Goal: Transaction & Acquisition: Purchase product/service

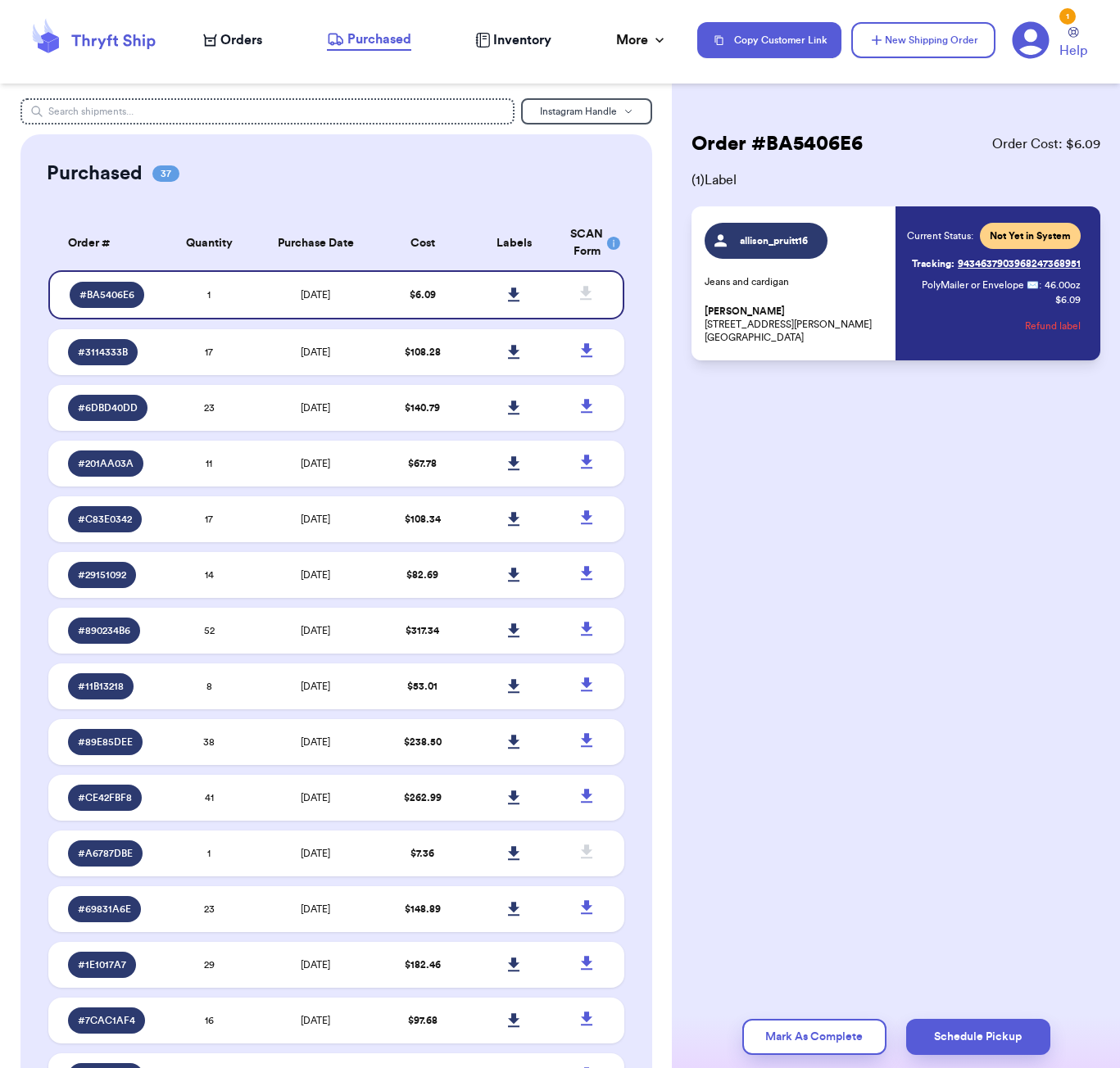
click at [237, 57] on nav "Orders Purchased Inventory More Stats Completed Orders Payments Payouts Copy Cu…" at bounding box center [653, 39] width 933 height 54
click at [232, 50] on nav "Orders Purchased Inventory More Stats Completed Orders Payments Payouts Copy Cu…" at bounding box center [653, 39] width 933 height 54
click at [231, 38] on span "Orders" at bounding box center [241, 39] width 42 height 20
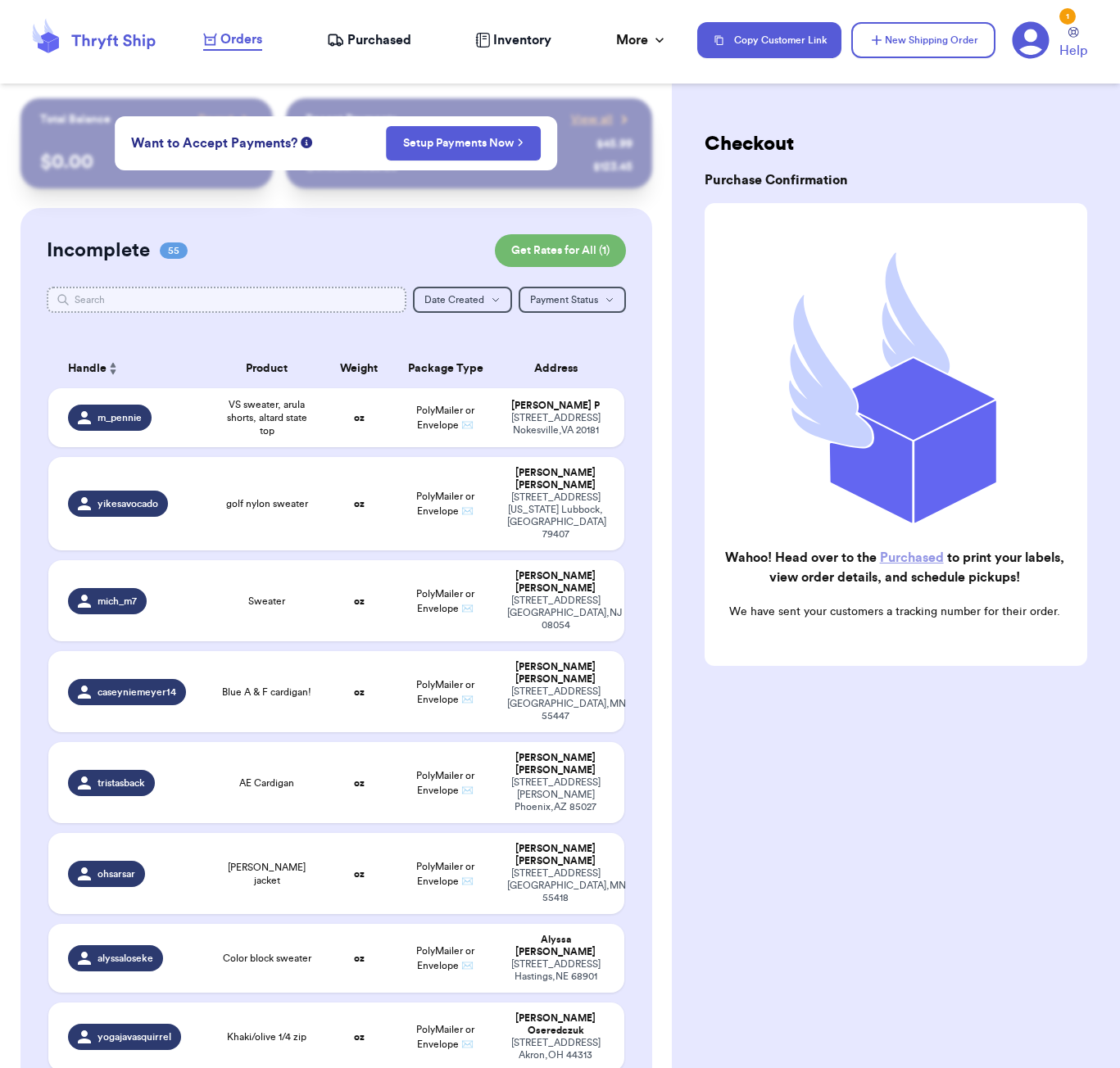
click at [222, 300] on input "text" at bounding box center [227, 300] width 359 height 27
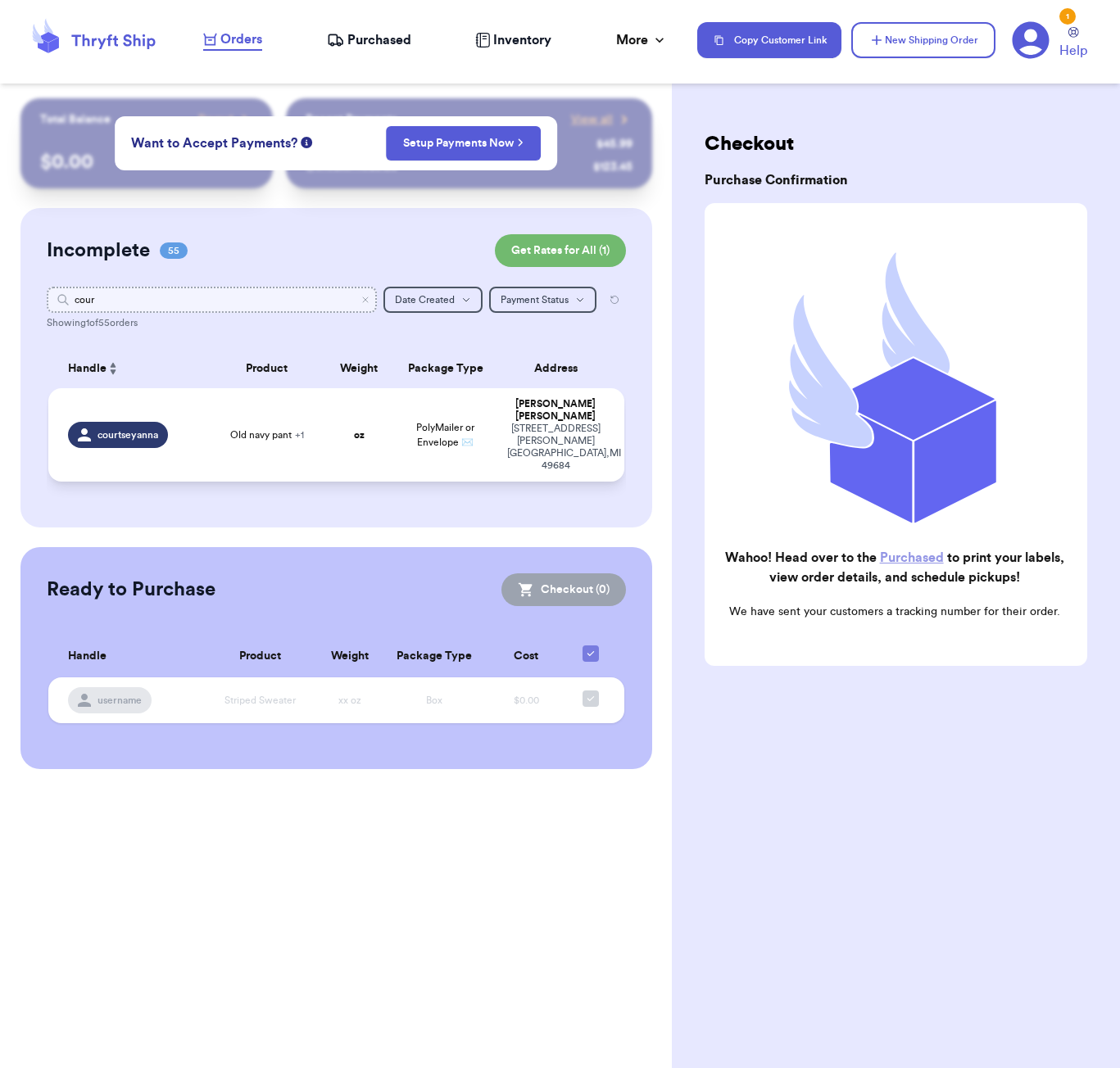
type input "cour"
click at [308, 440] on div "Old navy pant + 1" at bounding box center [267, 435] width 96 height 13
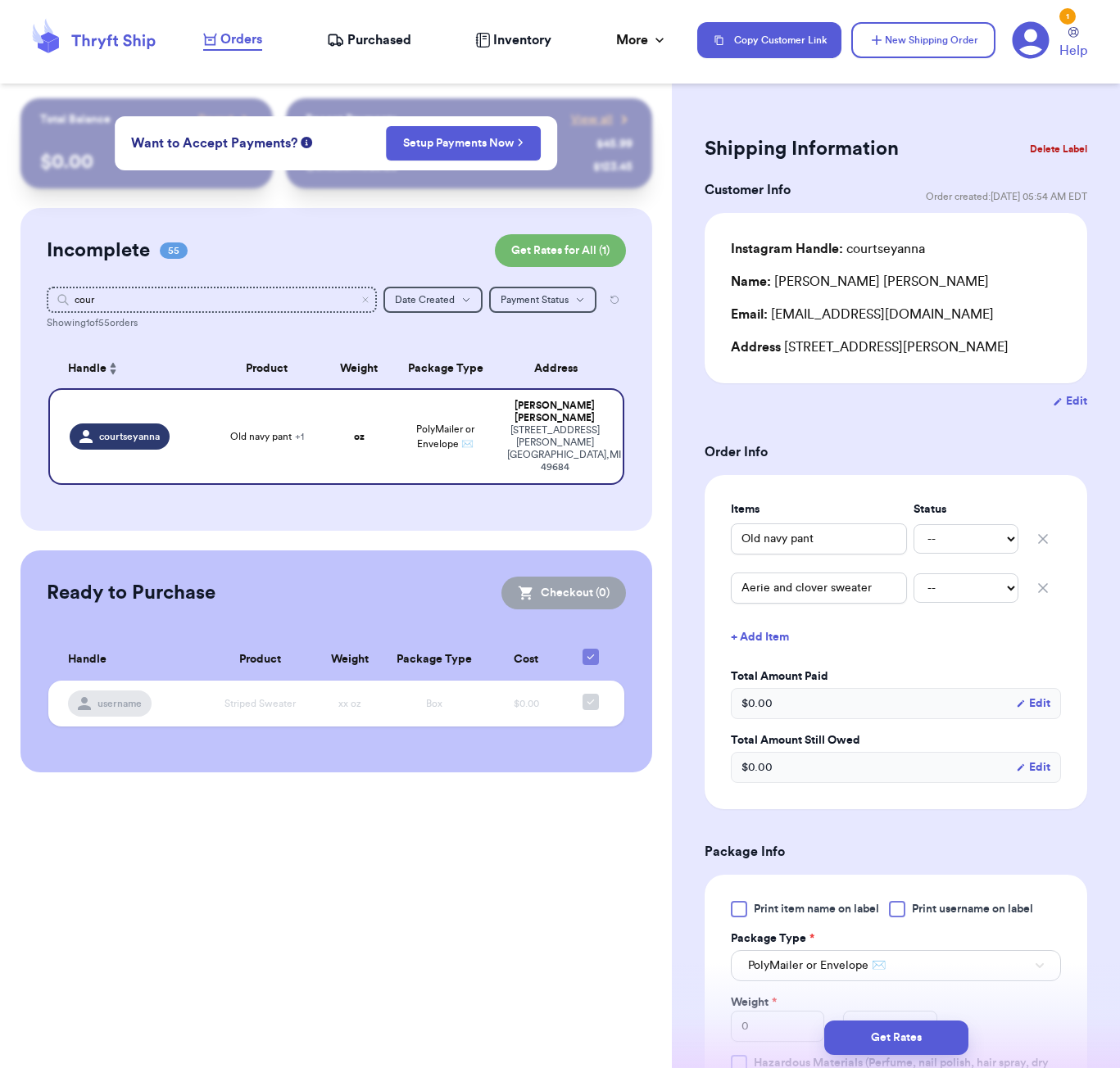
click at [770, 638] on button "+ Add Item" at bounding box center [895, 638] width 343 height 36
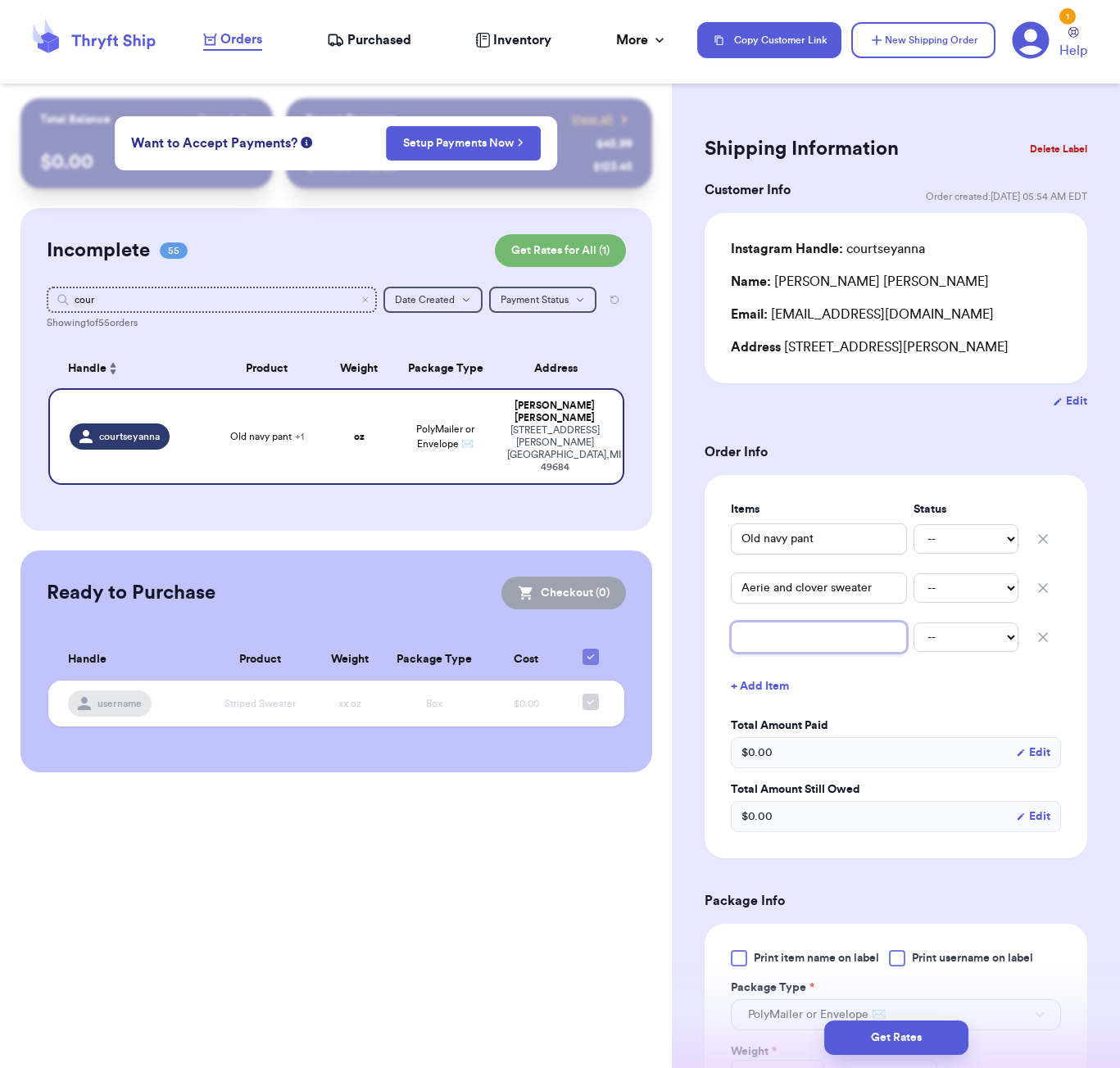
click at [767, 643] on input "text" at bounding box center [819, 638] width 176 height 31
type input "g"
type input "gr"
type input "gre"
type input "gree"
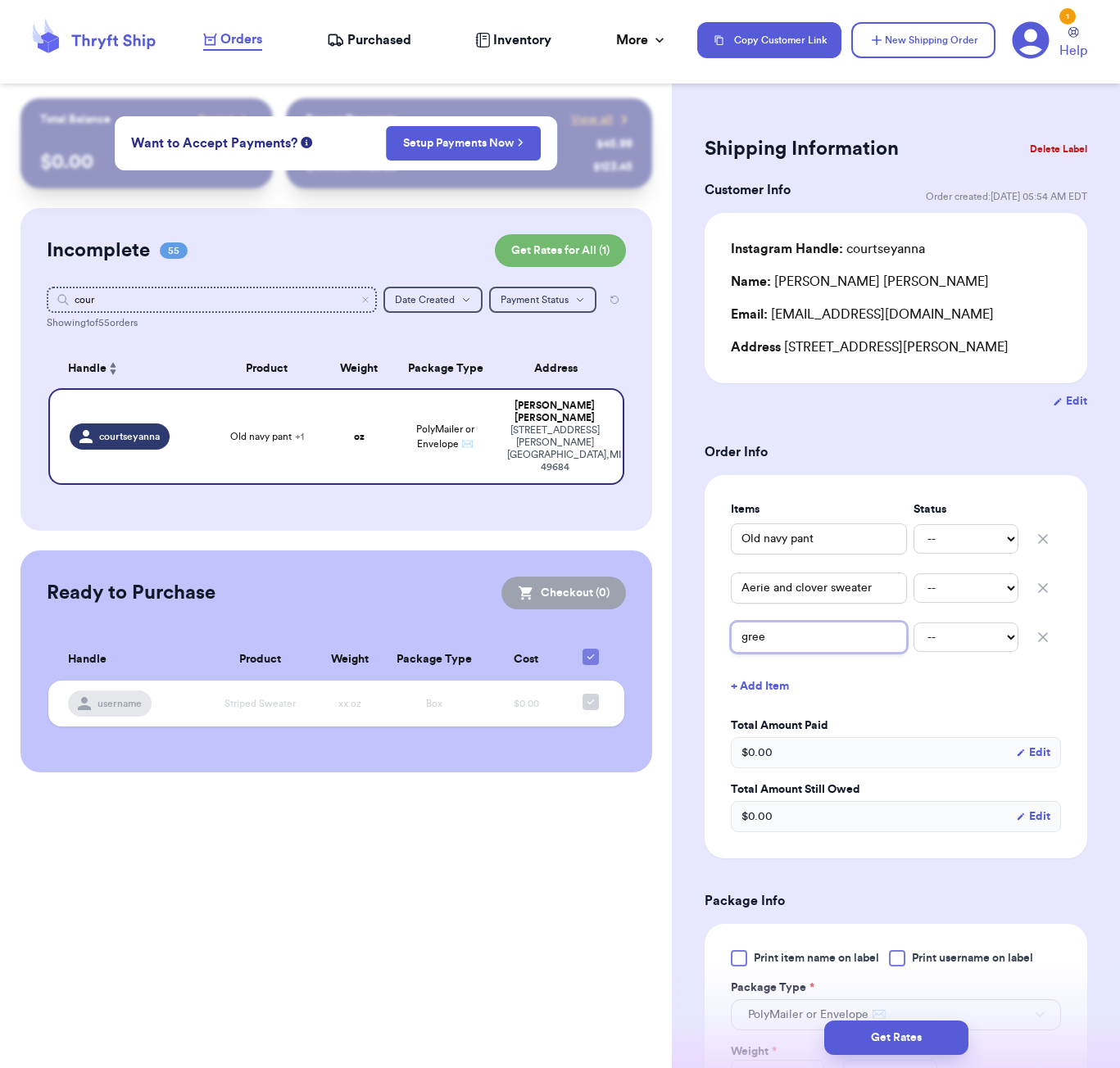
type input "green"
type input "green o"
type input "green ol"
type input "green old"
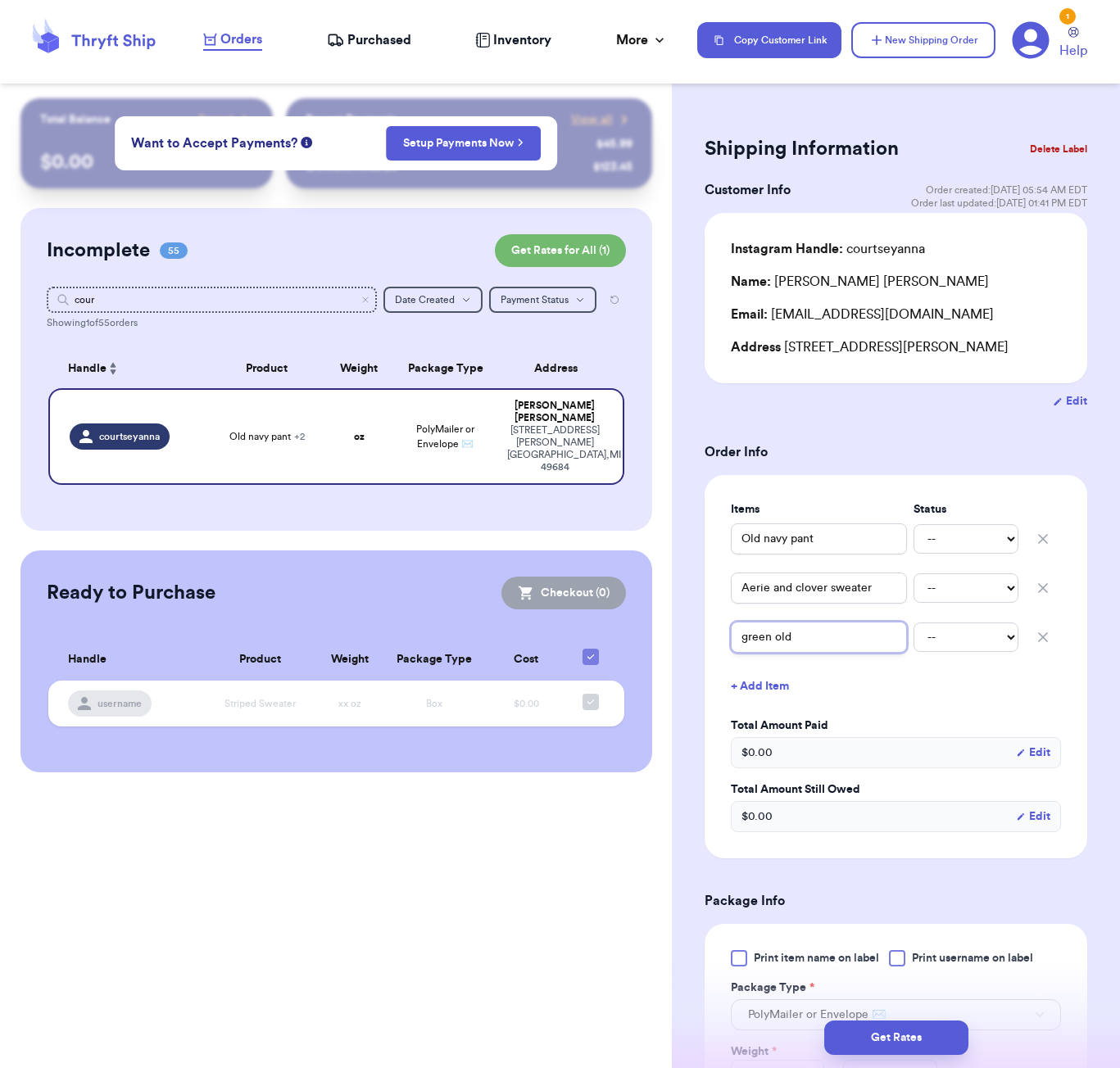
type input "green old"
type input "green old n"
type input "green old na"
type input "green old nab"
type input "green old naby"
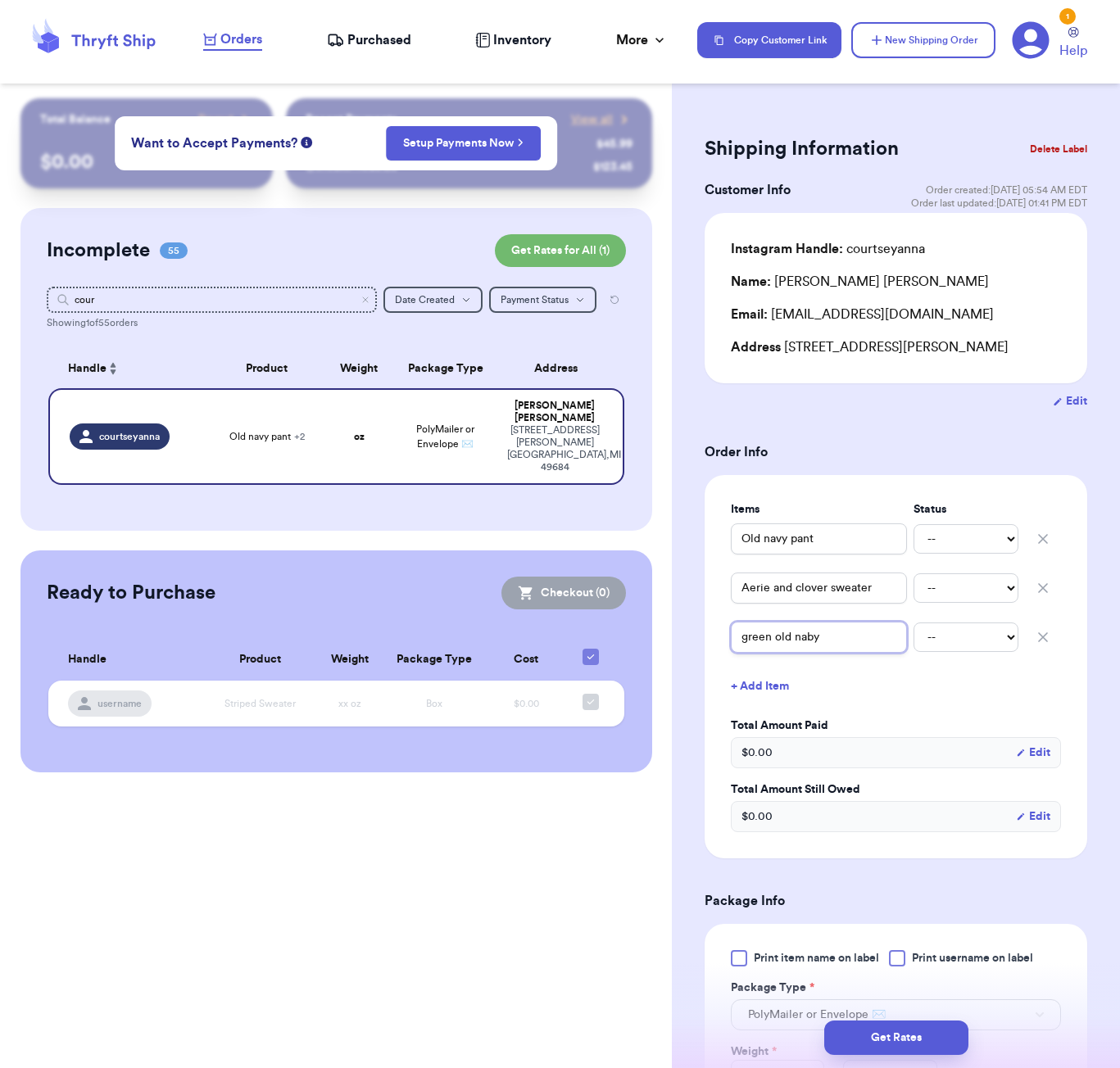
type input "green old nab"
type input "green old na"
type input "green old nav"
type input "green old navy"
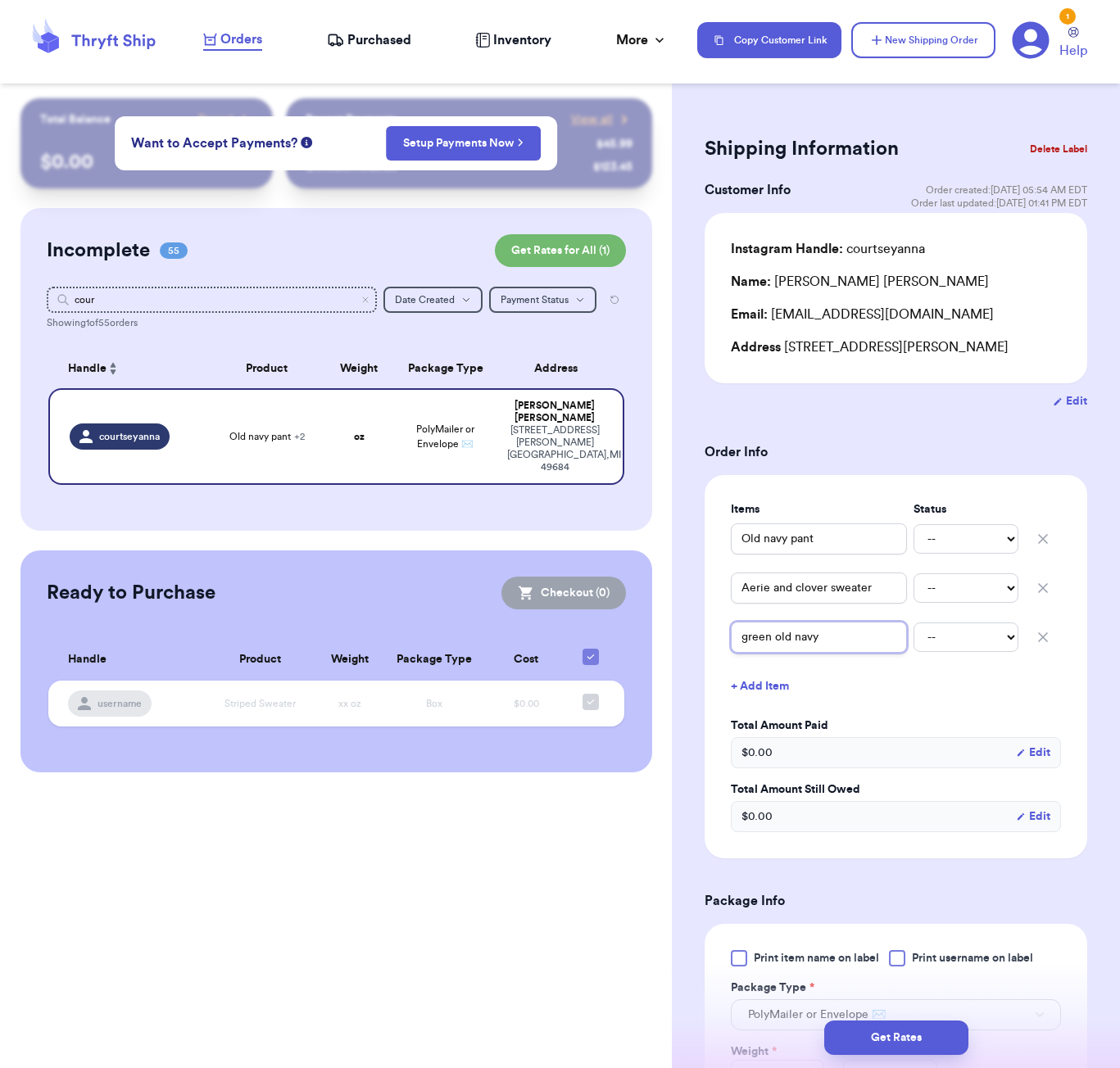
type input "green old navy d"
type input "green old navy dr"
type input "green old navy dre"
type input "green old navy dres"
type input "green old navy dress"
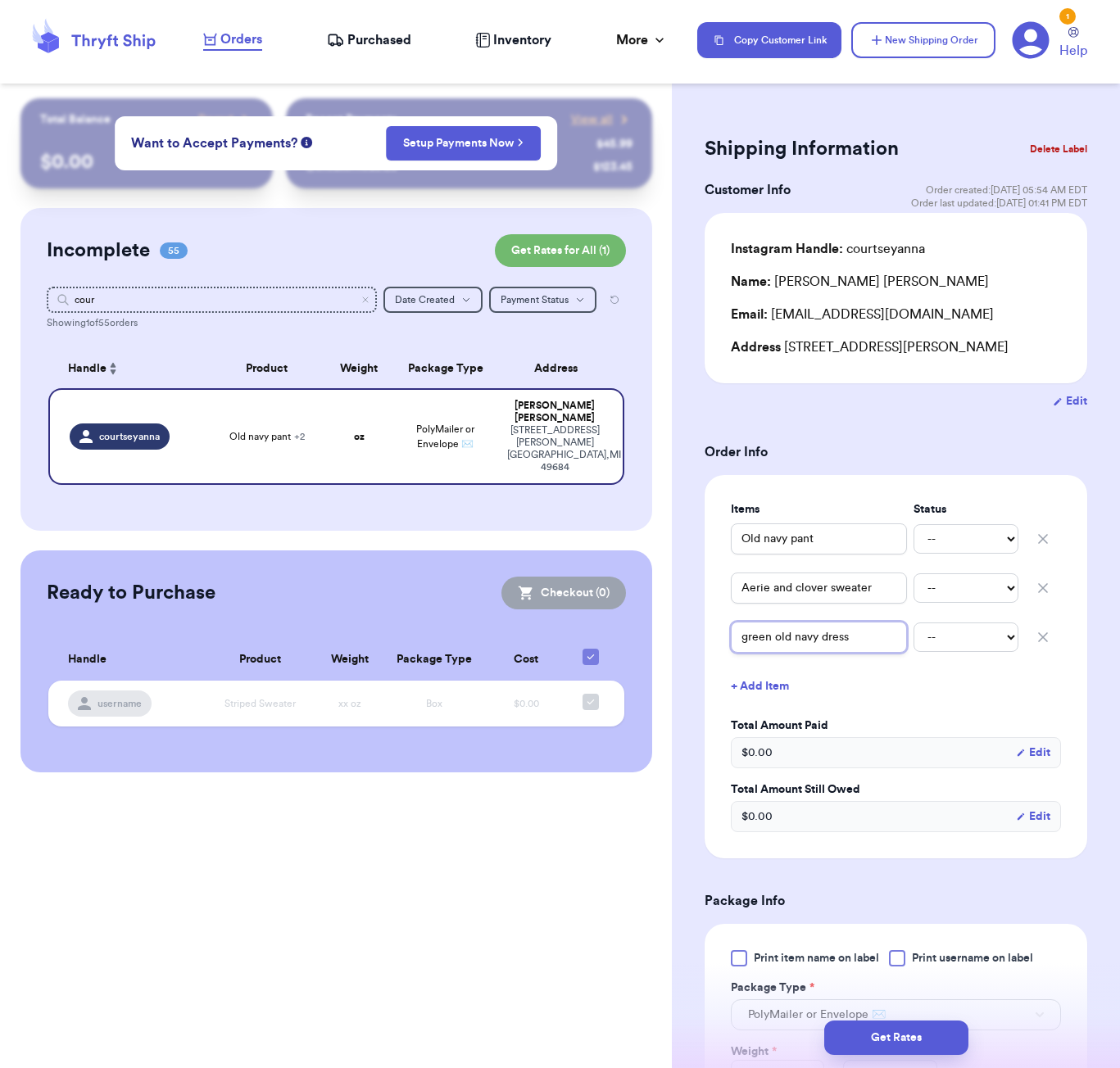
type input "green old navy dress"
click at [773, 690] on button "+ Add Item" at bounding box center [895, 686] width 343 height 36
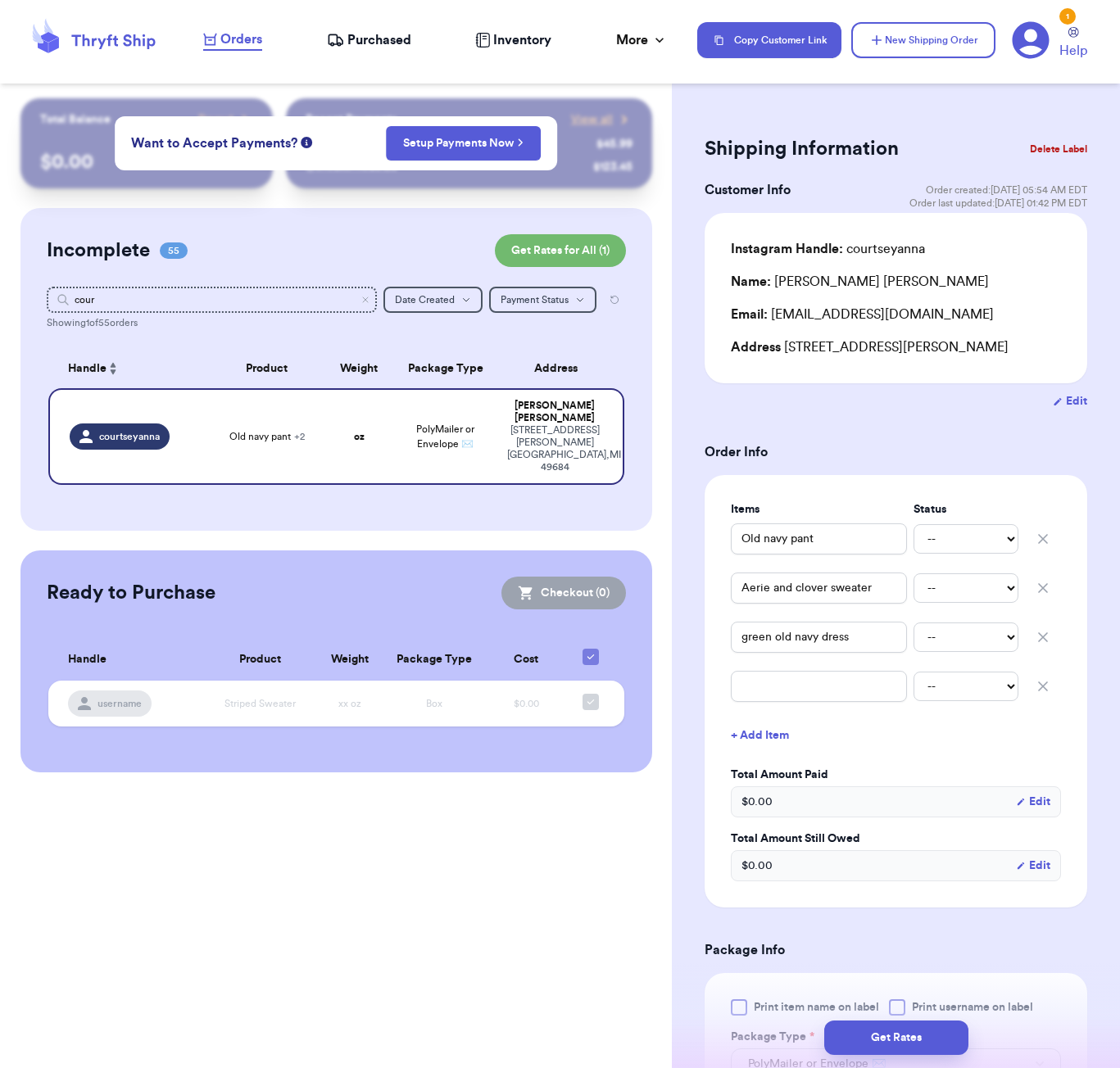
click at [794, 721] on div "Items Status Old navy pant -- Paid Owes Aerie and clover sweater -- Paid Owes g…" at bounding box center [896, 691] width 330 height 380
click at [789, 704] on div "-- Paid Owes" at bounding box center [896, 686] width 330 height 36
click at [781, 684] on input "text" at bounding box center [819, 686] width 176 height 31
type input "l"
type input "lo"
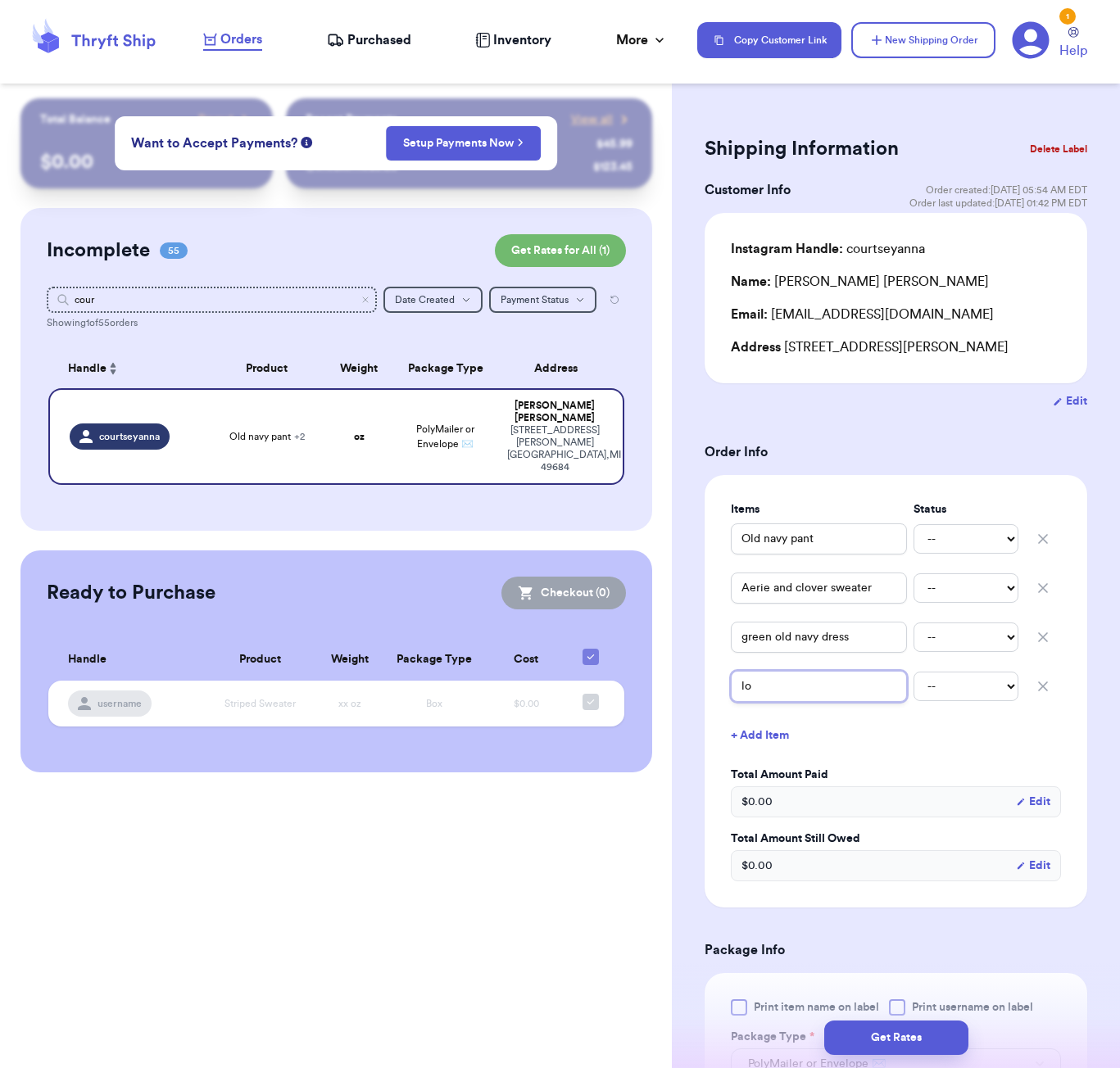
type input "lot"
type input "lo"
type input "lof"
type input "loft"
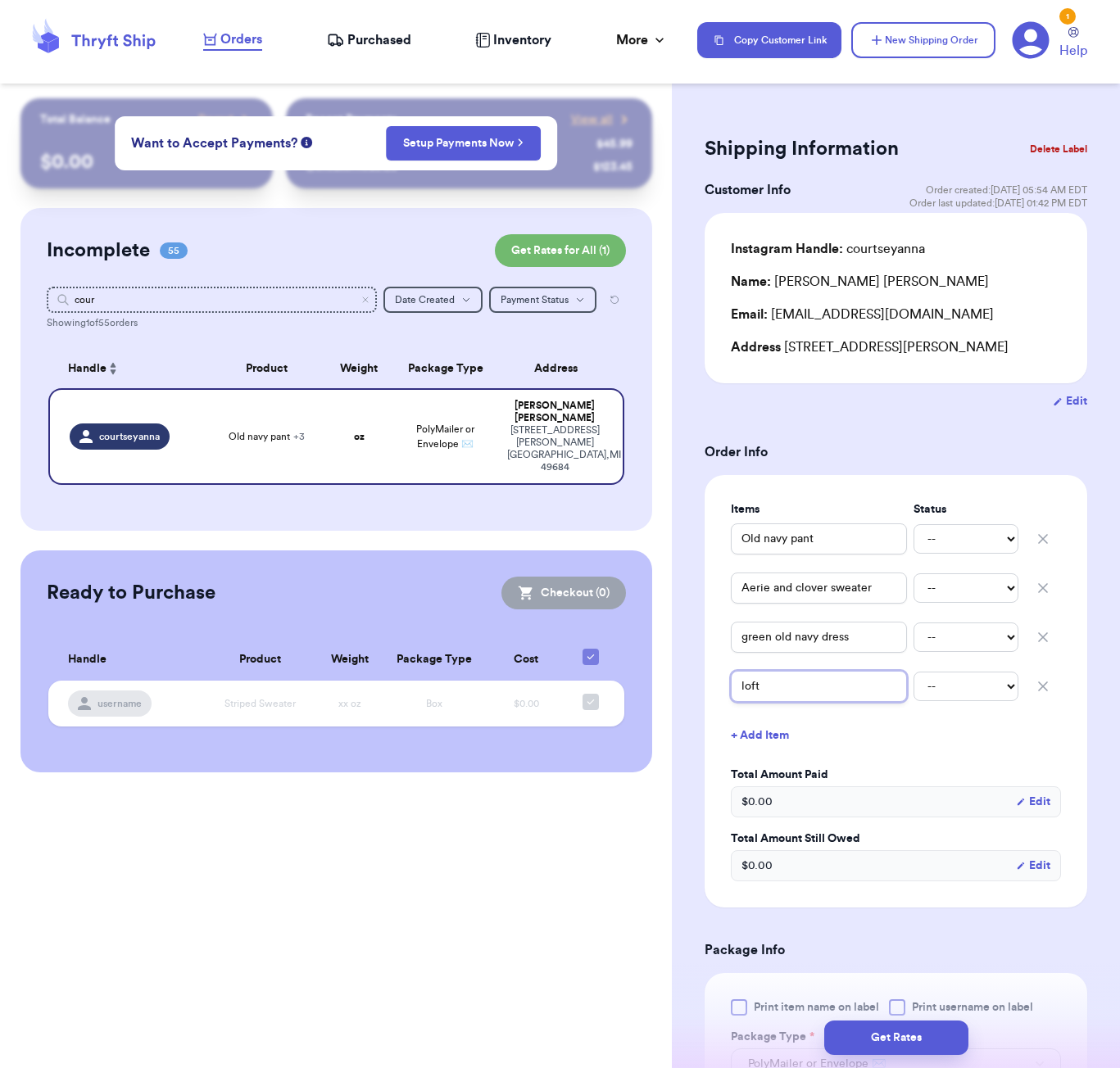
type input "loft c"
type input "loft ca"
type input "loft car"
type input "loft card"
type input "loft cardi"
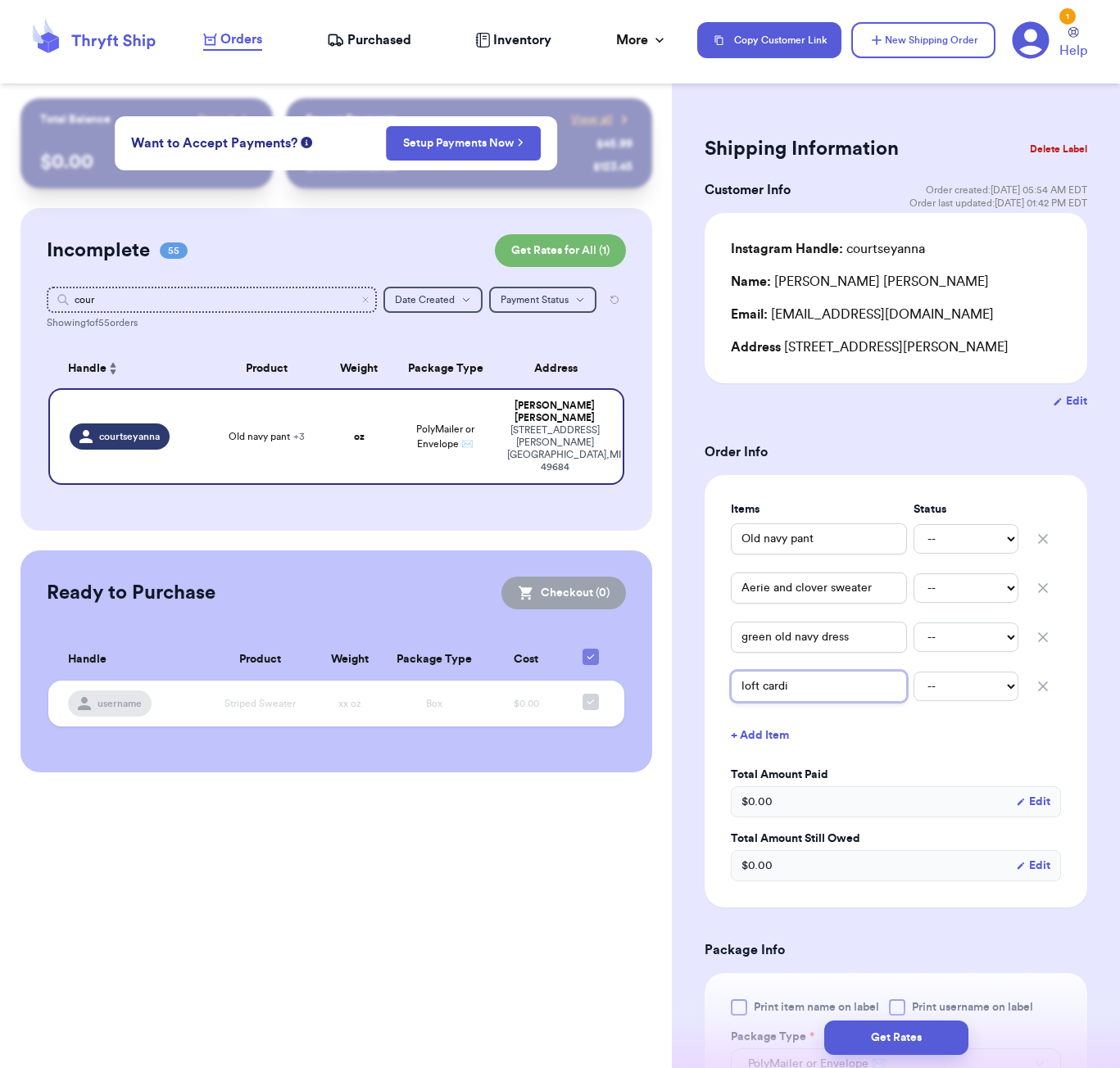
type input "loft cardig"
type input "loft cardiga"
type input "loft cardigan"
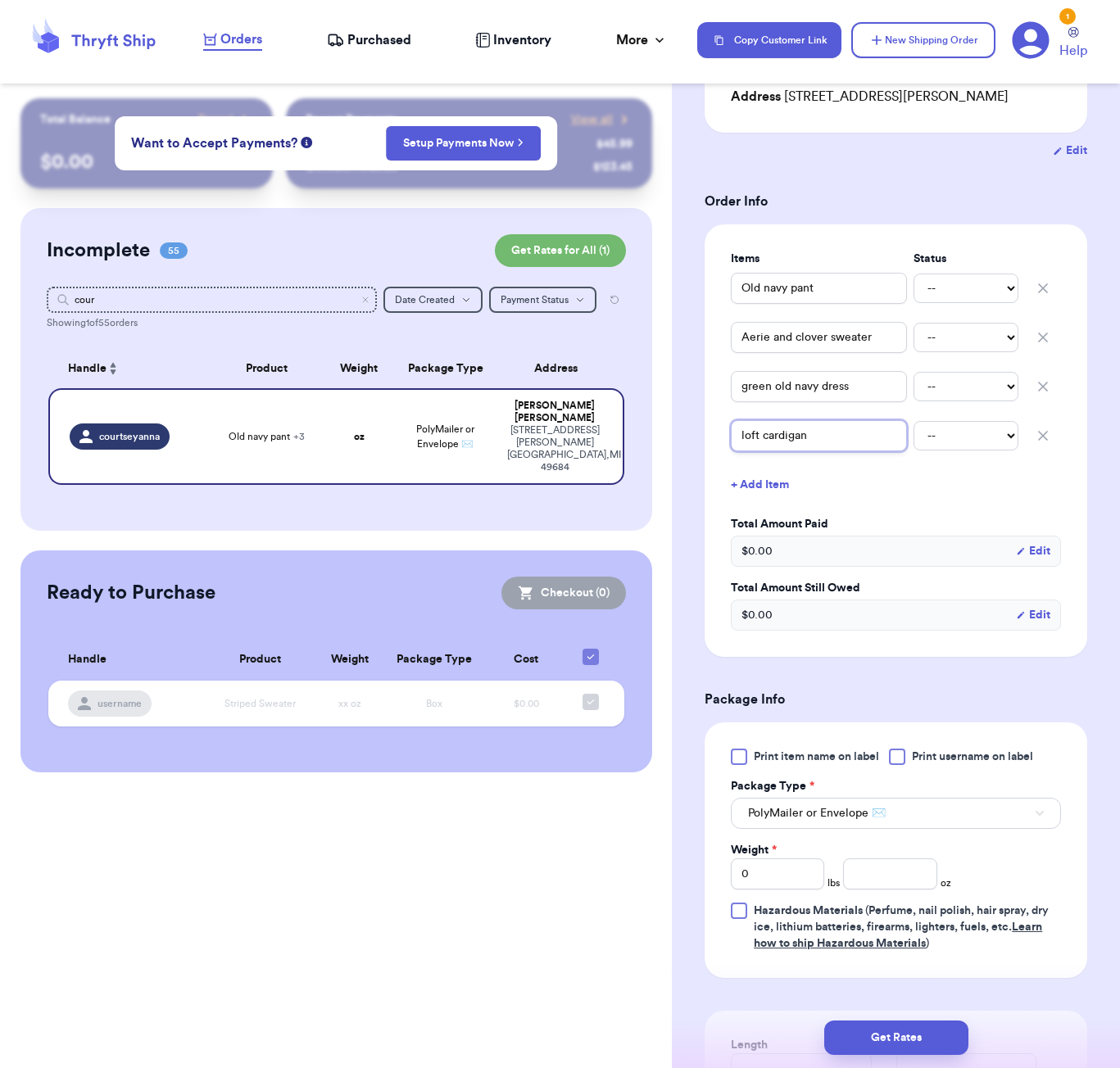
type input "loft cardigan"
click at [908, 874] on input "number" at bounding box center [889, 874] width 93 height 31
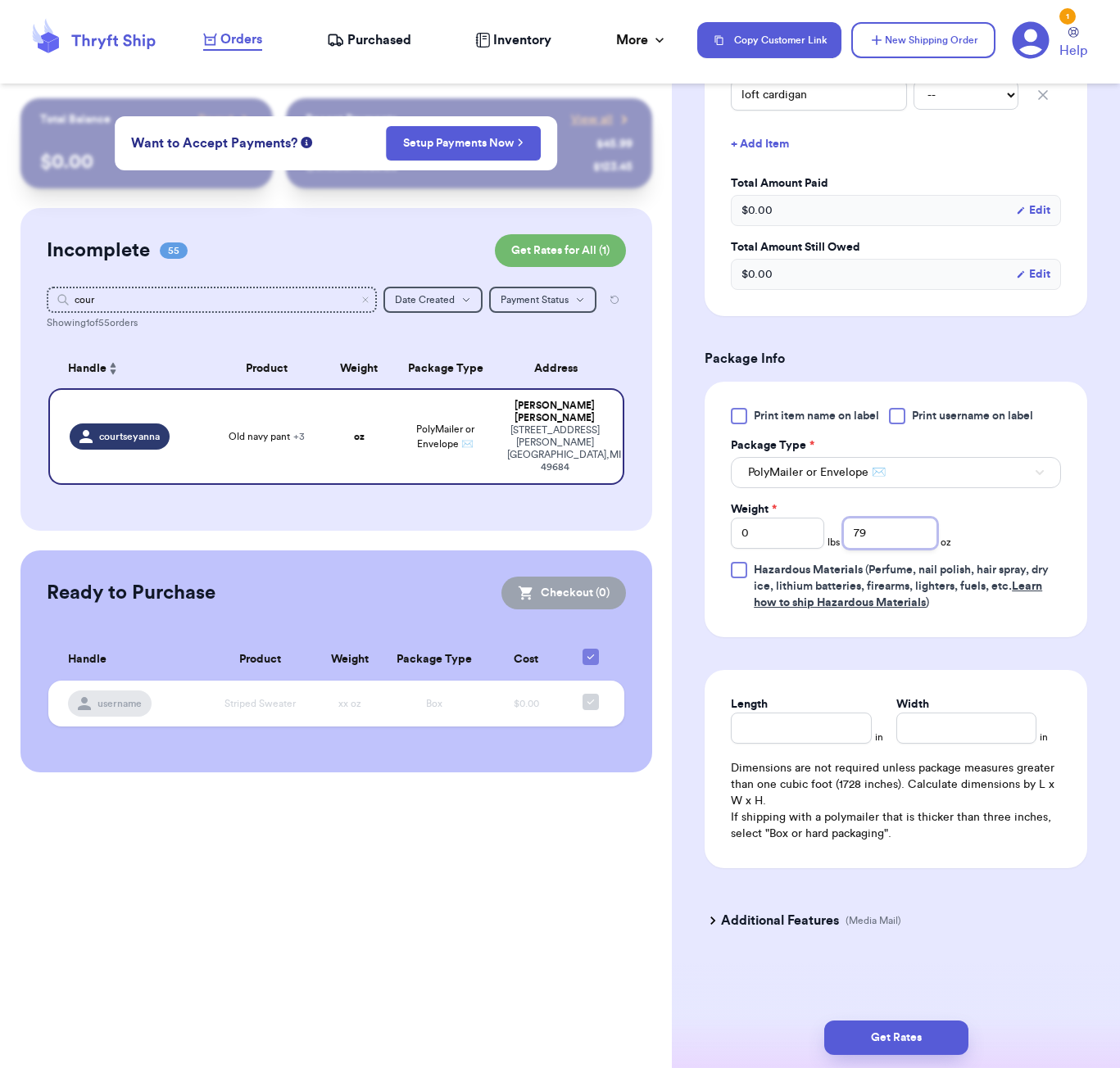
scroll to position [595, 0]
type input "79"
click at [768, 717] on input "Length" at bounding box center [801, 728] width 140 height 31
type input "11"
type input "9"
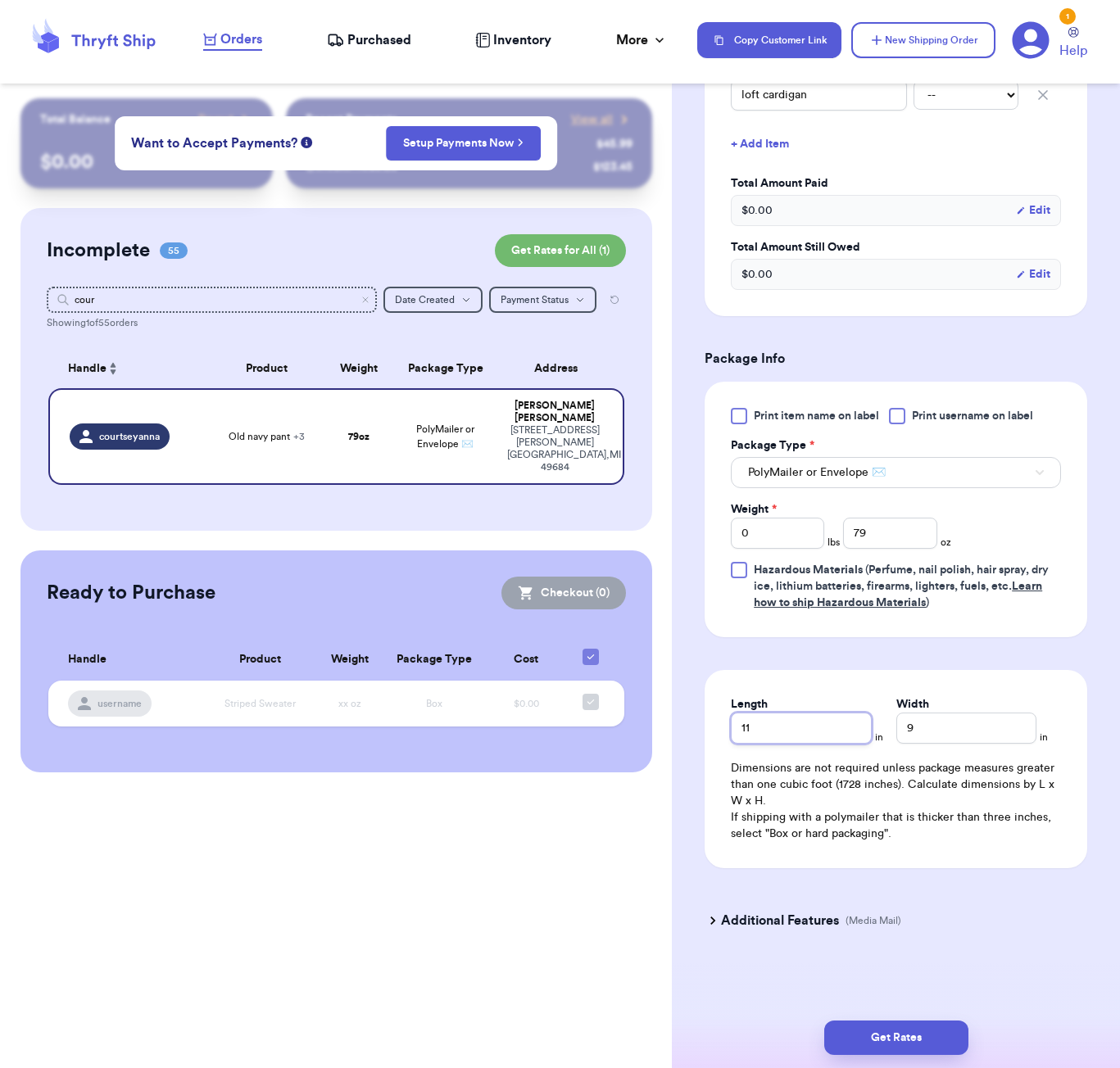
click at [759, 721] on input "11" at bounding box center [801, 728] width 140 height 31
type input "10"
click at [939, 1022] on button "Get Rates" at bounding box center [896, 1038] width 144 height 34
type input "4"
type input "15"
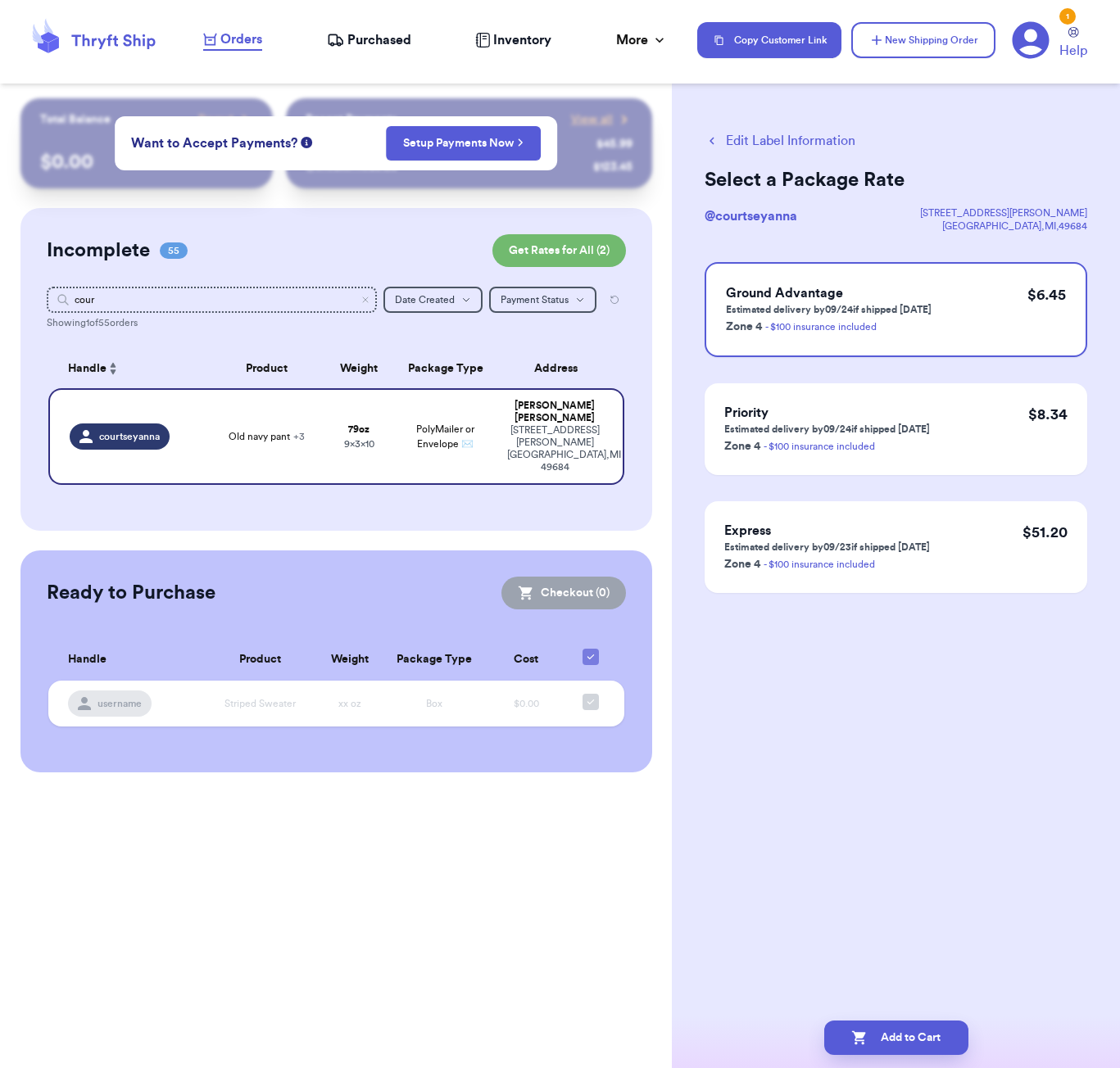
scroll to position [0, 0]
click at [921, 1035] on button "Add to Cart" at bounding box center [896, 1038] width 144 height 34
checkbox input "true"
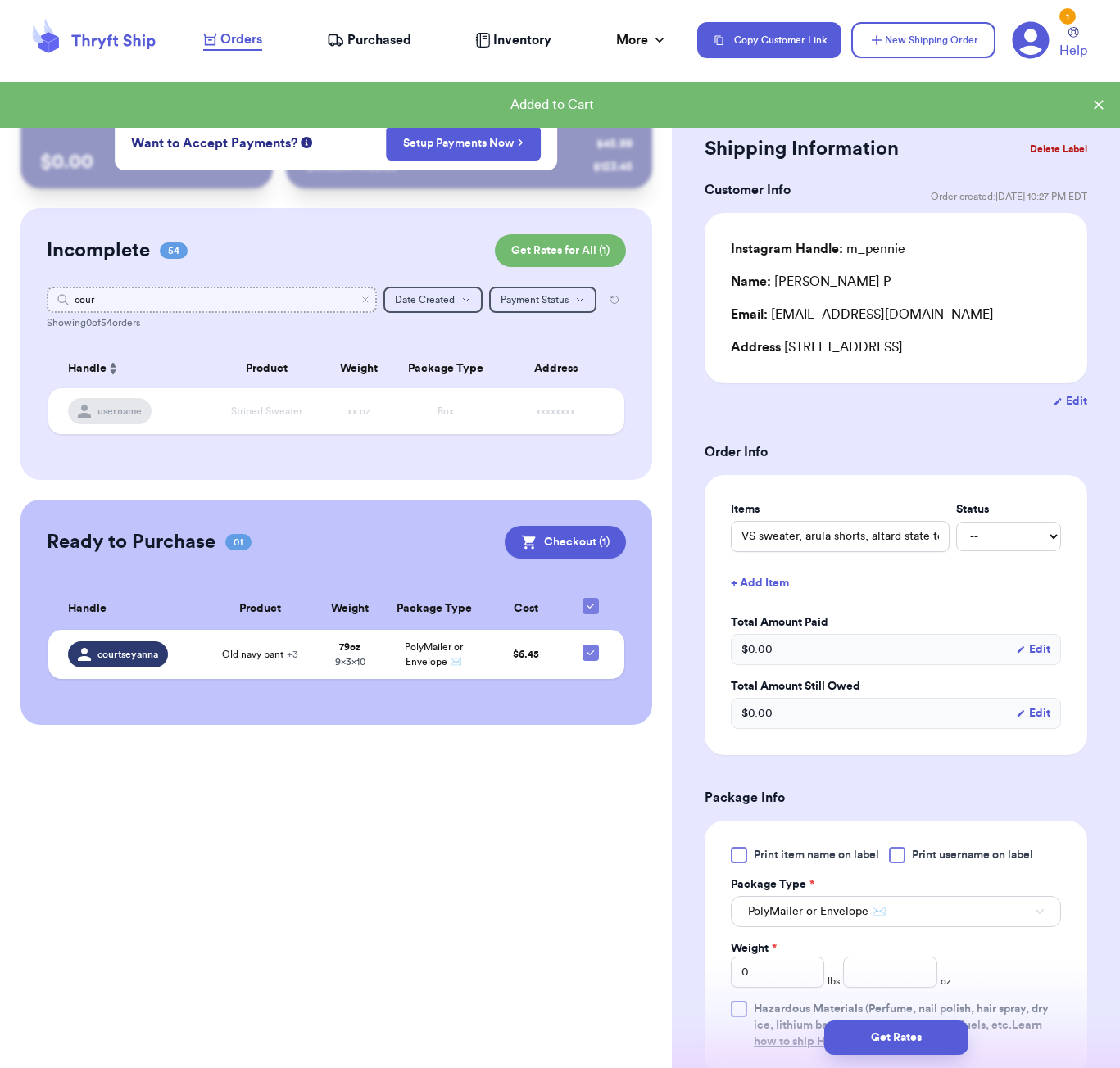
click at [366, 306] on input "cour" at bounding box center [212, 300] width 330 height 27
click at [364, 301] on icon "Clear search" at bounding box center [364, 300] width 9 height 9
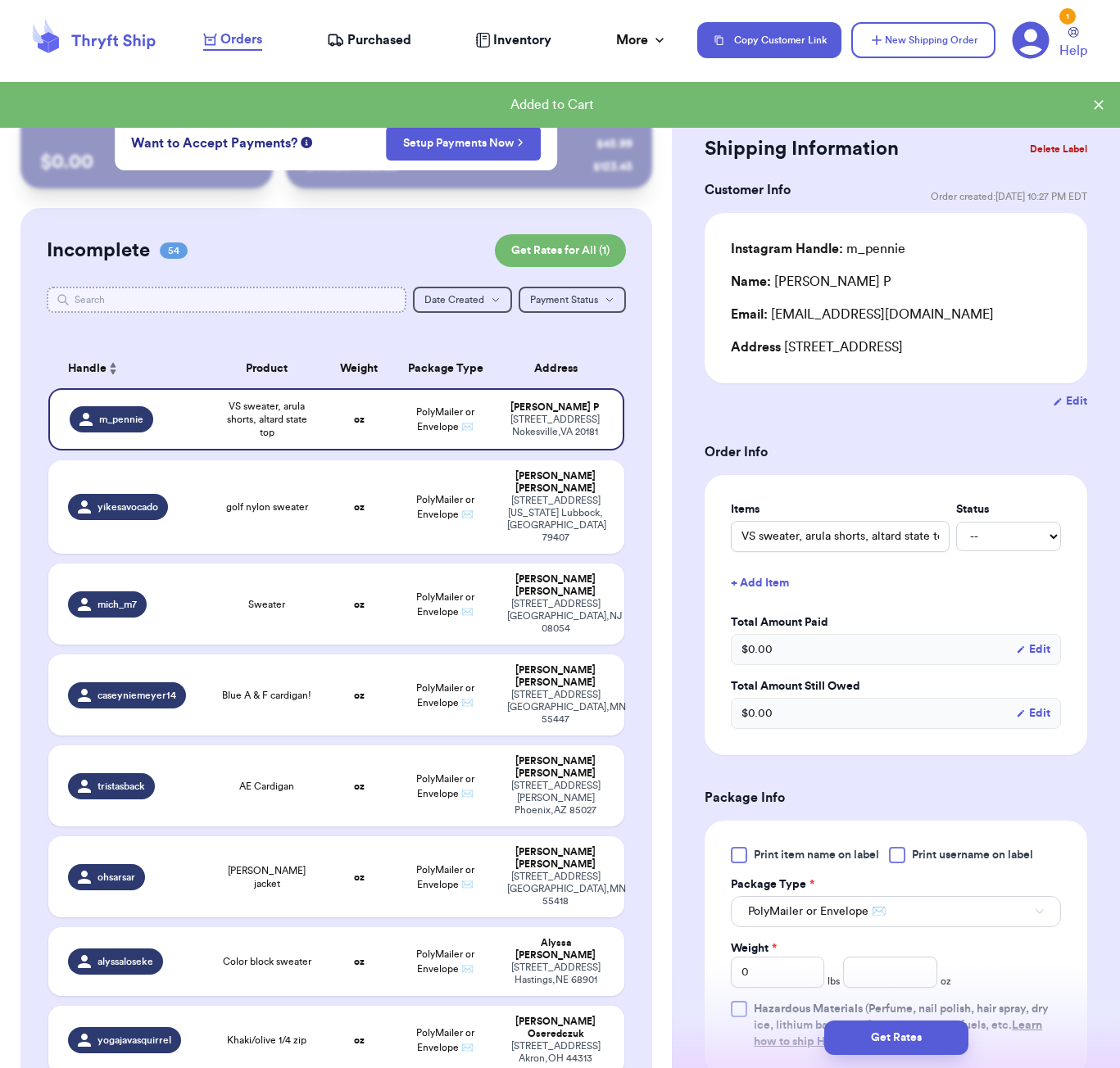
click at [197, 301] on input "text" at bounding box center [227, 300] width 359 height 27
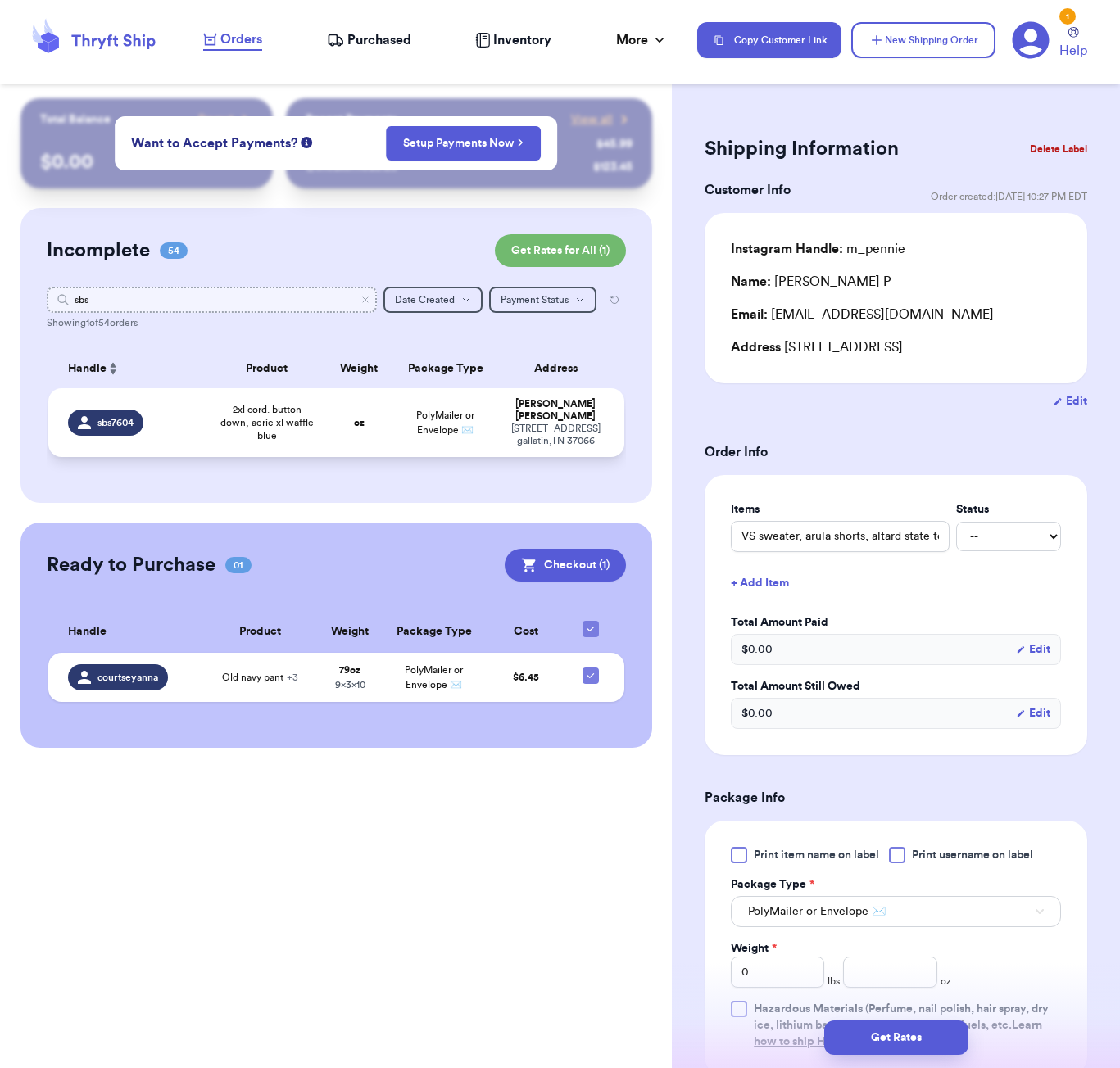
type input "sbs"
click at [339, 437] on td "oz" at bounding box center [359, 423] width 68 height 68
type input "2xl cord. button down, aerie xl waffle blue"
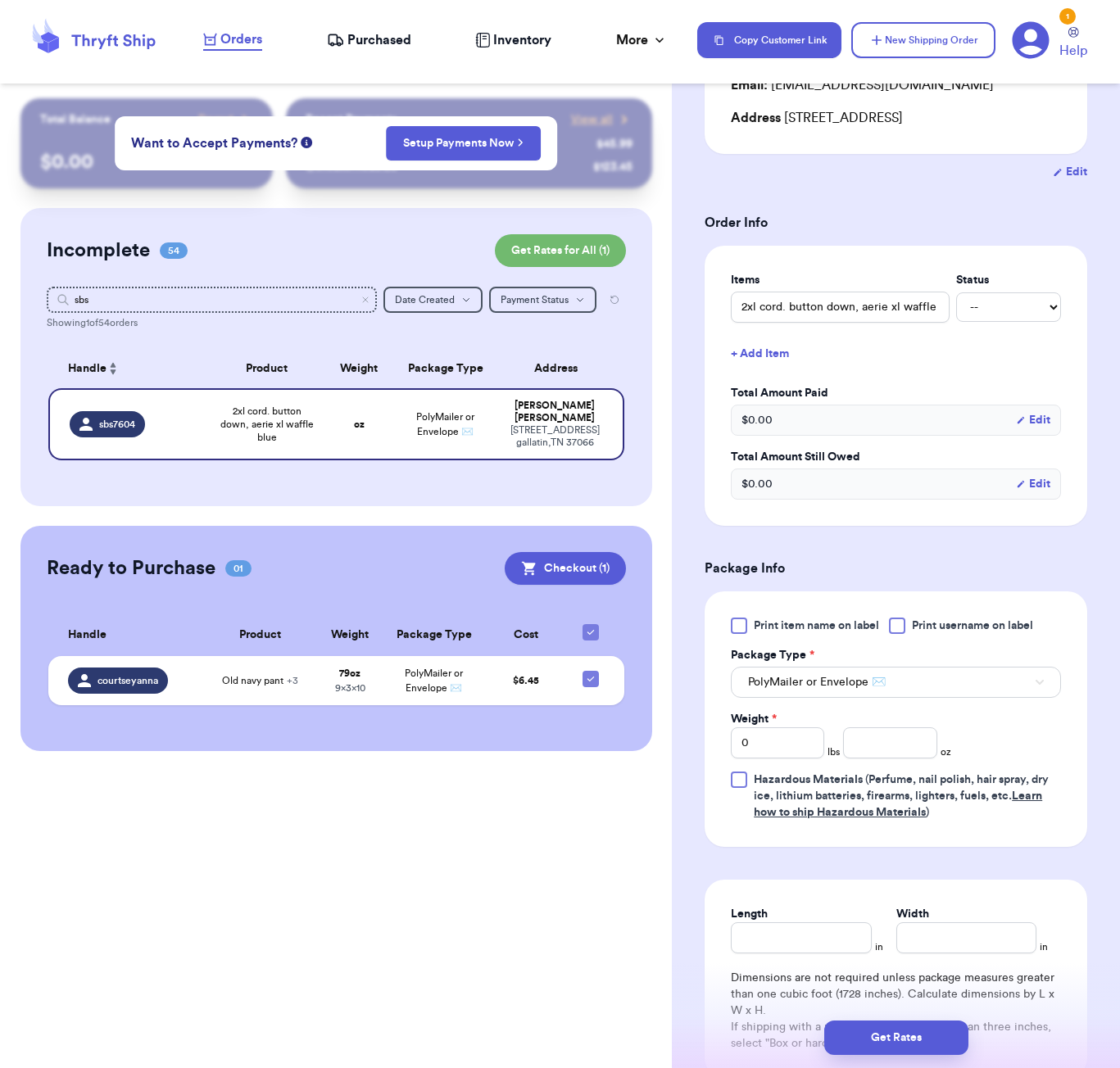
scroll to position [277, 0]
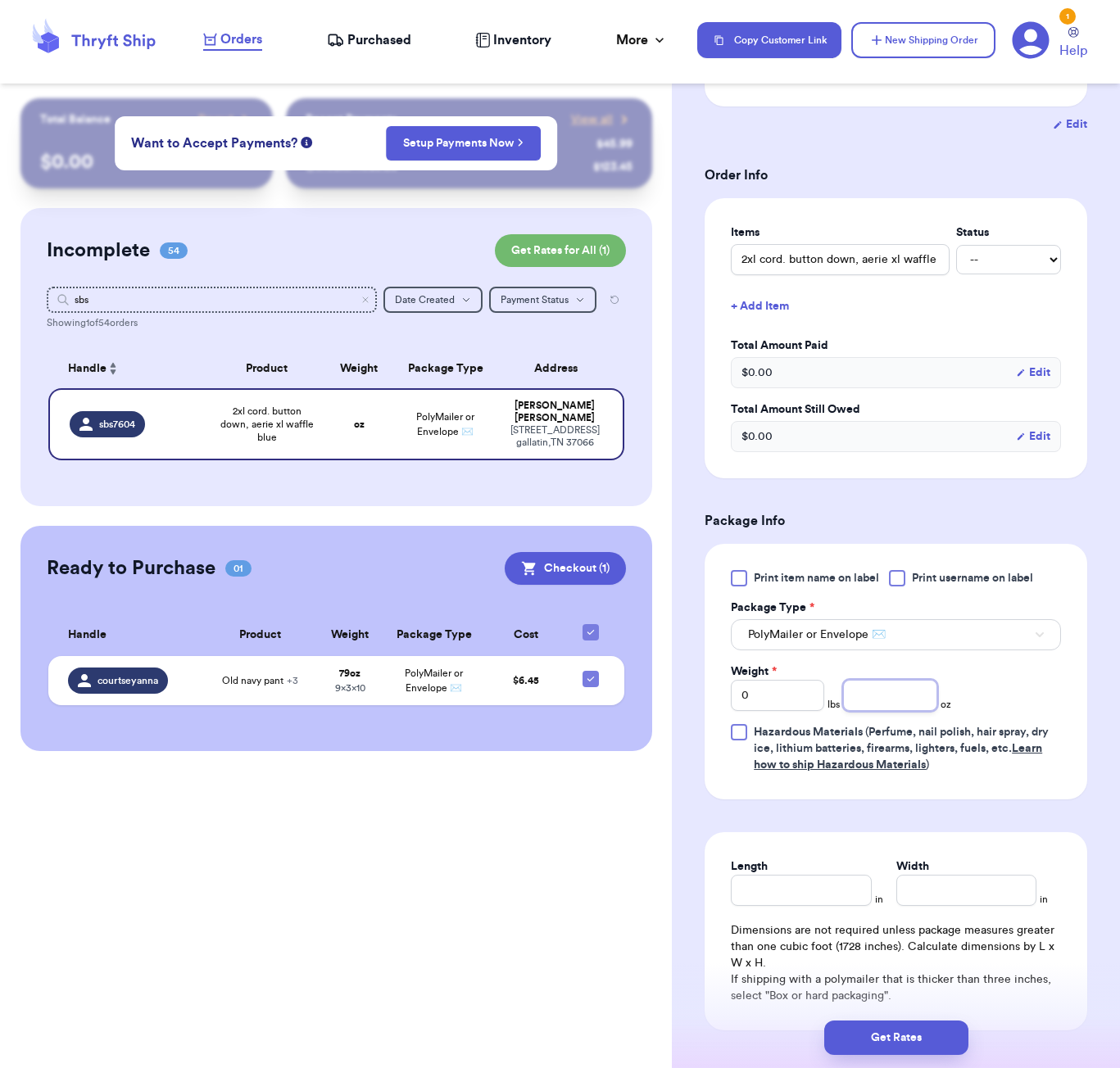
click at [901, 708] on input "number" at bounding box center [889, 696] width 93 height 31
type input "21"
click at [833, 875] on div "Length" at bounding box center [801, 866] width 140 height 16
click at [830, 891] on input "Length" at bounding box center [801, 890] width 140 height 31
type input "7"
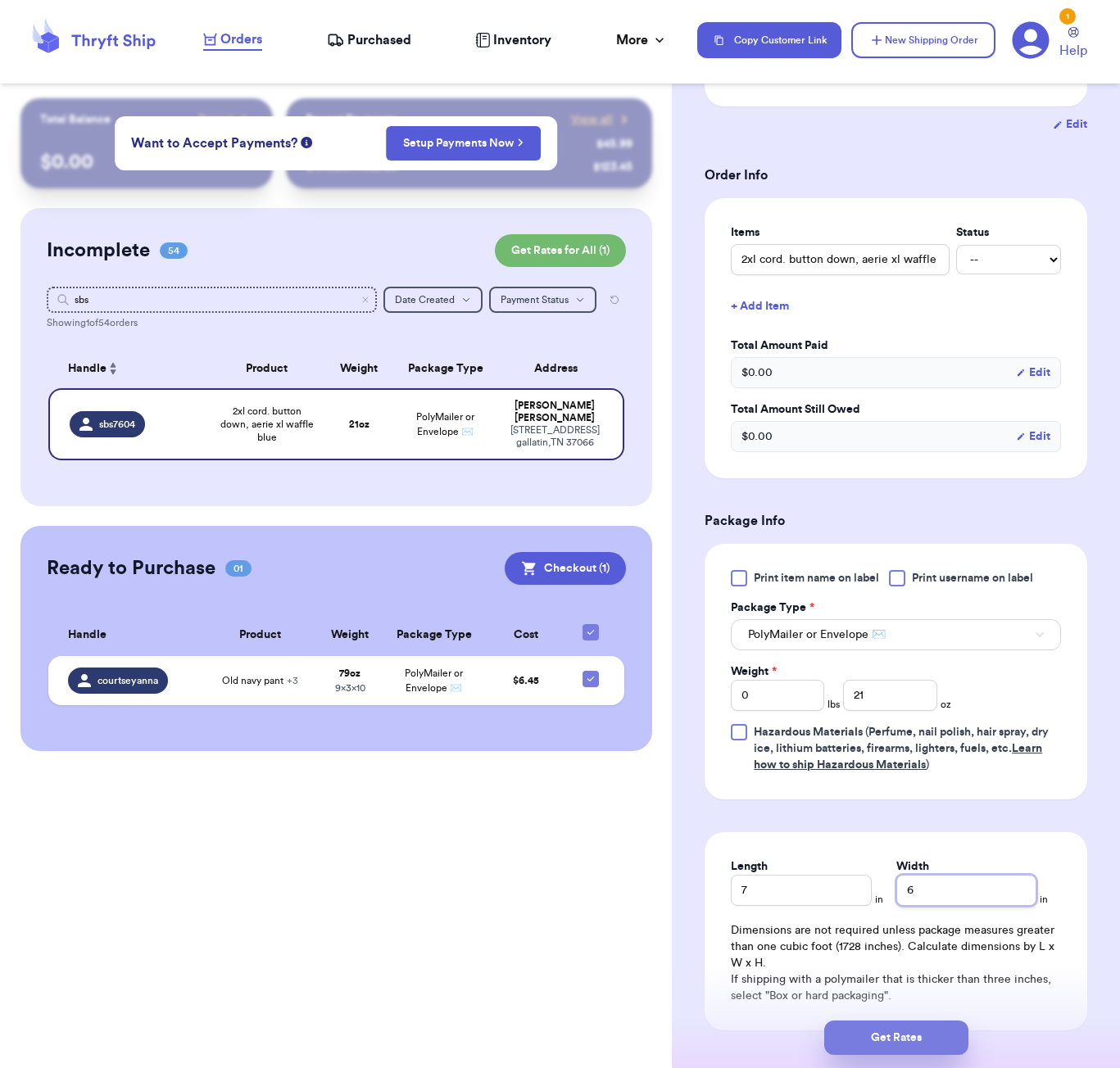
type input "6"
click at [882, 1036] on button "Get Rates" at bounding box center [896, 1038] width 144 height 34
type input "1"
type input "5"
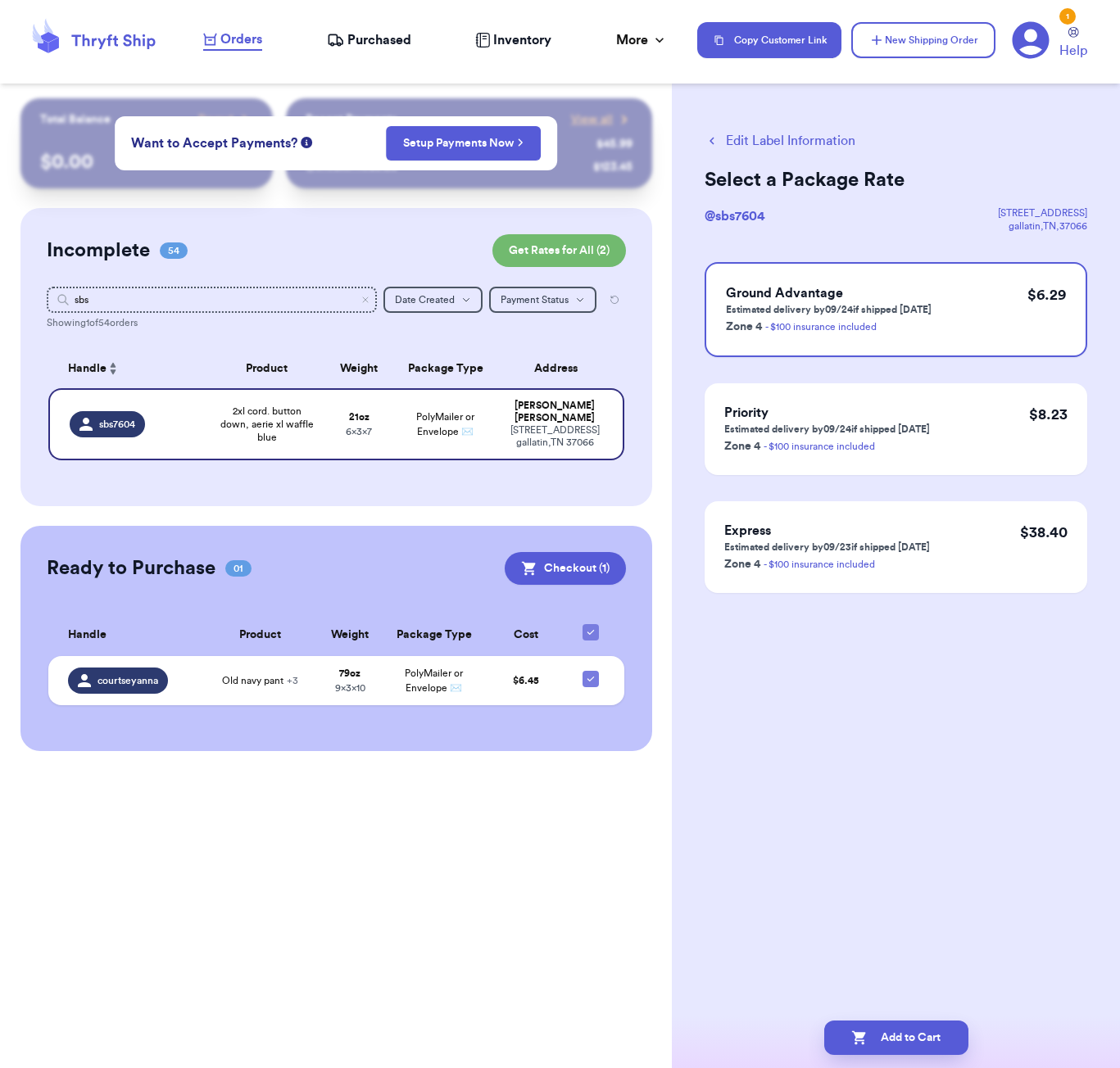
scroll to position [0, 0]
click at [927, 1028] on button "Add to Cart" at bounding box center [896, 1038] width 144 height 34
checkbox input "true"
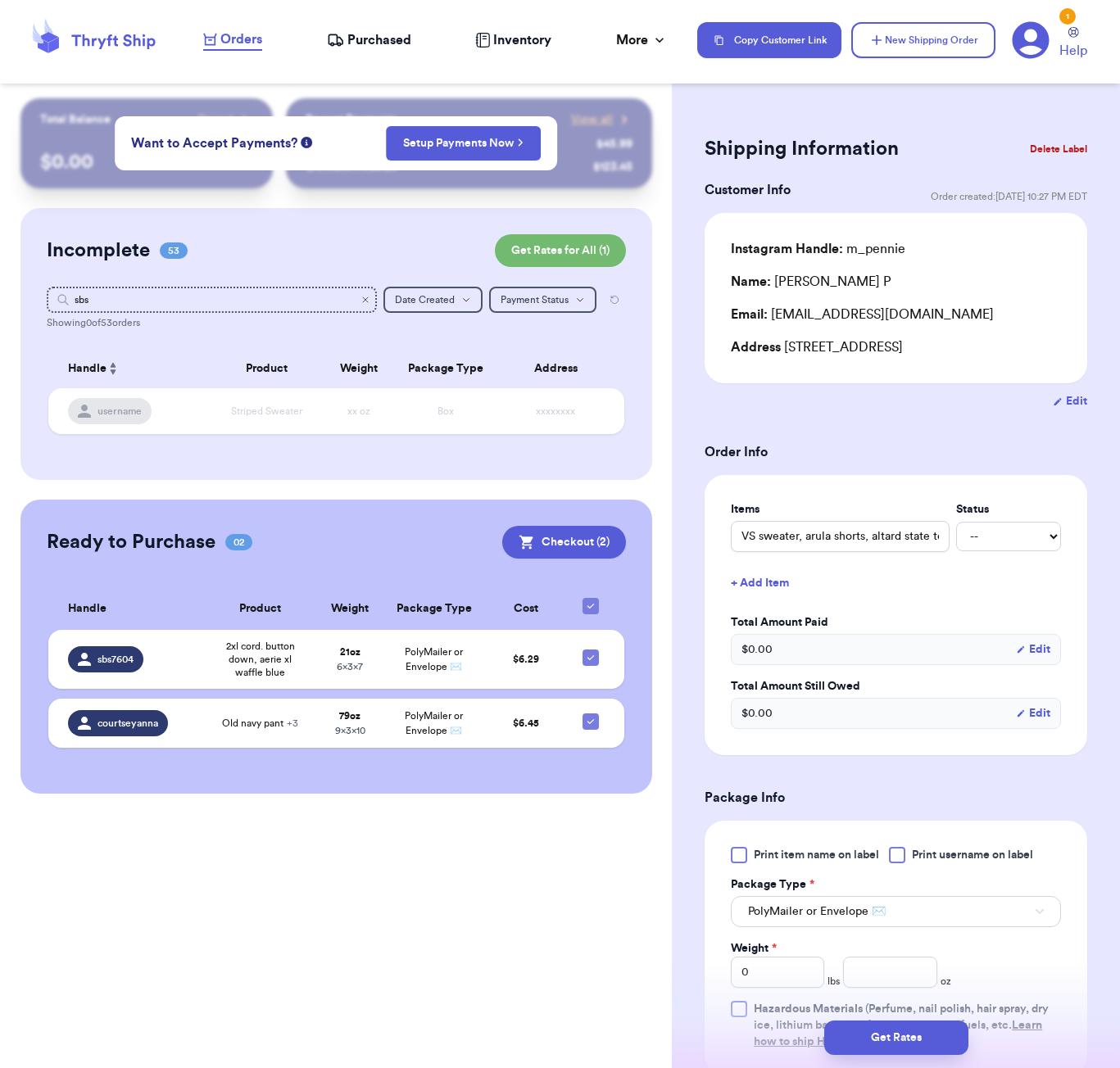
click at [364, 301] on icon "Clear search" at bounding box center [364, 300] width 9 height 9
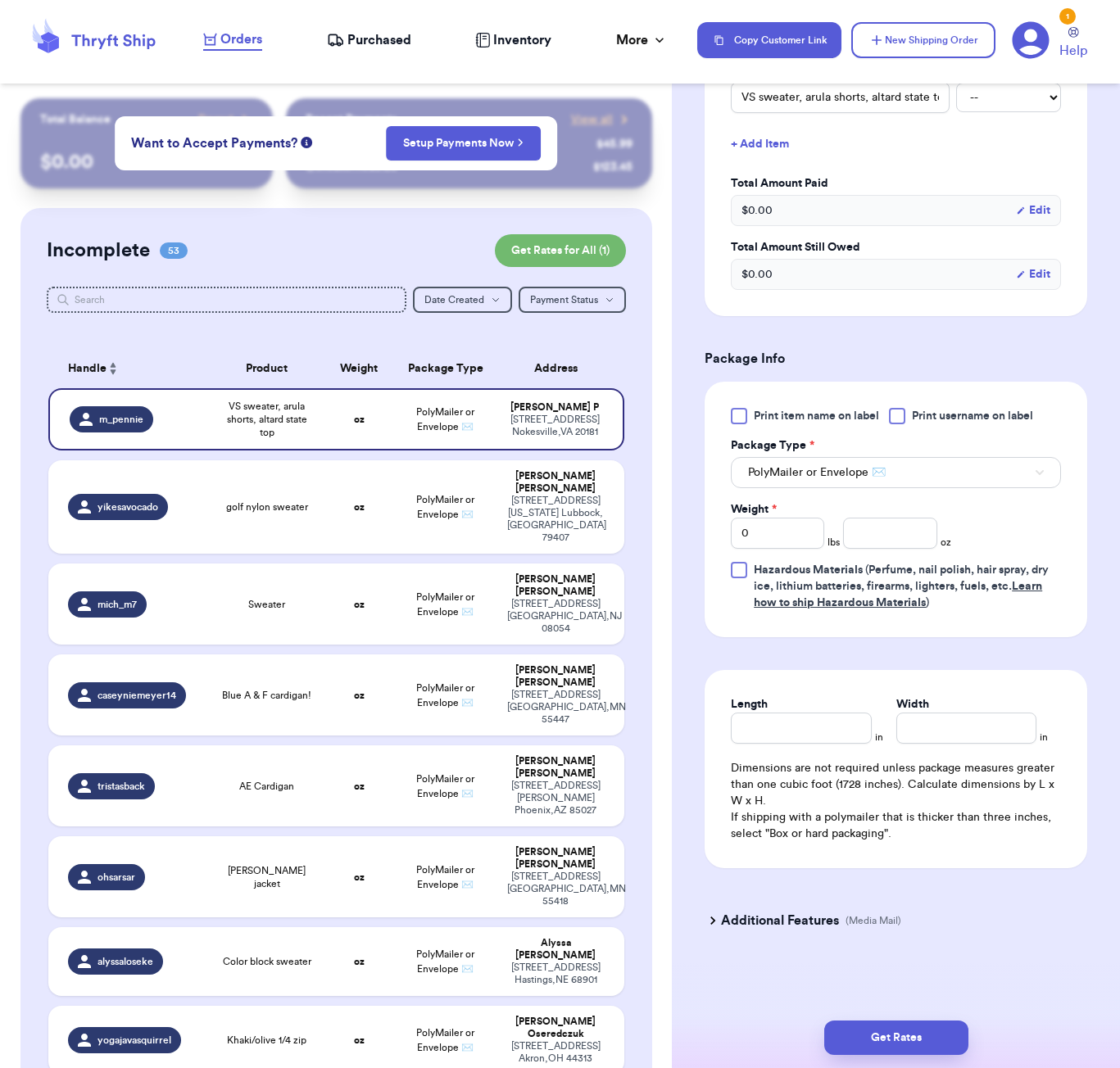
scroll to position [442, 0]
click at [873, 537] on input "number" at bounding box center [889, 533] width 93 height 31
type input "34"
drag, startPoint x: 792, startPoint y: 751, endPoint x: 800, endPoint y: 739, distance: 14.4
click at [792, 751] on div "Length in Width in Dimensions are not required unless package measures greater …" at bounding box center [895, 769] width 382 height 199
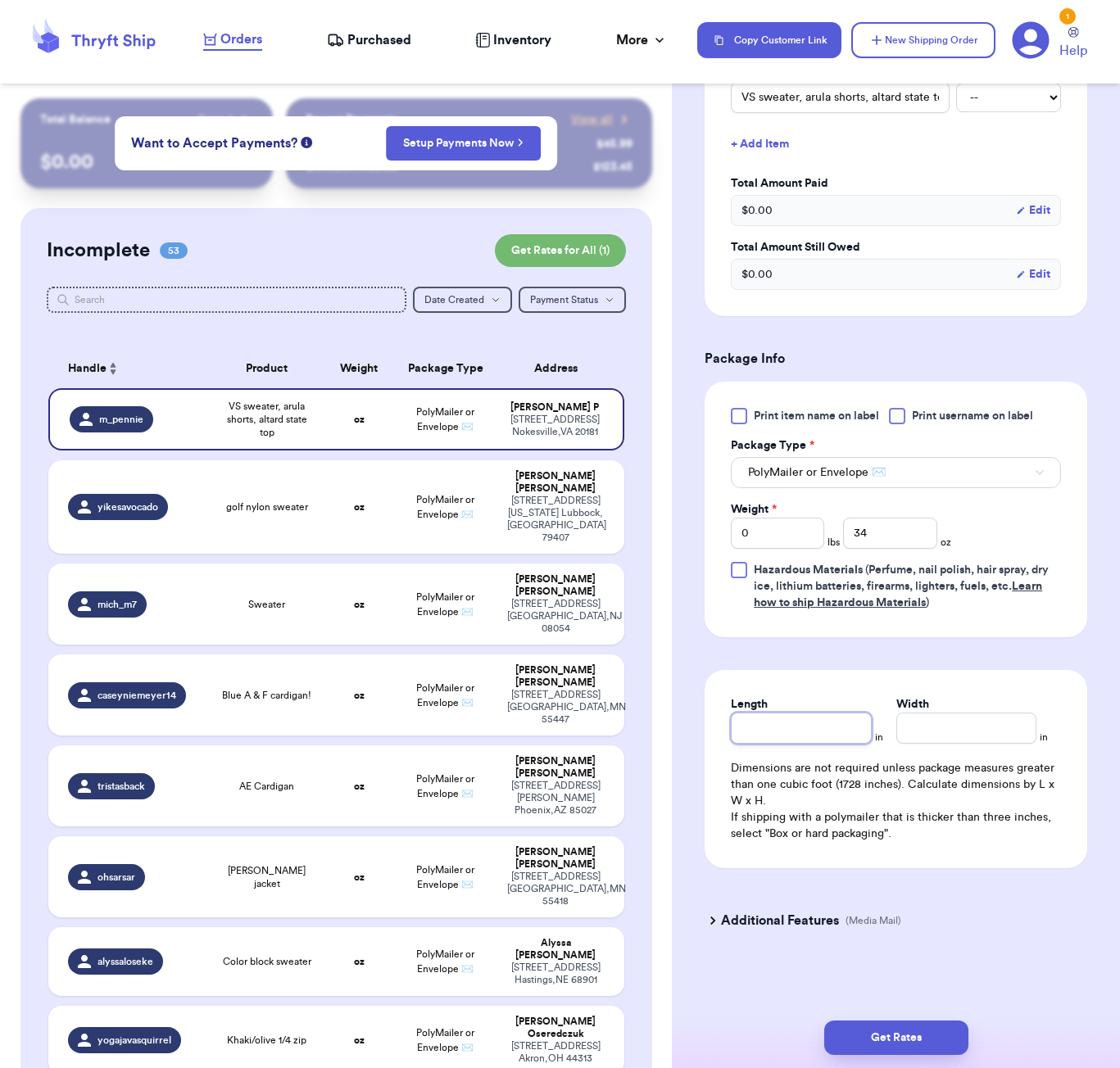
click at [804, 733] on input "Length" at bounding box center [801, 728] width 140 height 31
type input "9"
type input "7"
click at [849, 1038] on button "Get Rates" at bounding box center [896, 1038] width 144 height 34
type input "2"
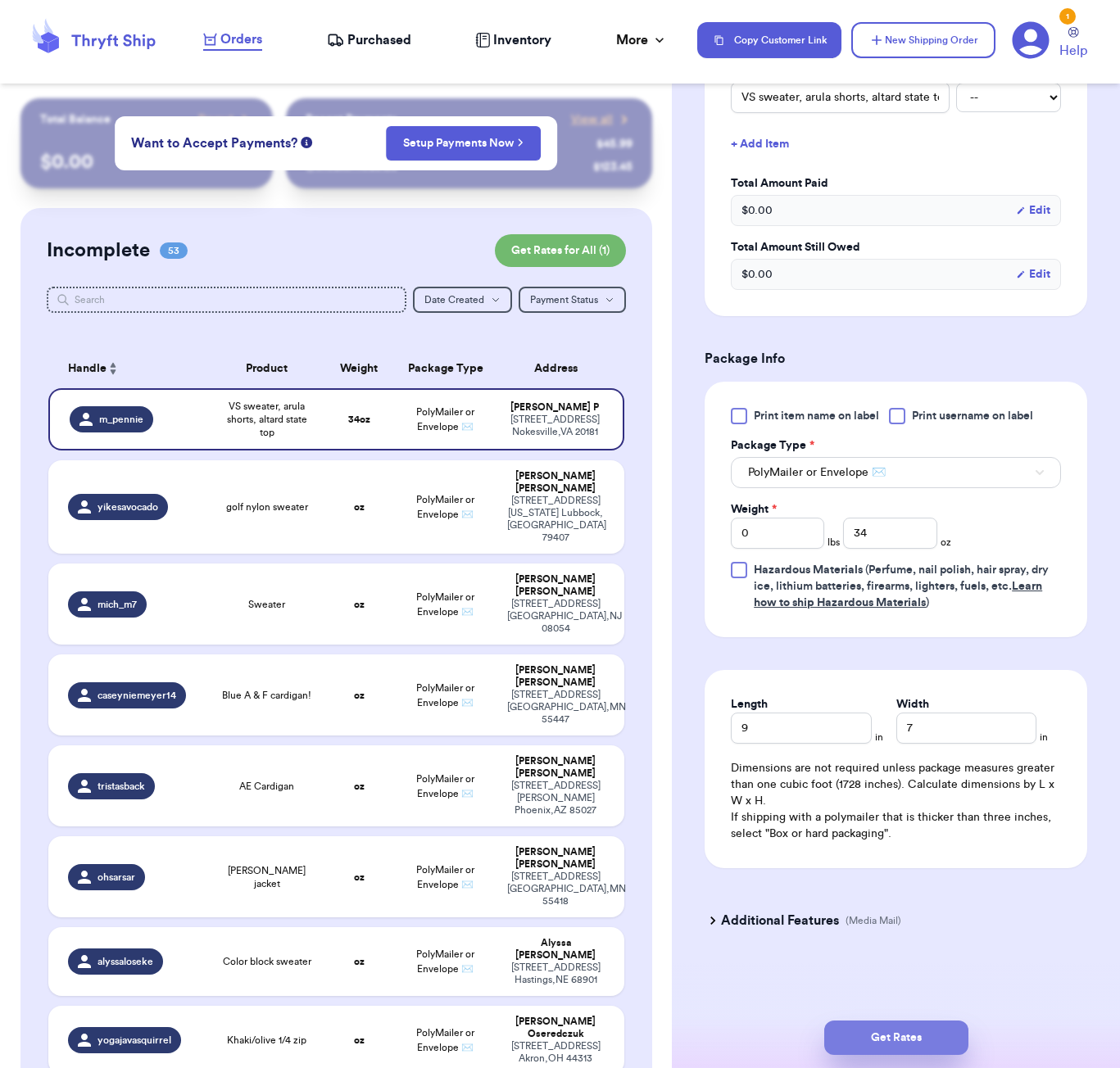
type input "2"
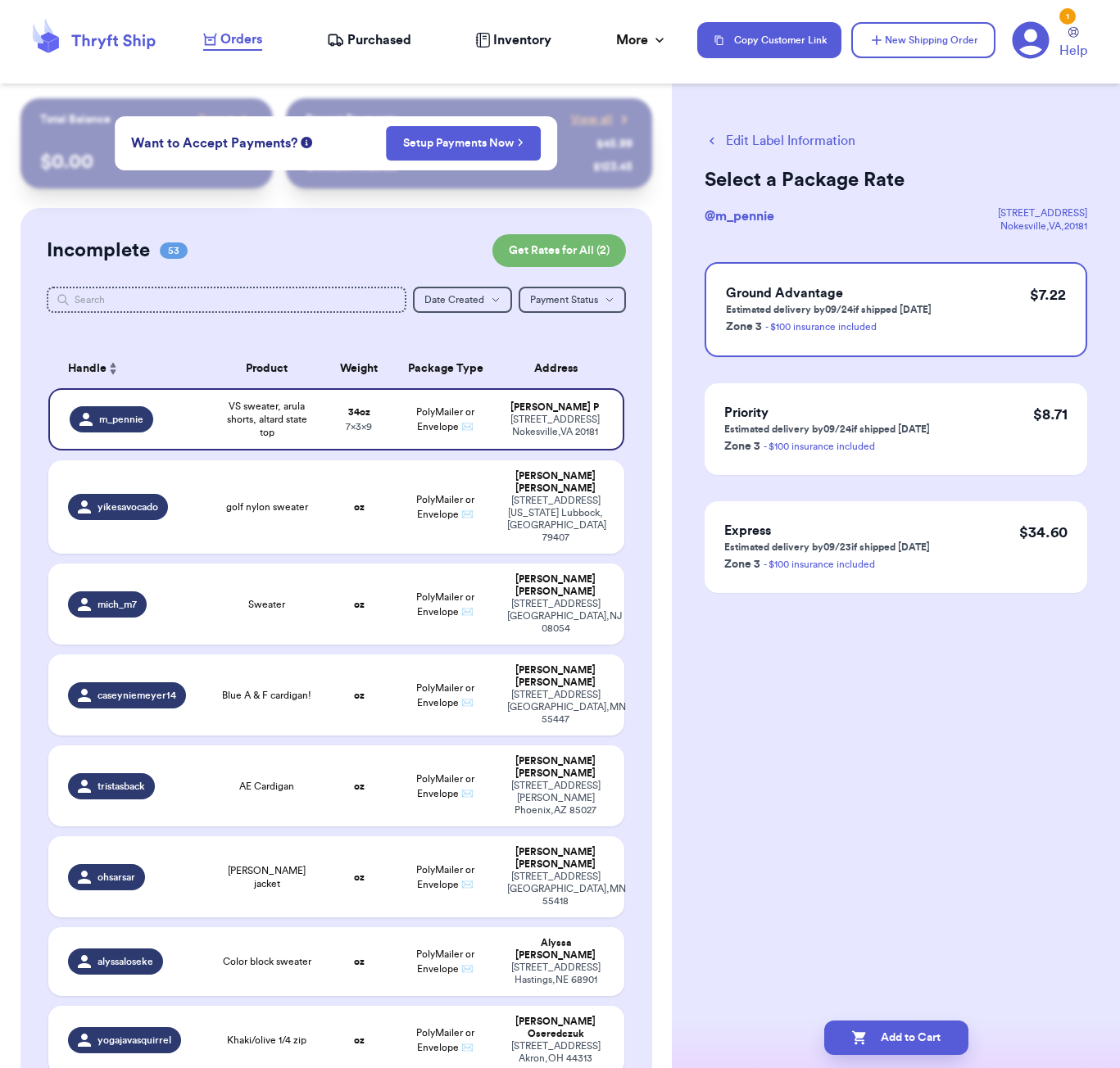
scroll to position [0, 0]
click at [858, 1041] on icon "button" at bounding box center [859, 1038] width 14 height 14
checkbox input "true"
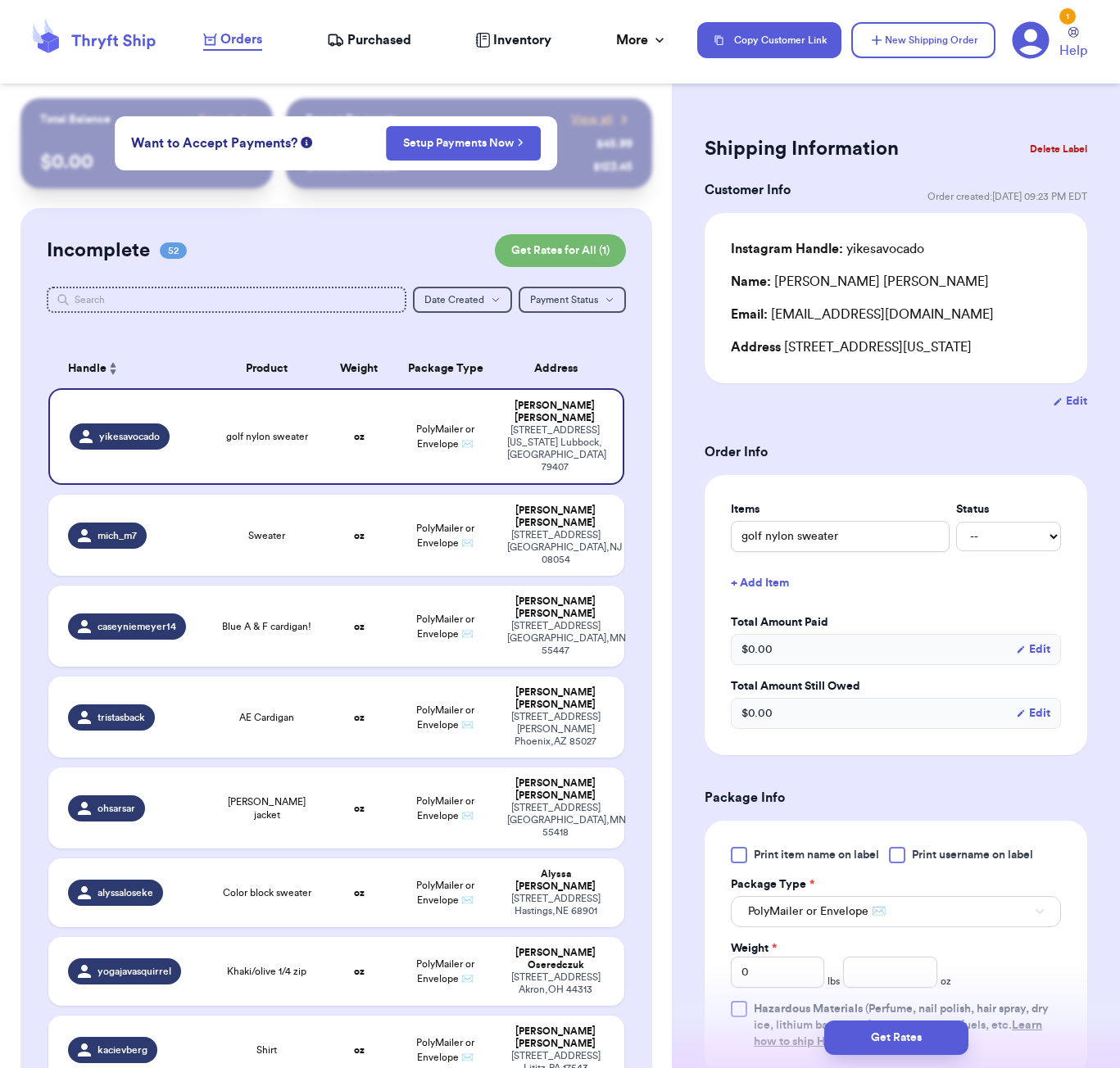
drag, startPoint x: 144, startPoint y: 299, endPoint x: 155, endPoint y: 303, distance: 11.7
click at [147, 300] on input "text" at bounding box center [227, 300] width 359 height 27
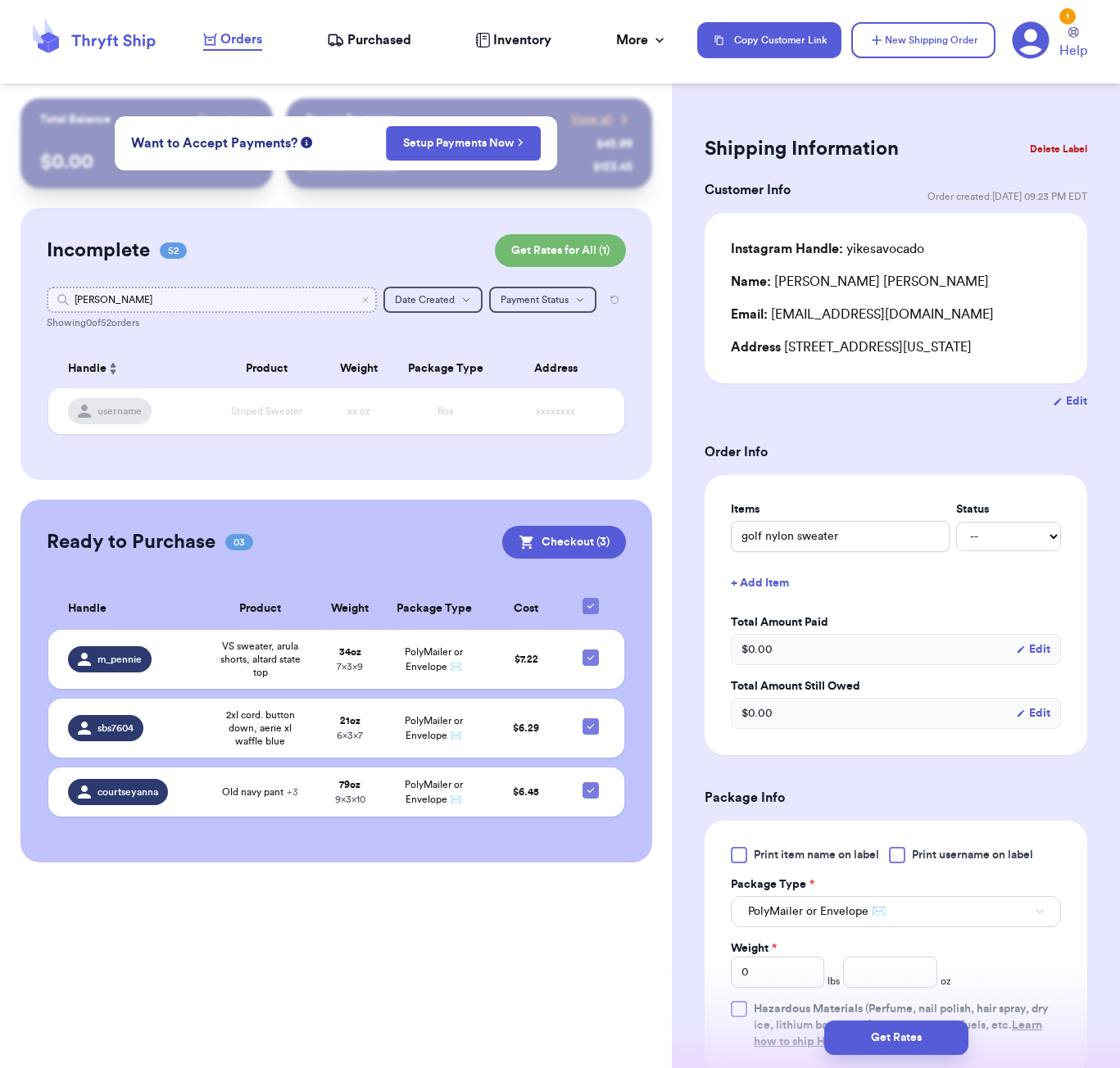
type input "[PERSON_NAME]"
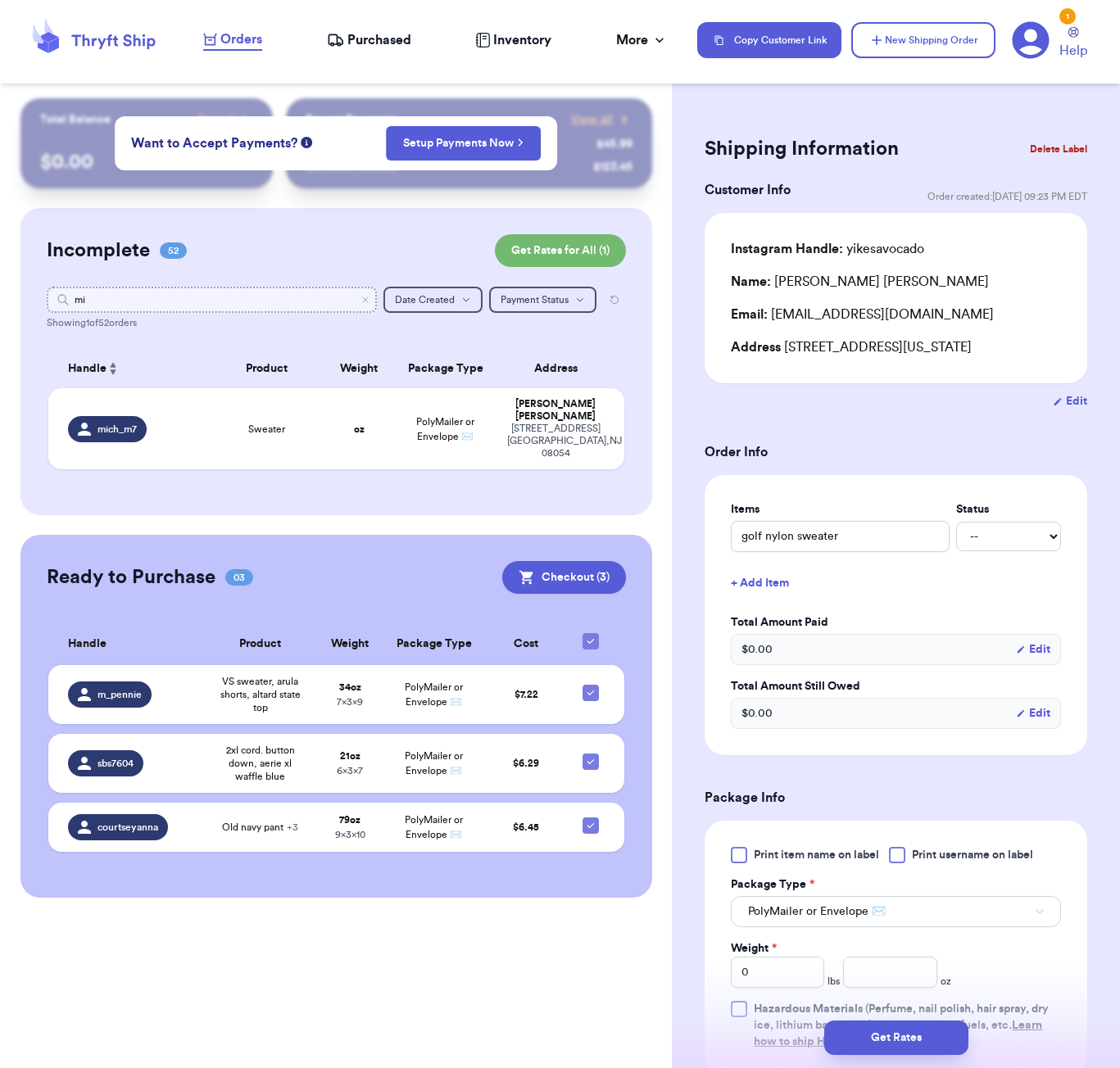
type input "m"
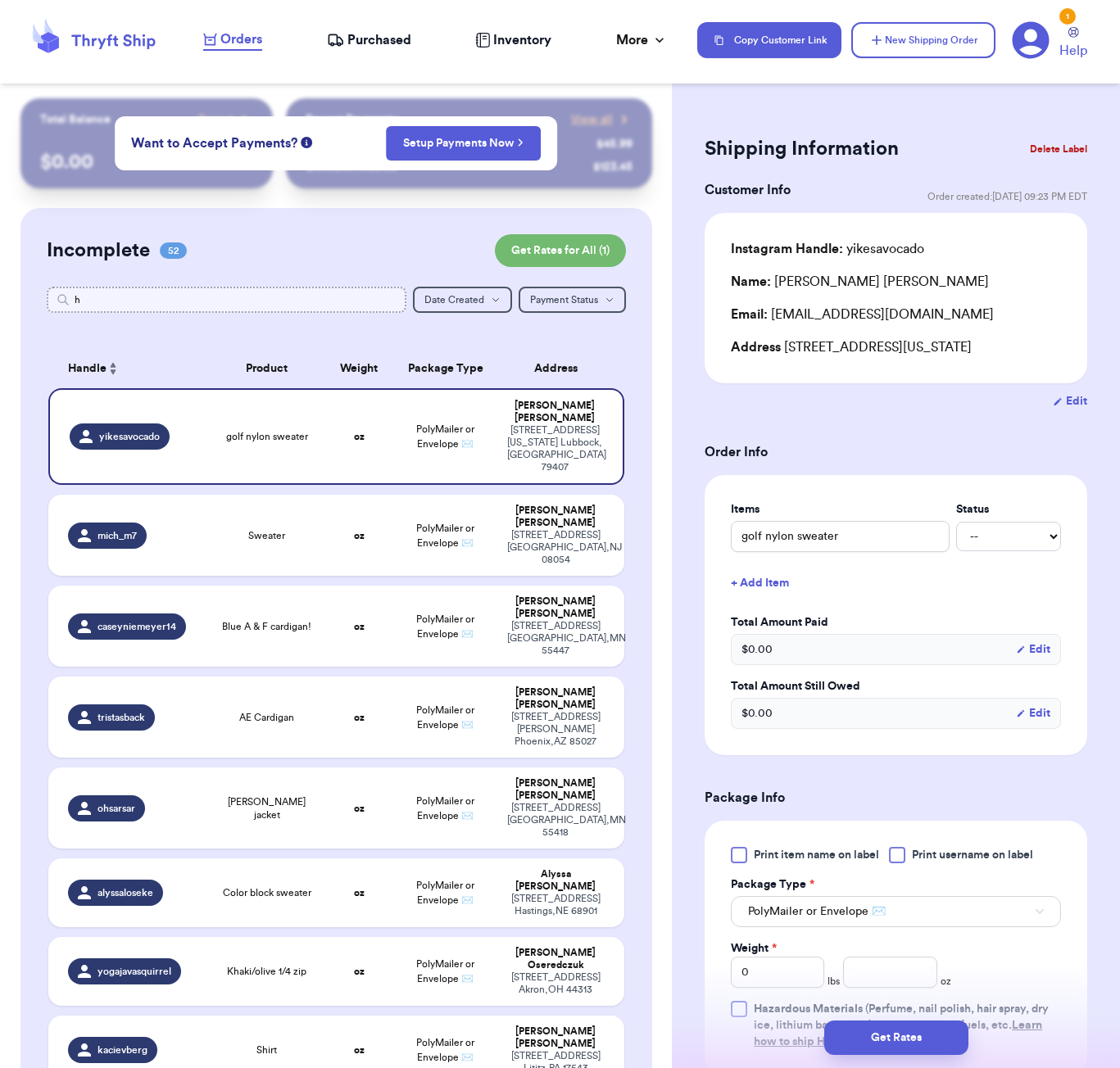
type input "ho"
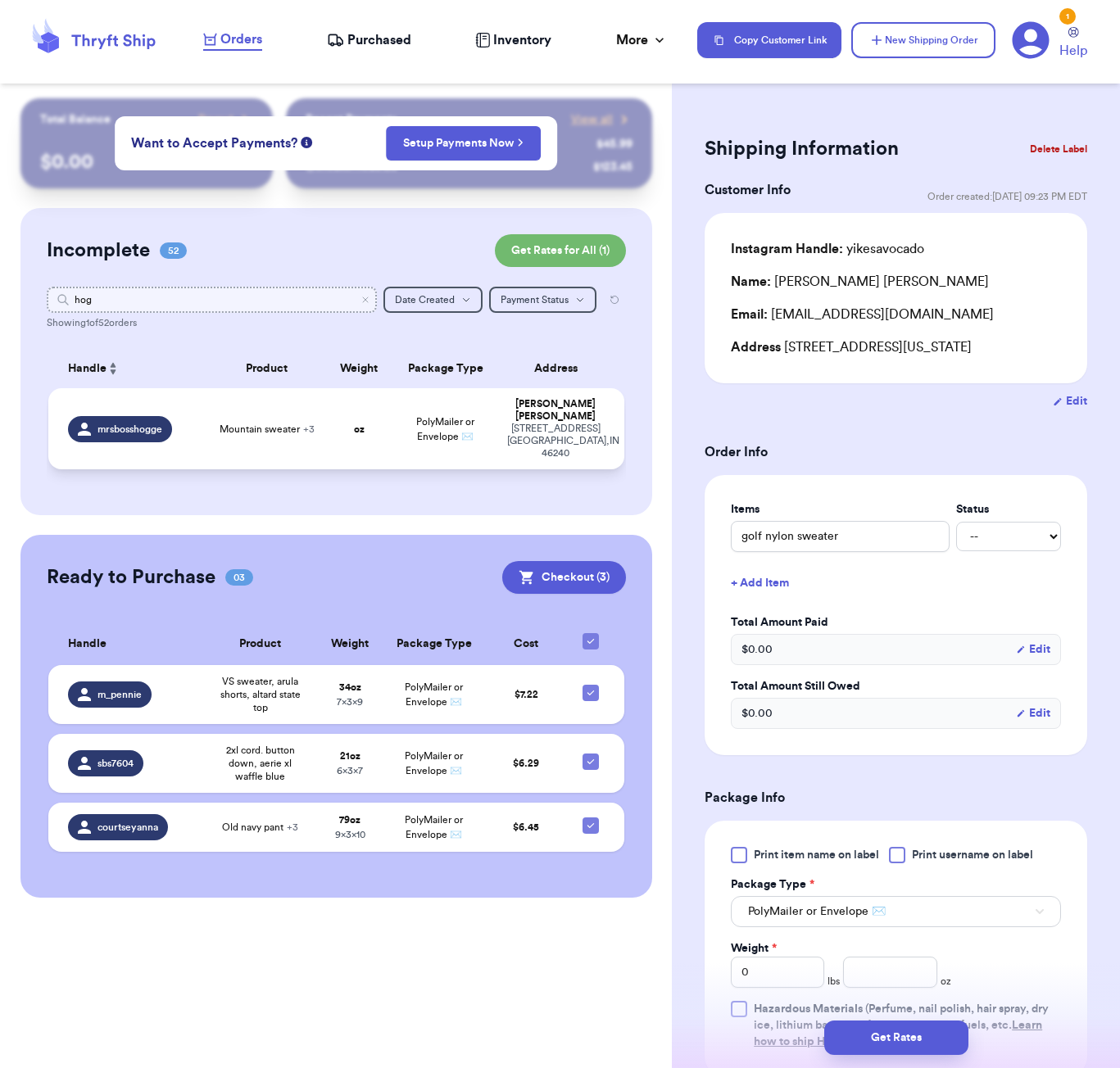
type input "hog"
click at [270, 423] on span "Mountain sweater + 3" at bounding box center [267, 429] width 95 height 13
type input "Mountain sweater"
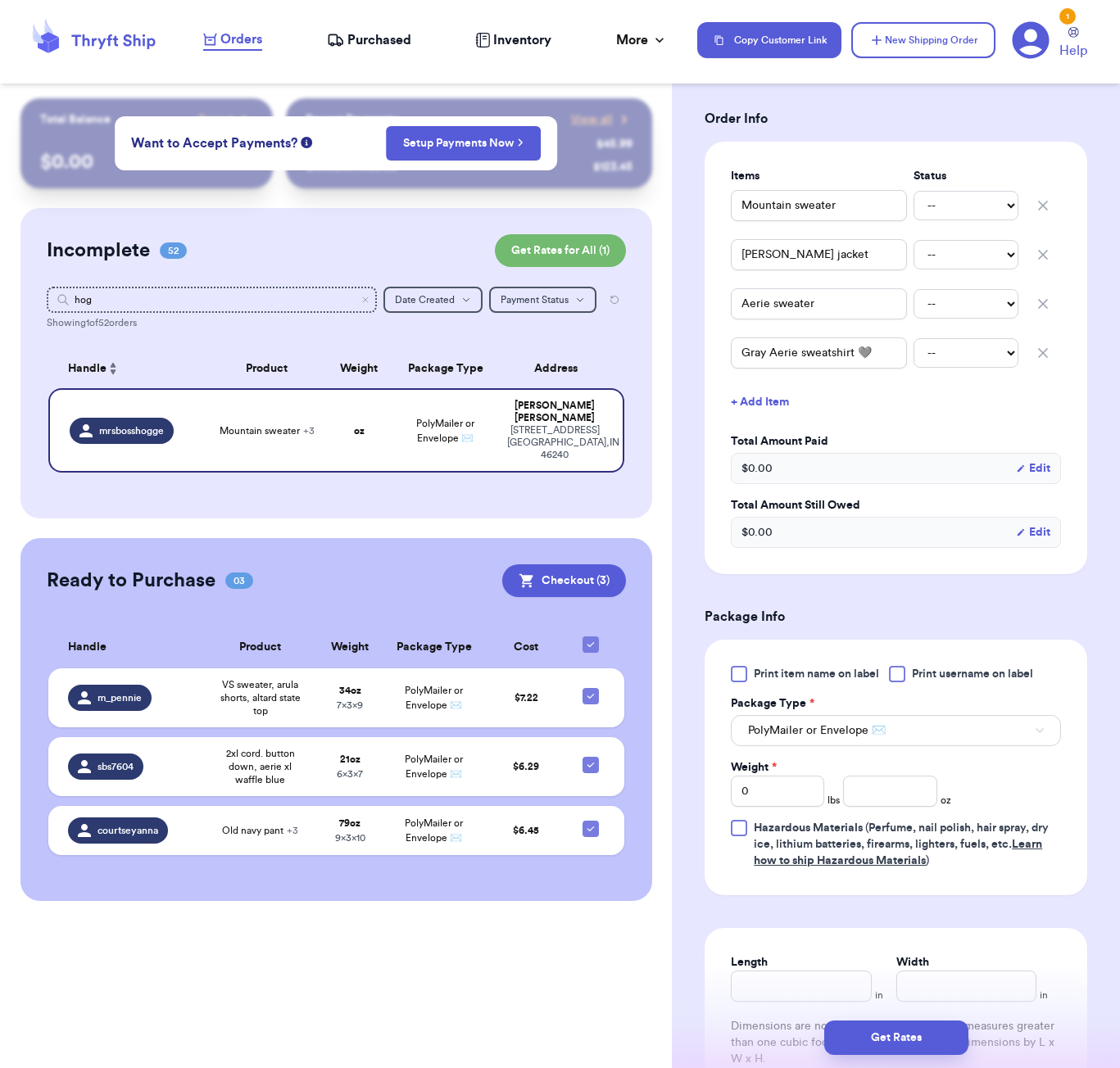
scroll to position [333, 0]
click at [1046, 309] on icon "button" at bounding box center [1043, 305] width 9 height 9
type input "Gray Aerie sweatshirt 🩶"
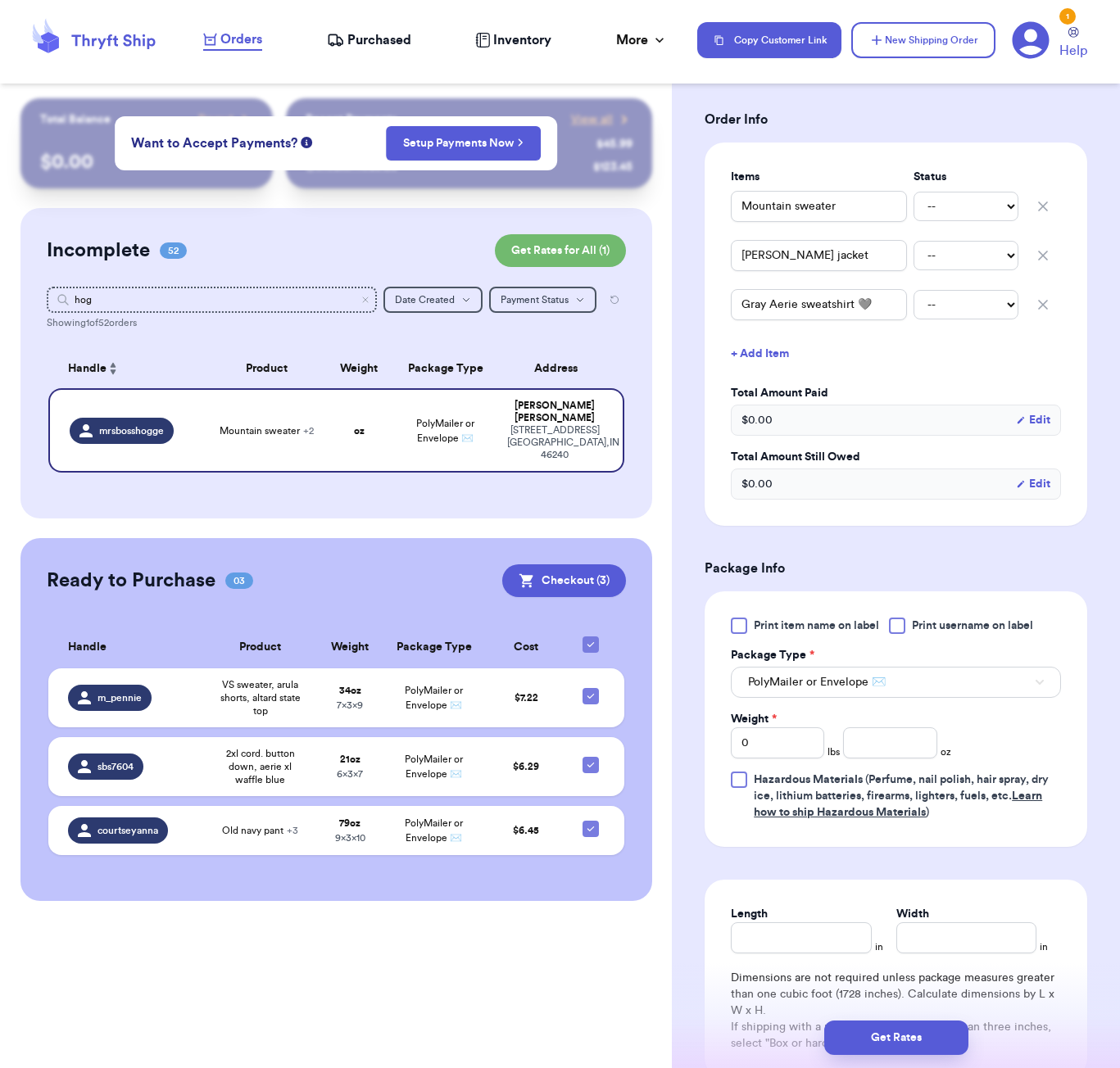
click at [1040, 259] on icon "button" at bounding box center [1043, 256] width 9 height 9
type input "Gray Aerie sweatshirt 🩶"
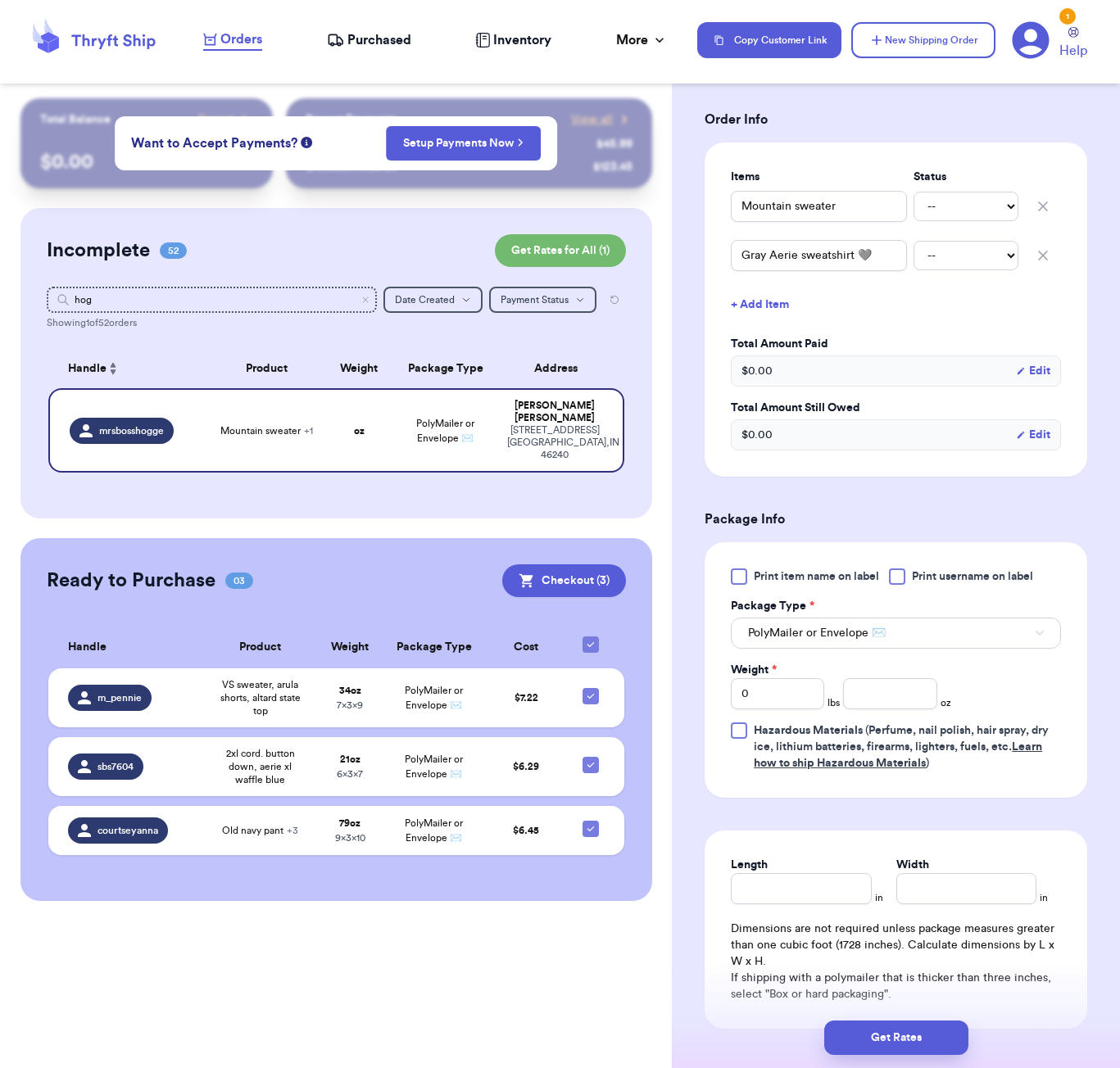
click at [1043, 205] on icon "button" at bounding box center [1042, 206] width 16 height 16
type input "Gray Aerie sweatshirt 🩶"
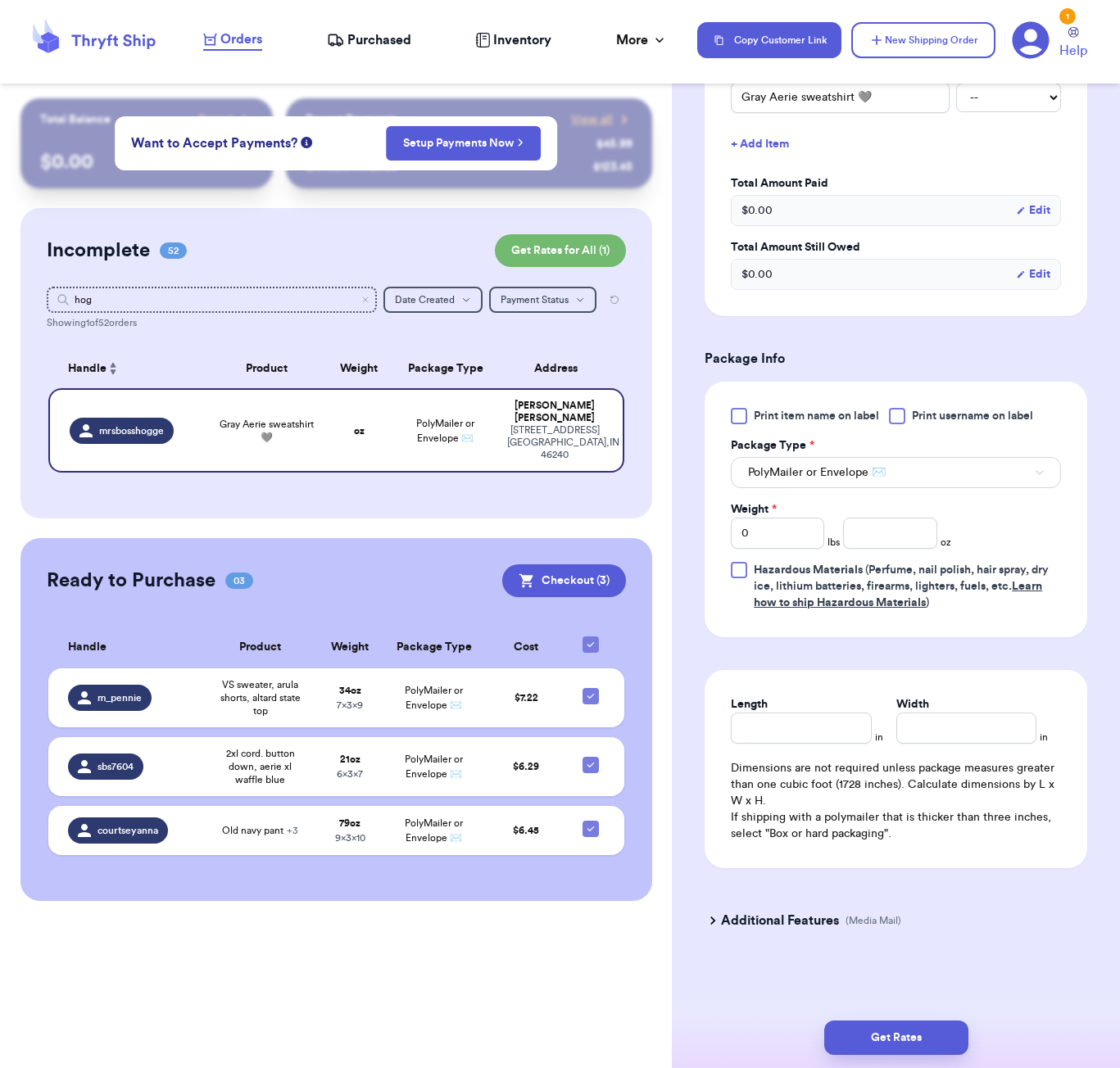
scroll to position [1, 0]
click at [871, 526] on input "number" at bounding box center [889, 533] width 93 height 31
type input "15"
type input "15.9"
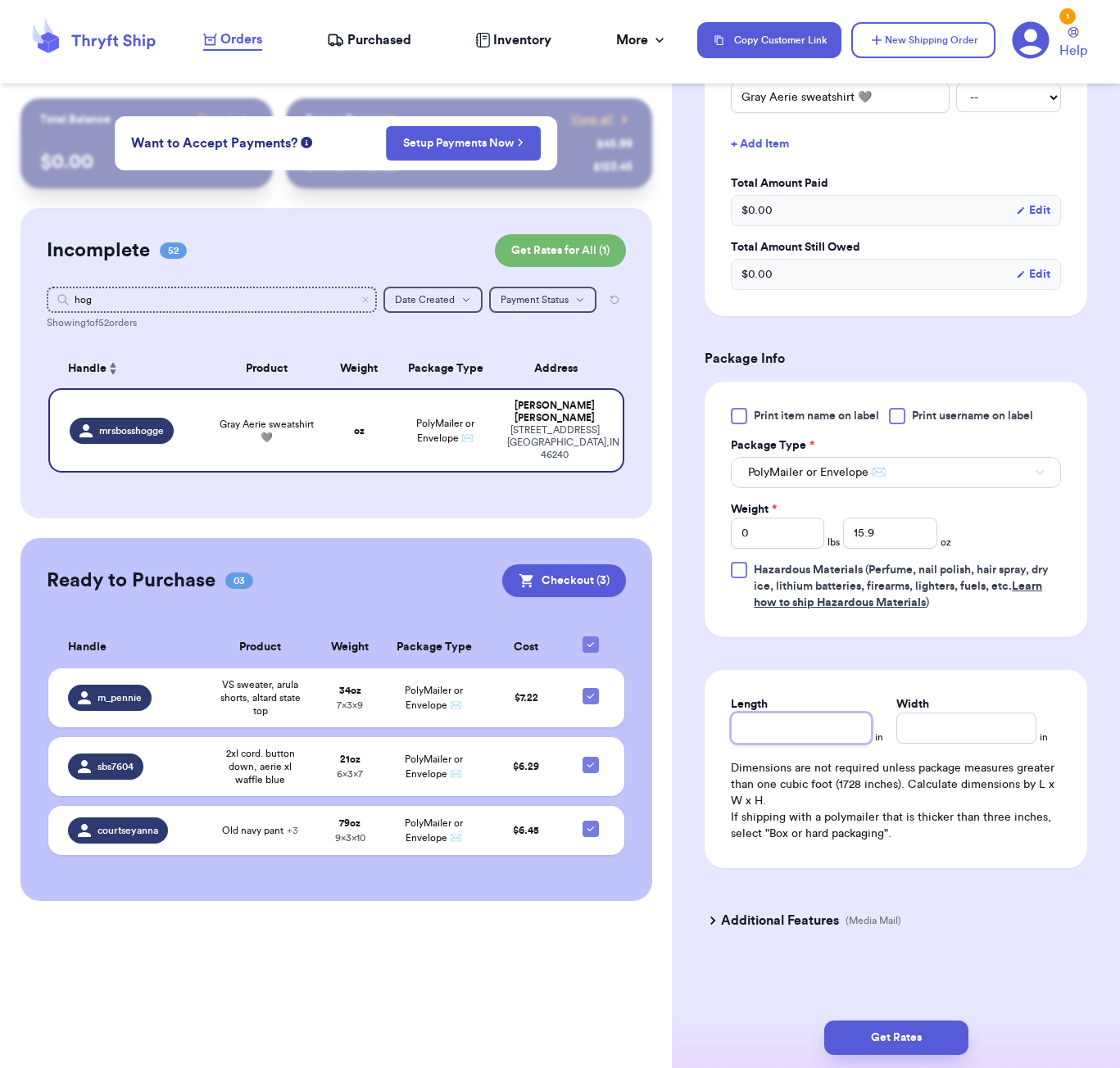
click at [791, 731] on input "Length" at bounding box center [801, 728] width 140 height 31
type input "7"
type input "6"
click at [957, 1040] on button "Get Rates" at bounding box center [896, 1038] width 144 height 34
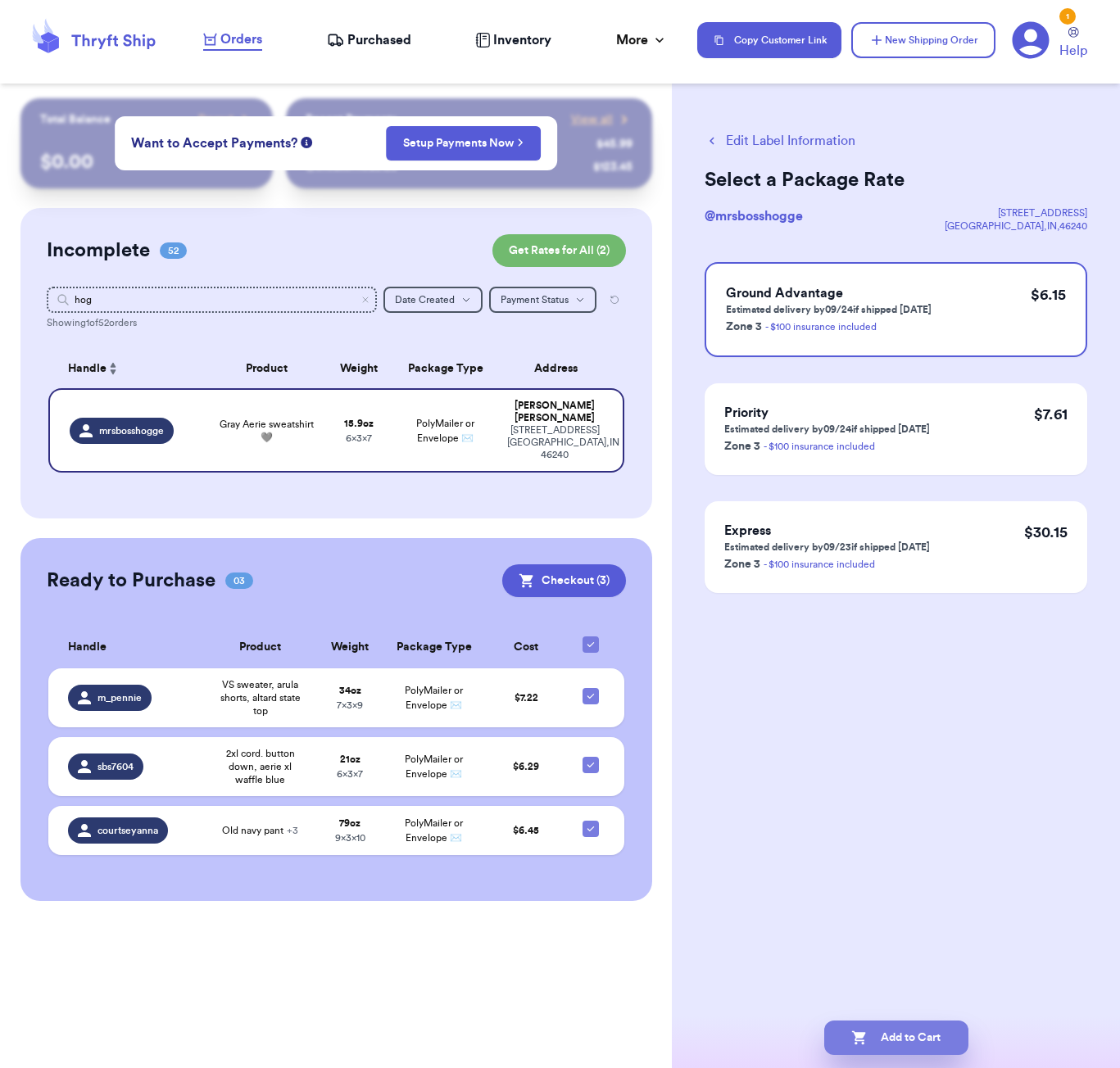
click at [891, 1043] on button "Add to Cart" at bounding box center [896, 1038] width 144 height 34
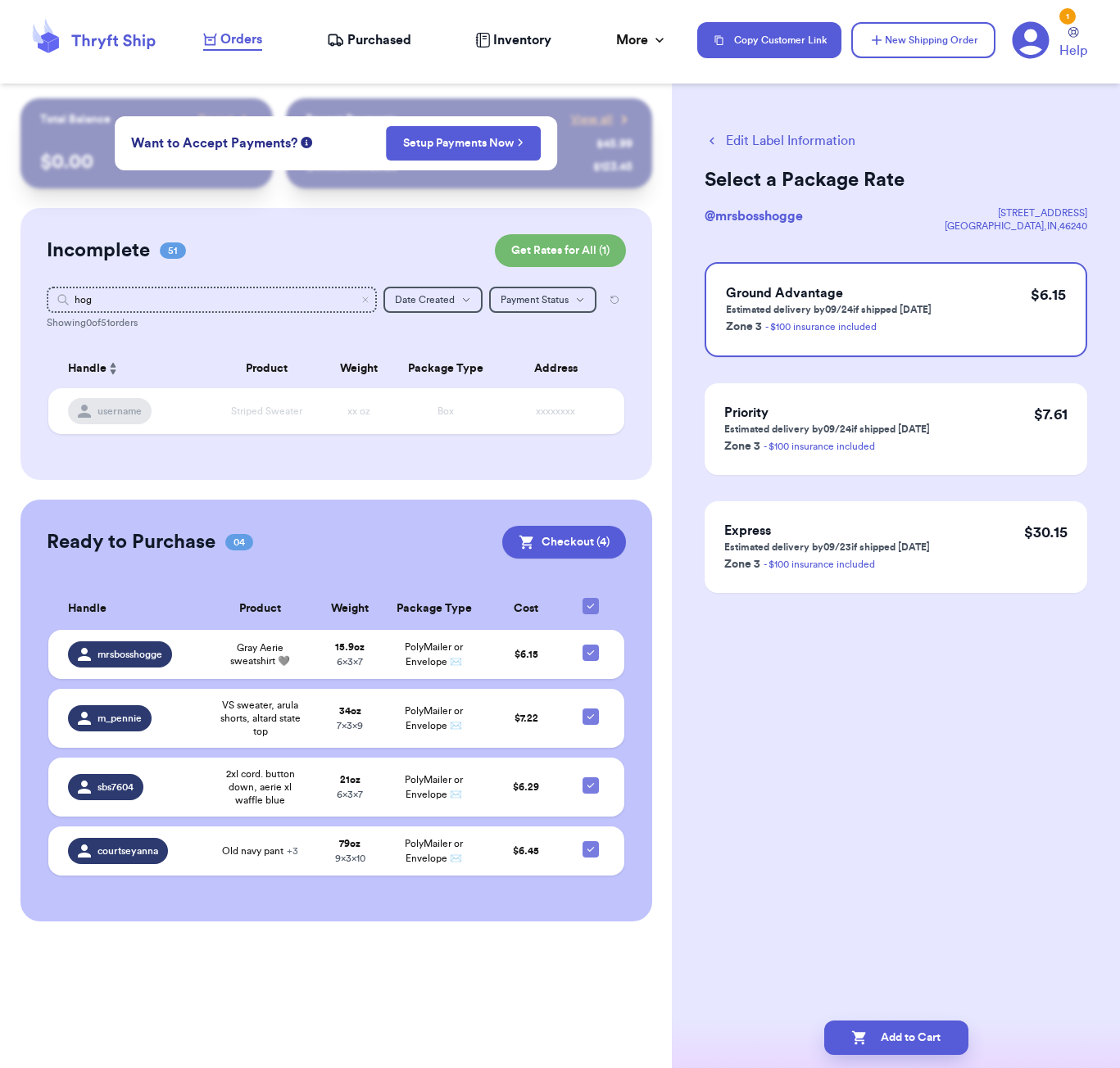
checkbox input "true"
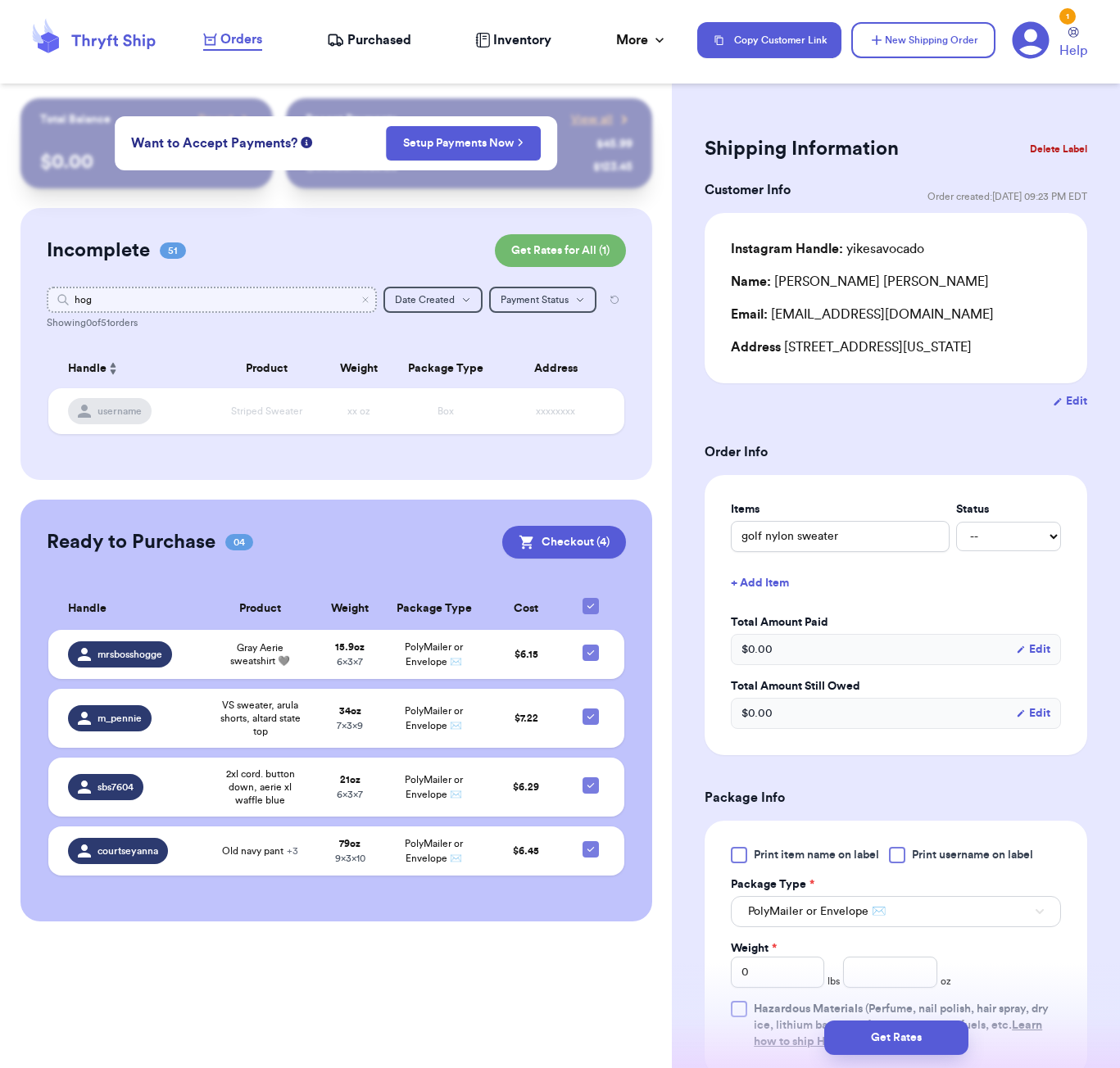
click at [252, 303] on input "hog" at bounding box center [212, 300] width 330 height 27
type input "[PERSON_NAME]"
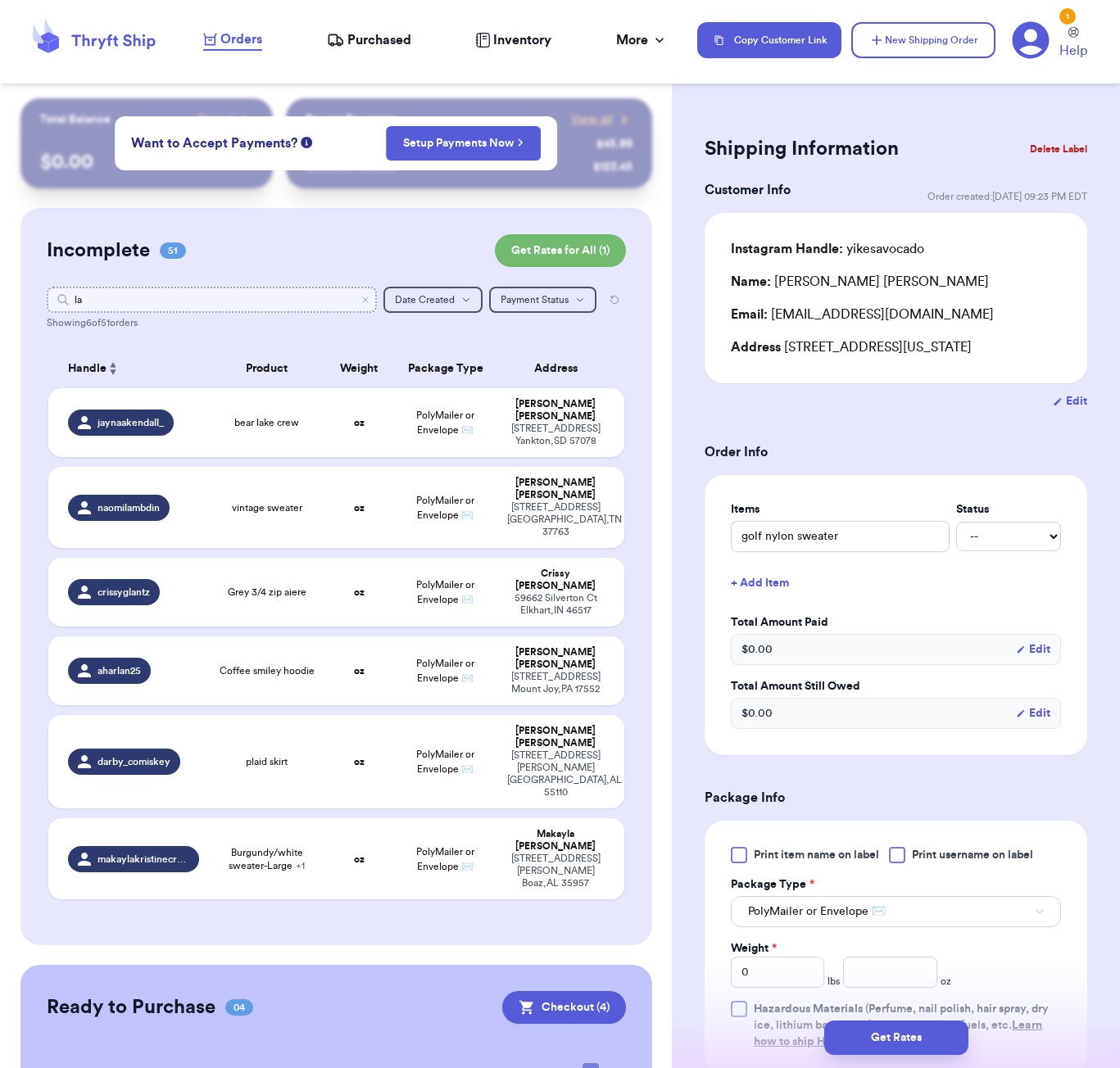
type input "l"
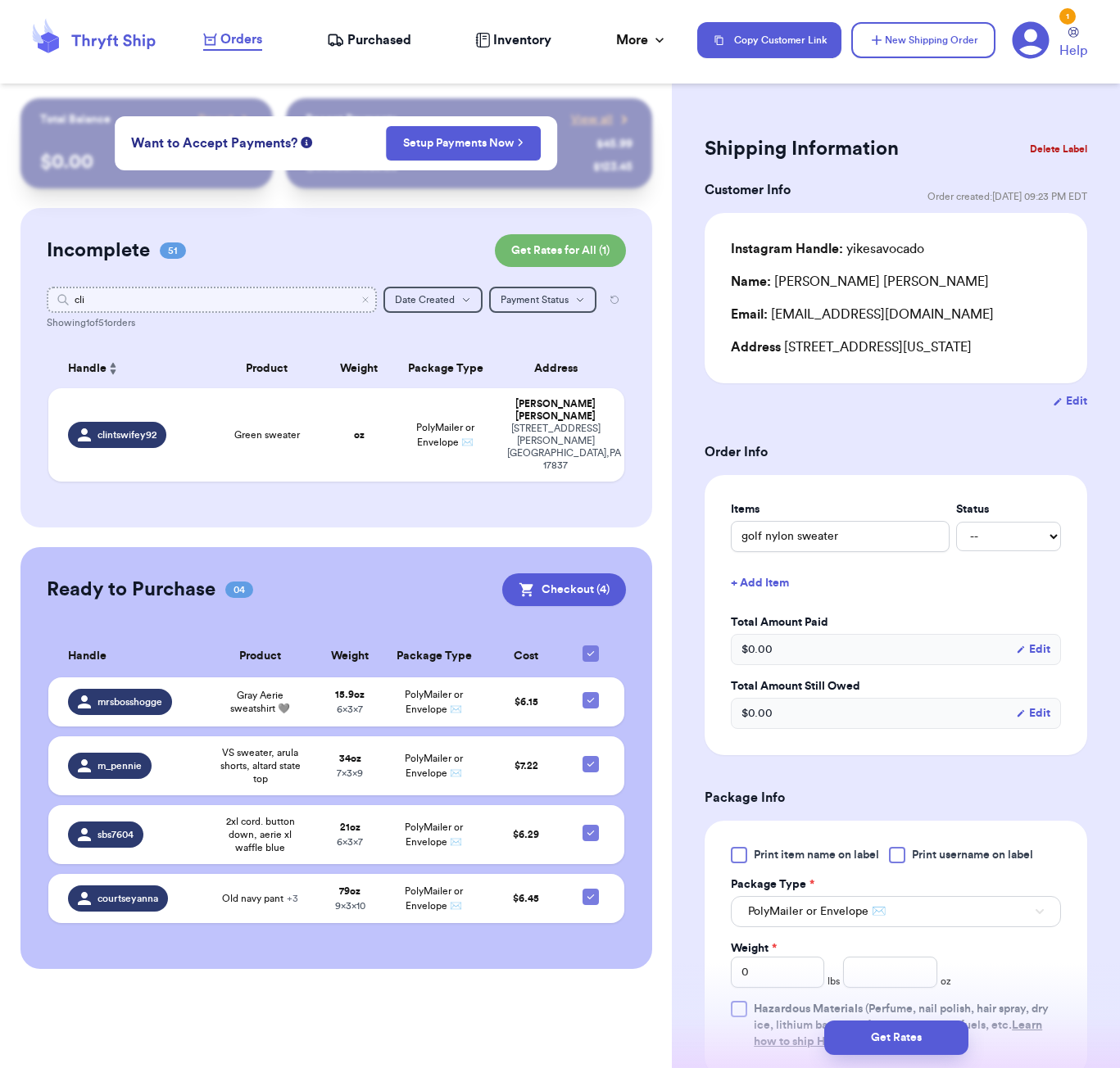
type input "clin"
click at [223, 432] on div "Green sweater" at bounding box center [267, 435] width 96 height 13
type input "Green sweater"
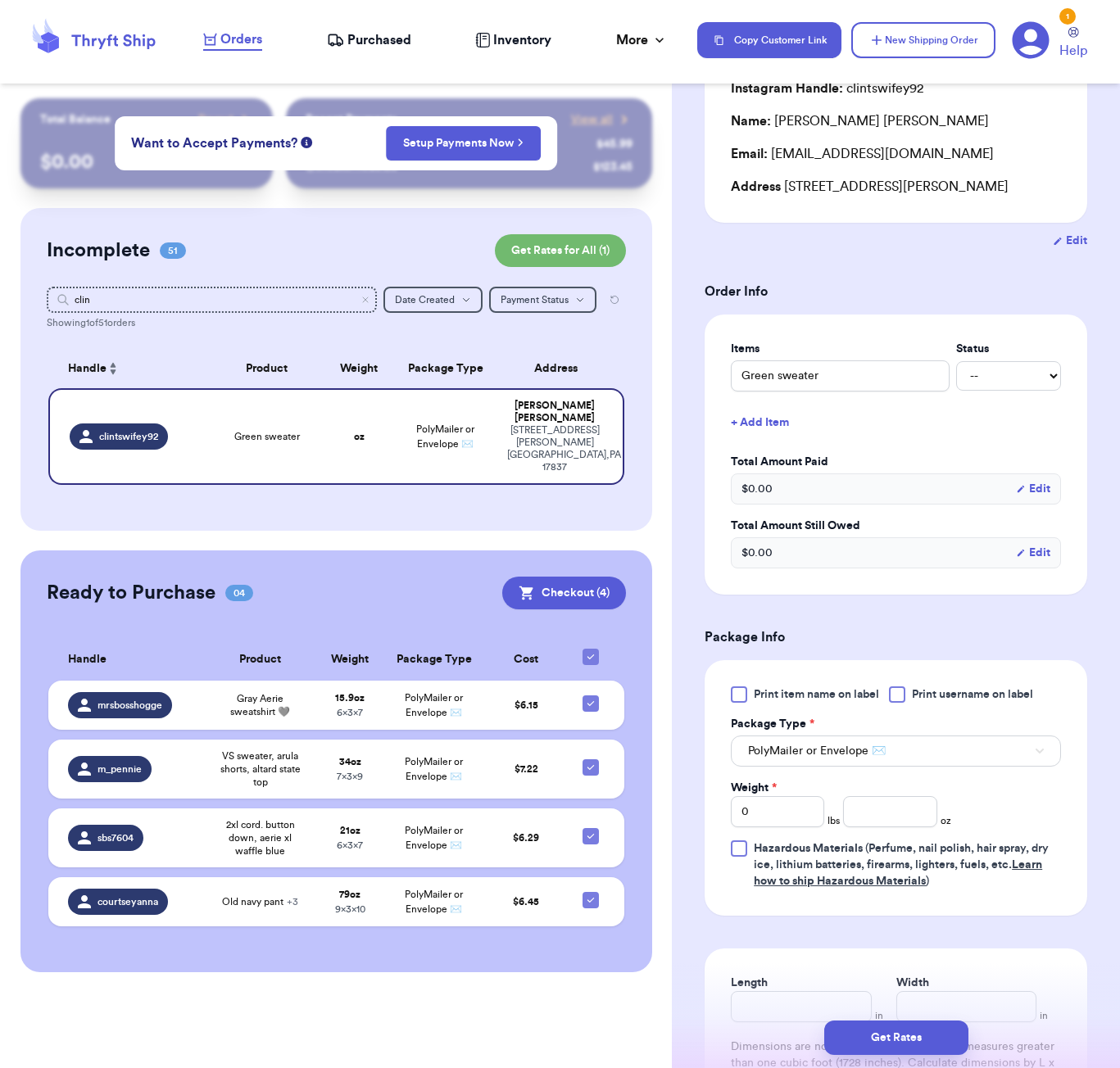
scroll to position [163, 0]
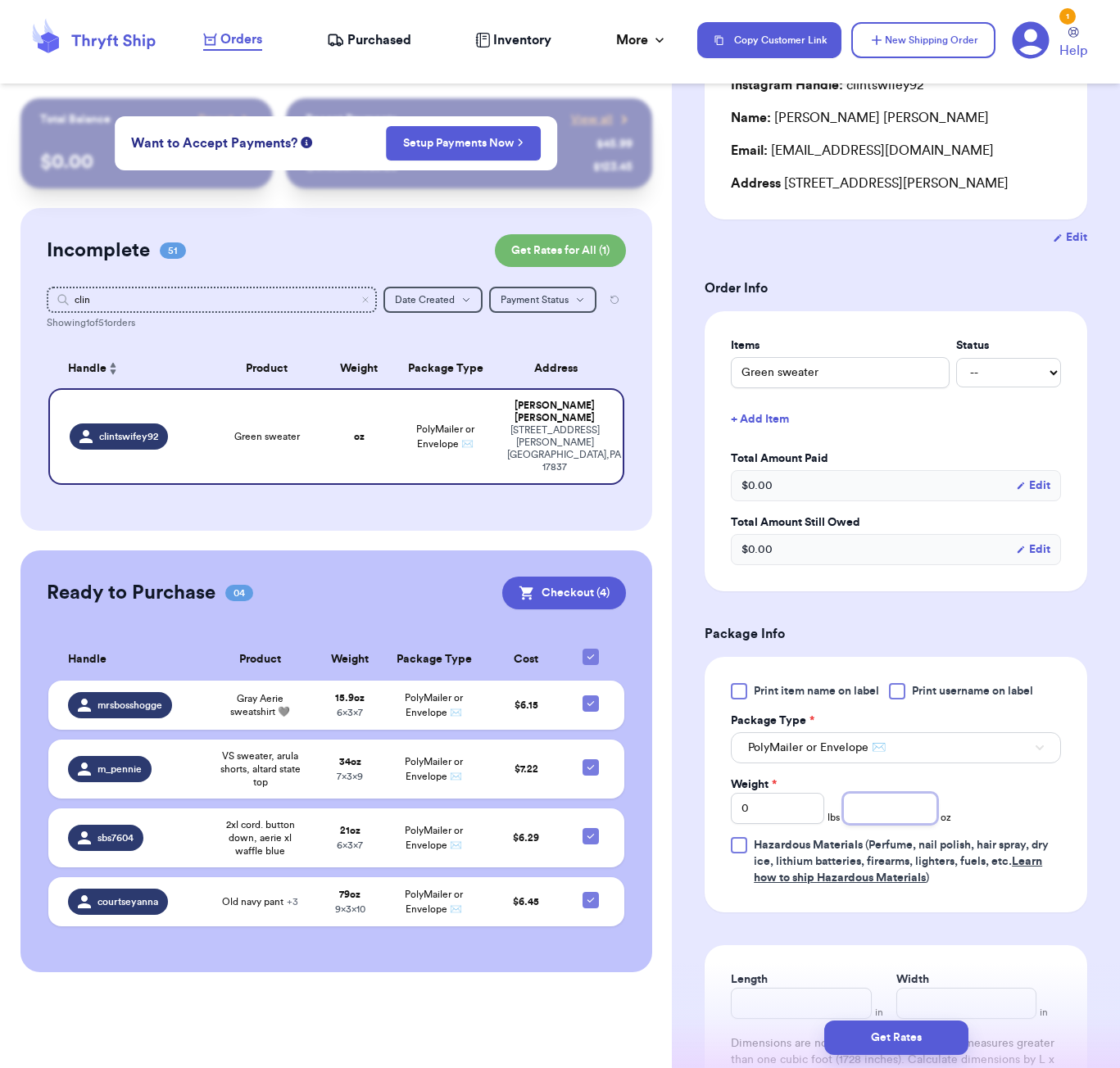
click at [891, 816] on input "number" at bounding box center [889, 809] width 93 height 31
type input "10"
type input "6"
type input "5"
click at [933, 1032] on button "Get Rates" at bounding box center [896, 1038] width 144 height 34
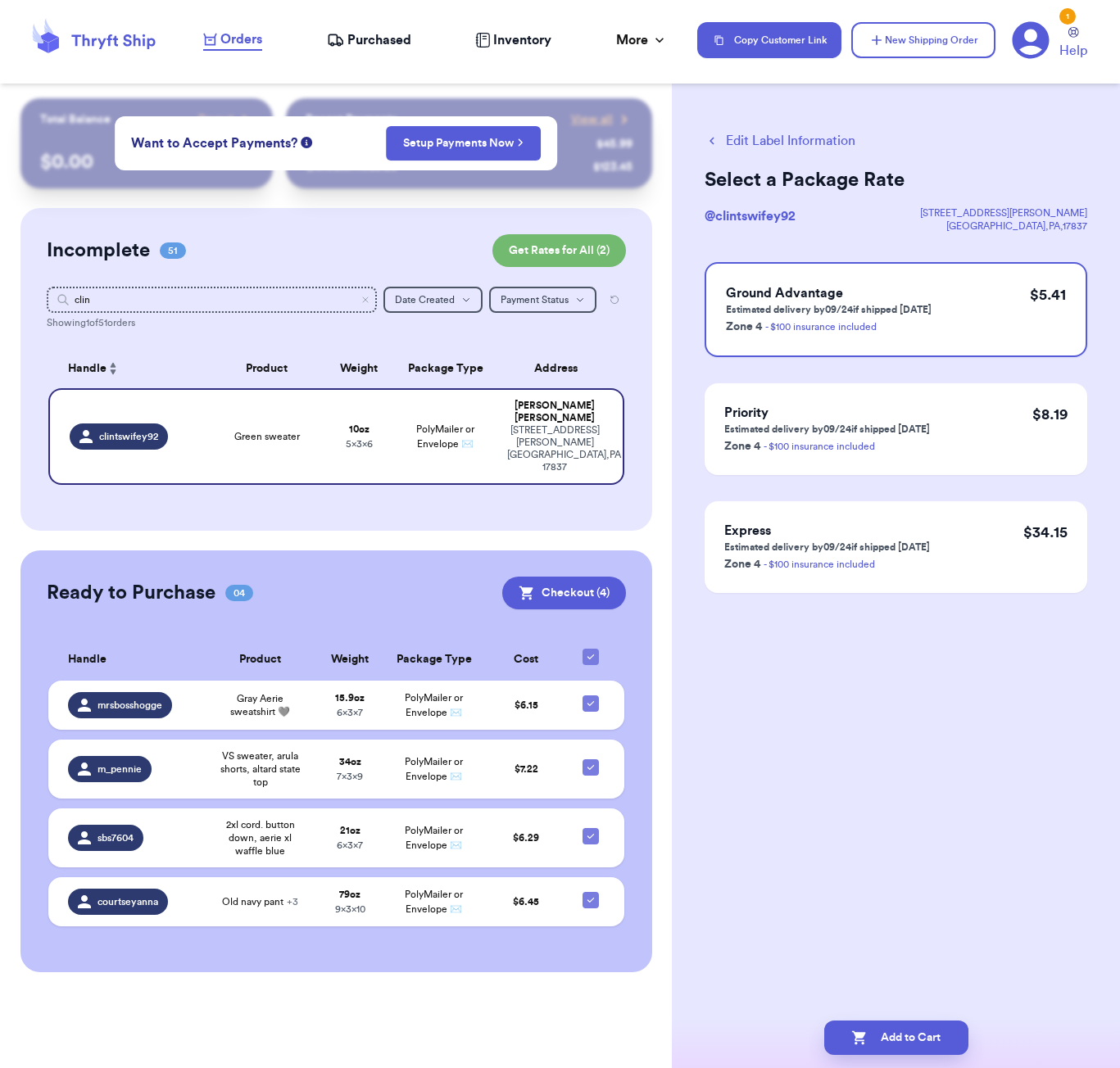
scroll to position [0, 0]
click at [904, 1048] on button "Add to Cart" at bounding box center [896, 1038] width 144 height 34
checkbox input "true"
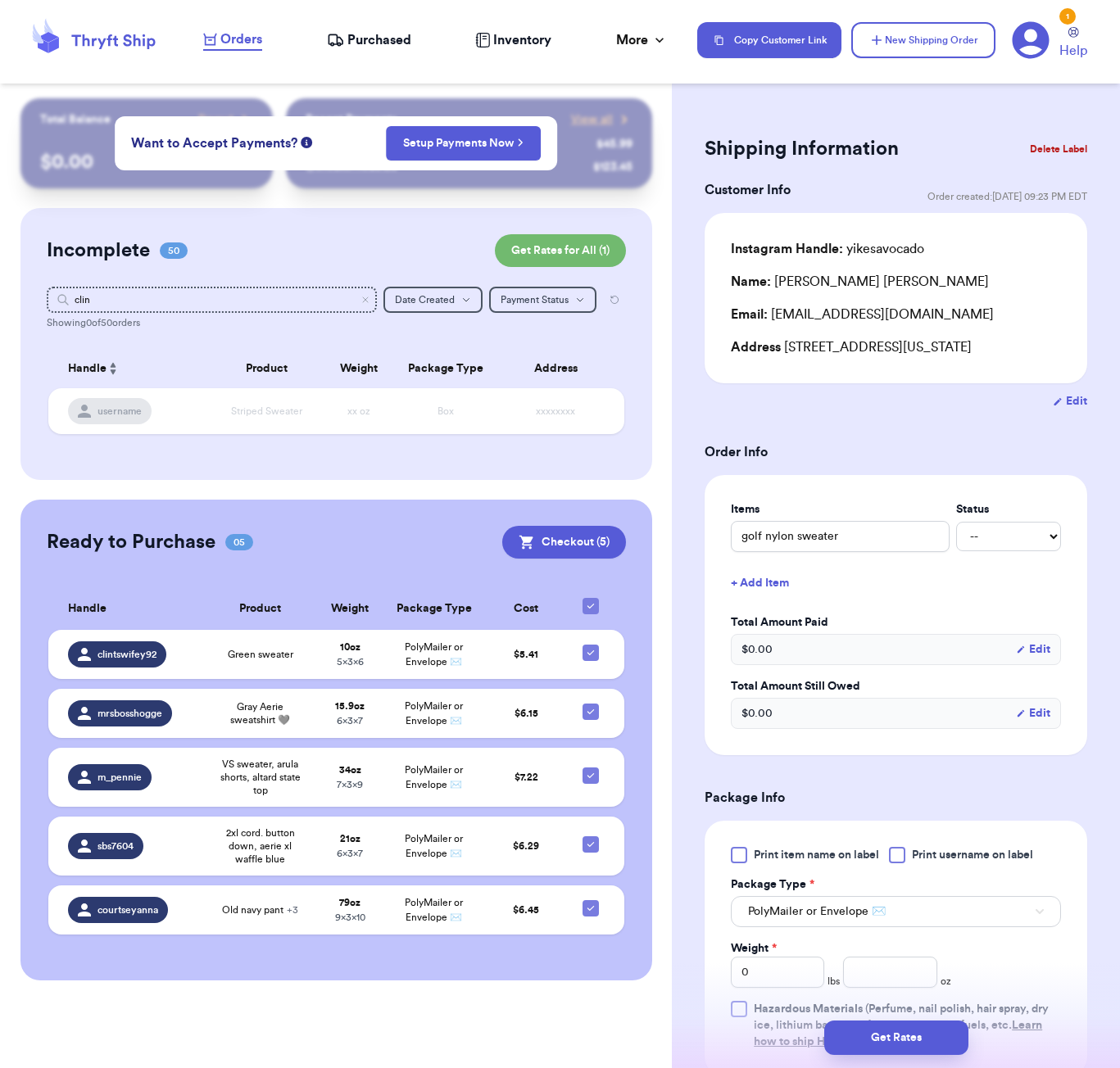
click at [183, 283] on div "Incomplete 50 Get Rates for All ( 1 ) Get Rates for All ( 1 ) clin Date Created…" at bounding box center [336, 344] width 631 height 272
click at [183, 285] on div "Incomplete 50 Get Rates for All ( 1 ) Get Rates for All ( 1 ) clin Date Created…" at bounding box center [336, 344] width 631 height 272
click at [182, 297] on input "clin" at bounding box center [212, 300] width 330 height 27
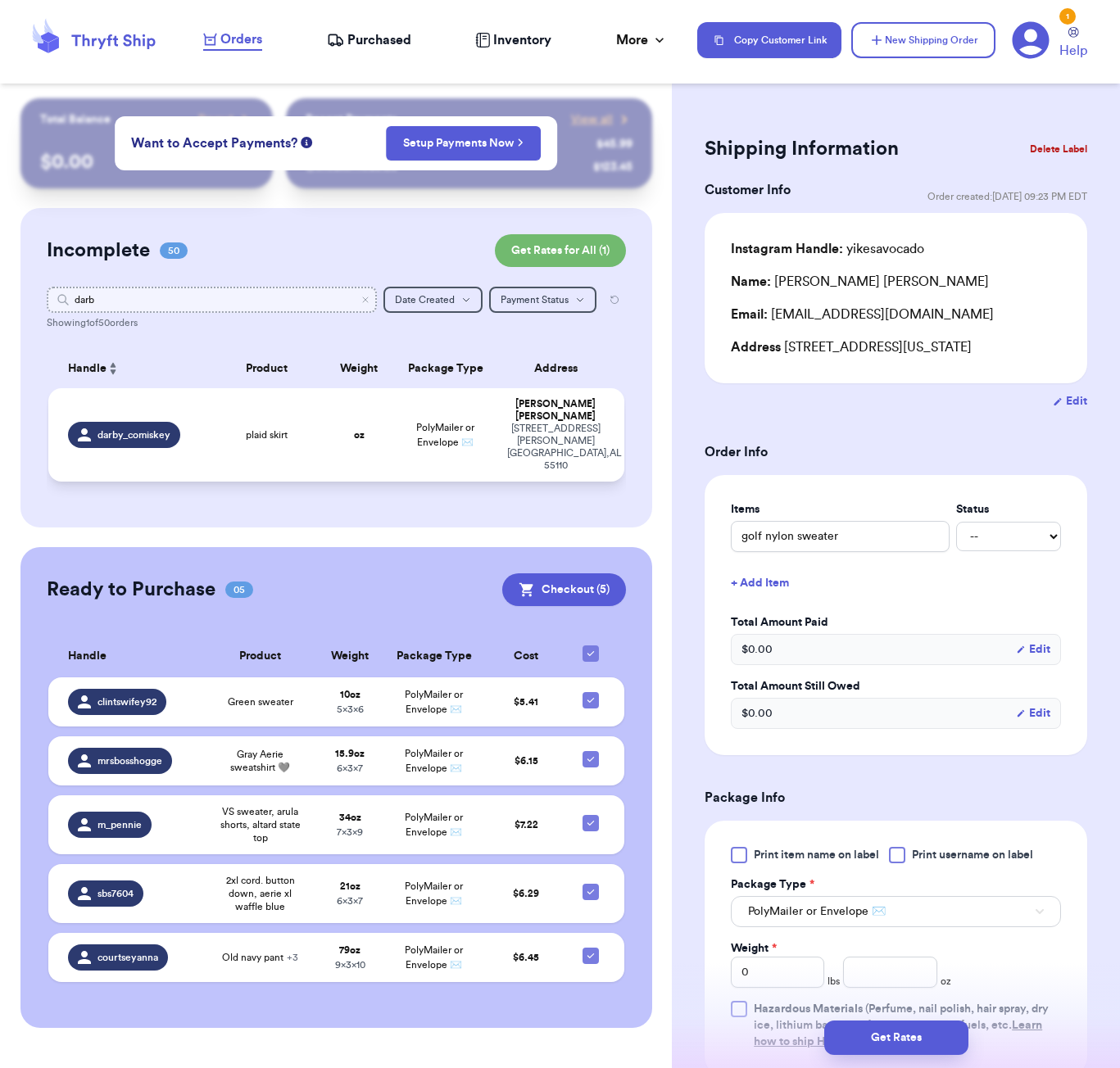
type input "darb"
click at [293, 450] on td "plaid skirt" at bounding box center [266, 435] width 116 height 93
type input "plaid skirt"
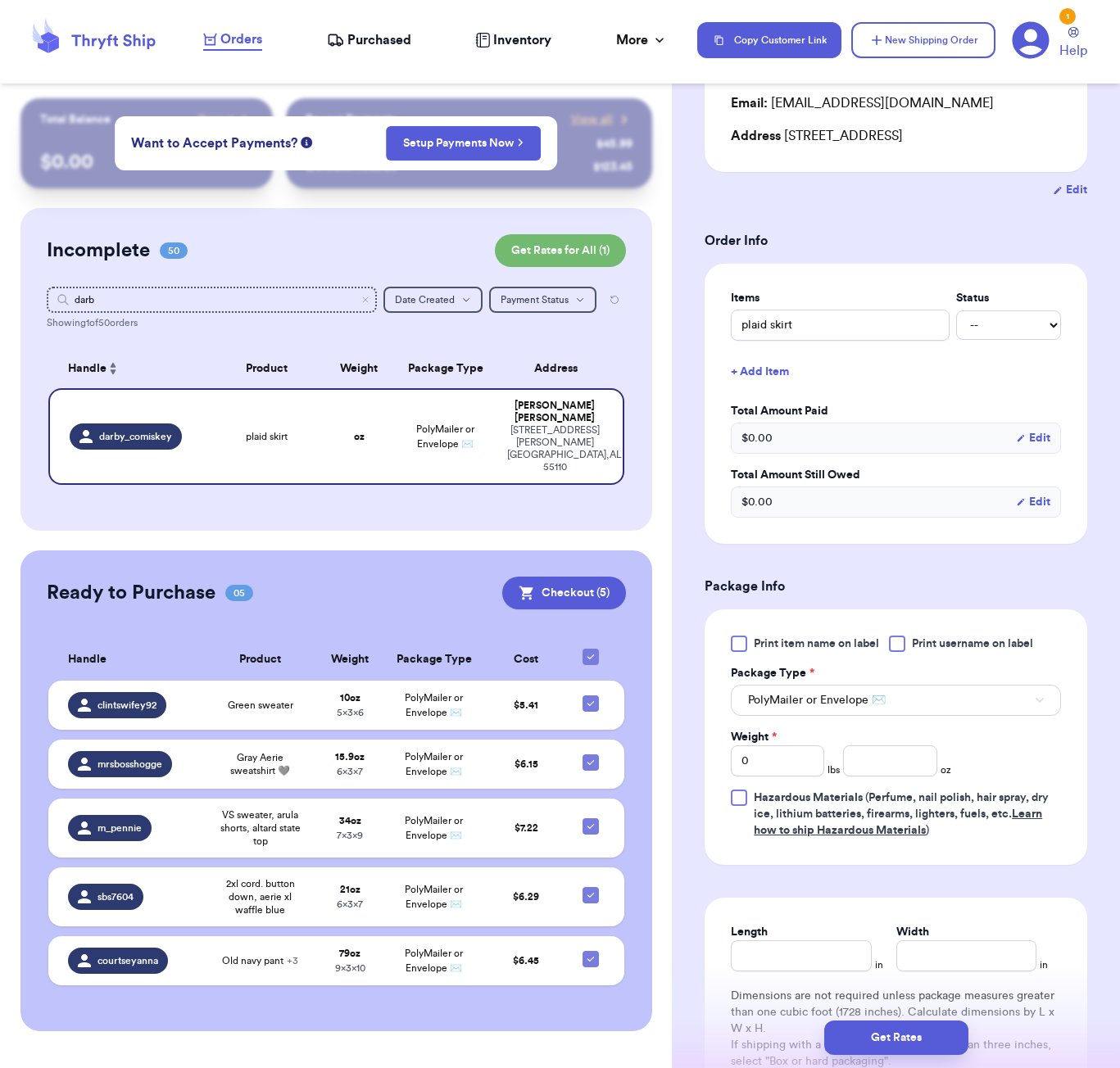
scroll to position [281, 0]
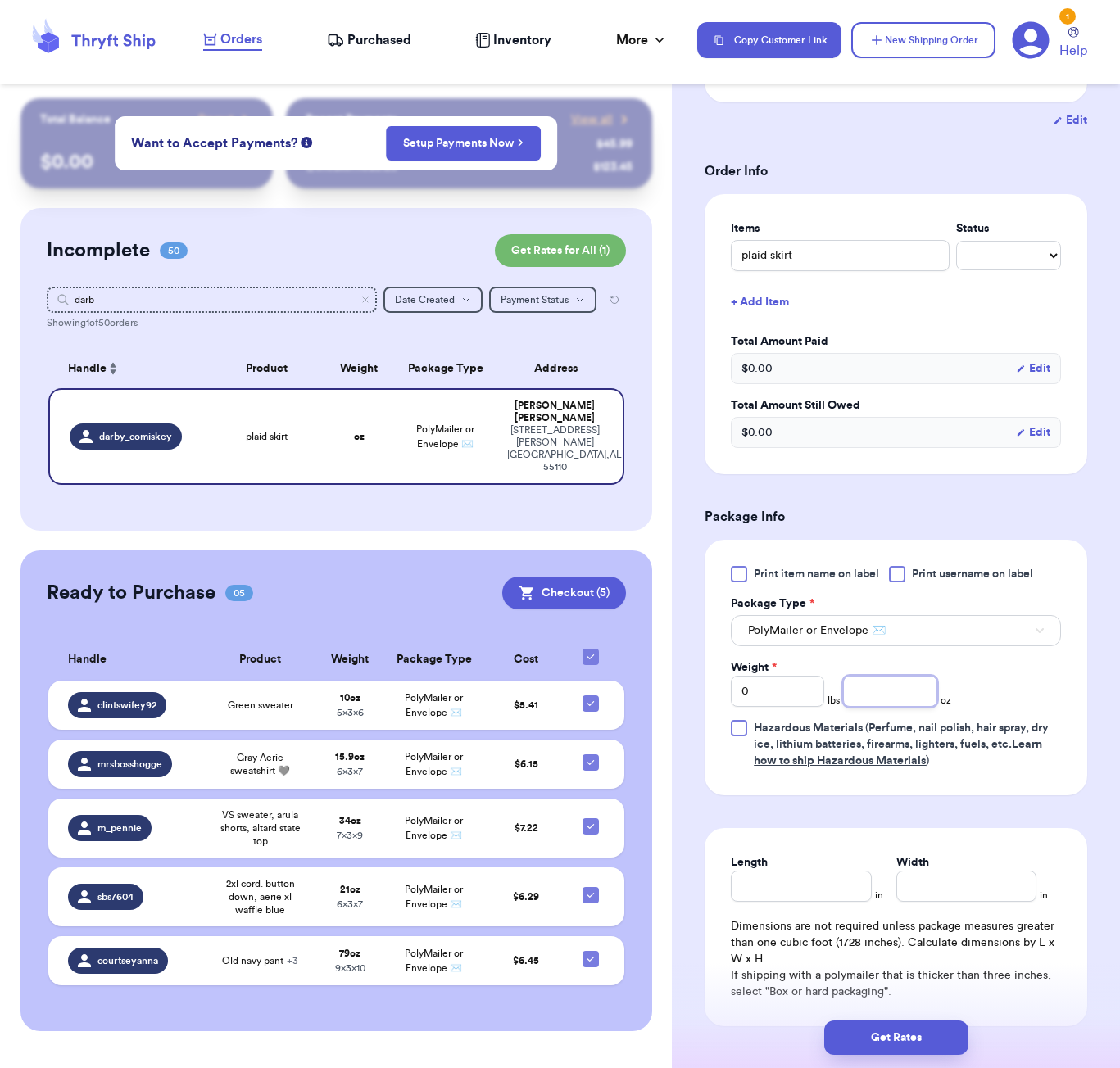
click at [895, 707] on input "number" at bounding box center [889, 691] width 93 height 31
type input "7"
click at [807, 902] on input "Length" at bounding box center [801, 887] width 140 height 31
type input "7"
type input "6"
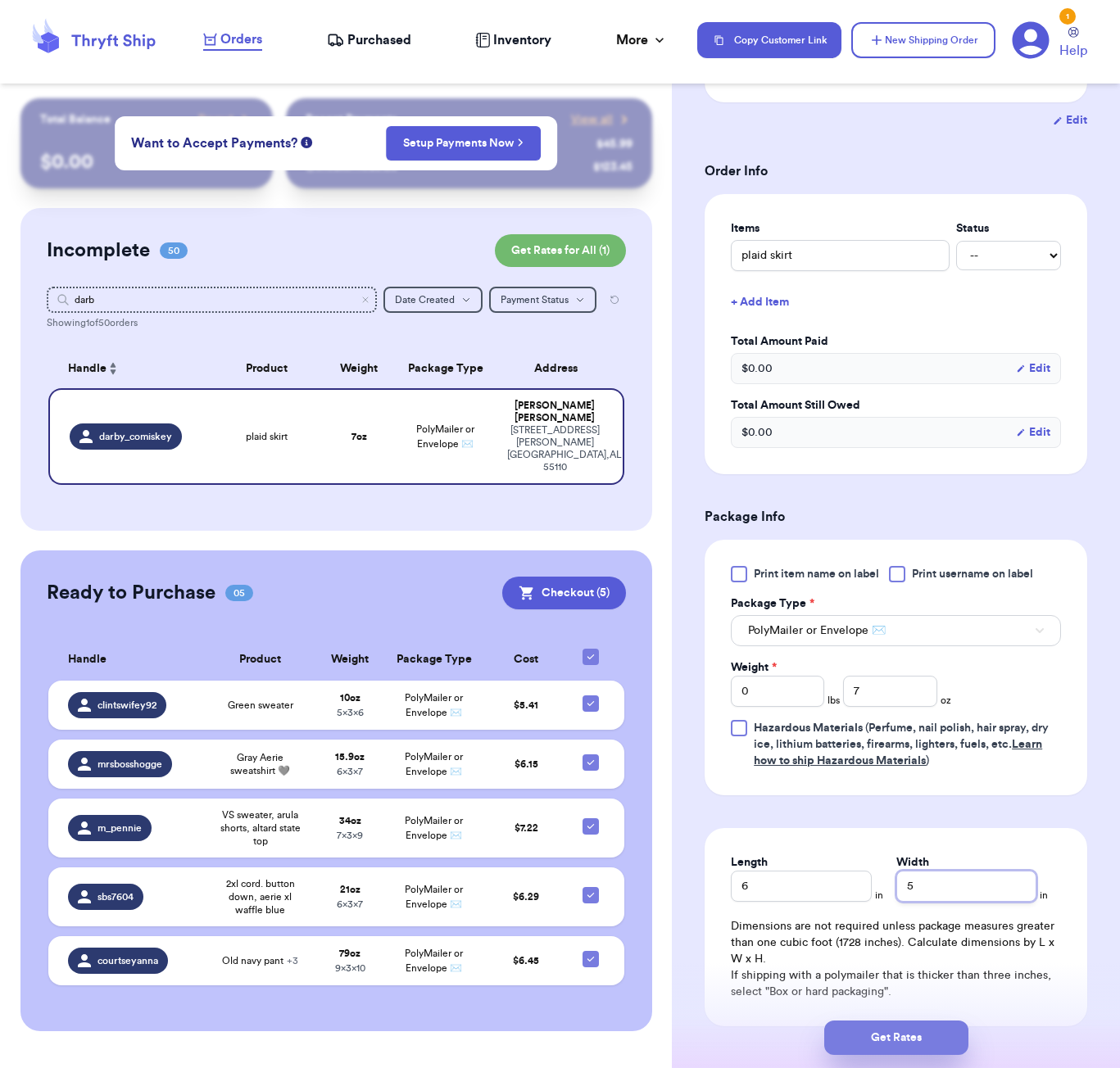
type input "5"
click at [916, 1040] on button "Get Rates" at bounding box center [896, 1038] width 144 height 34
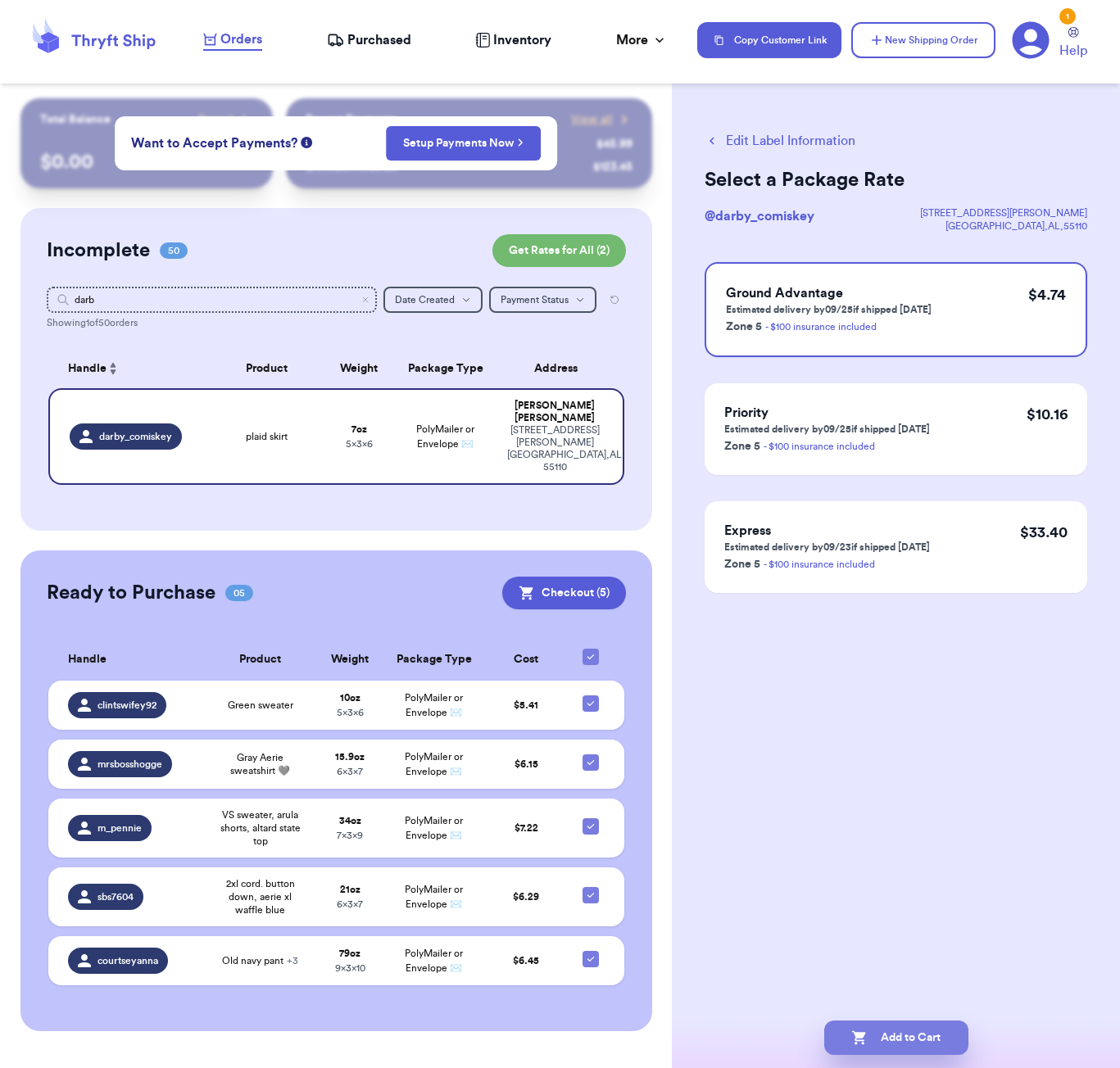
click at [919, 1041] on button "Add to Cart" at bounding box center [896, 1038] width 144 height 34
checkbox input "true"
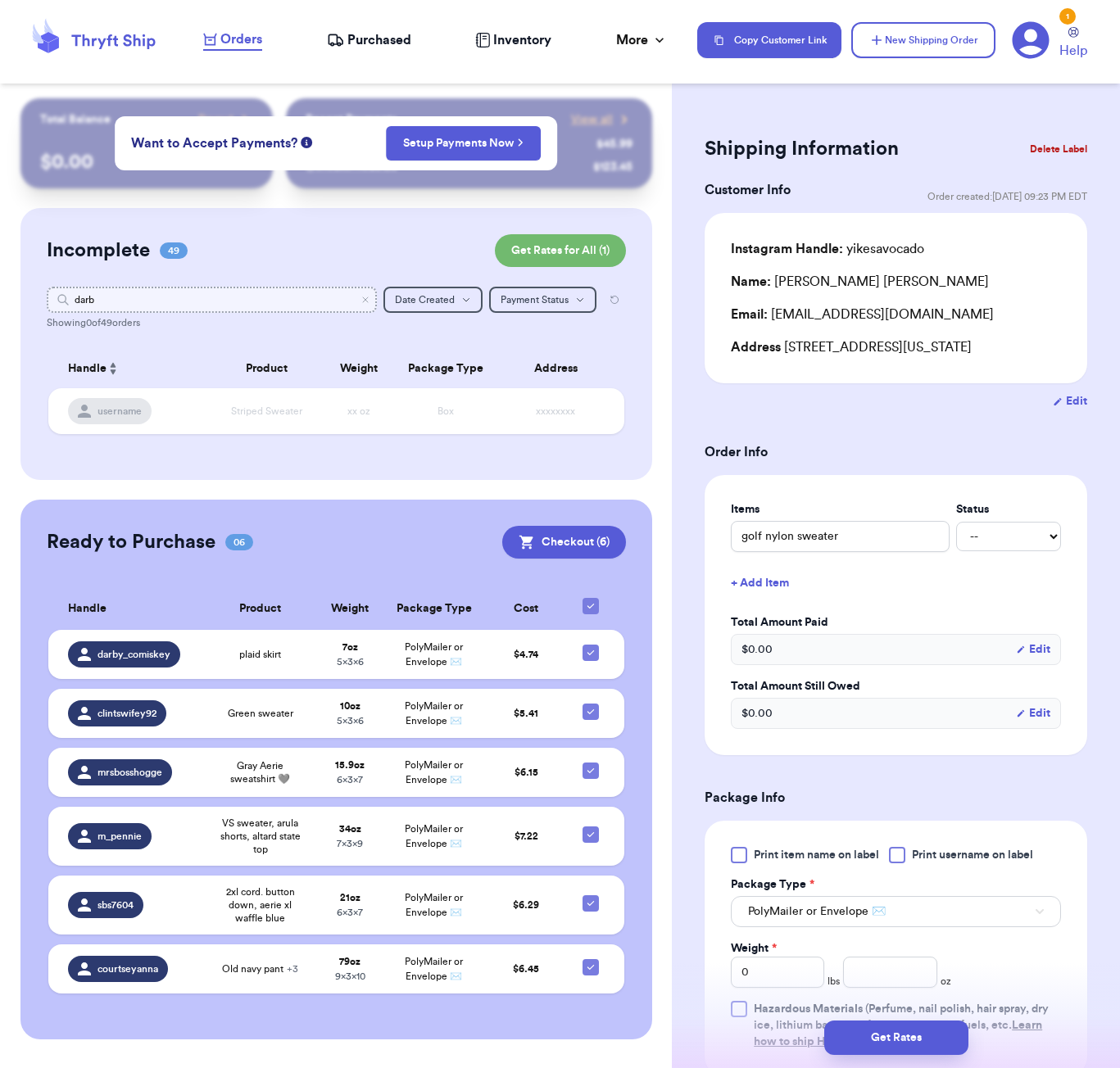
click at [154, 311] on input "darb" at bounding box center [212, 300] width 330 height 27
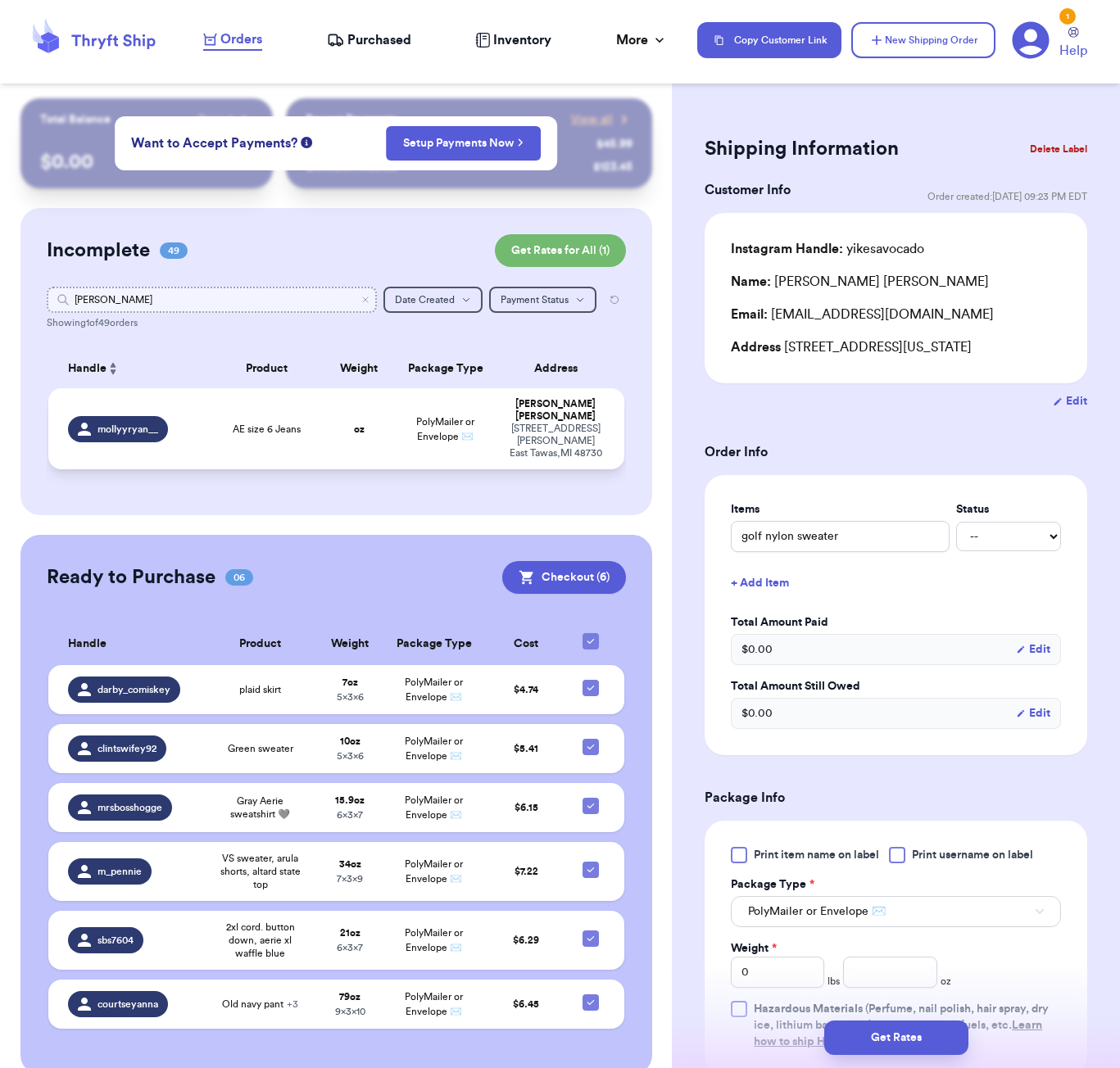
type input "[PERSON_NAME]"
click at [276, 430] on span "AE size 6 Jeans" at bounding box center [266, 429] width 68 height 13
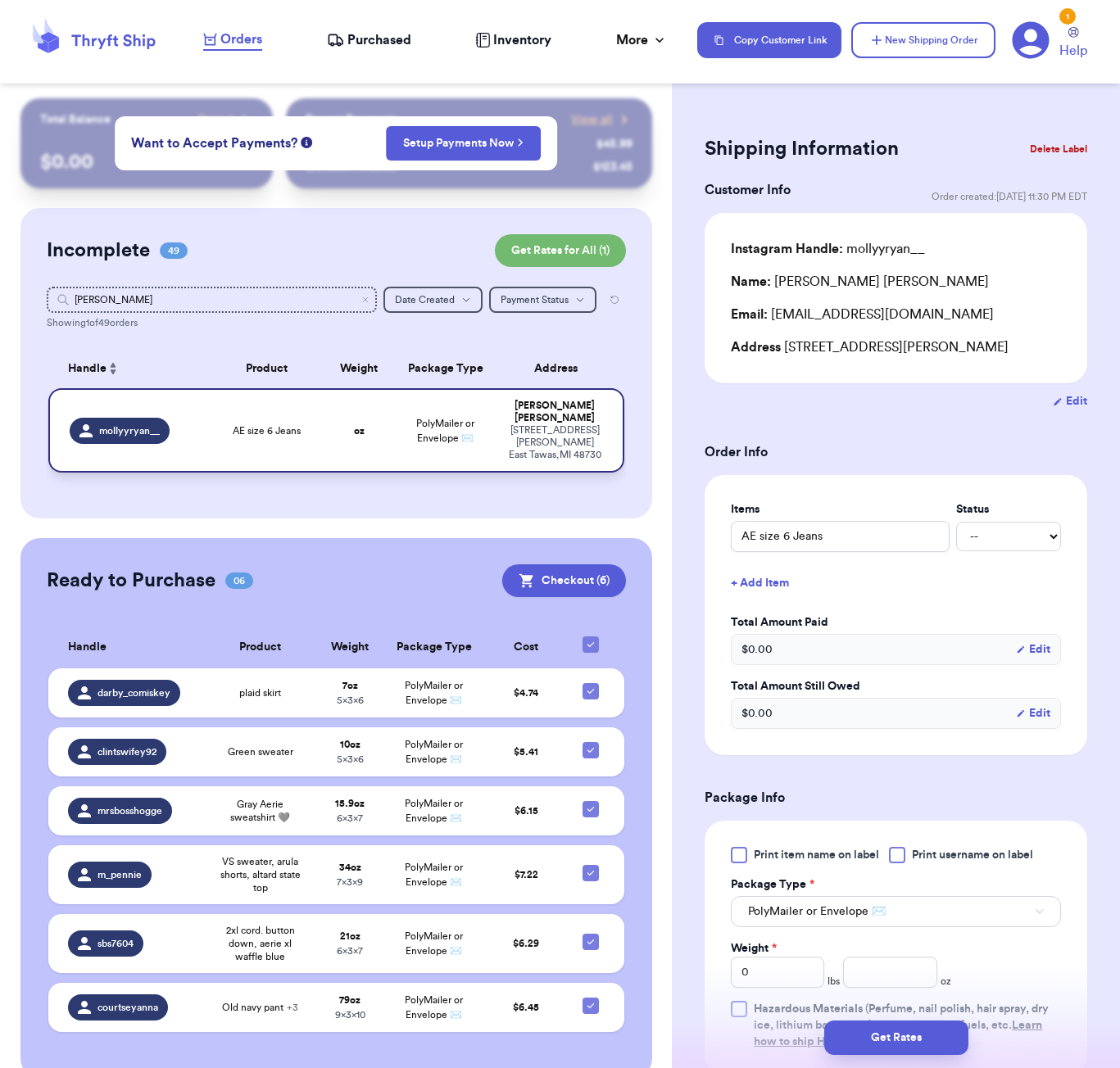
type input "AE size 6 Jeans"
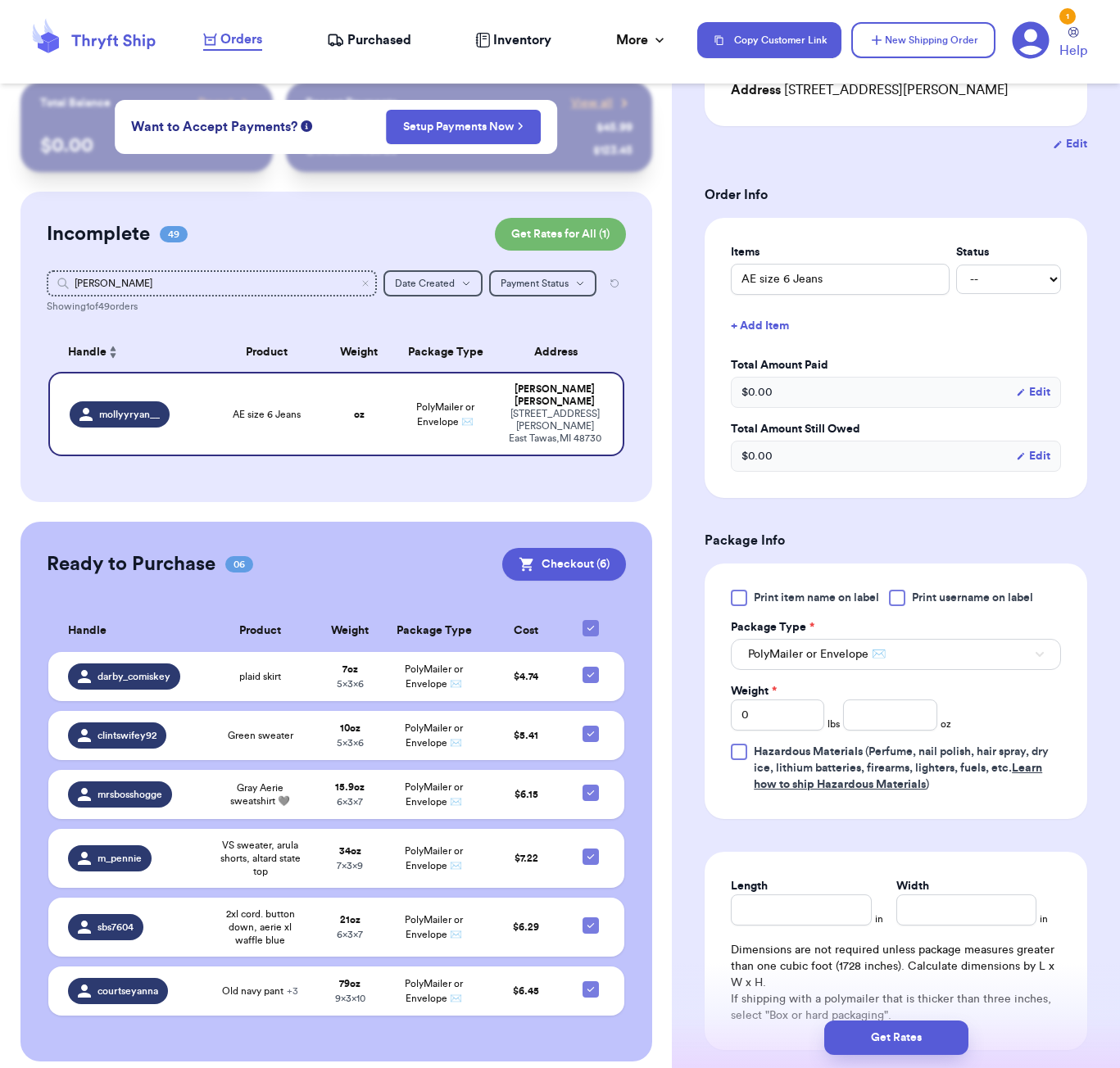
scroll to position [317, 0]
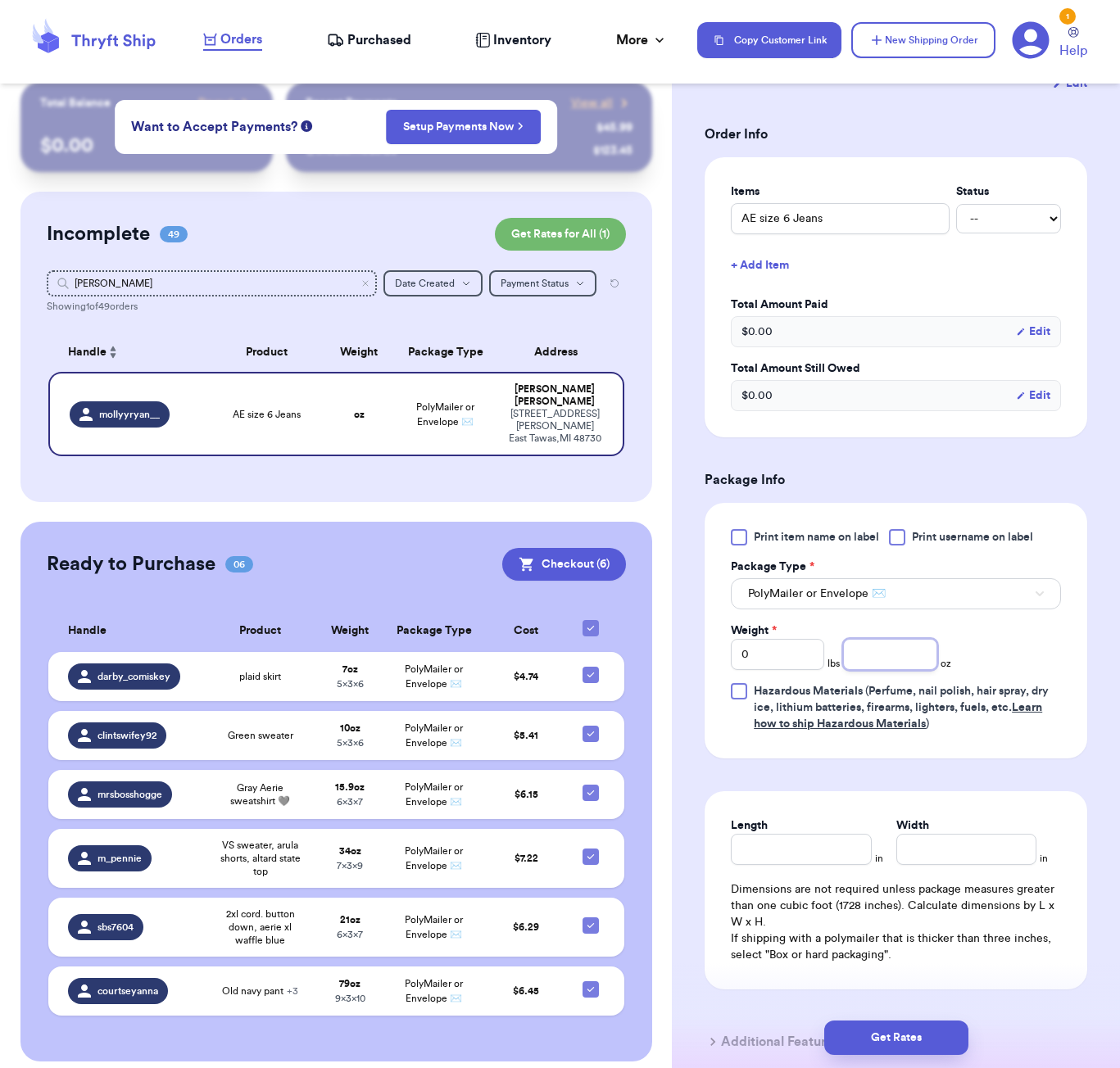
click at [897, 670] on input "number" at bounding box center [889, 655] width 93 height 31
type input "15"
type input "15.9"
click at [837, 865] on input "Length" at bounding box center [801, 850] width 140 height 31
type input "7"
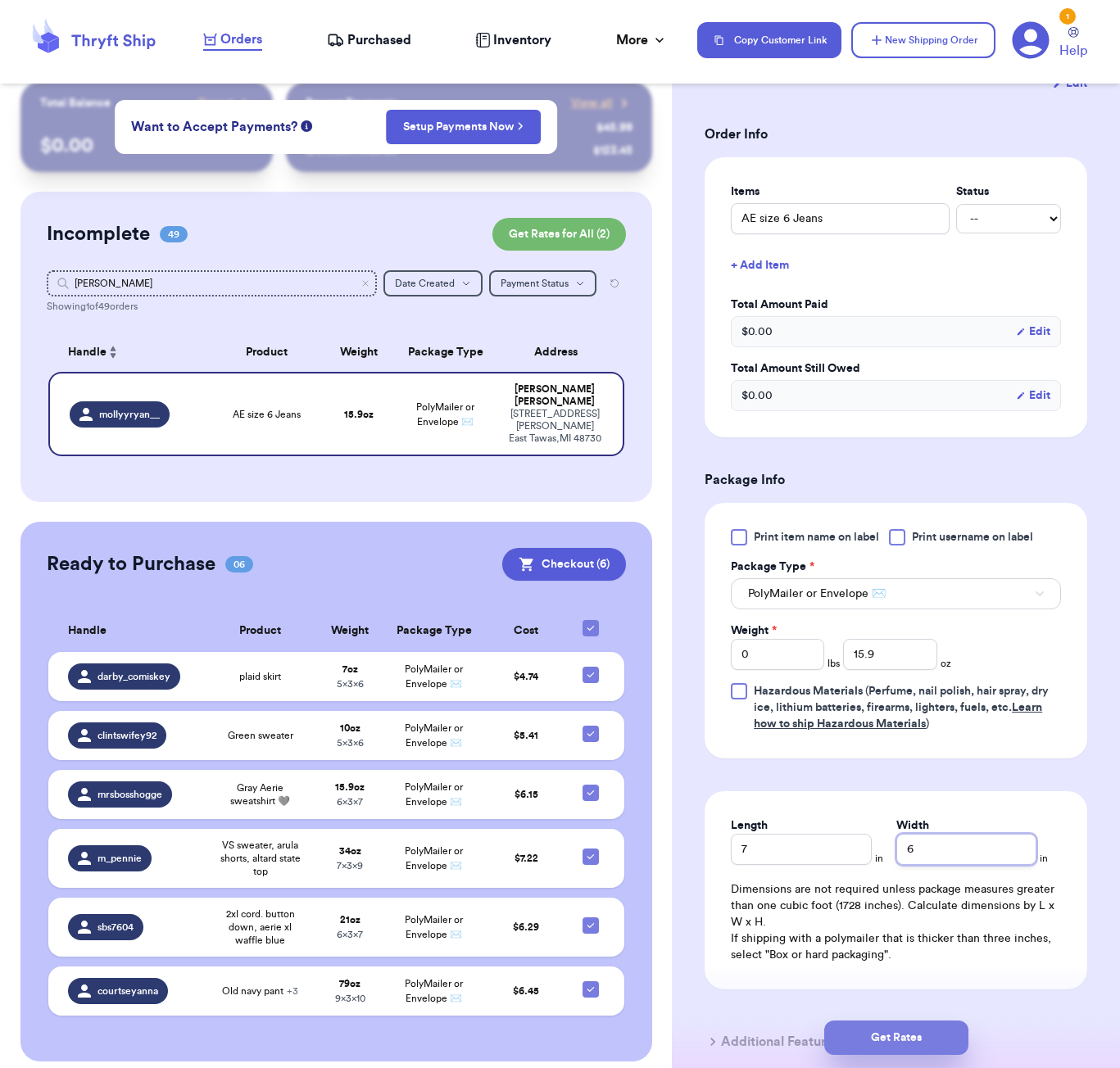
type input "6"
click at [924, 1046] on button "Get Rates" at bounding box center [896, 1038] width 144 height 34
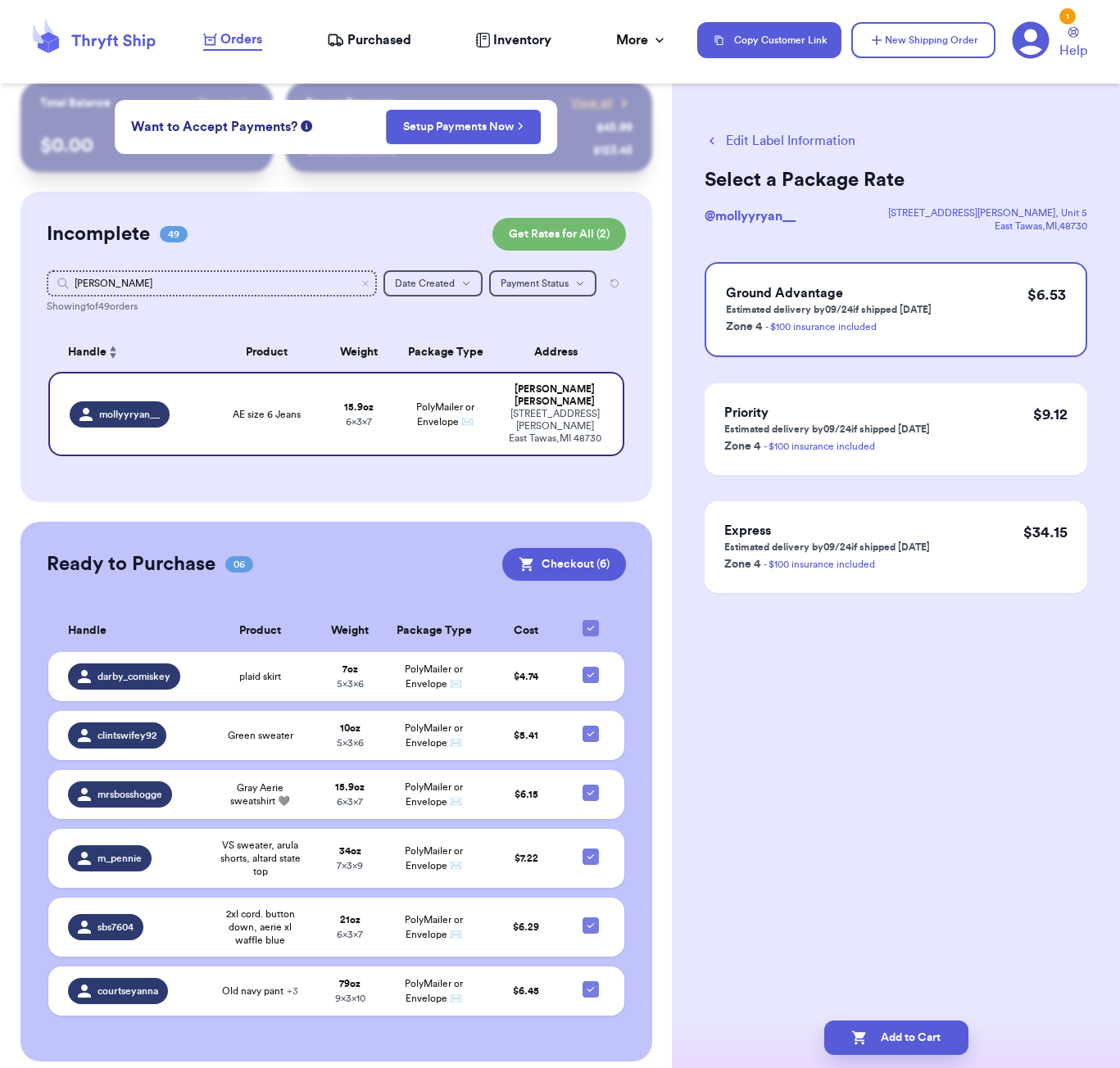
scroll to position [0, 0]
click at [911, 1042] on button "Add to Cart" at bounding box center [896, 1038] width 144 height 34
checkbox input "true"
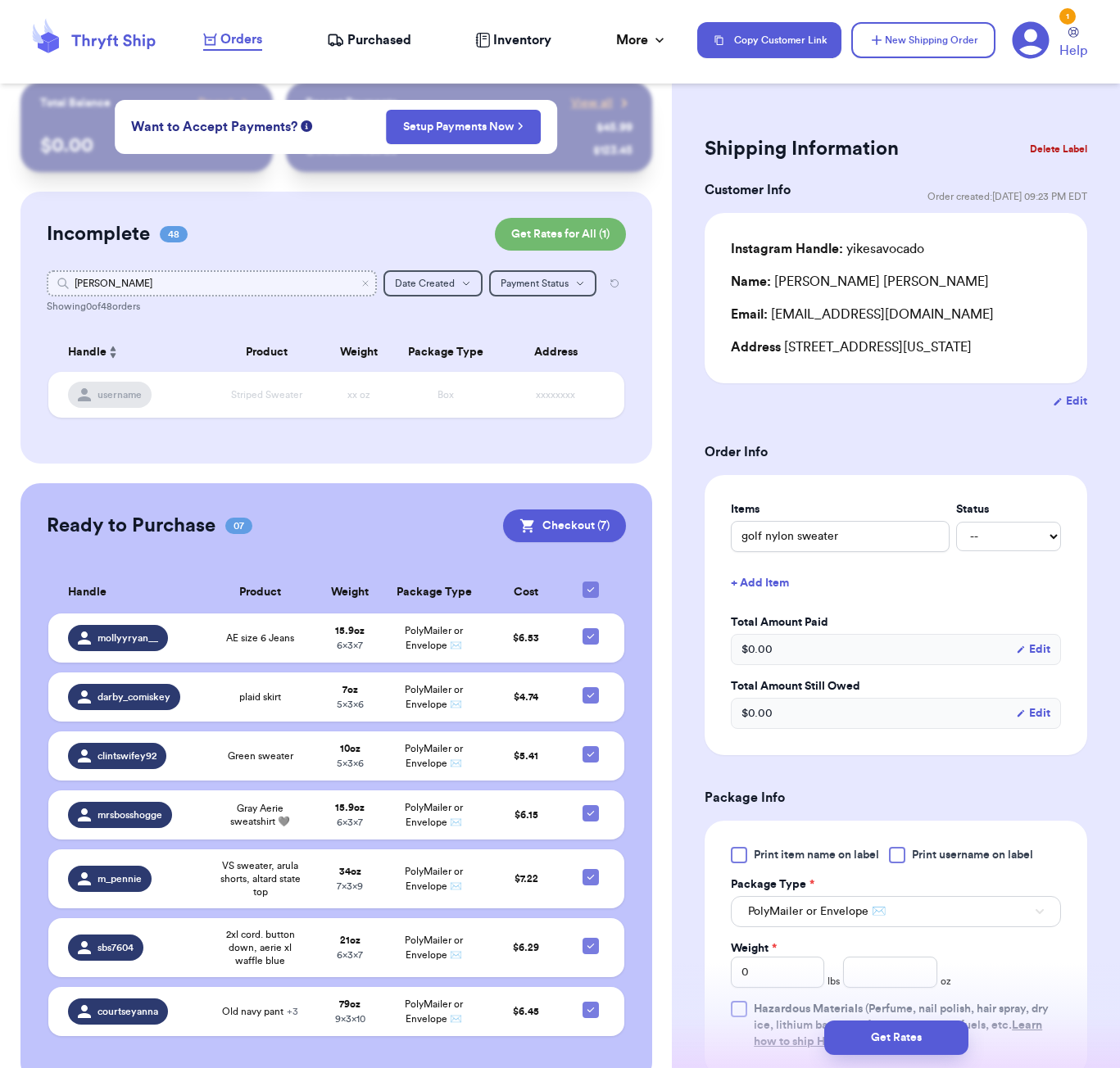
drag, startPoint x: 202, startPoint y: 296, endPoint x: 197, endPoint y: 286, distance: 11.2
click at [201, 294] on input "[PERSON_NAME]" at bounding box center [212, 283] width 330 height 27
click at [197, 286] on input "[PERSON_NAME]" at bounding box center [212, 283] width 330 height 27
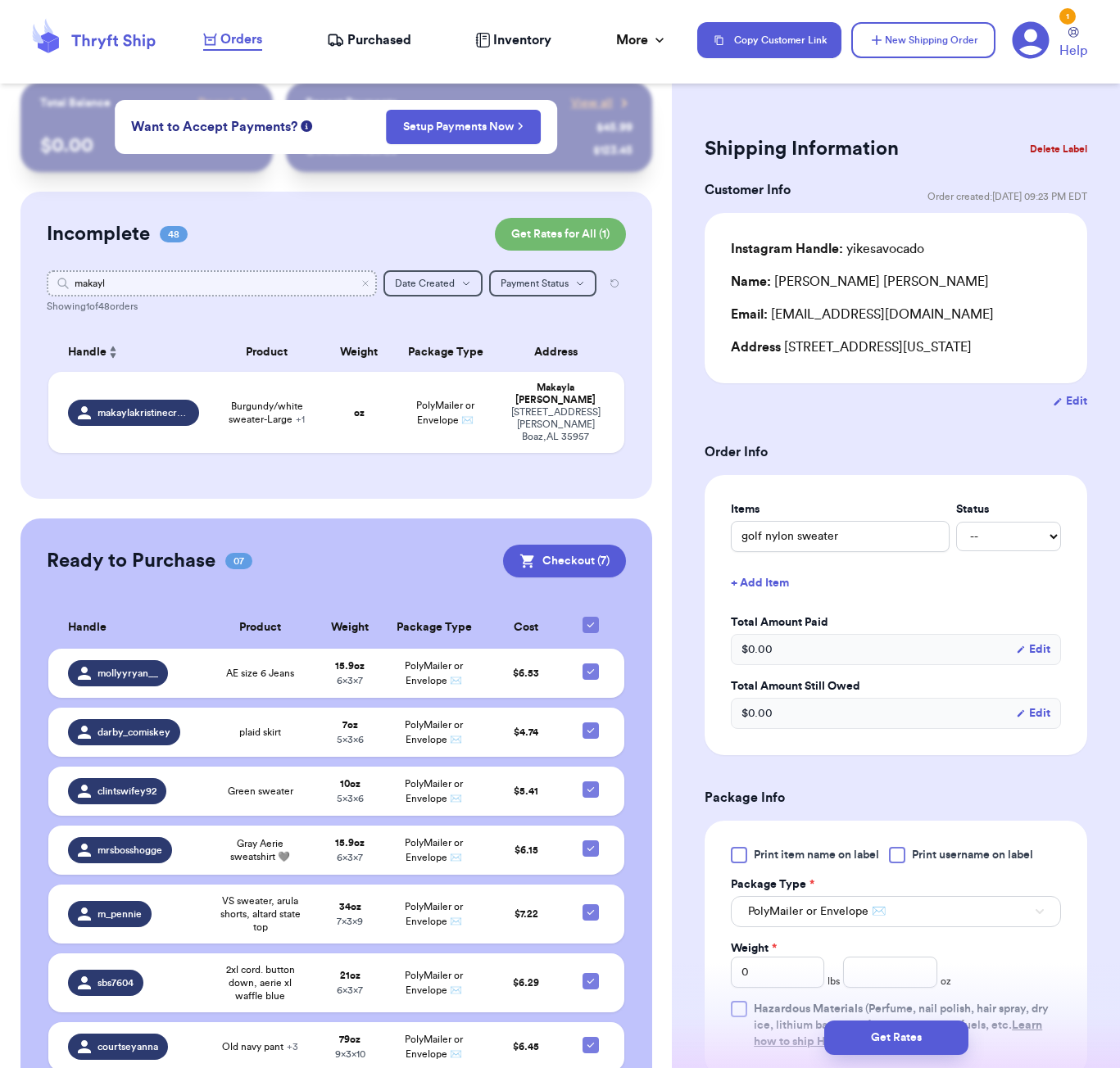
type input "makayla"
type input "Makayla"
drag, startPoint x: 197, startPoint y: 286, endPoint x: 274, endPoint y: 380, distance: 121.5
click at [274, 380] on table "Handle Product Weight Package Type Address makaylakristinecreations Burgundy/wh…" at bounding box center [336, 397] width 579 height 150
click at [287, 404] on span "Burgundy/white sweater-Large + 1" at bounding box center [267, 412] width 96 height 27
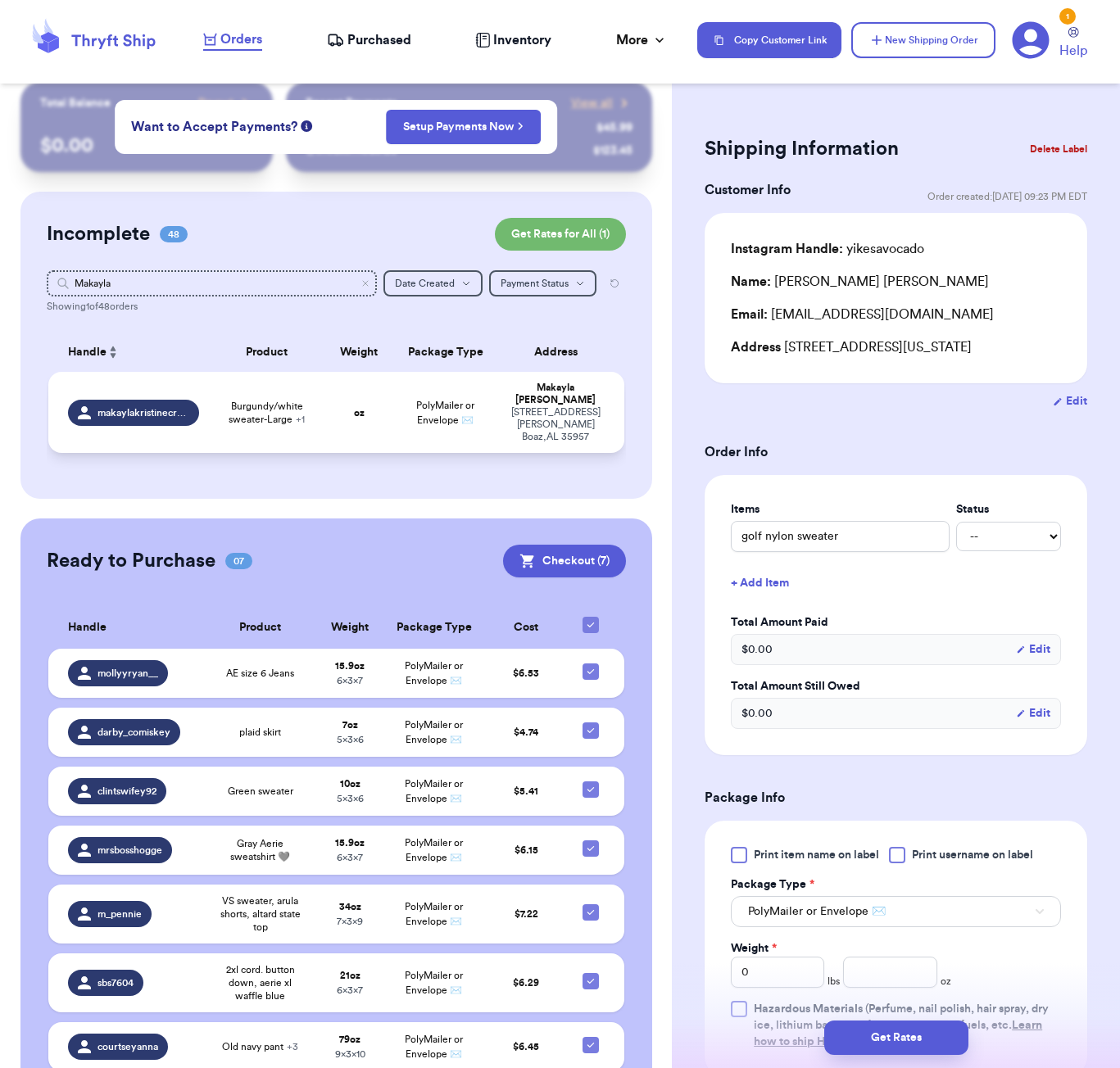
type input "Burgundy/white sweater-Large"
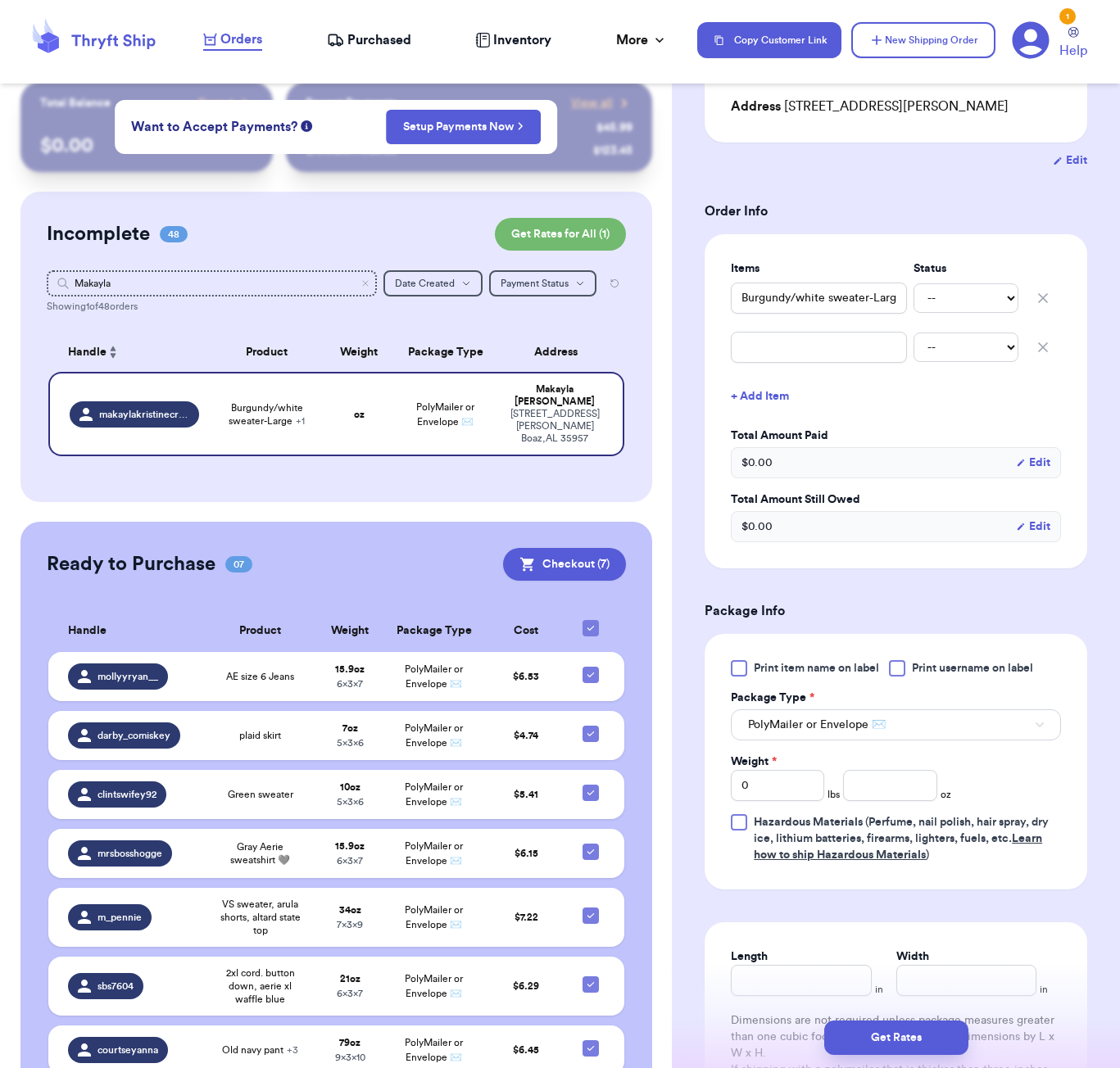
scroll to position [347, 0]
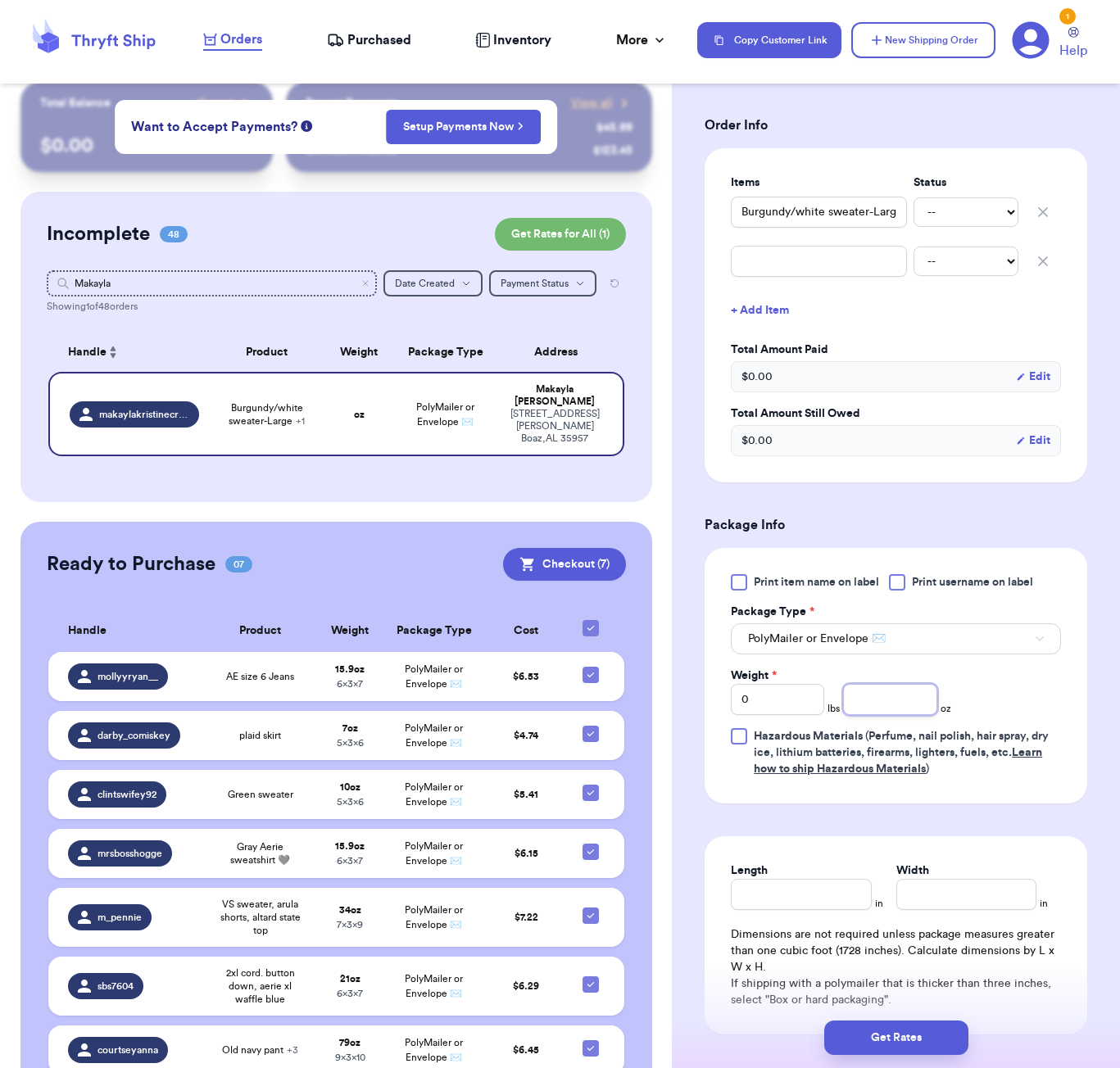
click at [894, 684] on input "number" at bounding box center [889, 699] width 93 height 31
type input "12"
drag, startPoint x: 829, startPoint y: 893, endPoint x: 835, endPoint y: 846, distance: 47.4
click at [829, 893] on input "Length" at bounding box center [801, 894] width 140 height 31
type input "7"
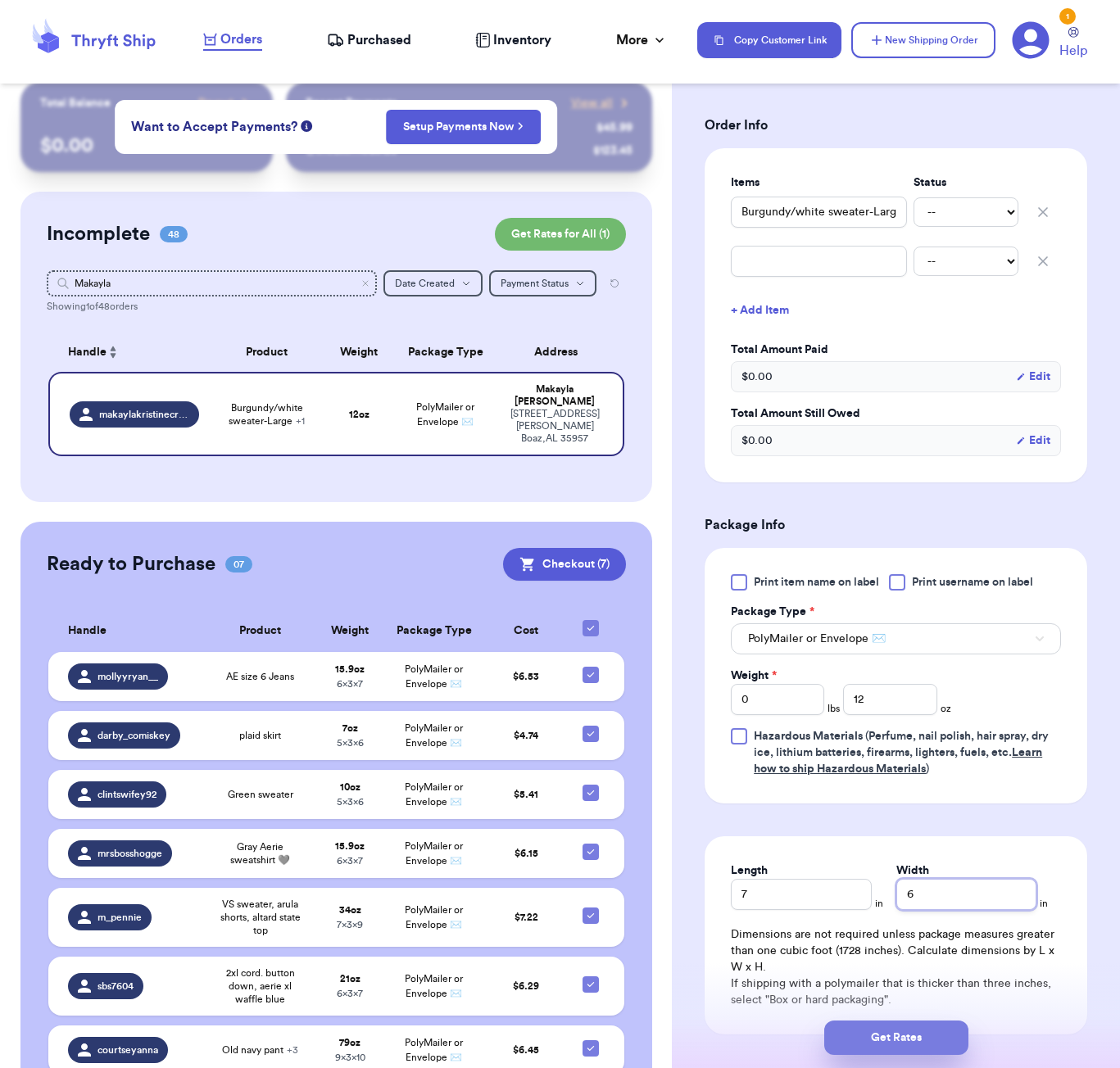
type input "6"
click at [929, 1032] on button "Get Rates" at bounding box center [896, 1038] width 144 height 34
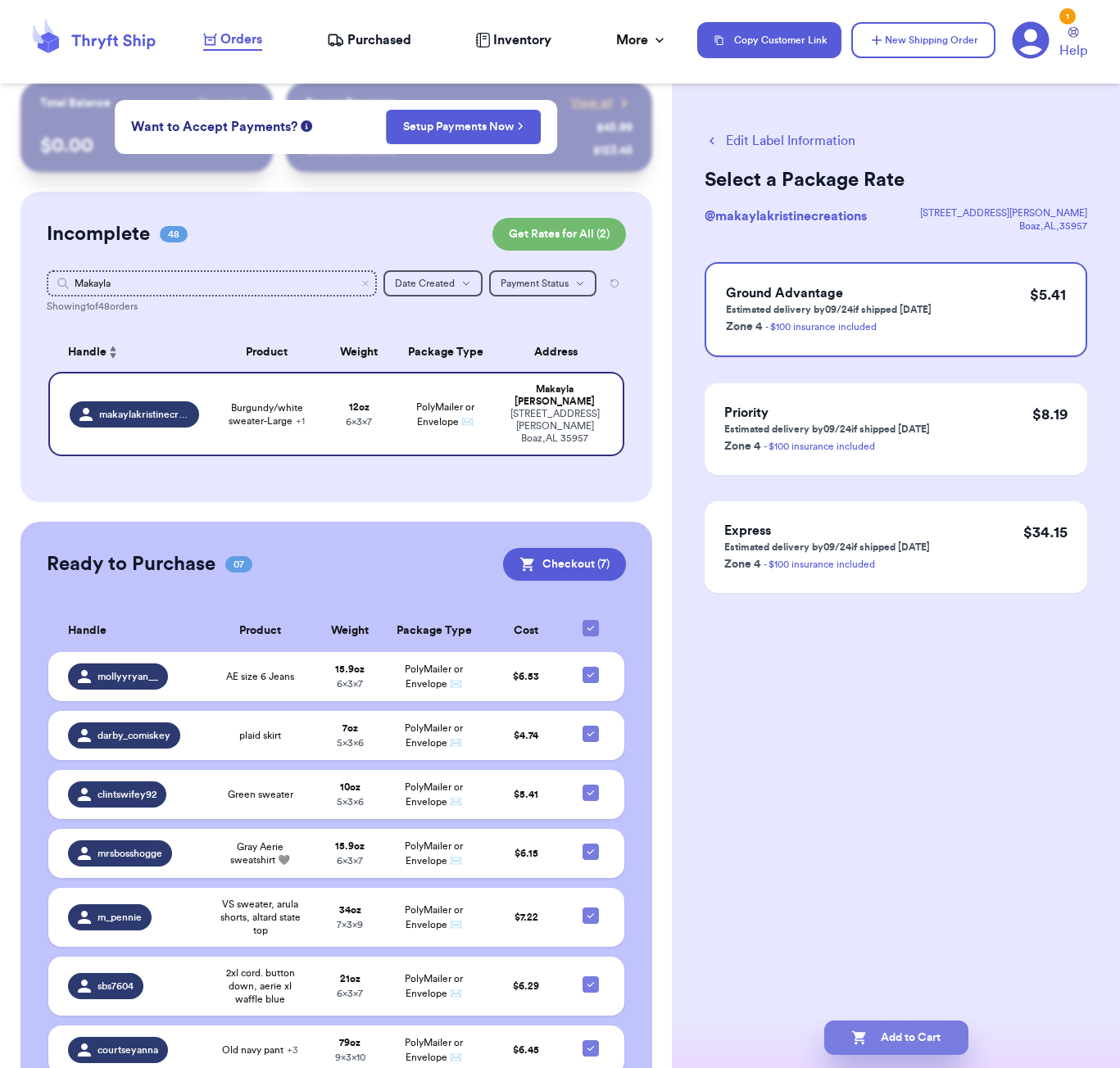
click at [931, 1041] on button "Add to Cart" at bounding box center [896, 1038] width 144 height 34
checkbox input "true"
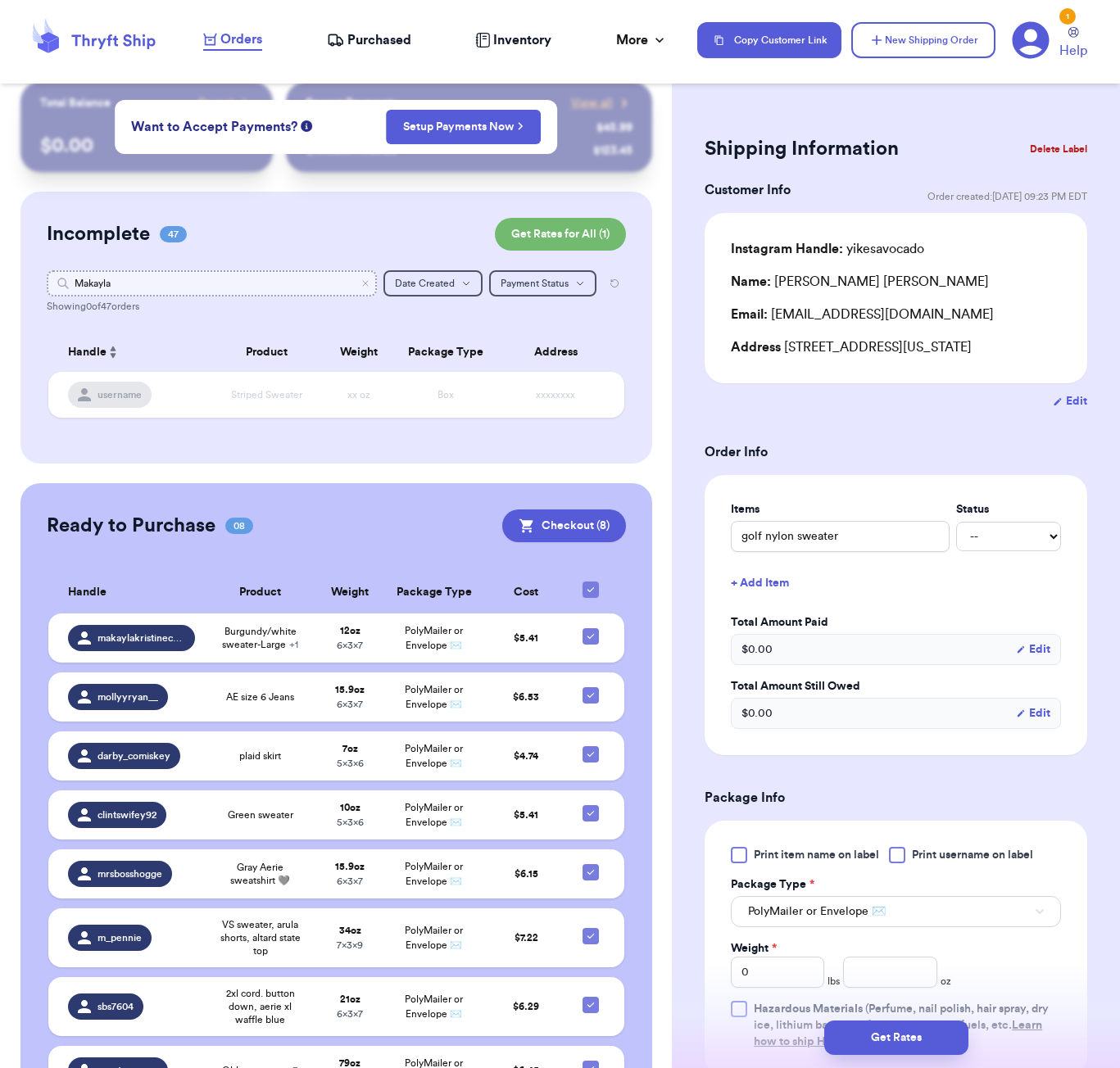
click at [172, 278] on input "Makayla" at bounding box center [212, 283] width 330 height 27
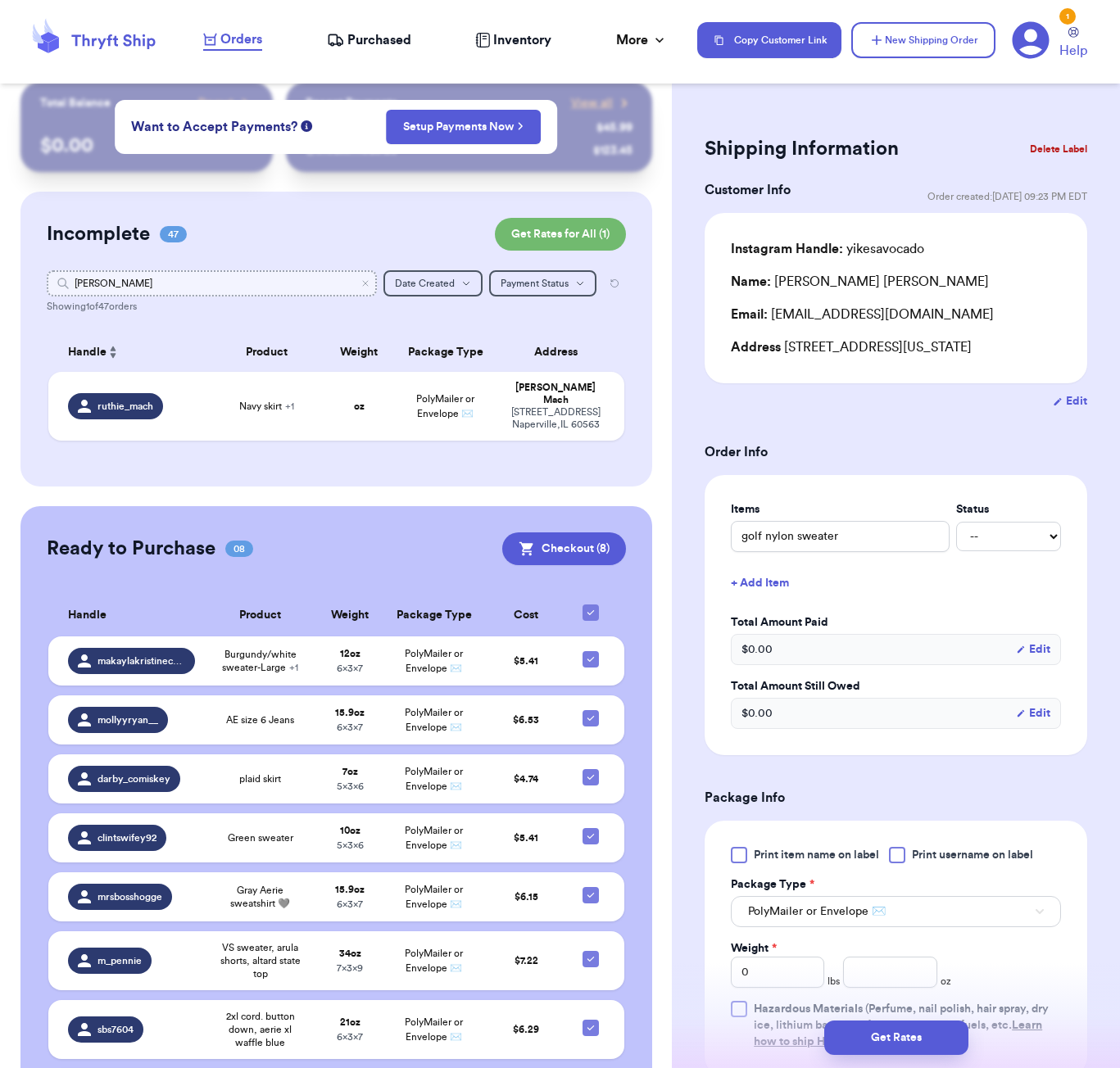
drag, startPoint x: 172, startPoint y: 278, endPoint x: 172, endPoint y: 288, distance: 10.0
click at [174, 272] on input "[PERSON_NAME]" at bounding box center [212, 283] width 330 height 27
type input "[PERSON_NAME]"
click at [240, 432] on td "Navy skirt + 1" at bounding box center [266, 406] width 116 height 68
type input "Navy skirt"
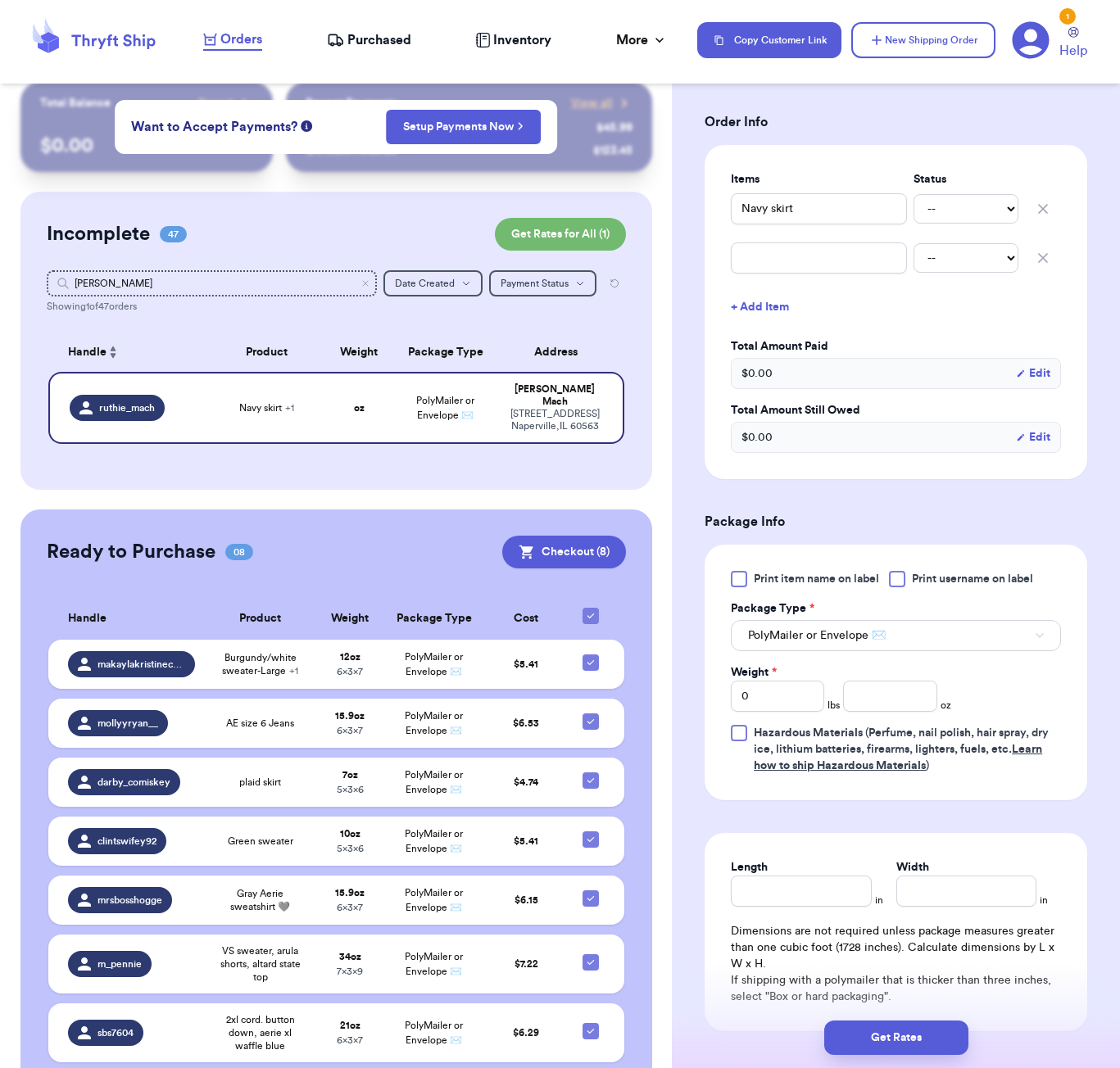
scroll to position [354, 0]
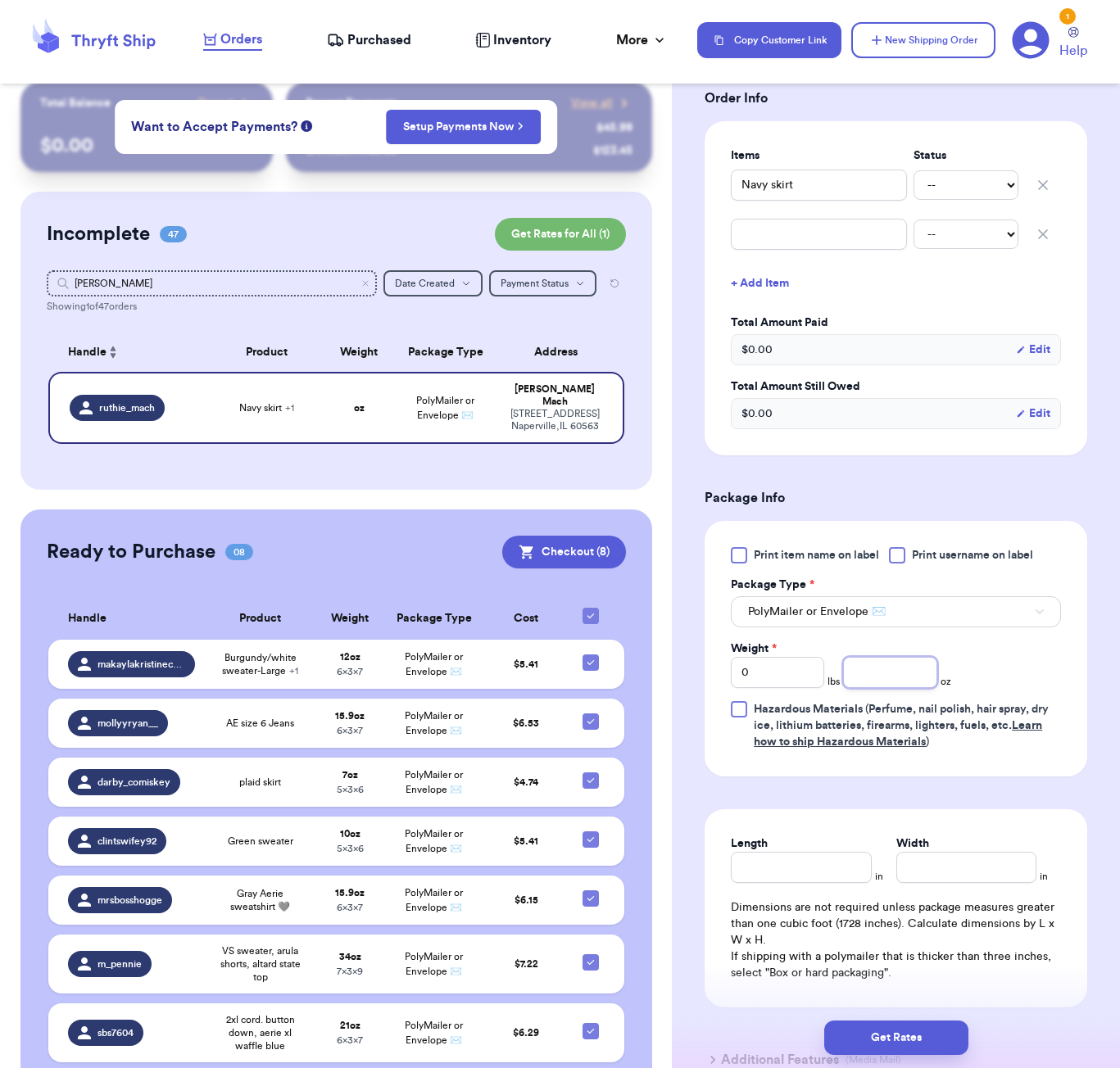
click at [869, 688] on input "number" at bounding box center [889, 673] width 93 height 31
type input "6"
type input "5"
type input "4"
click at [940, 1065] on div "Get Rates" at bounding box center [896, 1038] width 448 height 61
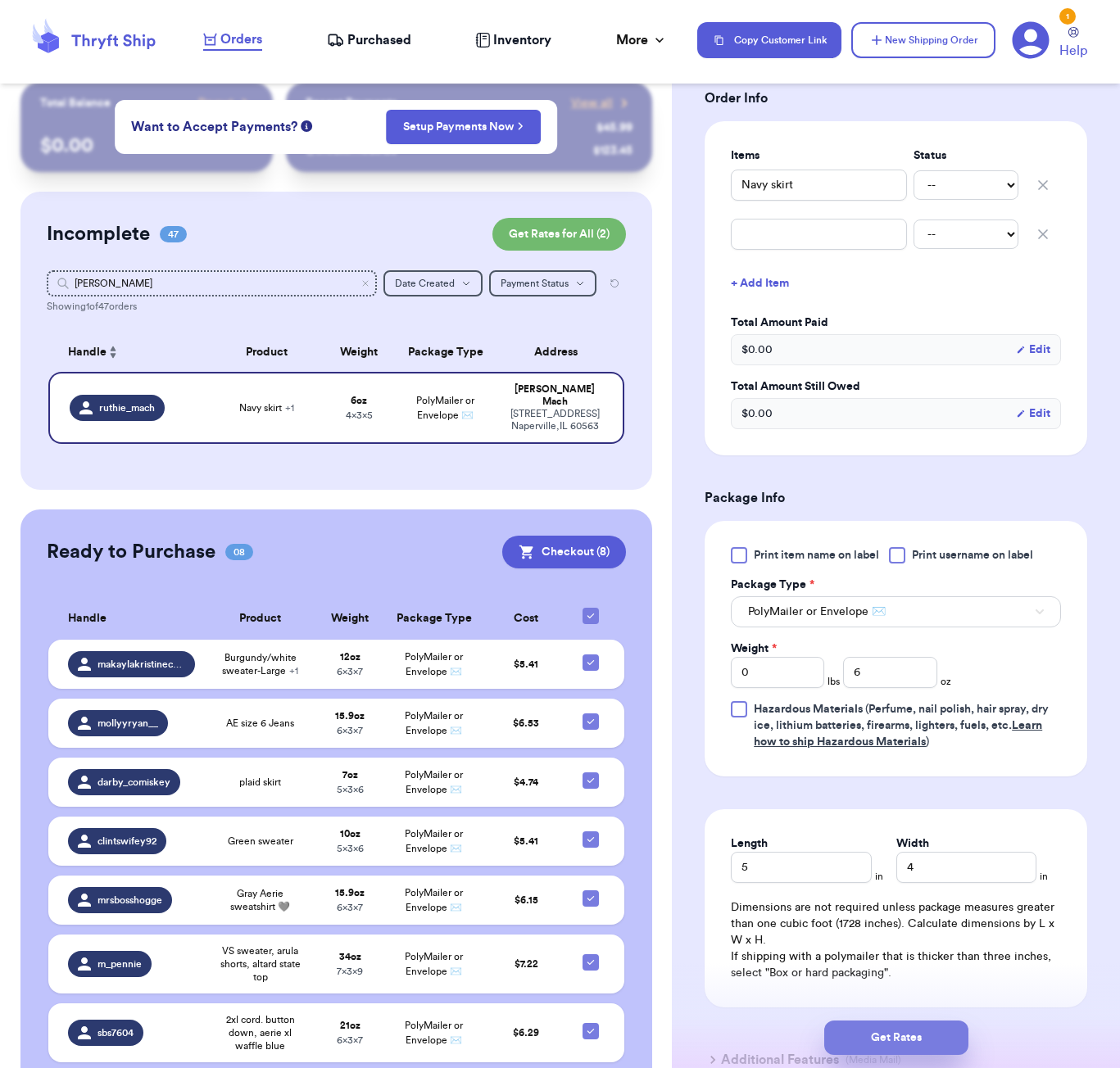
click at [947, 1032] on button "Get Rates" at bounding box center [896, 1038] width 144 height 34
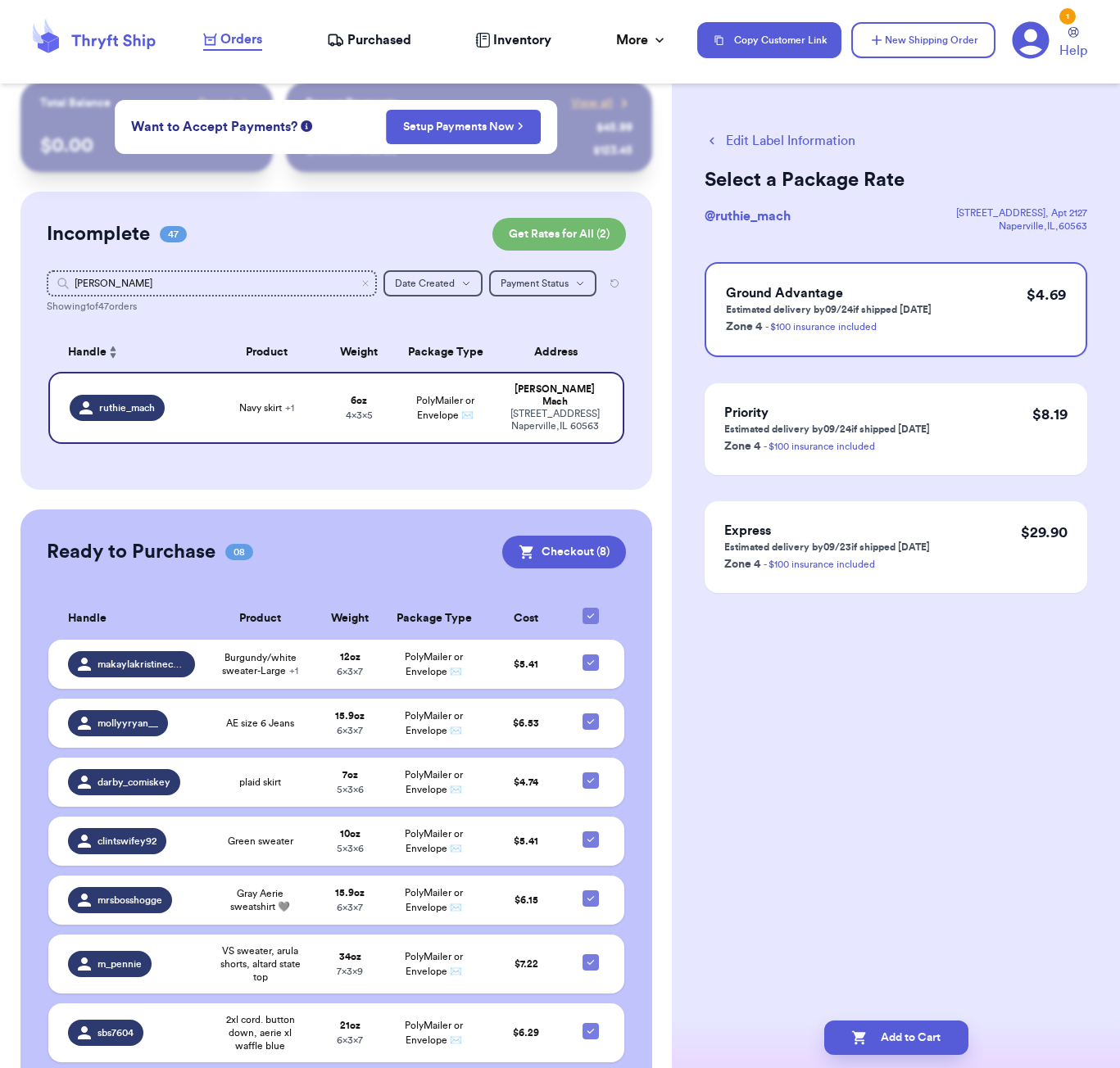
scroll to position [0, 0]
click at [946, 1048] on button "Add to Cart" at bounding box center [896, 1038] width 144 height 34
checkbox input "true"
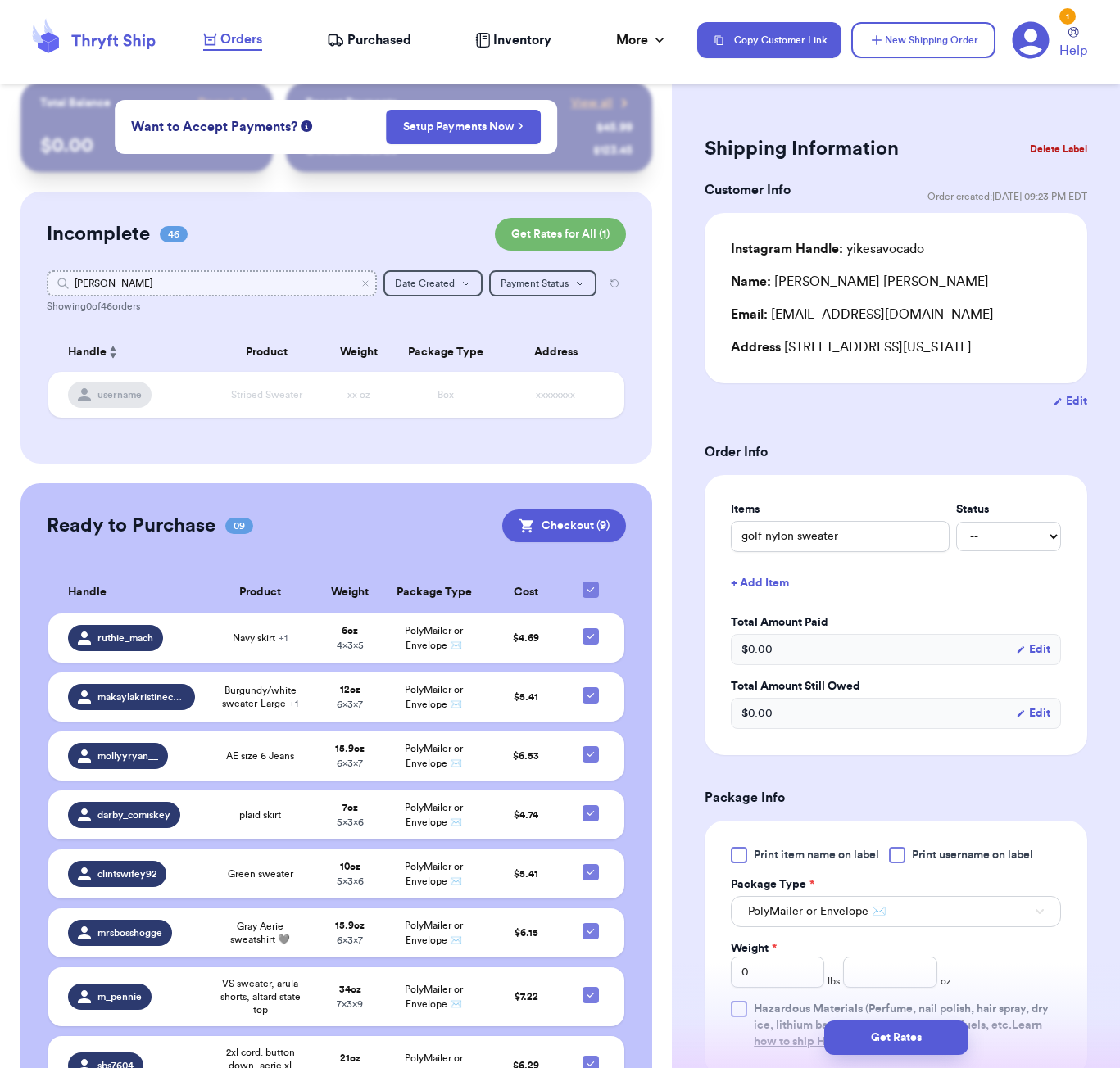
click at [128, 290] on input "[PERSON_NAME]" at bounding box center [212, 283] width 330 height 27
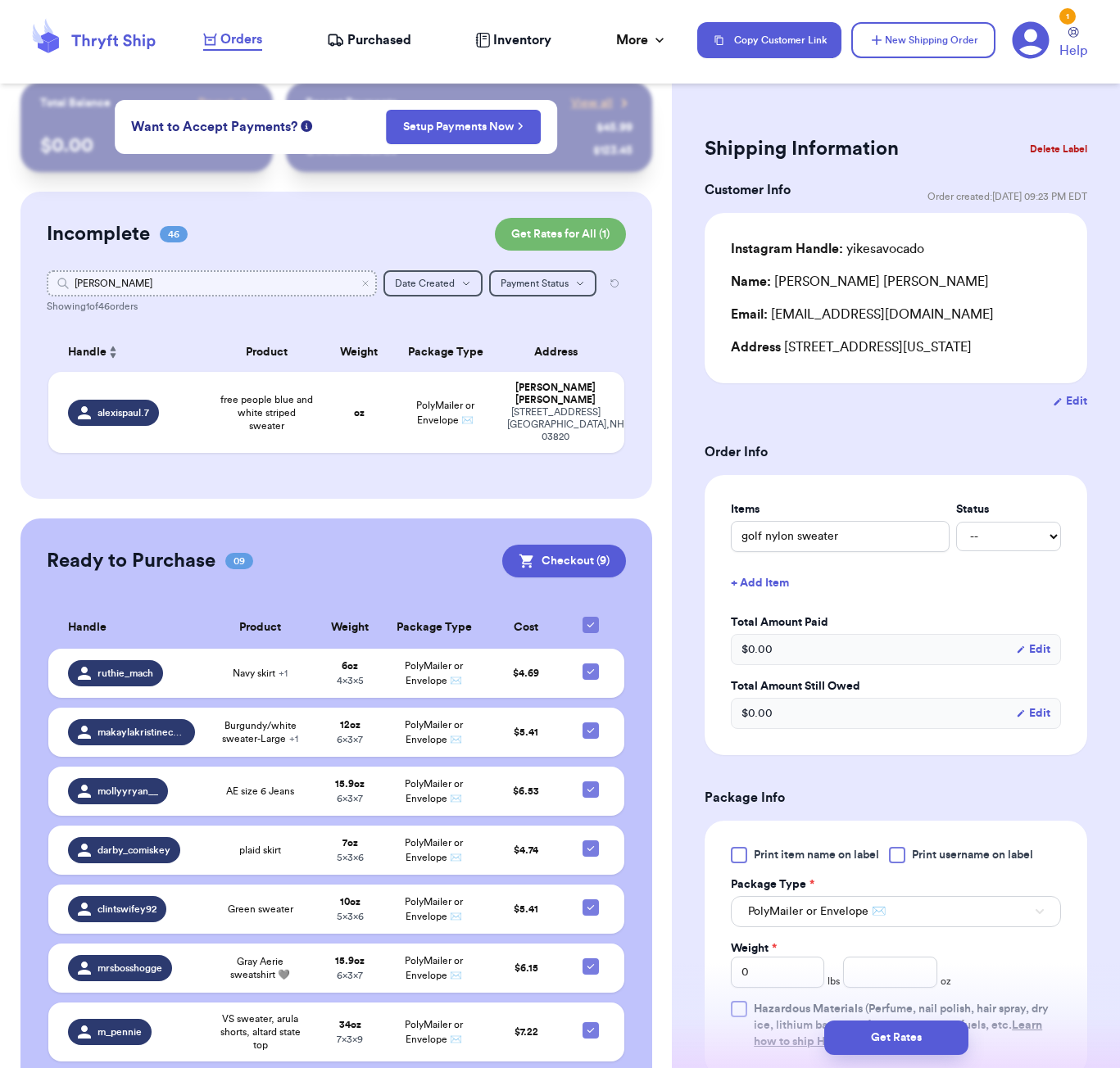
type input "[PERSON_NAME]"
drag, startPoint x: 128, startPoint y: 290, endPoint x: 383, endPoint y: 408, distance: 281.0
click at [383, 408] on td "oz" at bounding box center [359, 412] width 68 height 81
type input "free people blue and white striped sweater"
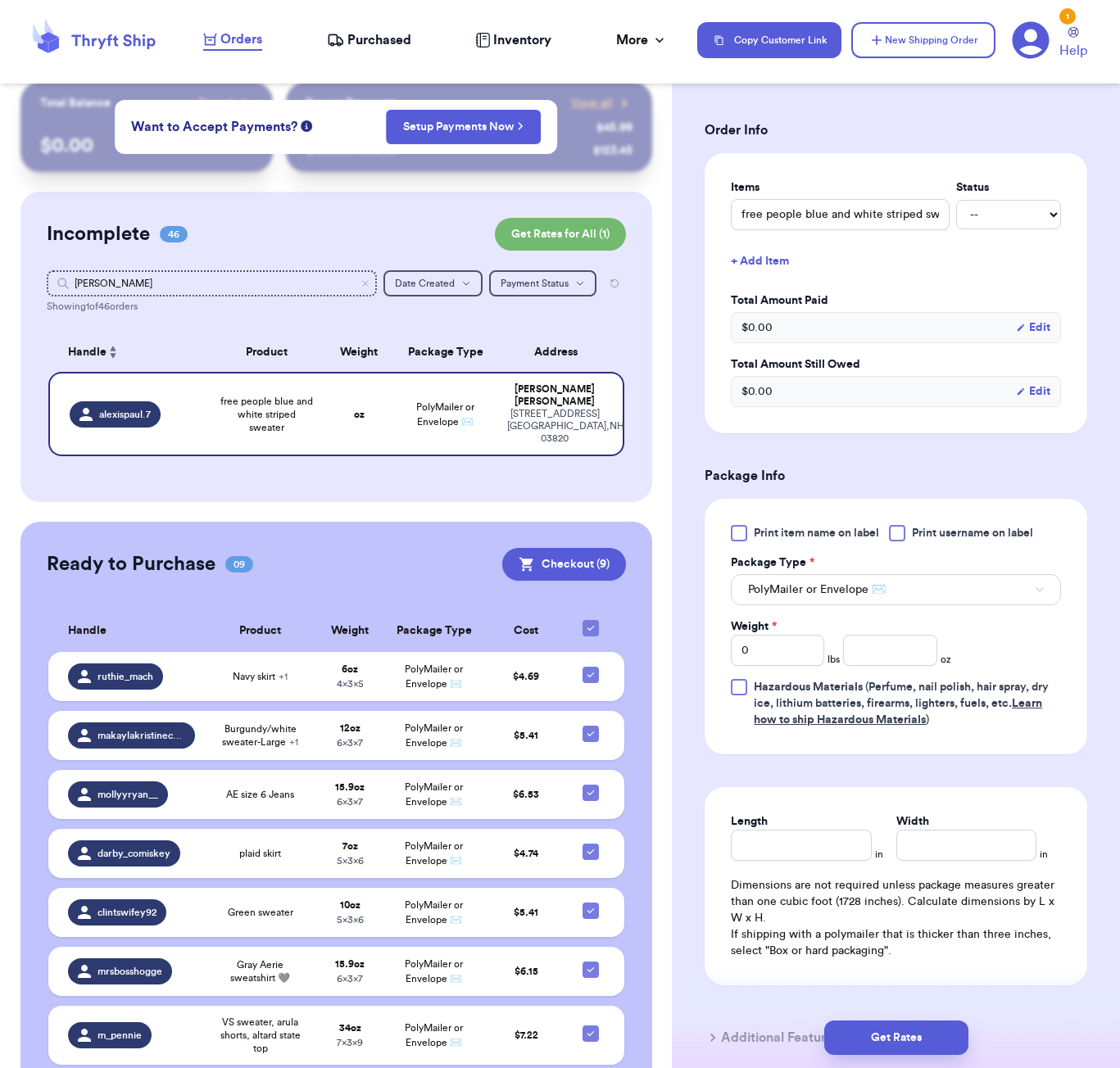
scroll to position [400, 0]
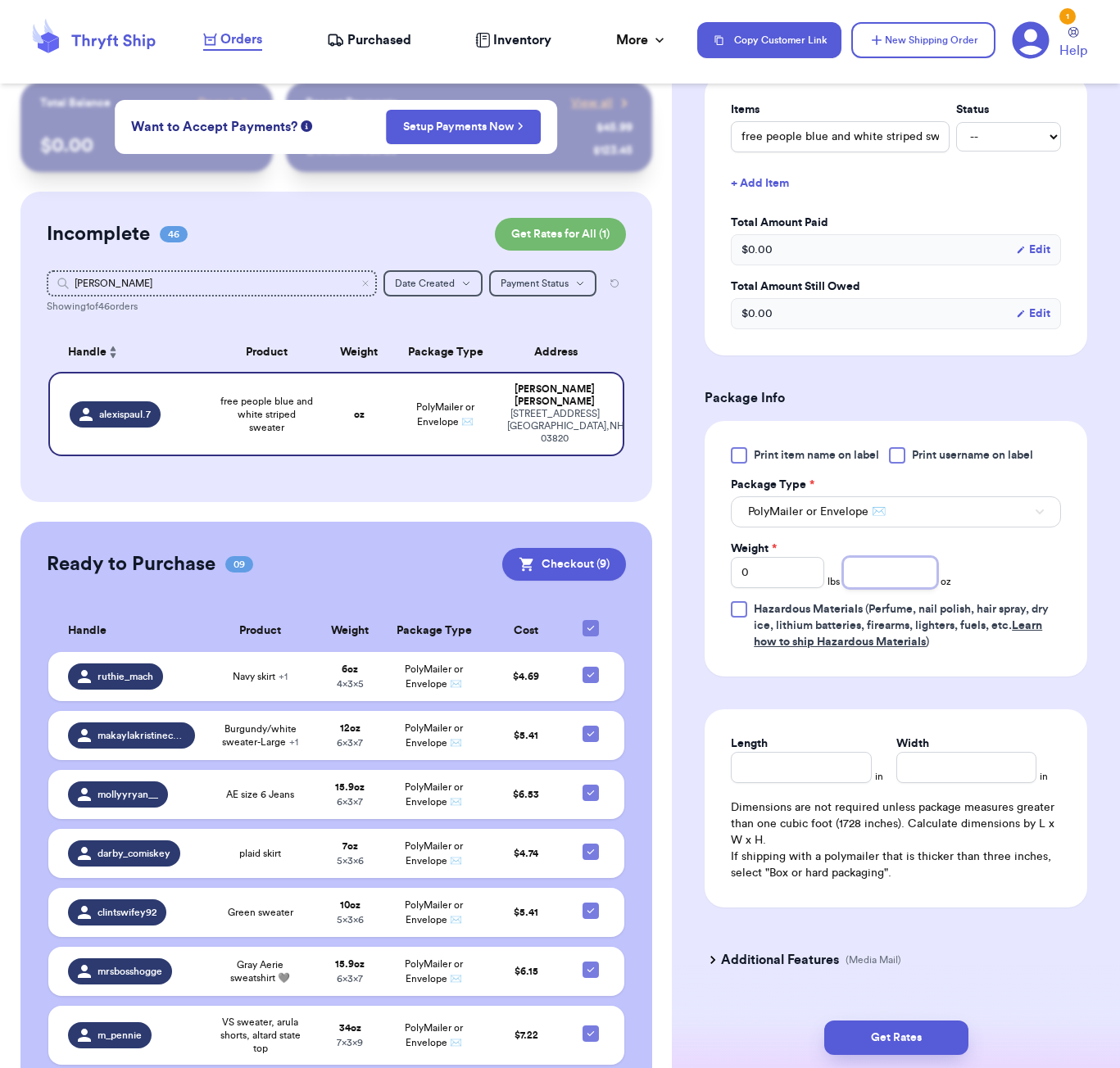
click at [888, 582] on input "number" at bounding box center [889, 573] width 93 height 31
type input "11"
click at [839, 775] on input "Length" at bounding box center [801, 768] width 140 height 31
type input "6"
type input "5"
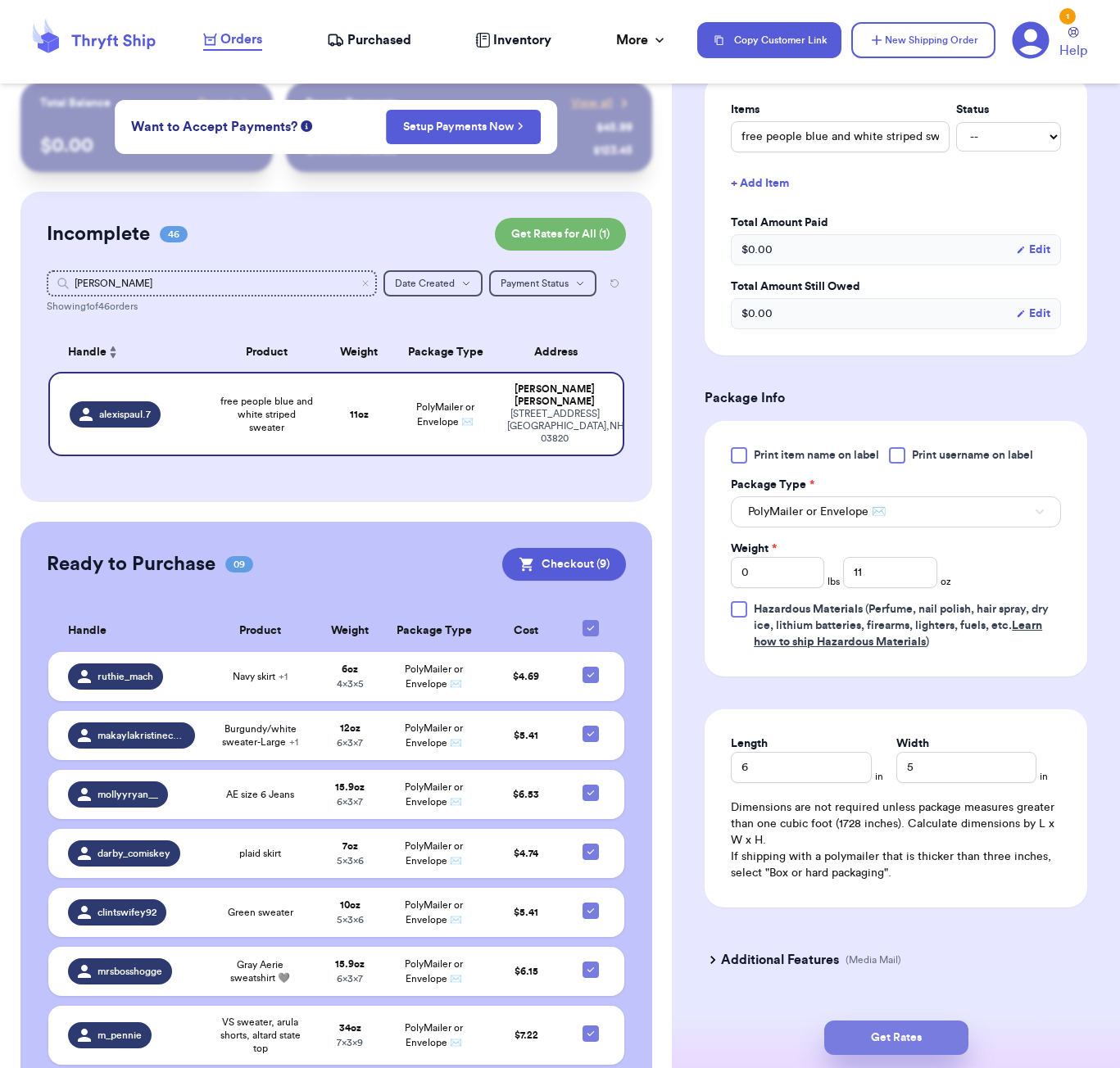
drag, startPoint x: 907, startPoint y: 1052, endPoint x: 911, endPoint y: 1045, distance: 8.1
click at [907, 1052] on button "Get Rates" at bounding box center [896, 1038] width 144 height 34
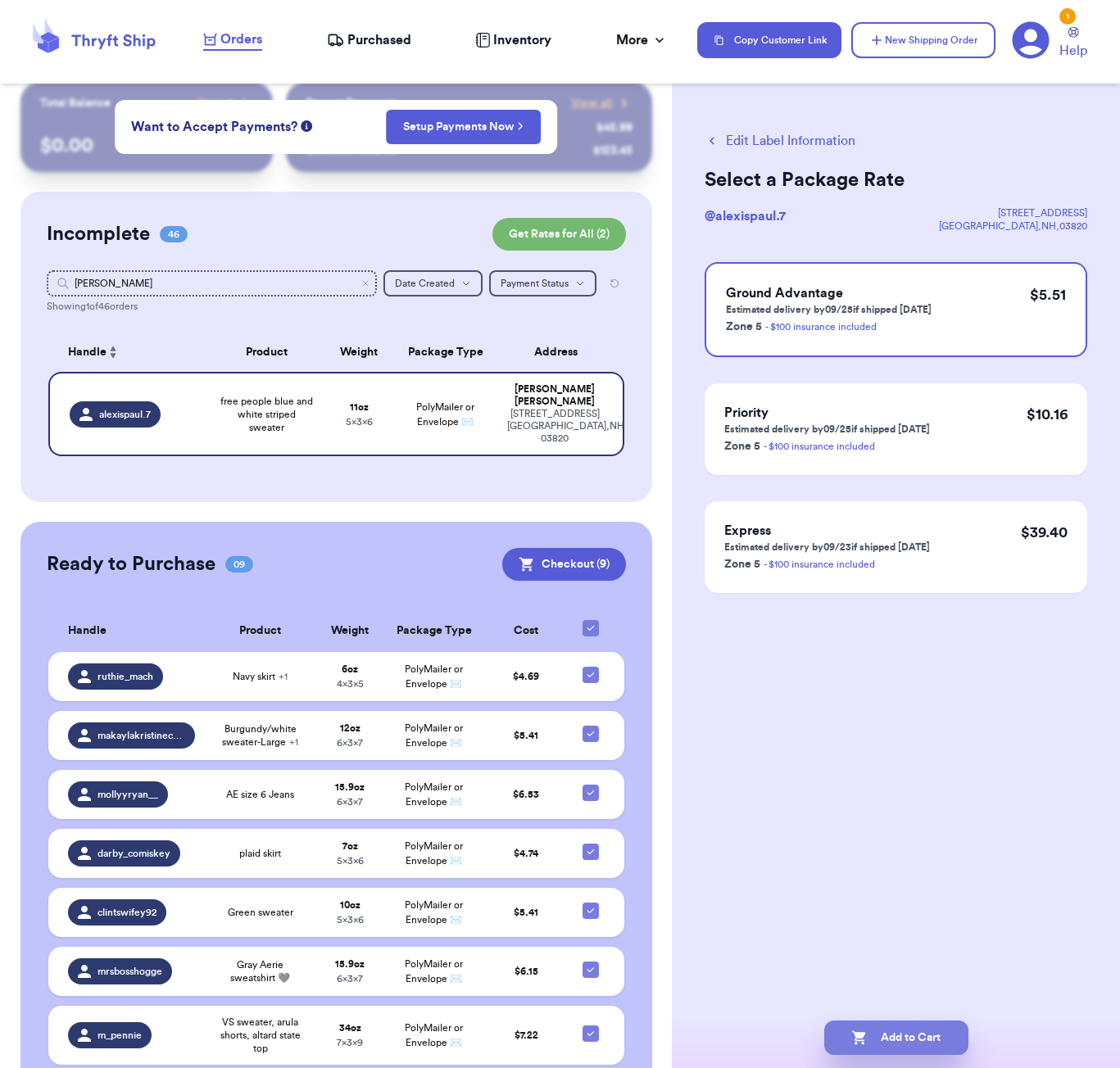
click at [920, 1031] on button "Add to Cart" at bounding box center [896, 1038] width 144 height 34
checkbox input "true"
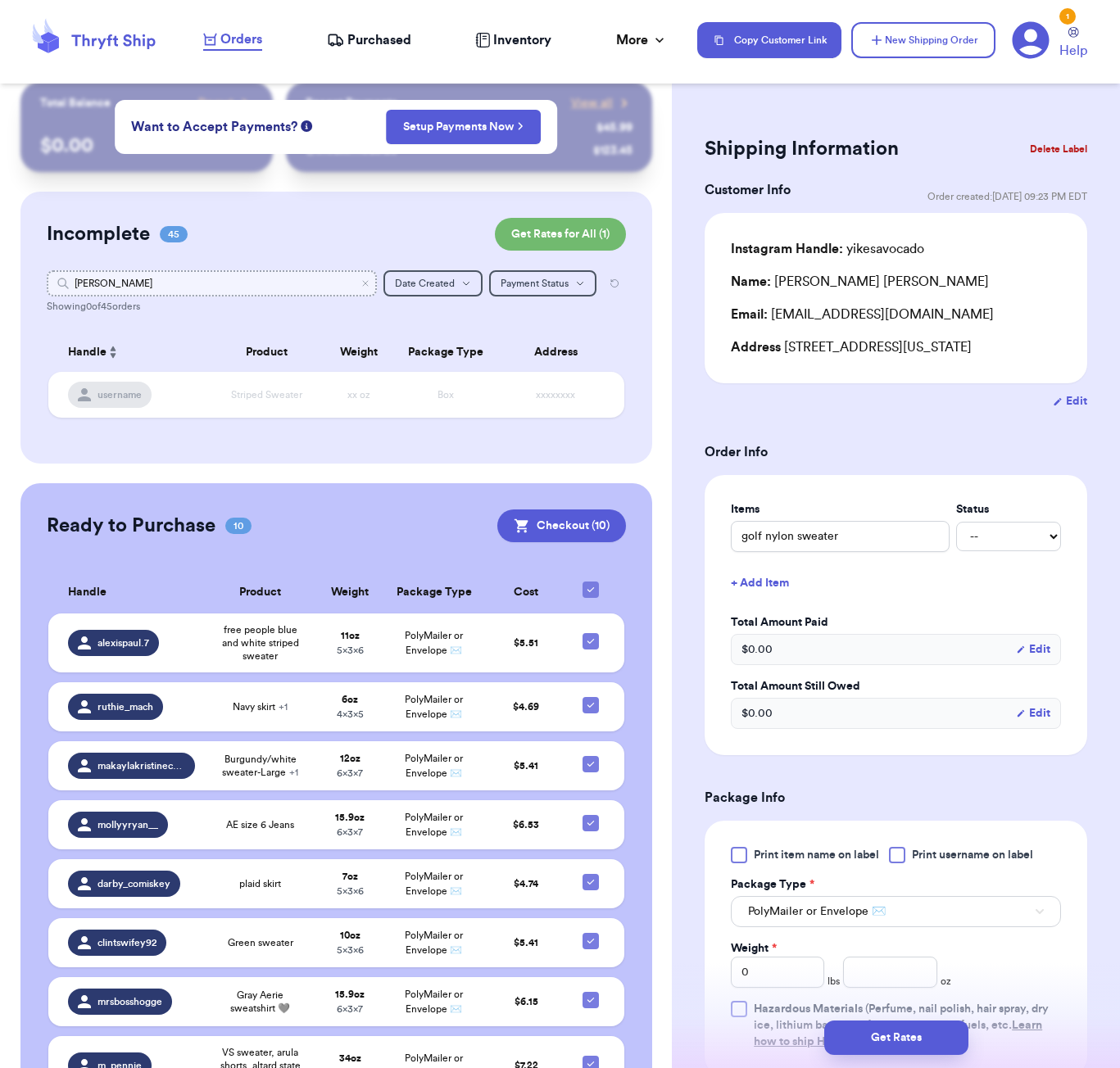
click at [302, 293] on input "[PERSON_NAME]" at bounding box center [212, 283] width 330 height 27
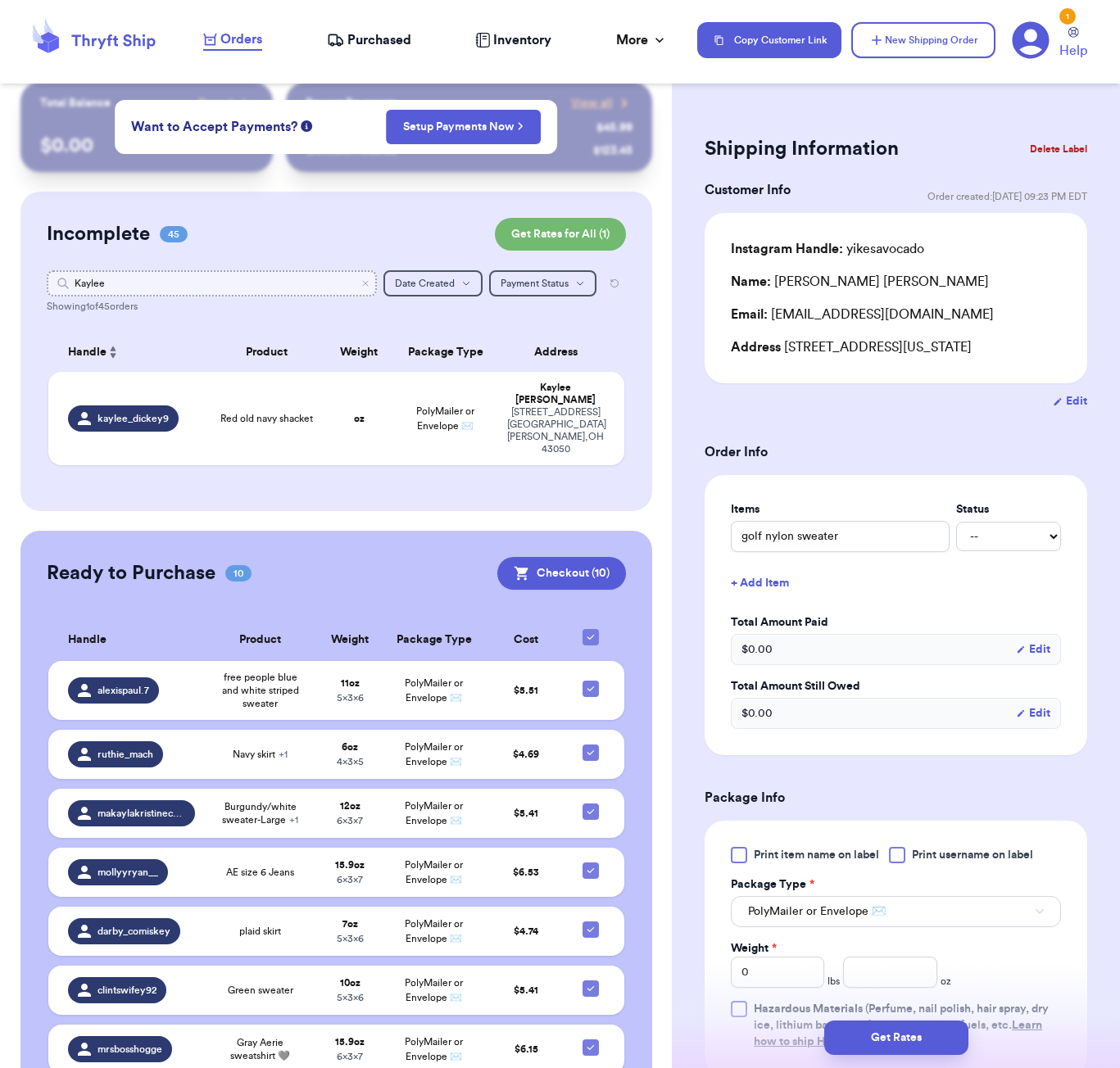
type input "Kaylee"
drag, startPoint x: 302, startPoint y: 293, endPoint x: 146, endPoint y: 261, distance: 159.2
click at [146, 261] on div "Incomplete 45 Get Rates for All ( 1 ) Get Rates for All ( 1 ) Kaylee Date Creat…" at bounding box center [336, 351] width 631 height 319
click at [299, 421] on span "Red old navy shacket" at bounding box center [267, 418] width 92 height 13
type input "Red old navy shacket"
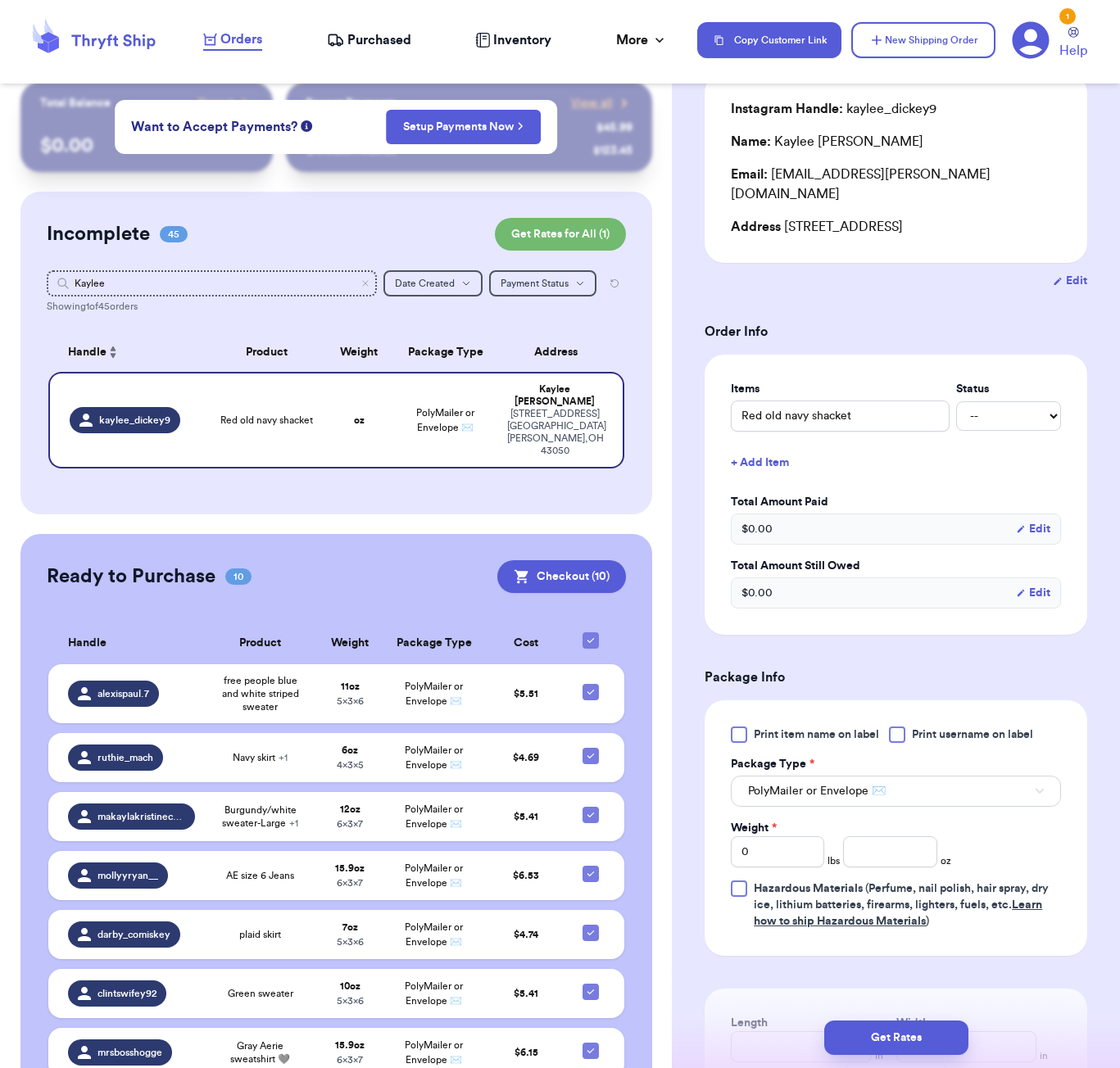
scroll to position [355, 0]
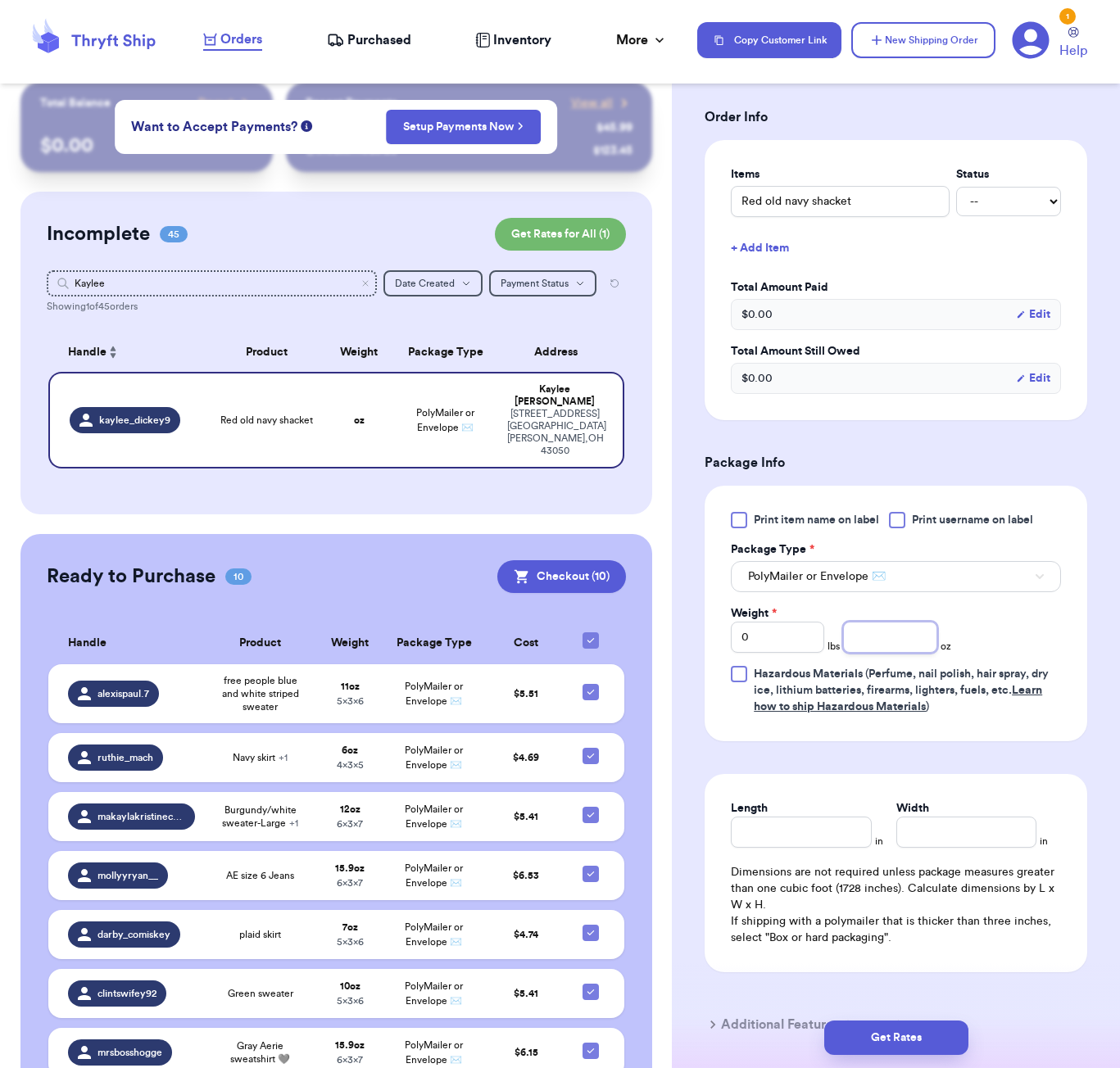
click at [882, 650] on input "number" at bounding box center [889, 638] width 93 height 31
type input "36"
click at [788, 830] on input "Length" at bounding box center [801, 832] width 140 height 31
type input "8"
type input "7"
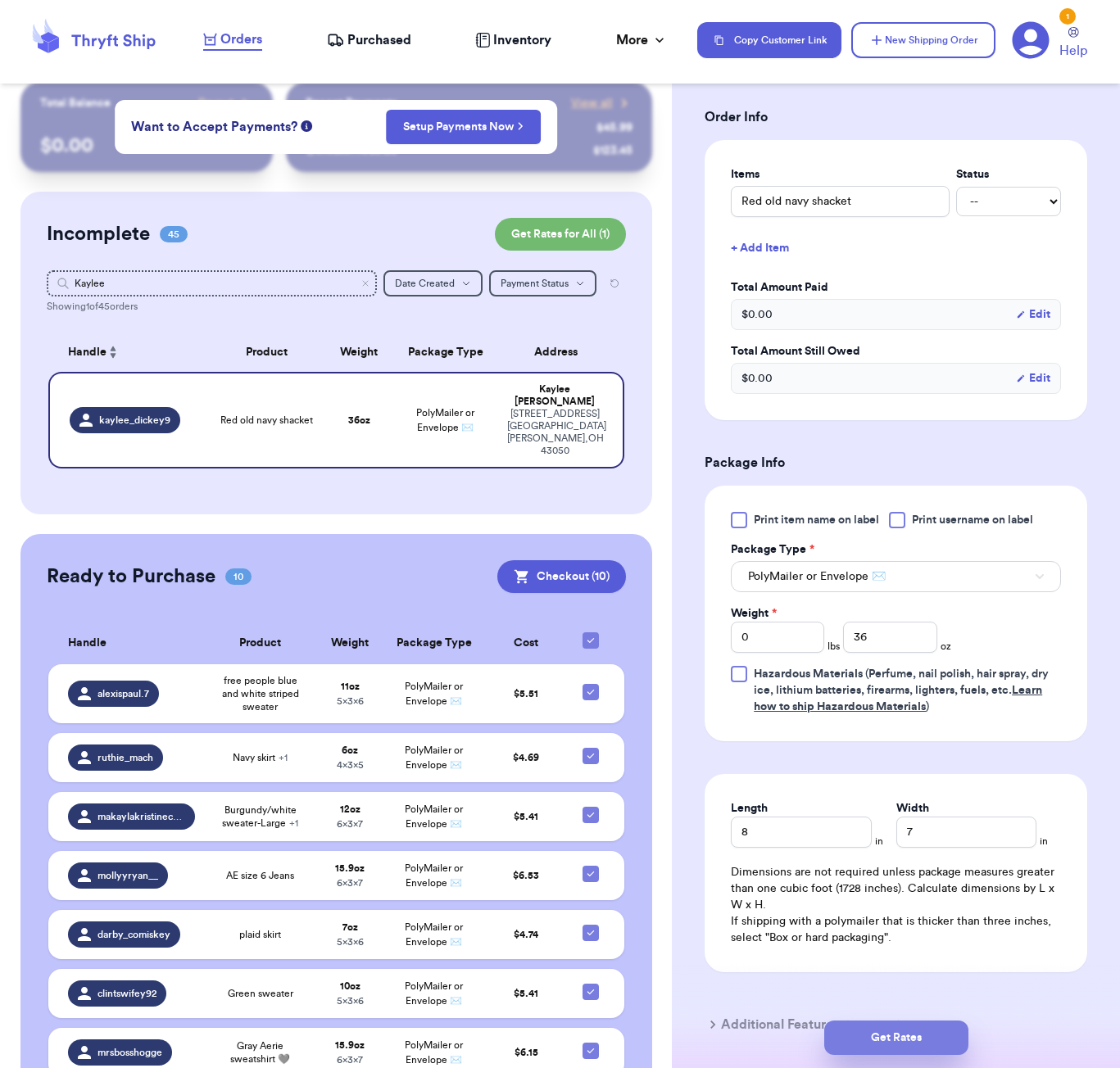
click at [877, 1031] on button "Get Rates" at bounding box center [896, 1038] width 144 height 34
type input "2"
type input "4"
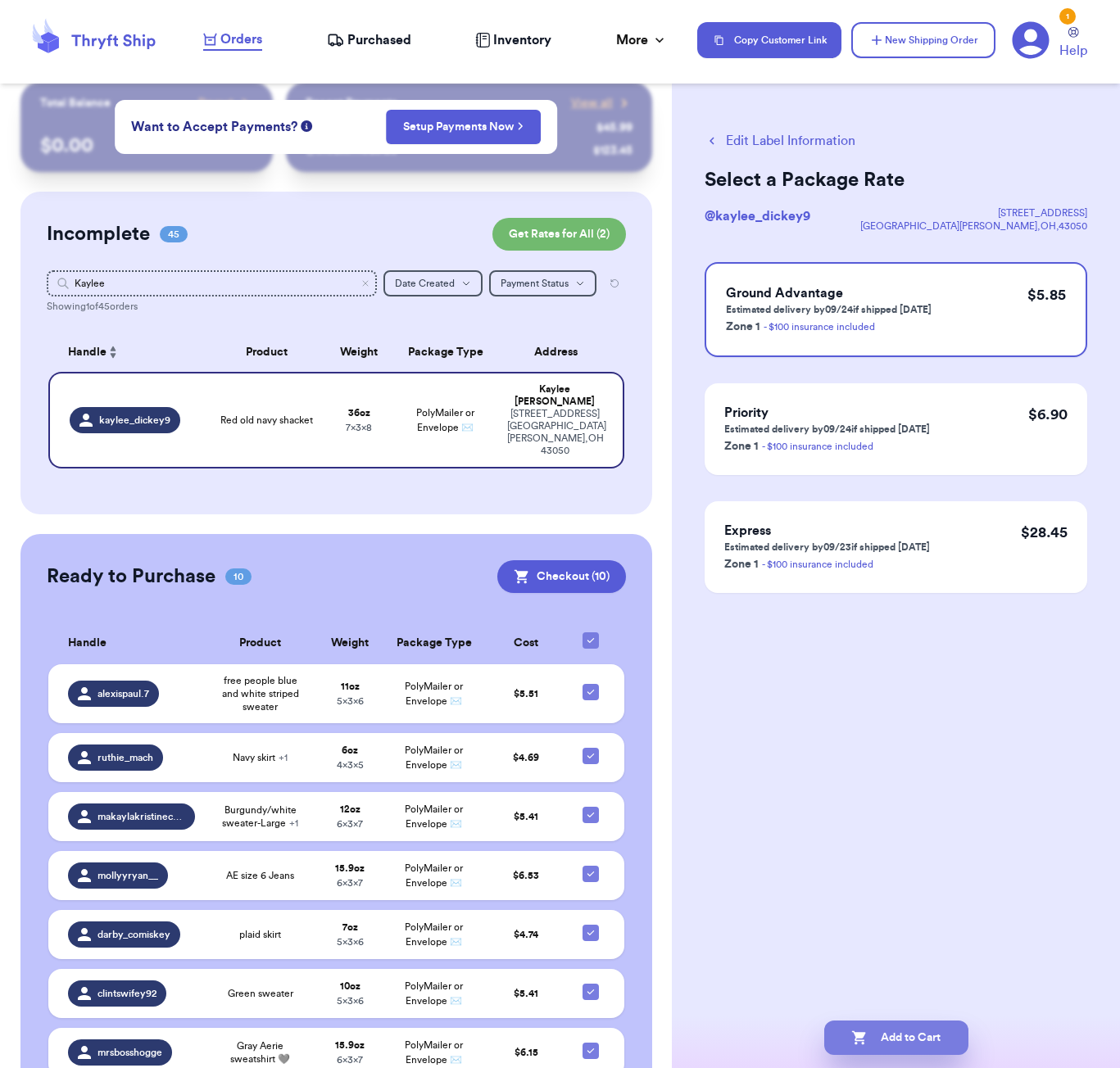
click at [874, 1035] on button "Add to Cart" at bounding box center [896, 1038] width 144 height 34
checkbox input "true"
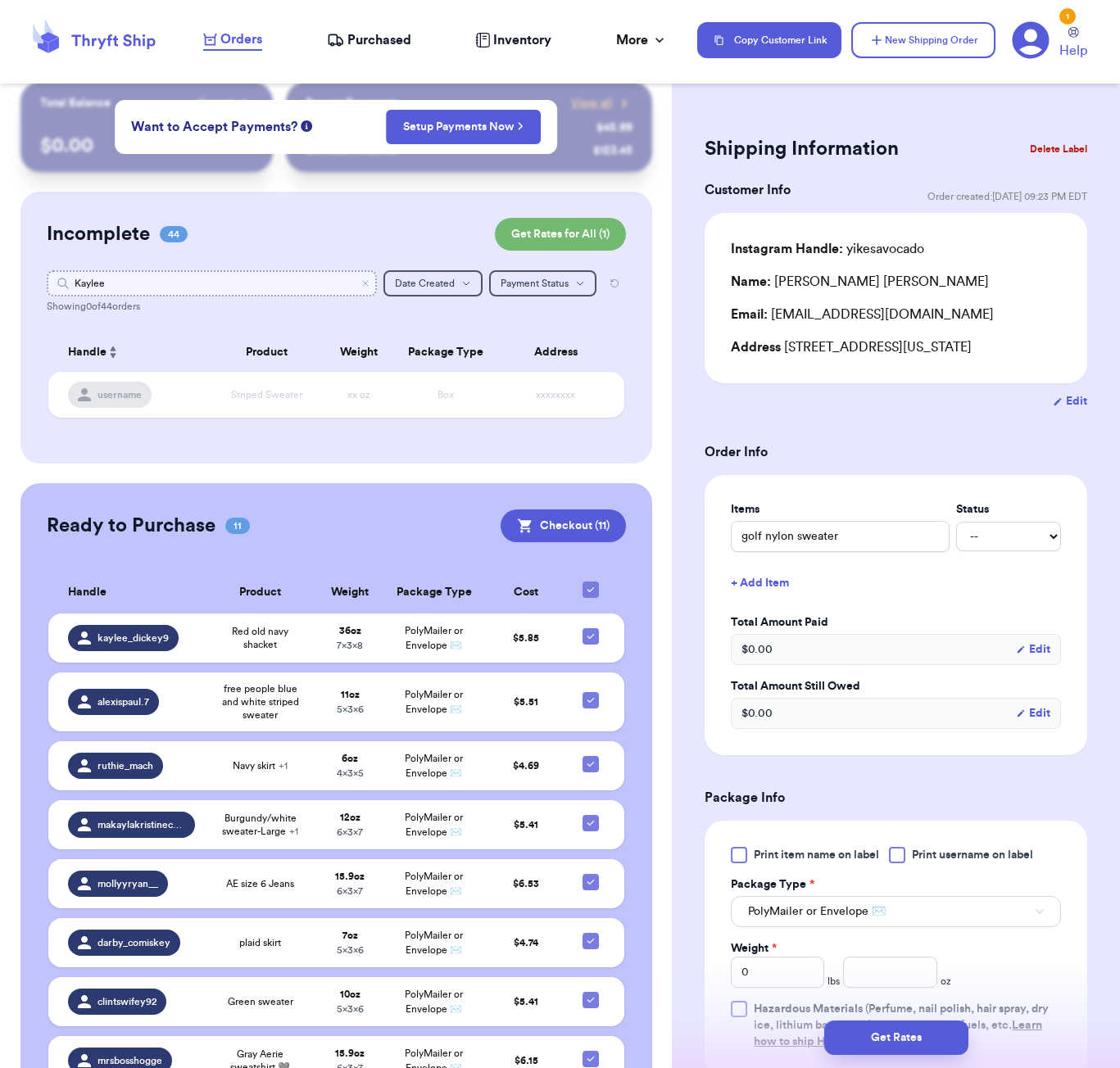
click at [115, 288] on input "Kaylee" at bounding box center [212, 283] width 330 height 27
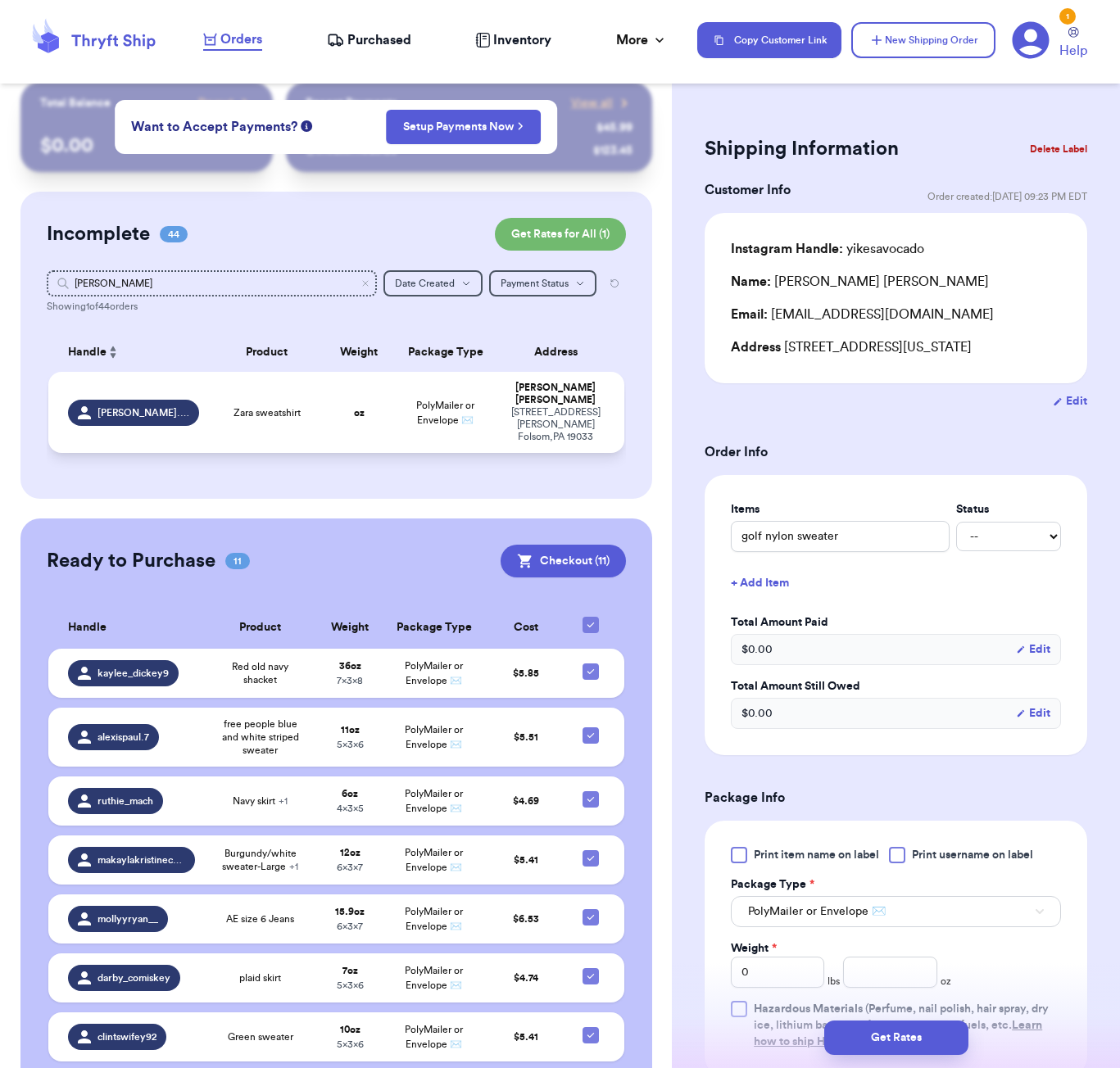
click at [295, 400] on td "Zara sweatshirt" at bounding box center [266, 412] width 116 height 81
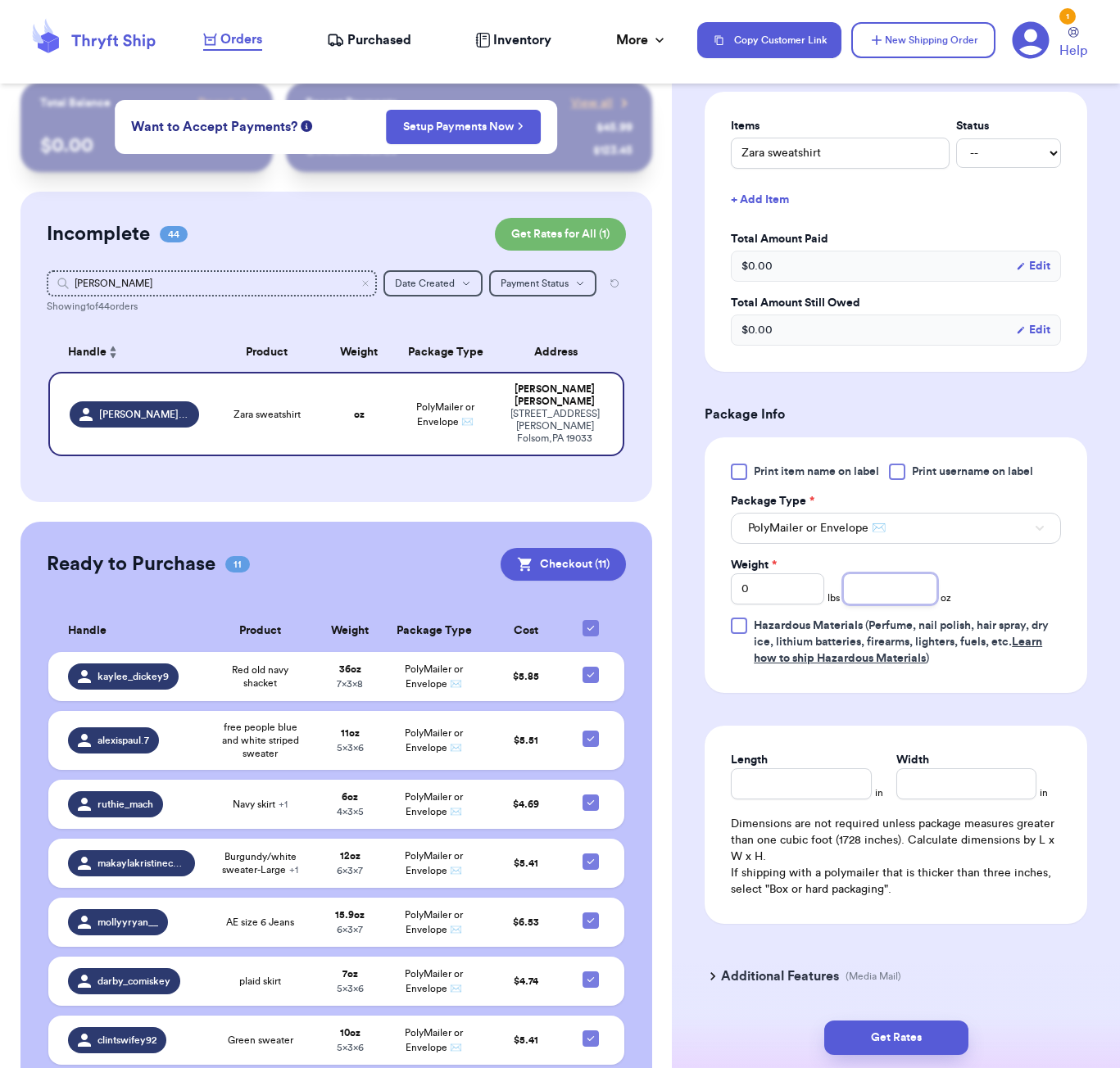
click at [889, 573] on input "number" at bounding box center [889, 589] width 93 height 31
click at [809, 768] on input "Length" at bounding box center [801, 784] width 140 height 31
click at [895, 1022] on button "Get Rates" at bounding box center [896, 1038] width 144 height 34
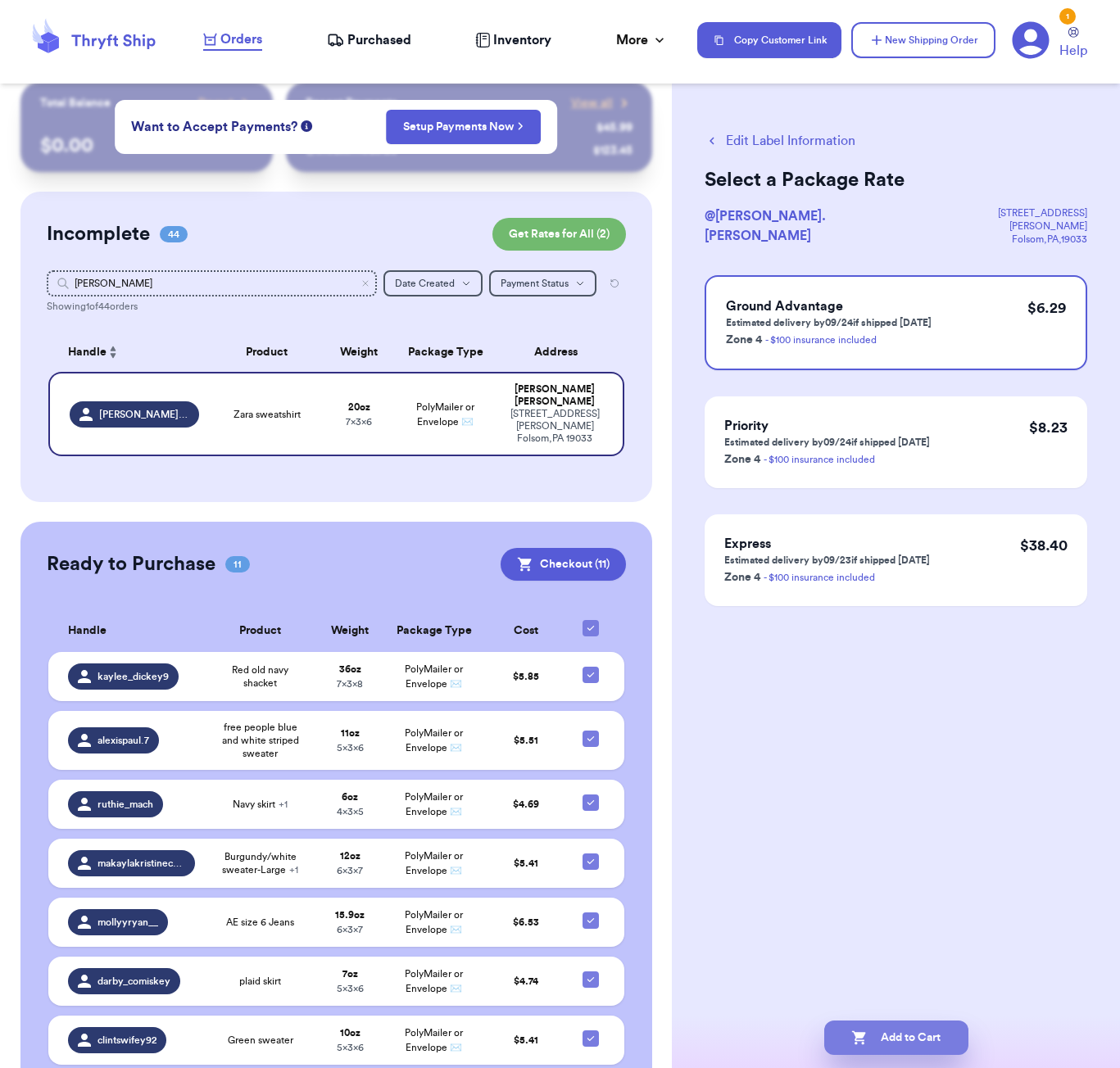
click at [930, 1037] on button "Add to Cart" at bounding box center [896, 1038] width 144 height 34
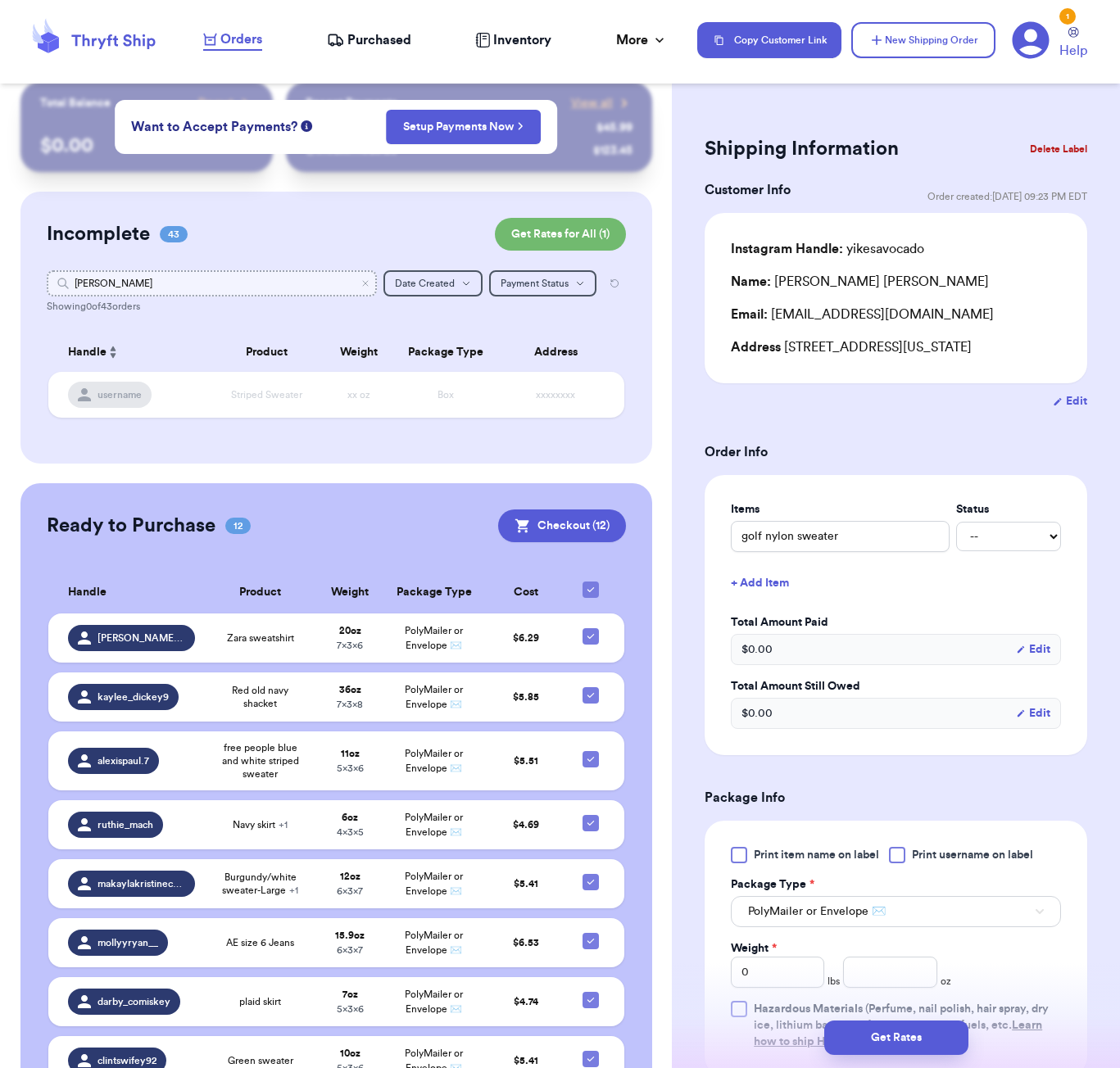
click at [163, 276] on input "[PERSON_NAME]" at bounding box center [212, 283] width 330 height 27
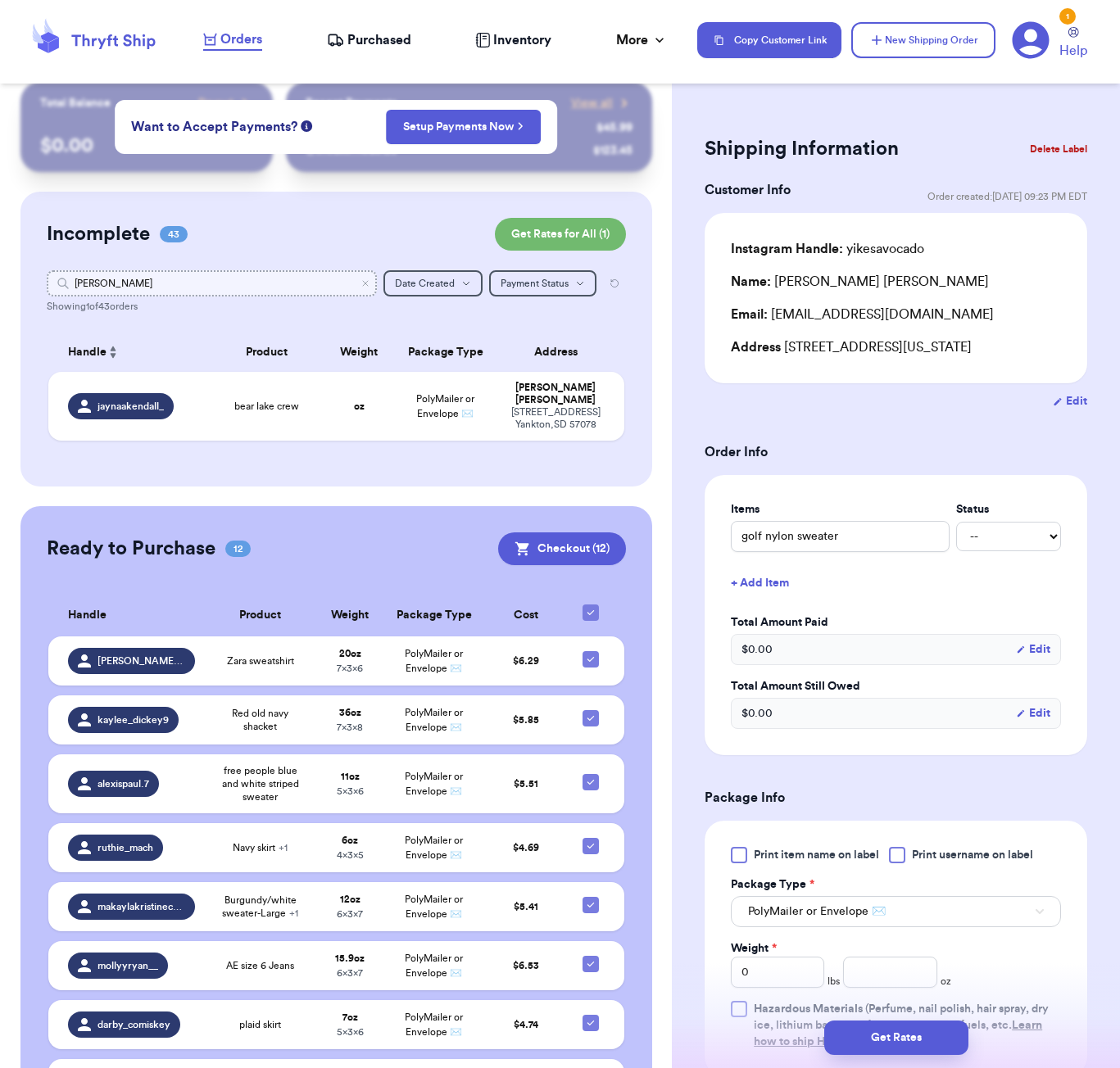
scroll to position [0, 1]
click at [287, 419] on td "bear lake crew" at bounding box center [266, 406] width 116 height 68
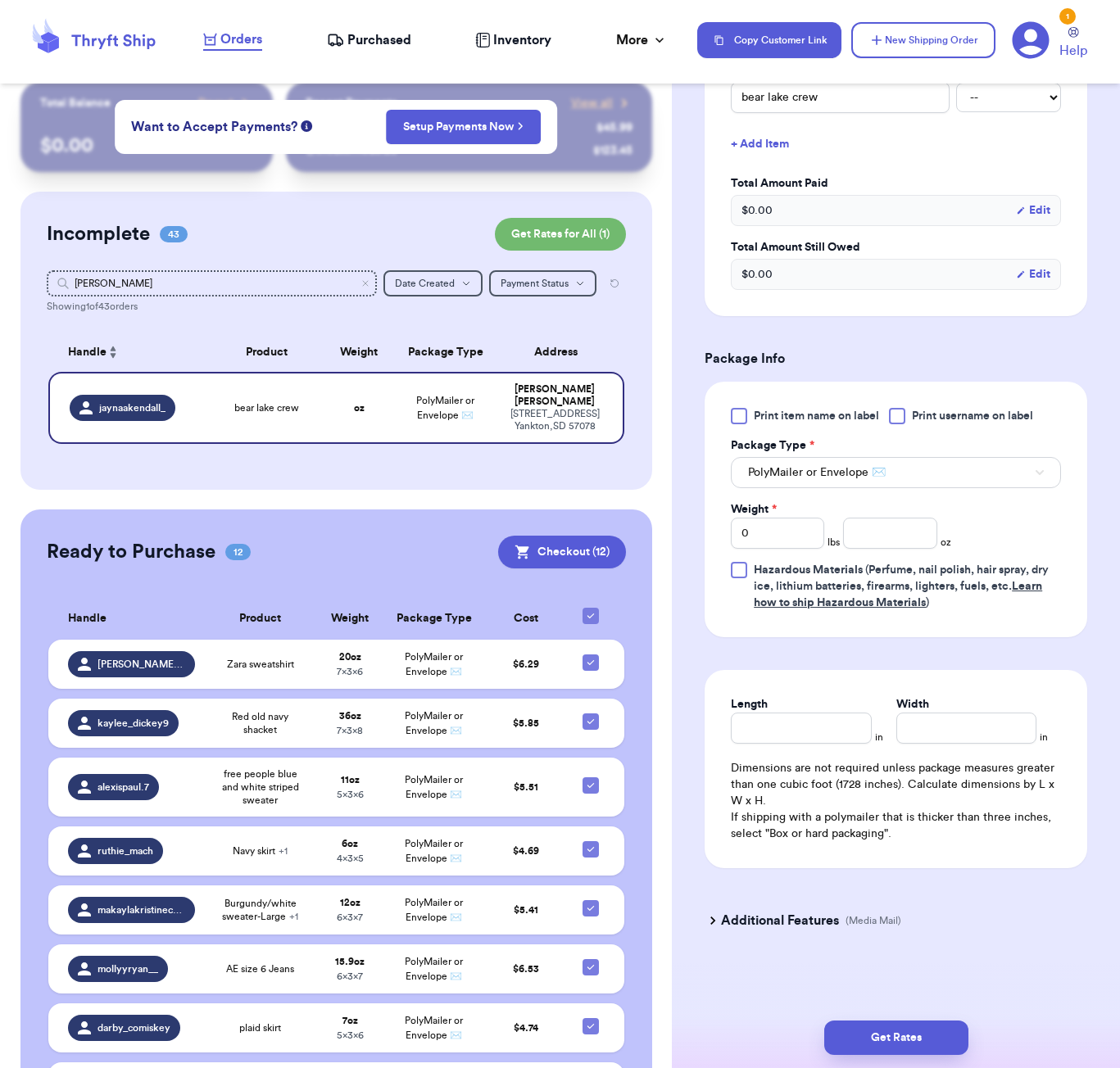
scroll to position [442, 0]
click at [898, 537] on input "number" at bounding box center [889, 533] width 93 height 31
click at [788, 737] on input "Length" at bounding box center [801, 728] width 140 height 31
click at [906, 1036] on button "Get Rates" at bounding box center [896, 1038] width 144 height 34
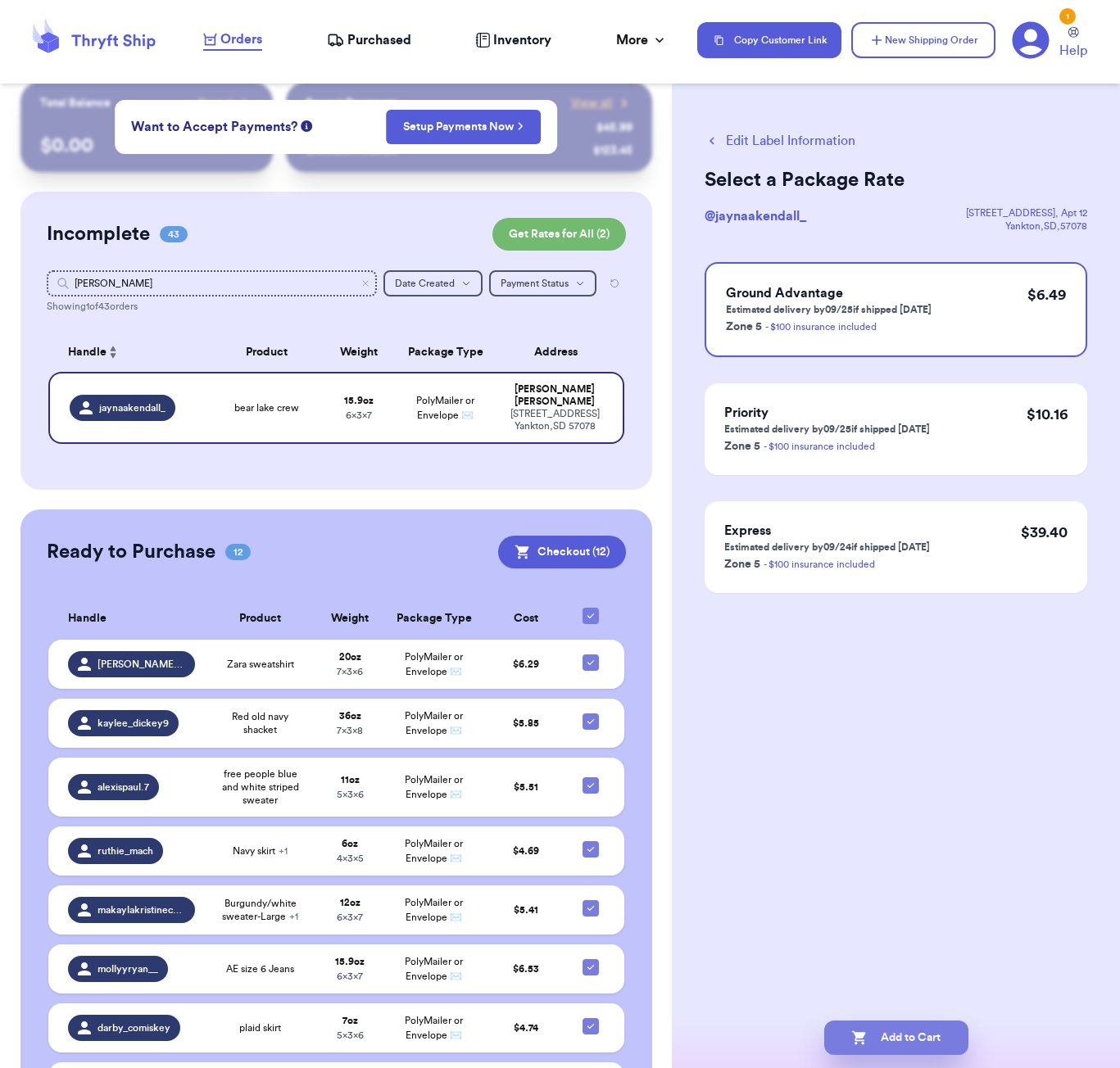
click at [949, 1047] on button "Add to Cart" at bounding box center [896, 1038] width 144 height 34
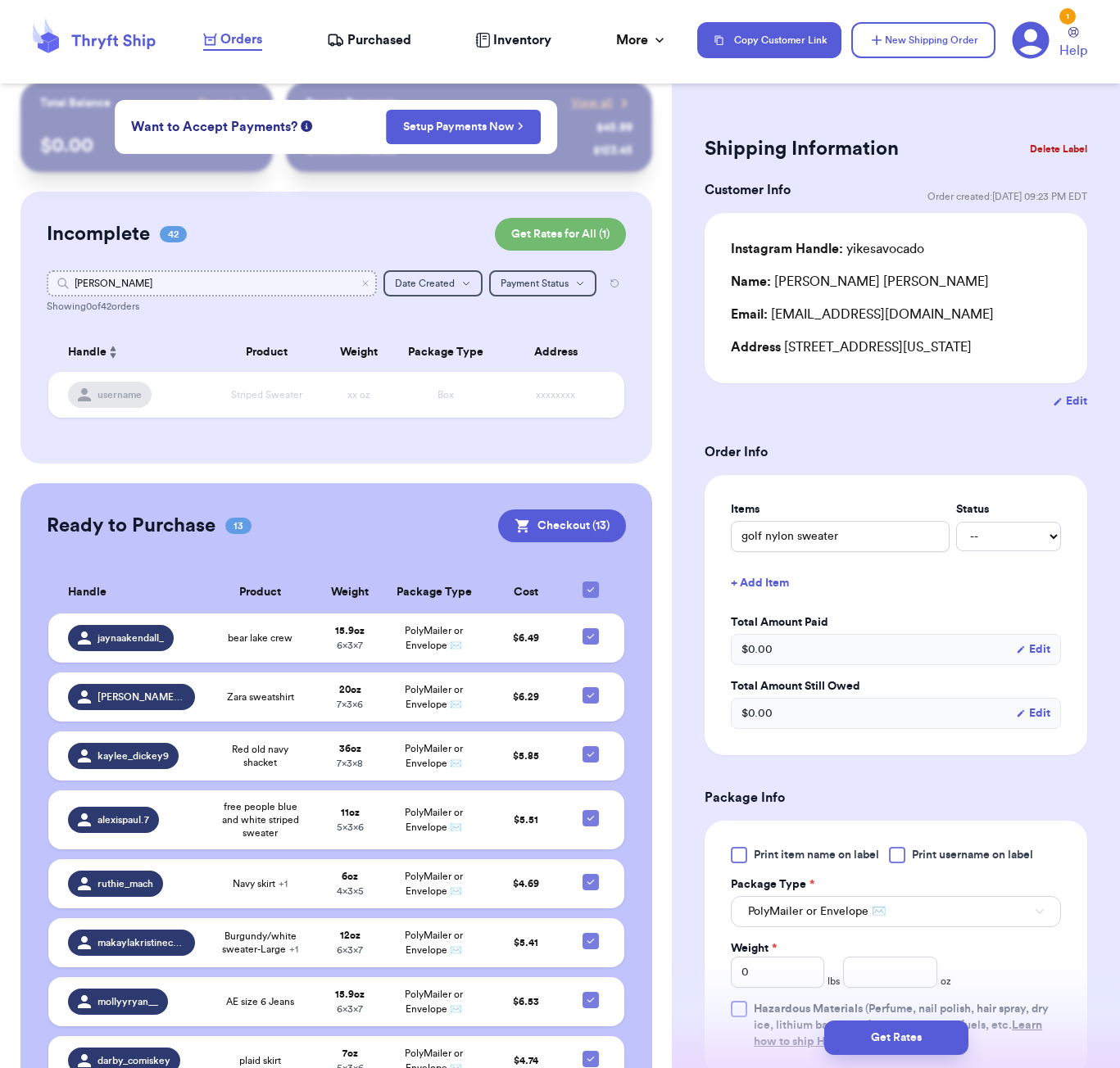
click at [260, 290] on input "[PERSON_NAME]" at bounding box center [212, 283] width 330 height 27
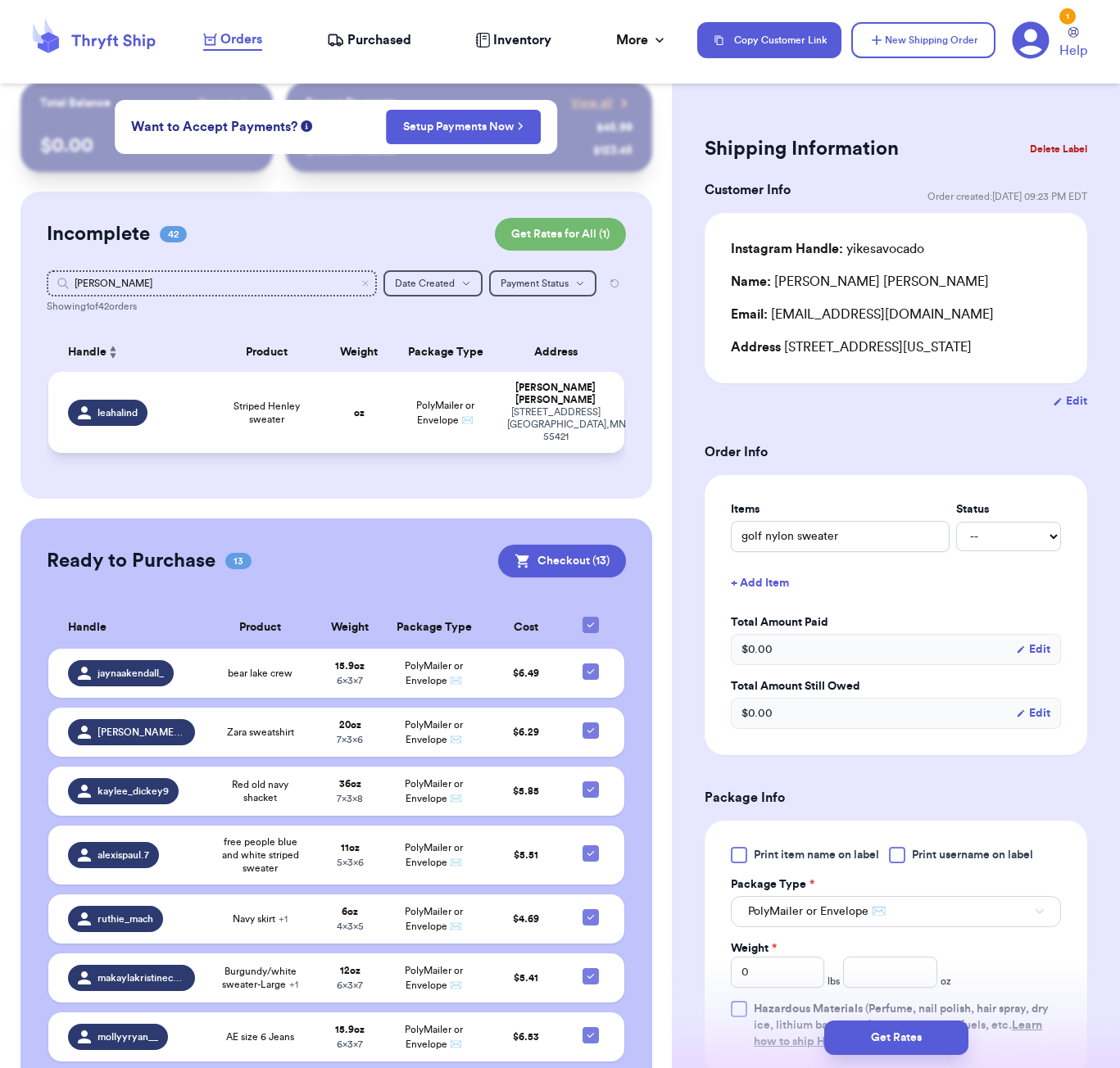
drag, startPoint x: 260, startPoint y: 290, endPoint x: 294, endPoint y: 420, distance: 134.4
click at [294, 420] on span "Striped Henley sweater" at bounding box center [267, 412] width 96 height 27
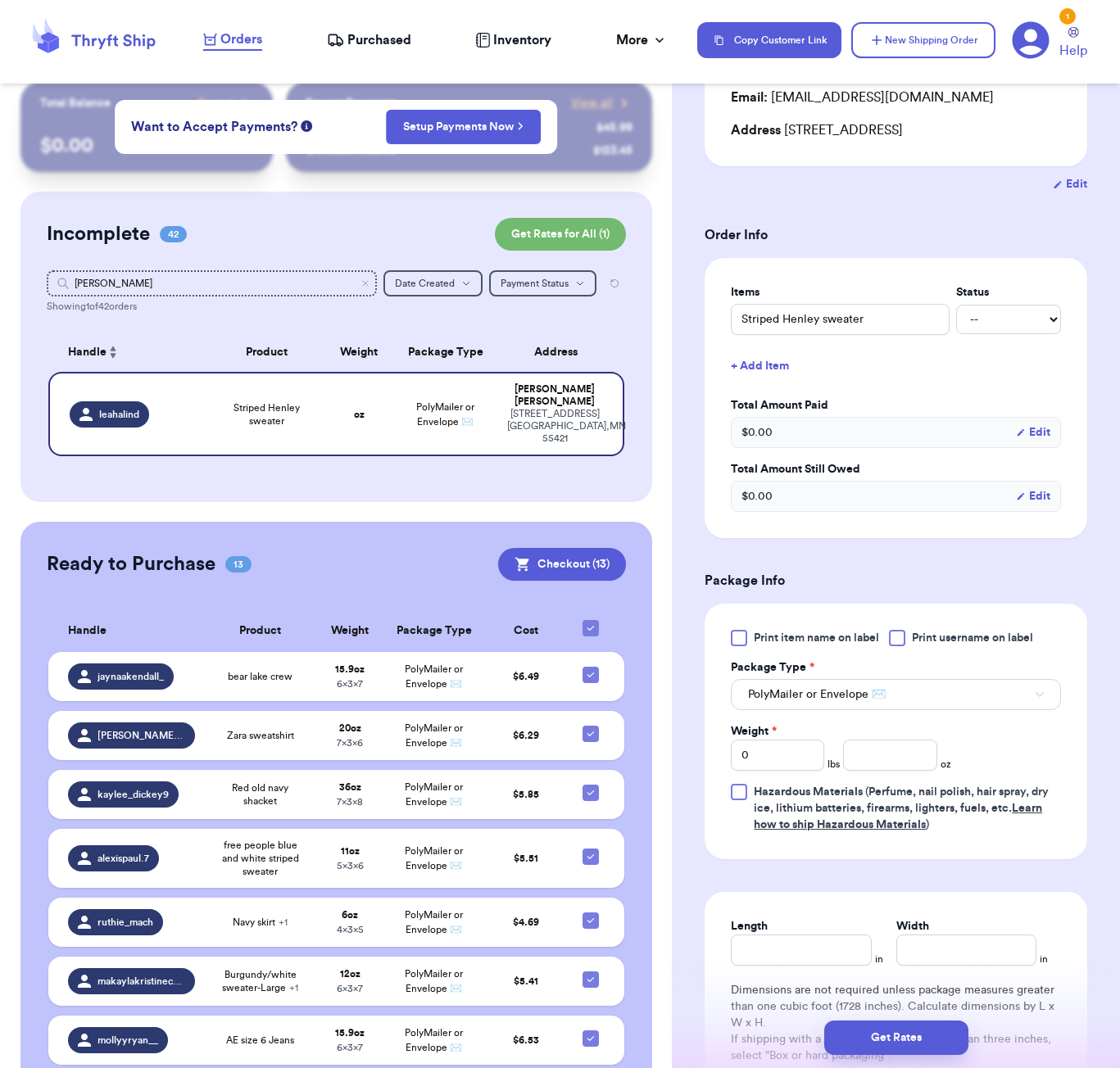
scroll to position [255, 0]
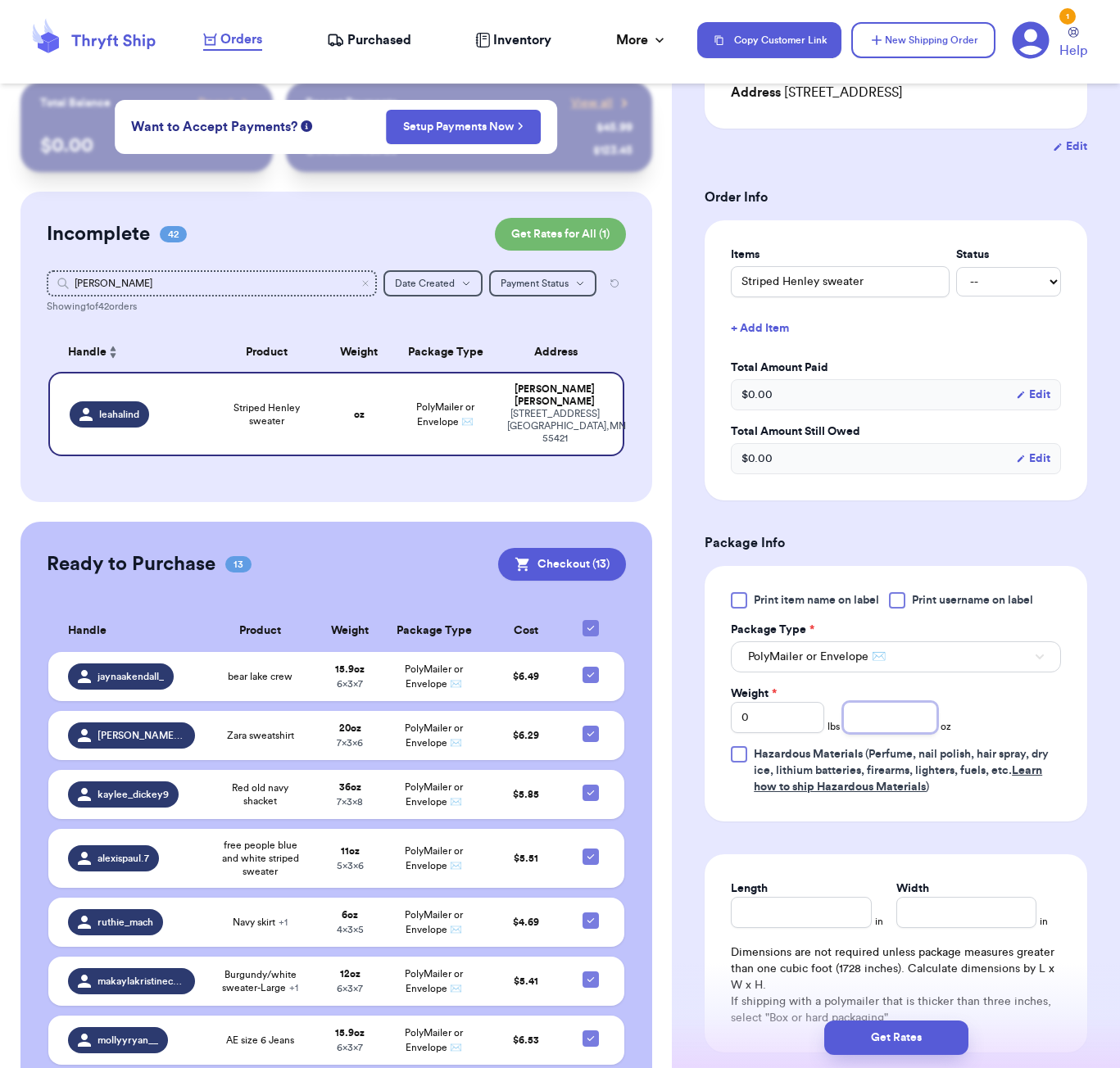
click at [875, 733] on input "number" at bounding box center [889, 717] width 93 height 31
click at [818, 929] on input "Length" at bounding box center [801, 912] width 140 height 31
click at [930, 1047] on button "Get Rates" at bounding box center [896, 1038] width 144 height 34
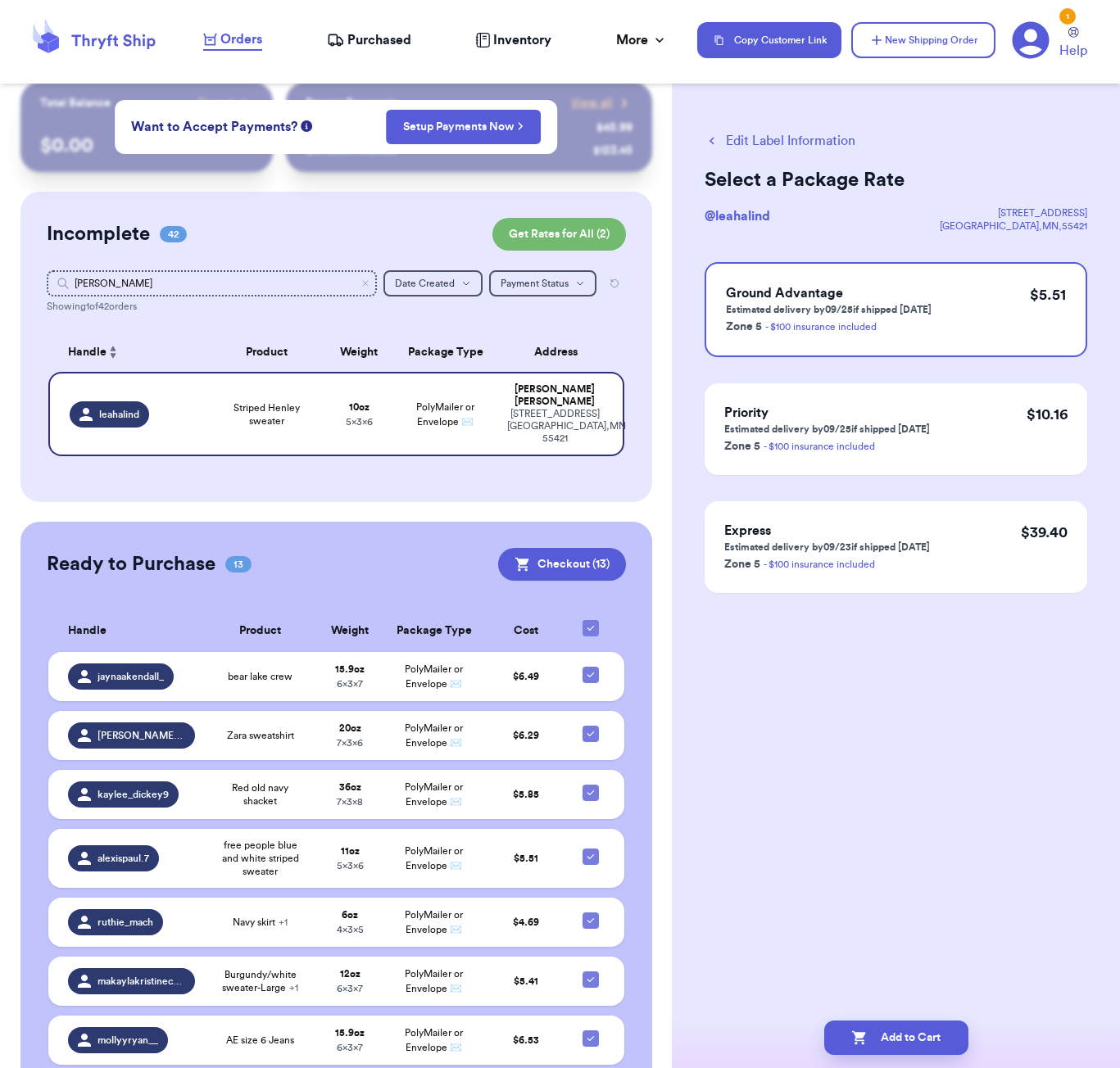
scroll to position [0, 0]
click at [914, 1052] on button "Add to Cart" at bounding box center [896, 1038] width 144 height 34
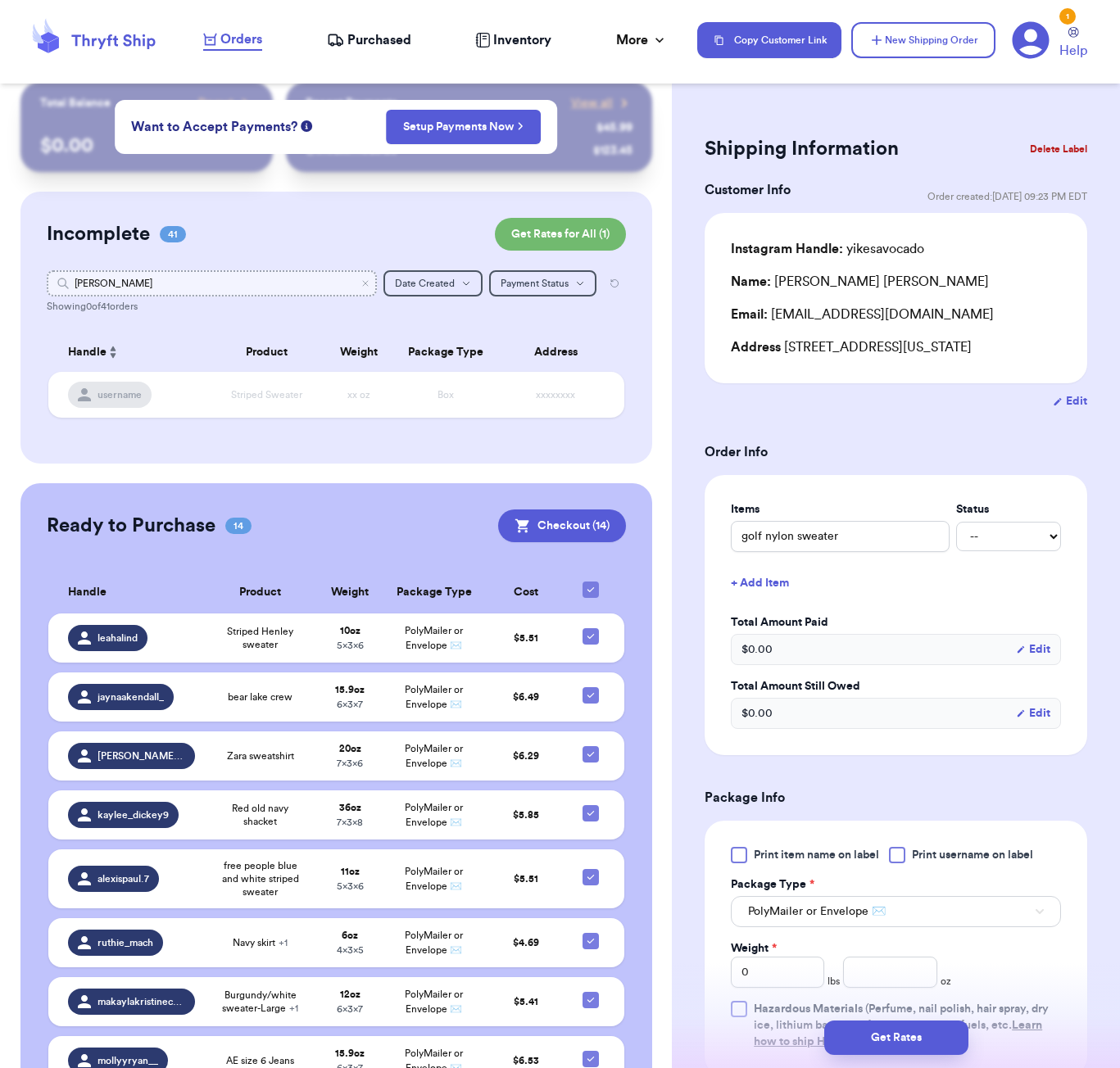
click at [291, 286] on input "[PERSON_NAME]" at bounding box center [212, 283] width 330 height 27
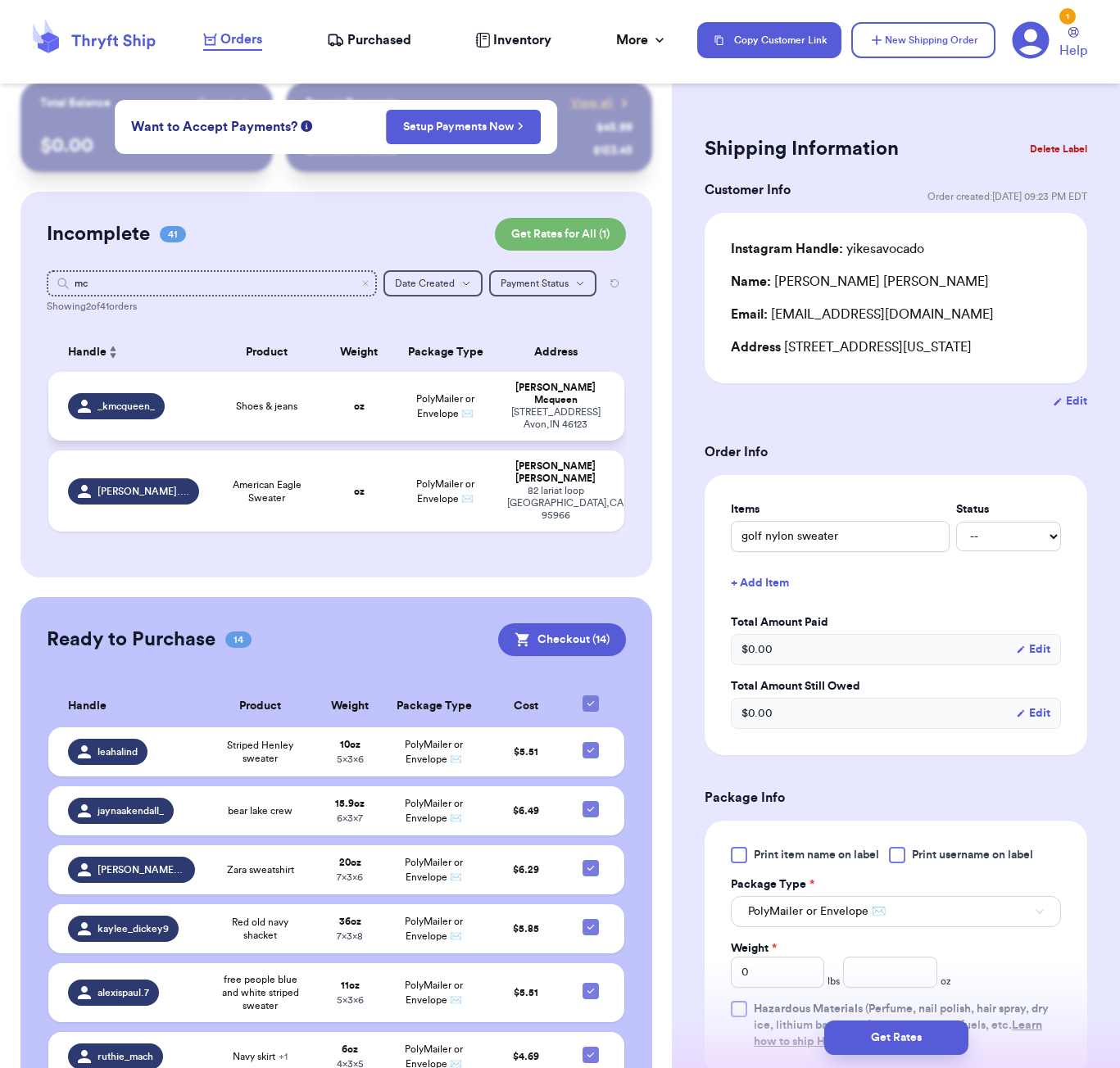
click at [312, 413] on div "Shoes & jeans" at bounding box center [267, 406] width 96 height 13
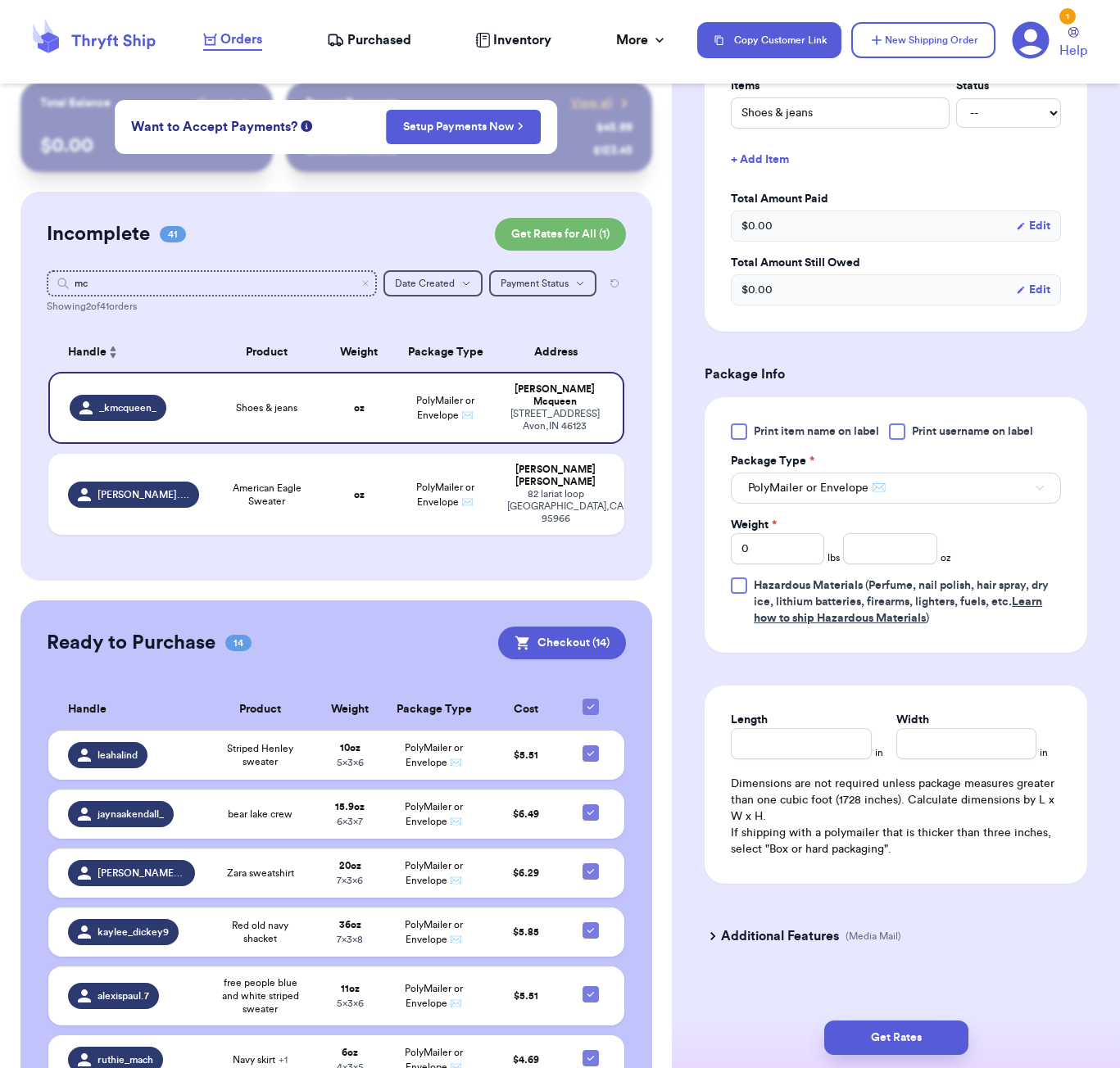
scroll to position [442, 0]
click at [893, 536] on input "number" at bounding box center [889, 549] width 93 height 31
click at [816, 729] on input "Length" at bounding box center [801, 745] width 140 height 31
drag, startPoint x: 945, startPoint y: 1039, endPoint x: 955, endPoint y: 1028, distance: 14.9
click at [945, 1039] on button "Get Rates" at bounding box center [896, 1038] width 144 height 34
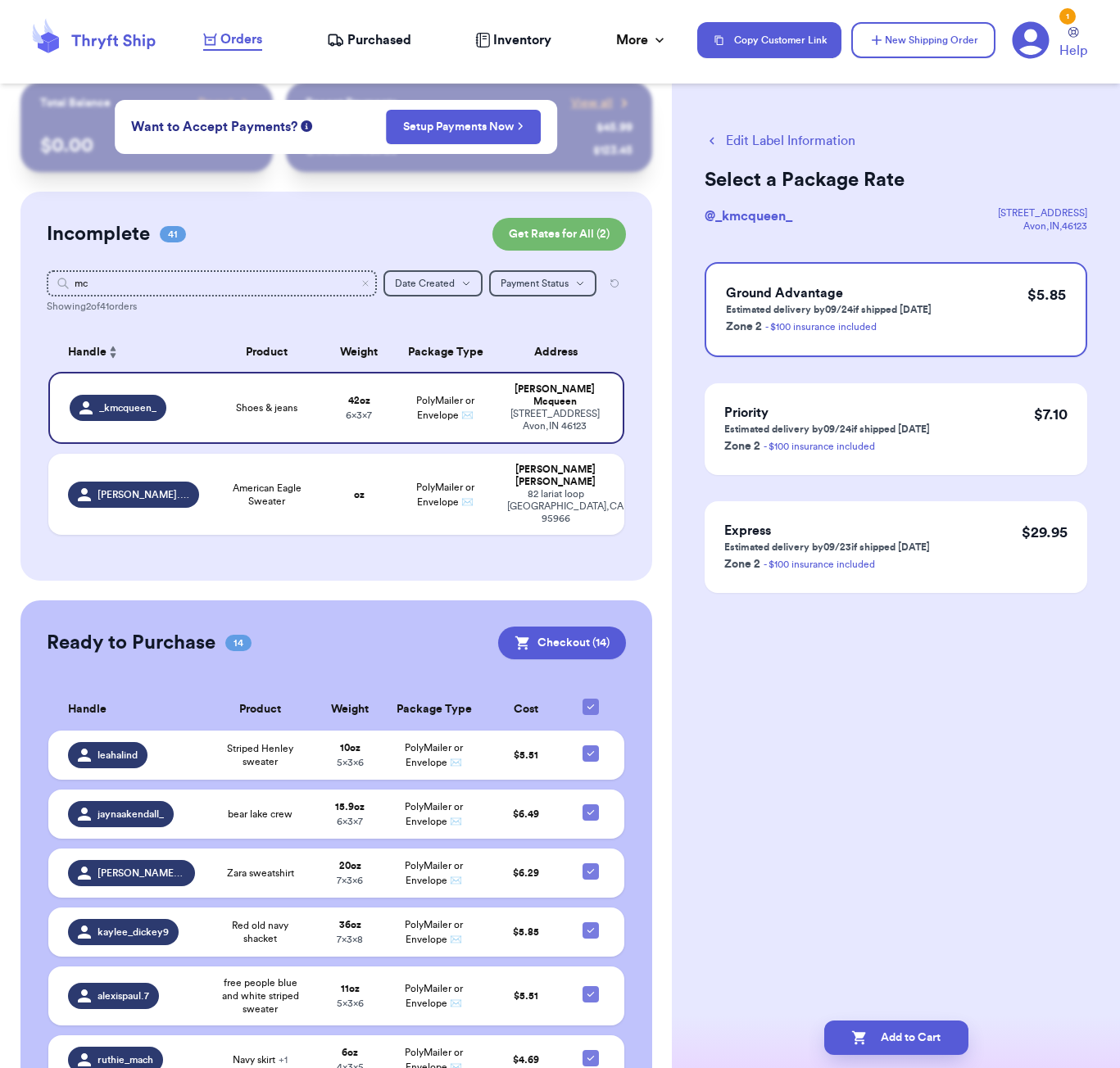
scroll to position [0, 0]
click at [922, 1025] on button "Add to Cart" at bounding box center [896, 1038] width 144 height 34
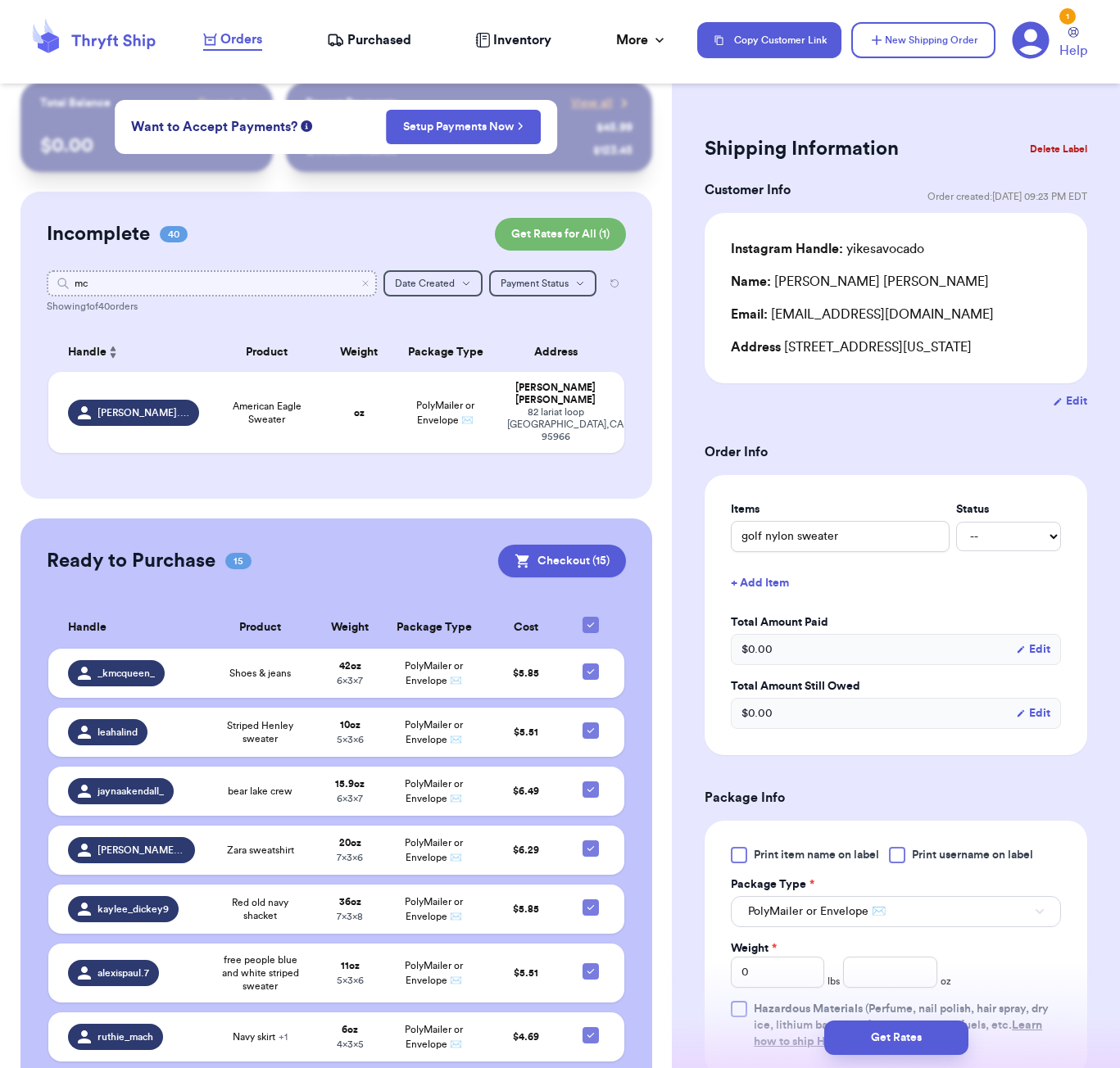
click at [232, 275] on input "mc" at bounding box center [212, 283] width 330 height 27
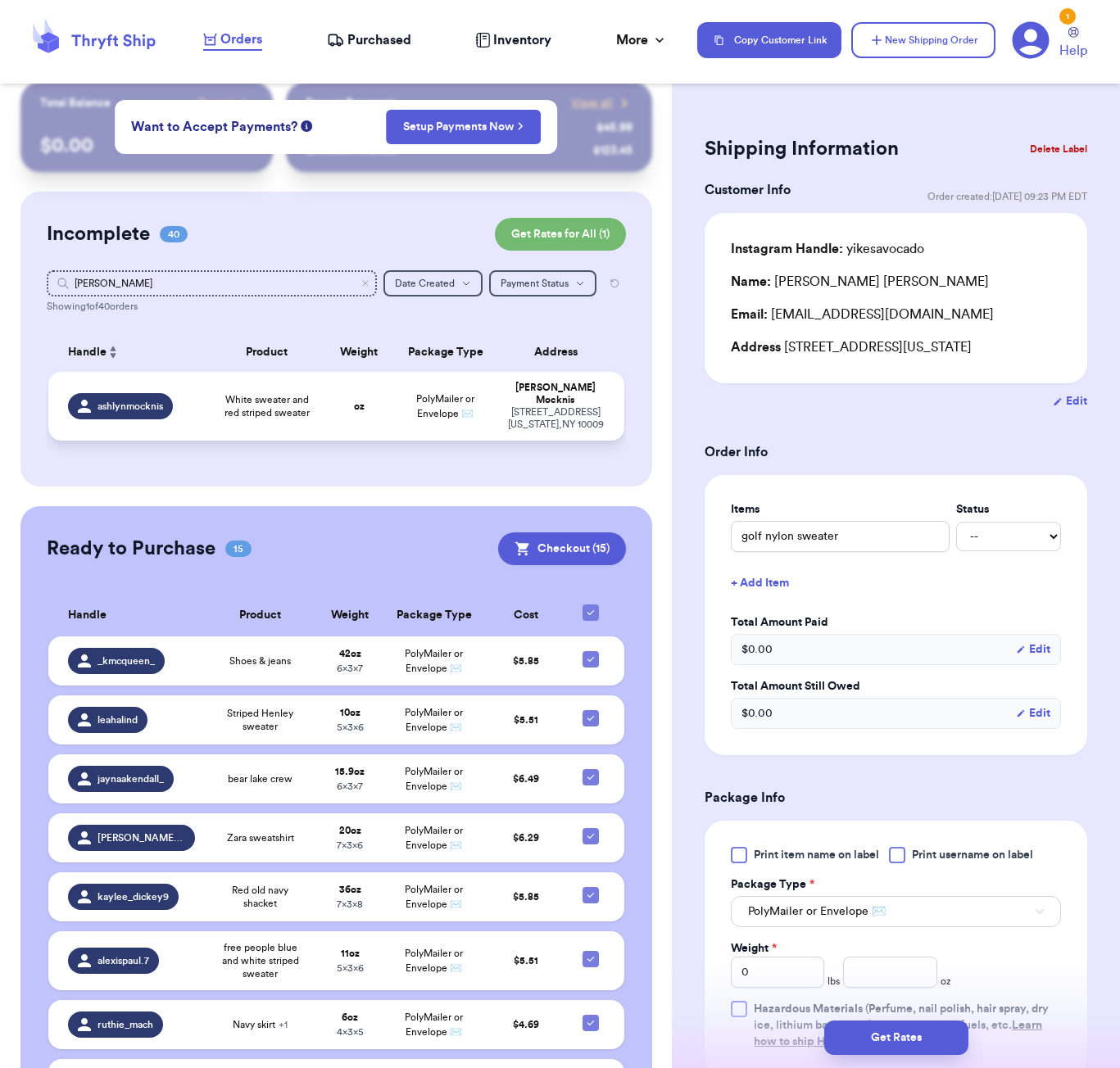
drag, startPoint x: 232, startPoint y: 275, endPoint x: 301, endPoint y: 420, distance: 160.6
click at [301, 419] on span "White sweater and red striped sweater" at bounding box center [267, 406] width 96 height 27
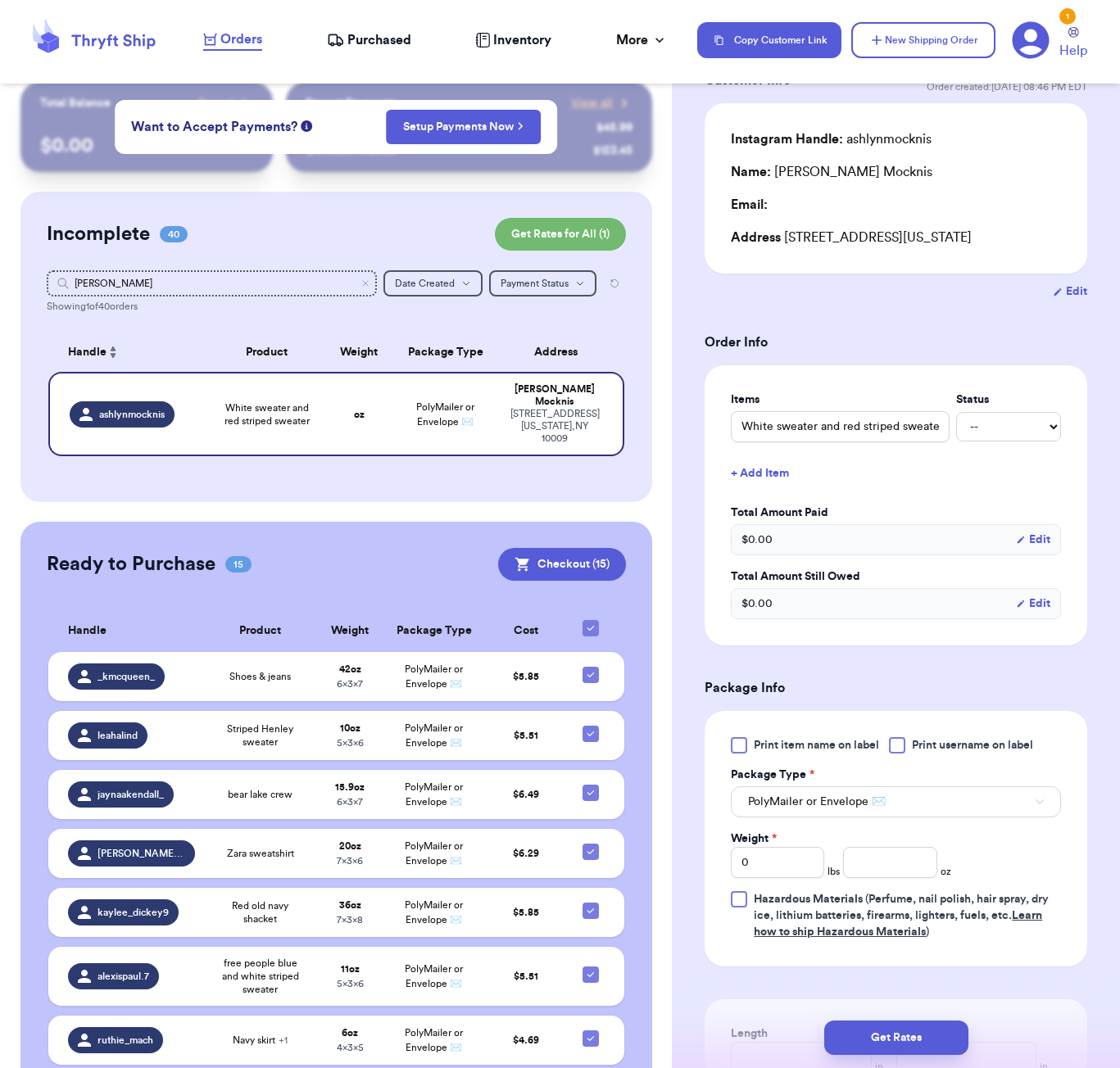
scroll to position [120, 0]
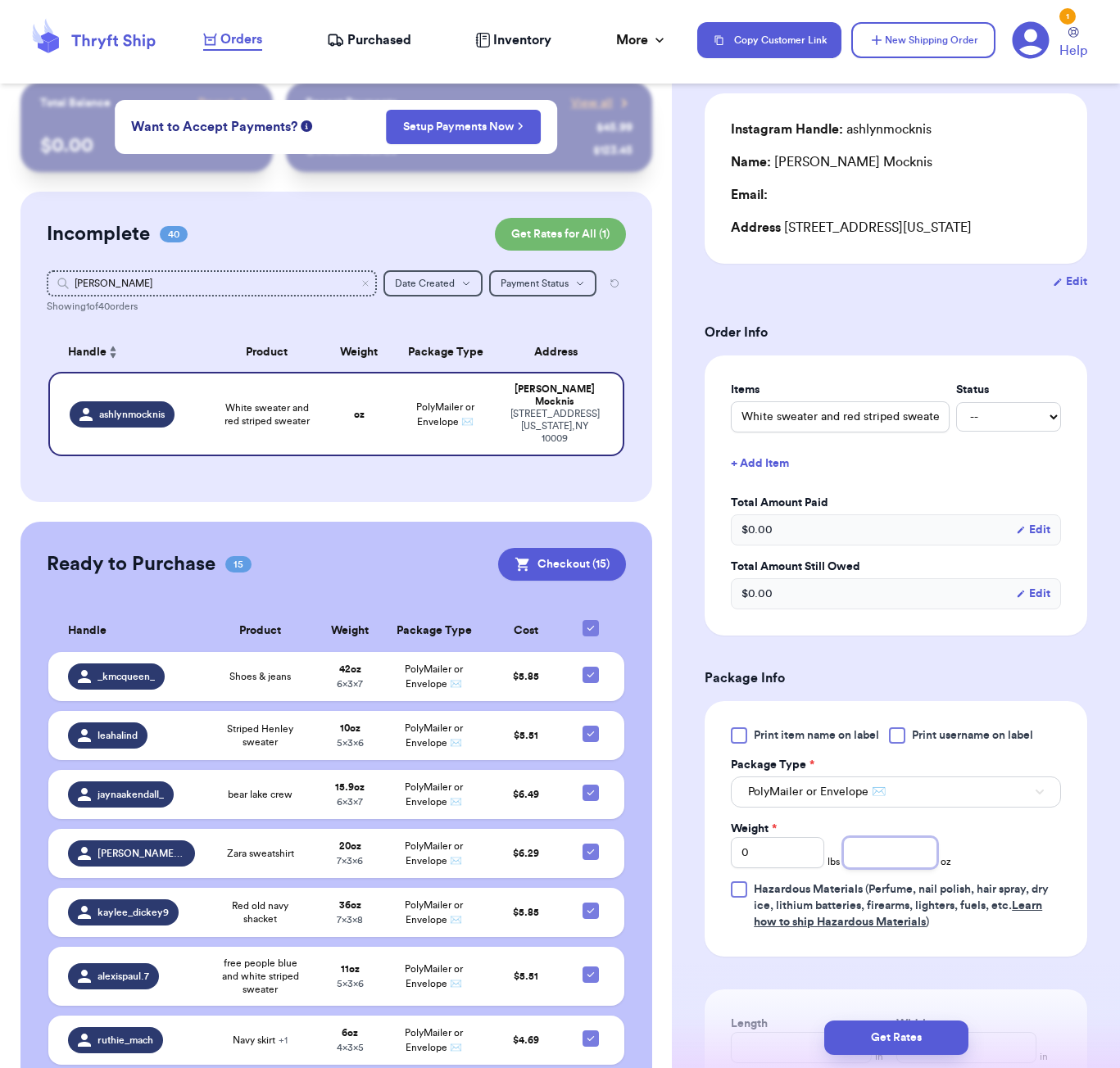
click at [899, 869] on input "number" at bounding box center [889, 852] width 93 height 31
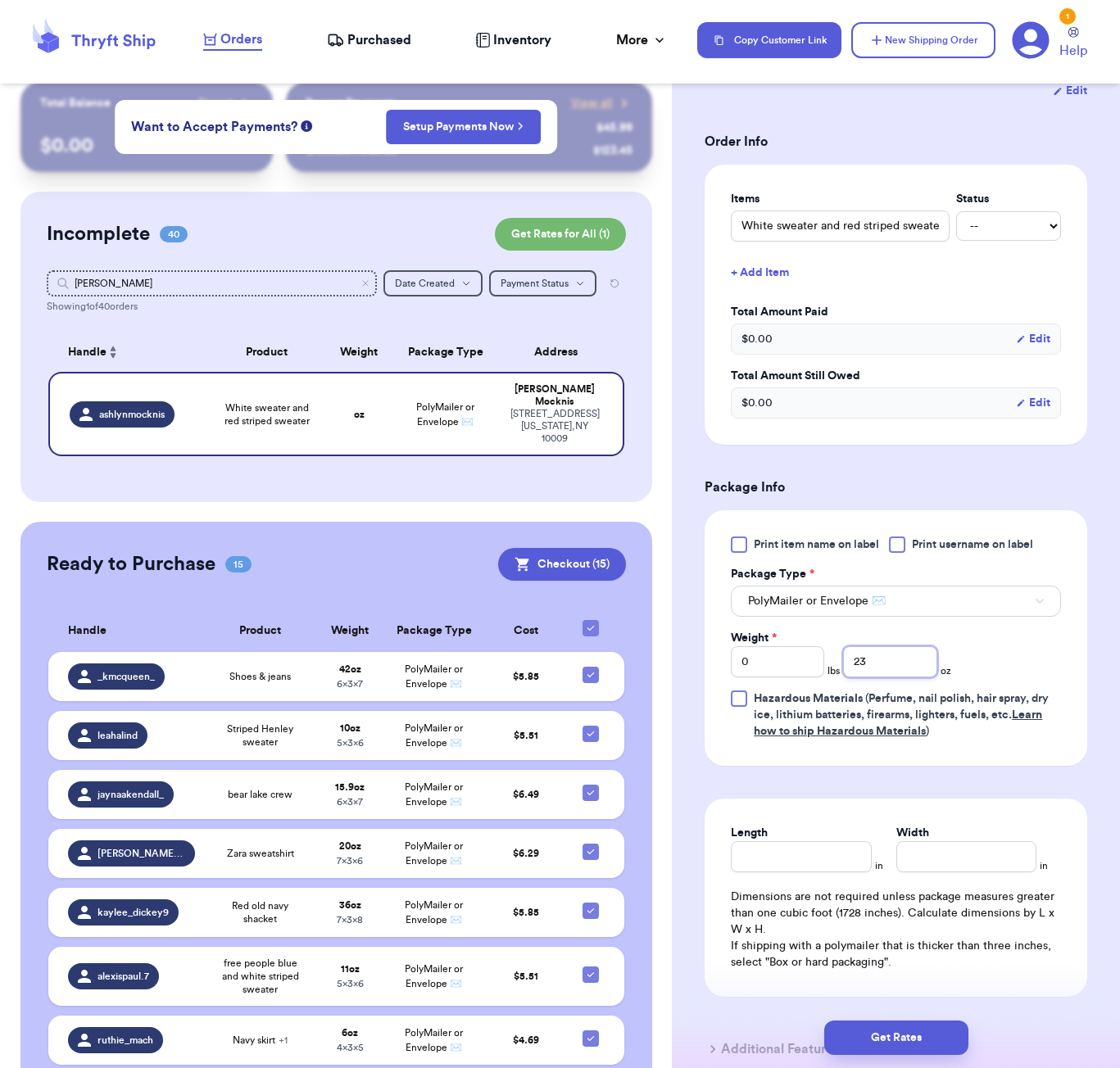
scroll to position [342, 0]
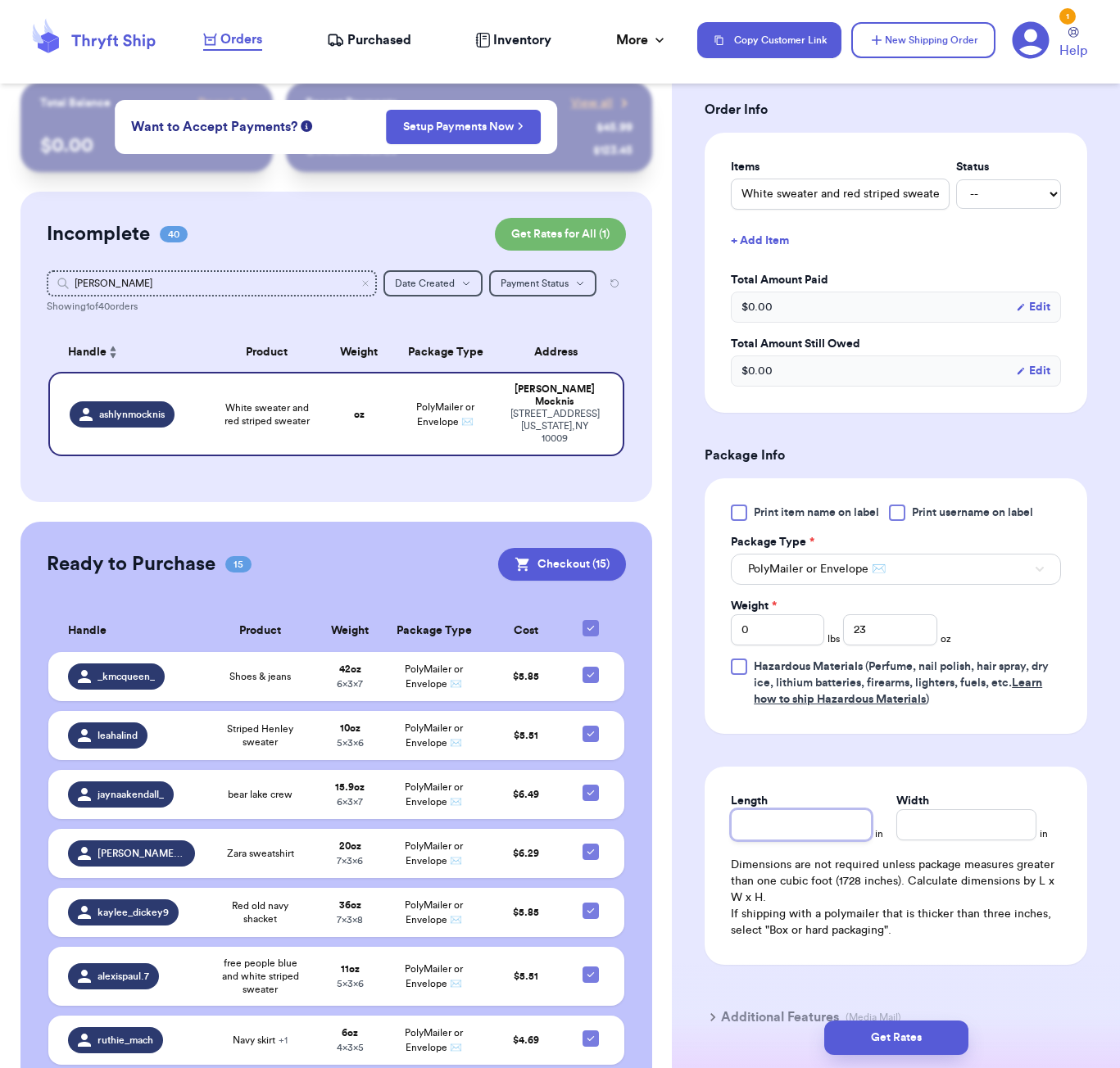
click at [819, 840] on input "Length" at bounding box center [801, 825] width 140 height 31
click at [856, 1024] on button "Get Rates" at bounding box center [896, 1038] width 144 height 34
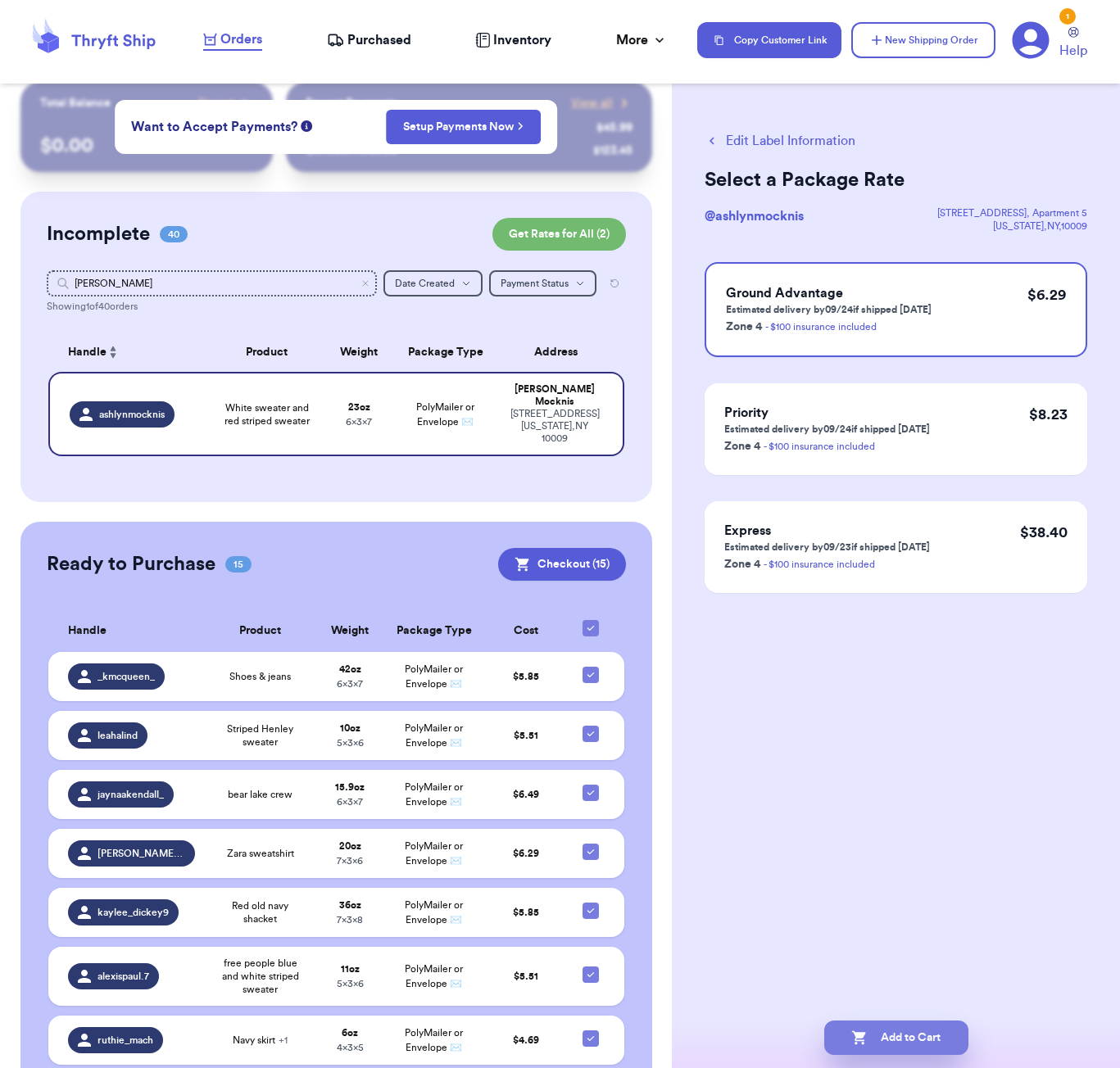
click at [856, 1032] on icon "button" at bounding box center [859, 1037] width 16 height 16
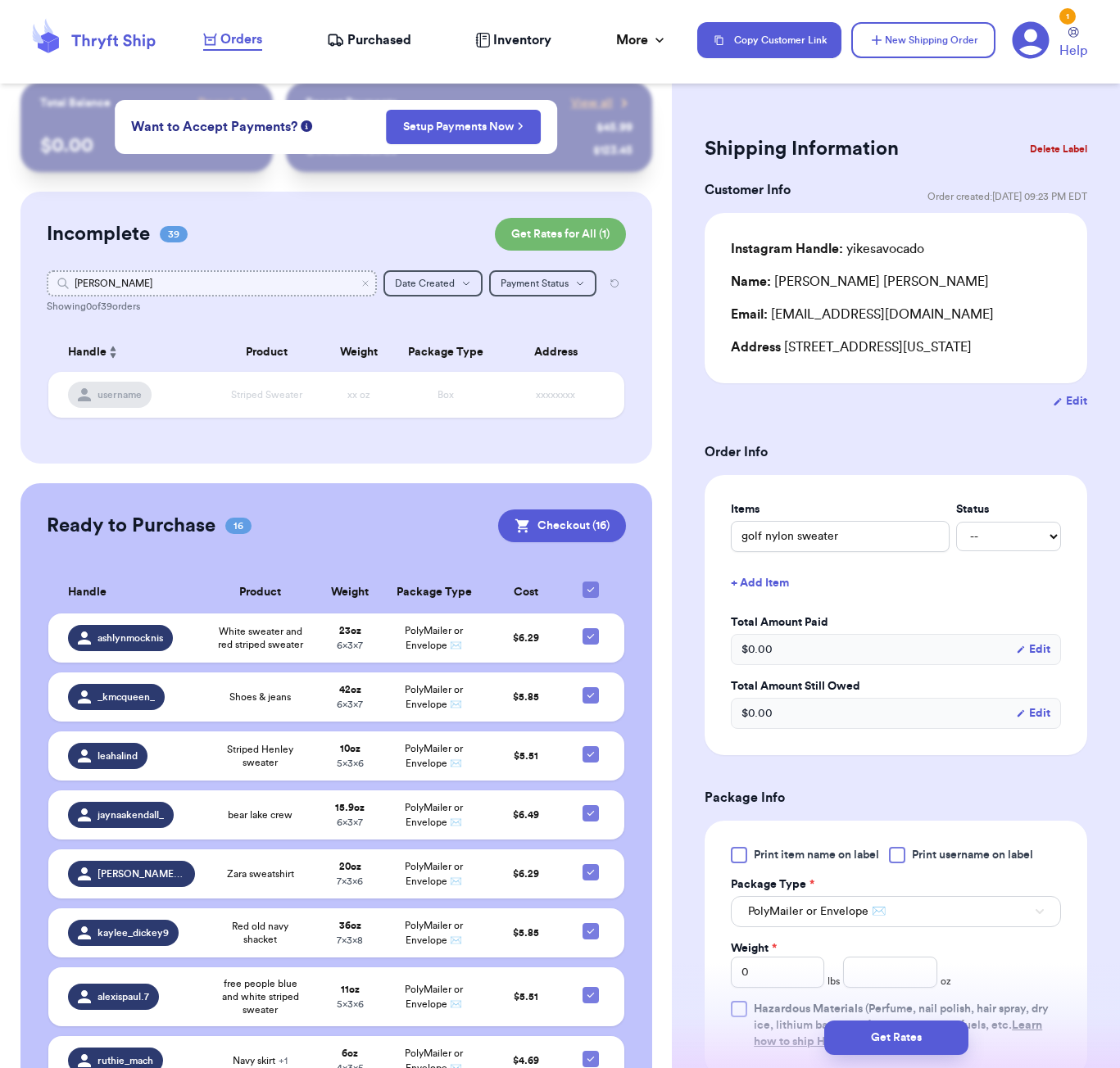
click at [125, 277] on input "[PERSON_NAME]" at bounding box center [212, 283] width 330 height 27
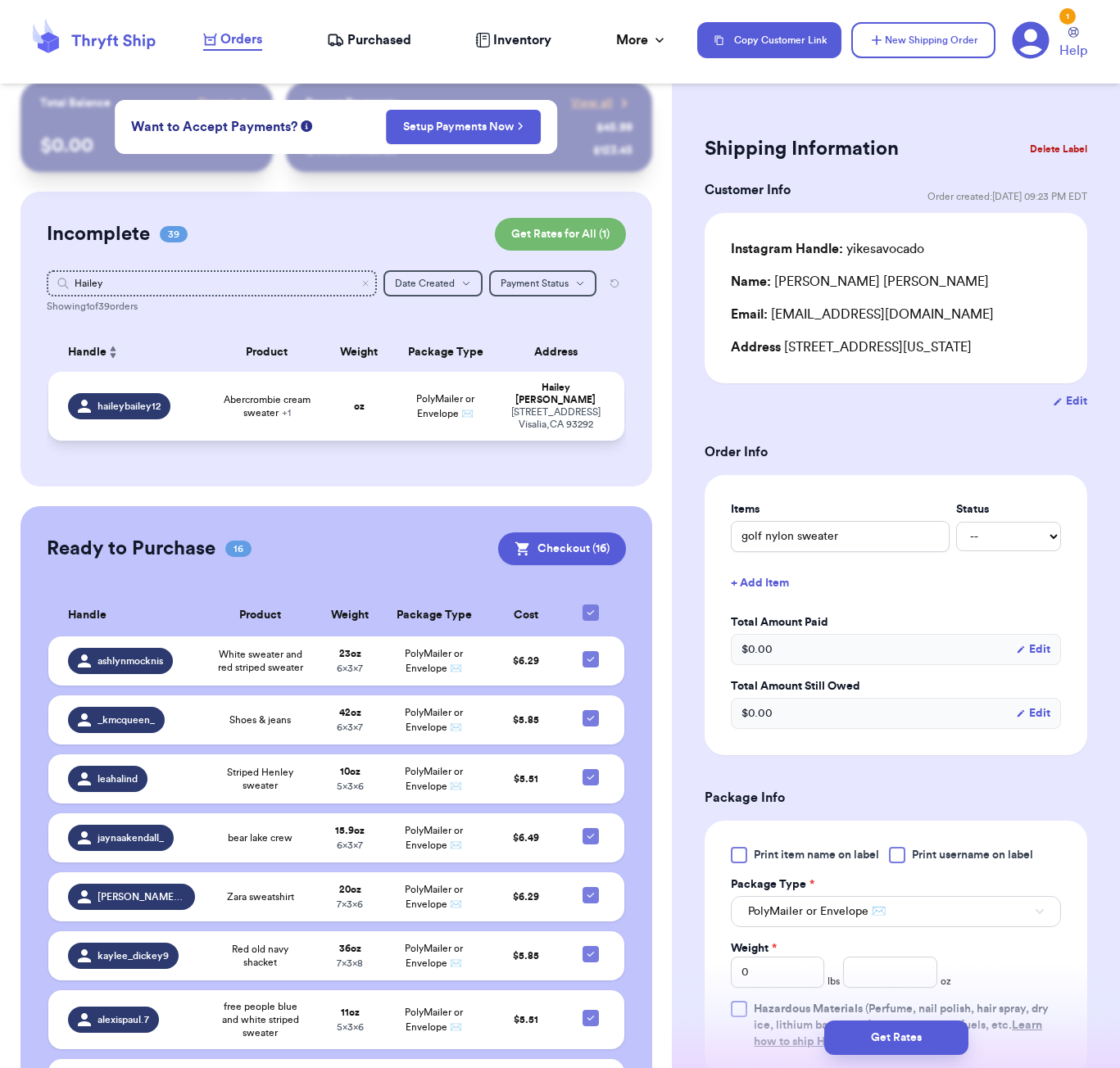
drag, startPoint x: 125, startPoint y: 278, endPoint x: 295, endPoint y: 412, distance: 216.5
click at [295, 412] on span "Abercrombie cream sweater + 1" at bounding box center [267, 406] width 96 height 27
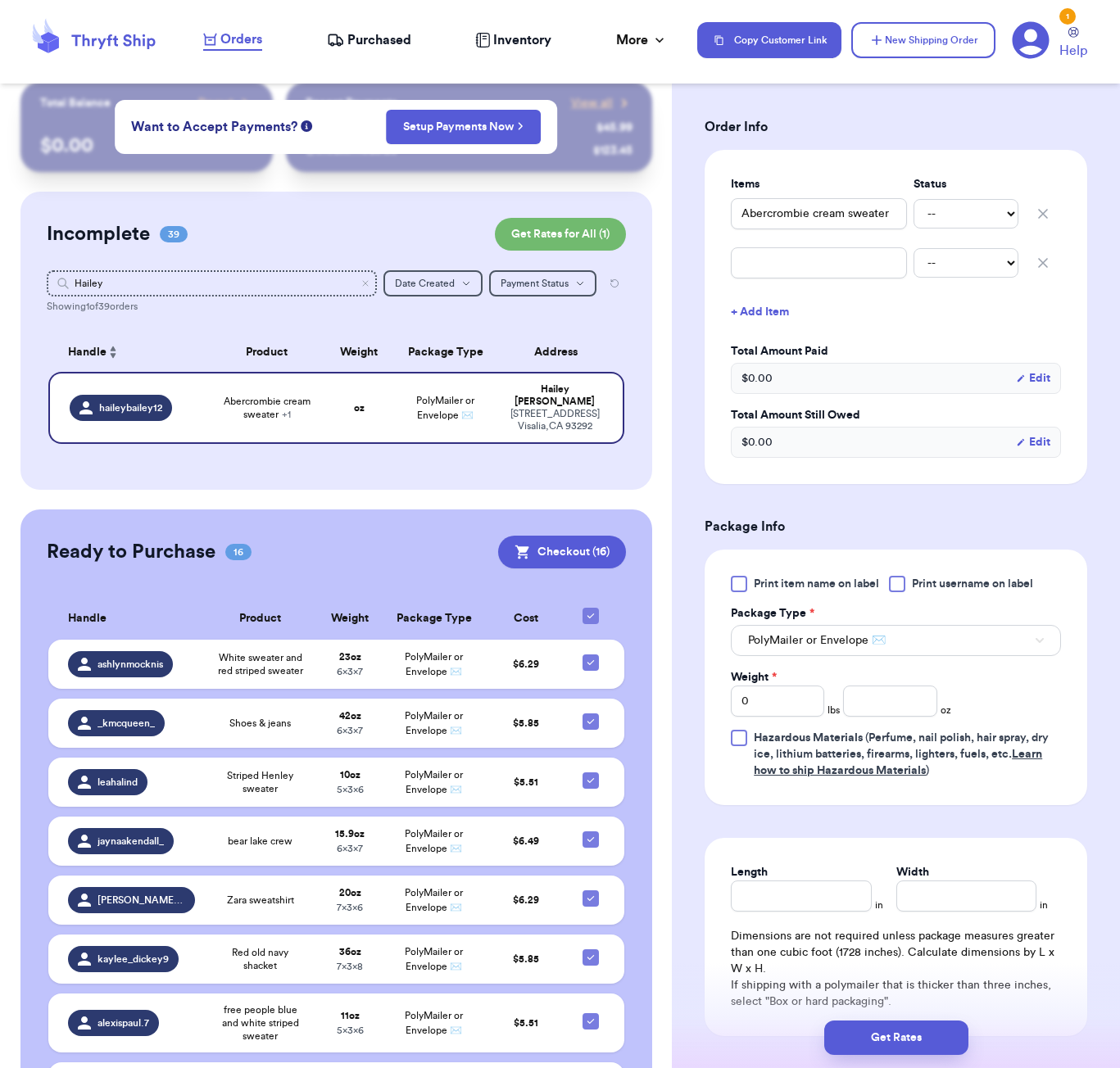
scroll to position [362, 0]
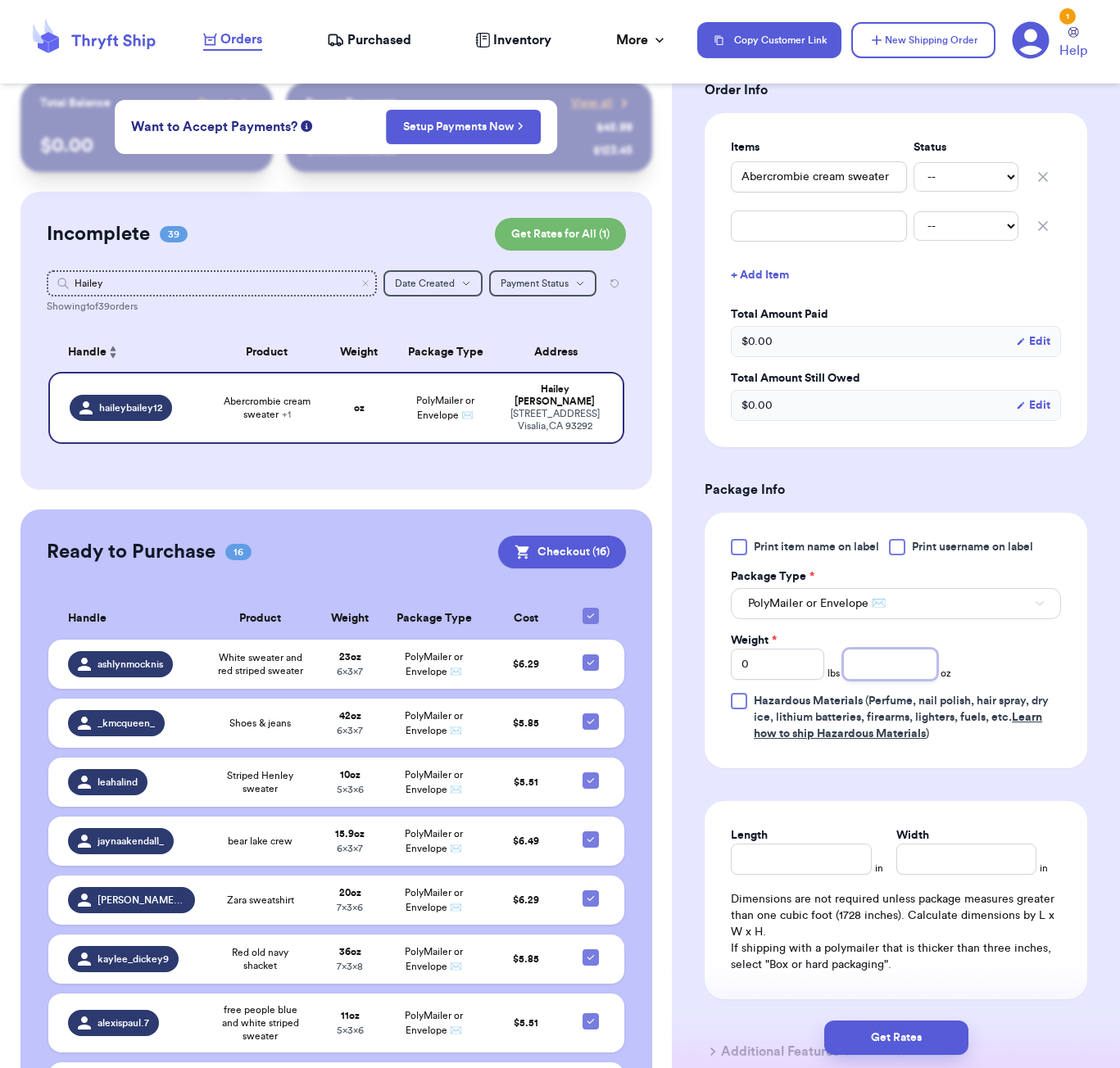
click at [917, 676] on input "number" at bounding box center [889, 664] width 93 height 31
click at [891, 1041] on button "Get Rates" at bounding box center [896, 1038] width 144 height 34
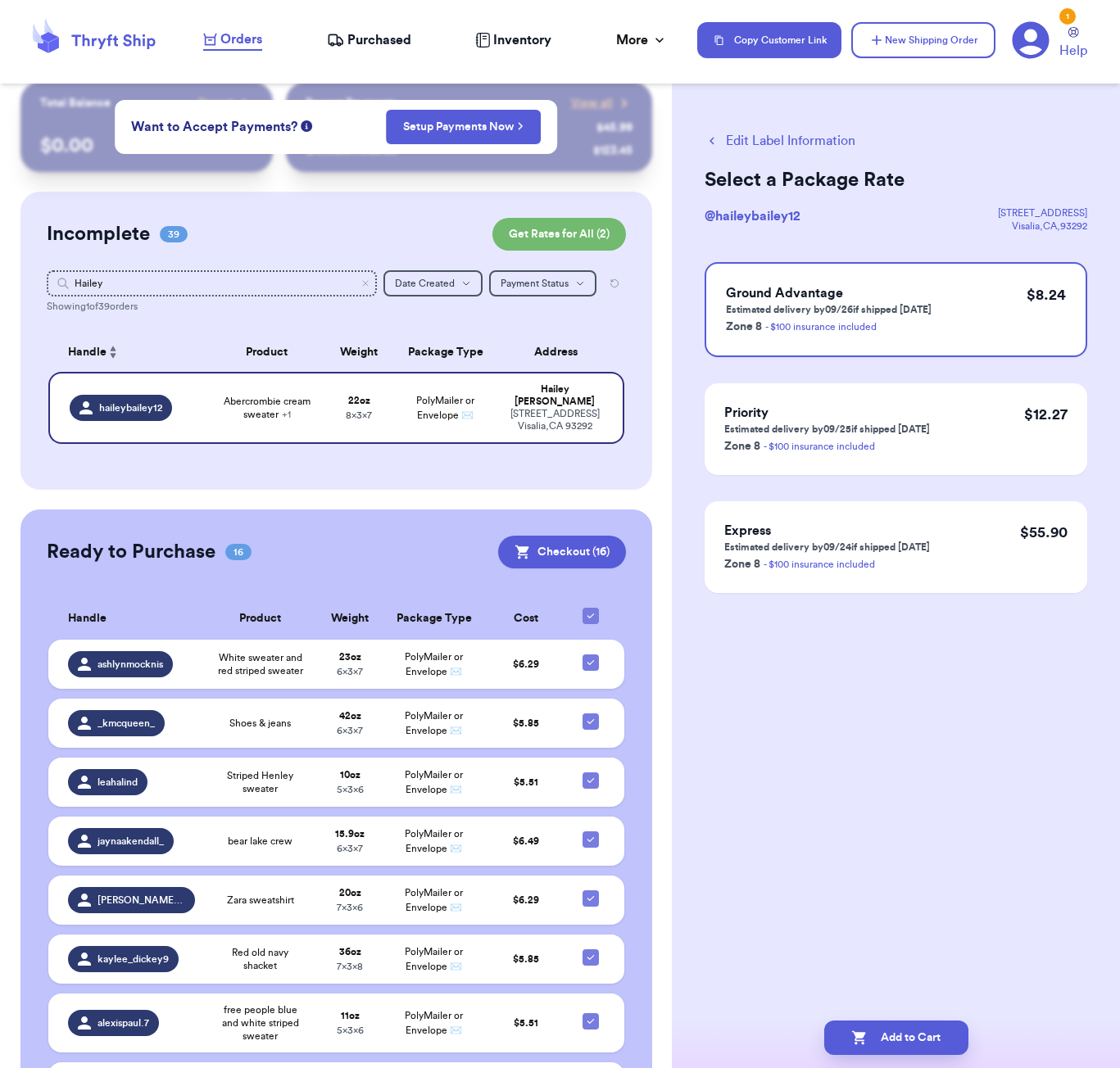
click at [767, 145] on button "Edit Label Information" at bounding box center [779, 140] width 151 height 20
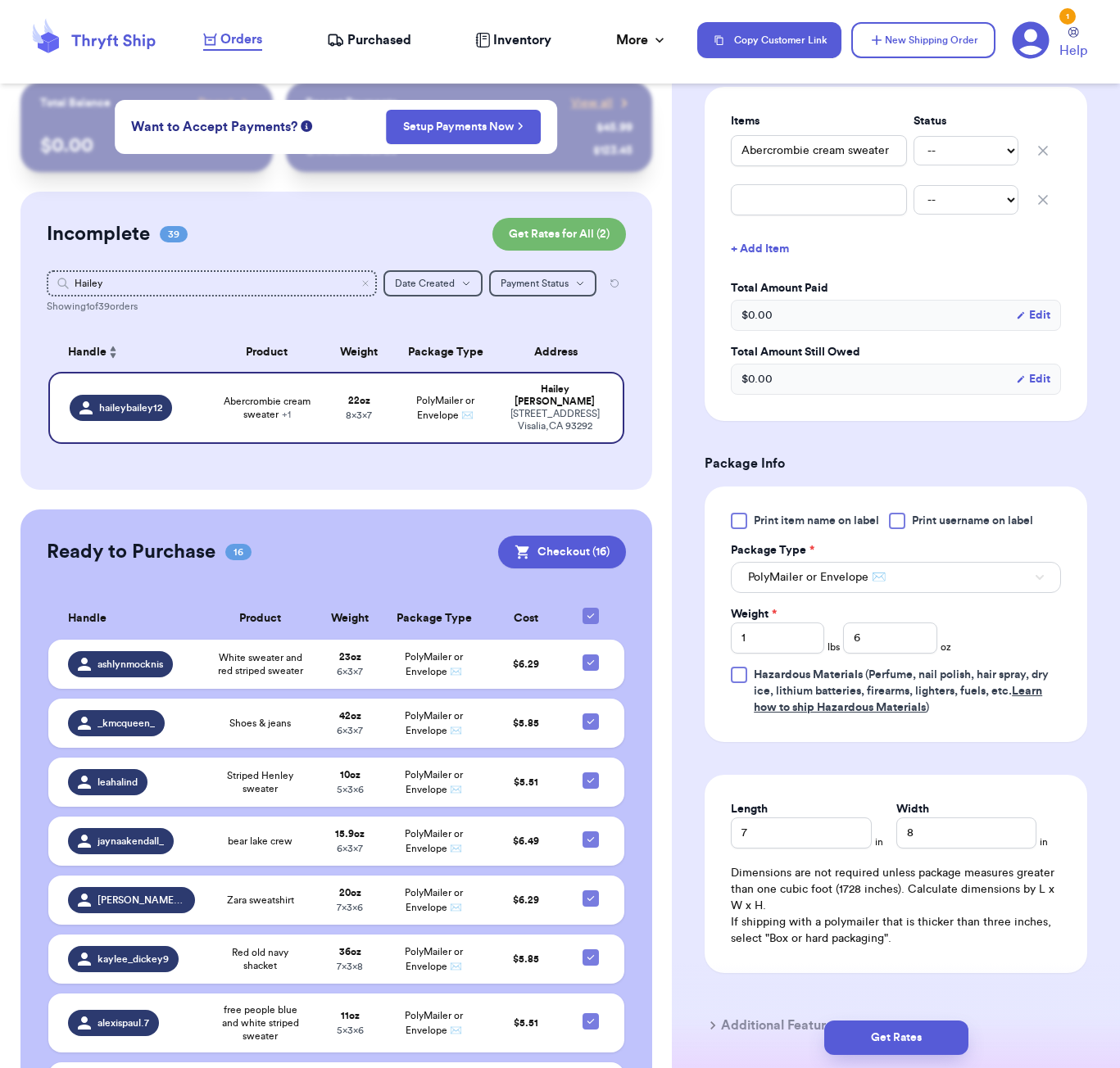
scroll to position [404, 0]
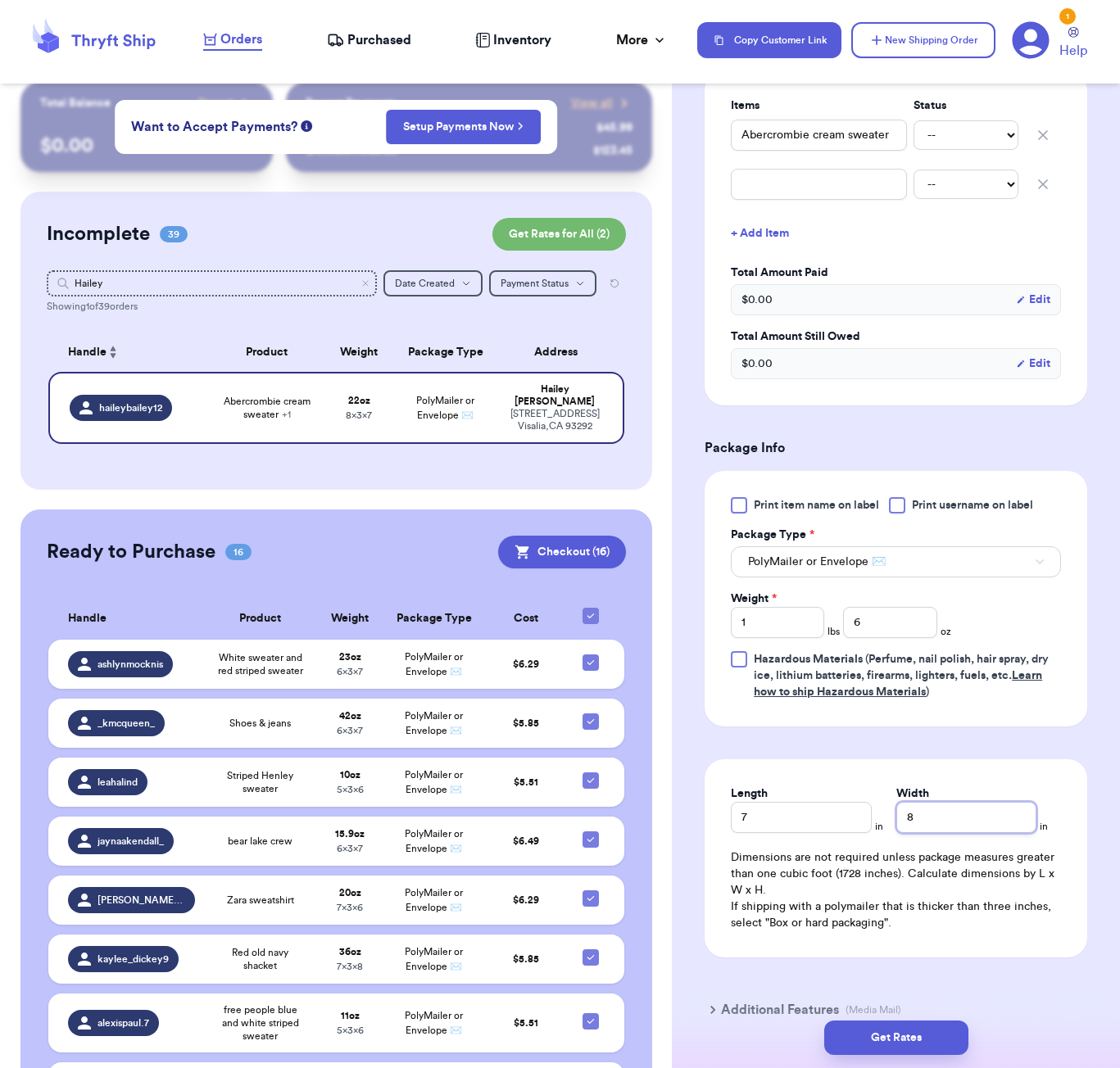
click at [957, 820] on input "8" at bounding box center [966, 817] width 140 height 31
click at [935, 1042] on button "Get Rates" at bounding box center [896, 1038] width 144 height 34
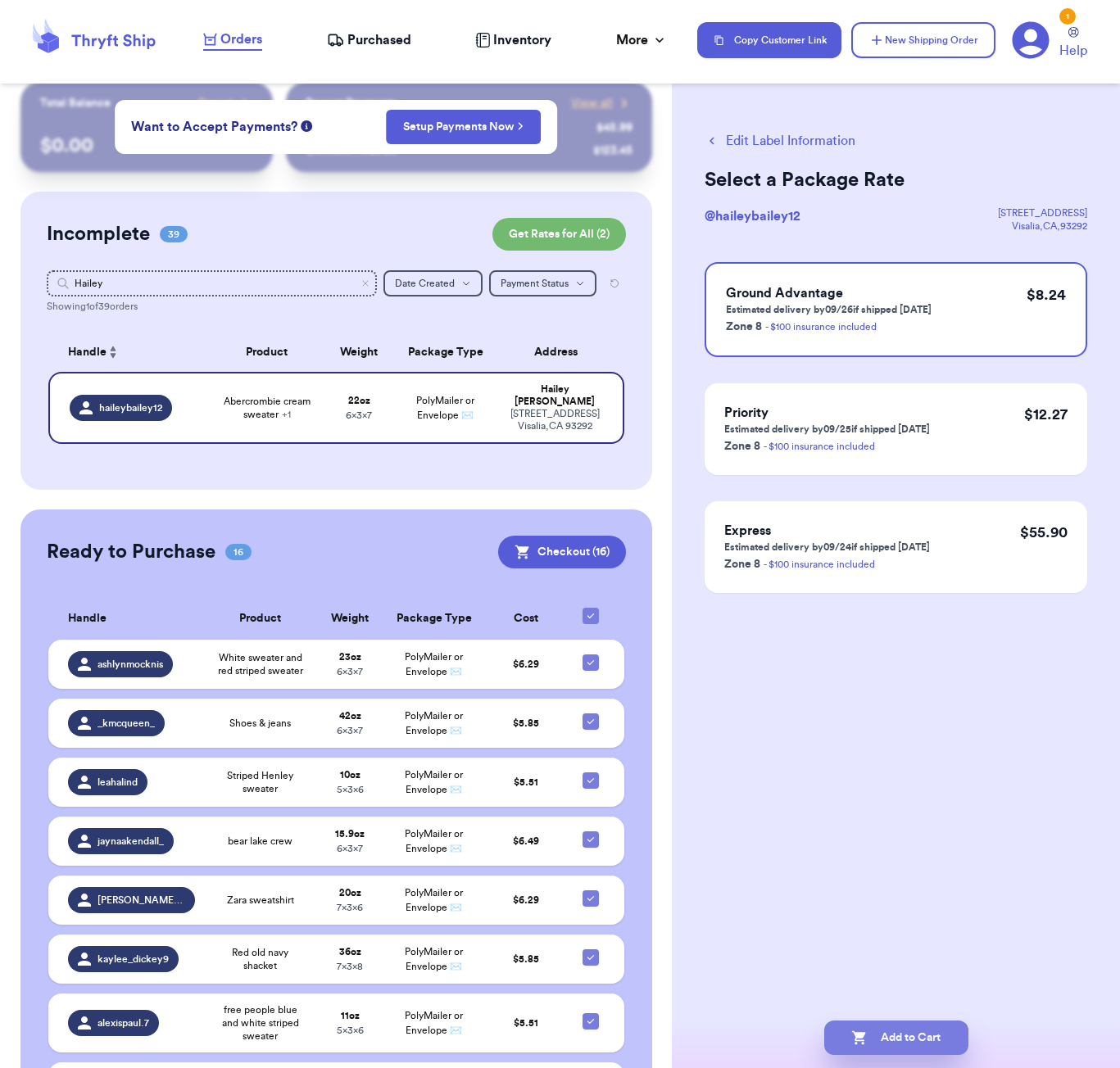
click at [890, 1029] on button "Add to Cart" at bounding box center [896, 1038] width 144 height 34
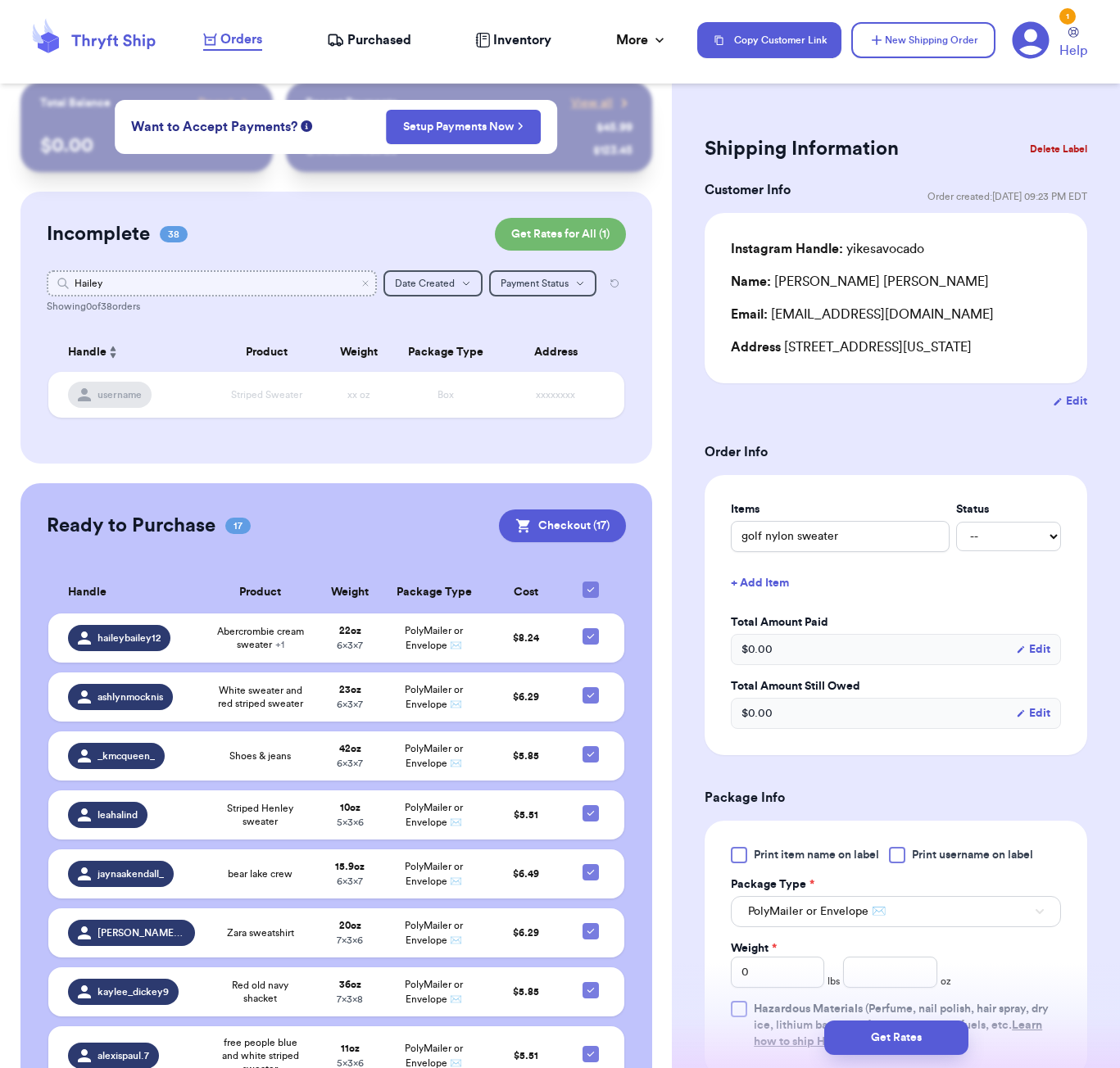
click at [314, 278] on input "Hailey" at bounding box center [212, 283] width 330 height 27
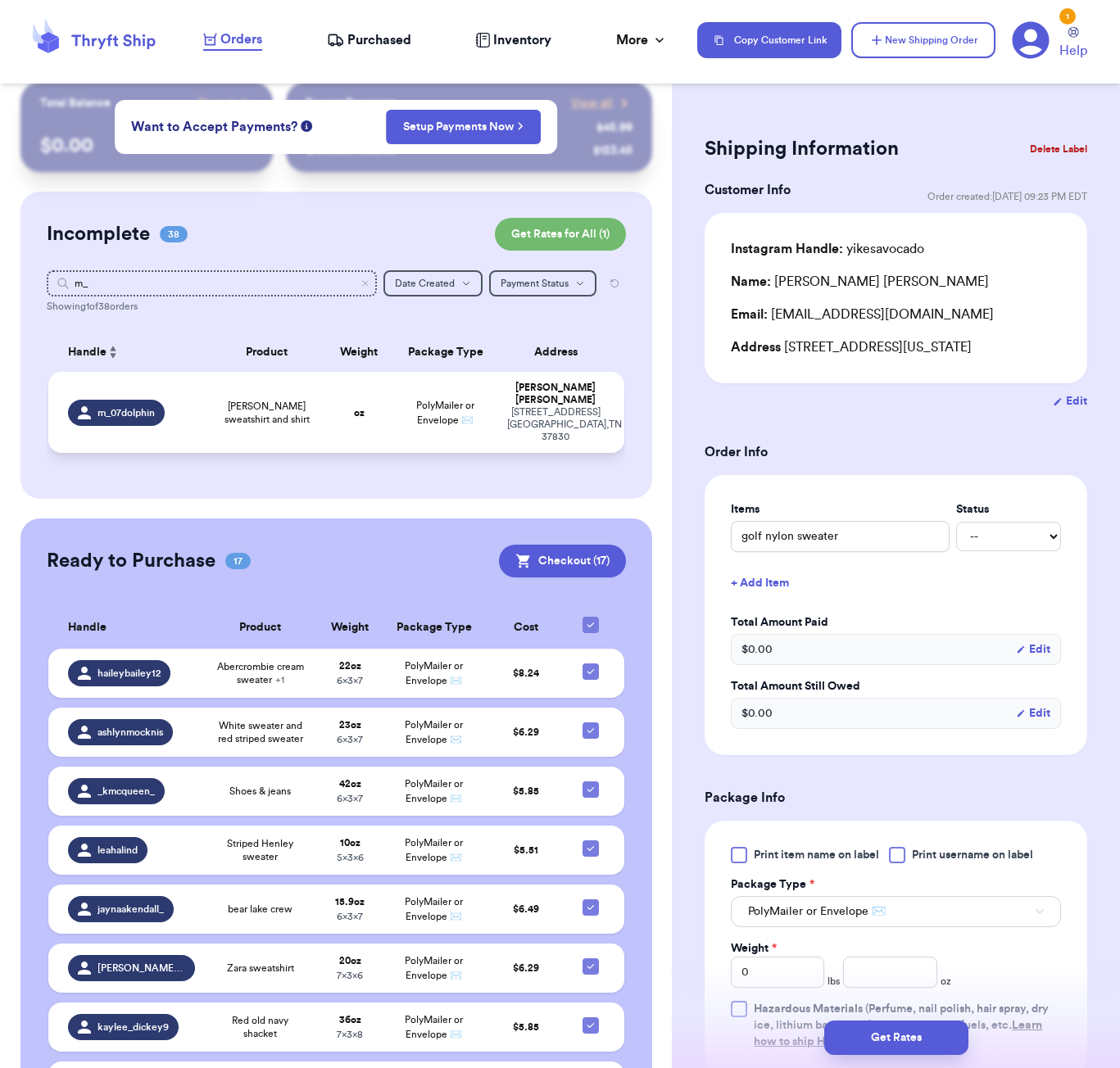
click at [379, 400] on td "oz" at bounding box center [359, 412] width 68 height 81
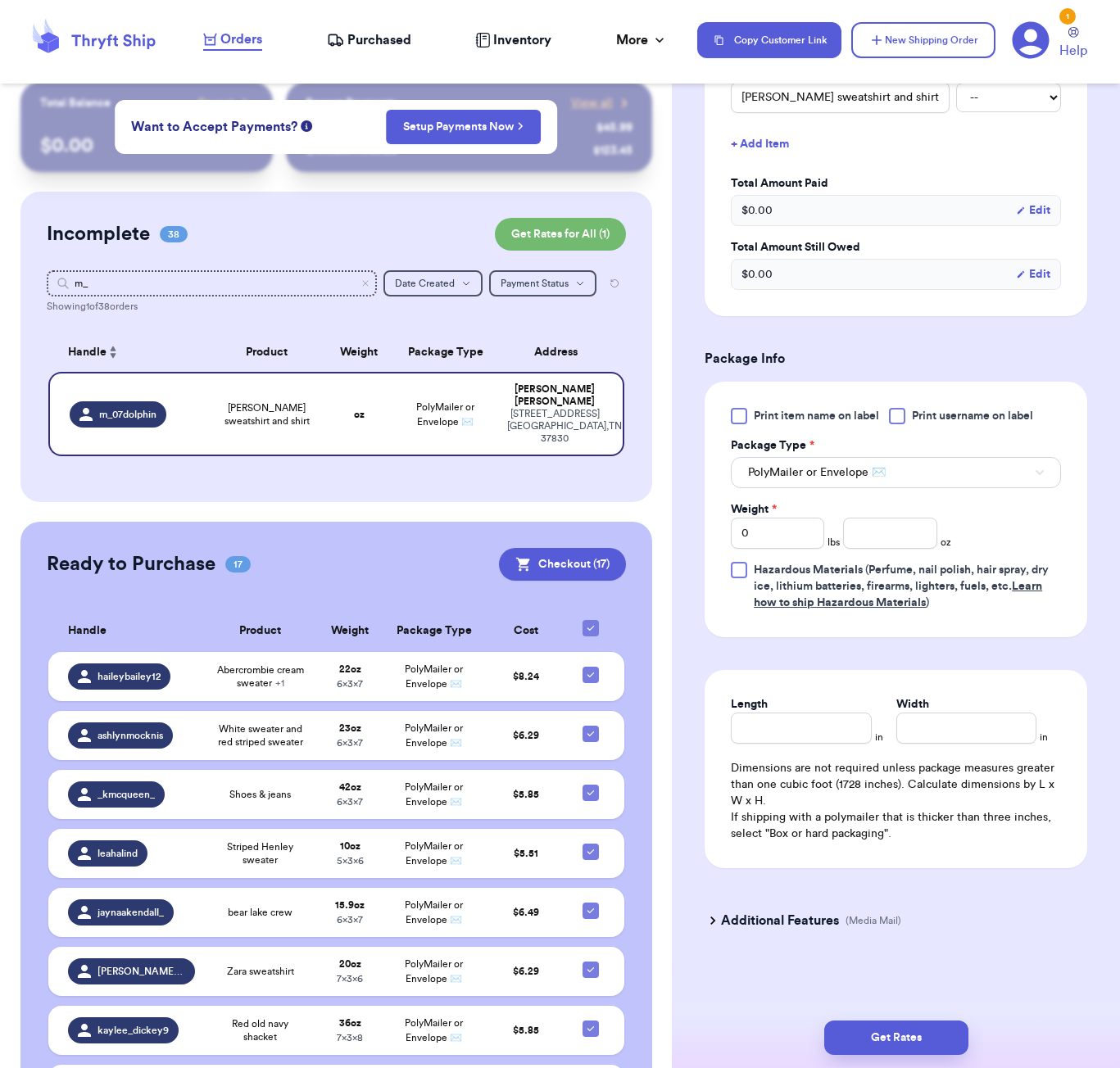
scroll to position [442, 0]
click at [888, 530] on input "number" at bounding box center [889, 533] width 93 height 31
click at [817, 722] on input "Length" at bounding box center [801, 728] width 140 height 31
click at [946, 1051] on button "Get Rates" at bounding box center [896, 1038] width 144 height 34
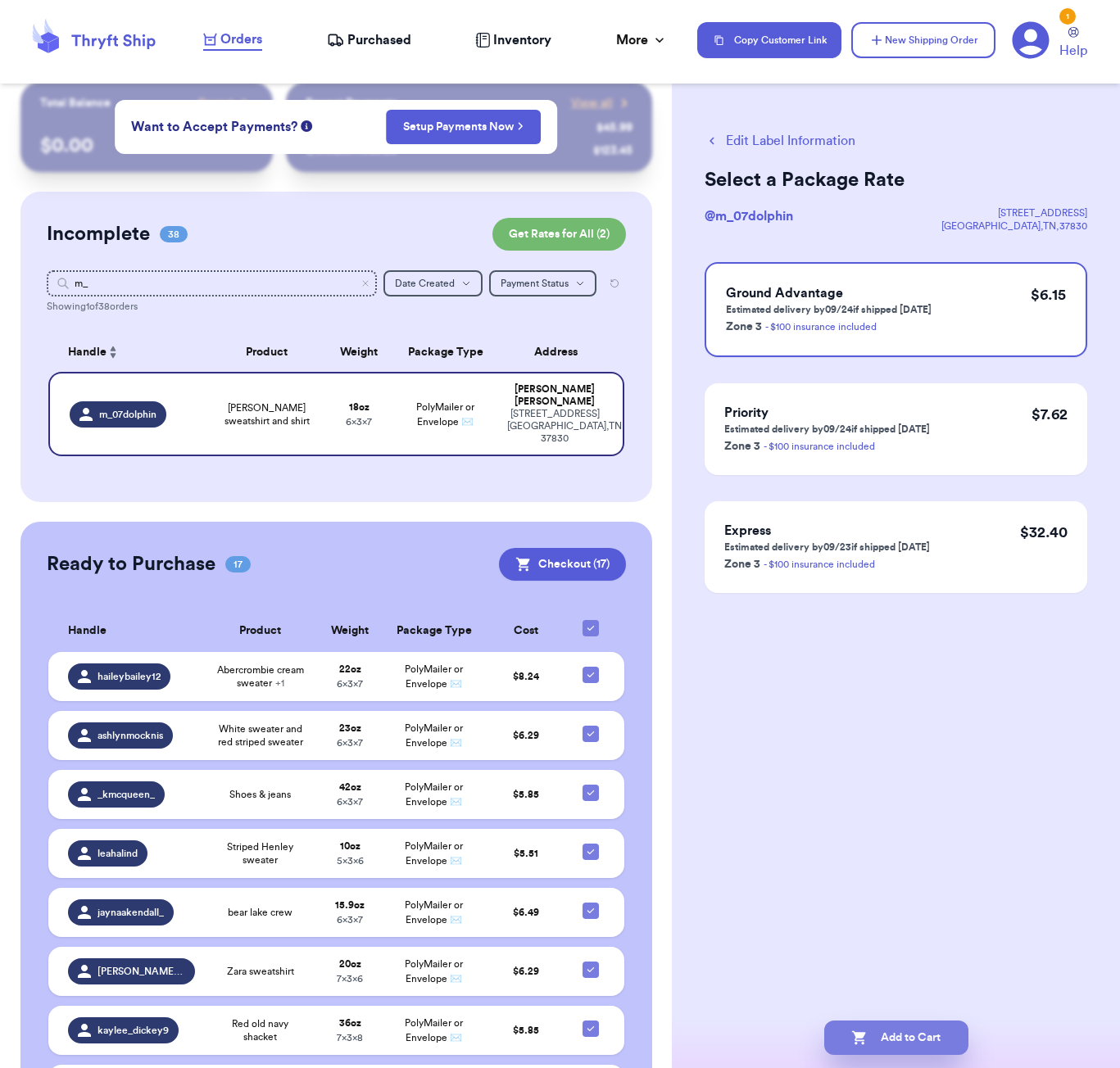
click at [936, 1028] on button "Add to Cart" at bounding box center [896, 1038] width 144 height 34
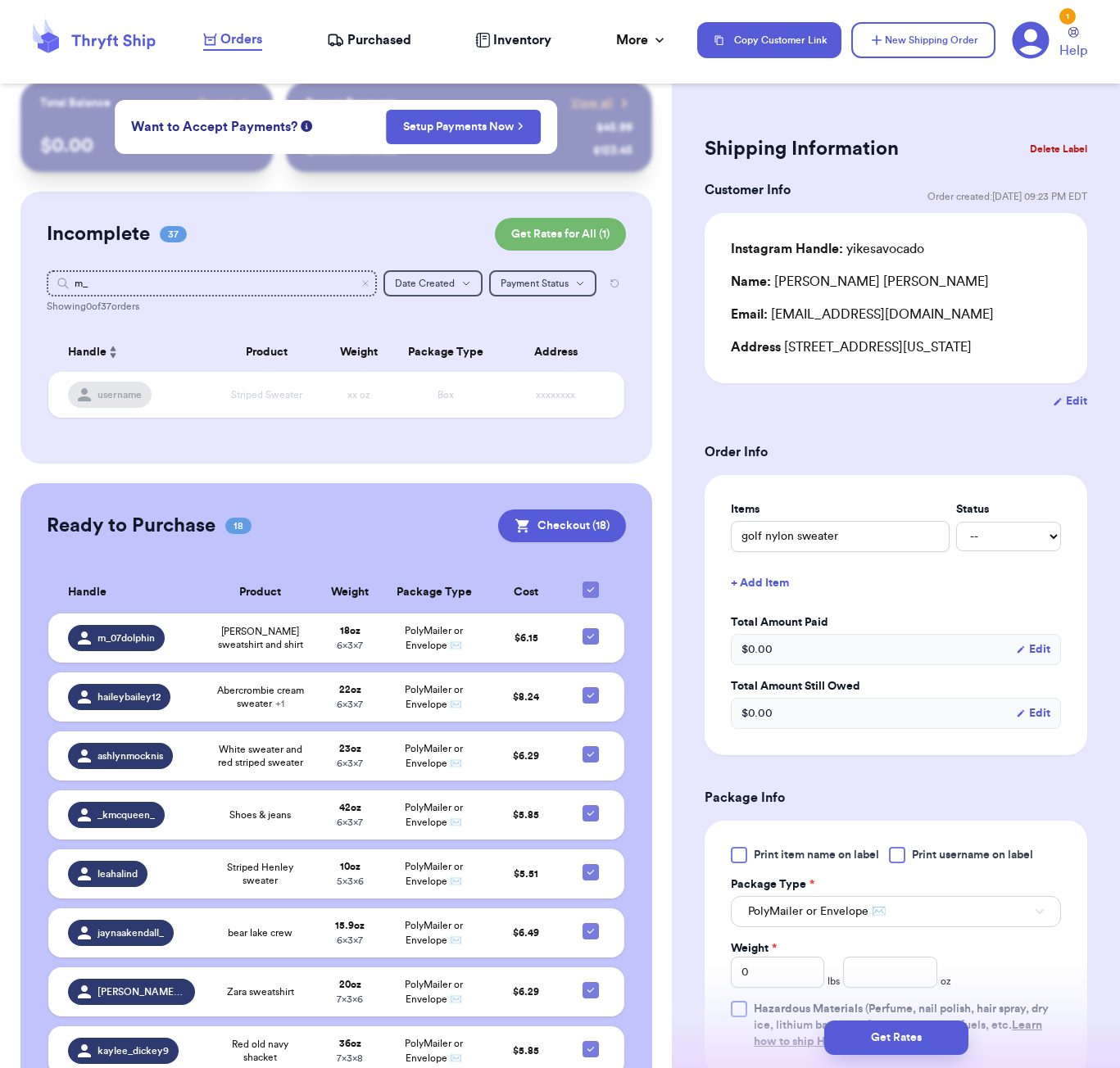
drag, startPoint x: 317, startPoint y: 266, endPoint x: 305, endPoint y: 279, distance: 17.7
click at [315, 270] on div "Incomplete 37 Get Rates for All ( 1 ) Get Rates for All ( 1 ) m_ Date Created D…" at bounding box center [336, 328] width 631 height 272
click at [305, 279] on input "m_" at bounding box center [212, 283] width 330 height 27
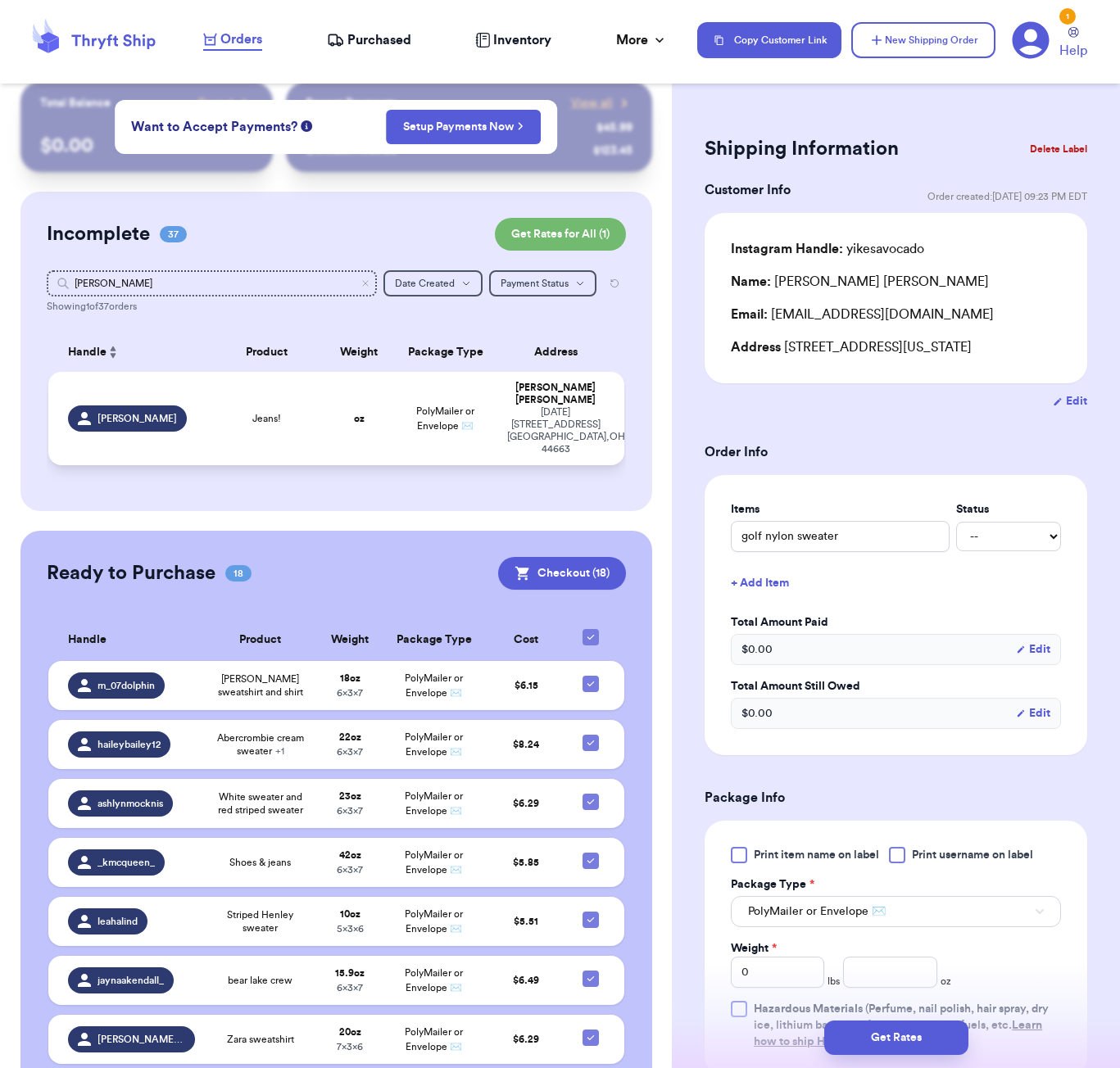
drag, startPoint x: 305, startPoint y: 279, endPoint x: 296, endPoint y: 408, distance: 129.3
click at [296, 408] on td "Jeans!" at bounding box center [266, 418] width 116 height 93
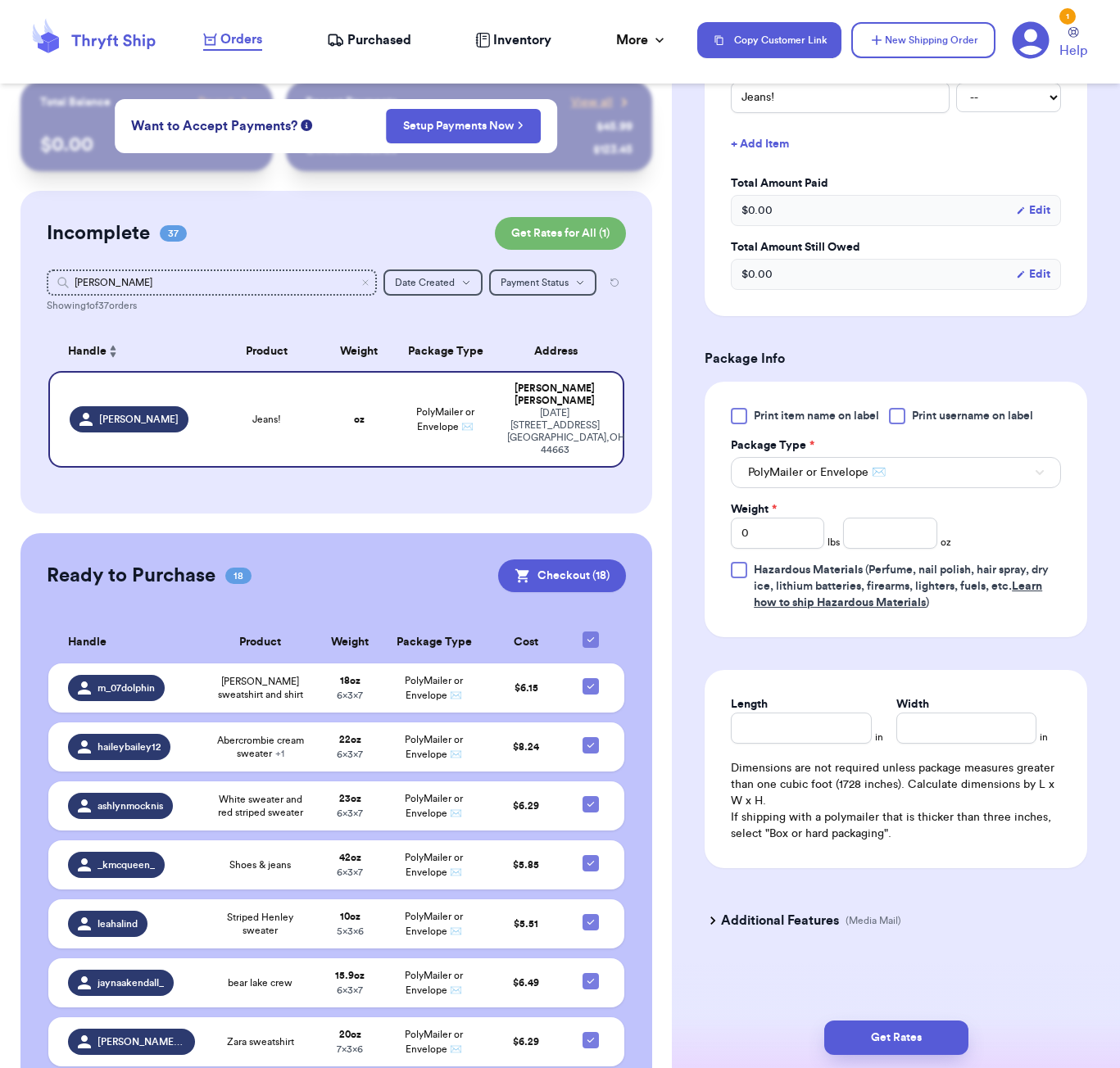
scroll to position [462, 0]
click at [738, 97] on input "Jeans!" at bounding box center [840, 98] width 219 height 31
click at [897, 543] on input "number" at bounding box center [889, 533] width 93 height 31
click at [797, 721] on input "Length" at bounding box center [801, 728] width 140 height 31
click at [916, 1036] on button "Get Rates" at bounding box center [896, 1038] width 144 height 34
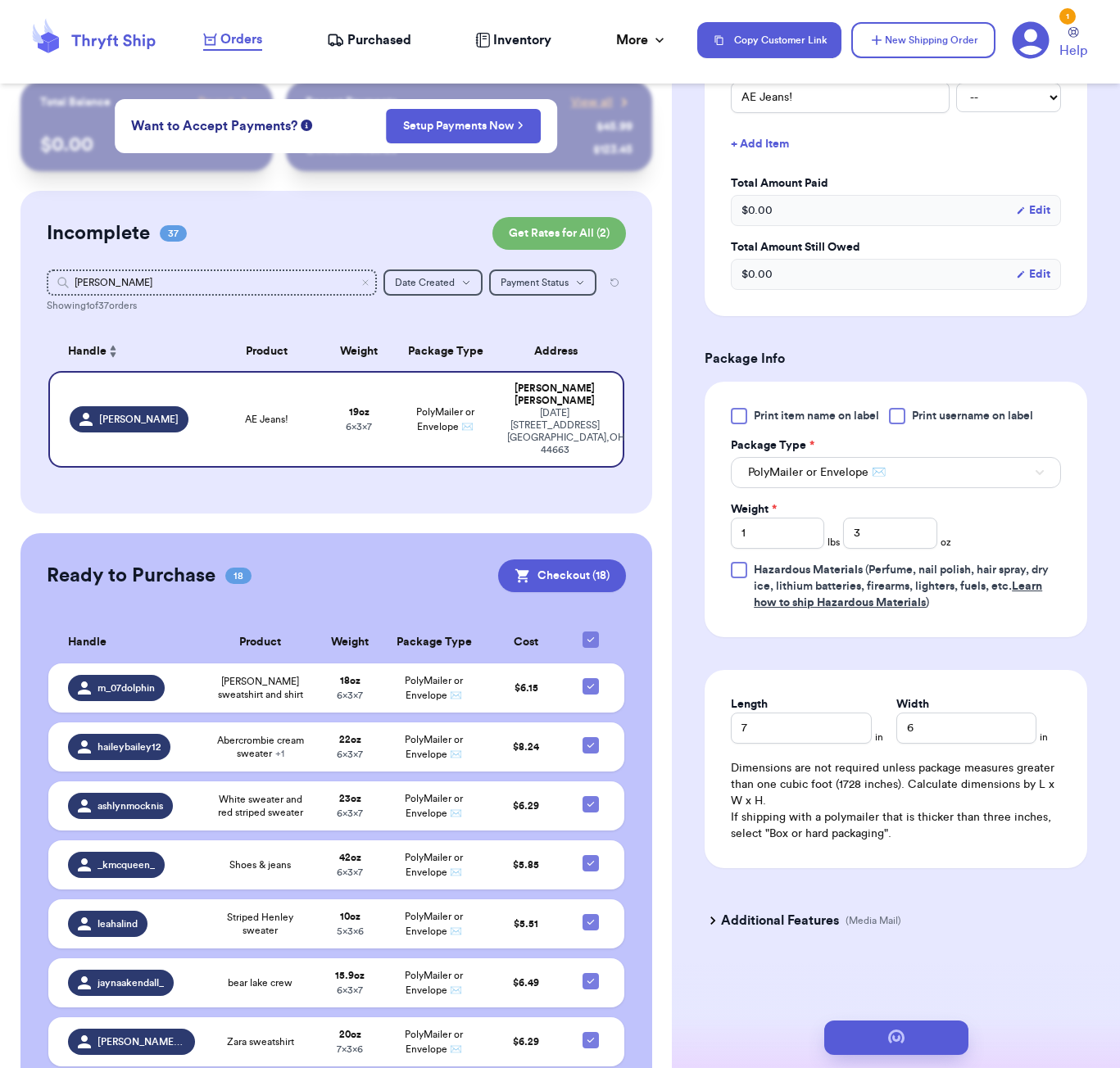
scroll to position [0, 0]
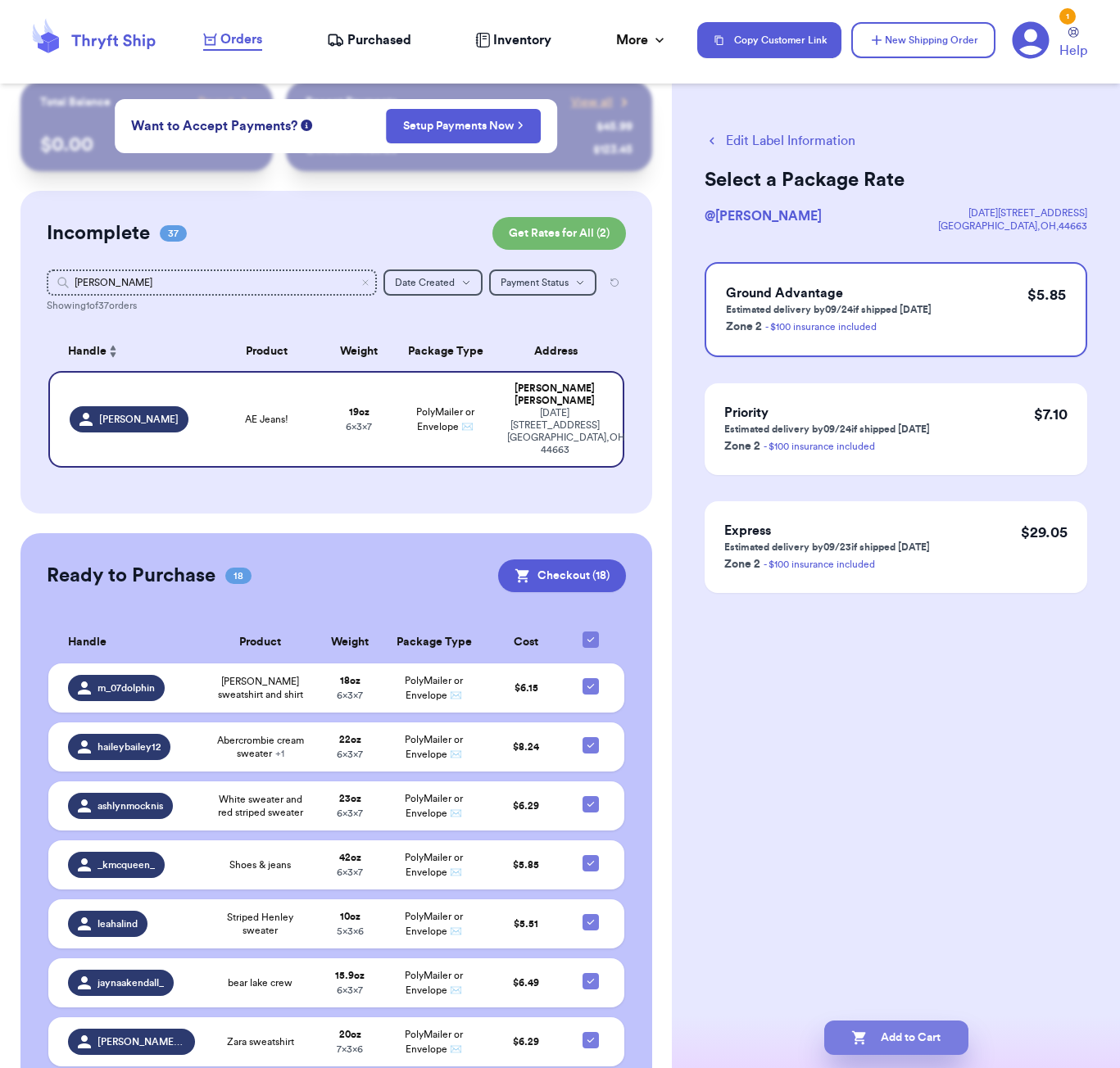
click at [896, 1029] on button "Add to Cart" at bounding box center [896, 1038] width 144 height 34
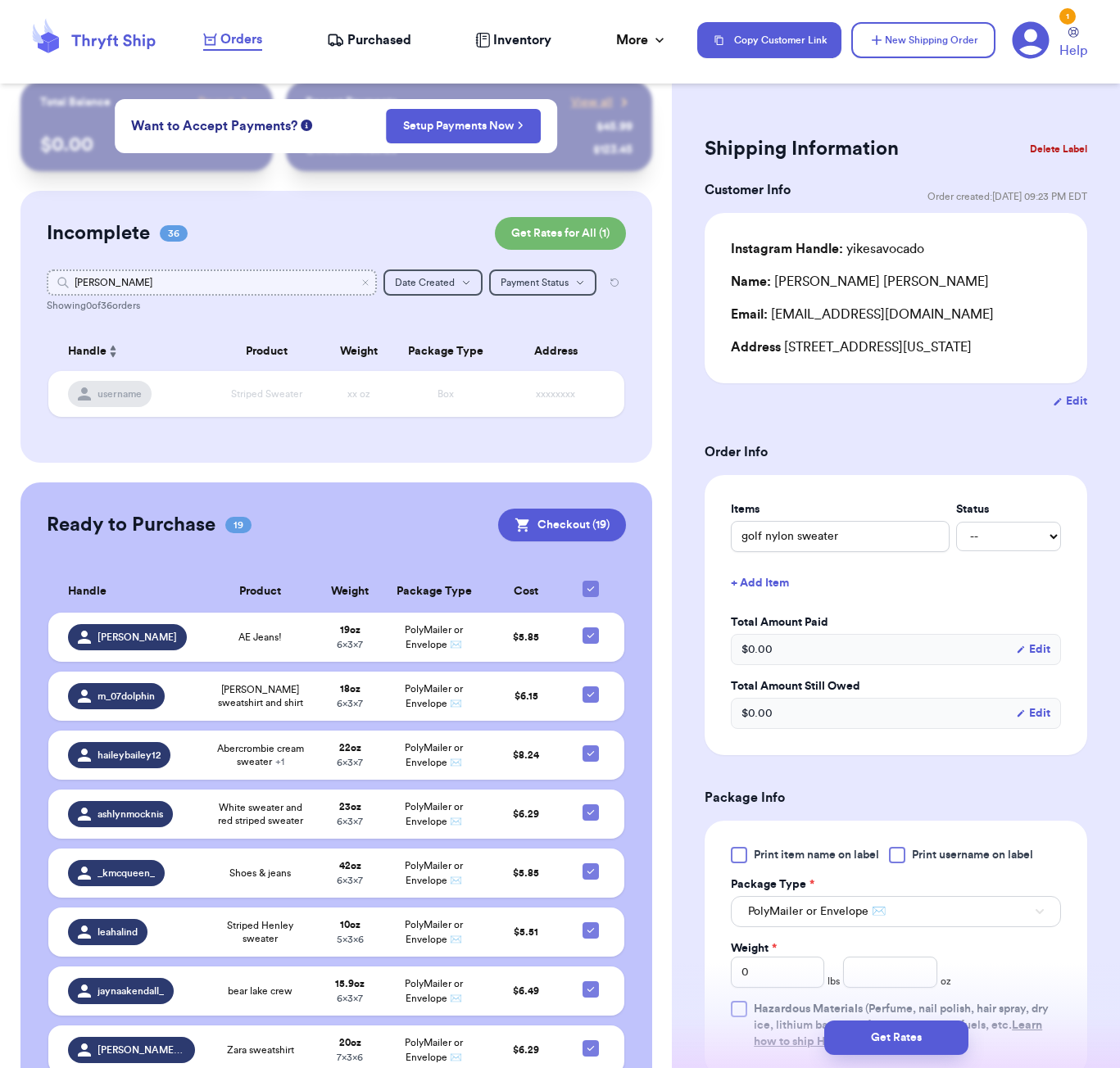
click at [173, 278] on input "[PERSON_NAME]" at bounding box center [212, 282] width 330 height 27
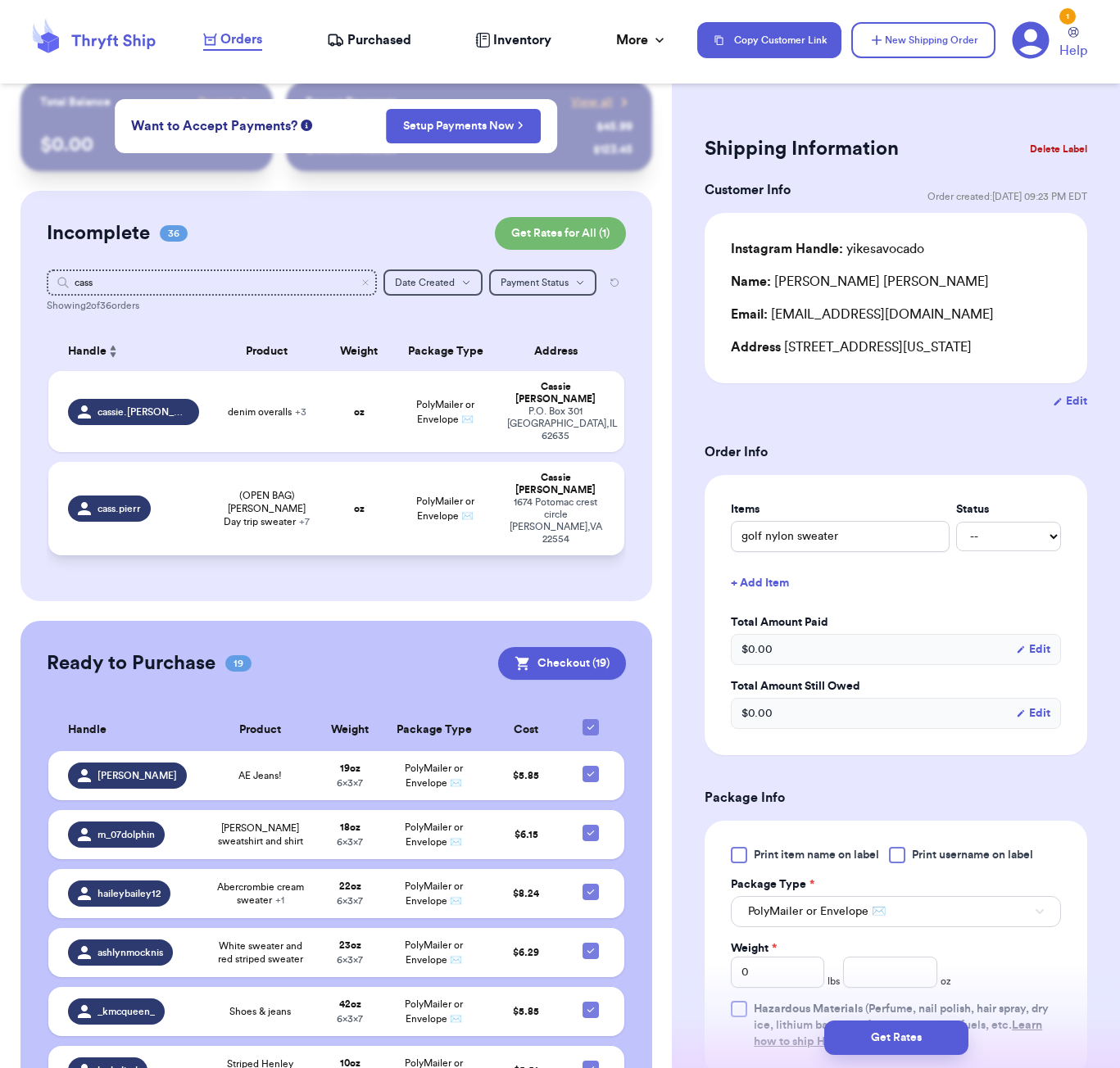
click at [261, 490] on span "(OPEN BAG) [PERSON_NAME] Day trip sweater + 7" at bounding box center [267, 509] width 96 height 39
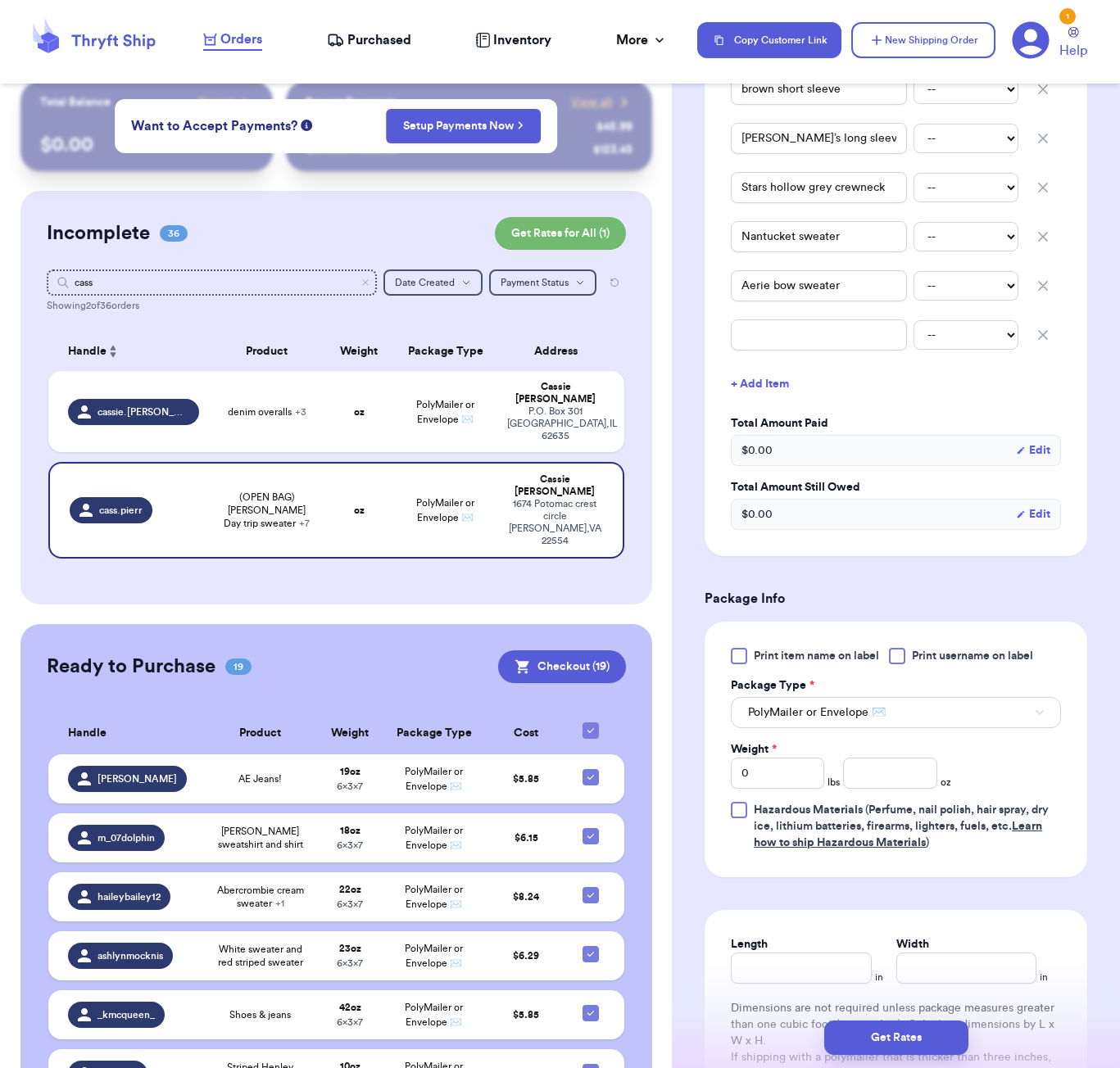
scroll to position [586, 0]
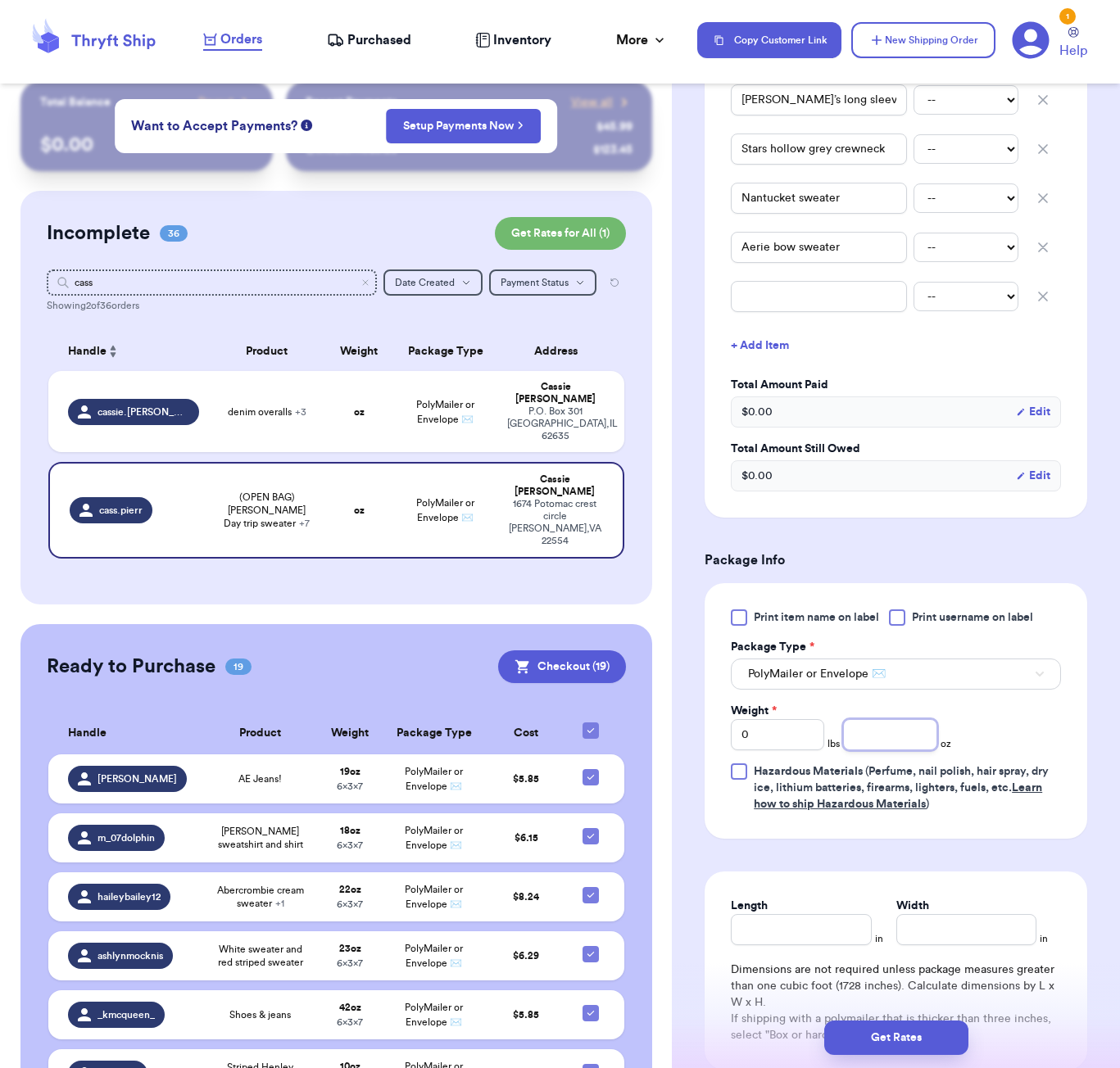
click at [879, 751] on input "number" at bounding box center [889, 735] width 93 height 31
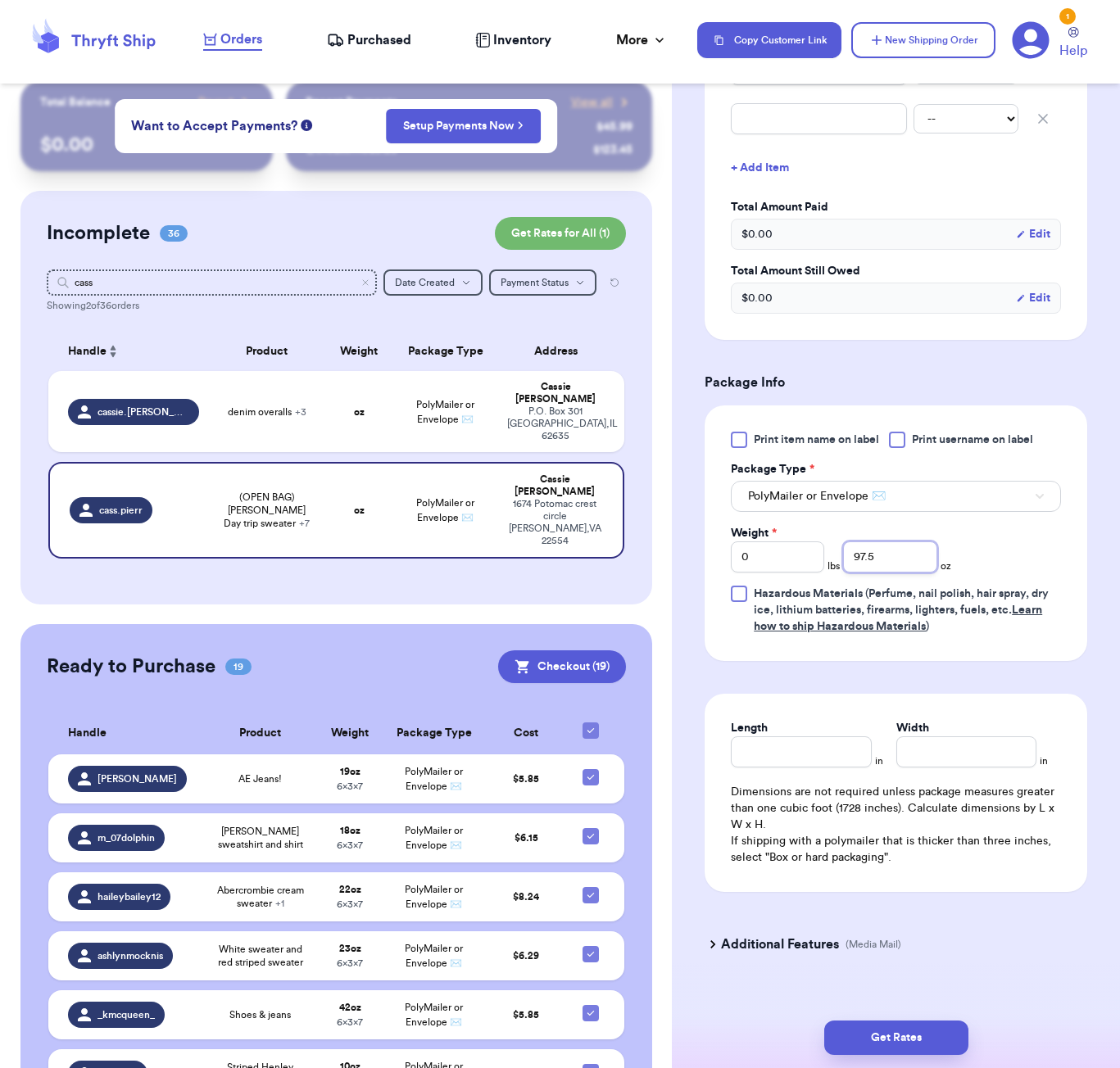
scroll to position [795, 0]
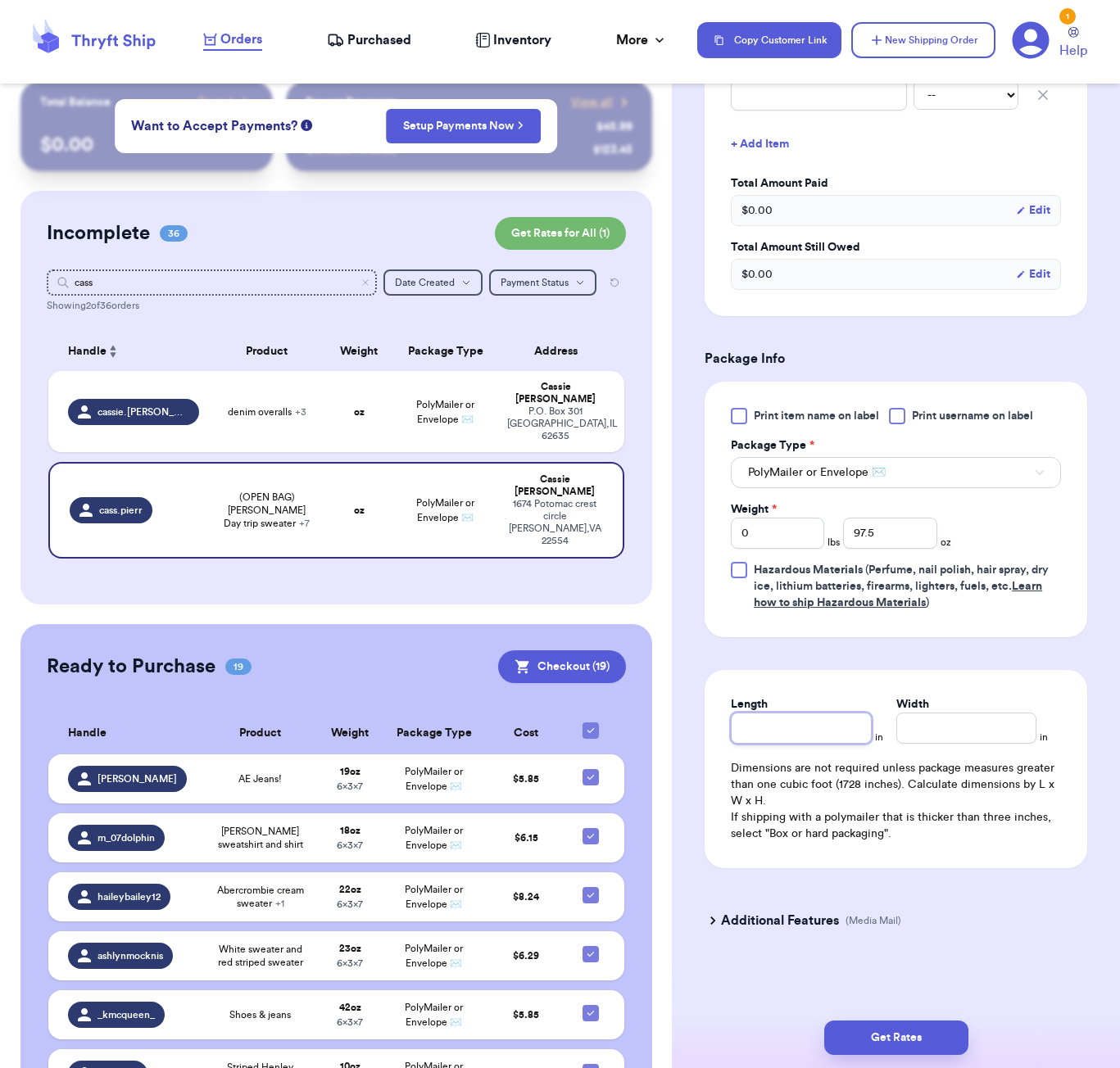
click at [800, 744] on input "Length" at bounding box center [801, 728] width 140 height 31
click at [902, 549] on input "97.5" at bounding box center [889, 533] width 93 height 31
click at [820, 740] on input "Length" at bounding box center [801, 728] width 140 height 31
click at [944, 1042] on button "Get Rates" at bounding box center [896, 1038] width 144 height 34
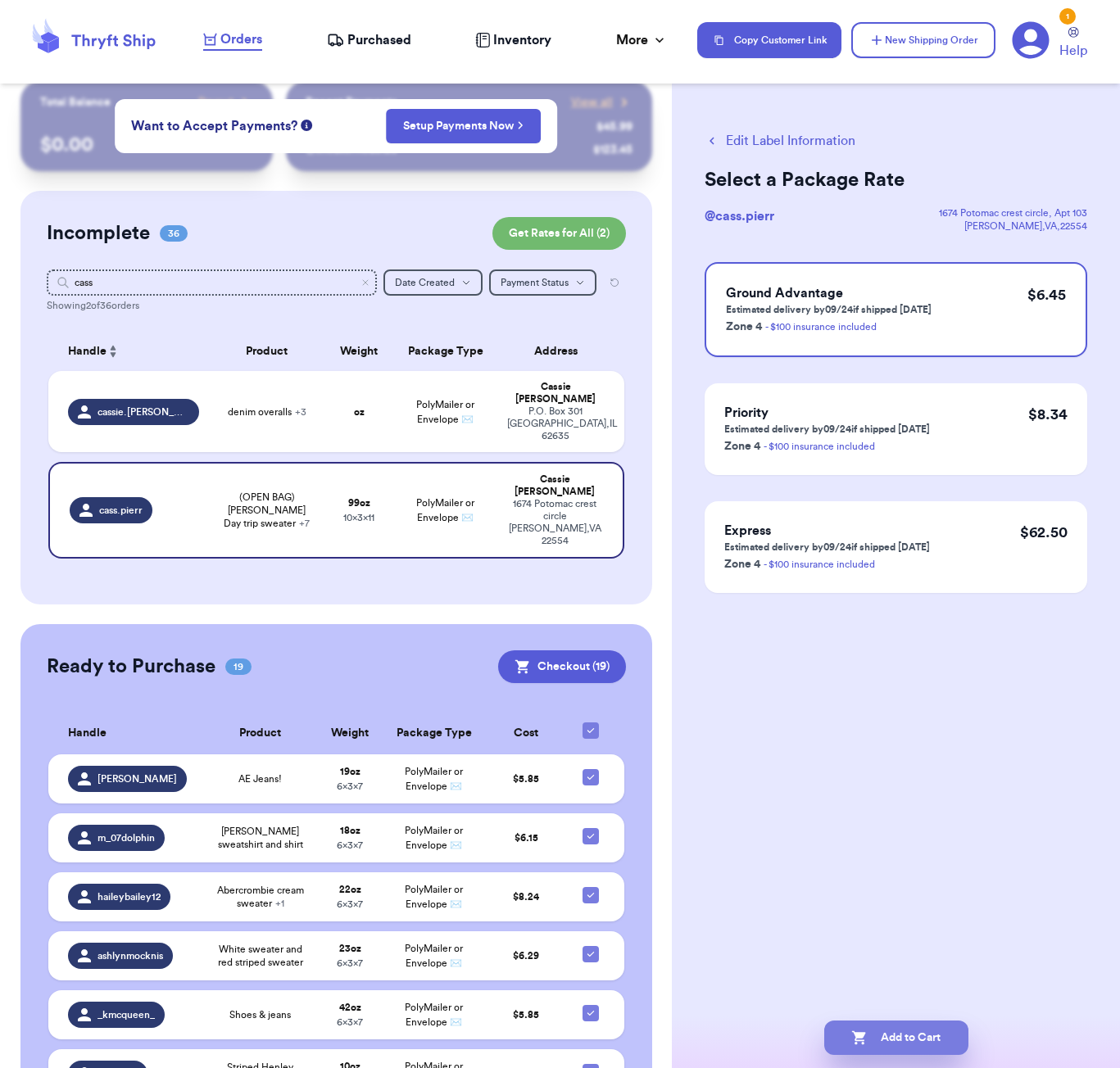
click at [916, 1050] on button "Add to Cart" at bounding box center [896, 1038] width 144 height 34
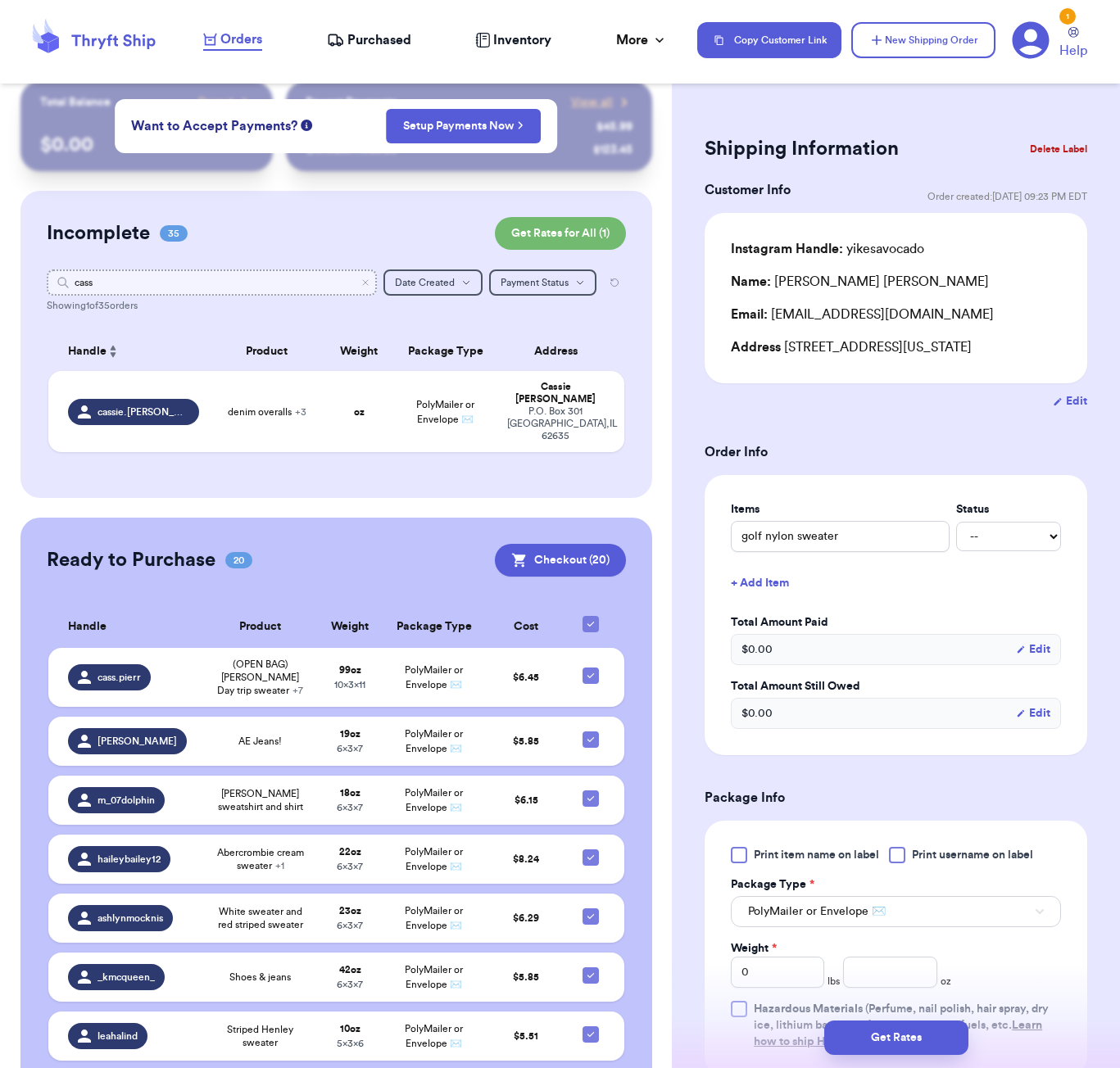
click at [269, 284] on input "cass" at bounding box center [212, 282] width 330 height 27
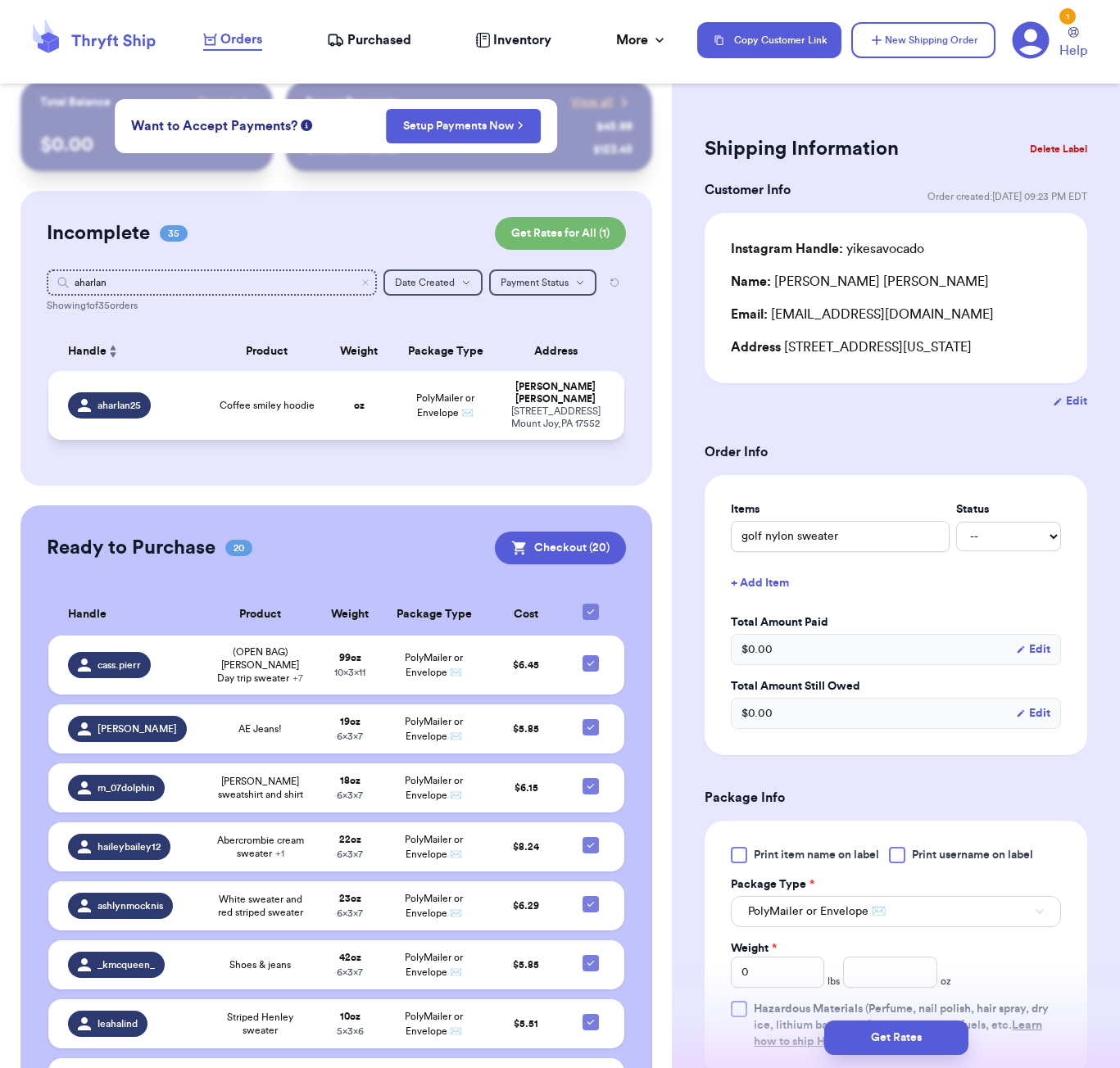
click at [327, 414] on td "oz" at bounding box center [359, 406] width 68 height 68
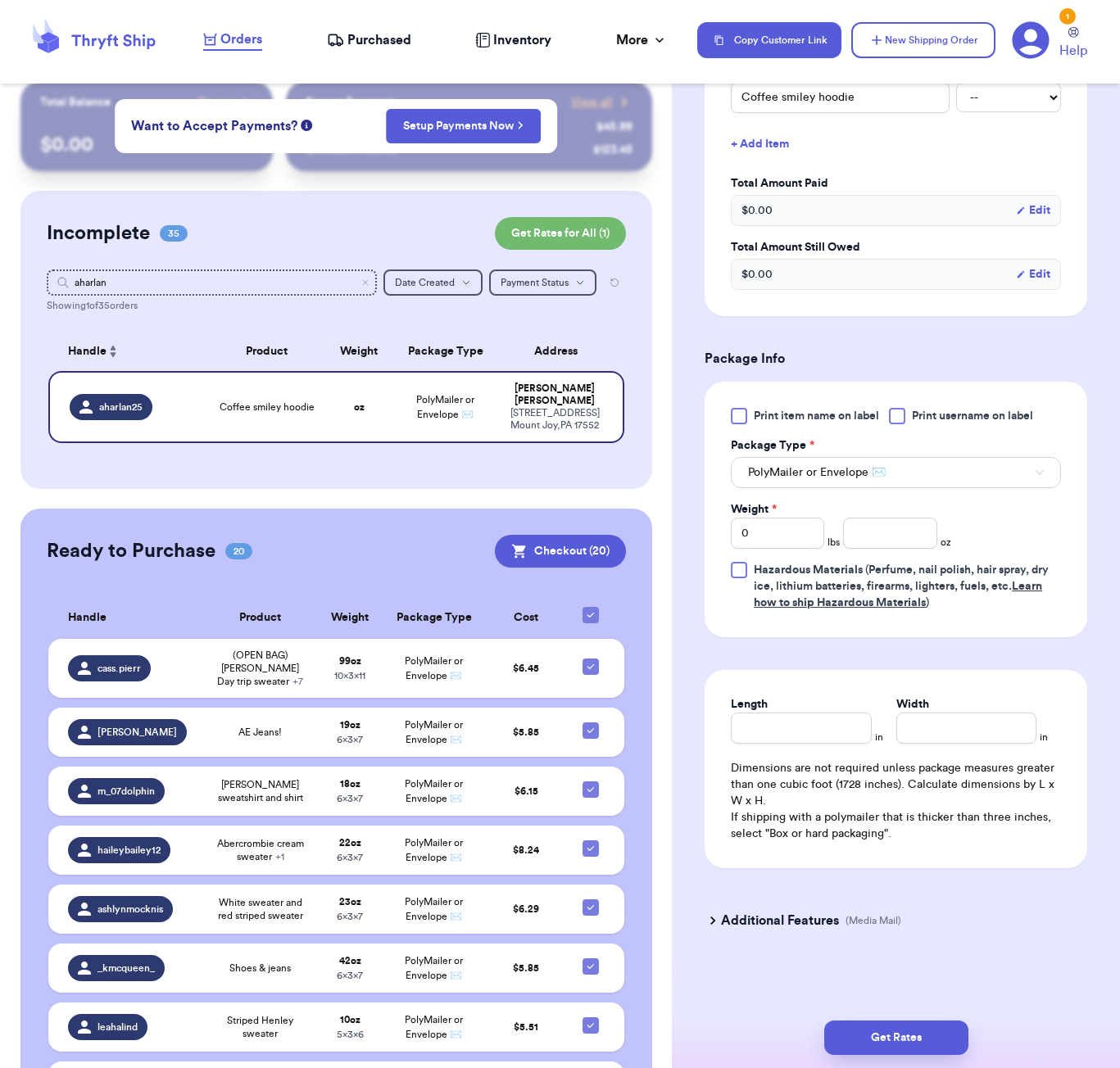
scroll to position [442, 0]
click at [912, 540] on input "number" at bounding box center [889, 533] width 93 height 31
drag, startPoint x: 757, startPoint y: 747, endPoint x: 766, endPoint y: 738, distance: 12.7
click at [758, 745] on div "Length in Width in Dimensions are not required unless package measures greater …" at bounding box center [895, 769] width 382 height 199
click at [767, 734] on input "Length" at bounding box center [801, 728] width 140 height 31
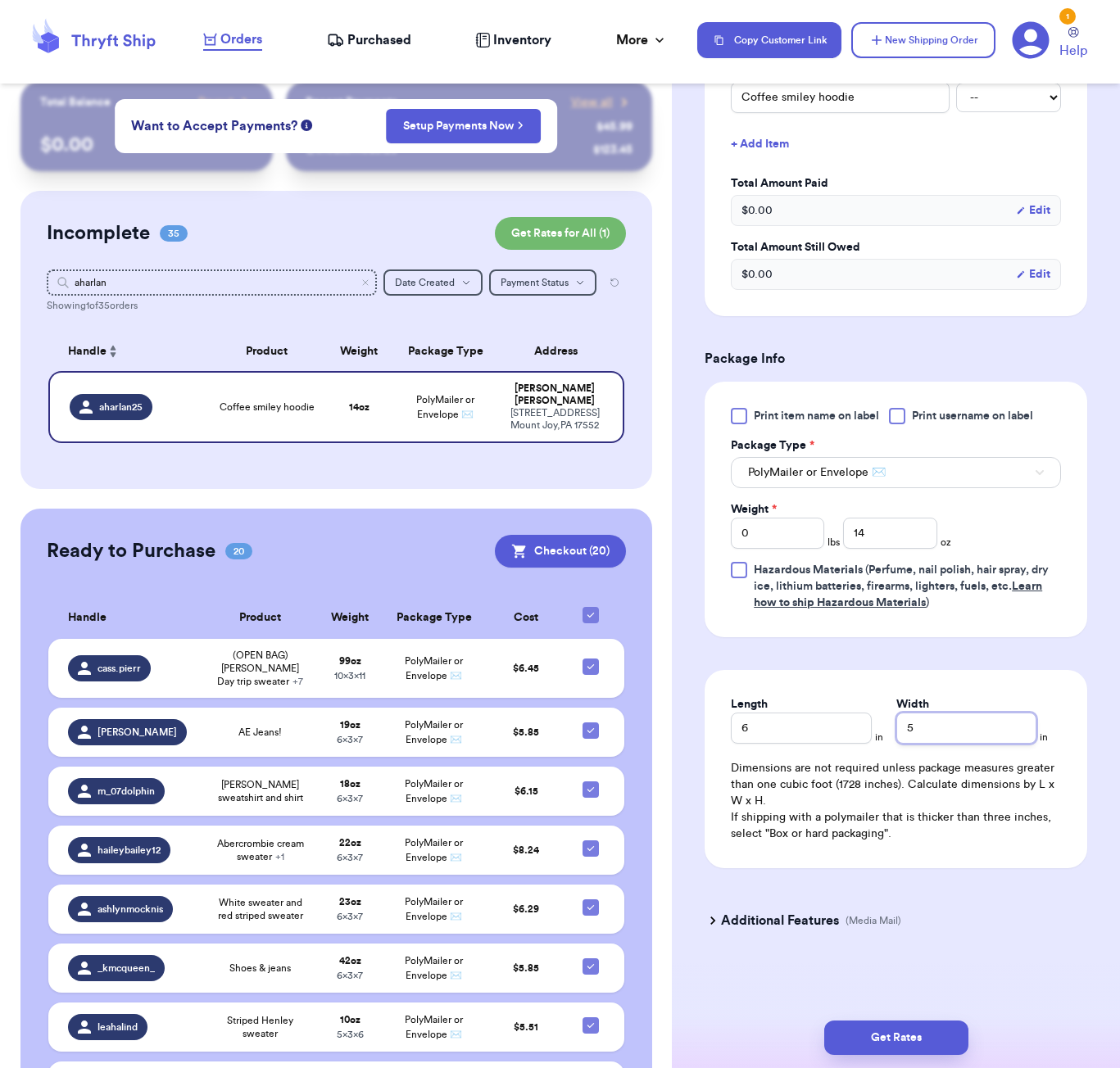
scroll to position [0, 1]
click at [900, 1045] on button "Get Rates" at bounding box center [896, 1038] width 144 height 34
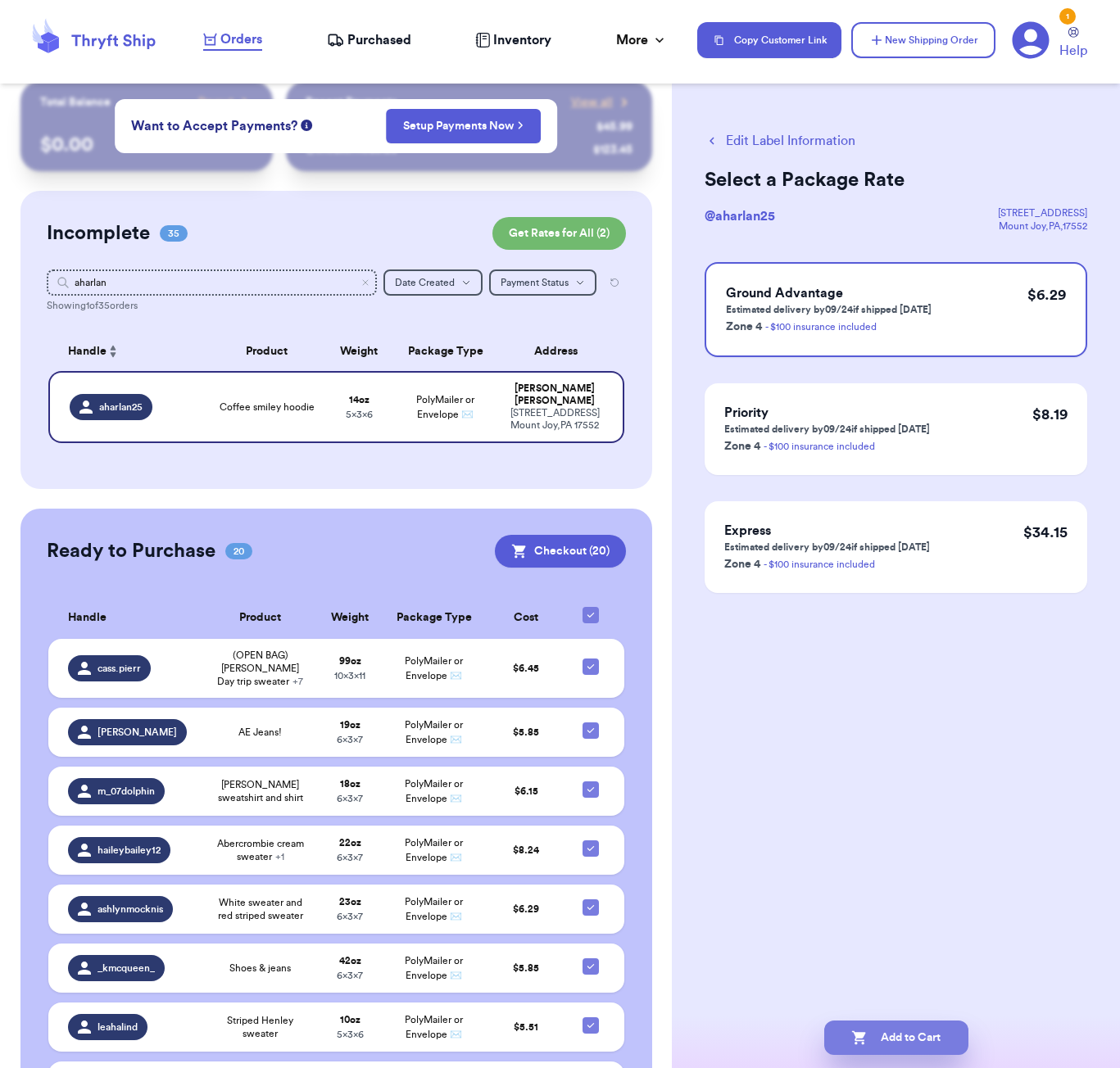
click at [936, 1043] on button "Add to Cart" at bounding box center [896, 1038] width 144 height 34
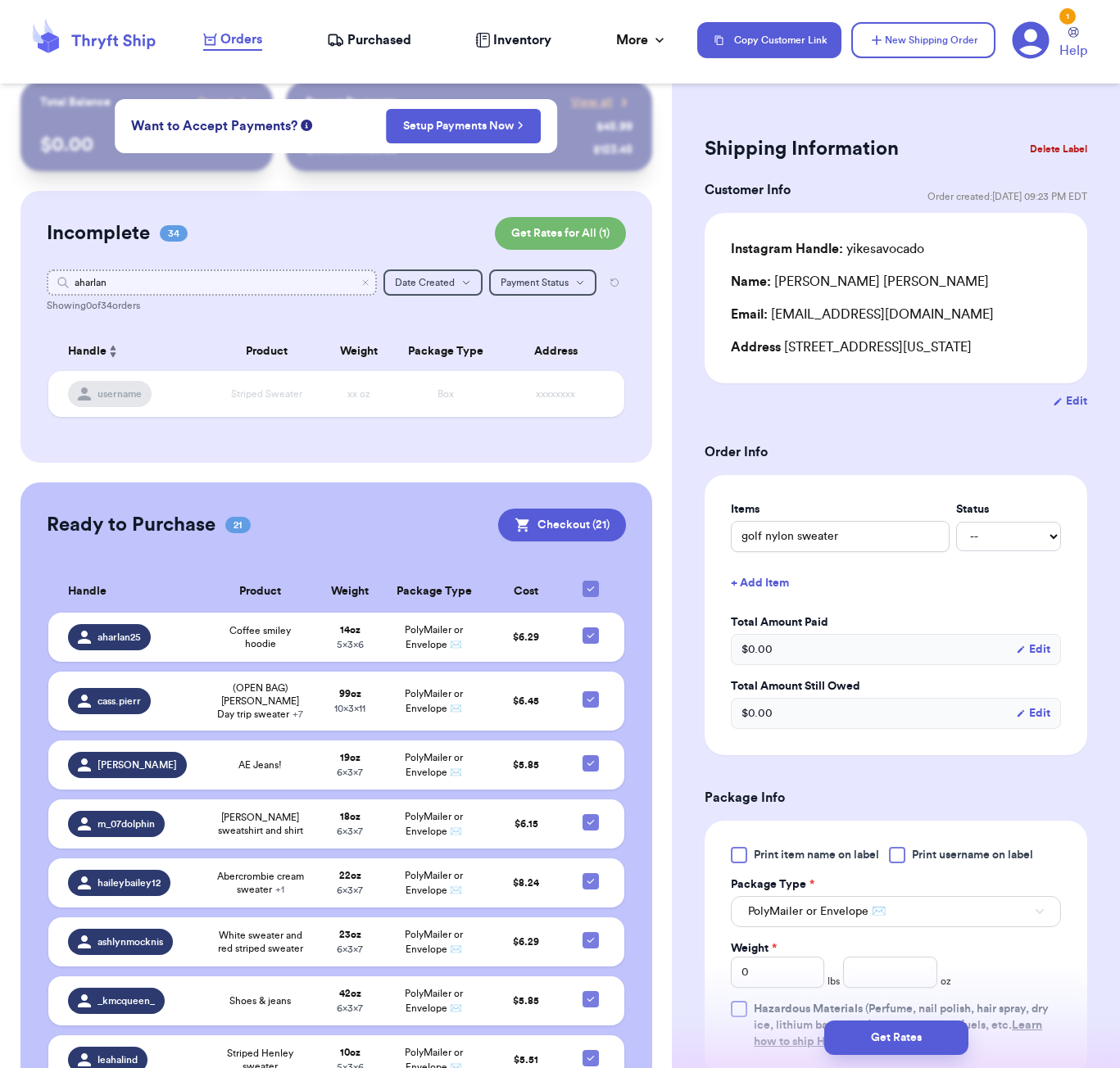
click at [164, 282] on input "aharlan" at bounding box center [212, 282] width 330 height 27
click at [165, 282] on input "aharlan" at bounding box center [212, 282] width 330 height 27
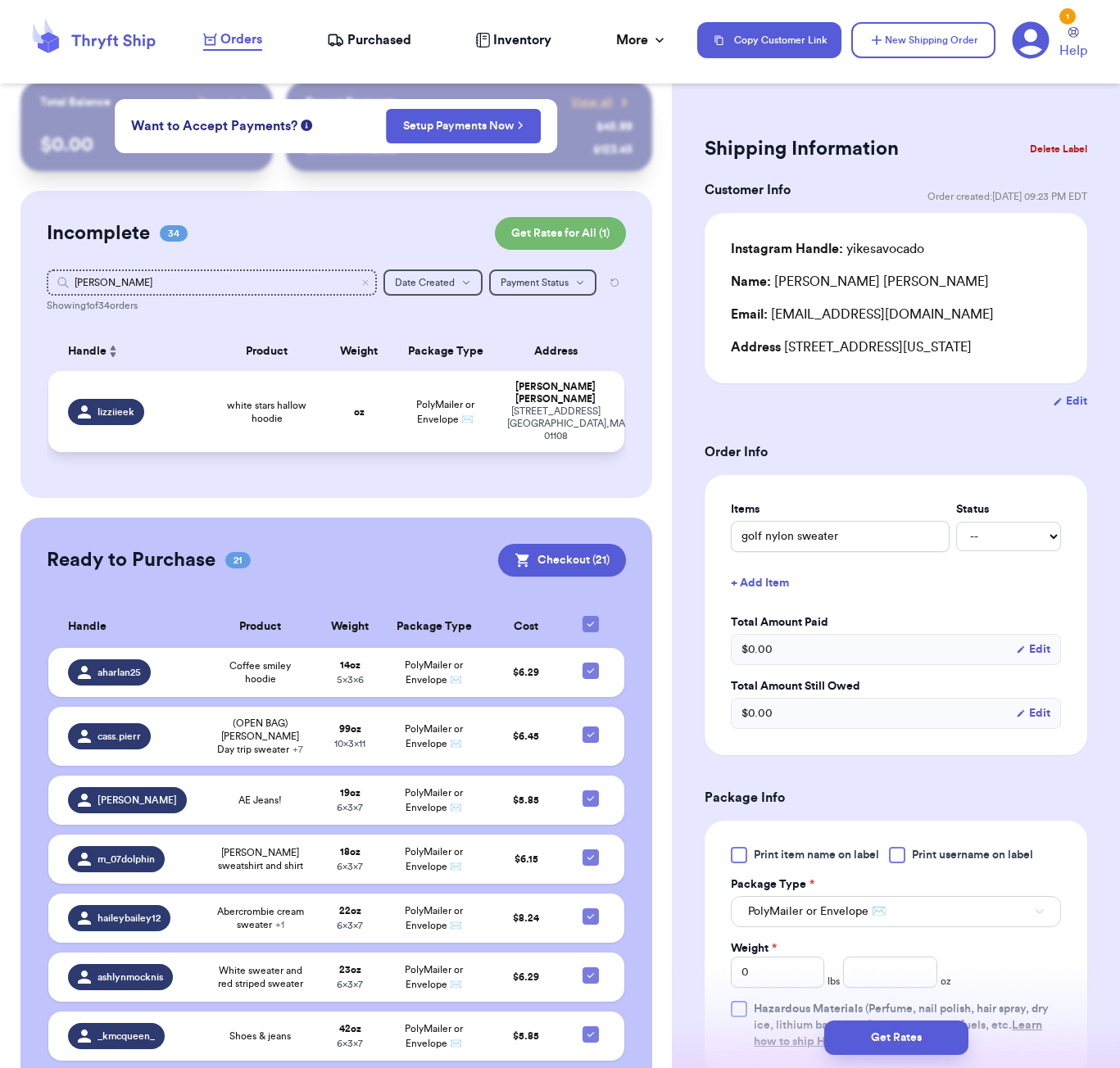
click at [258, 411] on span "white stars hallow hoodie" at bounding box center [267, 412] width 96 height 27
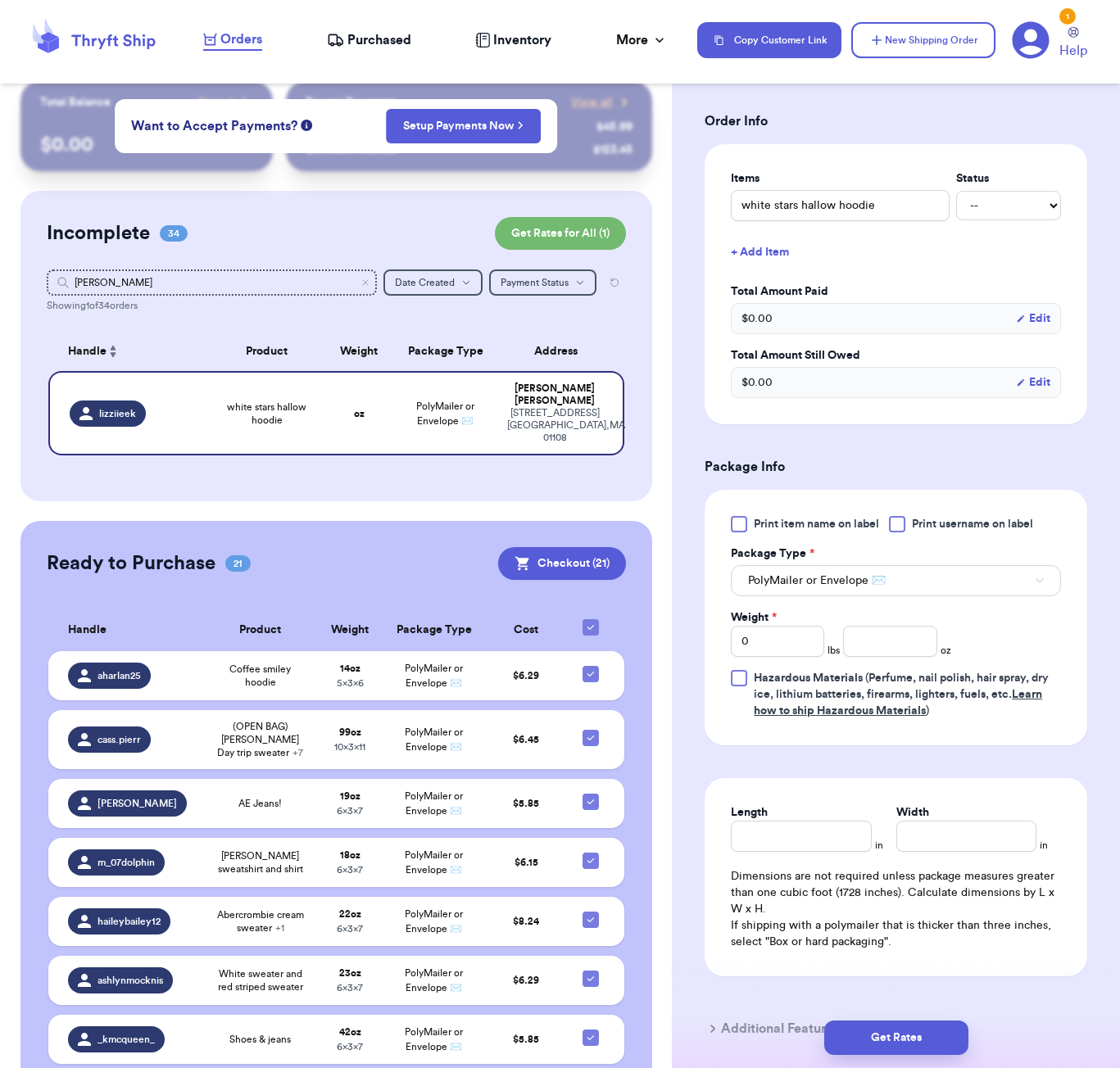
scroll to position [413, 0]
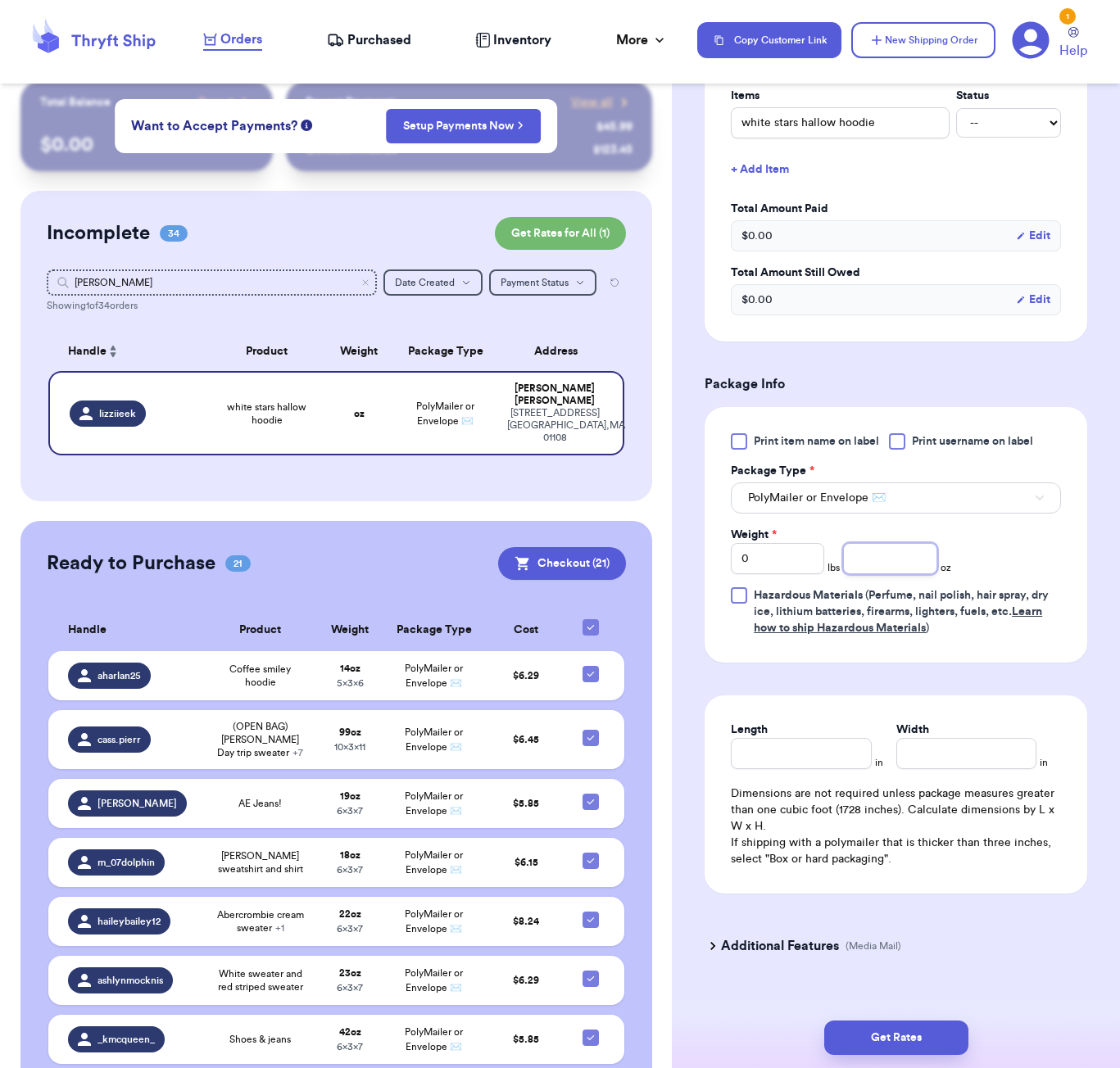
click at [870, 559] on input "number" at bounding box center [889, 559] width 93 height 31
click at [797, 746] on input "Length" at bounding box center [801, 754] width 140 height 31
click at [915, 1044] on button "Get Rates" at bounding box center [896, 1038] width 144 height 34
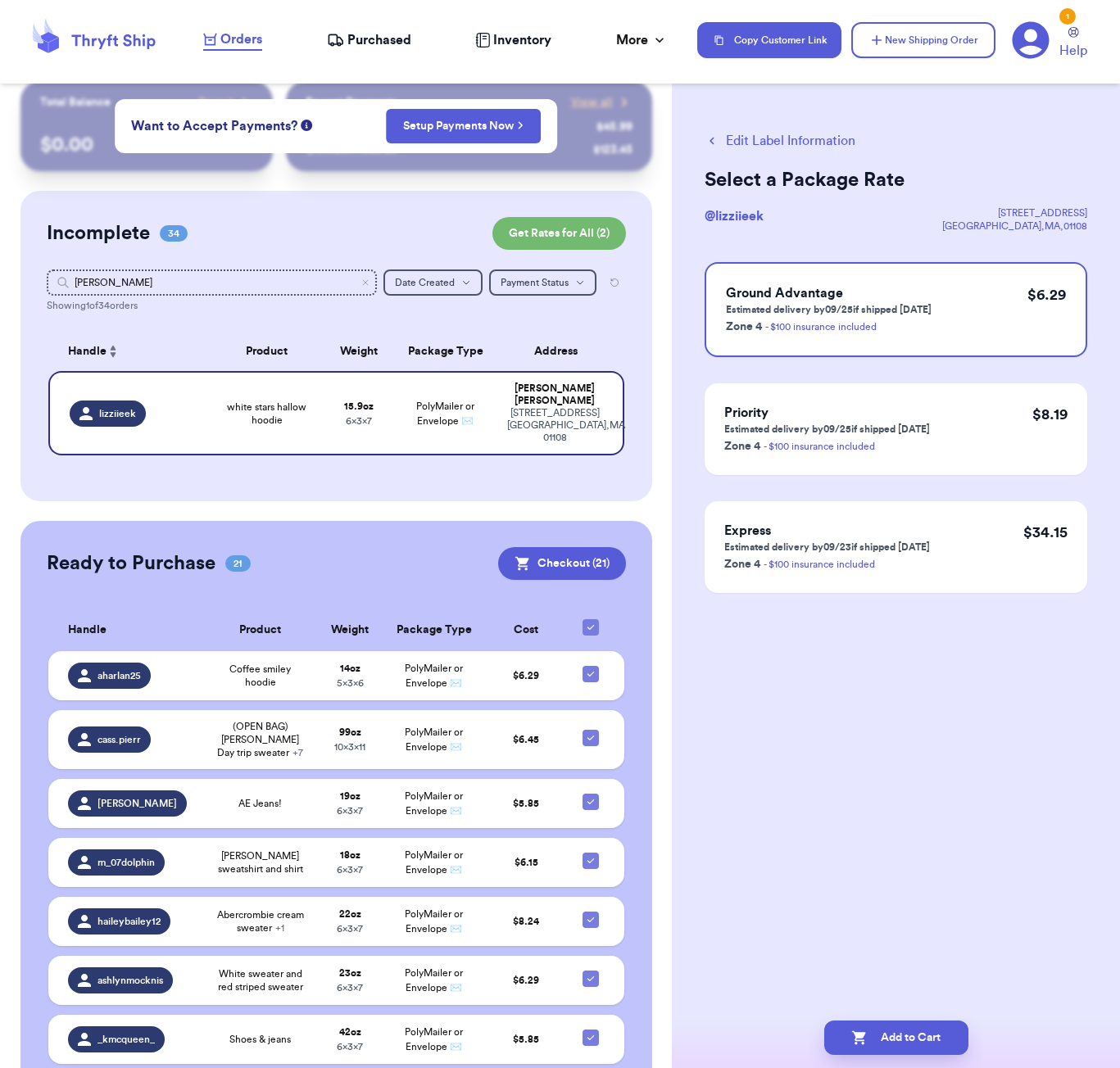
scroll to position [0, 0]
click at [935, 1043] on button "Add to Cart" at bounding box center [896, 1038] width 144 height 34
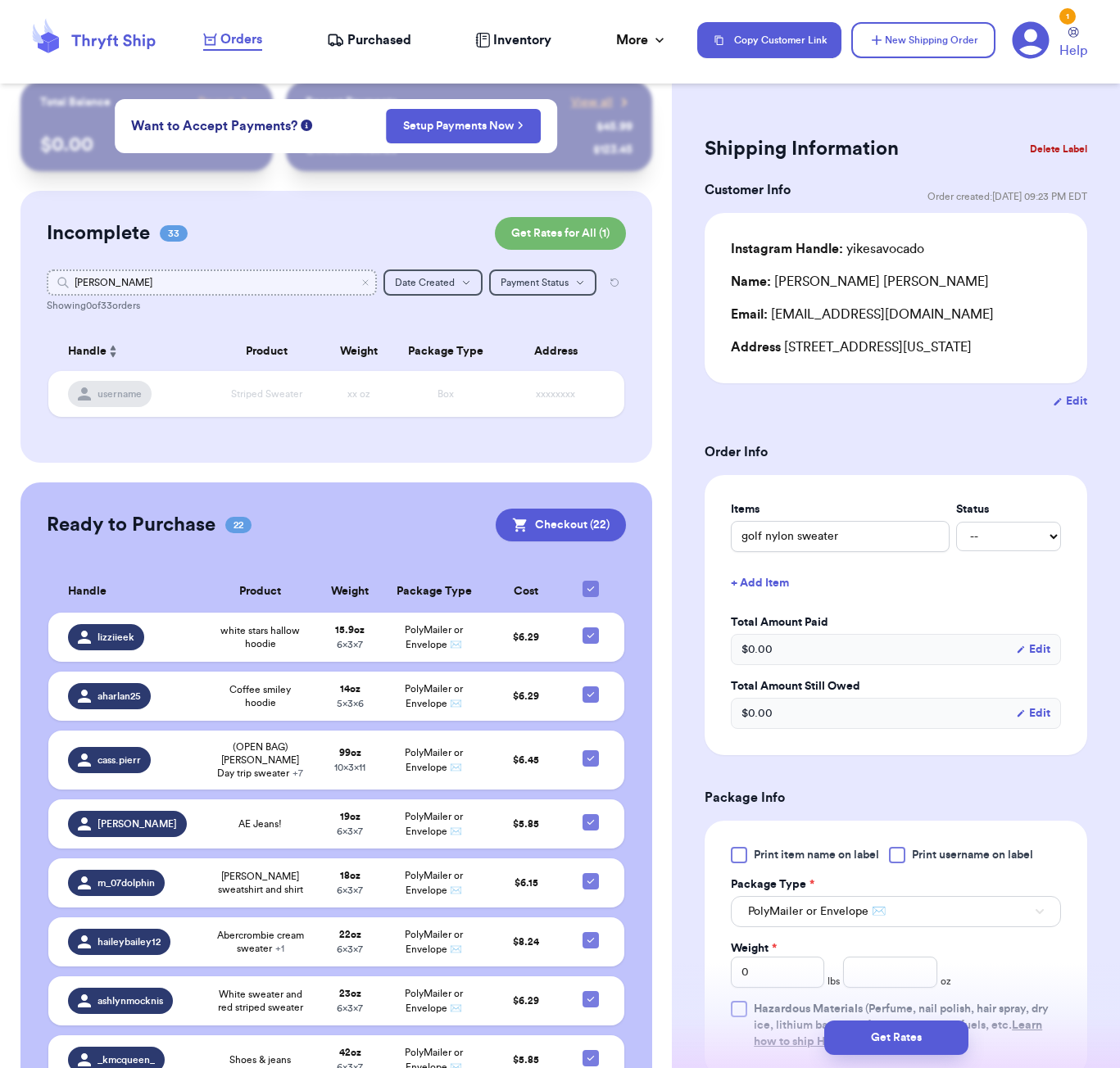
click at [169, 291] on input "[PERSON_NAME]" at bounding box center [212, 282] width 330 height 27
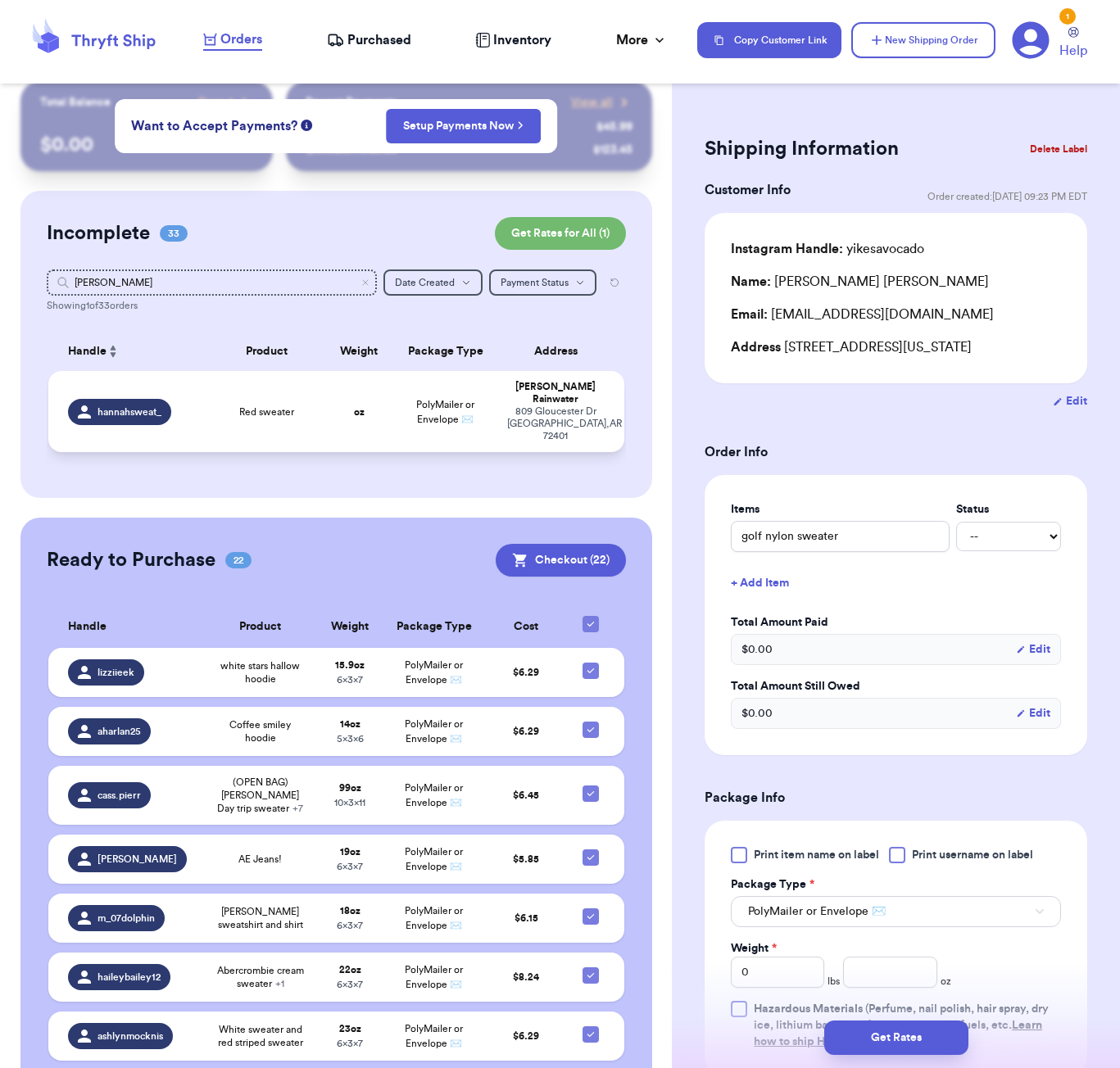
drag, startPoint x: 169, startPoint y: 291, endPoint x: 239, endPoint y: 392, distance: 122.9
click at [239, 392] on td "Red sweater" at bounding box center [266, 412] width 116 height 81
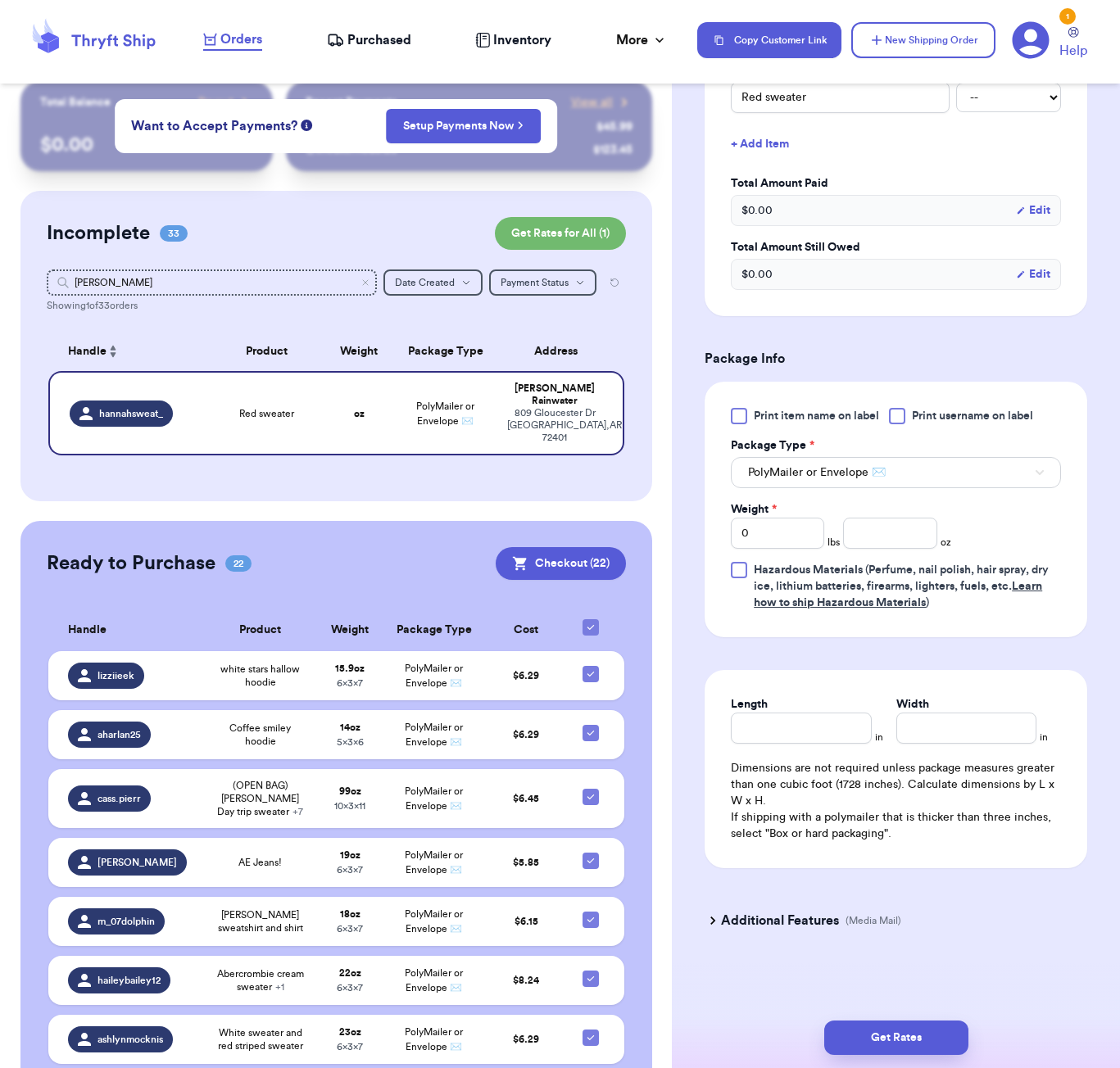
scroll to position [442, 0]
click at [902, 538] on input "number" at bounding box center [889, 533] width 93 height 31
click at [811, 720] on input "Length" at bounding box center [801, 728] width 140 height 31
click at [935, 1035] on button "Get Rates" at bounding box center [896, 1038] width 144 height 34
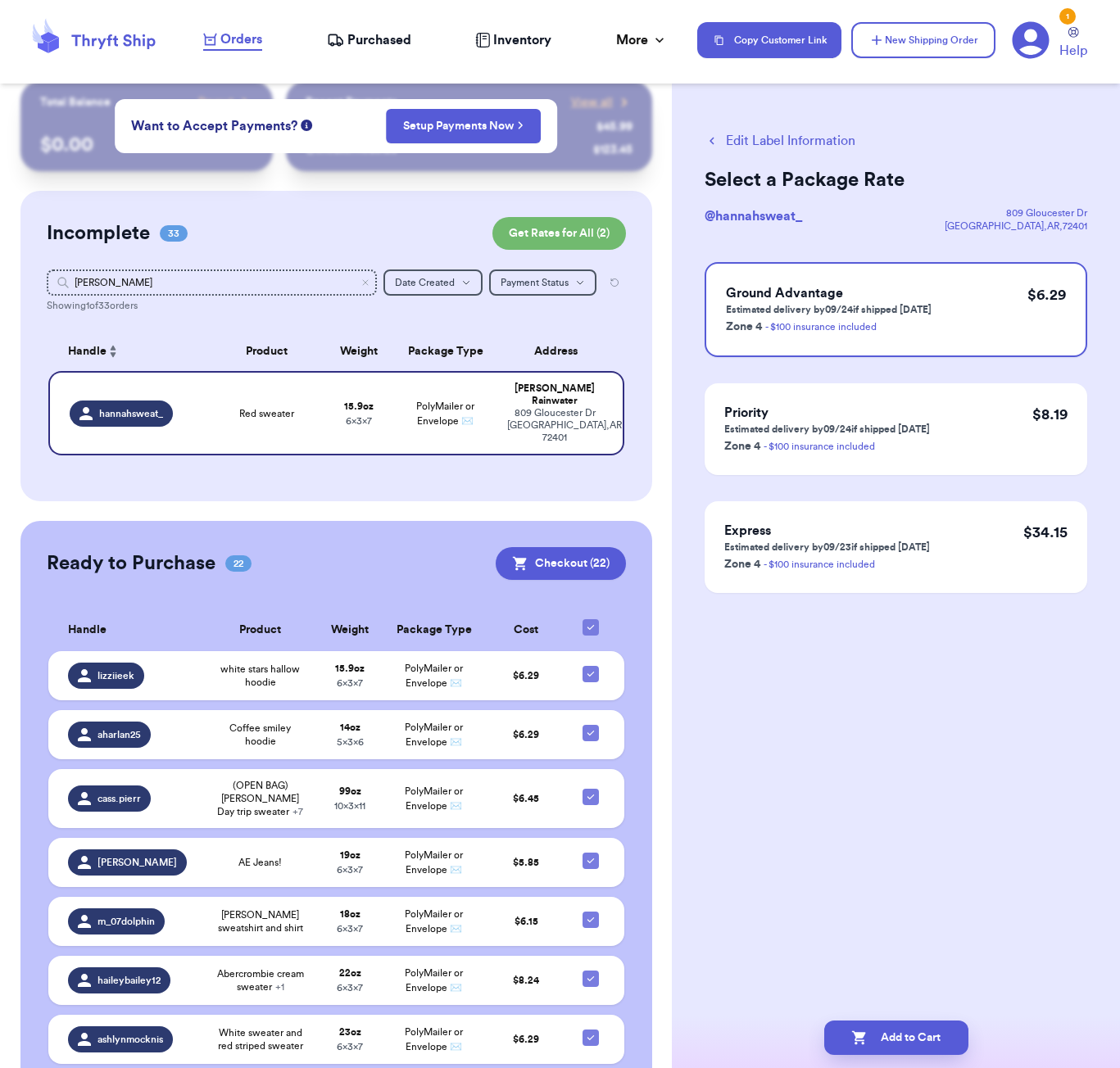
scroll to position [0, 0]
click at [925, 1034] on button "Add to Cart" at bounding box center [896, 1038] width 144 height 34
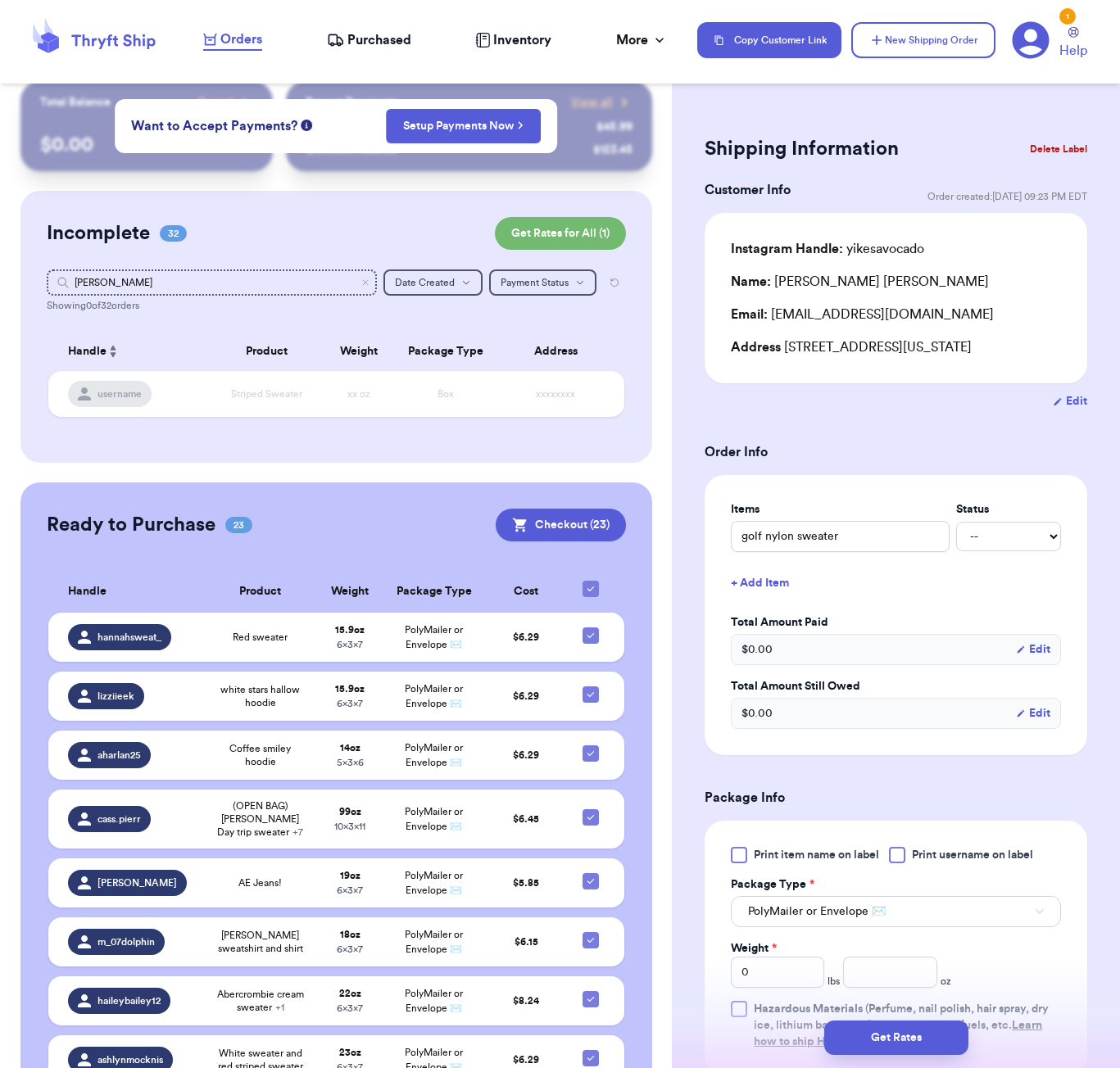
click at [309, 302] on div "Showing 0 of 32 orders" at bounding box center [336, 305] width 579 height 13
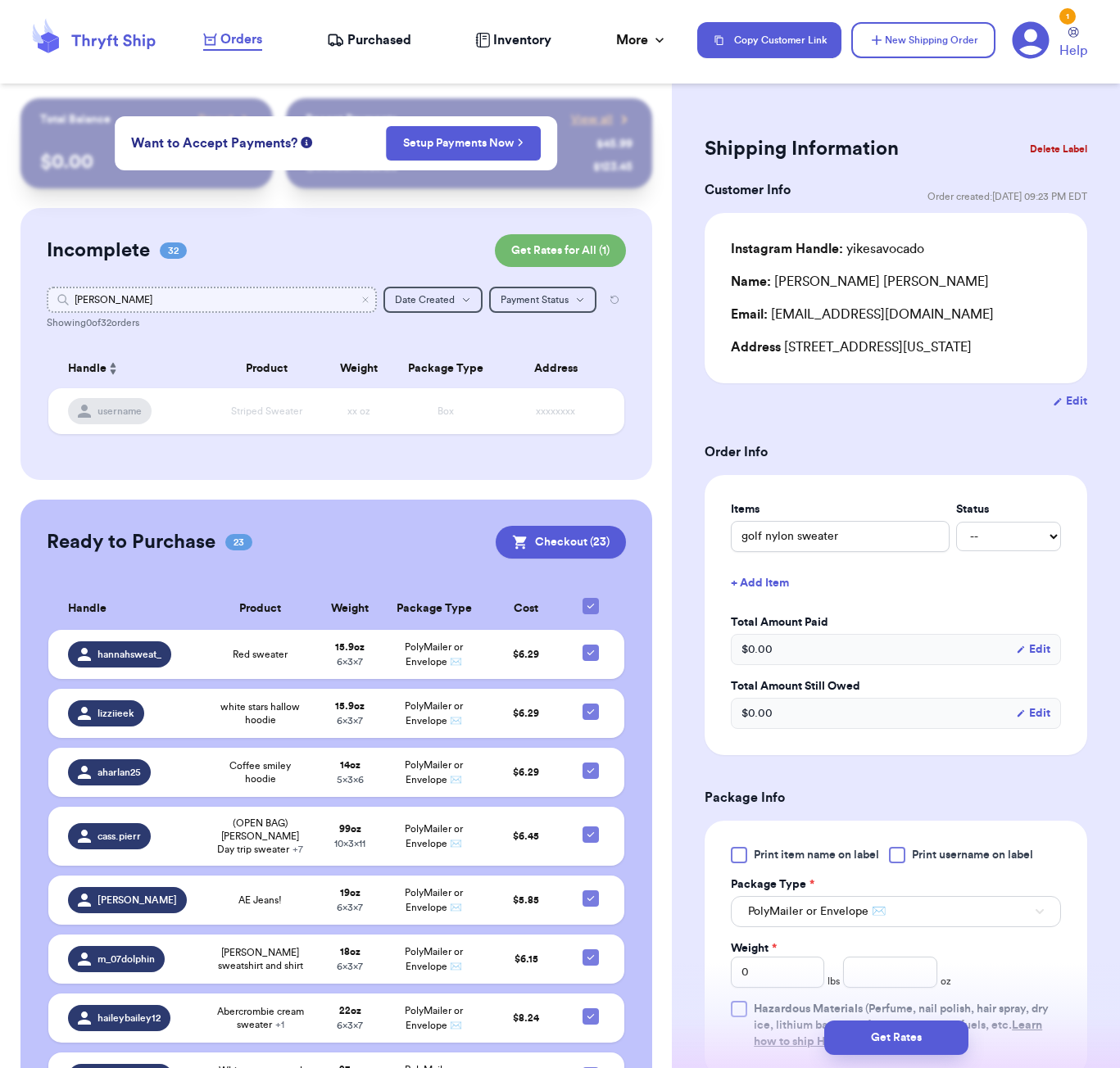
click at [300, 303] on input "[PERSON_NAME]" at bounding box center [212, 300] width 330 height 27
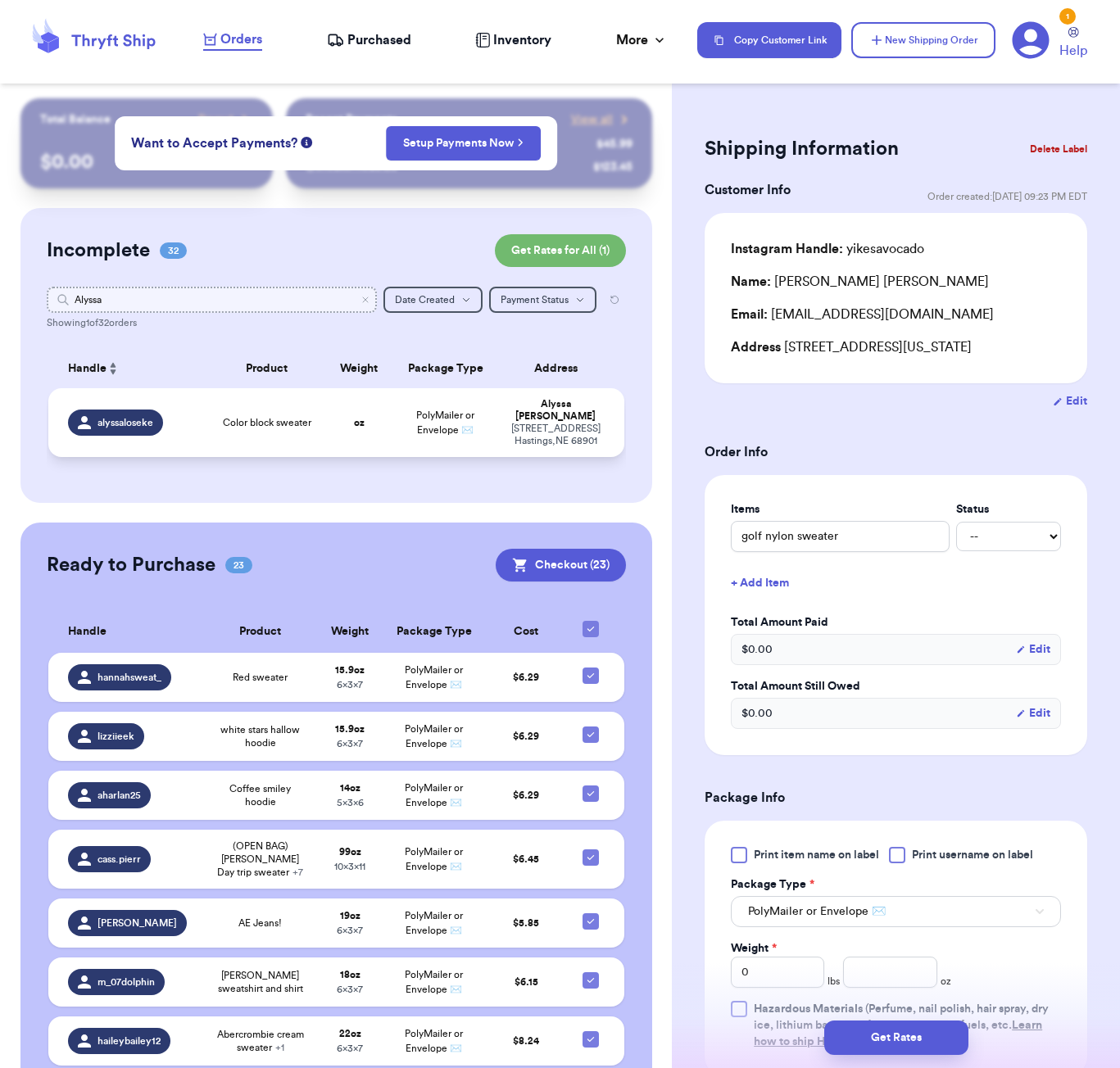
scroll to position [0, 1]
click at [339, 425] on td "oz" at bounding box center [359, 423] width 68 height 68
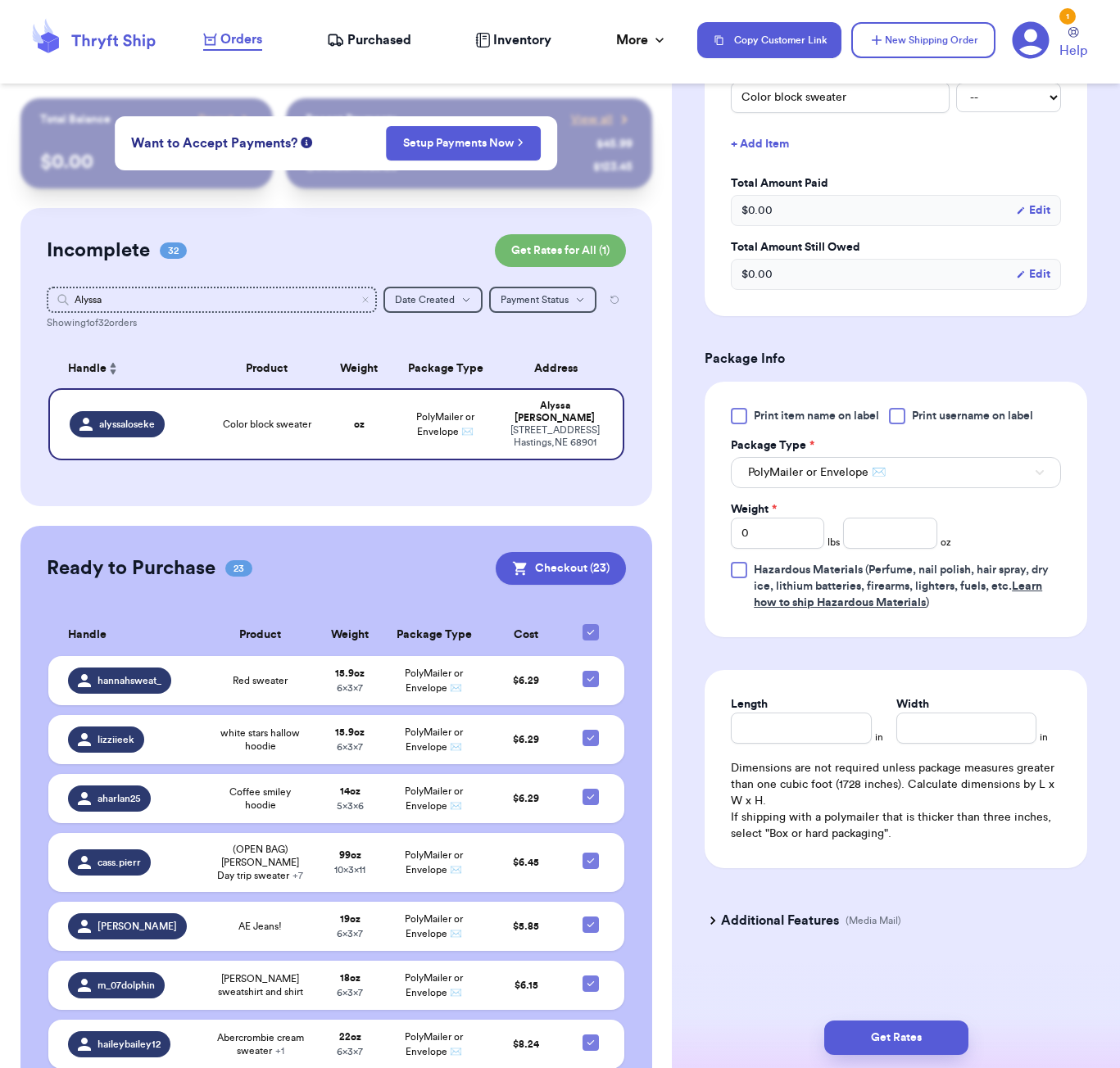
scroll to position [442, 0]
click at [892, 531] on input "number" at bounding box center [889, 533] width 93 height 31
click at [821, 743] on input "Length" at bounding box center [801, 728] width 140 height 31
click at [913, 1022] on button "Get Rates" at bounding box center [896, 1038] width 144 height 34
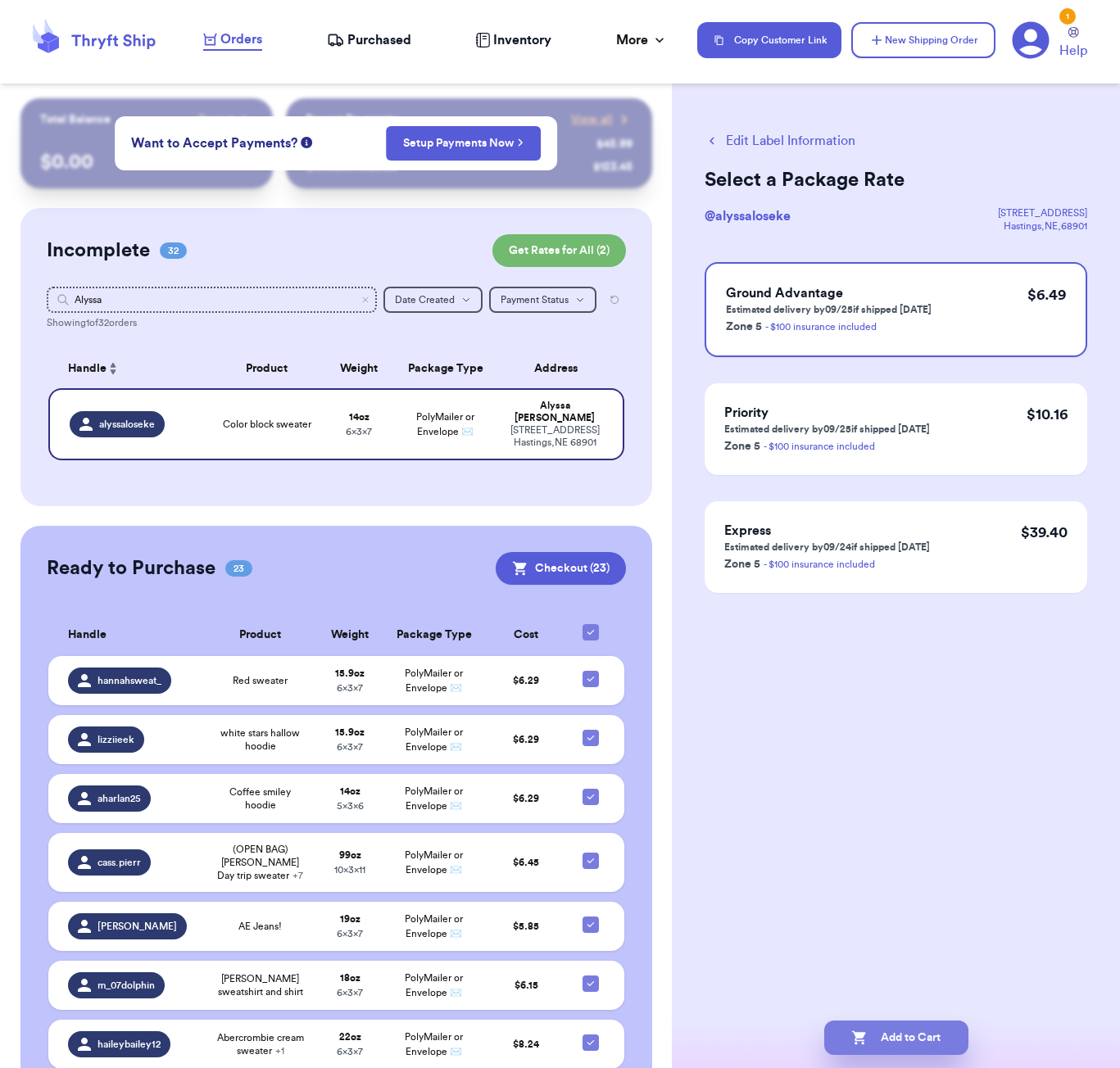
click at [922, 1030] on button "Add to Cart" at bounding box center [896, 1038] width 144 height 34
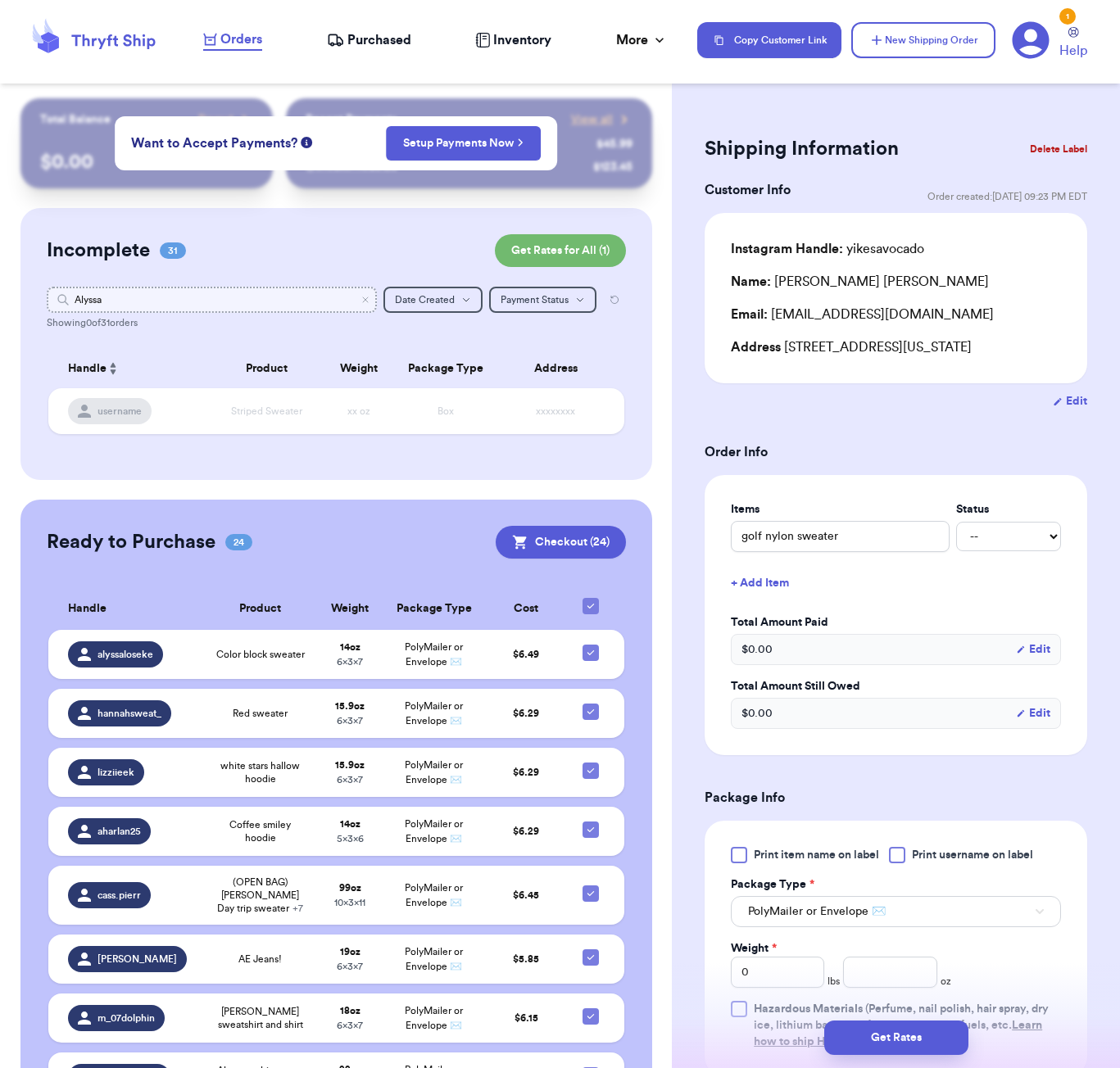
click at [258, 302] on input "Alyssa" at bounding box center [212, 300] width 330 height 27
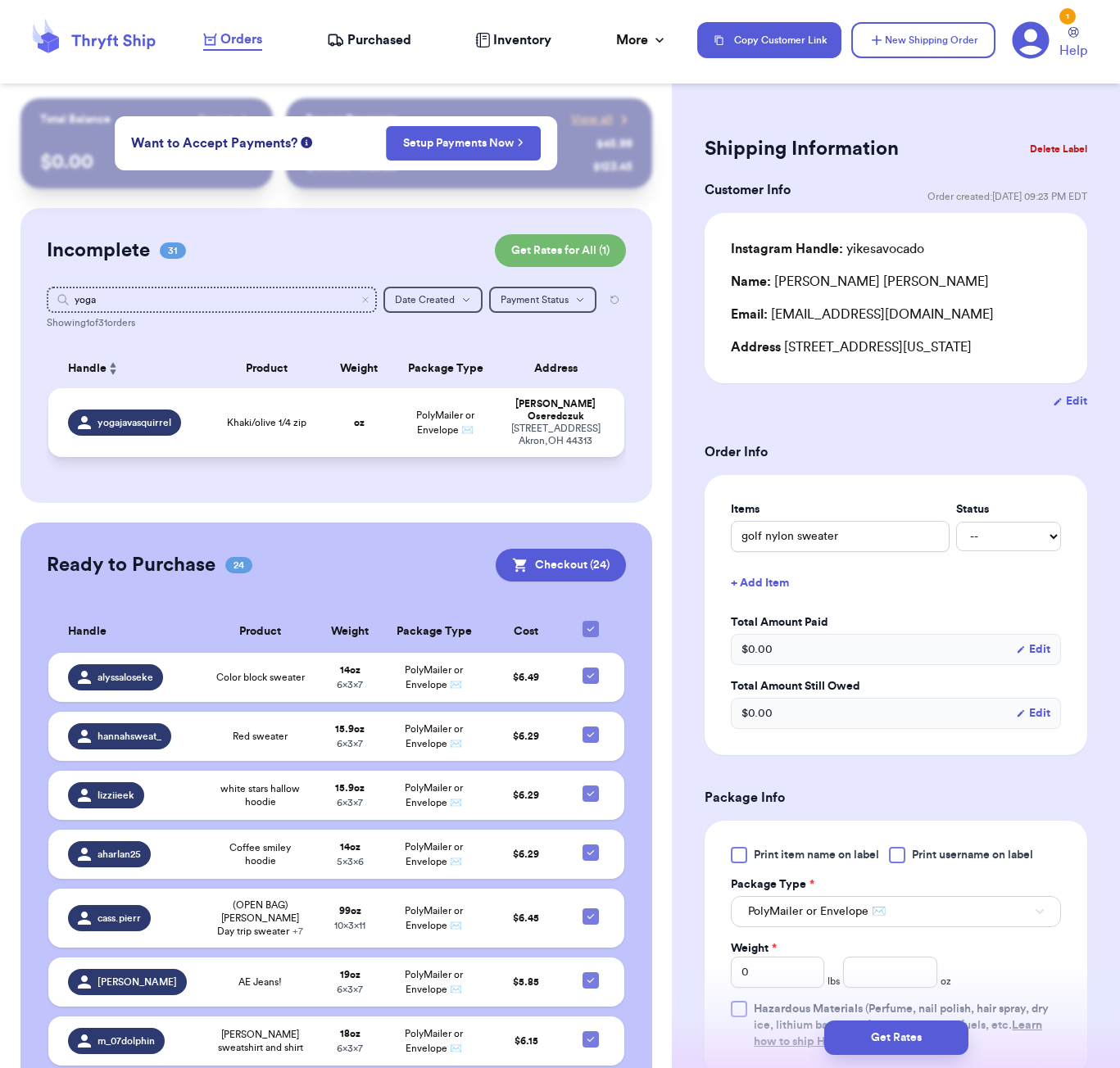
click at [276, 430] on span "Khaki/olive 1/4 zip" at bounding box center [266, 422] width 80 height 13
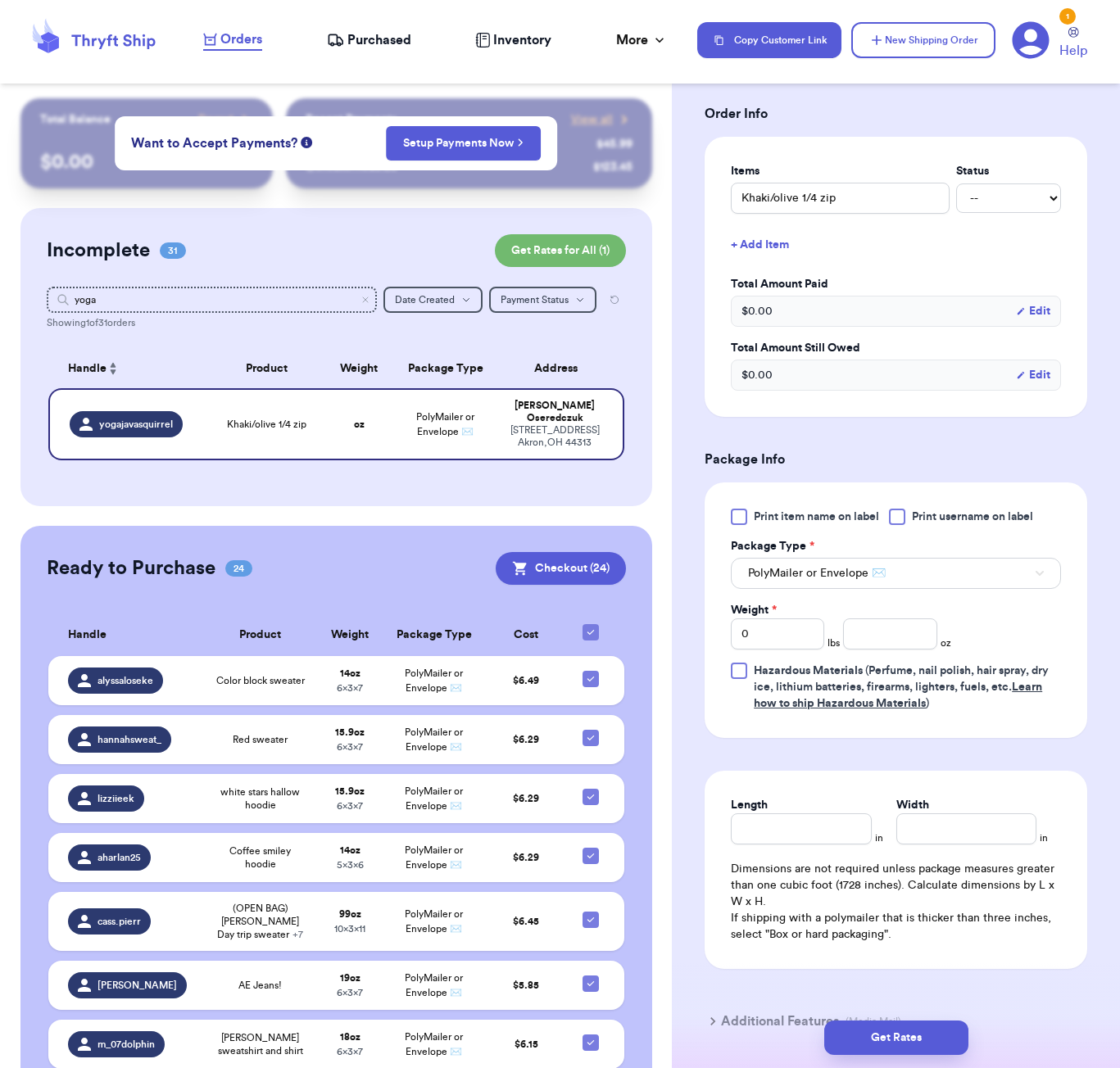
scroll to position [381, 0]
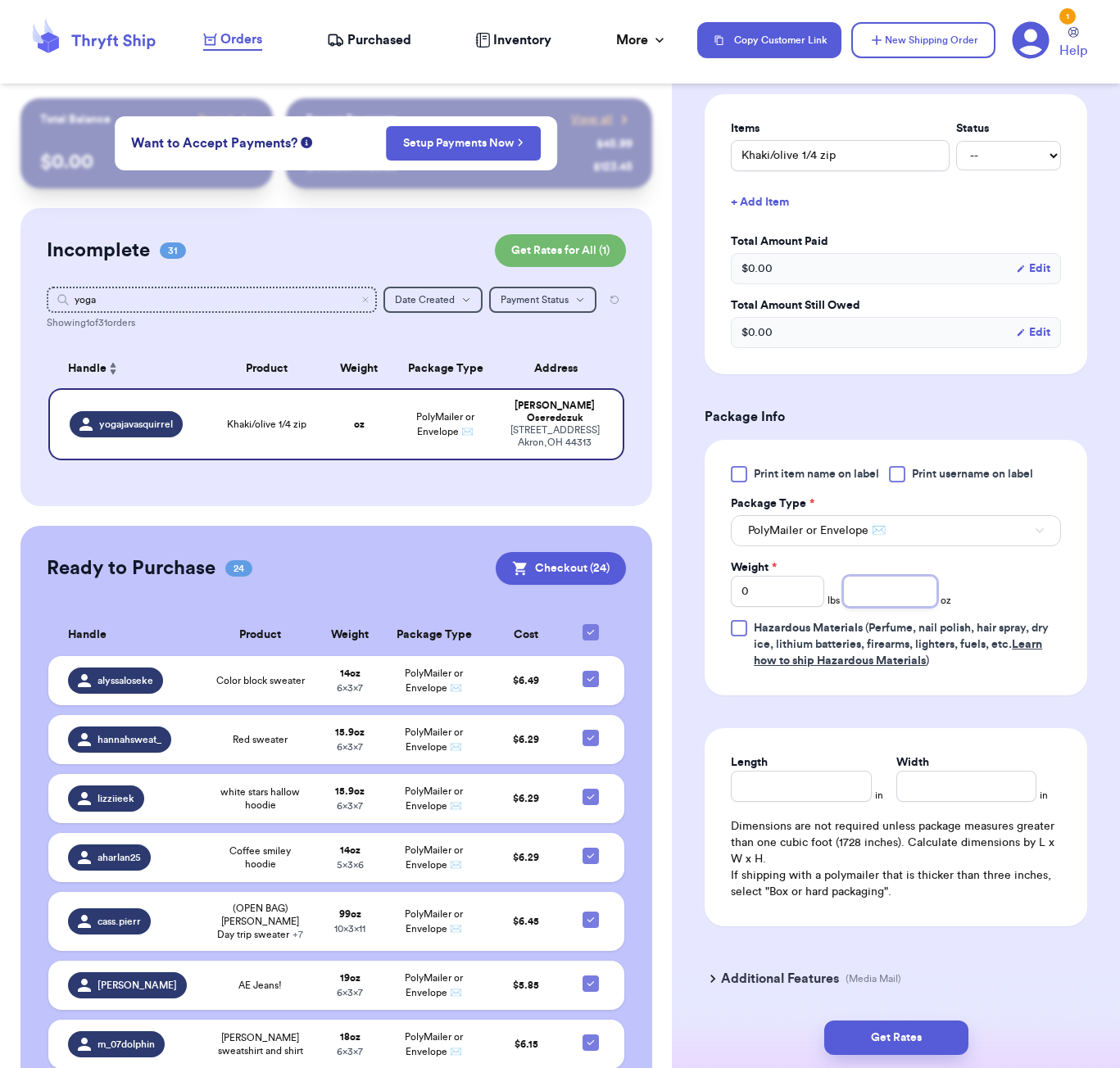
click at [887, 604] on input "number" at bounding box center [889, 591] width 93 height 31
click at [803, 786] on input "Length" at bounding box center [801, 786] width 140 height 31
click at [914, 1053] on button "Get Rates" at bounding box center [896, 1038] width 144 height 34
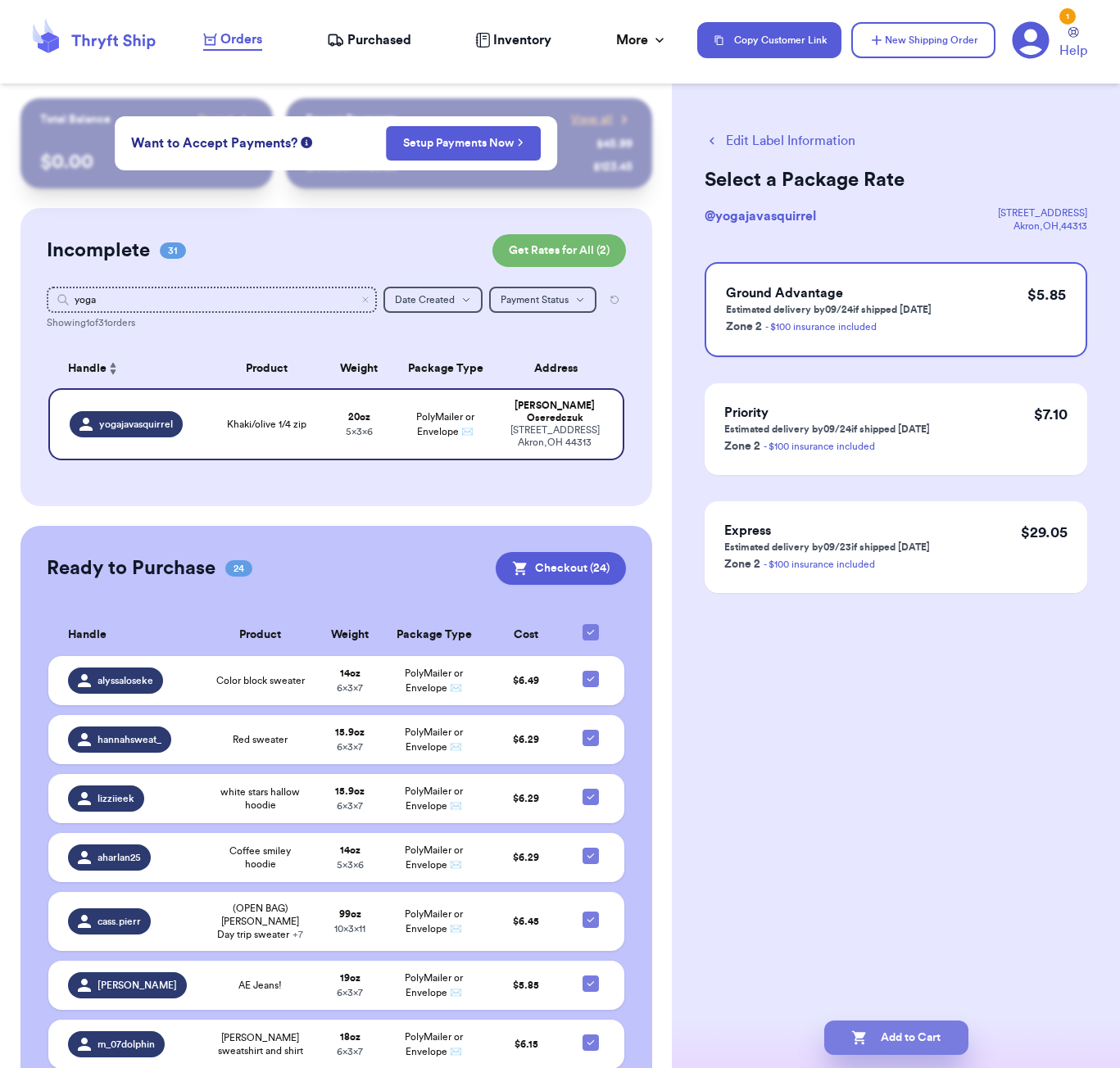
click at [933, 1040] on button "Add to Cart" at bounding box center [896, 1038] width 144 height 34
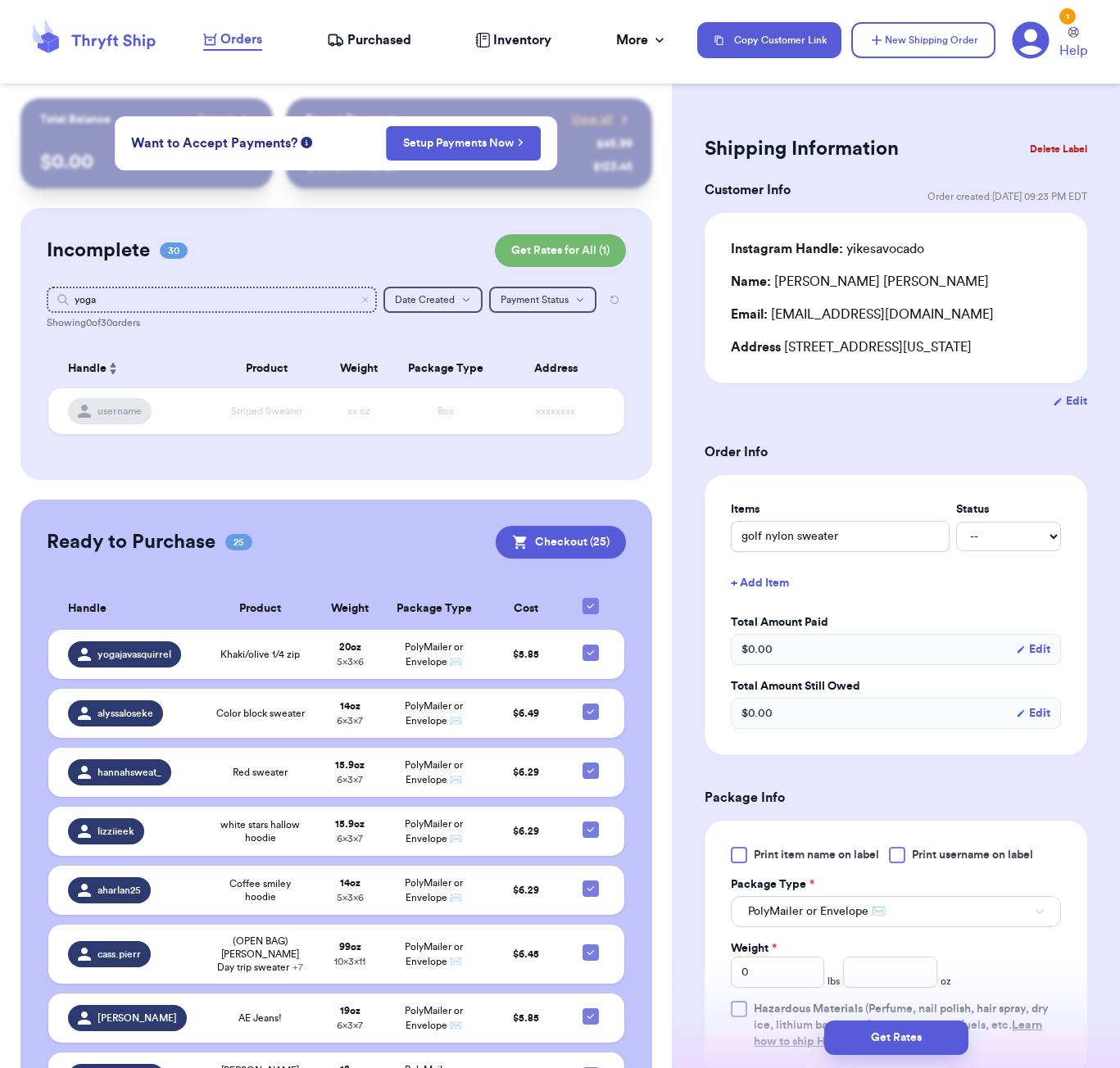
click at [643, 353] on div "Incomplete 30 Get Rates for All ( 1 ) Get Rates for All ( 1 ) yoga Date Created…" at bounding box center [336, 344] width 631 height 272
click at [99, 298] on input "yoga" at bounding box center [212, 300] width 330 height 27
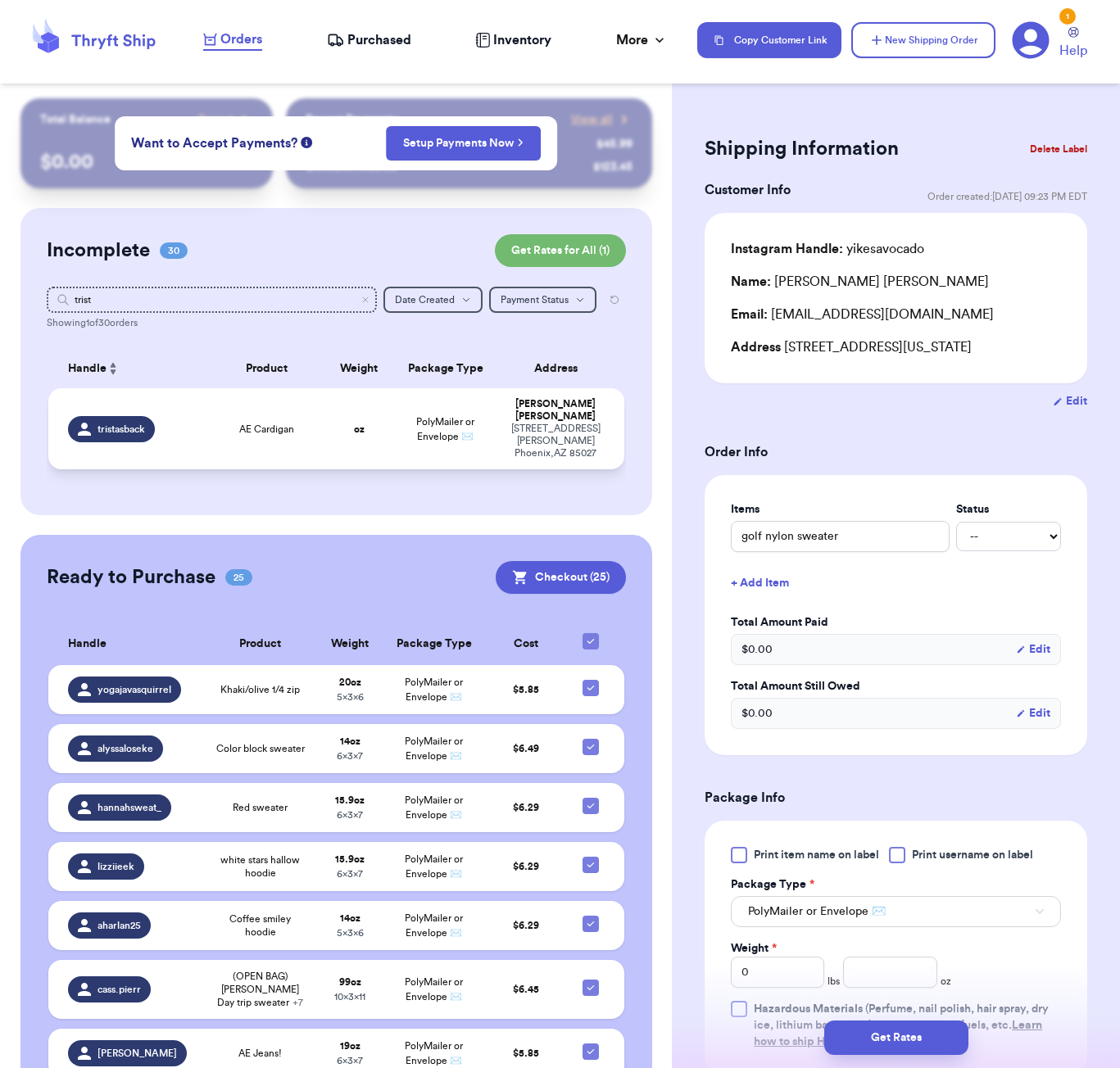
click at [264, 442] on td "AE Cardigan" at bounding box center [266, 429] width 116 height 81
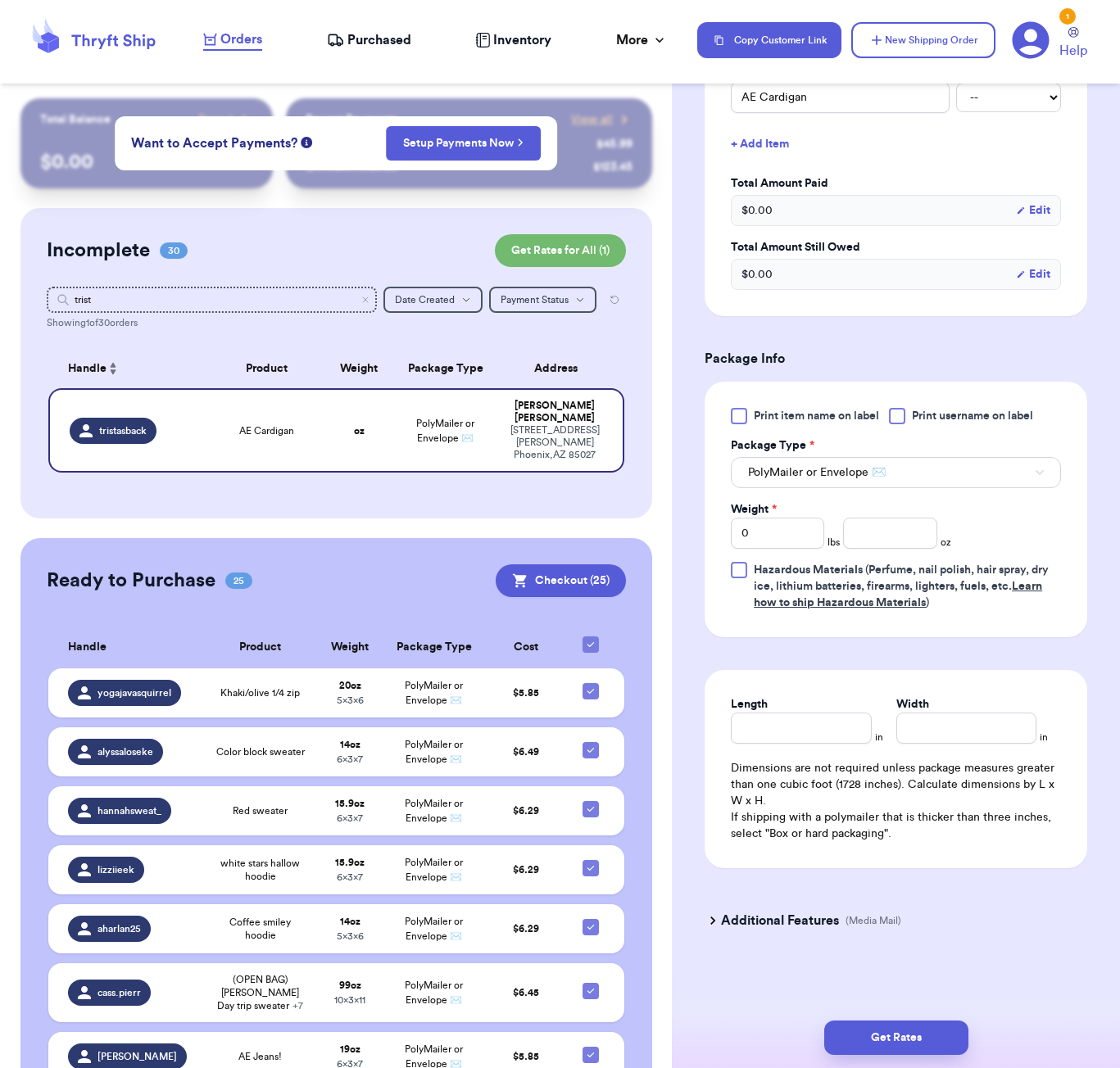
scroll to position [442, 0]
click at [895, 529] on input "number" at bounding box center [889, 533] width 93 height 31
click at [778, 728] on input "Length" at bounding box center [801, 728] width 140 height 31
click at [916, 1046] on button "Get Rates" at bounding box center [896, 1038] width 144 height 34
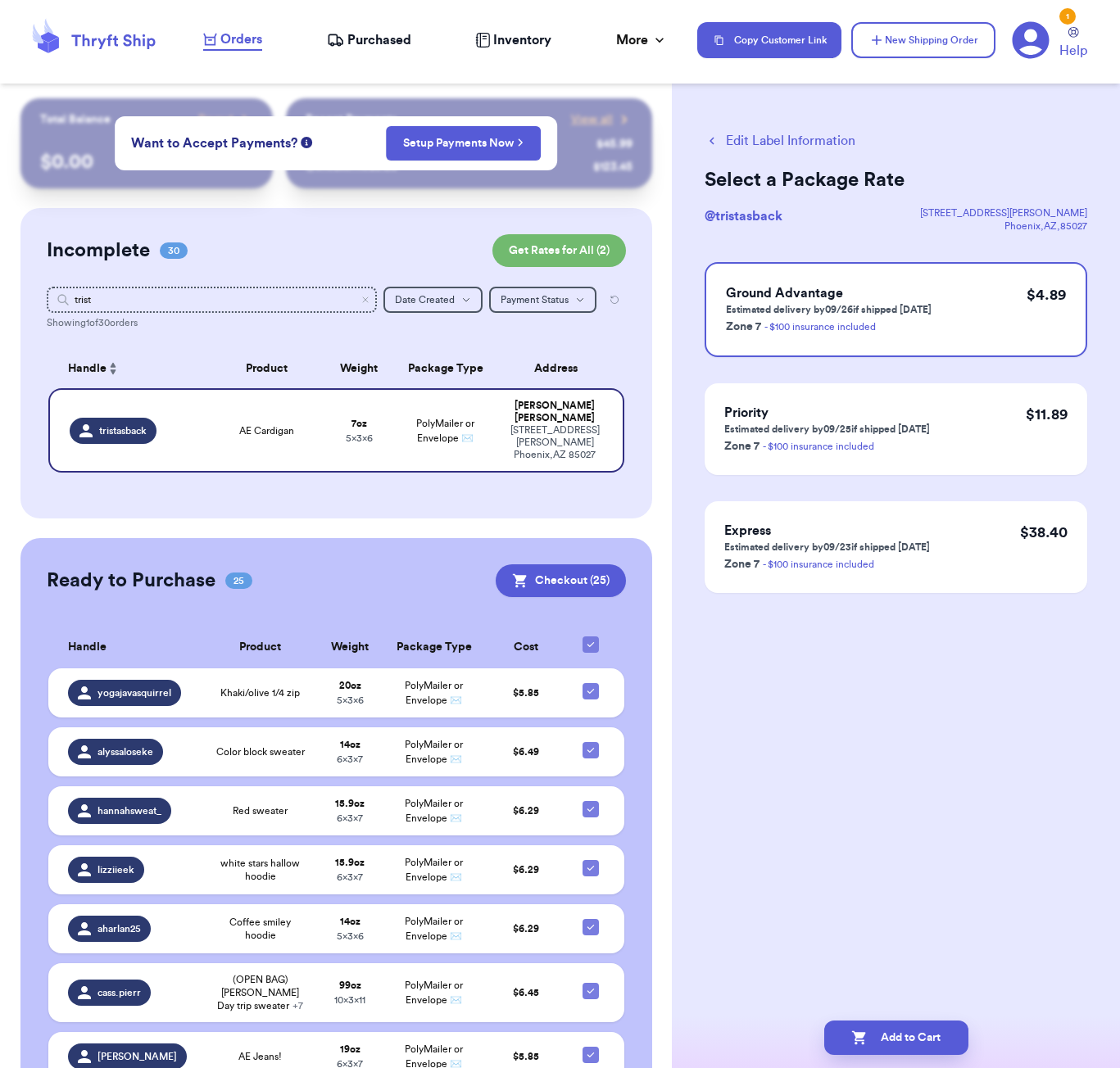
scroll to position [0, 0]
click at [909, 1040] on button "Add to Cart" at bounding box center [896, 1038] width 144 height 34
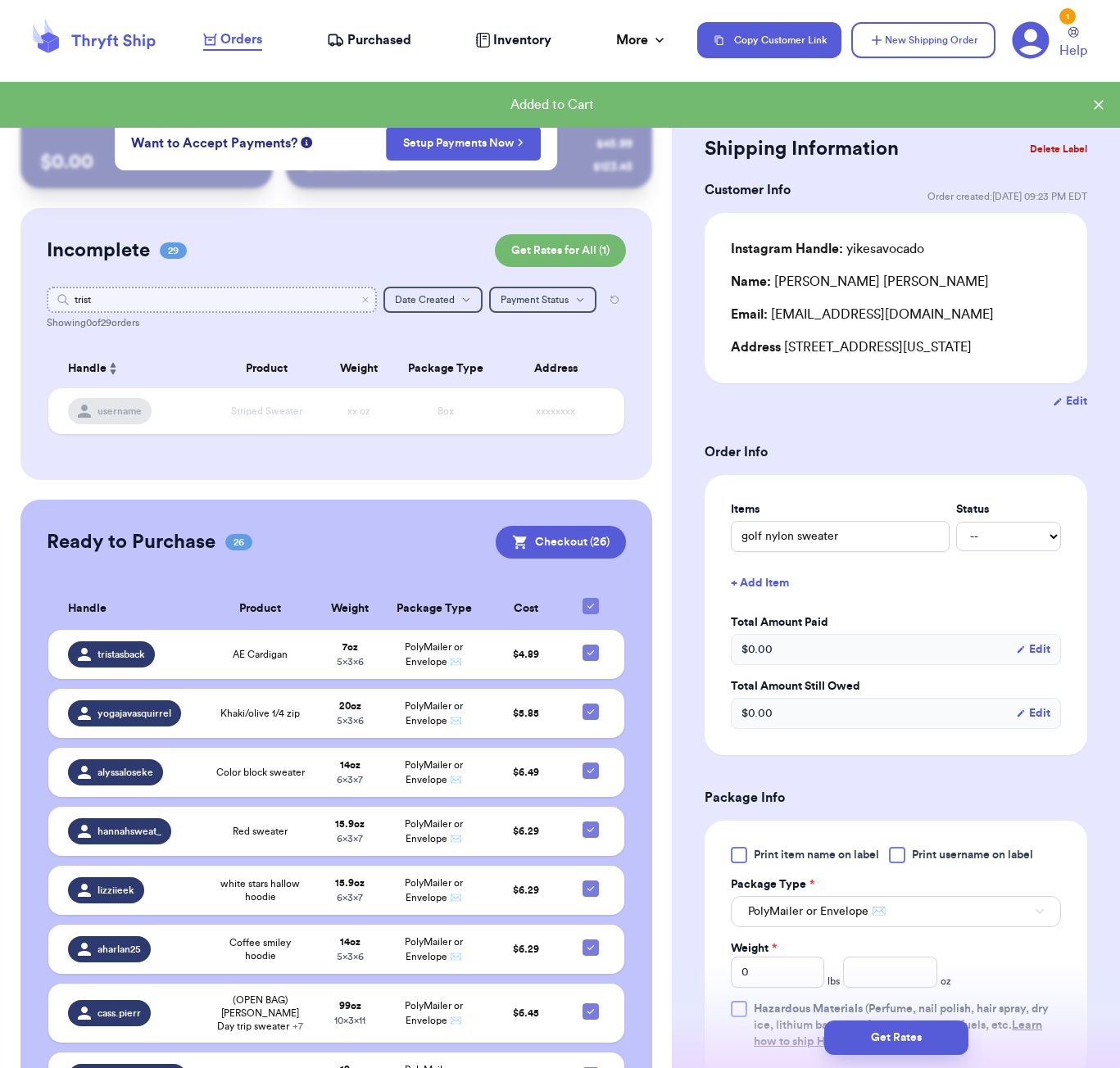
click at [187, 300] on input "trist" at bounding box center [212, 300] width 330 height 27
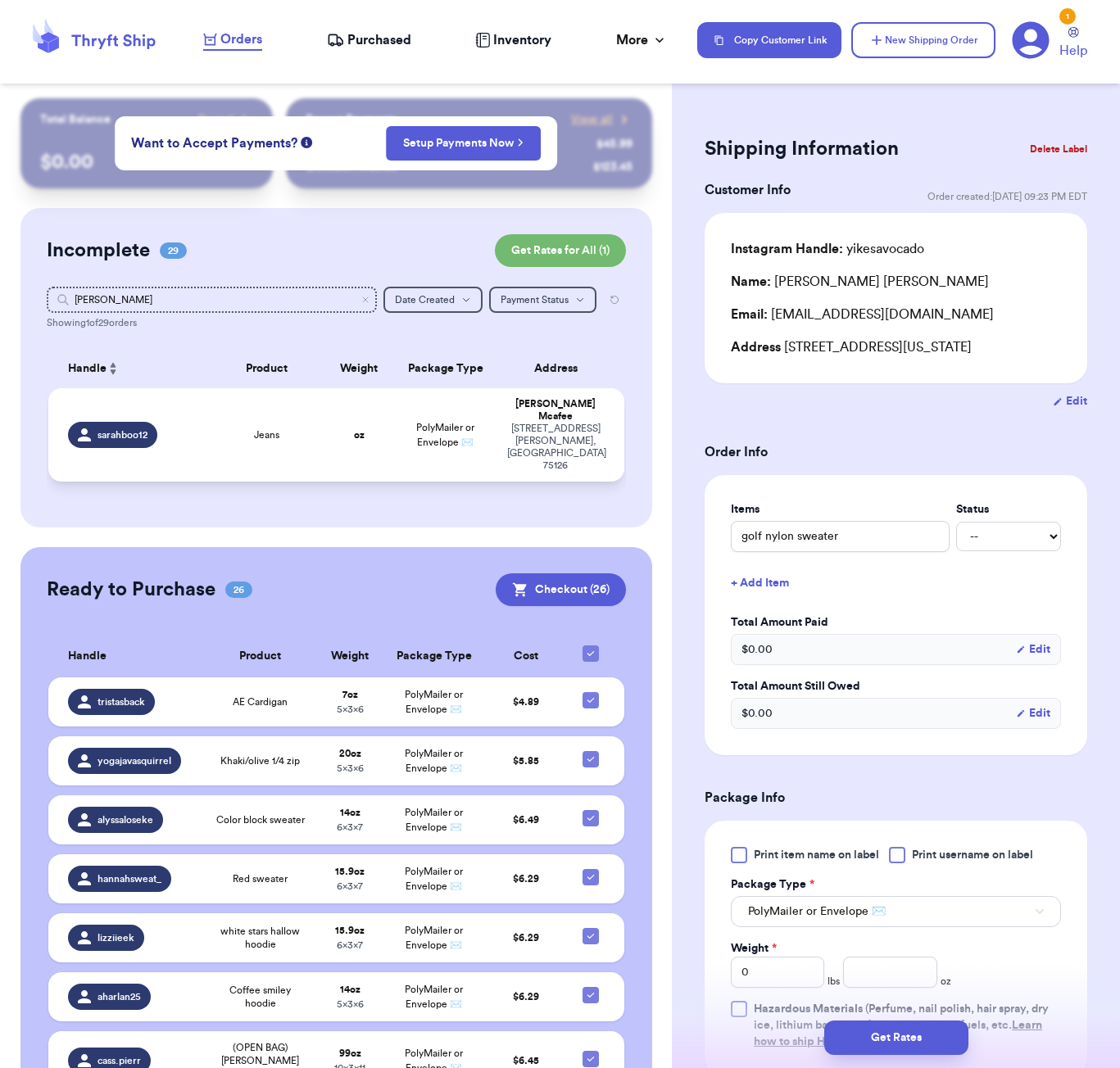
drag, startPoint x: 187, startPoint y: 300, endPoint x: 293, endPoint y: 430, distance: 167.7
click at [293, 430] on div "Jeans" at bounding box center [267, 435] width 96 height 13
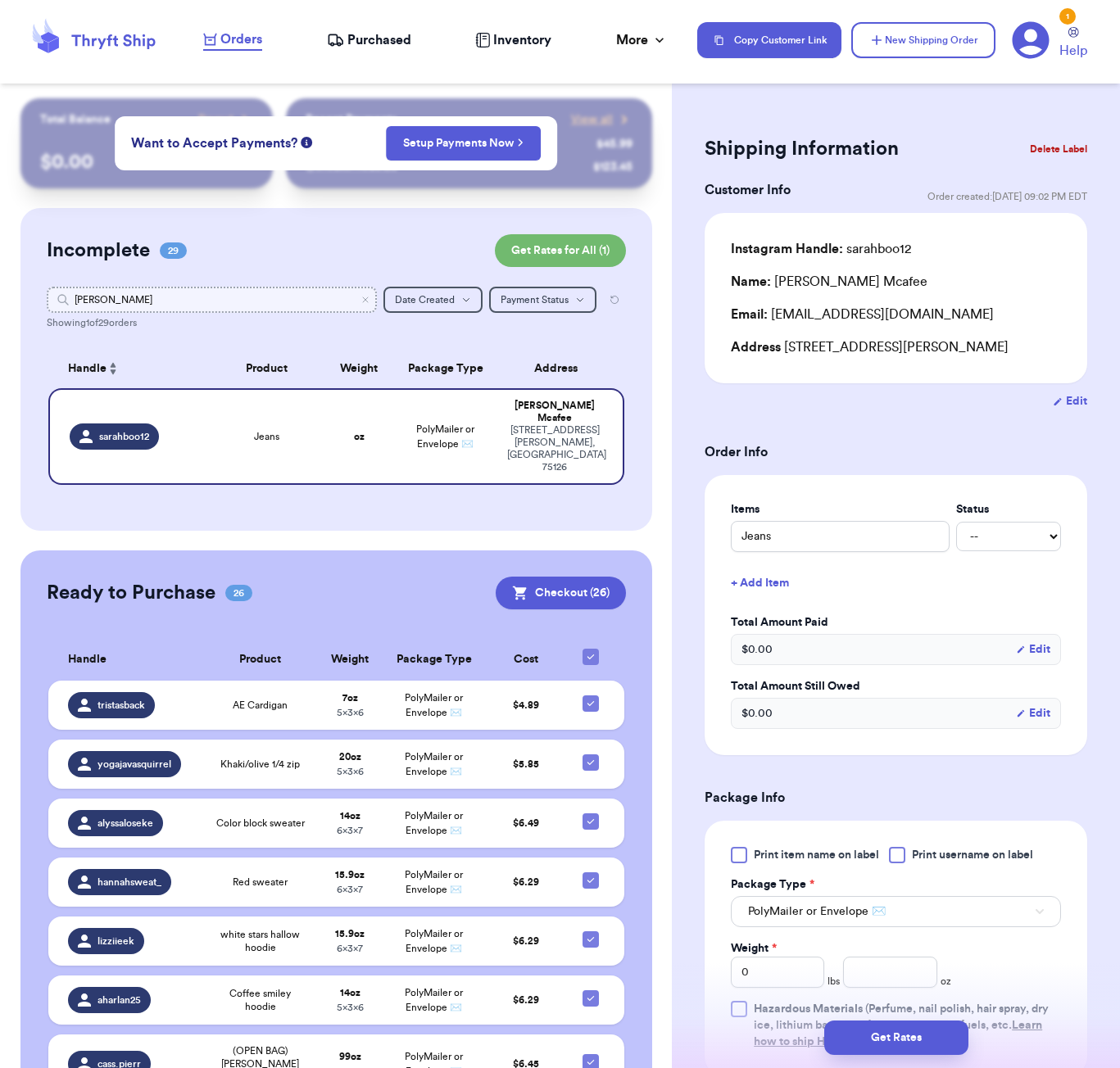
click at [197, 304] on input "[PERSON_NAME]" at bounding box center [212, 300] width 330 height 27
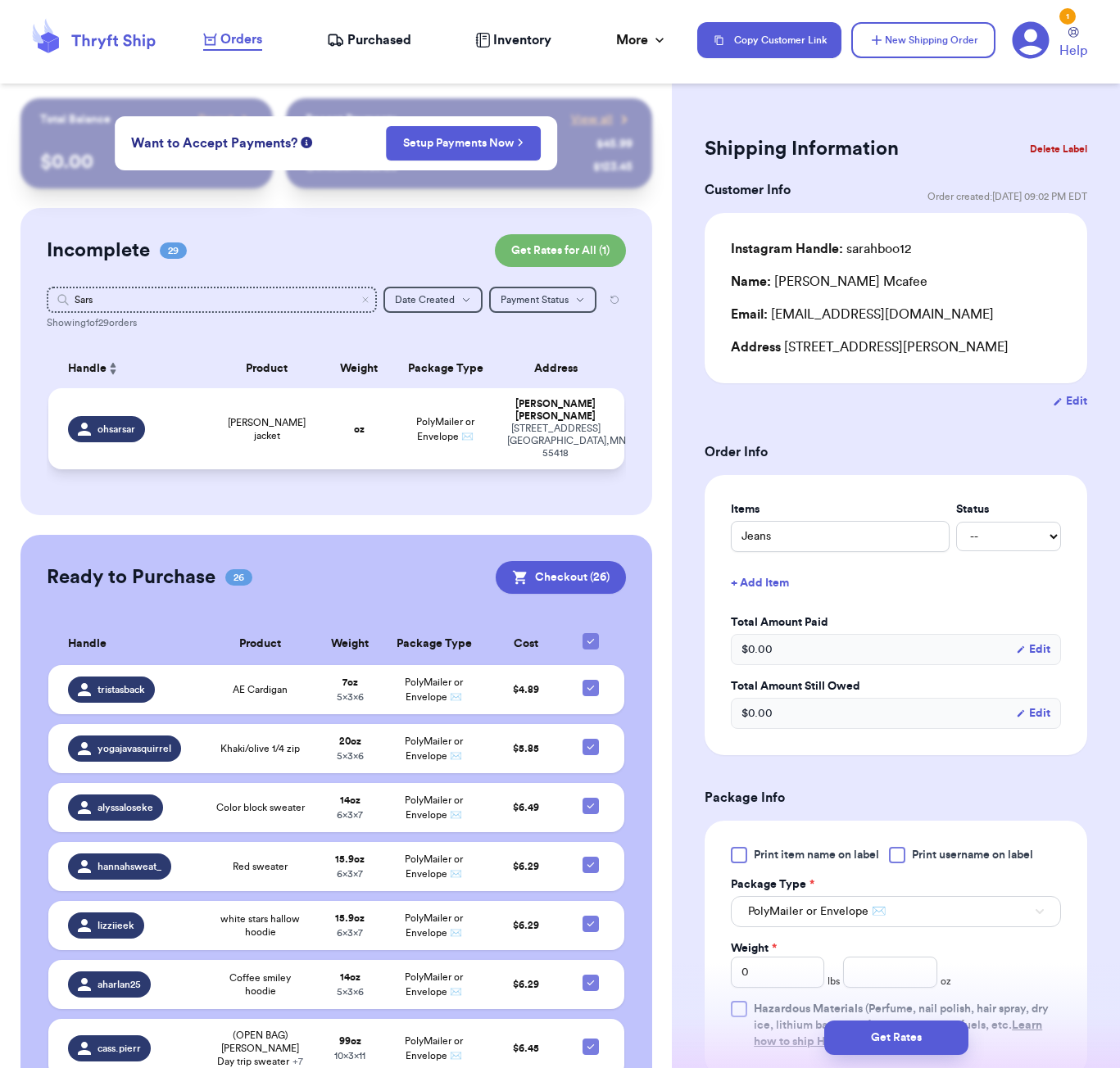
click at [346, 433] on td "oz" at bounding box center [359, 429] width 68 height 81
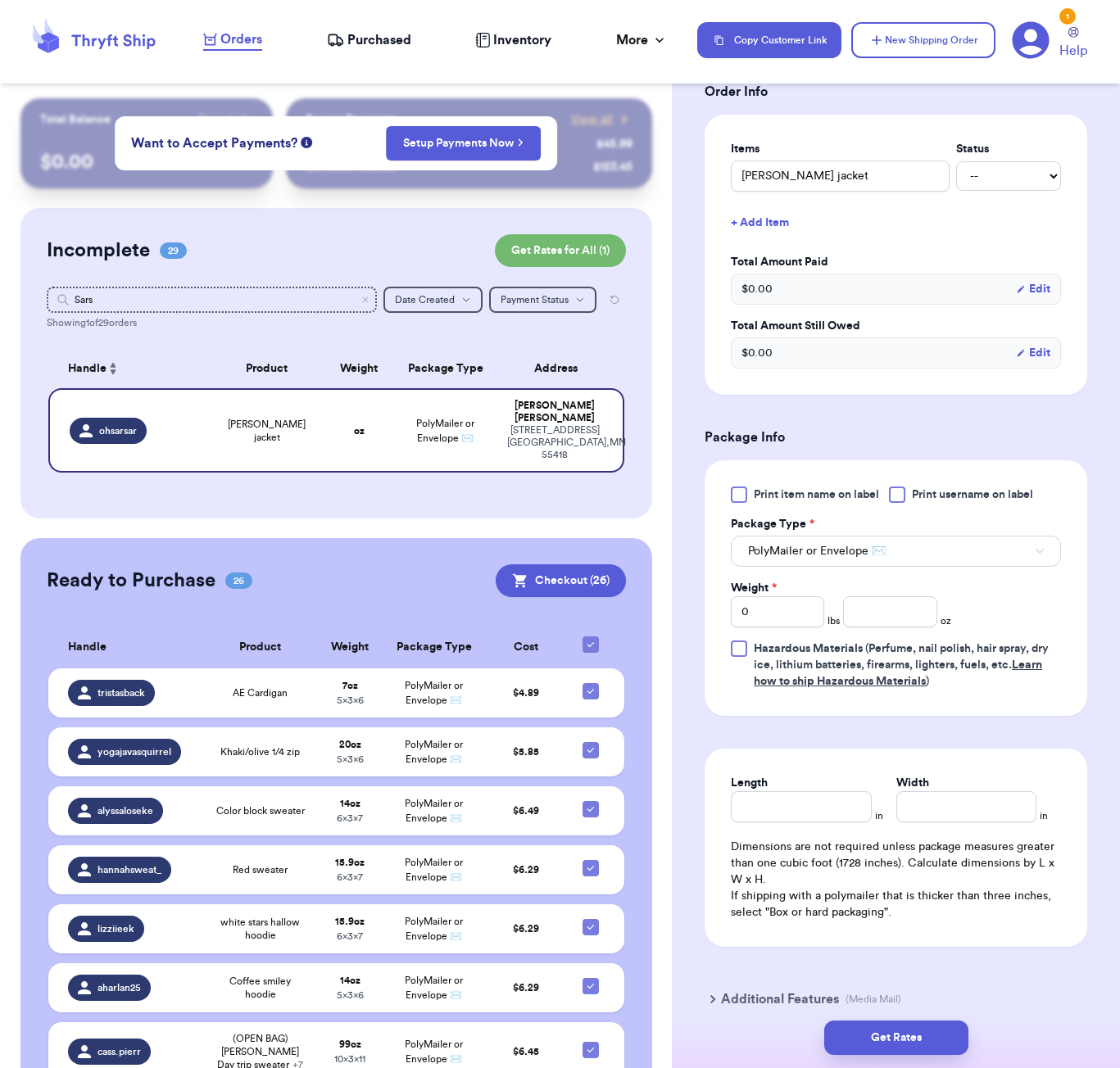
scroll to position [424, 0]
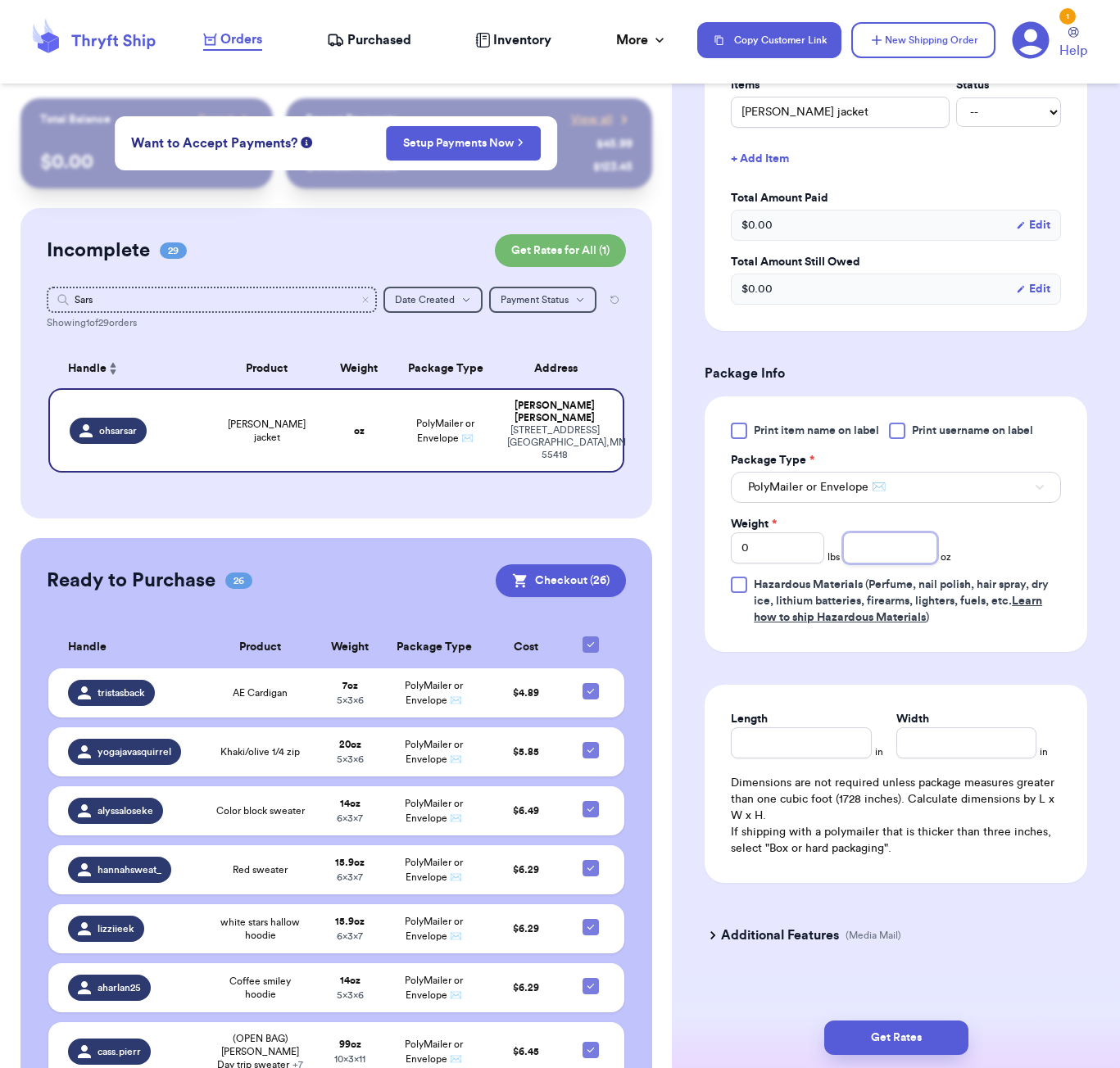
click at [901, 559] on input "number" at bounding box center [889, 548] width 93 height 31
click at [769, 757] on input "Length" at bounding box center [801, 743] width 140 height 31
drag, startPoint x: 899, startPoint y: 1042, endPoint x: 913, endPoint y: 1035, distance: 15.7
click at [899, 1042] on button "Get Rates" at bounding box center [896, 1038] width 144 height 34
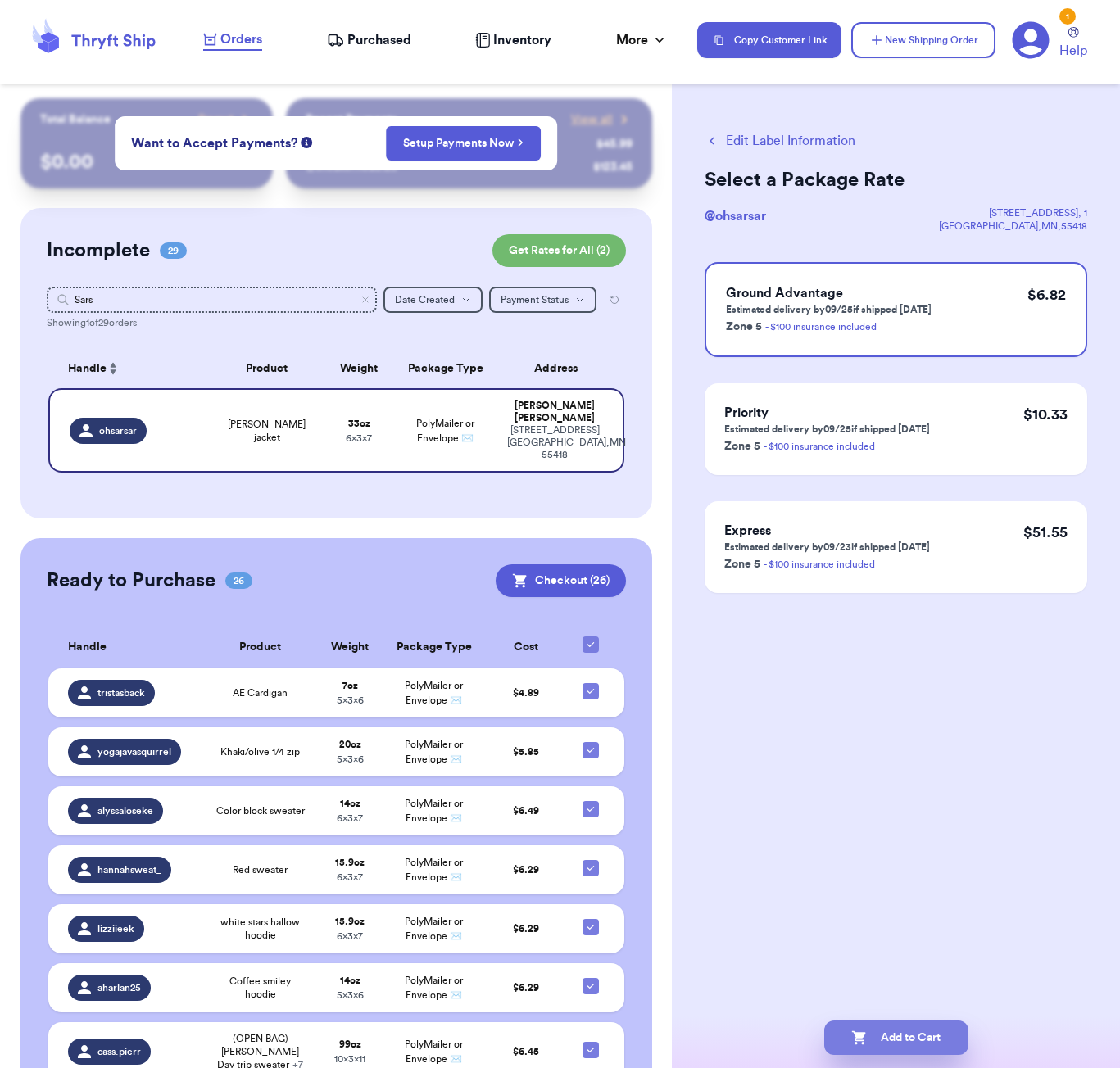
click at [922, 1037] on button "Add to Cart" at bounding box center [896, 1038] width 144 height 34
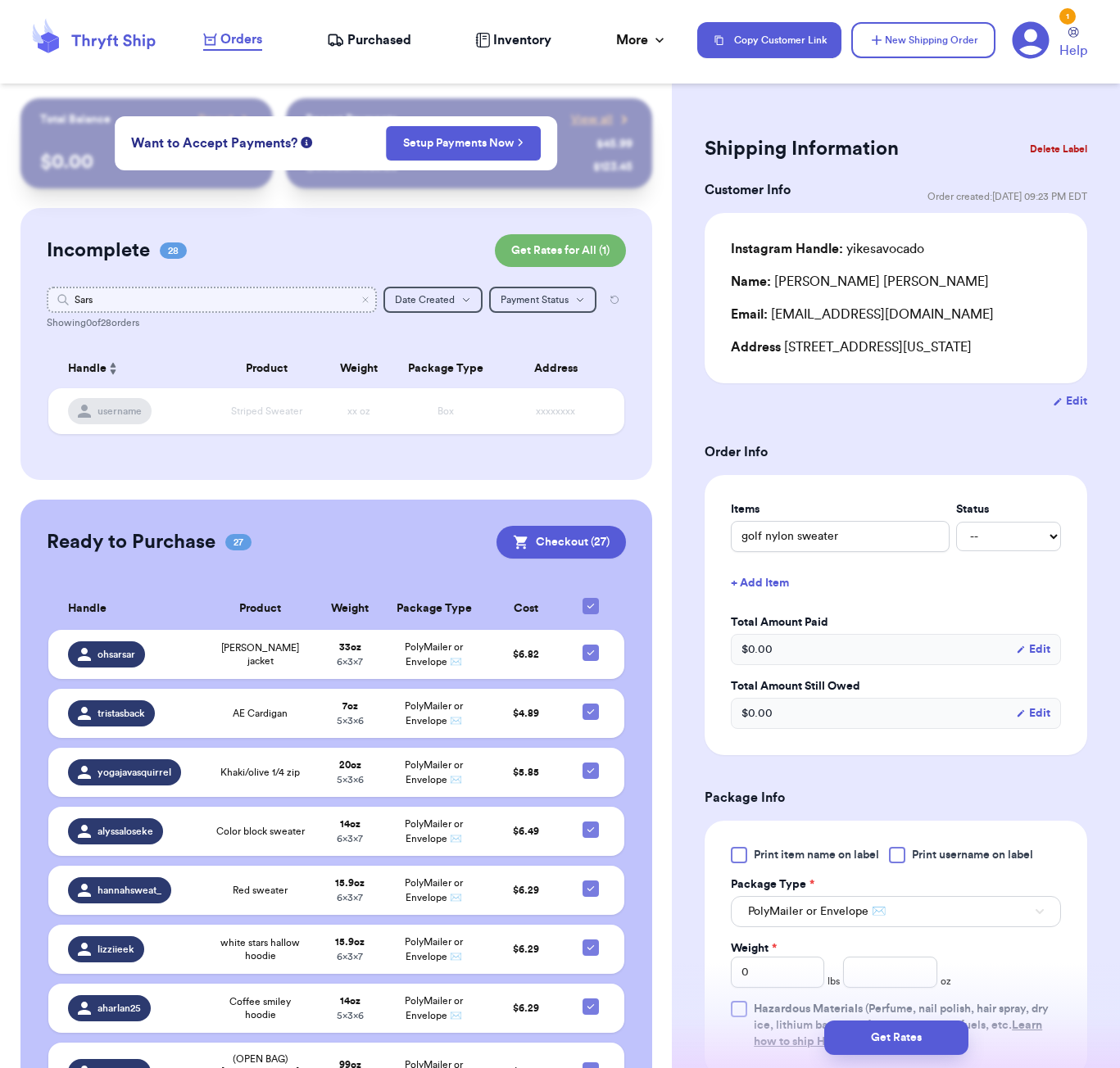
click at [266, 300] on input "Sars" at bounding box center [212, 300] width 330 height 27
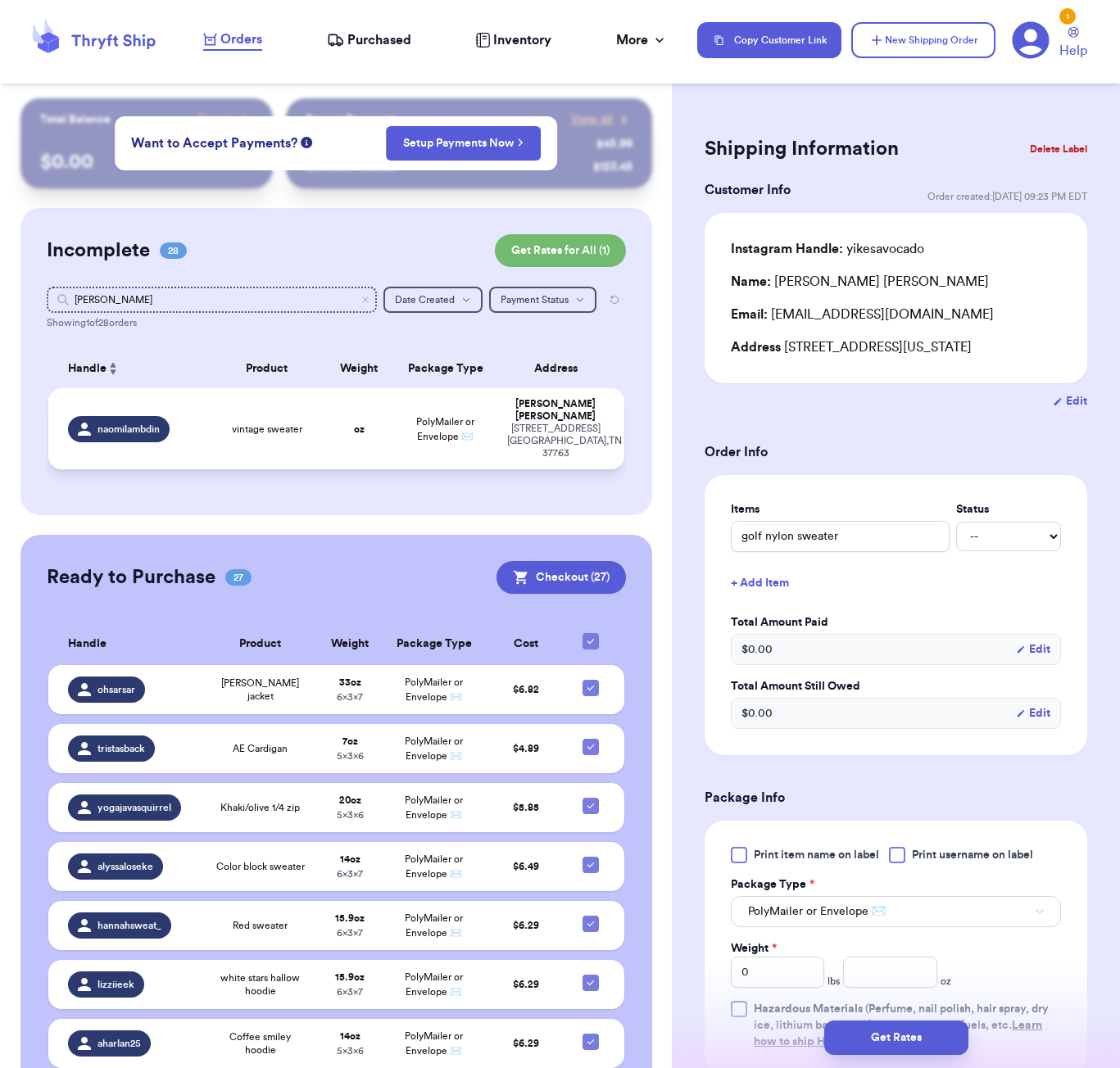
drag, startPoint x: 266, startPoint y: 300, endPoint x: 276, endPoint y: 443, distance: 143.3
click at [276, 443] on td "vintage sweater" at bounding box center [266, 429] width 116 height 81
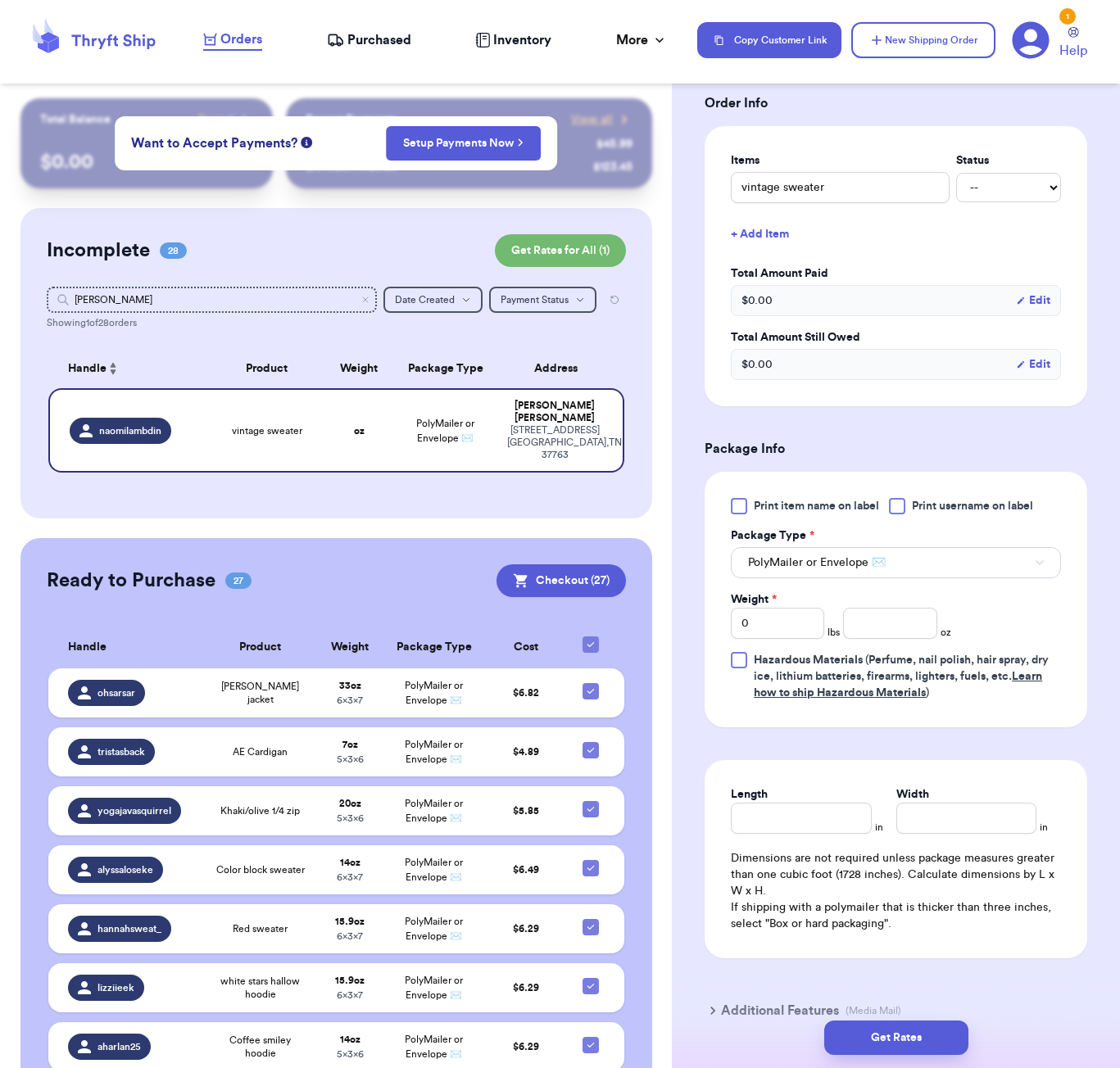
scroll to position [388, 0]
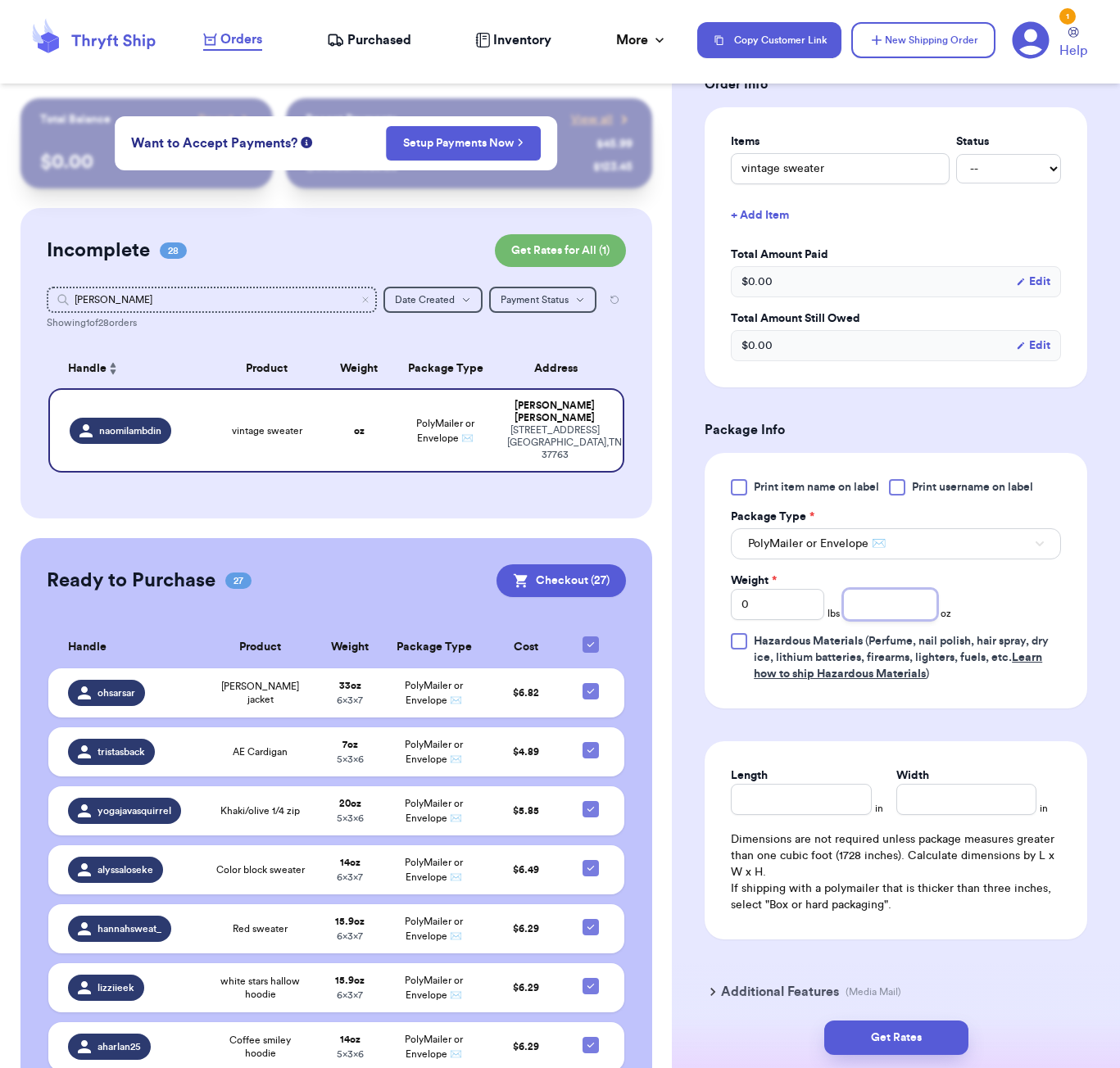
click at [899, 596] on input "number" at bounding box center [889, 604] width 93 height 31
click at [770, 806] on div "Length in Width in Dimensions are not required unless package measures greater …" at bounding box center [895, 840] width 382 height 199
click at [785, 790] on input "Length" at bounding box center [801, 799] width 140 height 31
drag, startPoint x: 913, startPoint y: 1026, endPoint x: 976, endPoint y: 1015, distance: 64.0
click at [913, 1026] on button "Get Rates" at bounding box center [896, 1038] width 144 height 34
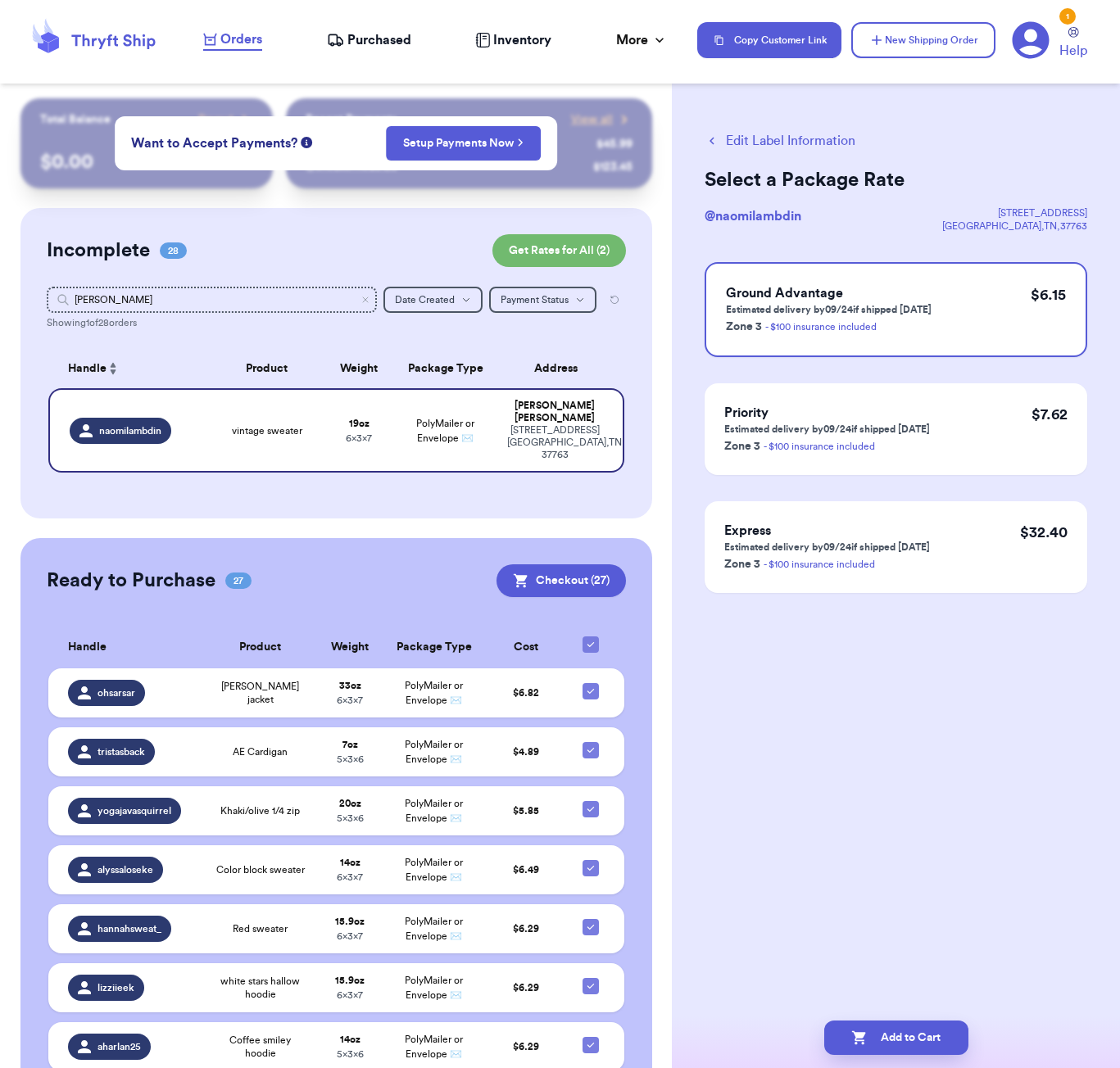
scroll to position [0, 0]
drag, startPoint x: 903, startPoint y: 1027, endPoint x: 933, endPoint y: 989, distance: 48.4
click at [903, 1027] on button "Add to Cart" at bounding box center [896, 1038] width 144 height 34
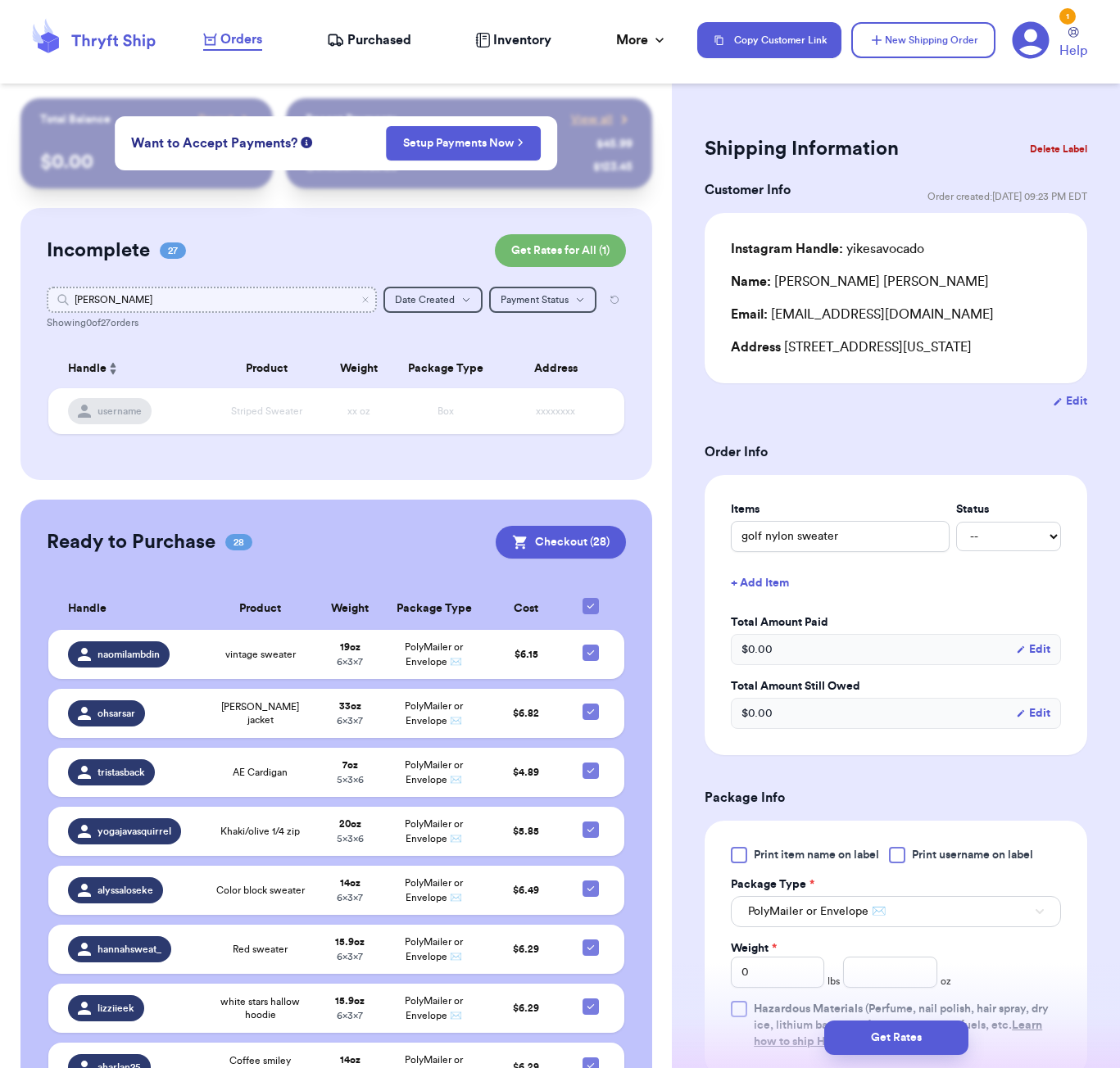
click at [248, 300] on input "[PERSON_NAME]" at bounding box center [212, 300] width 330 height 27
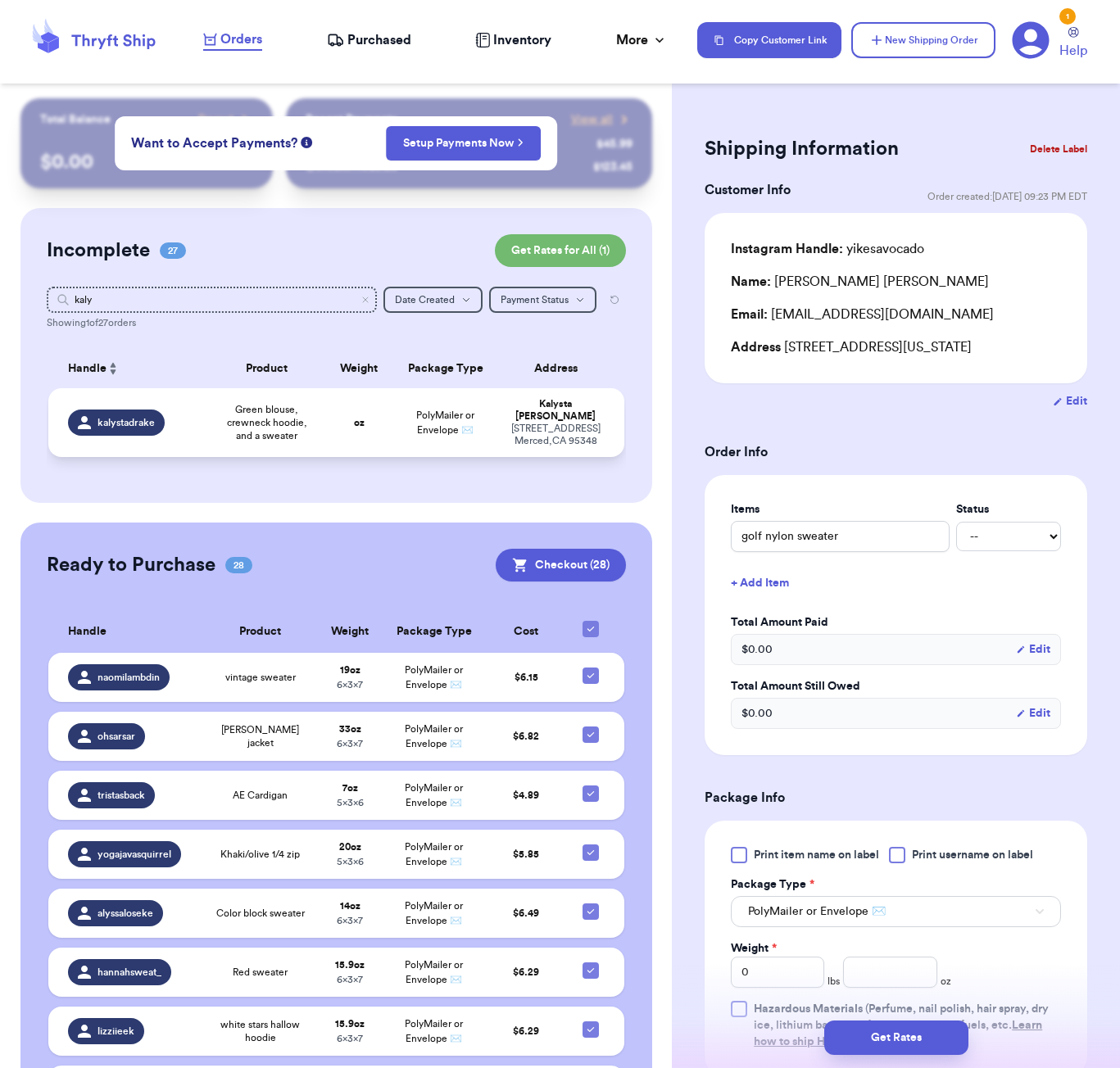
click at [317, 409] on td "Green blouse, crewneck hoodie, and a sweater" at bounding box center [266, 423] width 116 height 68
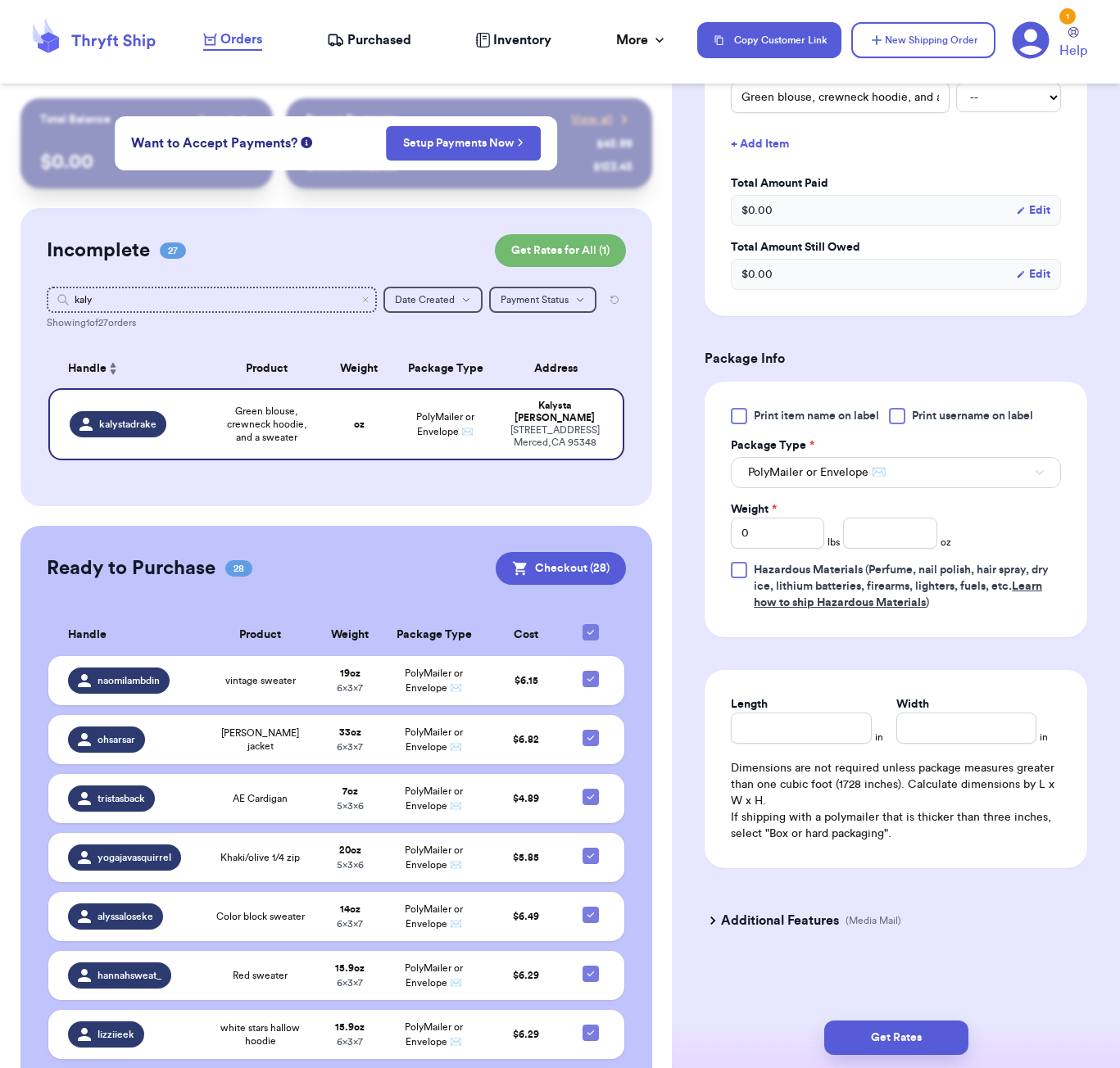
scroll to position [442, 0]
click at [866, 544] on input "number" at bounding box center [889, 533] width 93 height 31
click at [797, 738] on input "Length" at bounding box center [801, 728] width 140 height 31
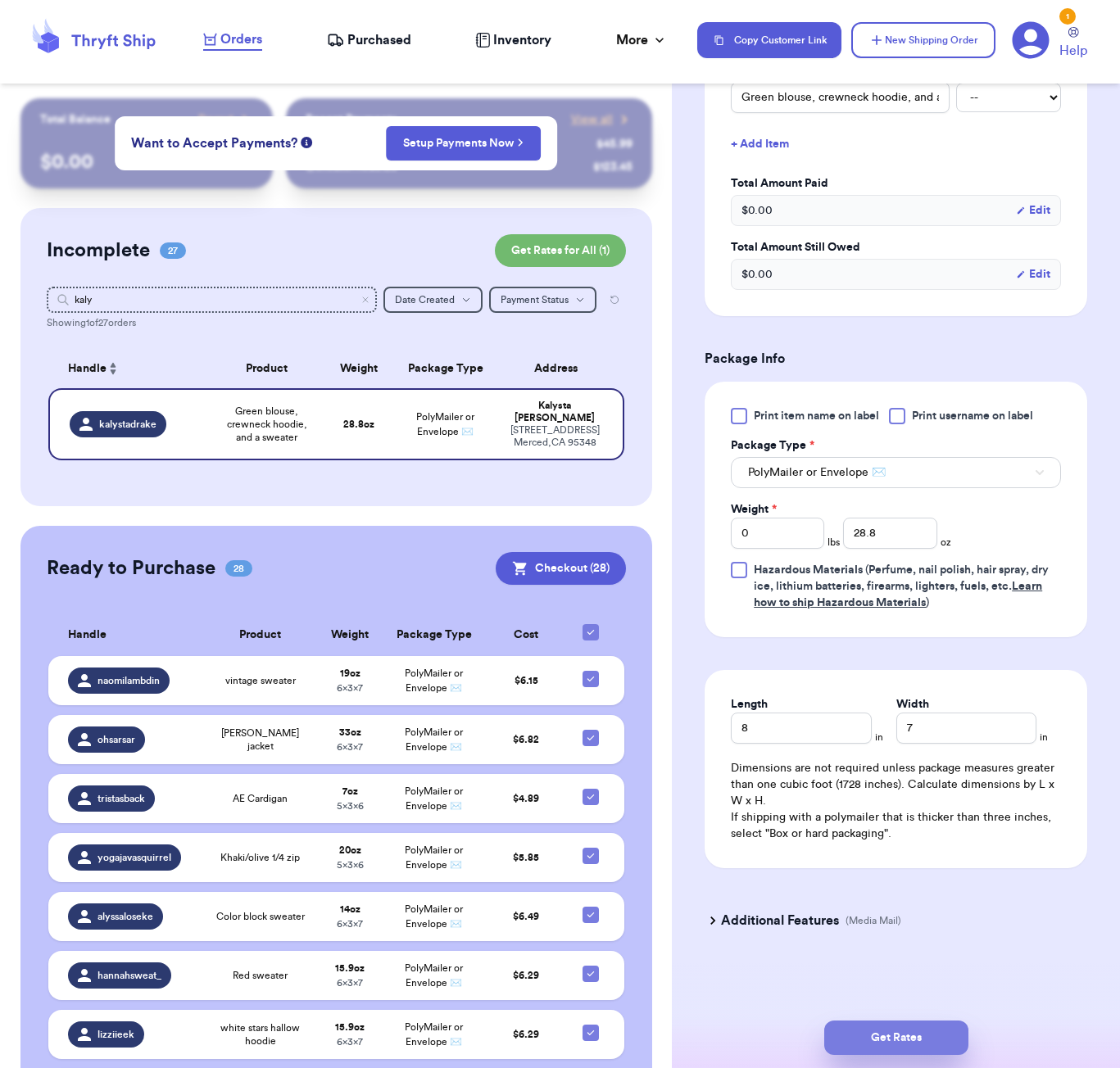
click at [904, 1029] on button "Get Rates" at bounding box center [896, 1038] width 144 height 34
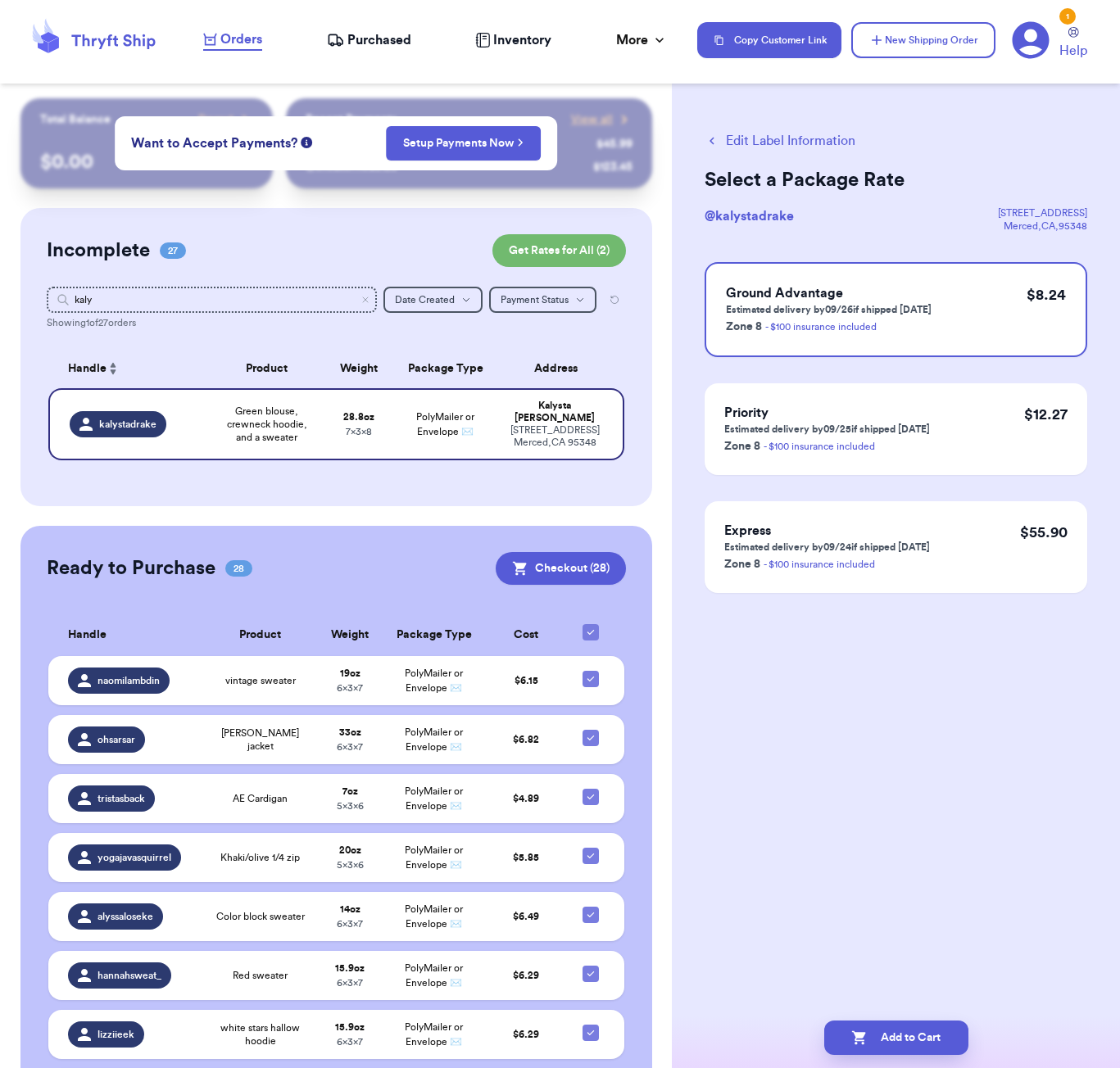
click at [756, 139] on button "Edit Label Information" at bounding box center [779, 140] width 151 height 20
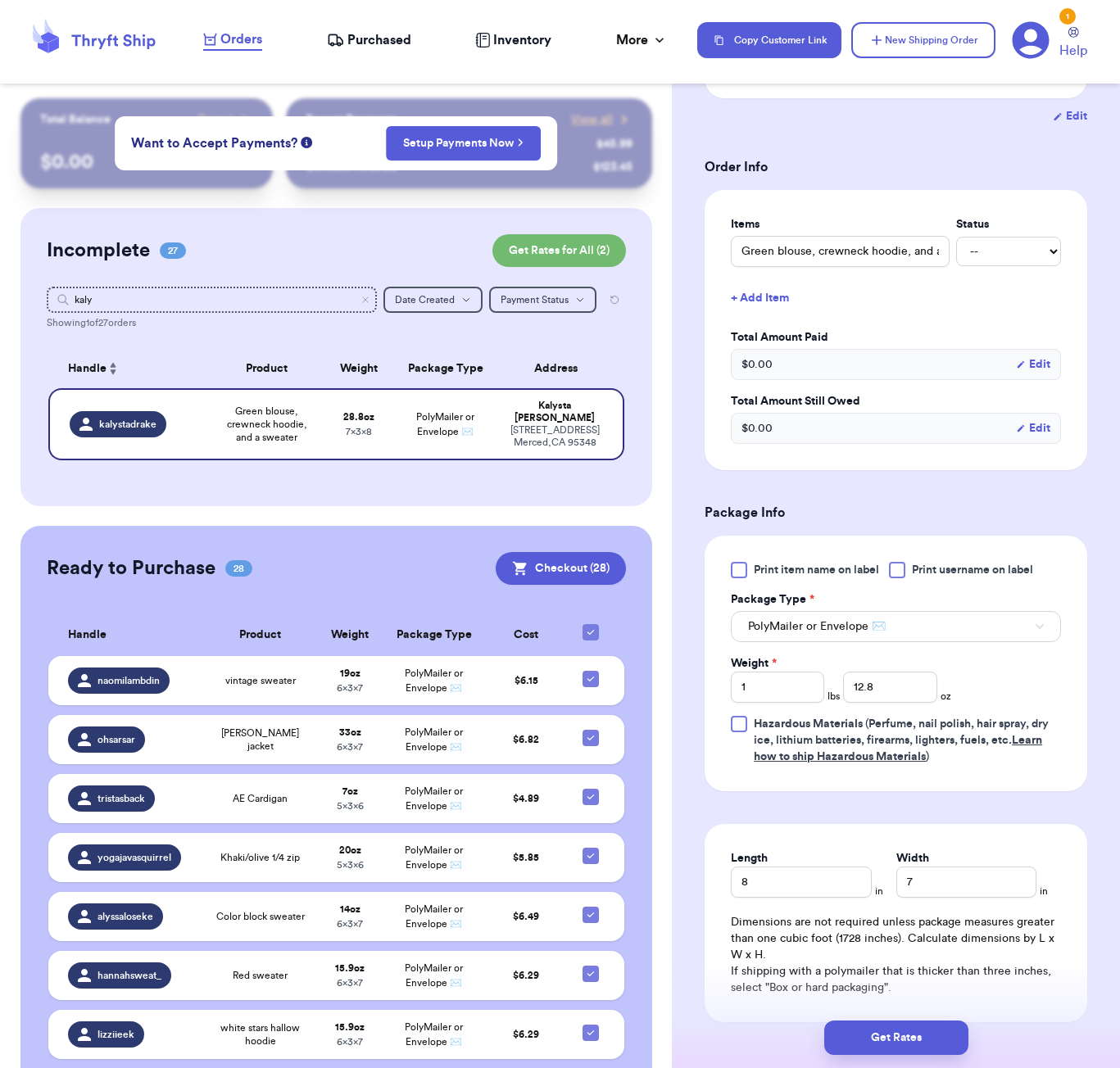
scroll to position [315, 0]
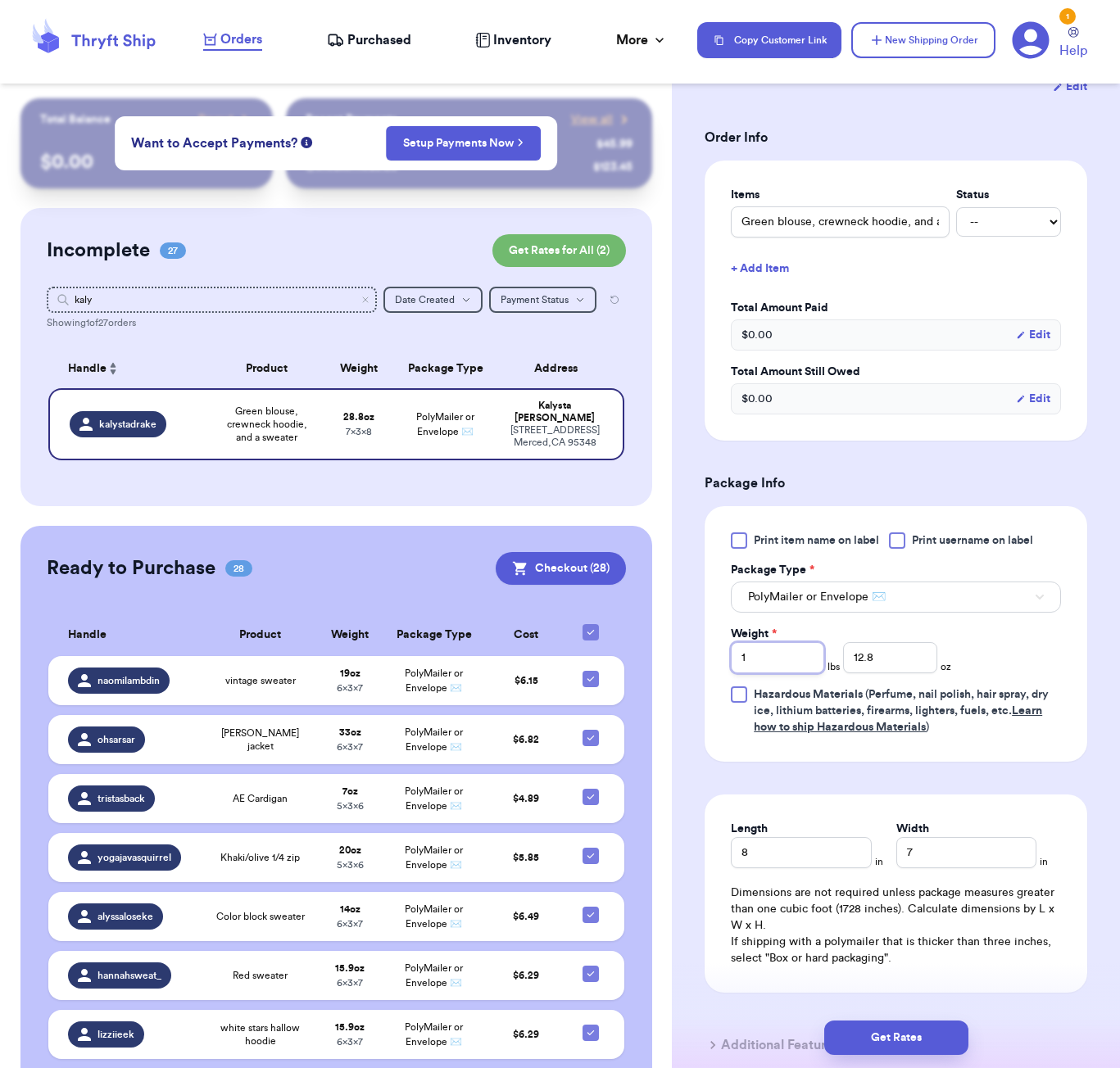
click at [790, 667] on input "1" at bounding box center [777, 658] width 93 height 31
click at [938, 1047] on button "Get Rates" at bounding box center [896, 1038] width 144 height 34
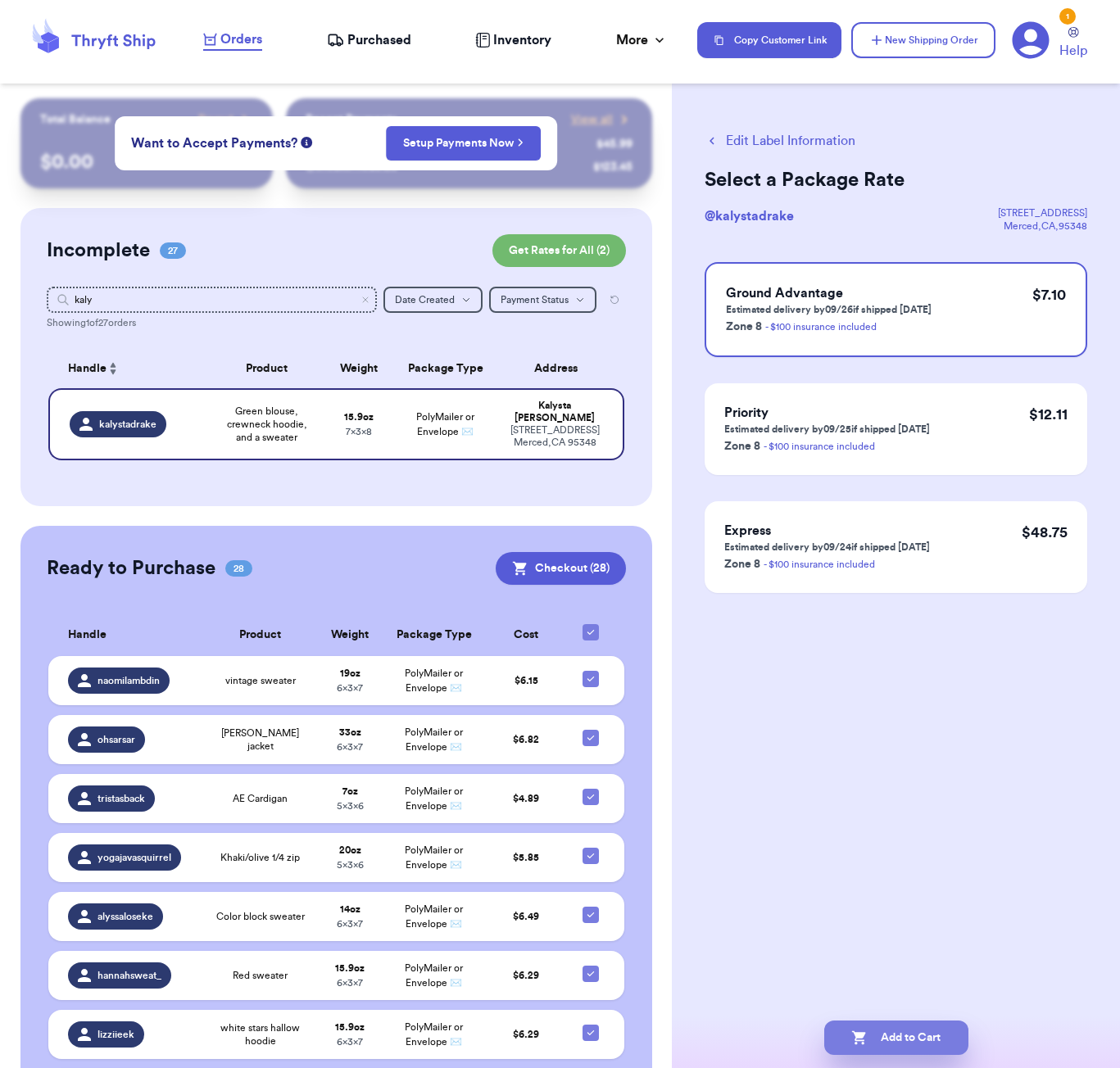
click at [917, 1034] on button "Add to Cart" at bounding box center [896, 1038] width 144 height 34
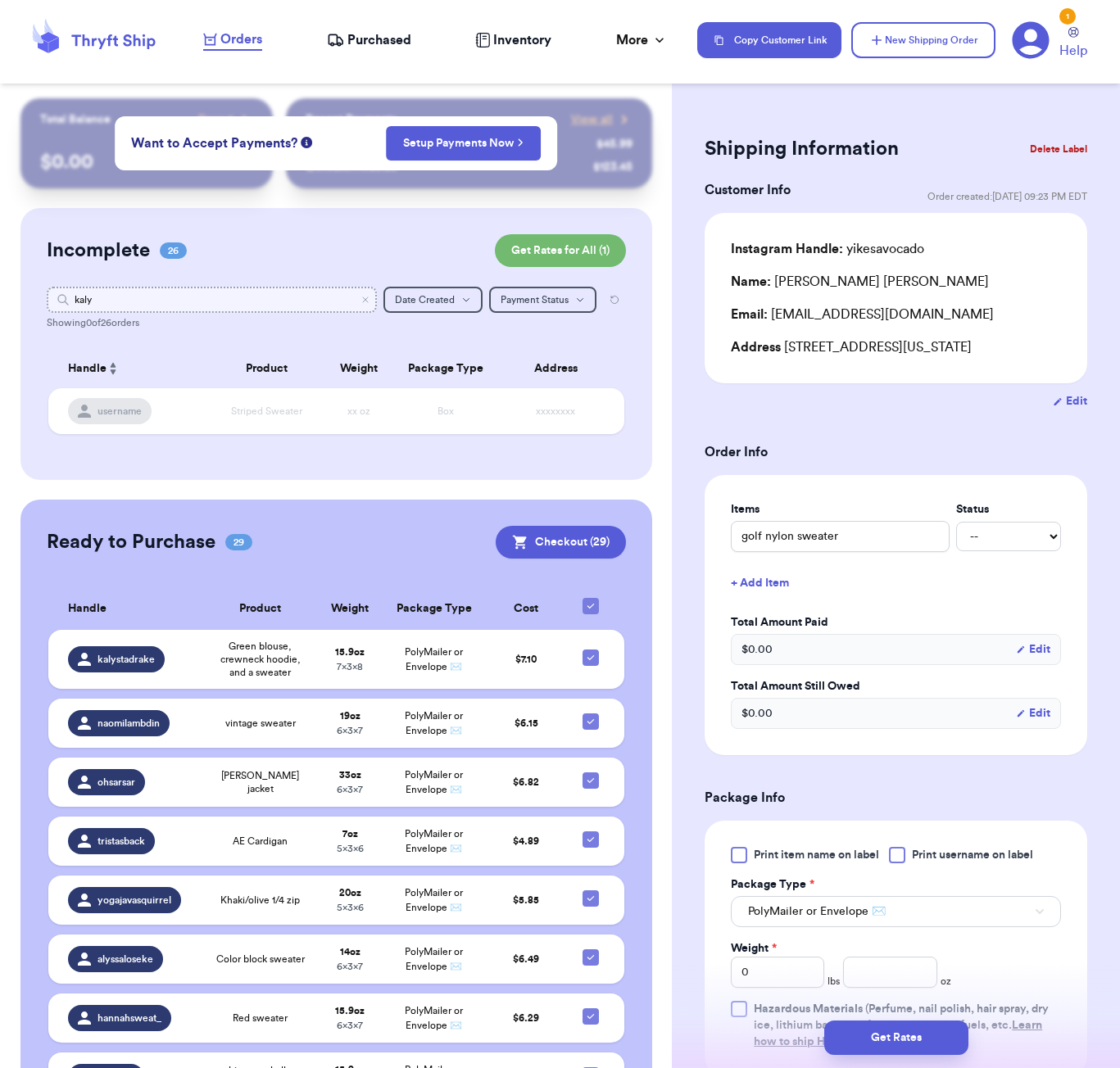
click at [308, 307] on input "kaly" at bounding box center [212, 300] width 330 height 27
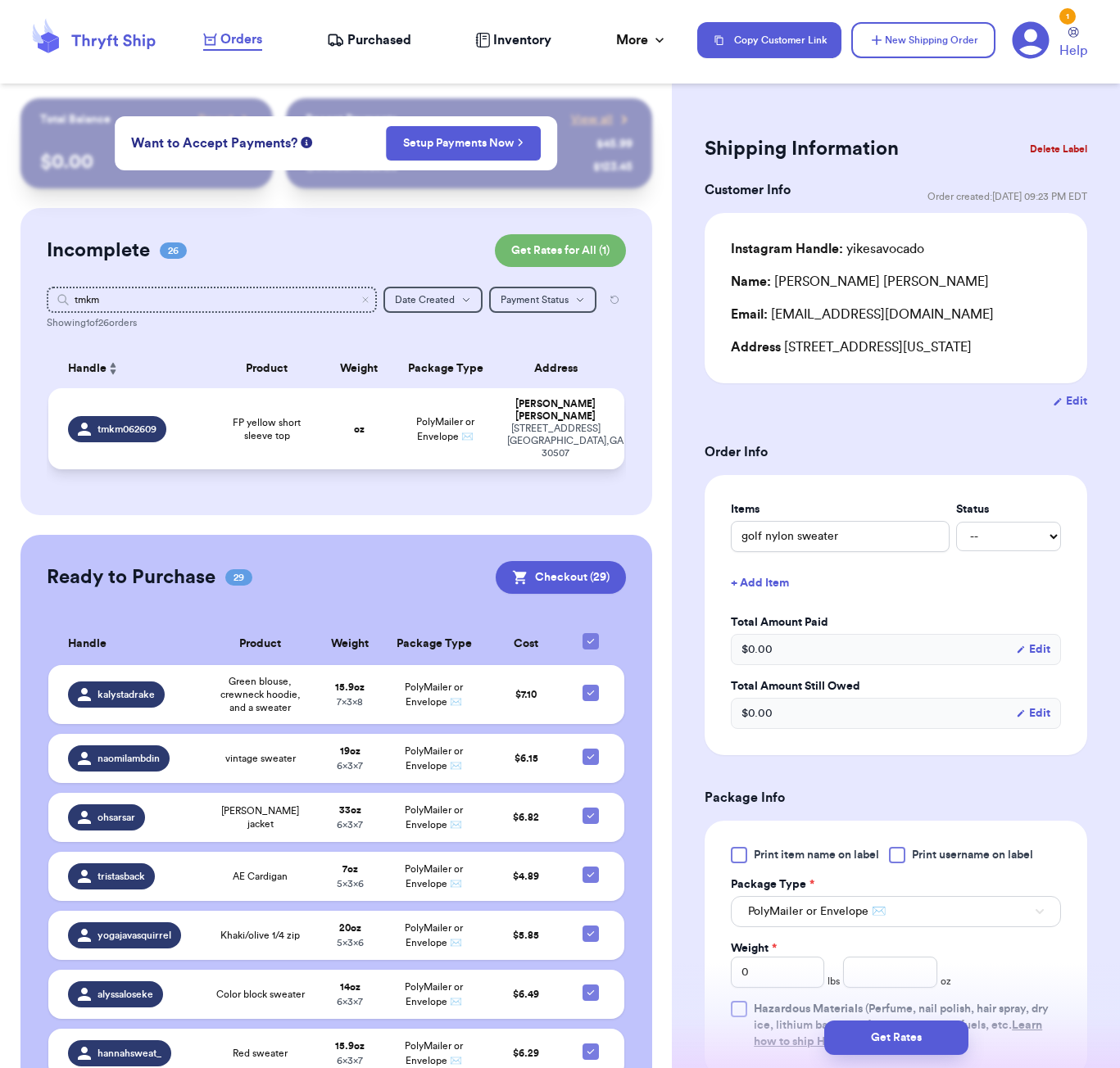
click at [335, 432] on td "oz" at bounding box center [359, 429] width 68 height 81
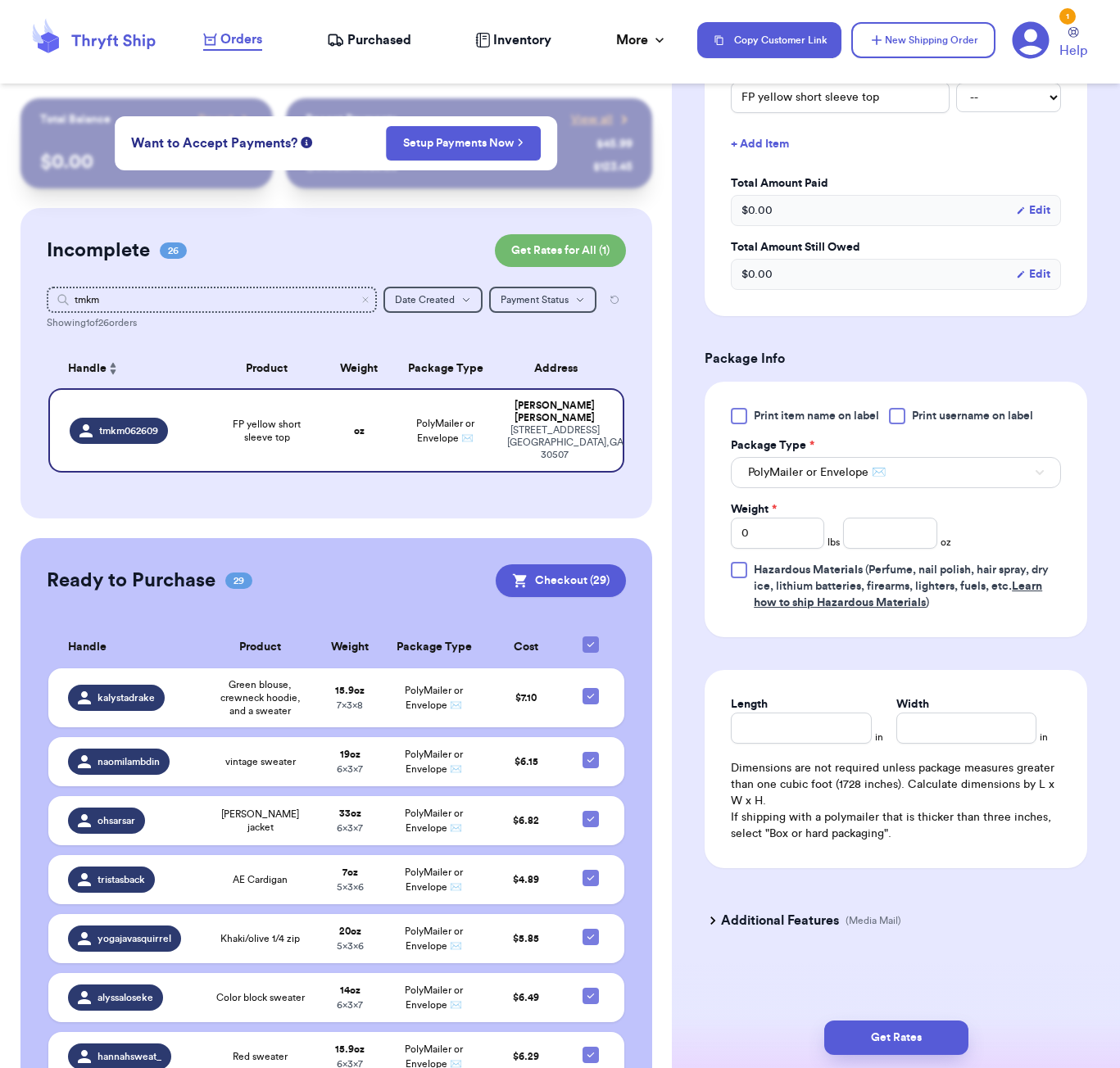
scroll to position [442, 0]
click at [918, 533] on input "number" at bounding box center [889, 533] width 93 height 31
click at [816, 726] on input "Length" at bounding box center [801, 728] width 140 height 31
click at [931, 1047] on button "Get Rates" at bounding box center [896, 1038] width 144 height 34
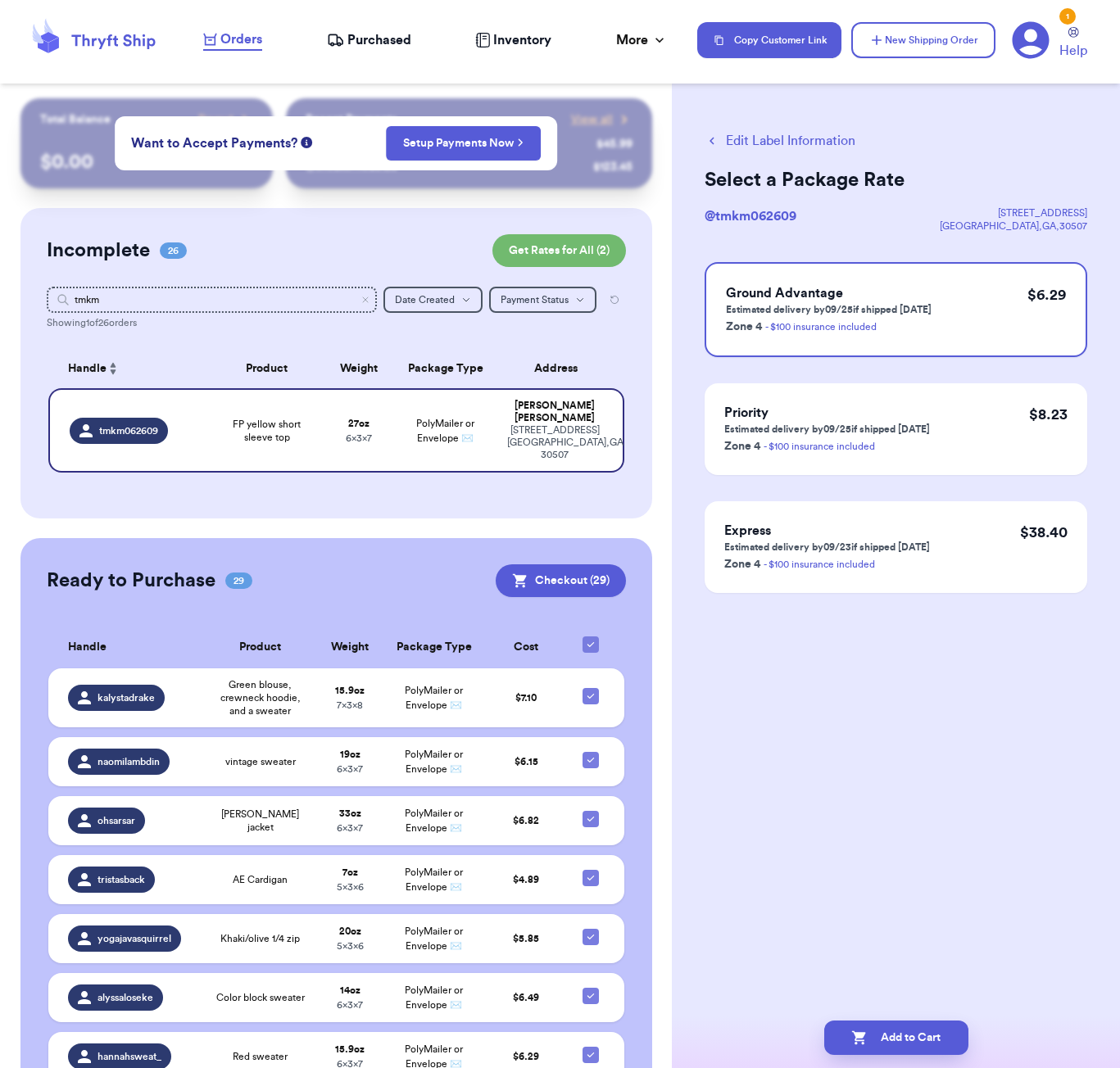
scroll to position [0, 0]
click at [911, 1047] on button "Add to Cart" at bounding box center [896, 1038] width 144 height 34
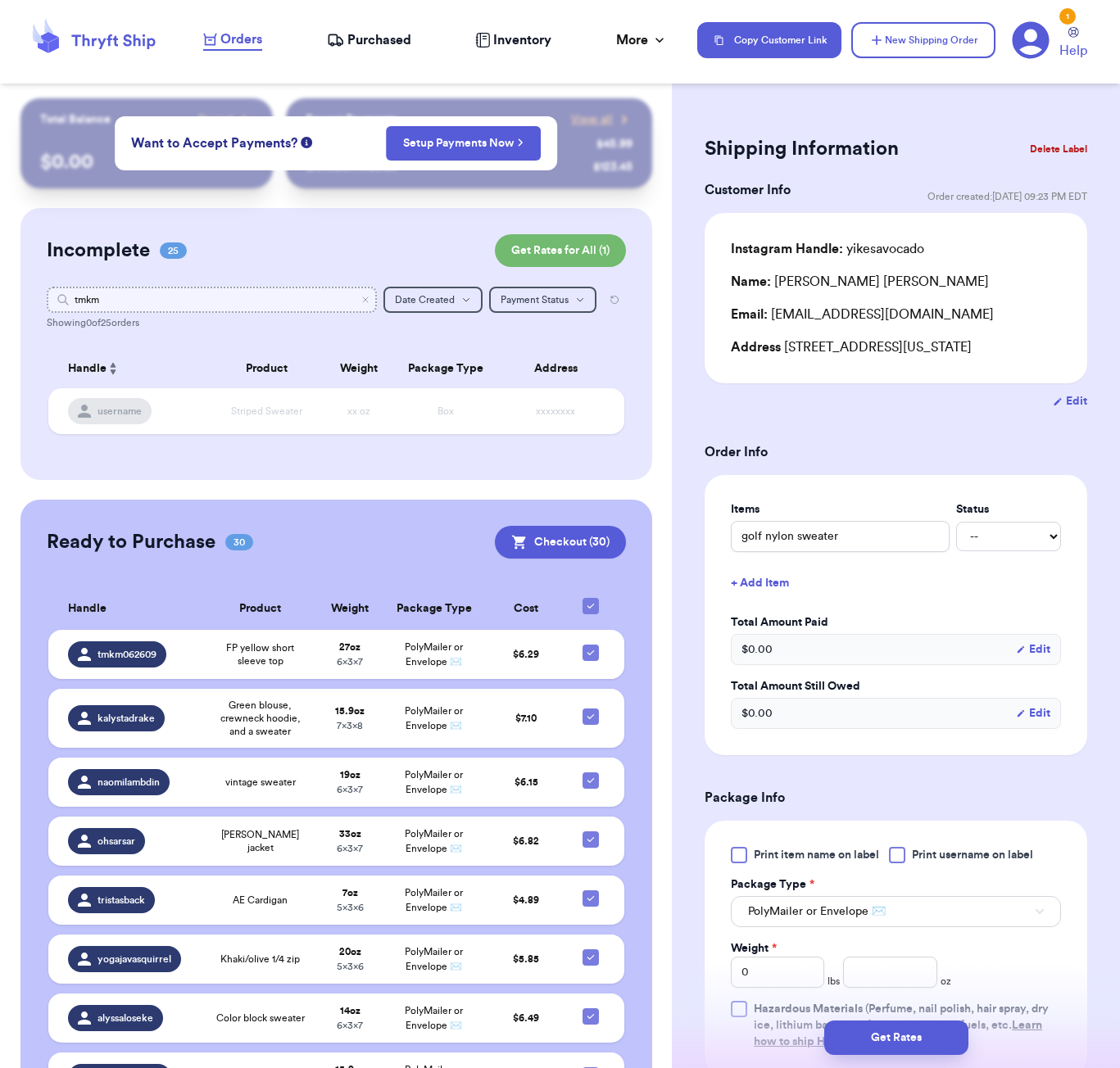
click at [134, 288] on input "tmkm" at bounding box center [212, 300] width 330 height 27
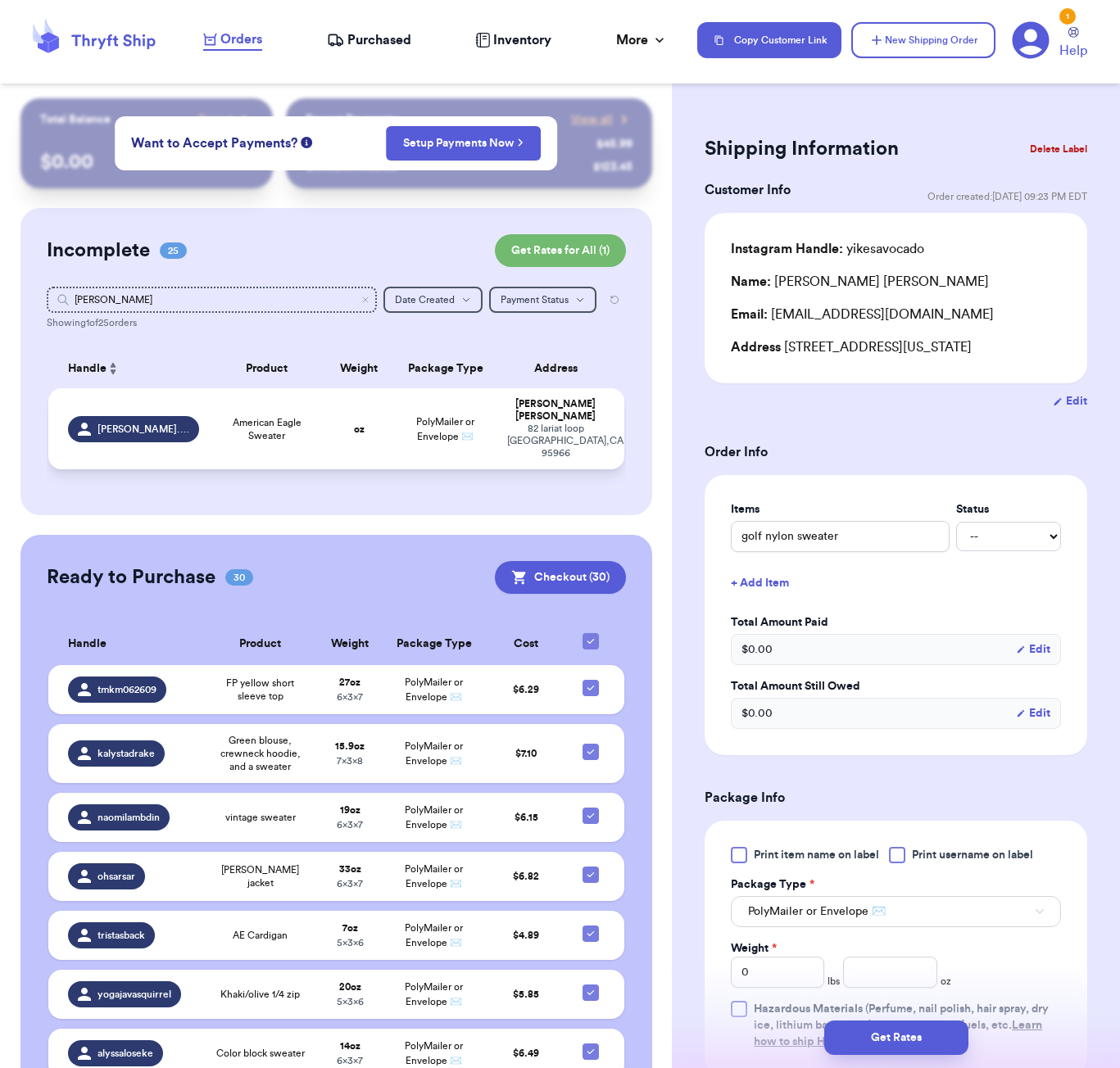
click at [331, 434] on td "oz" at bounding box center [359, 429] width 68 height 81
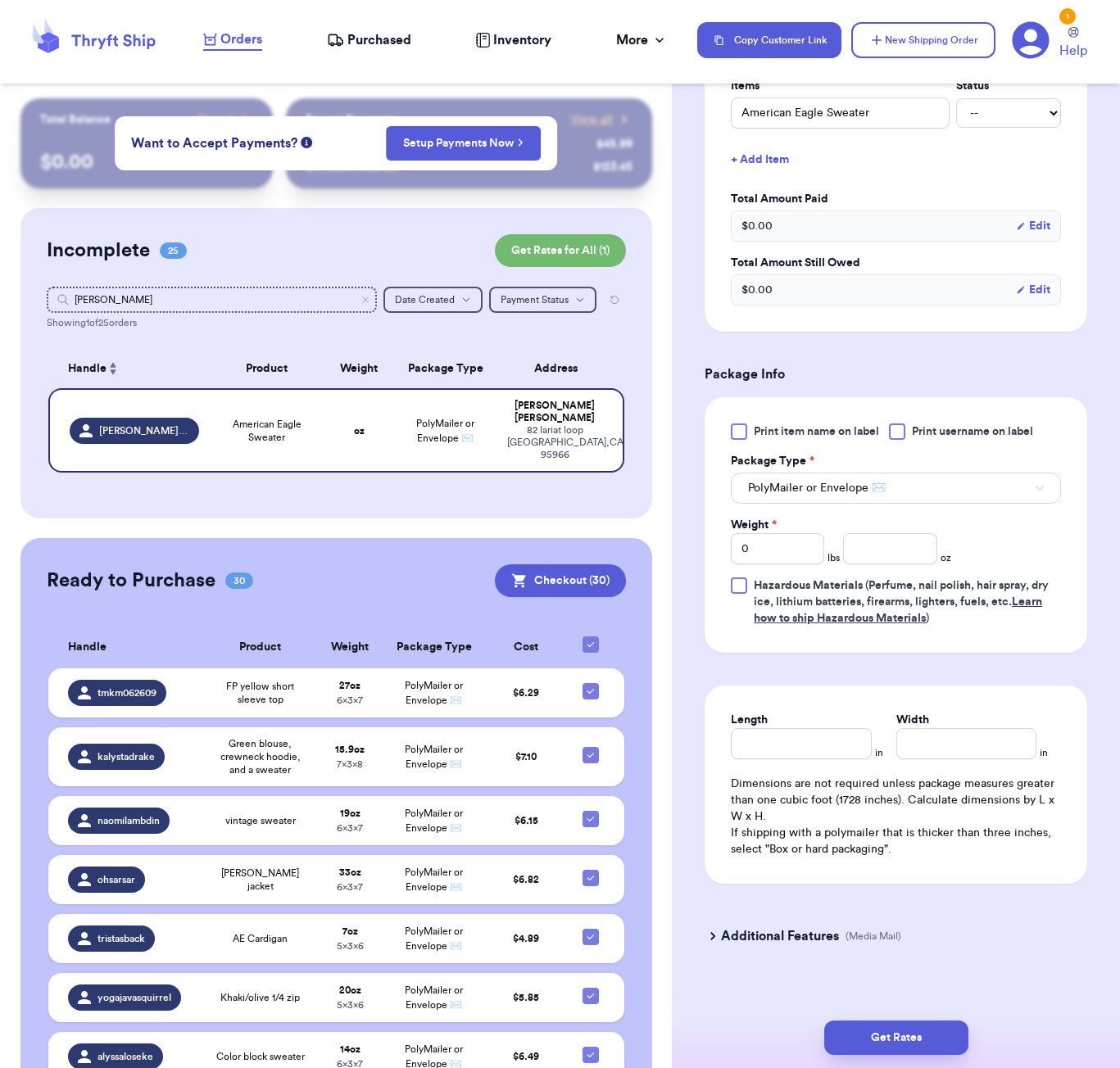
scroll to position [442, 0]
click at [884, 539] on input "number" at bounding box center [889, 549] width 93 height 31
click at [818, 729] on input "Length" at bounding box center [801, 745] width 140 height 31
click at [938, 1028] on button "Get Rates" at bounding box center [896, 1038] width 144 height 34
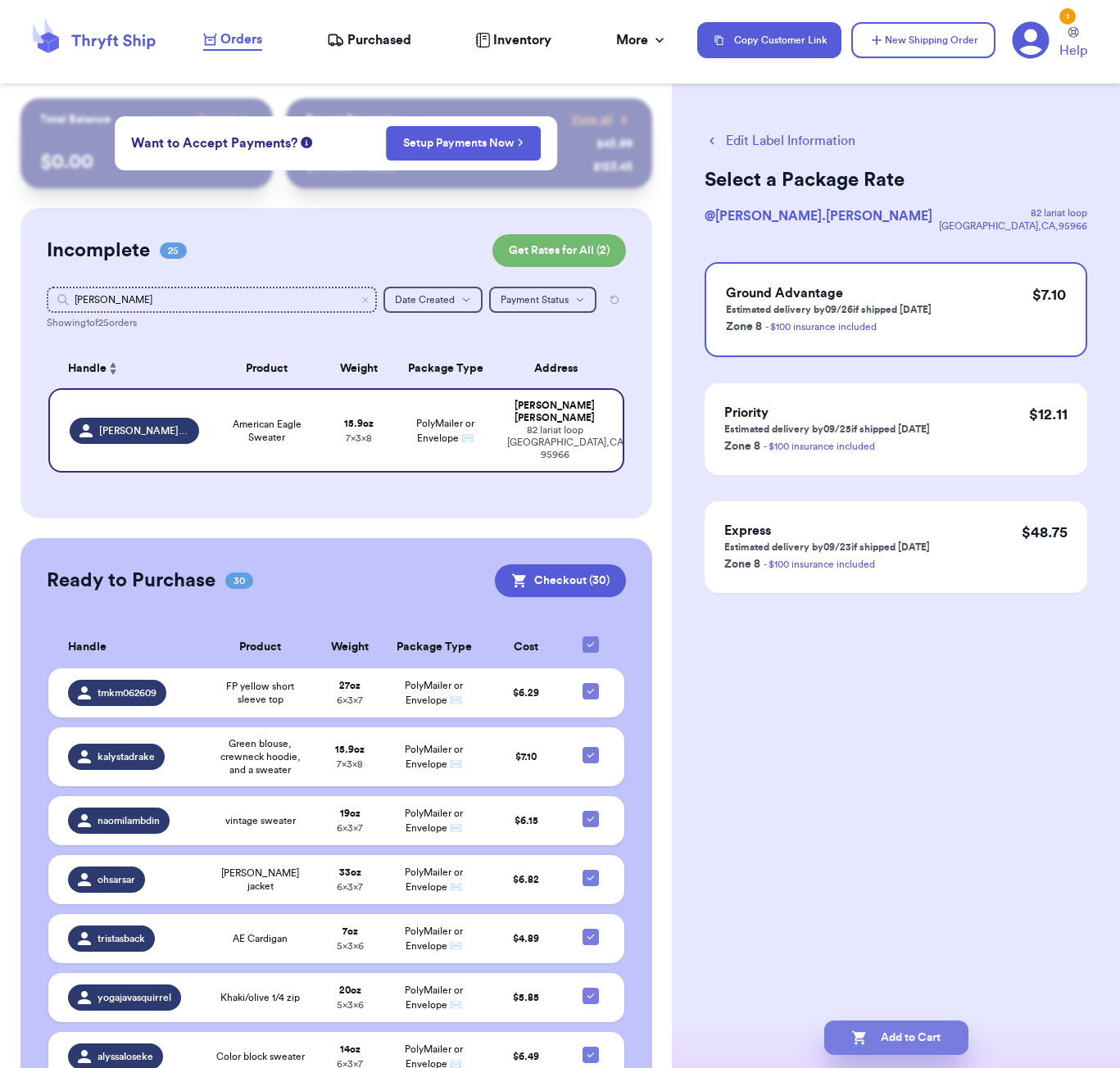
click at [896, 1030] on button "Add to Cart" at bounding box center [896, 1038] width 144 height 34
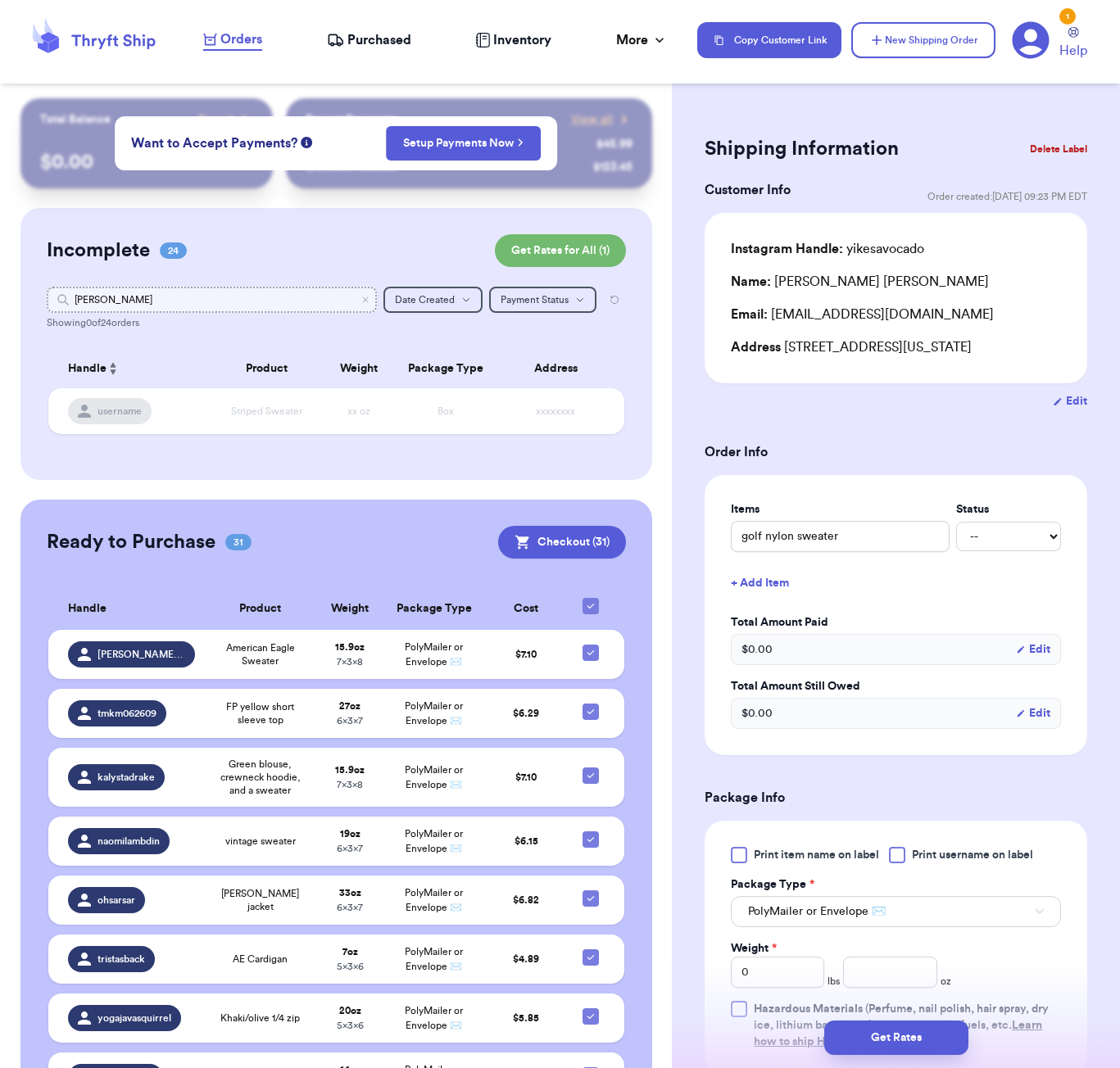
click at [211, 293] on input "[PERSON_NAME]" at bounding box center [212, 300] width 330 height 27
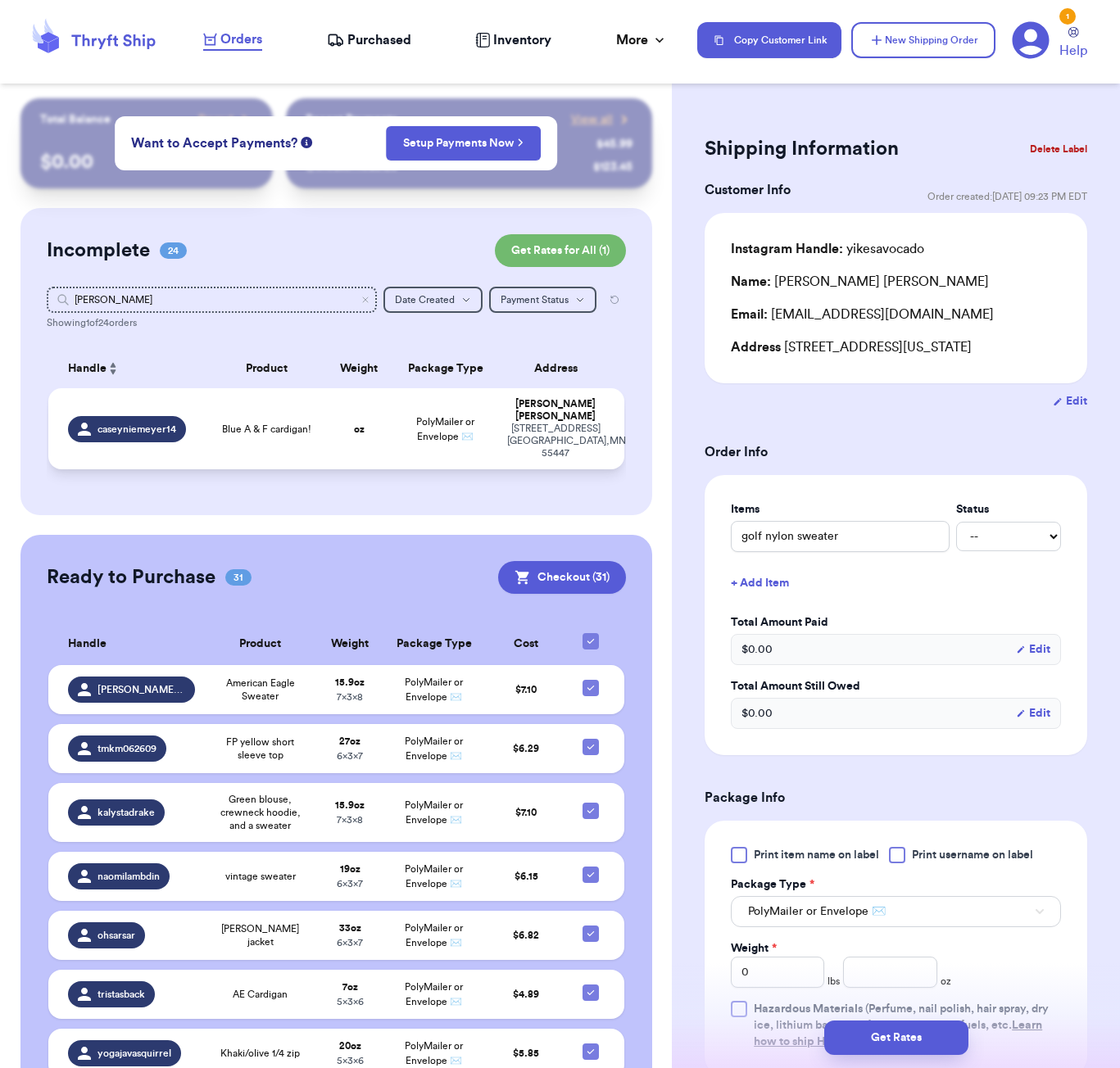
drag, startPoint x: 211, startPoint y: 293, endPoint x: 250, endPoint y: 440, distance: 152.1
click at [250, 440] on td "Blue A & F cardigan!" at bounding box center [266, 429] width 116 height 81
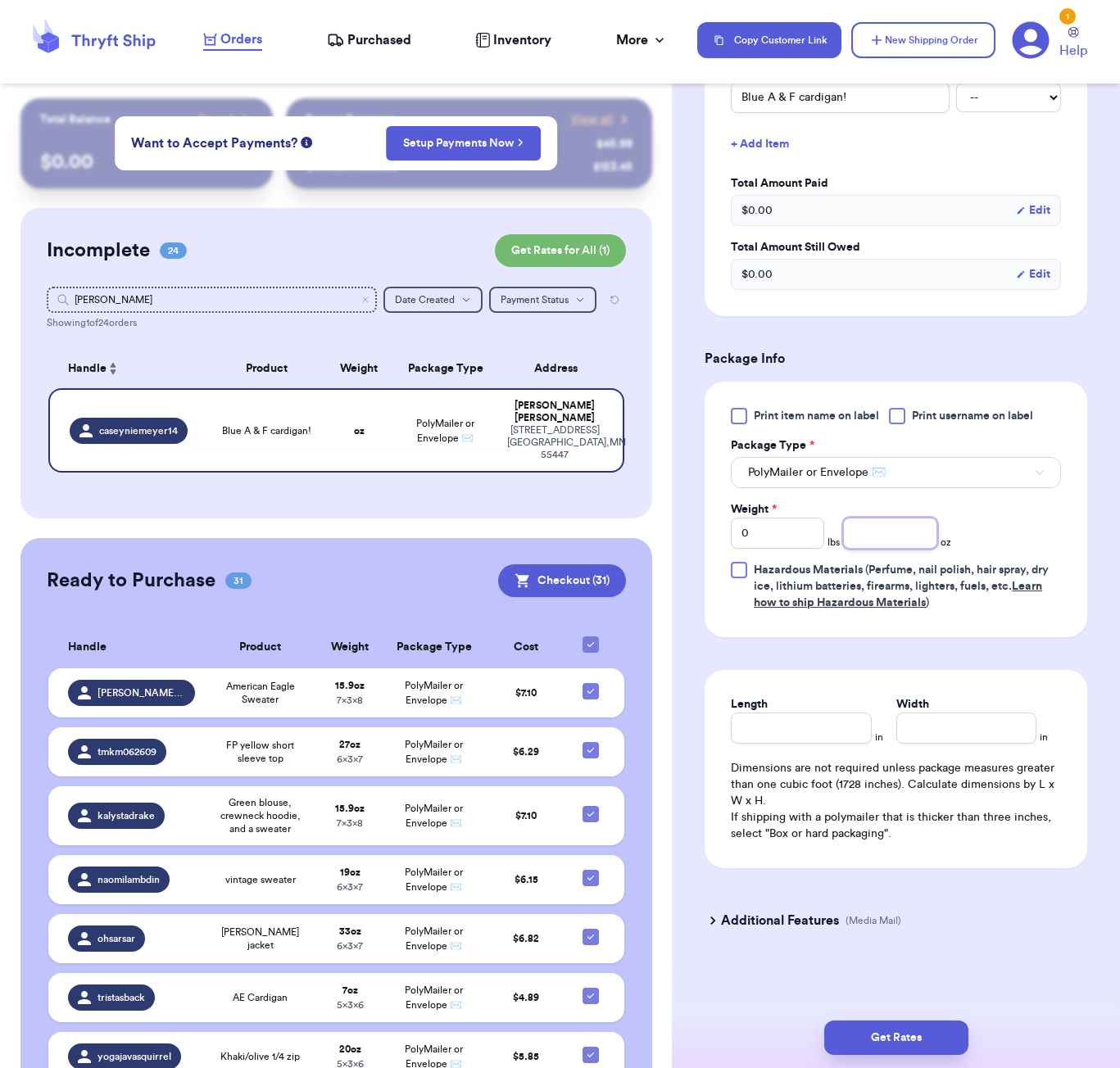
click at [872, 539] on input "number" at bounding box center [889, 533] width 93 height 31
click at [910, 1029] on button "Get Rates" at bounding box center [896, 1038] width 144 height 34
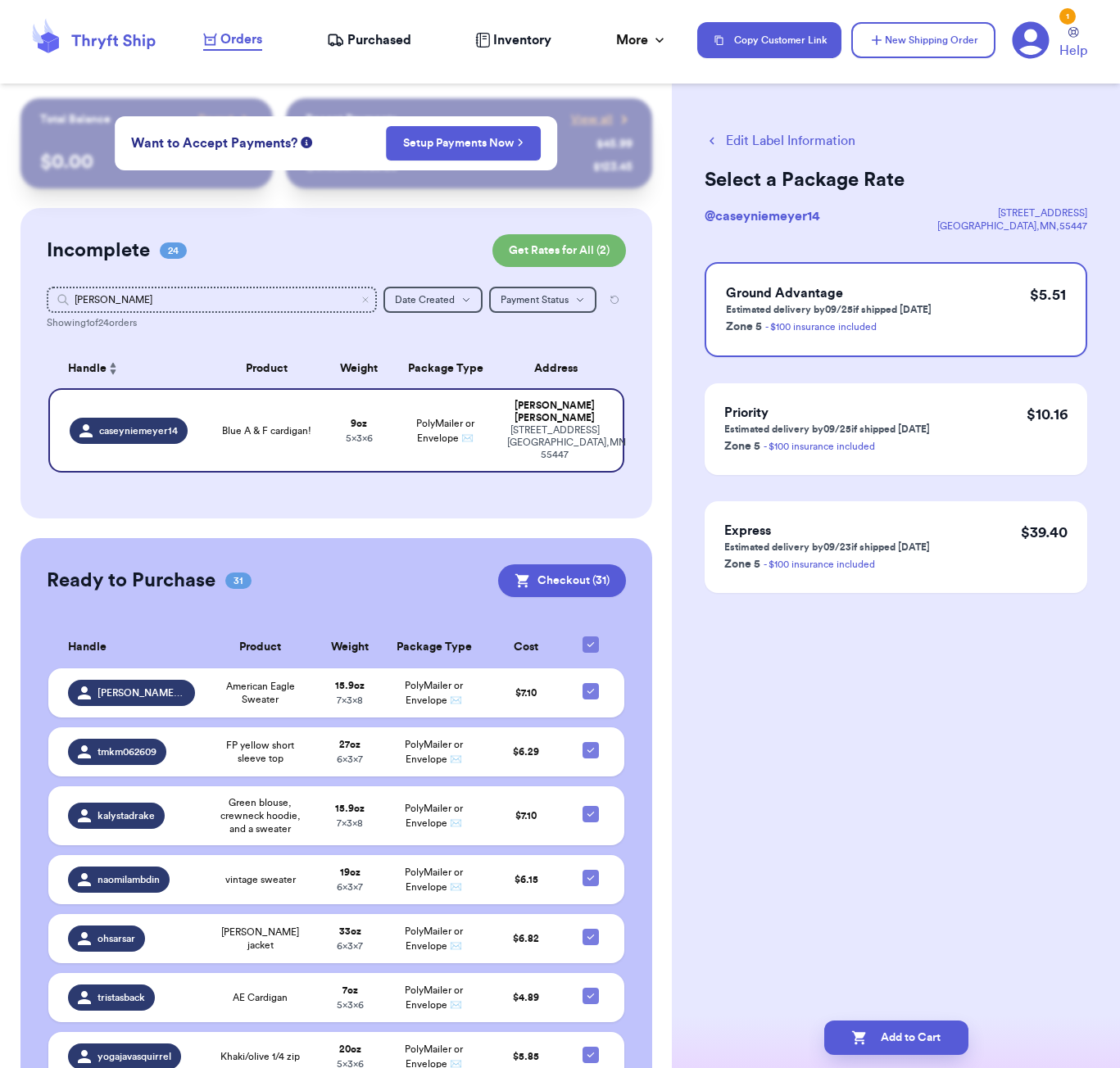
scroll to position [0, 0]
drag, startPoint x: 952, startPoint y: 1018, endPoint x: 951, endPoint y: 1026, distance: 8.1
click at [951, 1022] on div "Add to Cart" at bounding box center [896, 1038] width 448 height 61
click at [951, 1029] on button "Add to Cart" at bounding box center [896, 1038] width 144 height 34
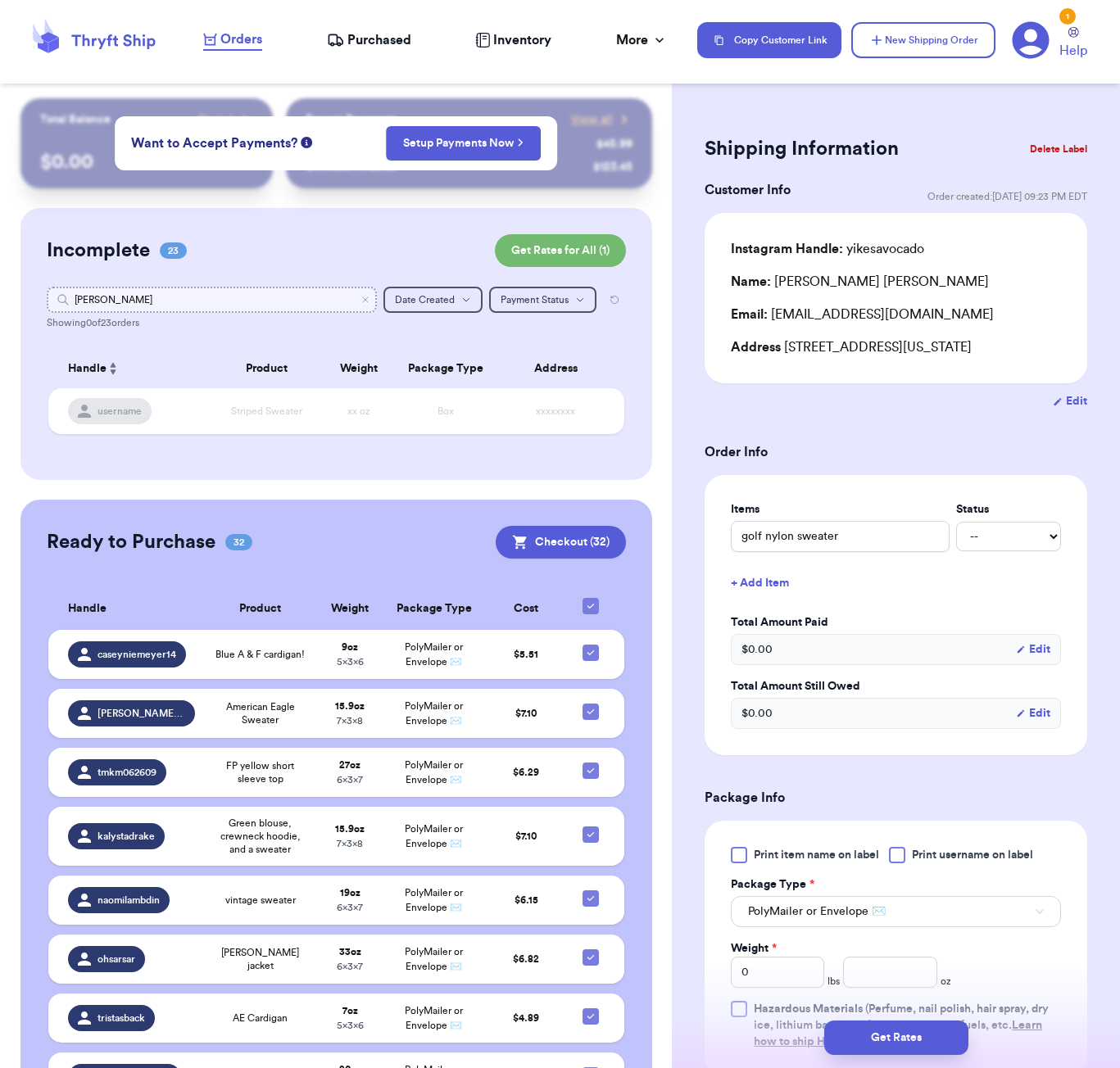
click at [204, 300] on input "[PERSON_NAME]" at bounding box center [212, 300] width 330 height 27
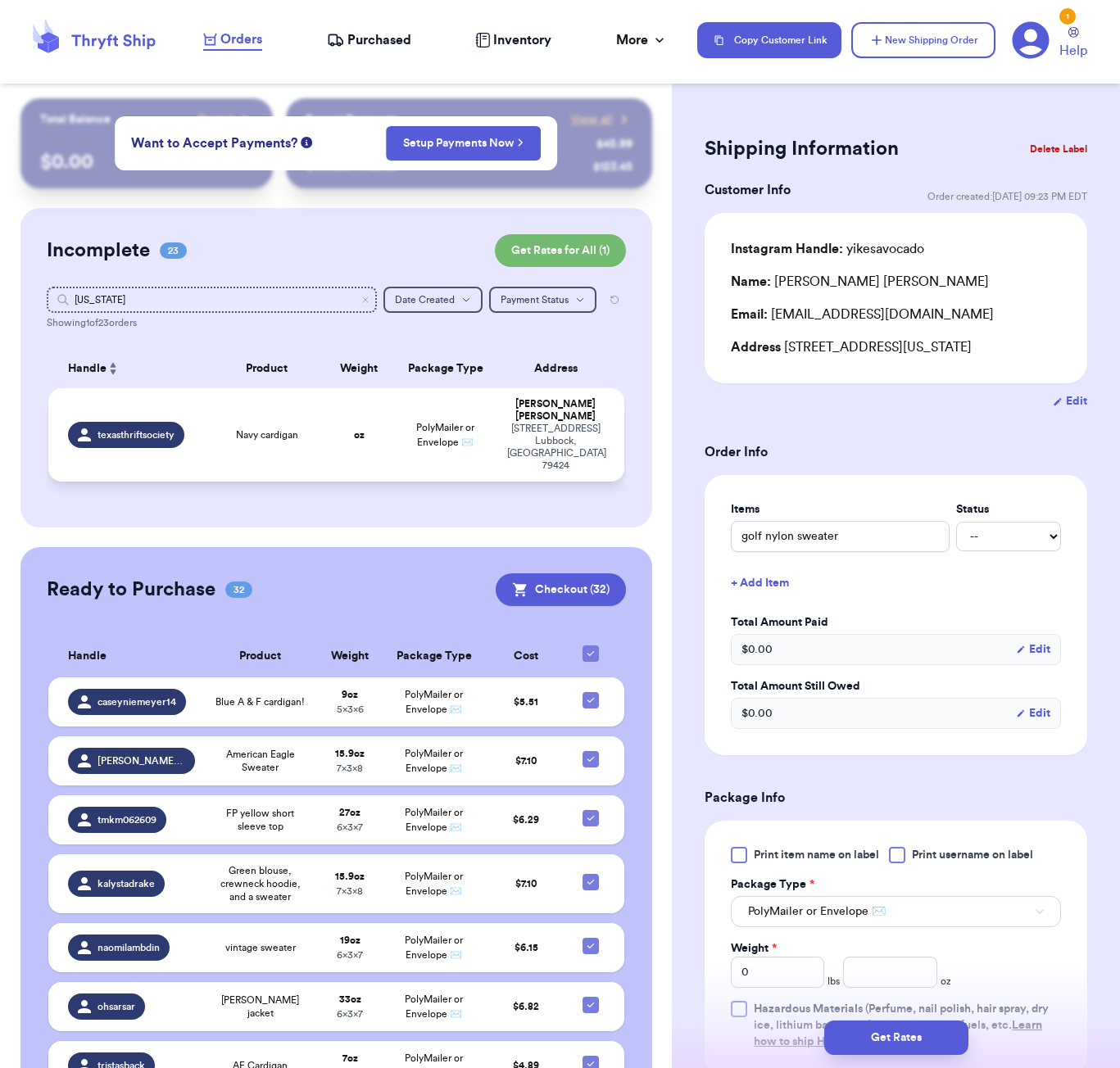
click at [330, 424] on td "oz" at bounding box center [359, 435] width 68 height 93
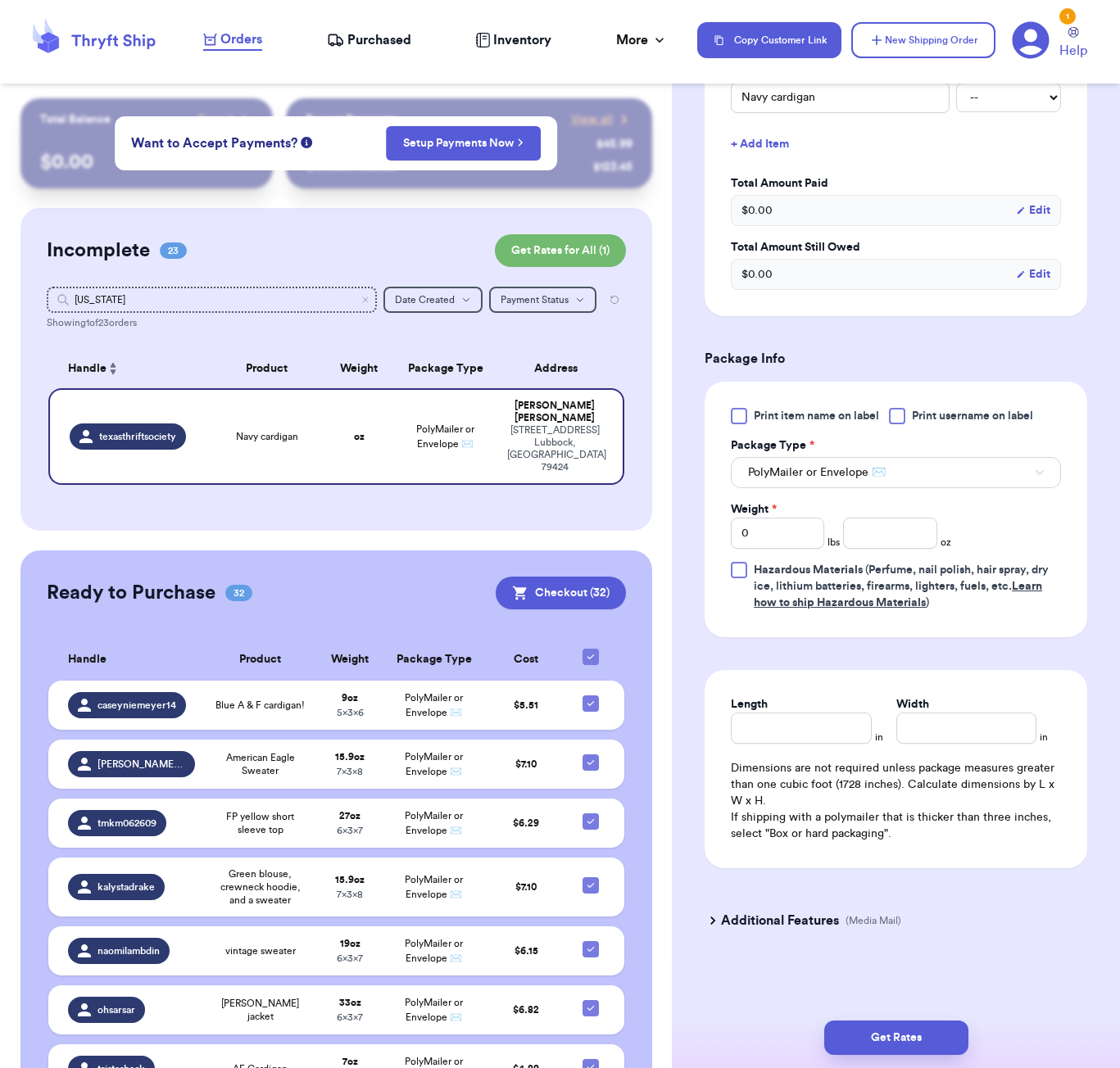
scroll to position [442, 0]
click at [882, 533] on input "number" at bounding box center [889, 533] width 93 height 31
click at [830, 725] on input "Length" at bounding box center [801, 728] width 140 height 31
click at [897, 1038] on button "Get Rates" at bounding box center [896, 1038] width 144 height 34
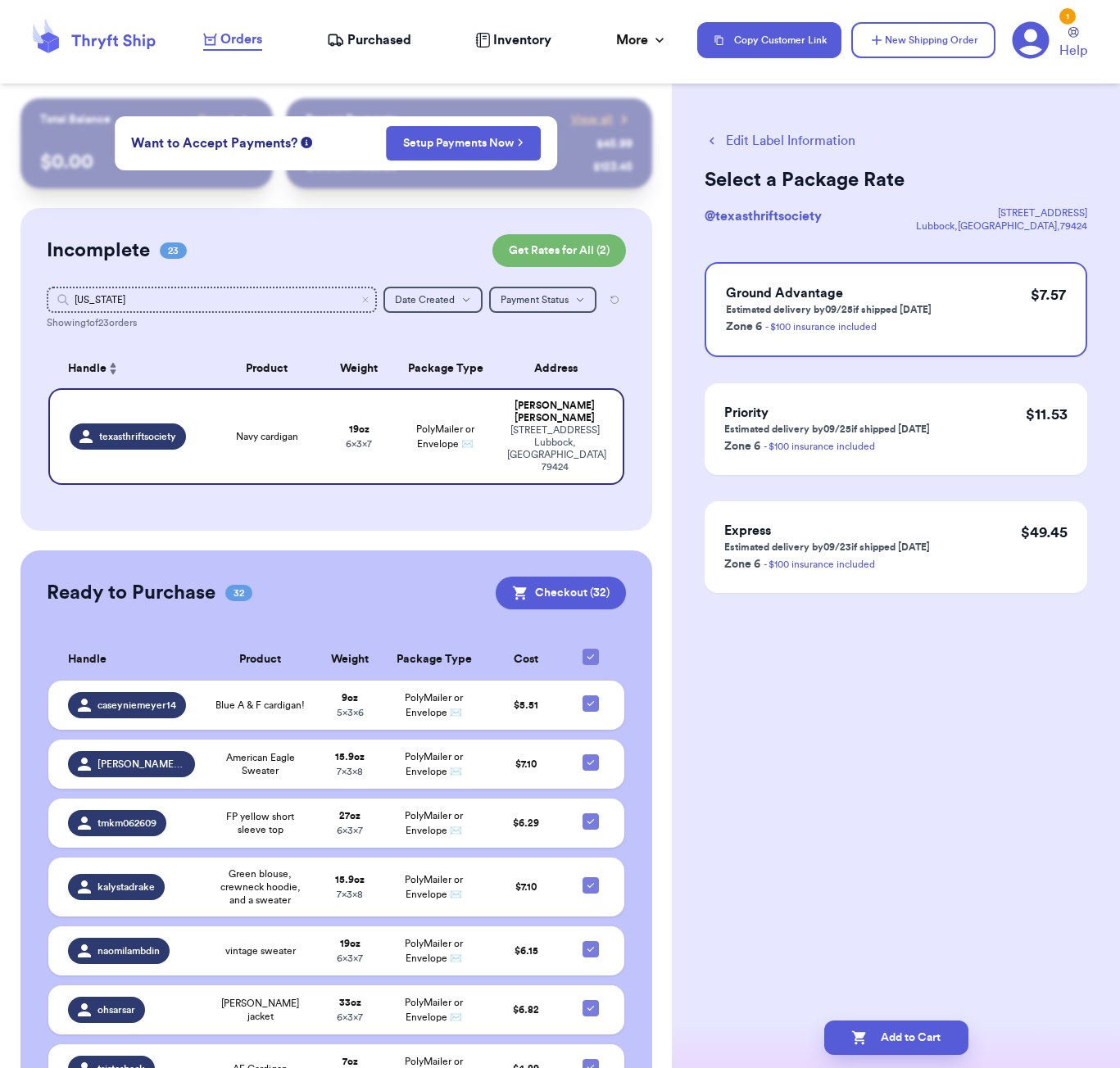
scroll to position [0, 0]
click at [949, 1036] on button "Add to Cart" at bounding box center [896, 1038] width 144 height 34
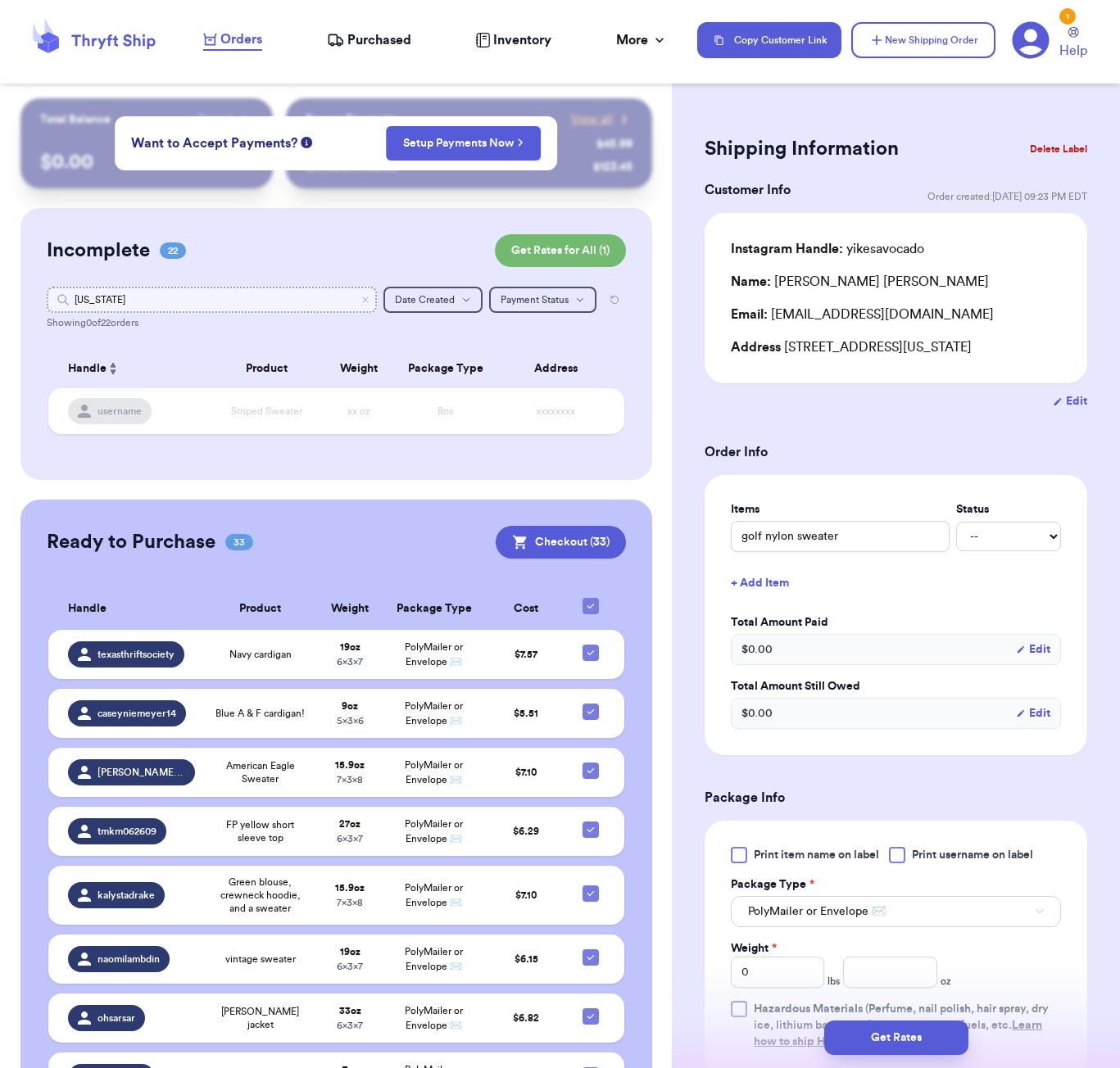
click at [154, 298] on input "[US_STATE]" at bounding box center [212, 300] width 330 height 27
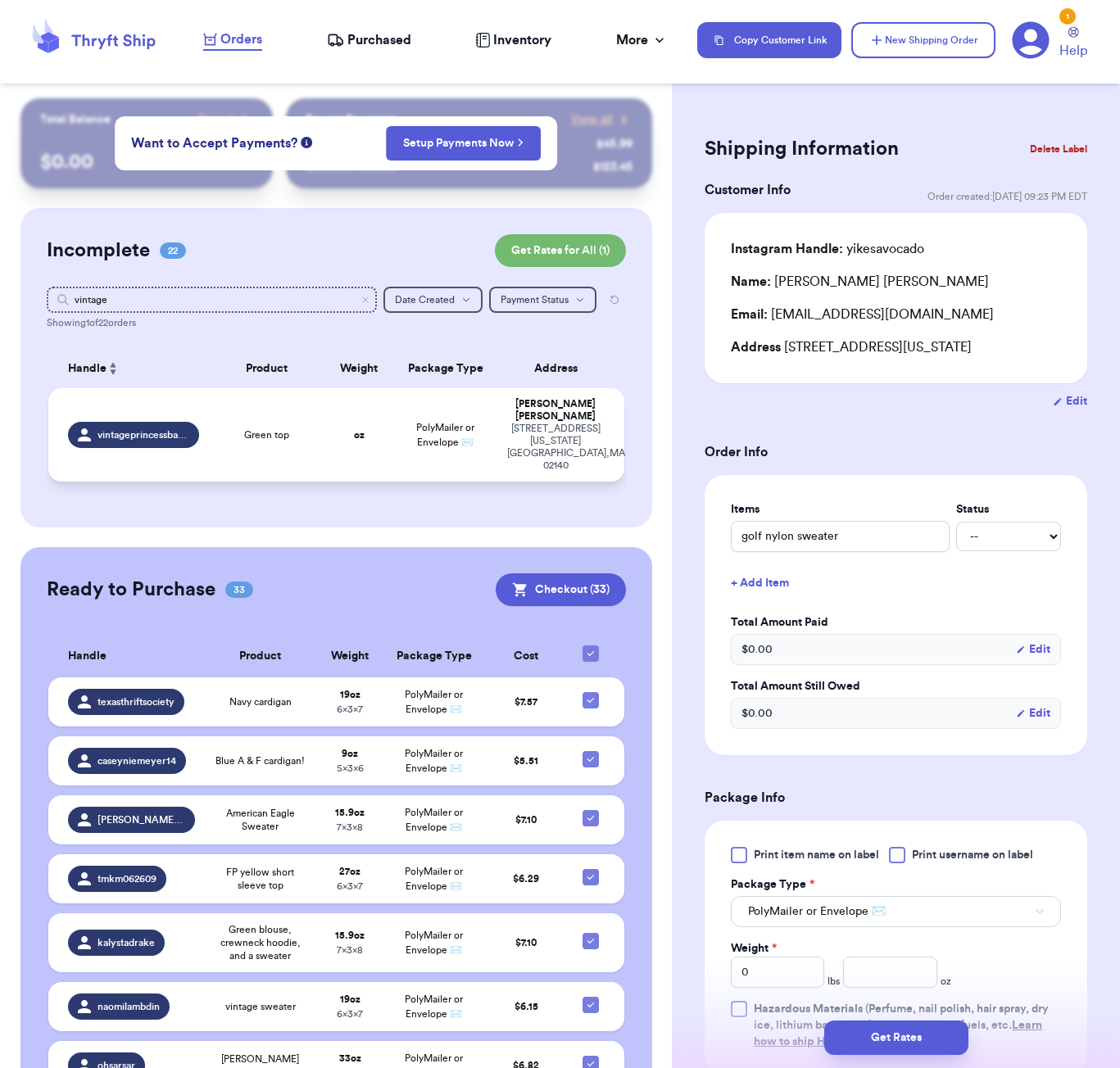
click at [329, 427] on td "oz" at bounding box center [359, 435] width 68 height 93
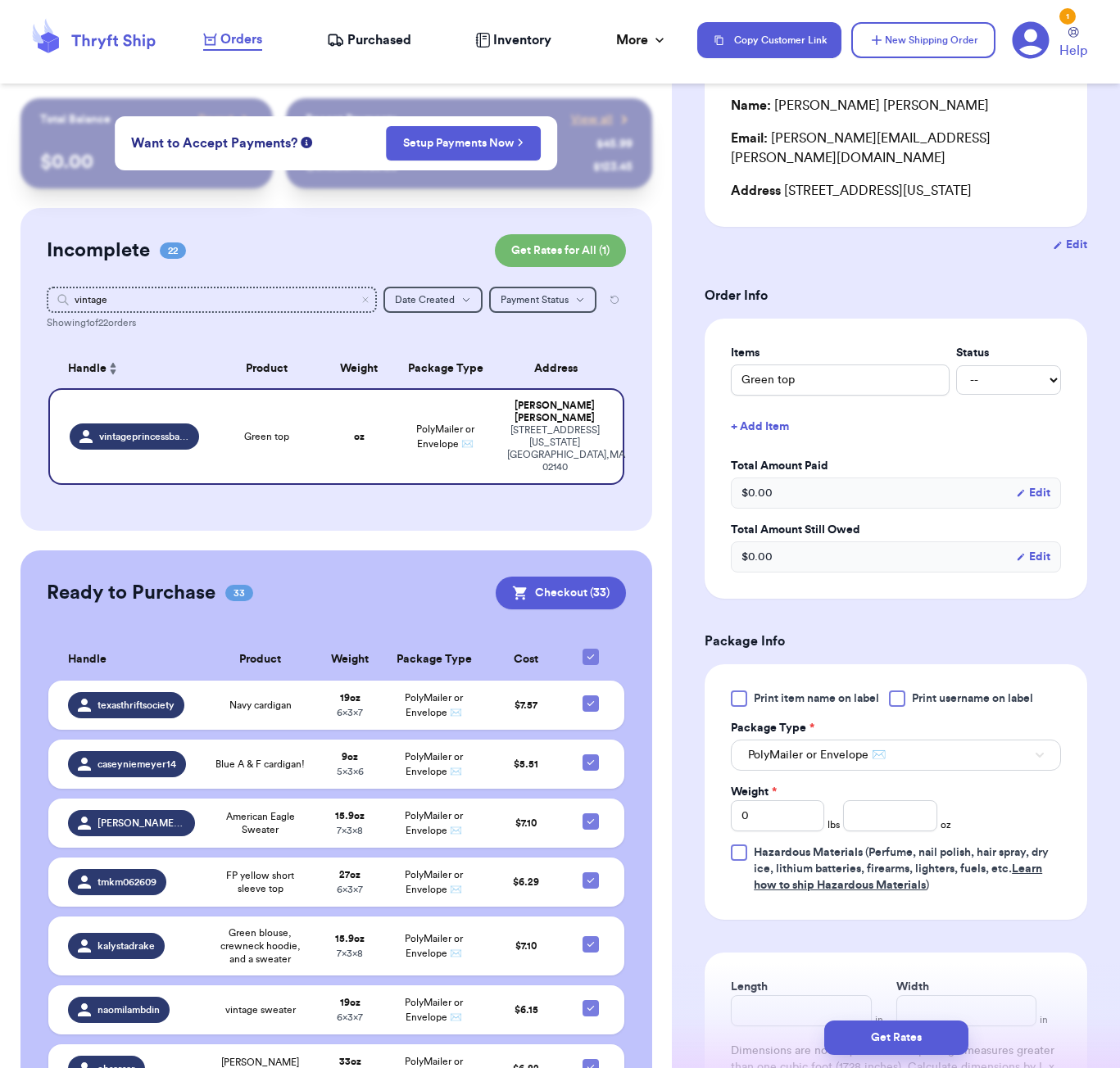
scroll to position [356, 0]
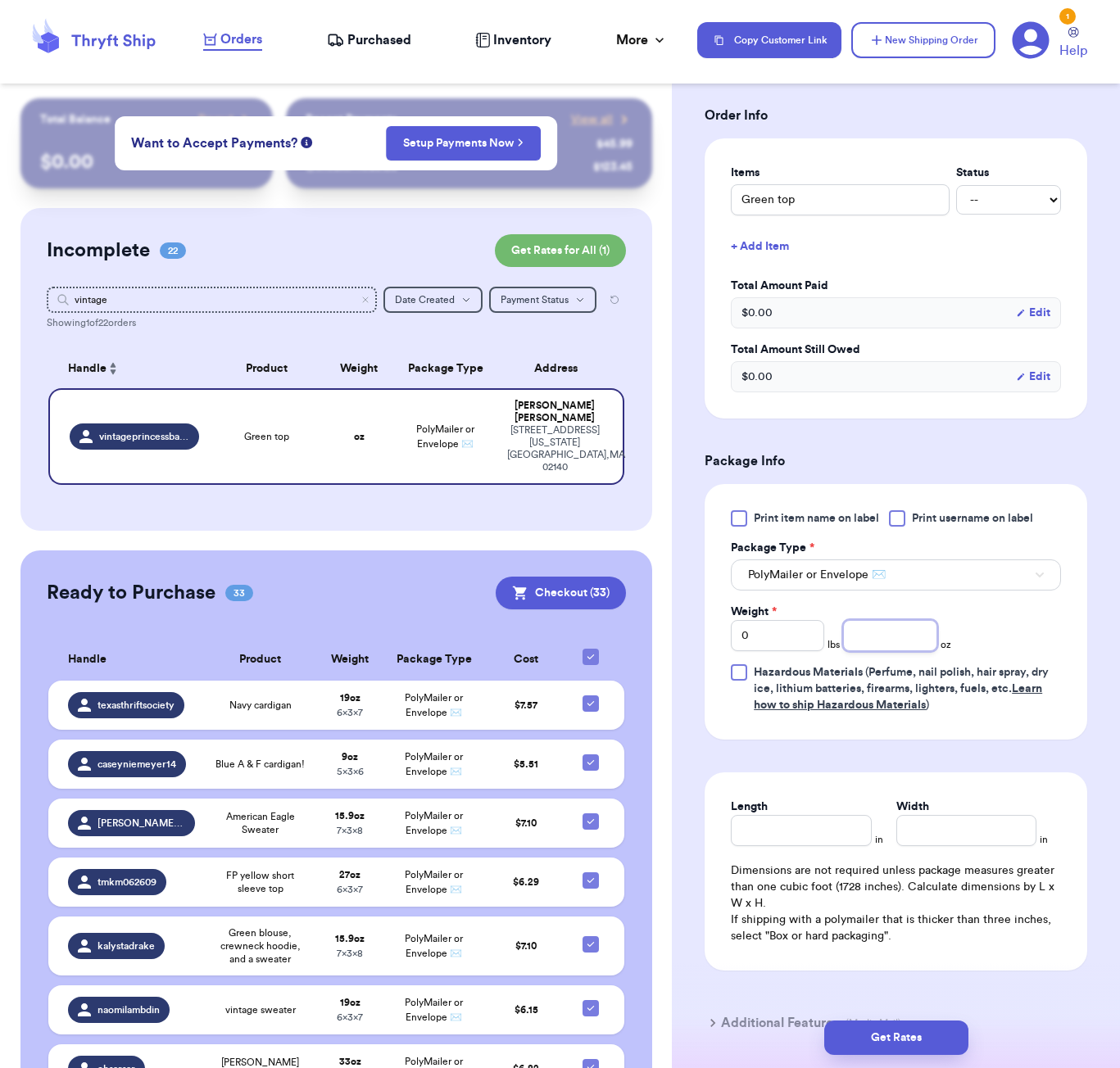
click at [874, 640] on input "number" at bounding box center [889, 636] width 93 height 31
click at [786, 836] on input "Length" at bounding box center [801, 831] width 140 height 31
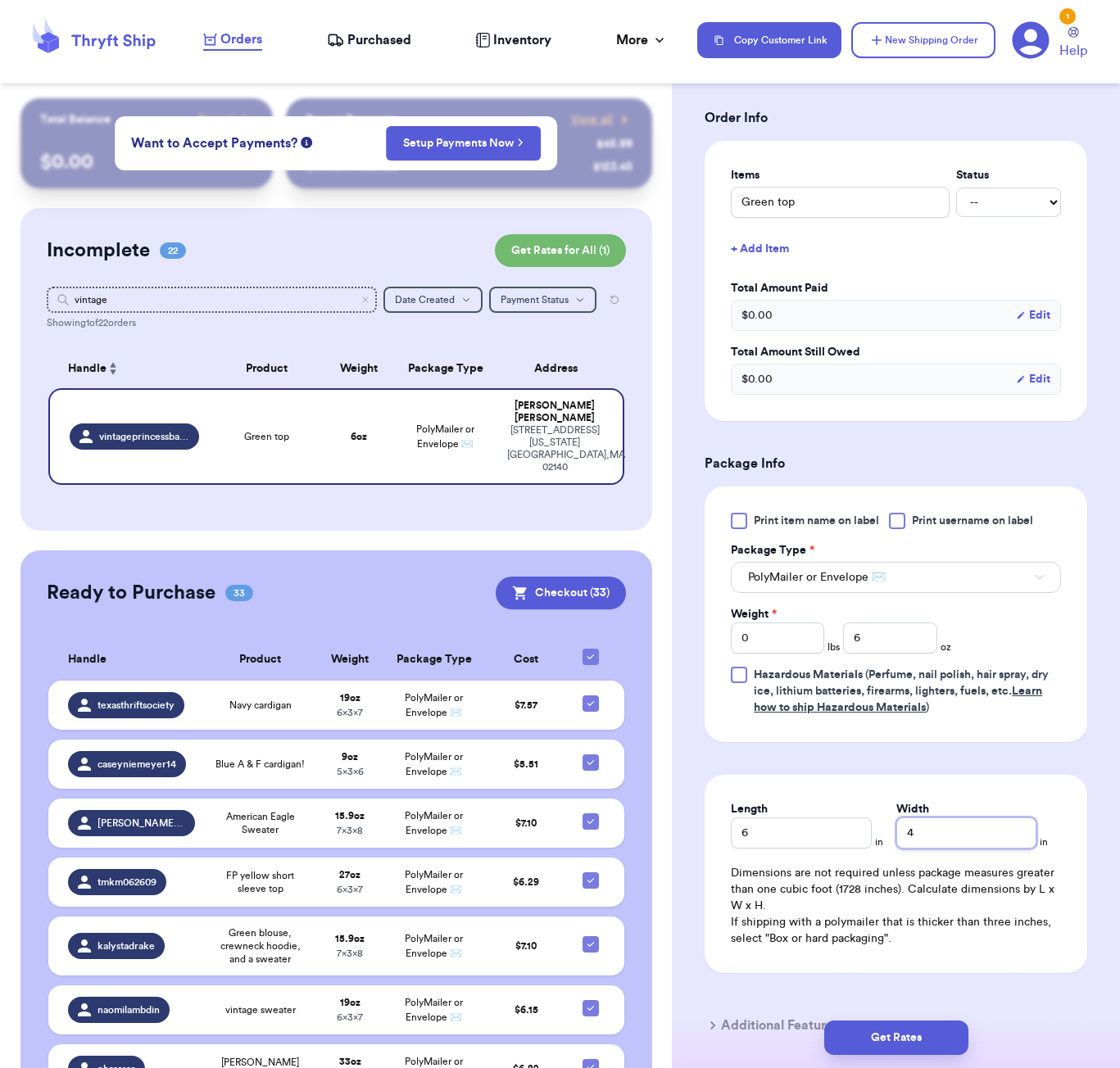
scroll to position [359, 0]
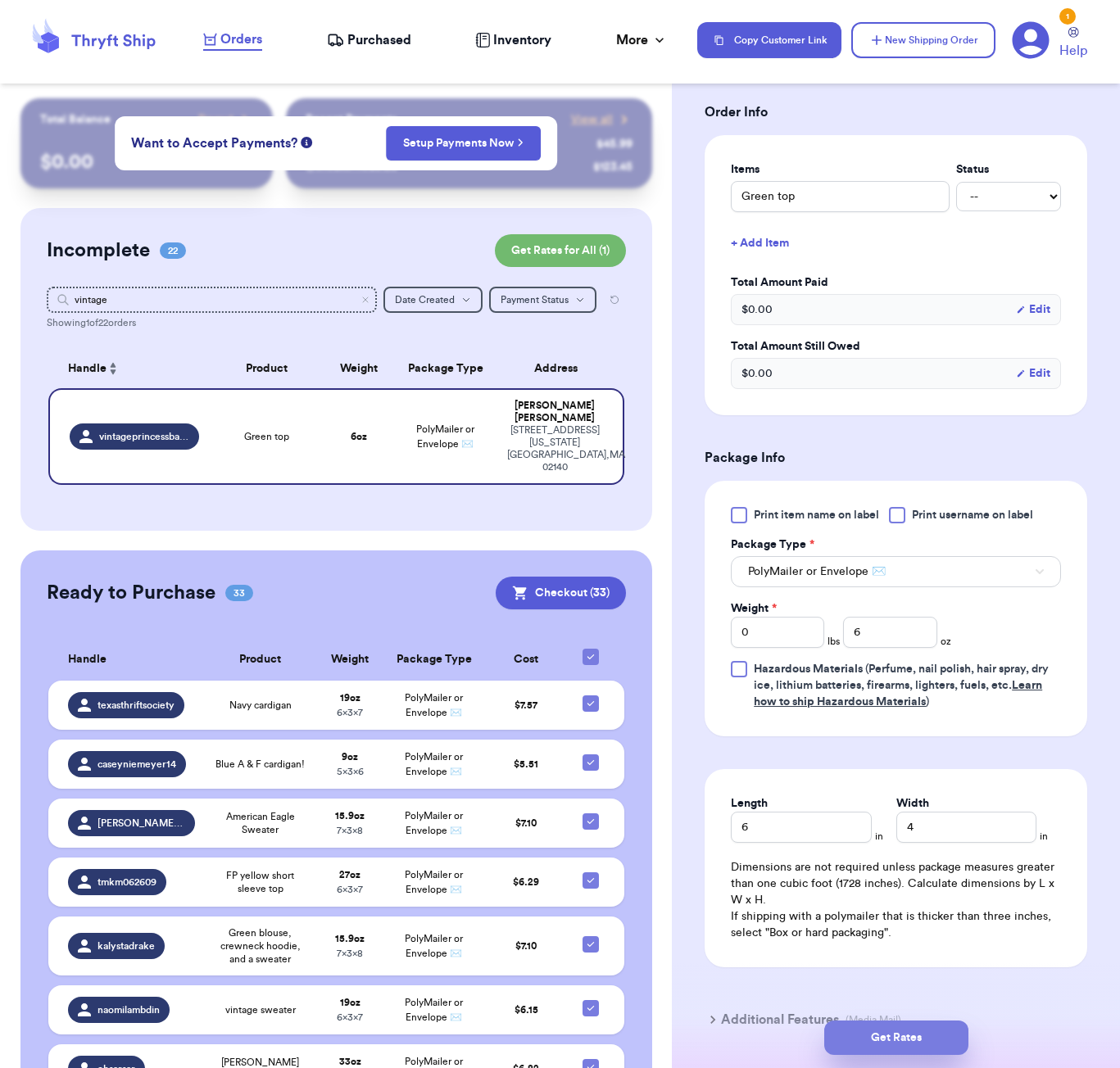
click at [921, 1043] on button "Get Rates" at bounding box center [896, 1038] width 144 height 34
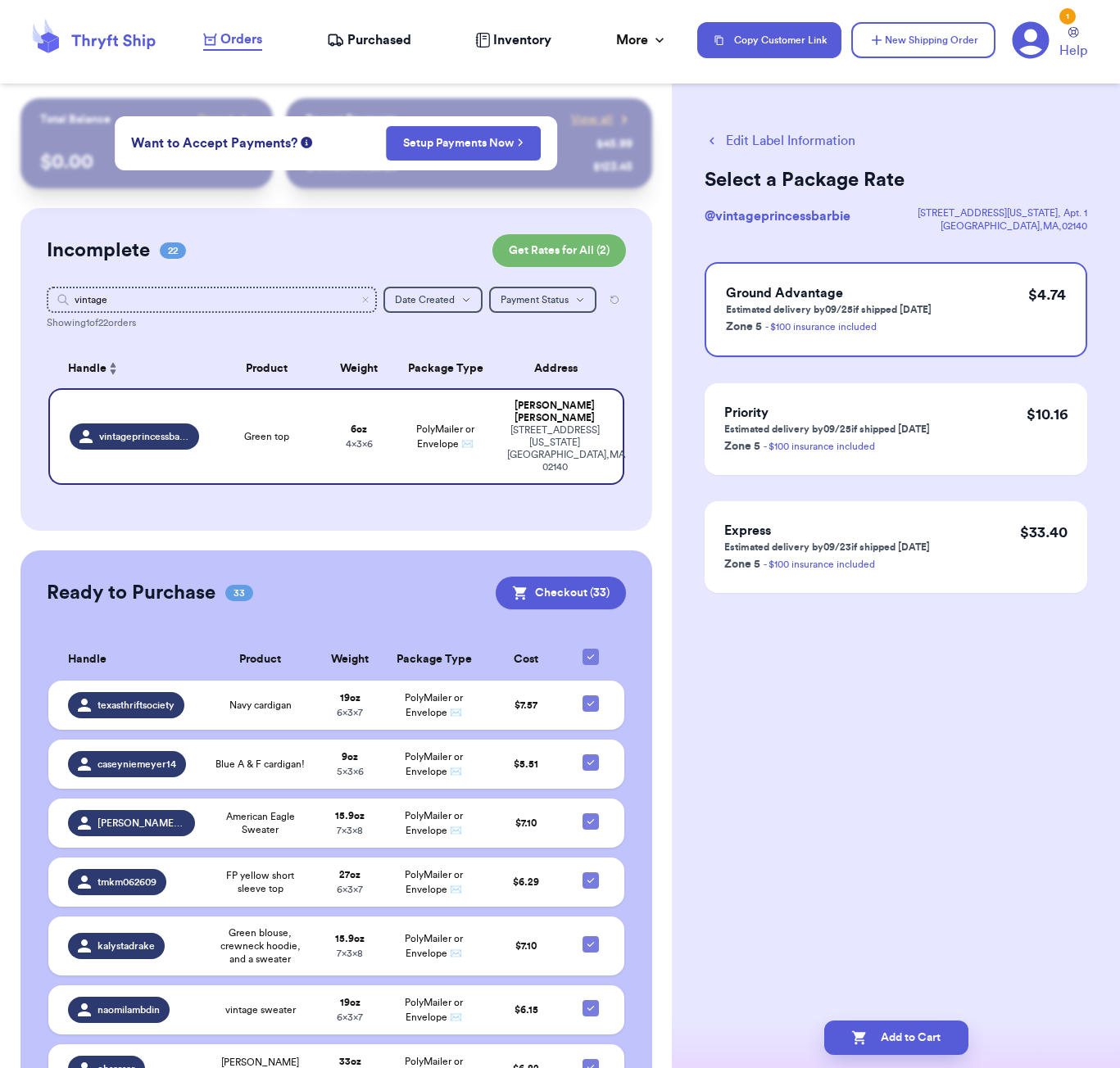
scroll to position [0, 0]
click at [935, 1041] on button "Add to Cart" at bounding box center [896, 1038] width 144 height 34
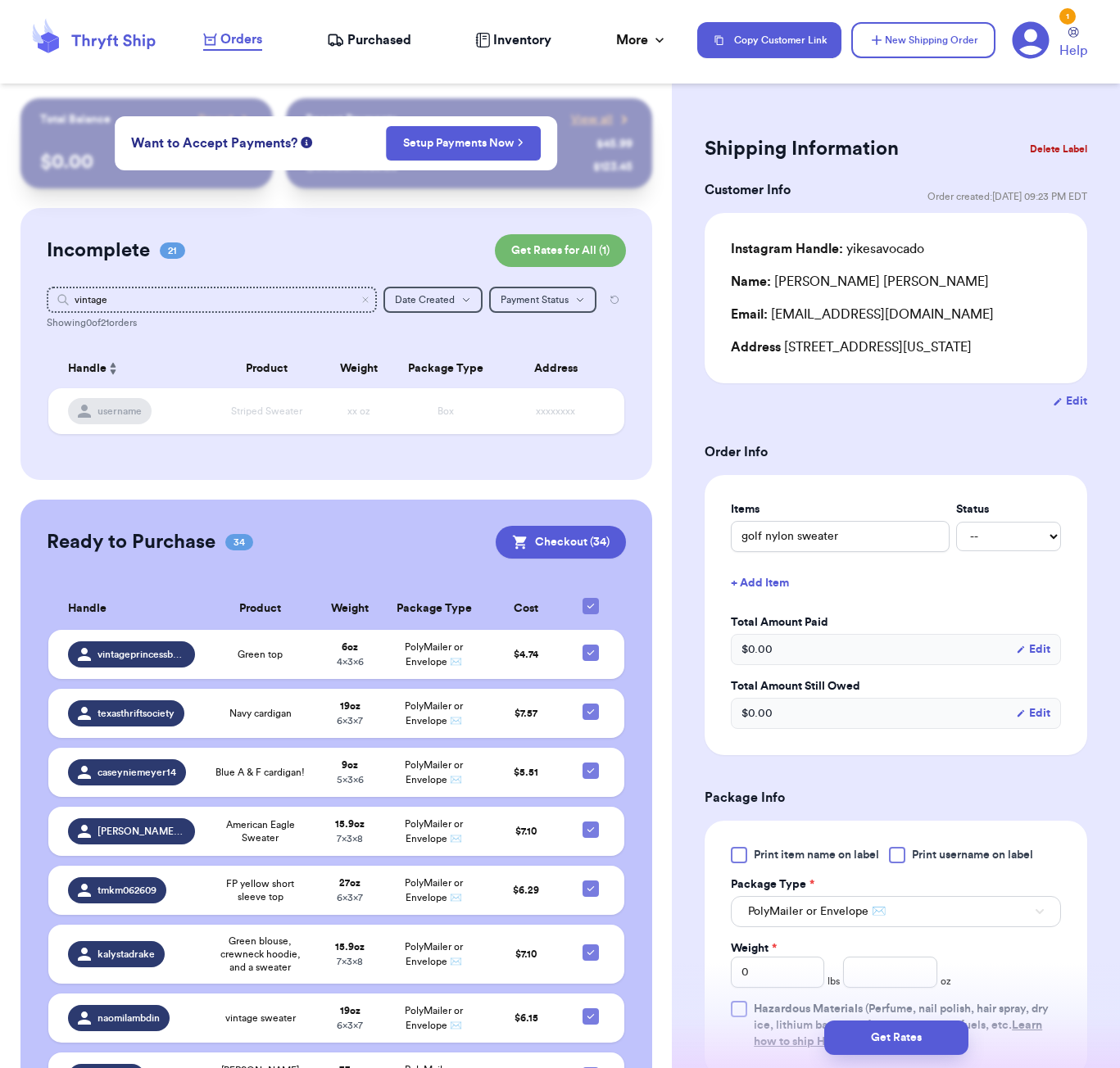
click at [317, 321] on div "Showing 0 of 21 orders" at bounding box center [336, 323] width 579 height 13
click at [295, 295] on input "vintage" at bounding box center [212, 300] width 330 height 27
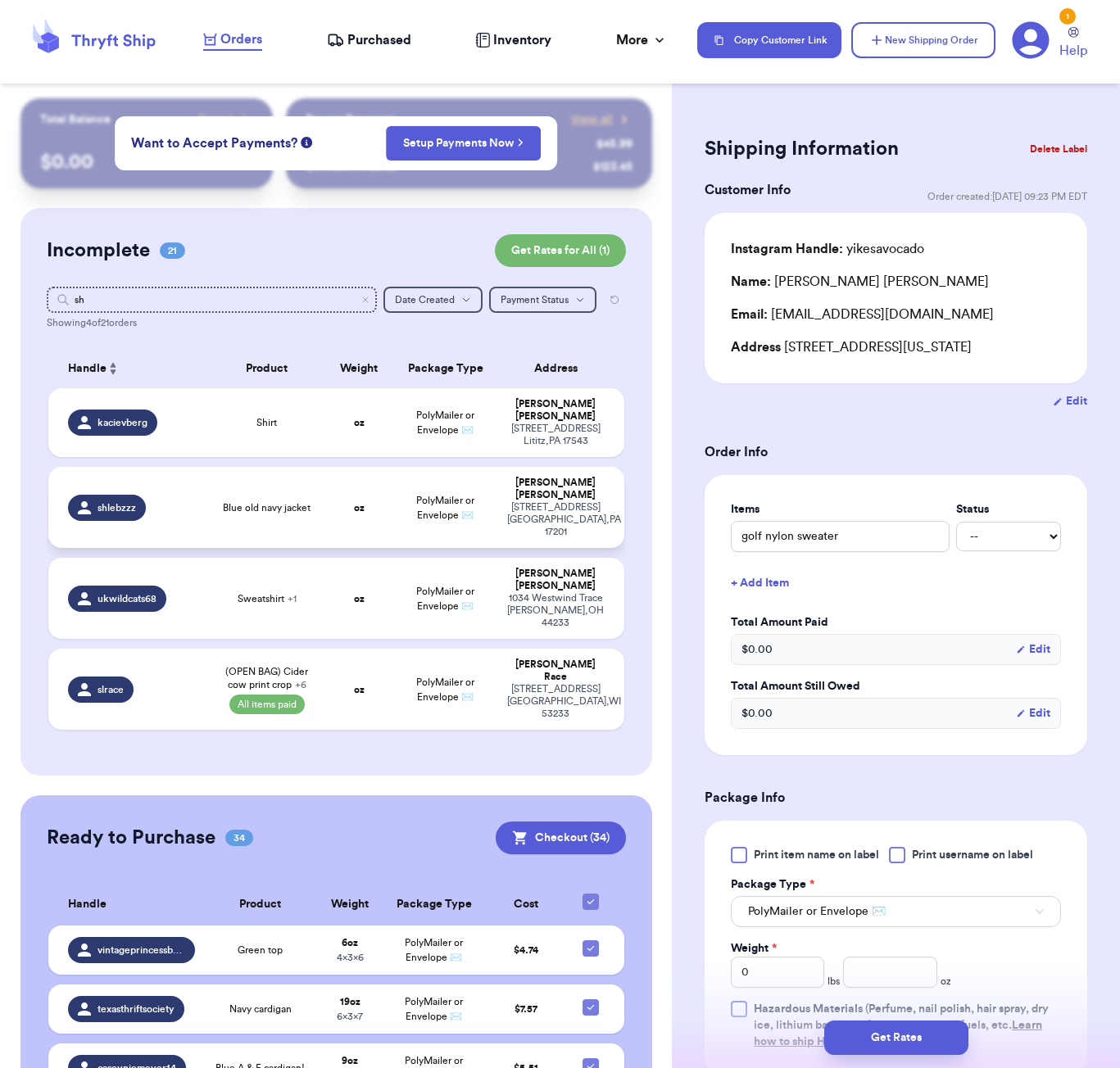
click at [341, 505] on td "oz" at bounding box center [359, 507] width 68 height 81
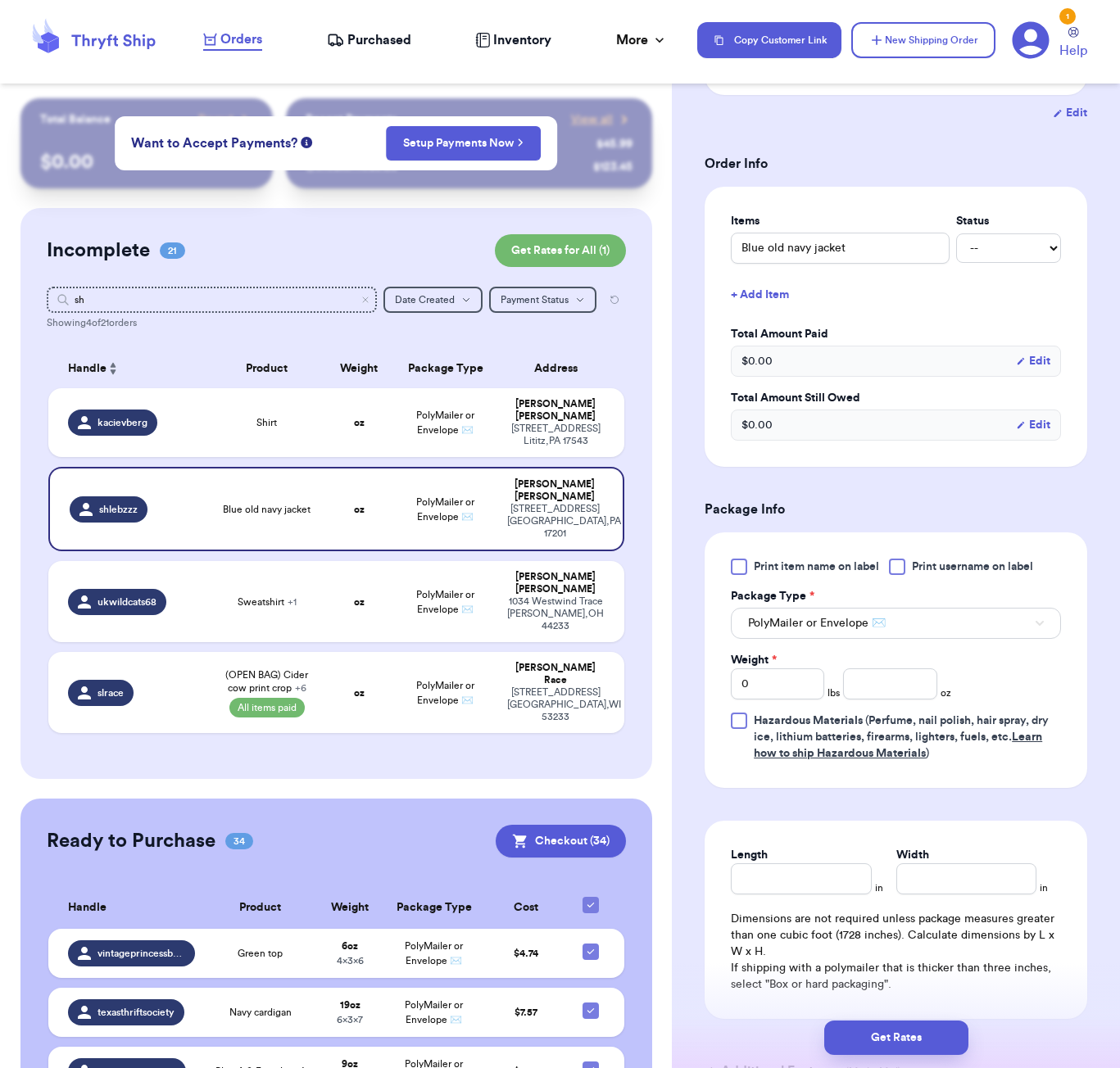
scroll to position [366, 0]
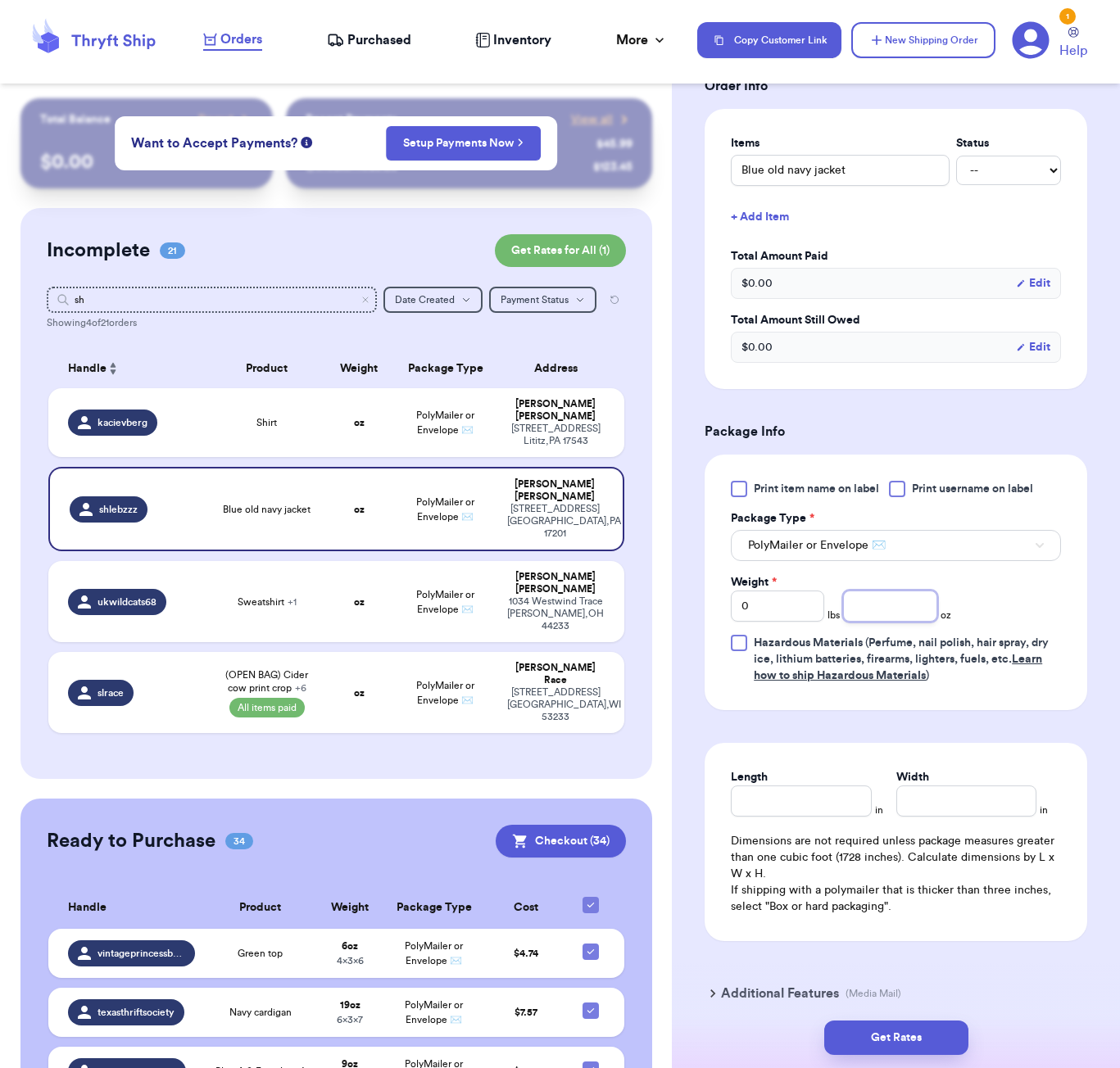
click at [914, 614] on input "number" at bounding box center [889, 606] width 93 height 31
click at [796, 804] on input "Length" at bounding box center [801, 801] width 140 height 31
click at [936, 1031] on button "Get Rates" at bounding box center [896, 1038] width 144 height 34
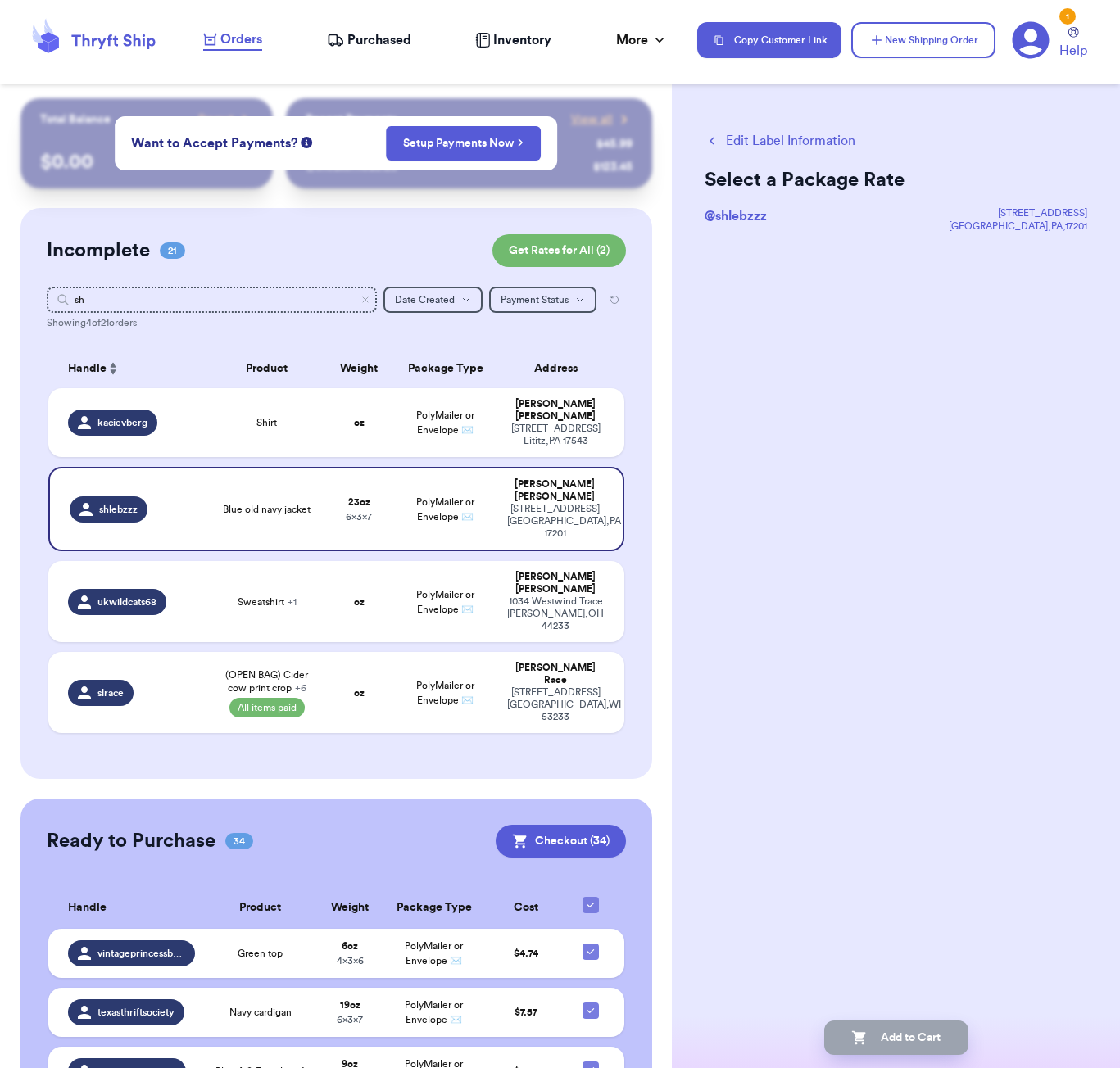
scroll to position [0, 0]
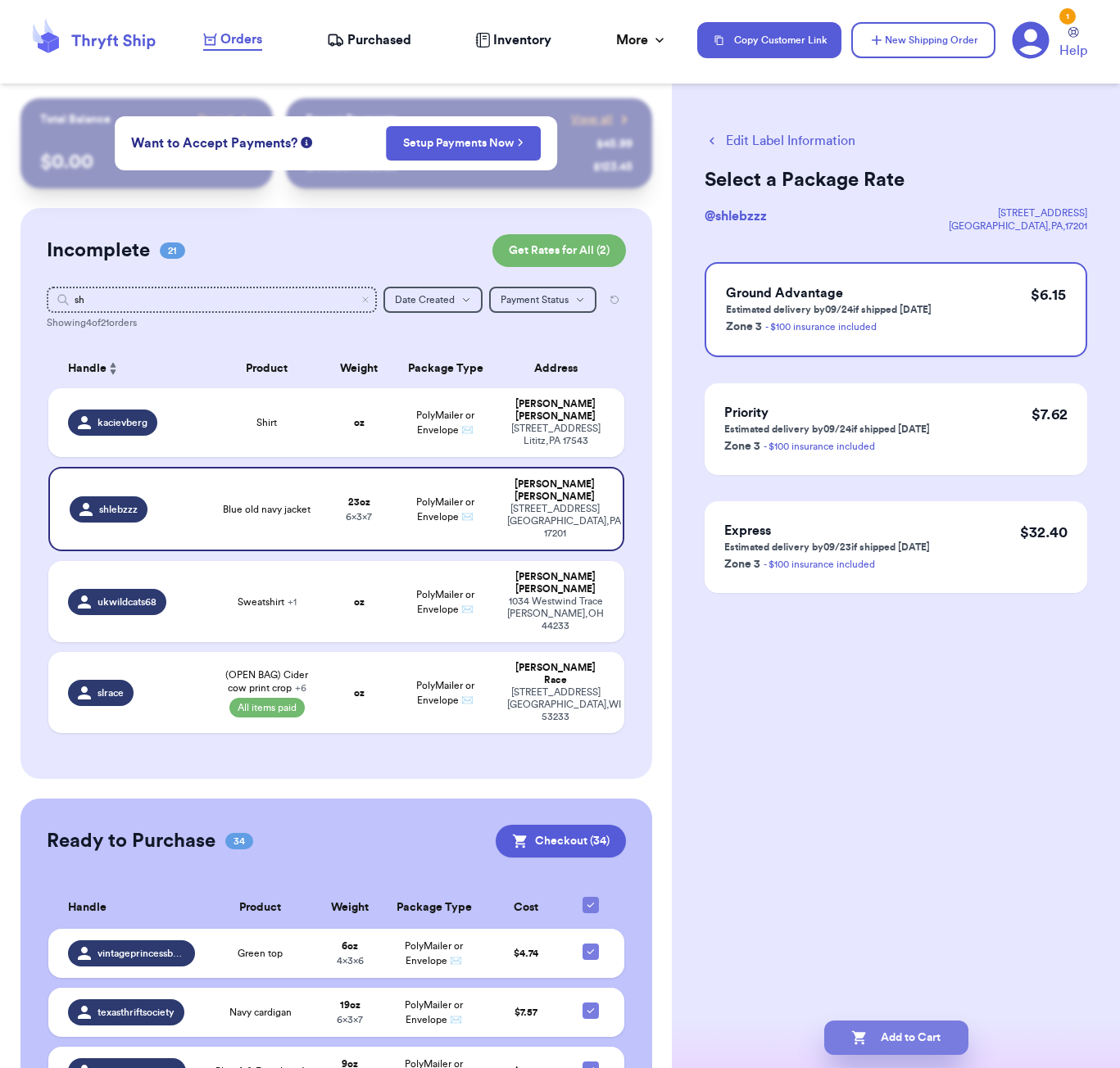
click at [906, 1041] on button "Add to Cart" at bounding box center [896, 1038] width 144 height 34
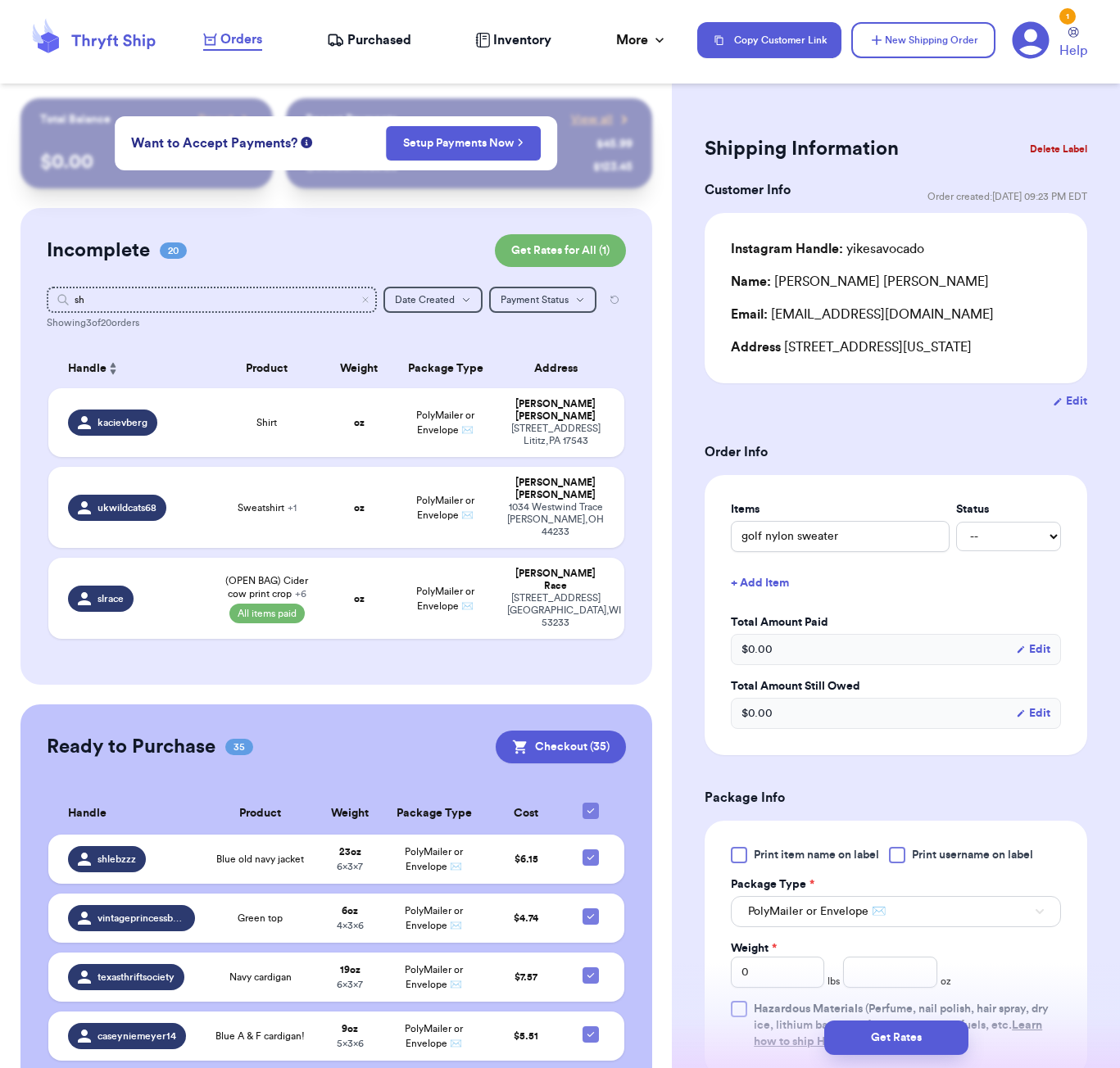
click at [204, 317] on div "Showing 3 of 20 orders" at bounding box center [336, 323] width 579 height 13
click at [204, 301] on input "sh" at bounding box center [212, 300] width 330 height 27
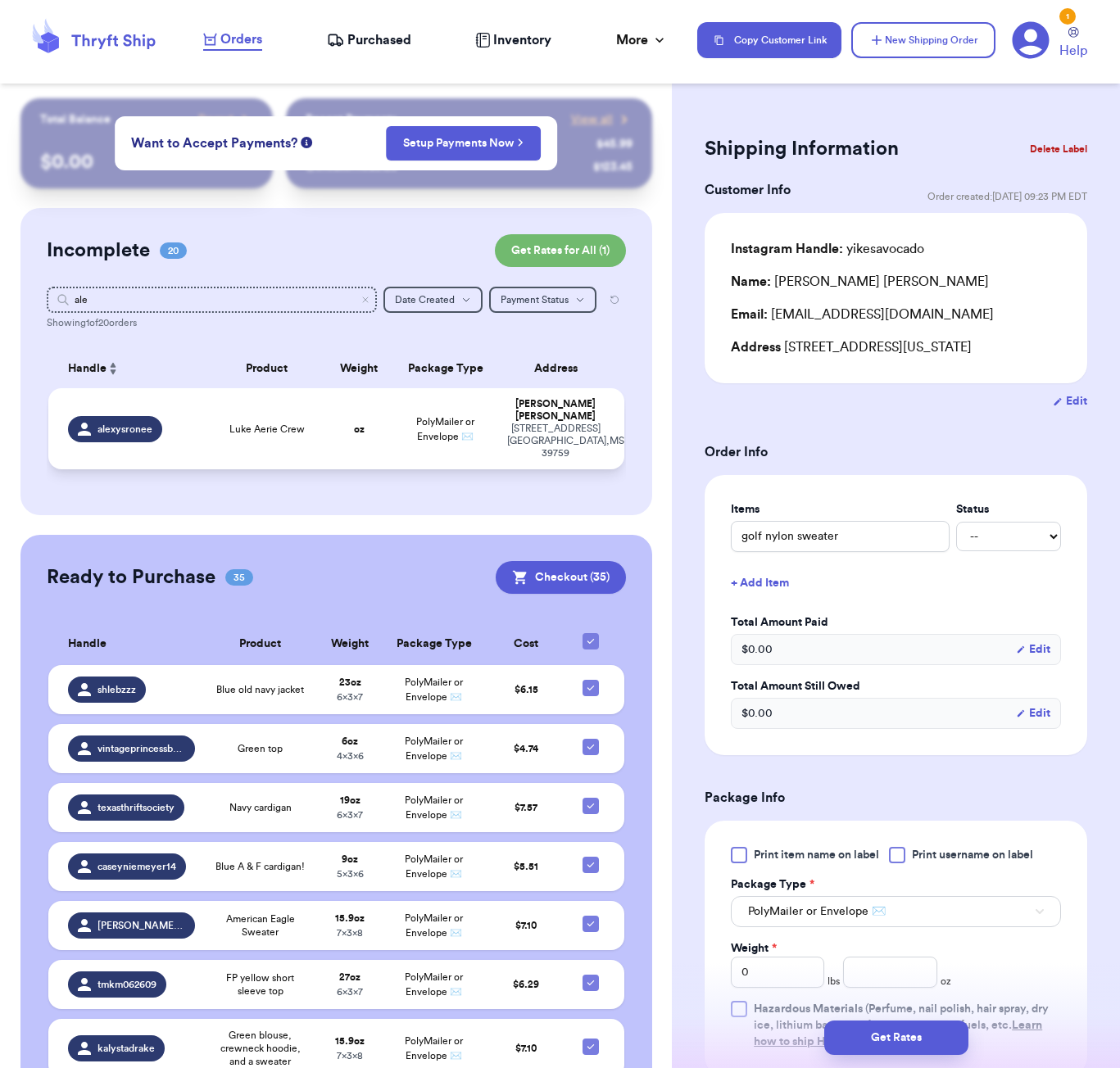
click at [281, 418] on td "Luke Aerie Crew" at bounding box center [266, 429] width 116 height 81
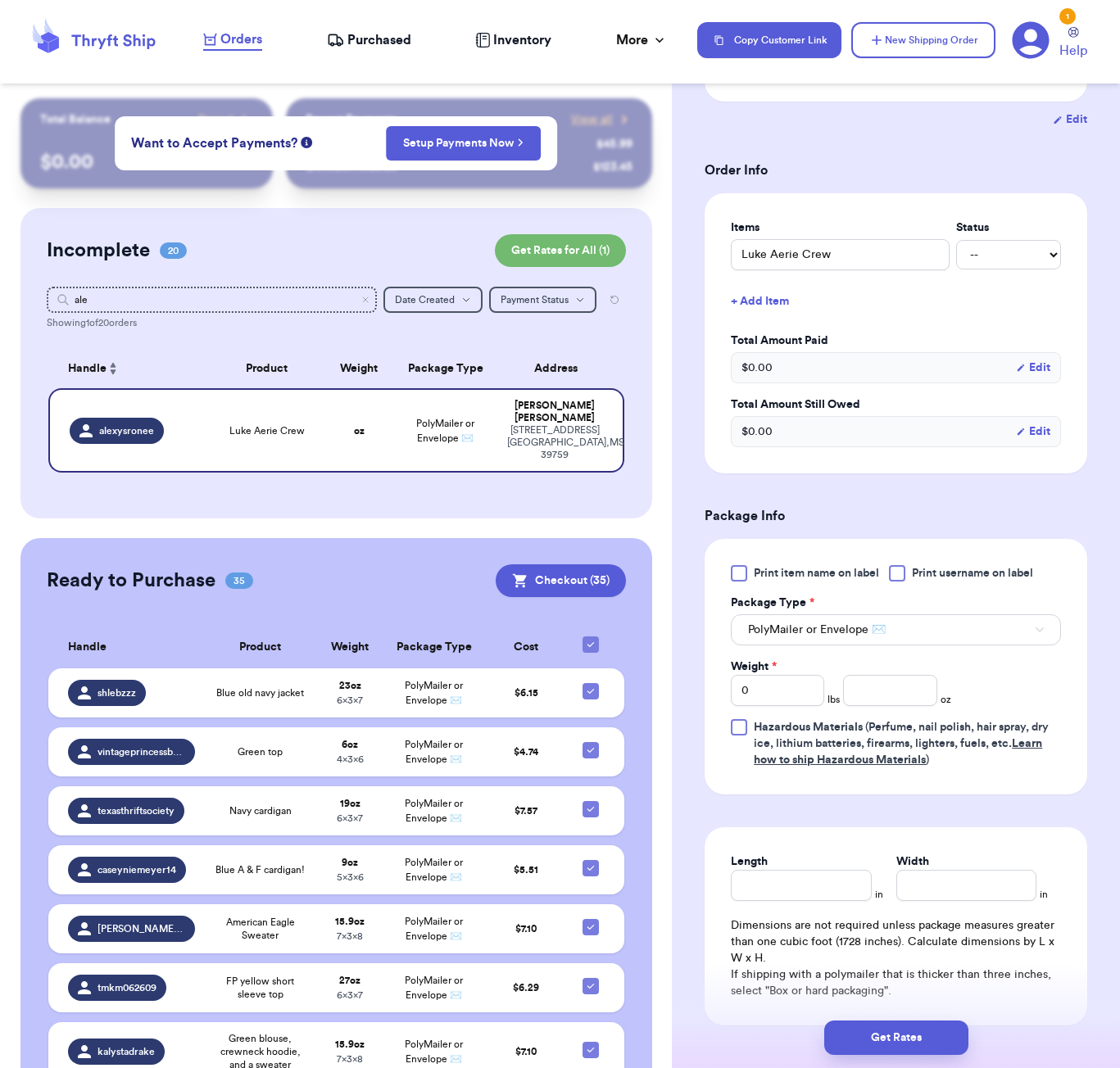
scroll to position [323, 0]
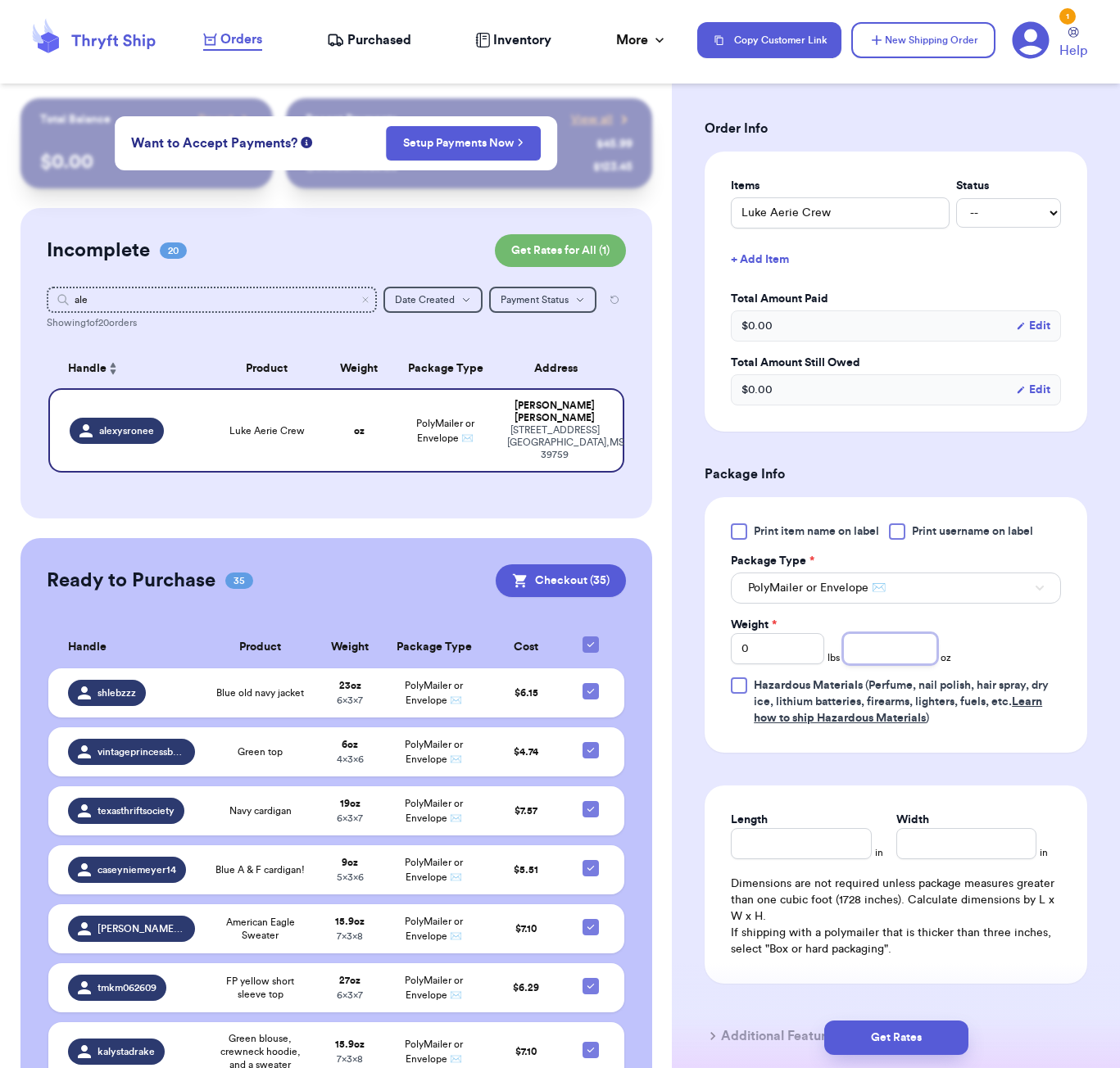
click at [905, 648] on input "number" at bounding box center [889, 649] width 93 height 31
click at [827, 834] on input "Length" at bounding box center [801, 844] width 140 height 31
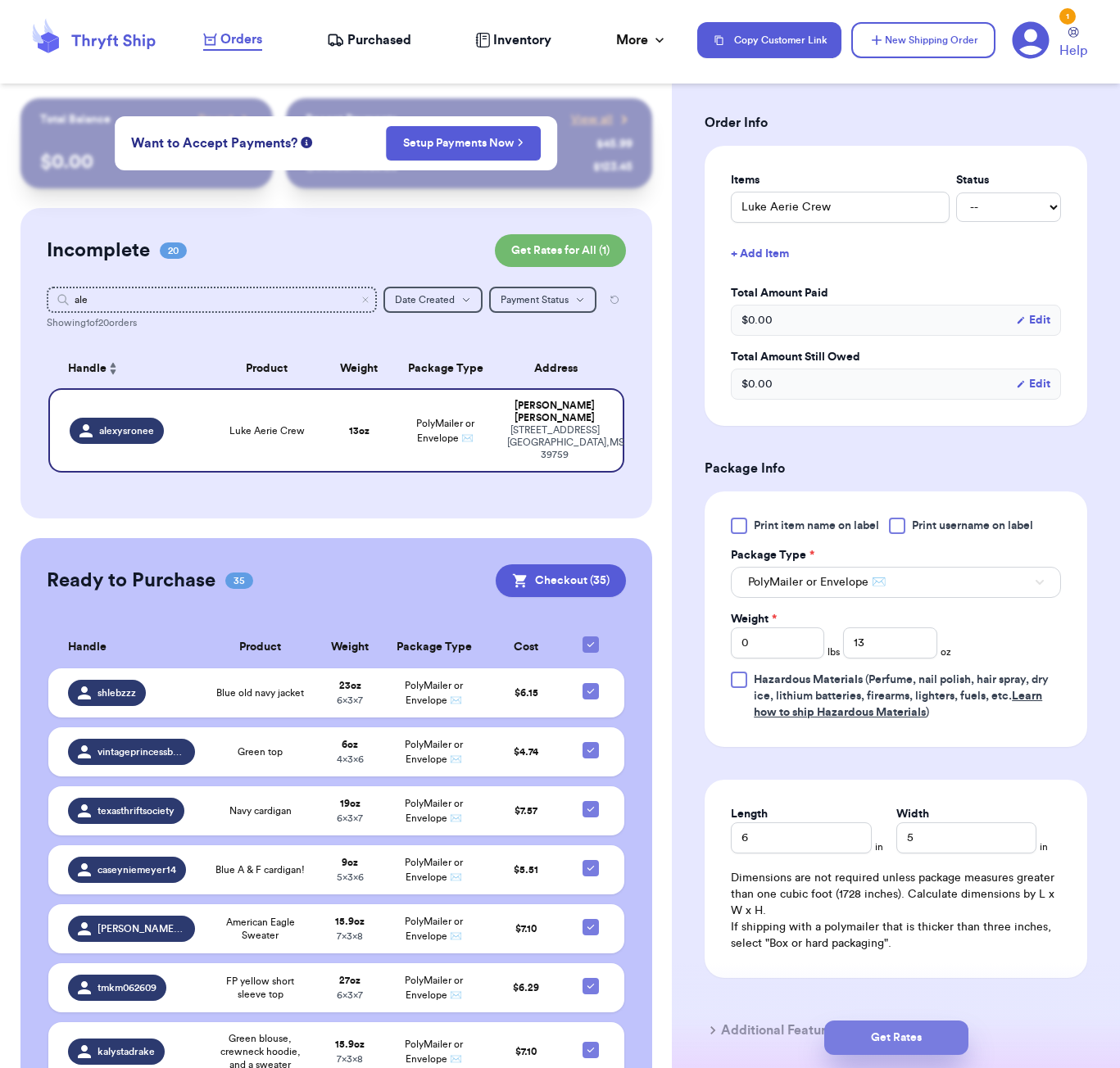
click at [920, 1038] on button "Get Rates" at bounding box center [896, 1038] width 144 height 34
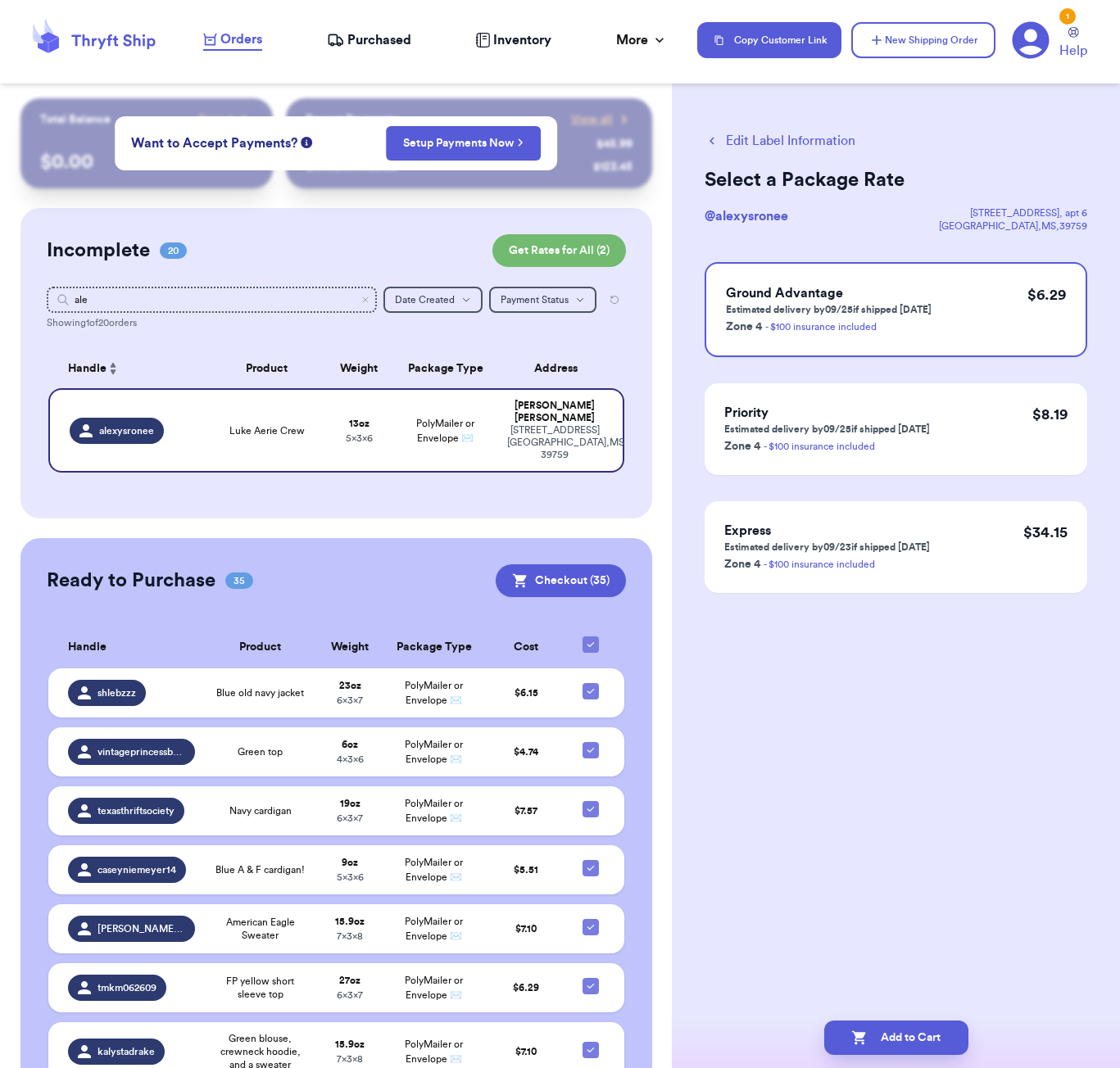
scroll to position [0, 0]
click at [917, 1041] on button "Add to Cart" at bounding box center [896, 1038] width 144 height 34
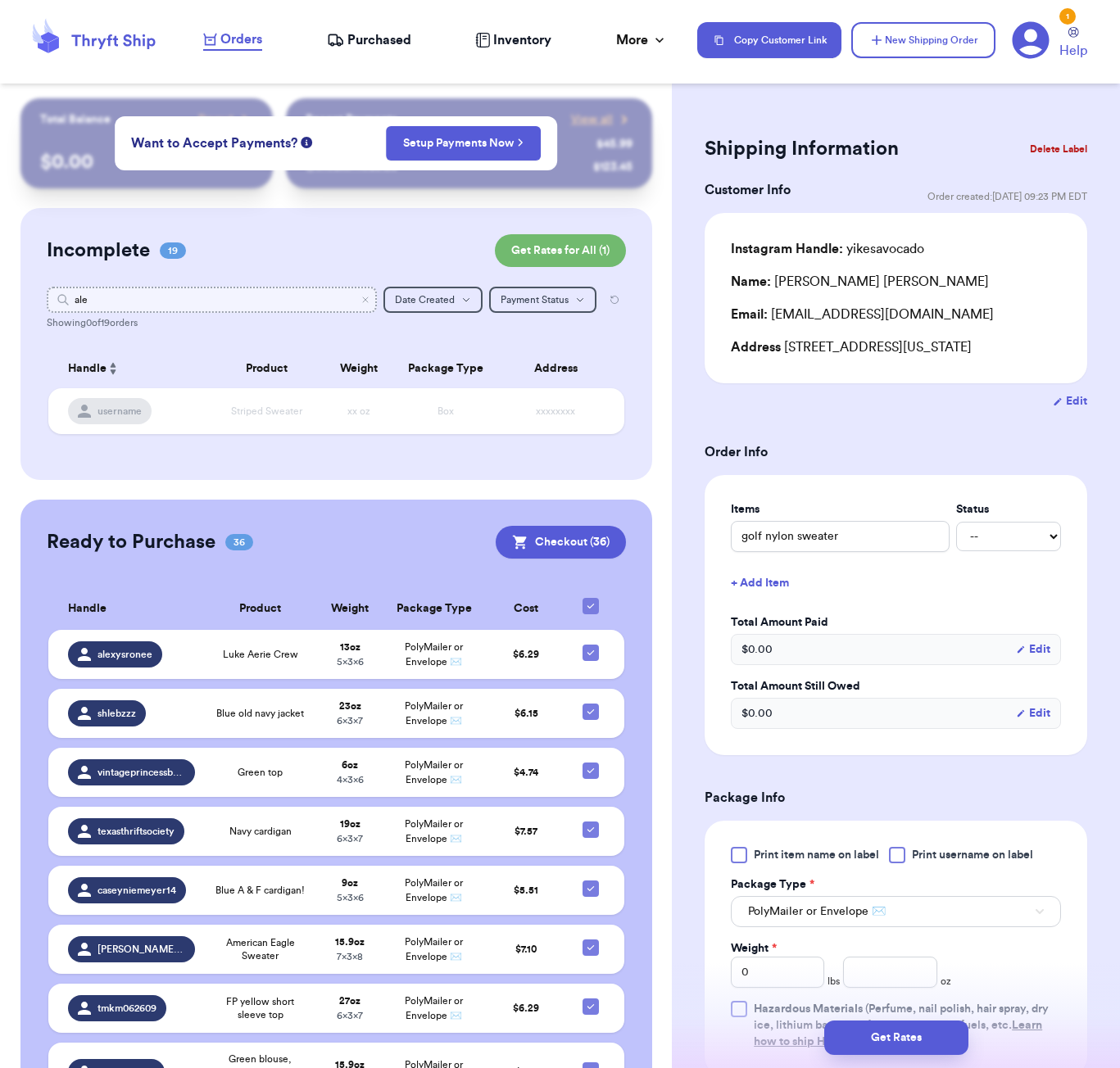
click at [132, 294] on input "ale" at bounding box center [212, 300] width 330 height 27
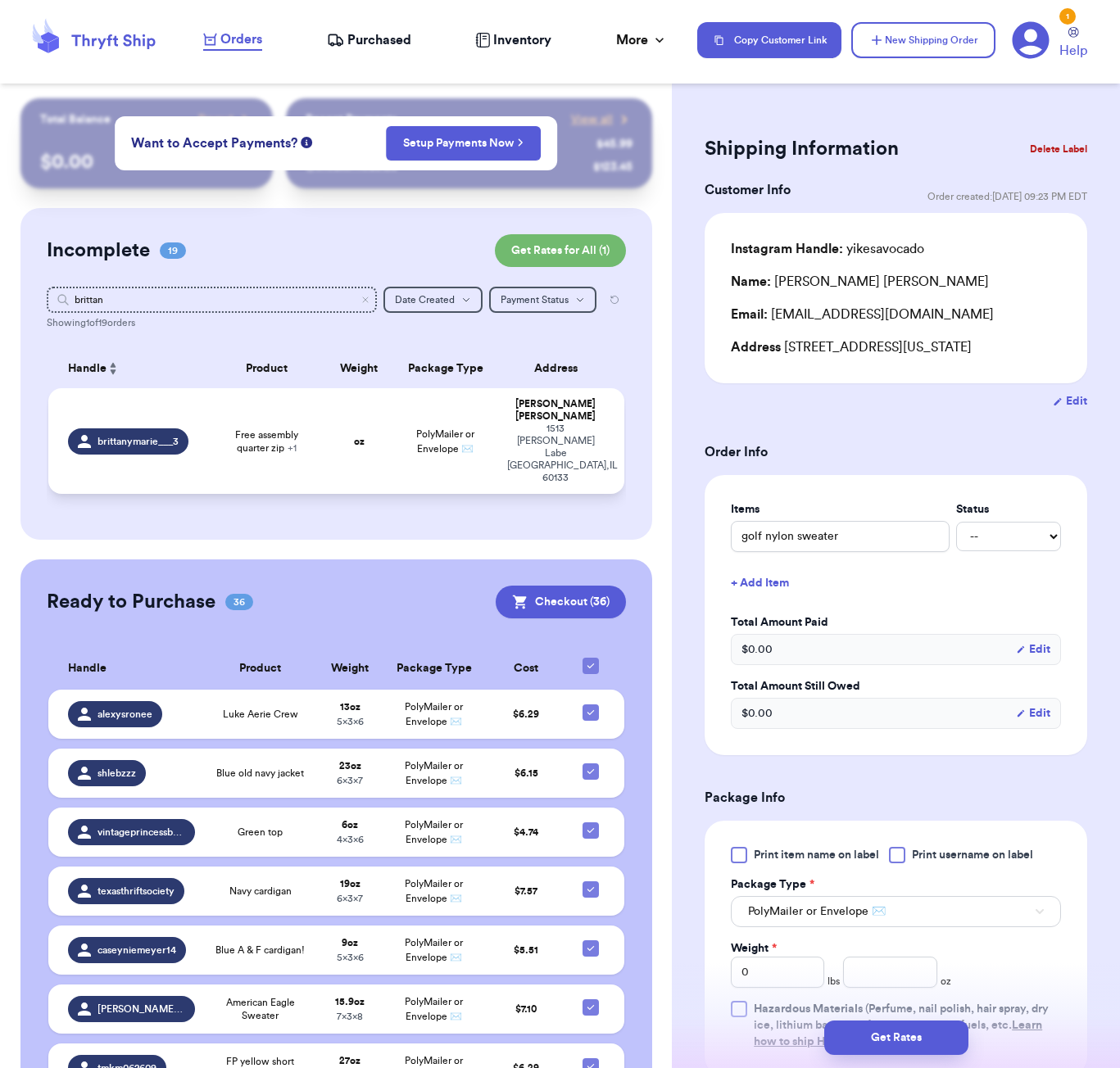
click at [253, 429] on span "Free assembly quarter zip + 1" at bounding box center [267, 442] width 96 height 27
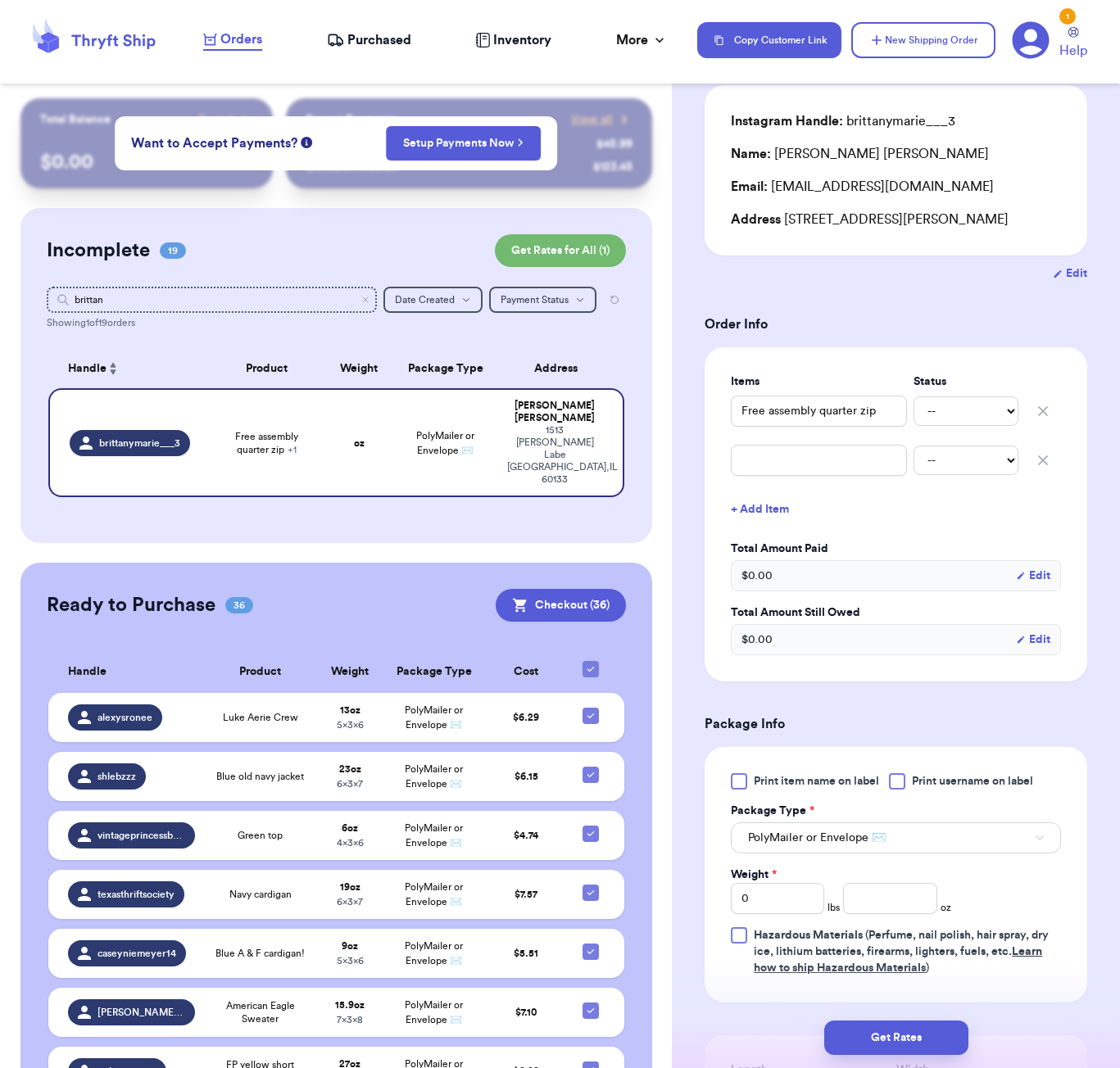
scroll to position [365, 0]
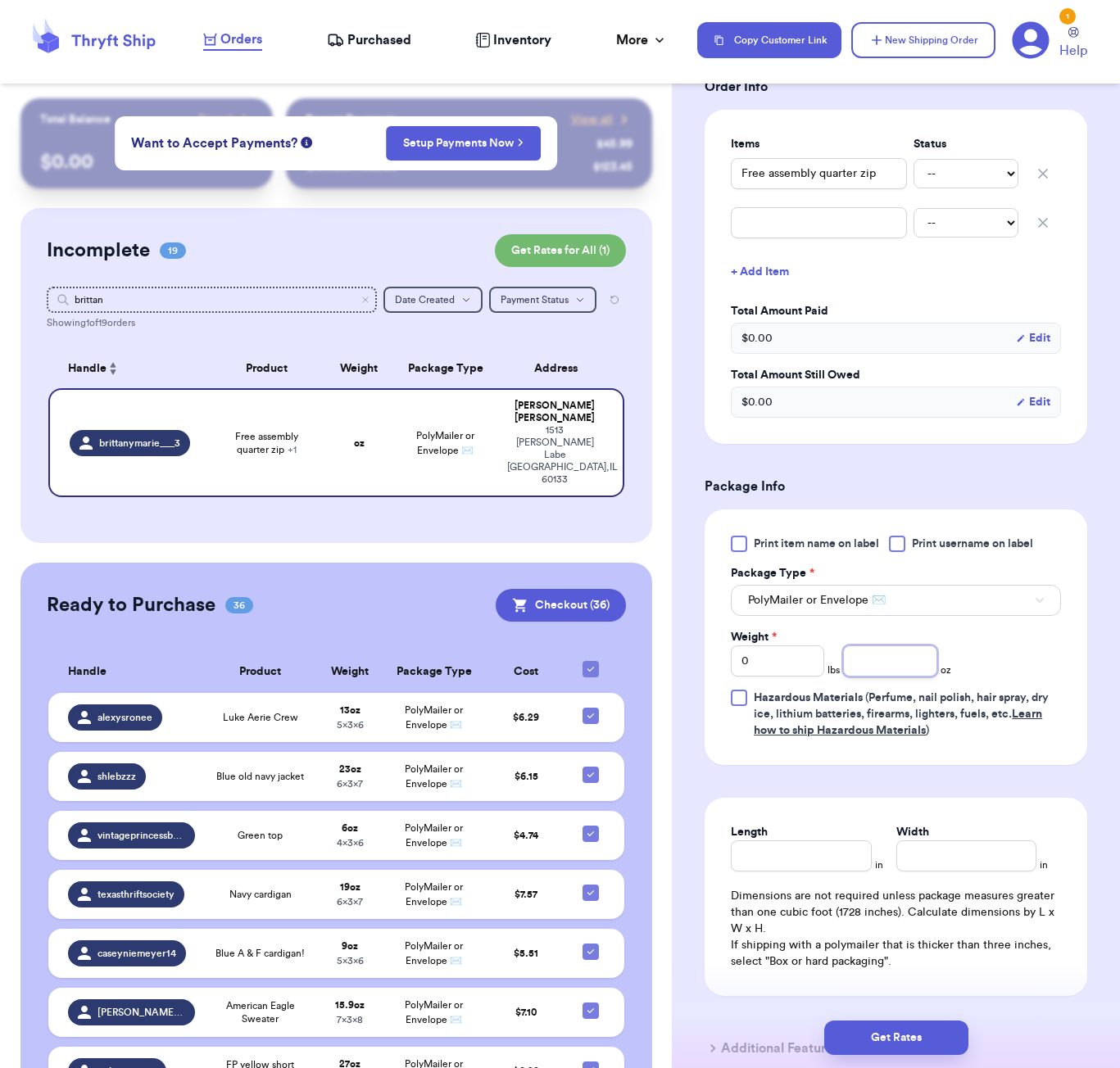
click at [880, 665] on input "number" at bounding box center [889, 661] width 93 height 31
drag, startPoint x: 855, startPoint y: 832, endPoint x: 837, endPoint y: 856, distance: 30.0
click at [852, 835] on div "Length" at bounding box center [801, 832] width 140 height 16
click at [837, 856] on input "Length" at bounding box center [801, 856] width 140 height 31
click at [890, 1028] on button "Get Rates" at bounding box center [896, 1038] width 144 height 34
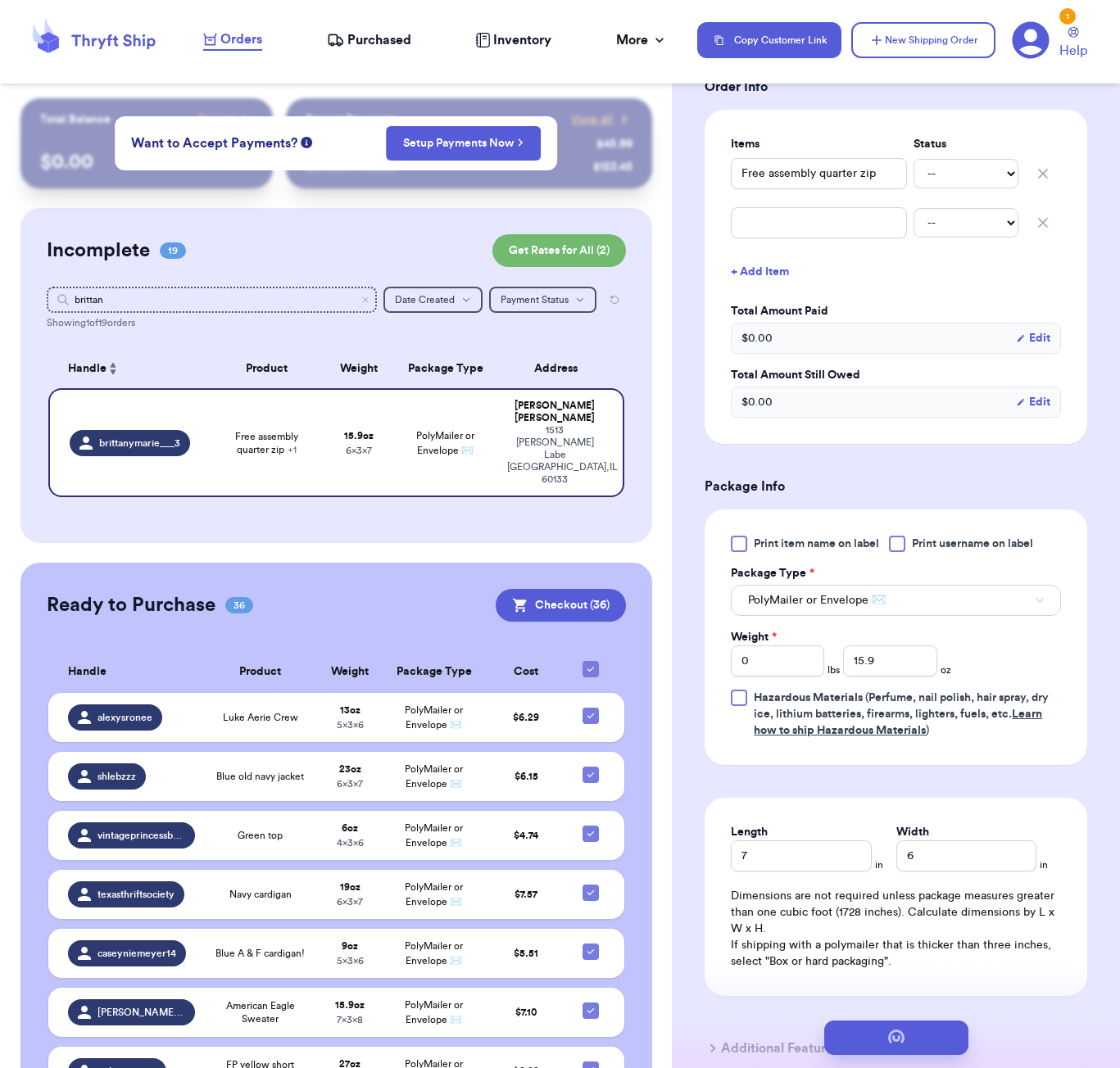
scroll to position [0, 0]
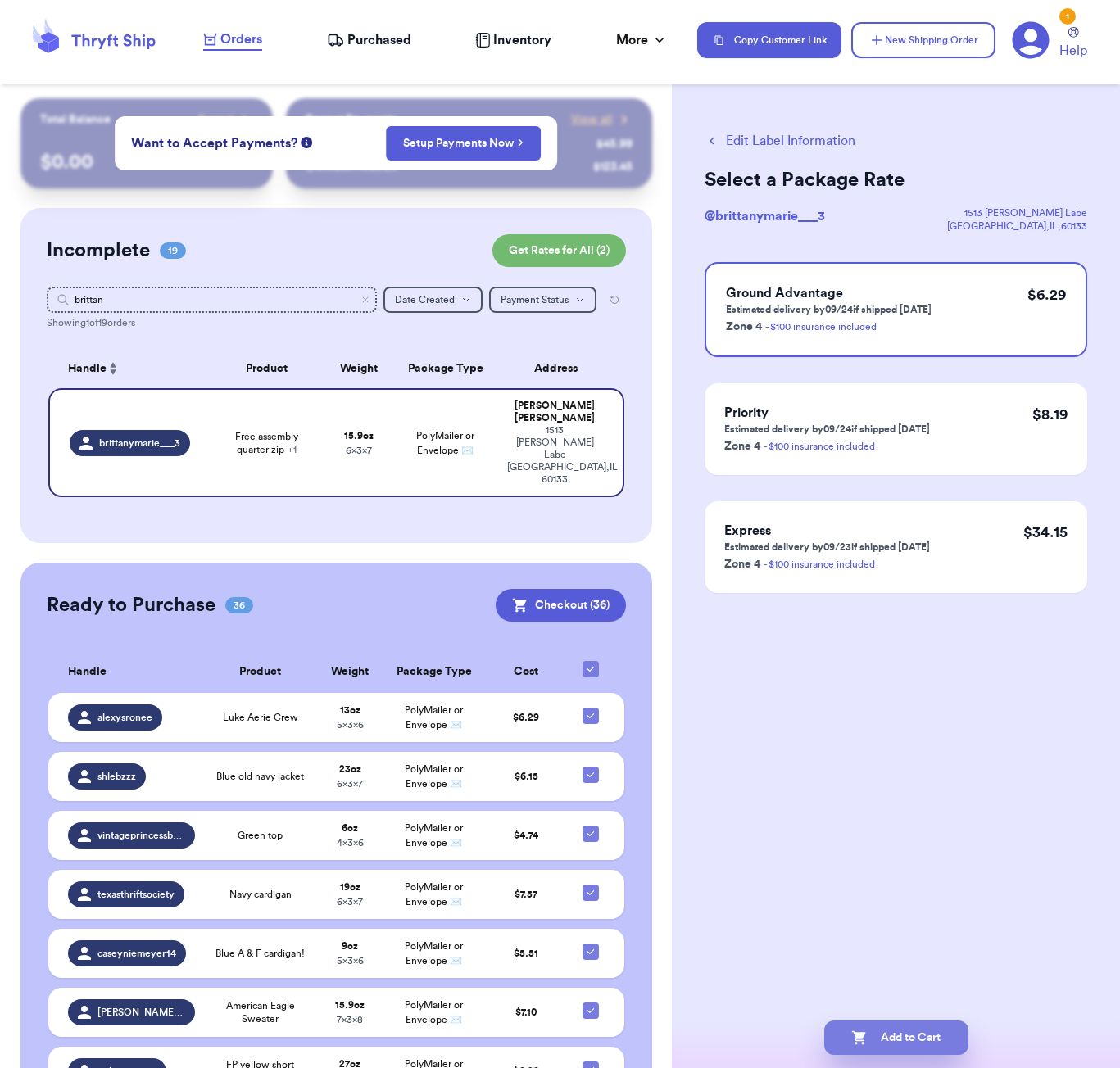
click at [877, 1042] on button "Add to Cart" at bounding box center [896, 1038] width 144 height 34
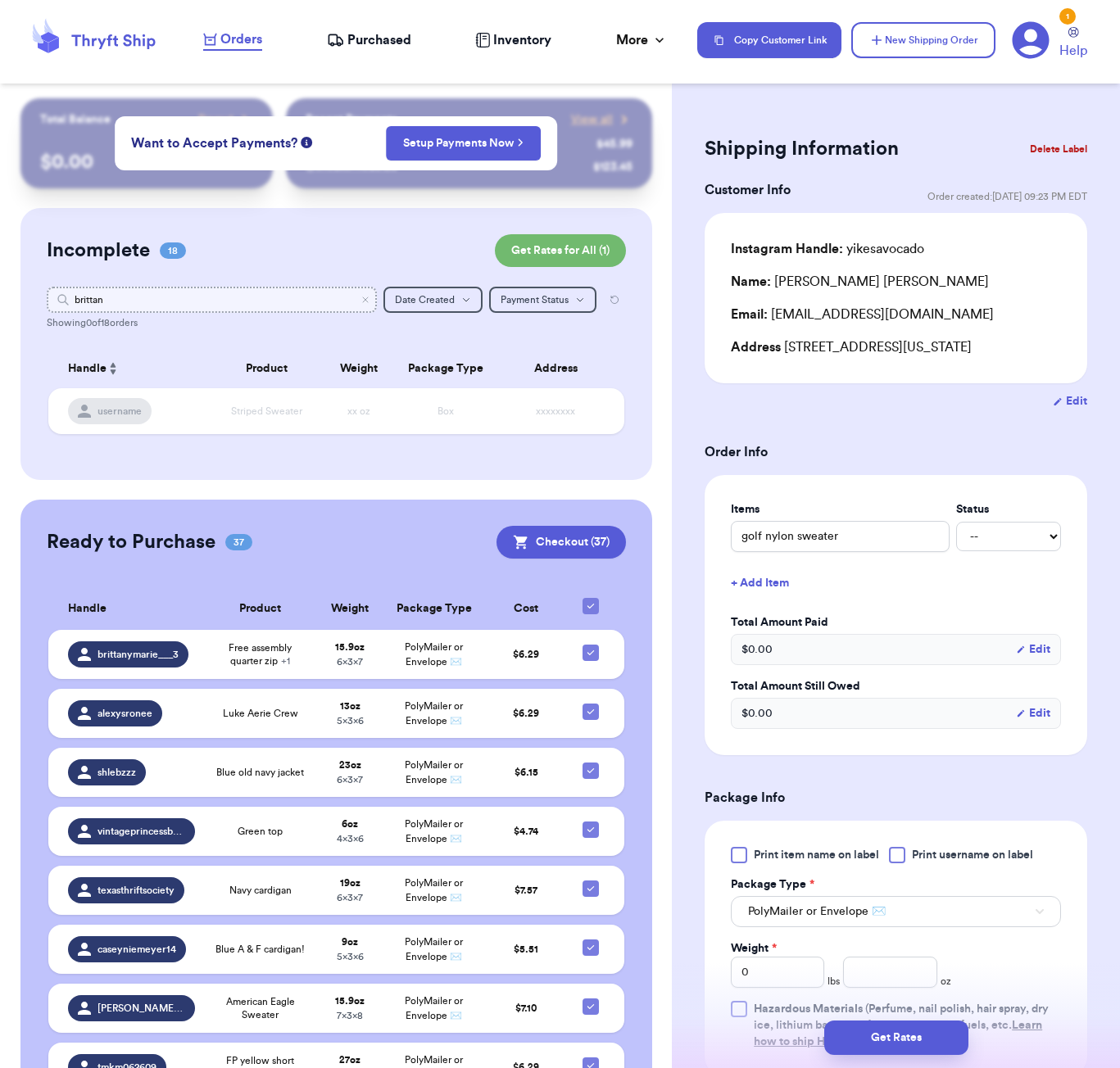
click at [119, 301] on input "brittan" at bounding box center [212, 300] width 330 height 27
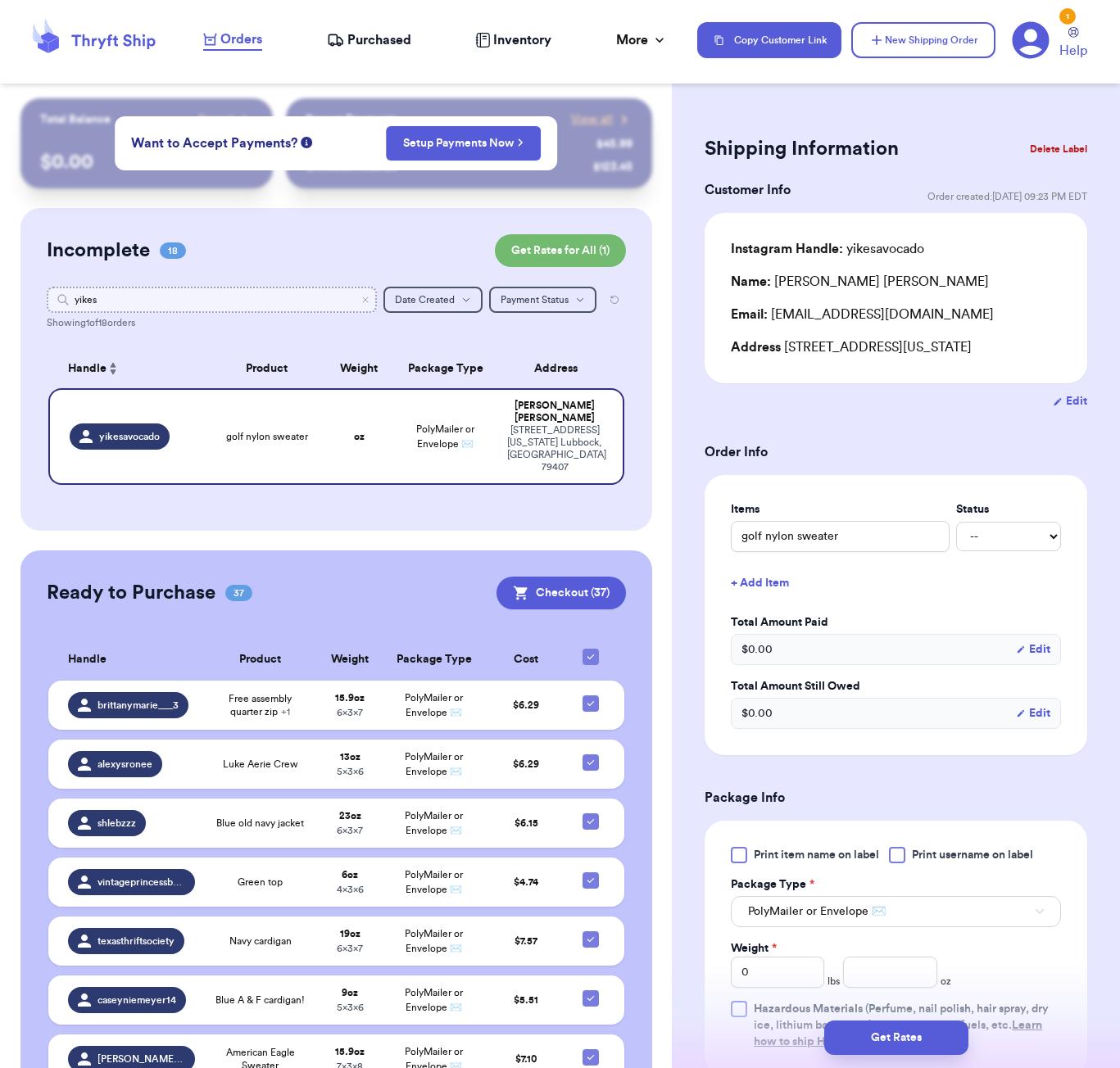
scroll to position [9, 0]
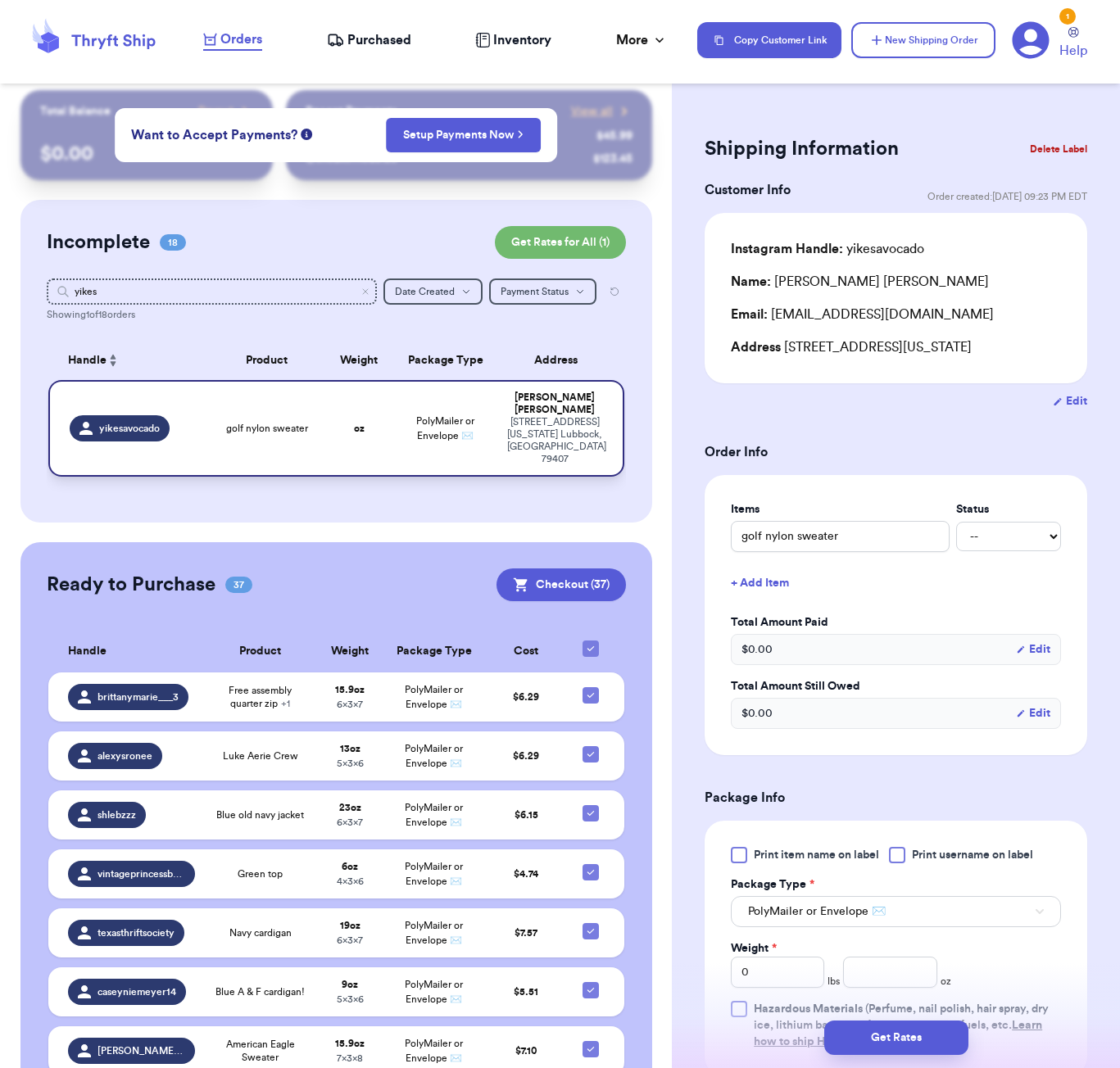
click at [298, 423] on span "golf nylon sweater" at bounding box center [267, 428] width 82 height 13
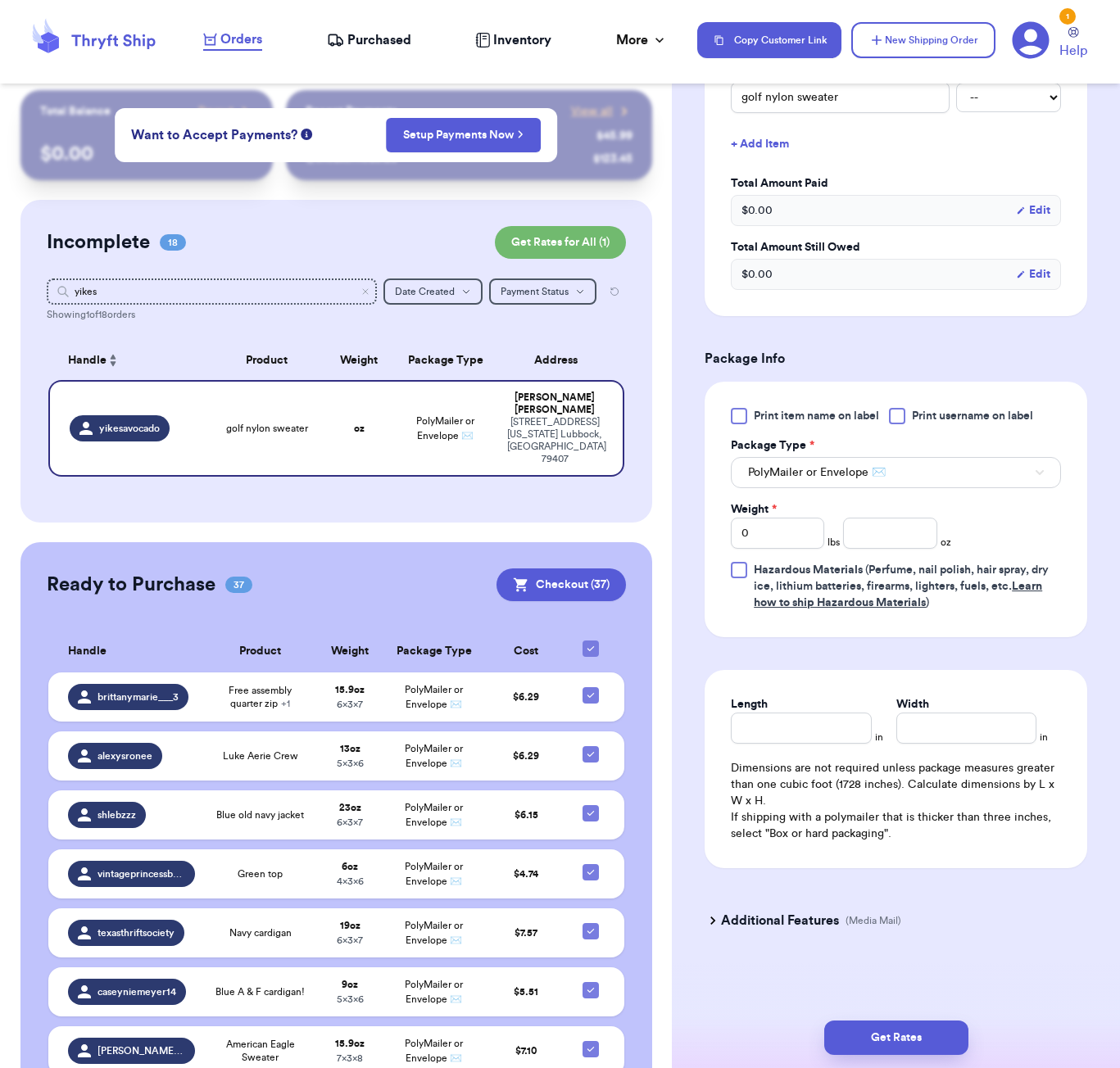
scroll to position [442, 0]
click at [876, 532] on input "number" at bounding box center [889, 533] width 93 height 31
click at [803, 730] on input "Length" at bounding box center [801, 728] width 140 height 31
click at [915, 1056] on div "Get Rates" at bounding box center [896, 1038] width 448 height 61
click at [922, 1043] on button "Get Rates" at bounding box center [896, 1038] width 144 height 34
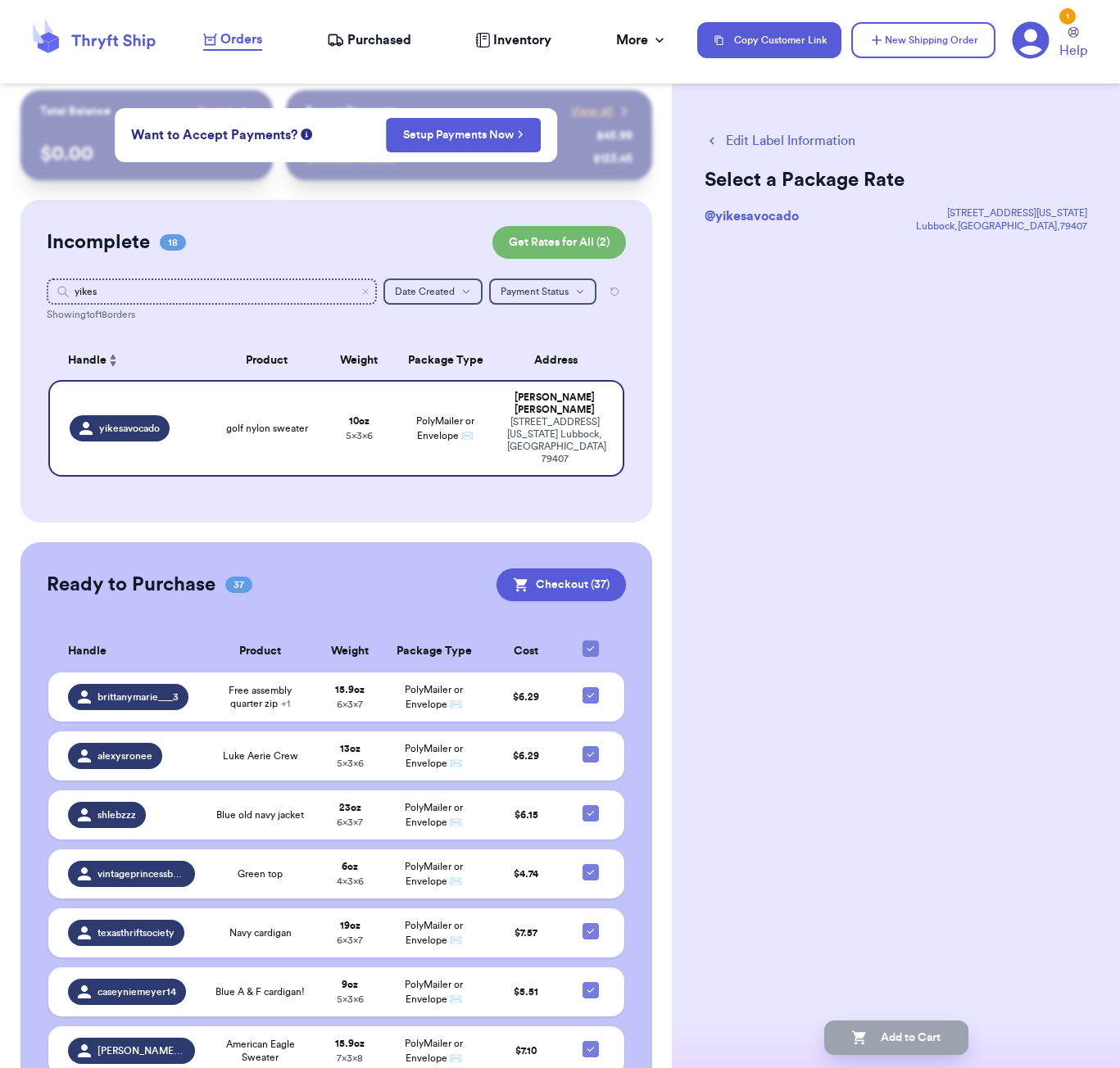
scroll to position [0, 0]
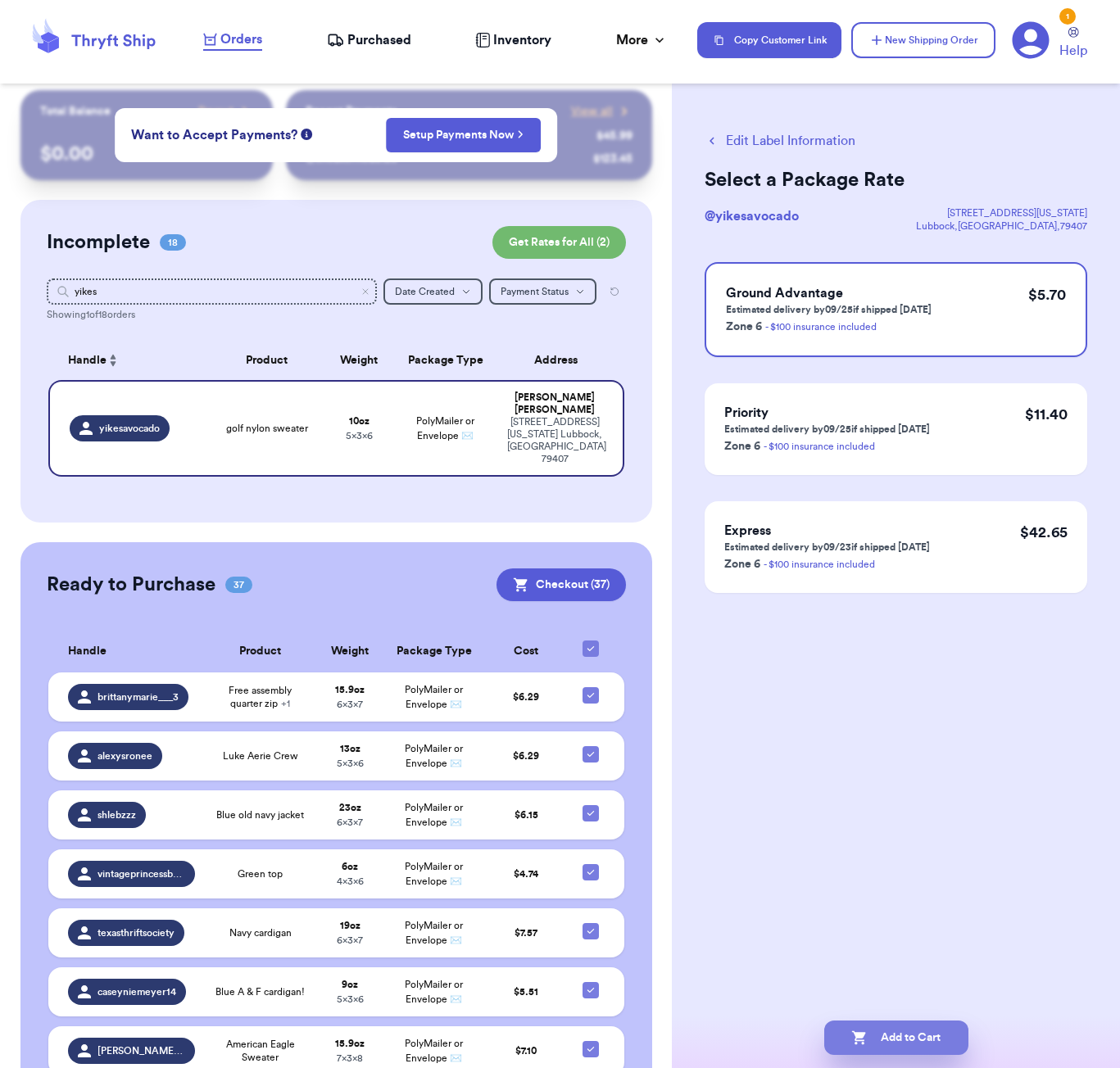
click at [923, 1027] on button "Add to Cart" at bounding box center [896, 1038] width 144 height 34
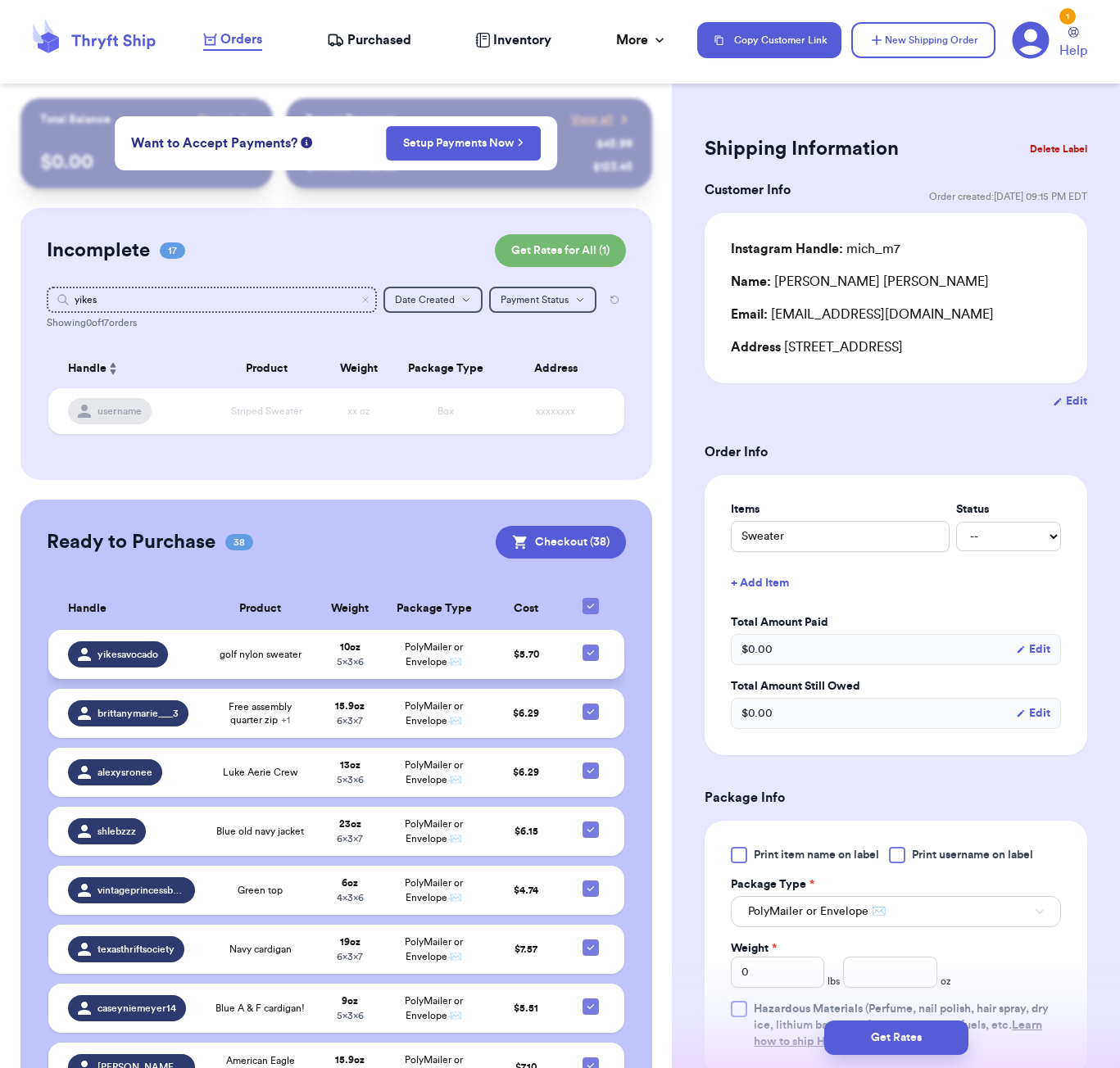
scroll to position [9, 0]
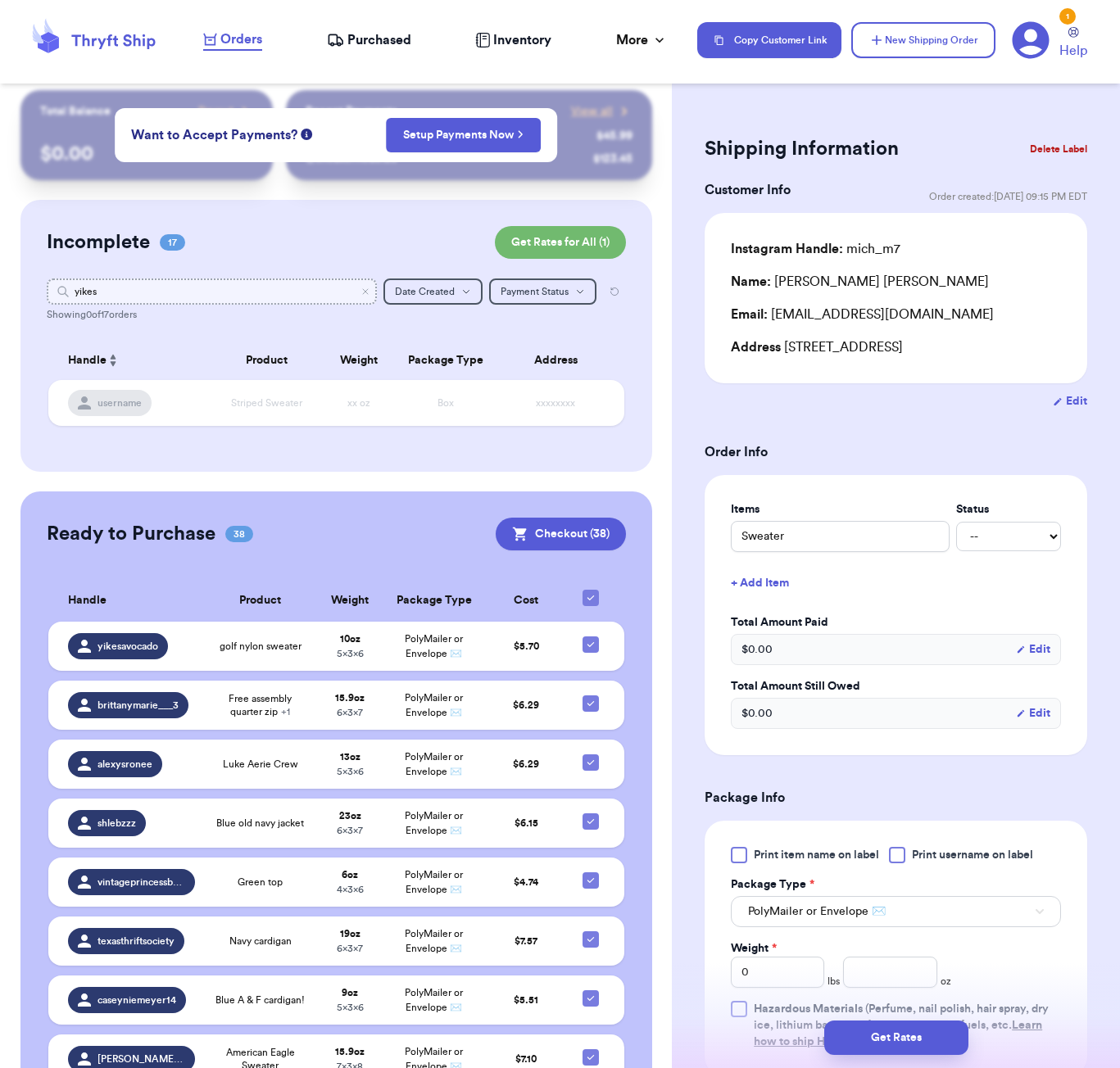
click at [284, 293] on input "yikes" at bounding box center [212, 291] width 330 height 27
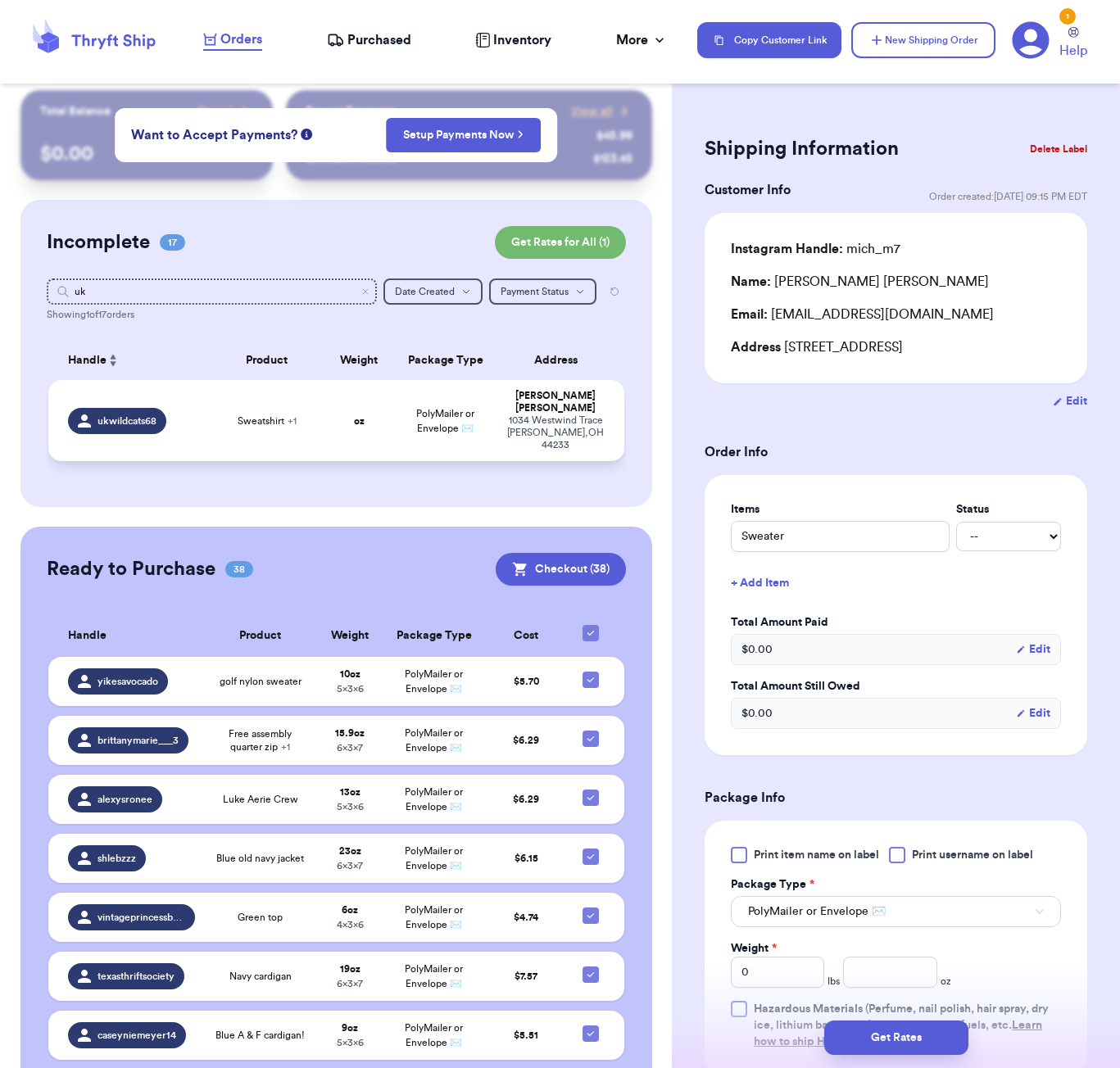
click at [341, 415] on td "oz" at bounding box center [359, 420] width 68 height 81
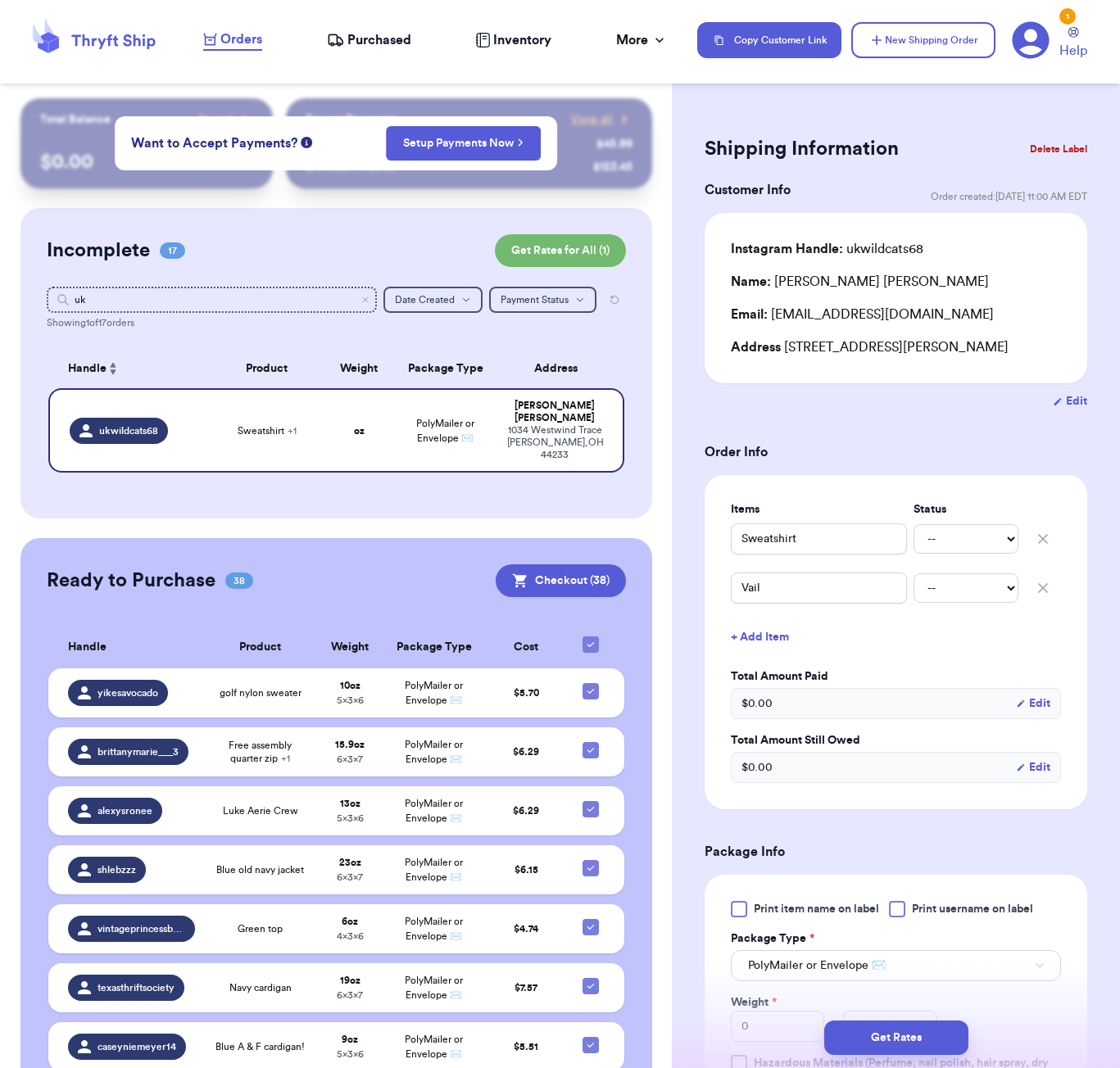
scroll to position [0, 0]
click at [743, 544] on input "Sweatshirt" at bounding box center [819, 539] width 176 height 31
click at [775, 596] on input "Vail" at bounding box center [819, 588] width 176 height 31
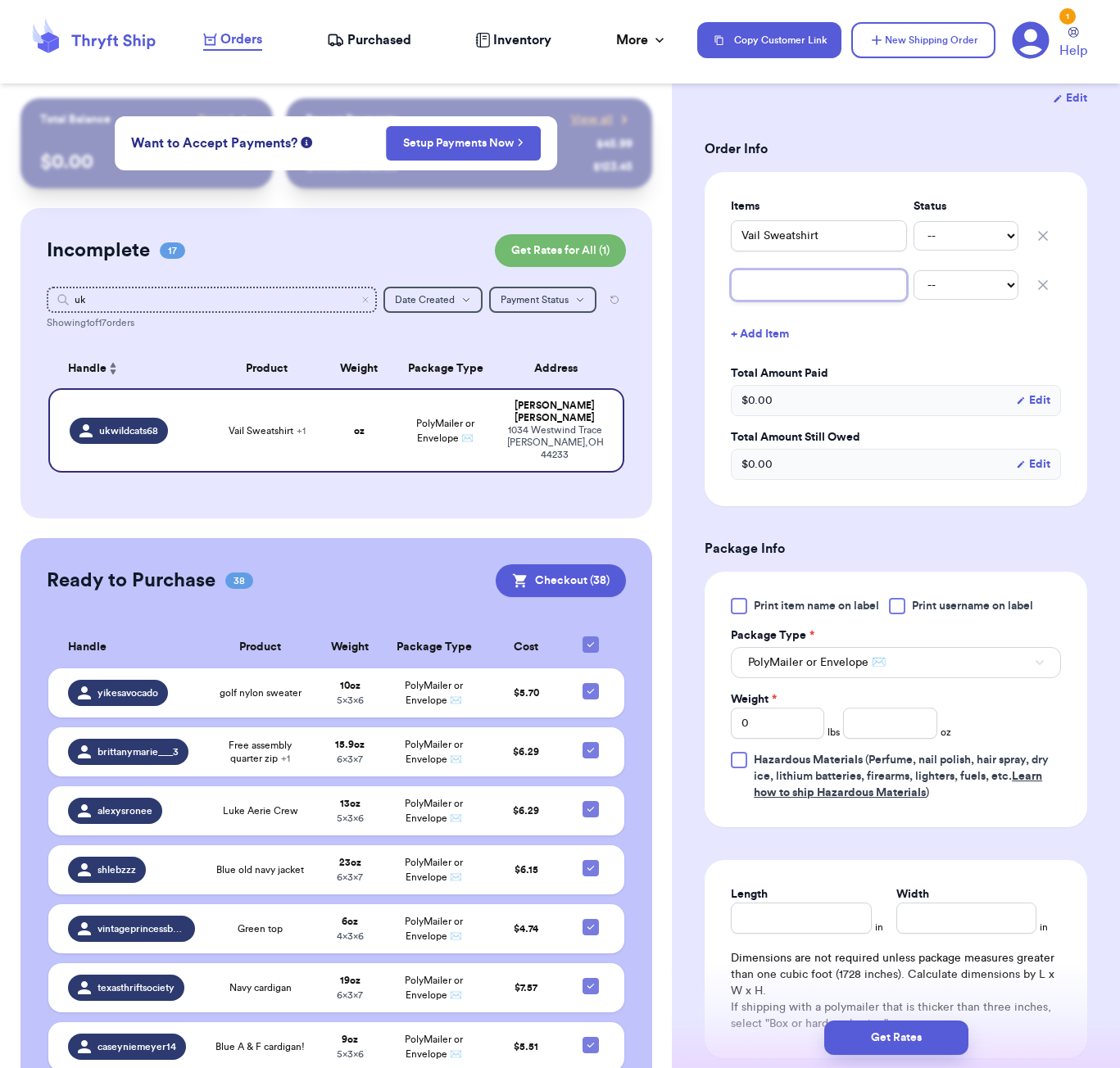
scroll to position [311, 0]
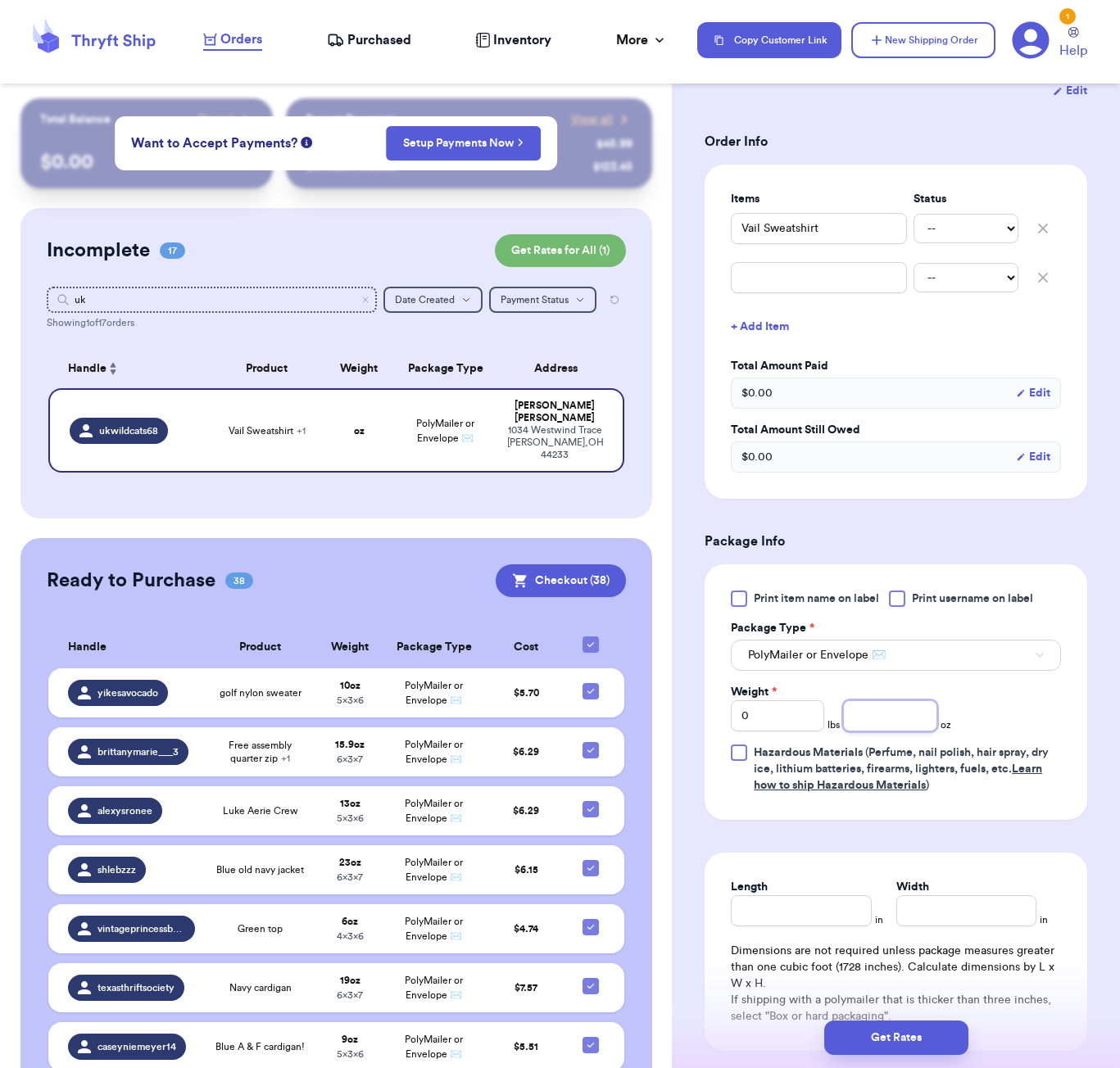
click at [883, 709] on input "number" at bounding box center [889, 716] width 93 height 31
click at [779, 923] on input "Length" at bounding box center [801, 911] width 140 height 31
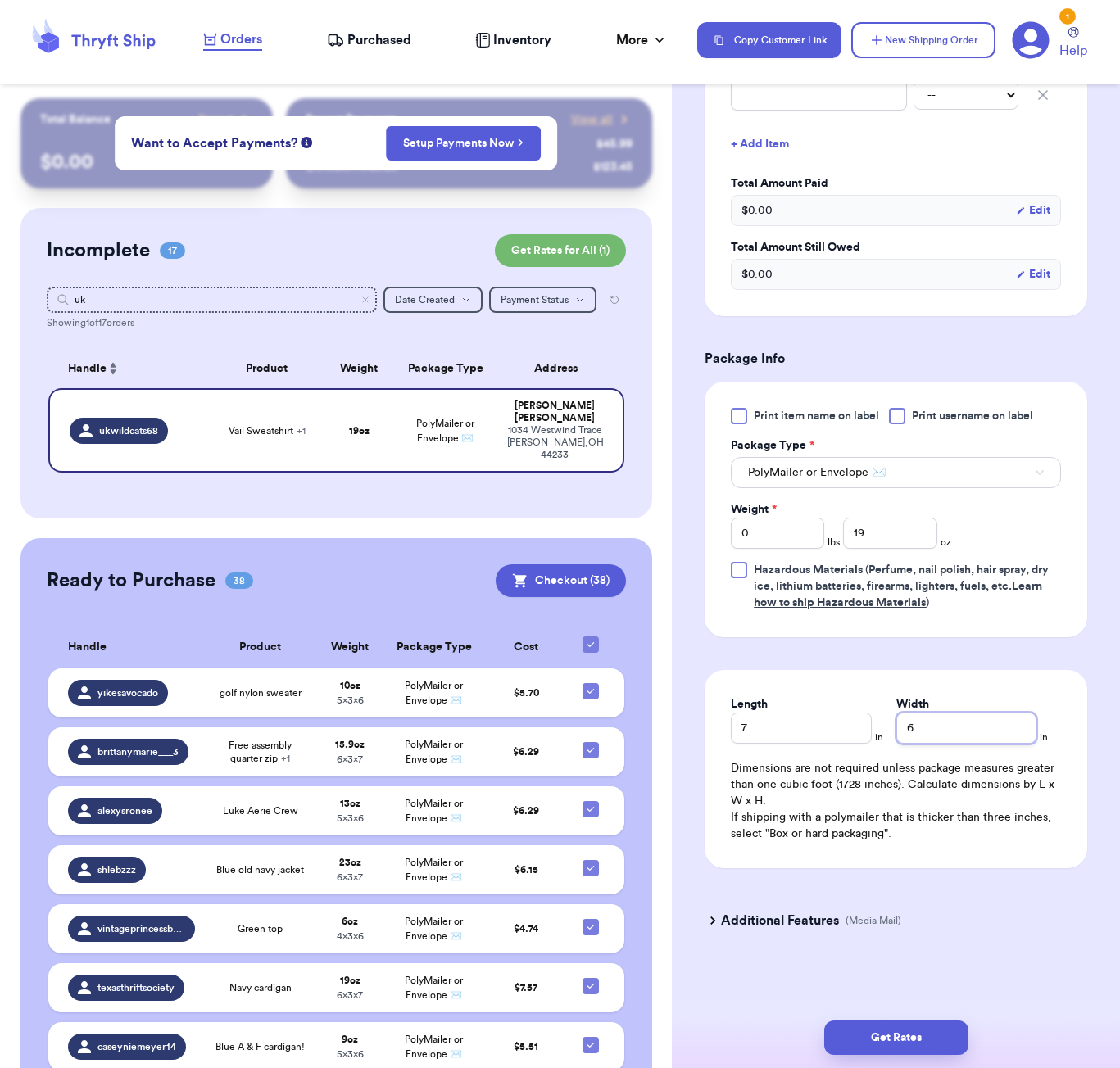
scroll to position [0, 0]
click at [861, 1037] on button "Get Rates" at bounding box center [896, 1038] width 144 height 34
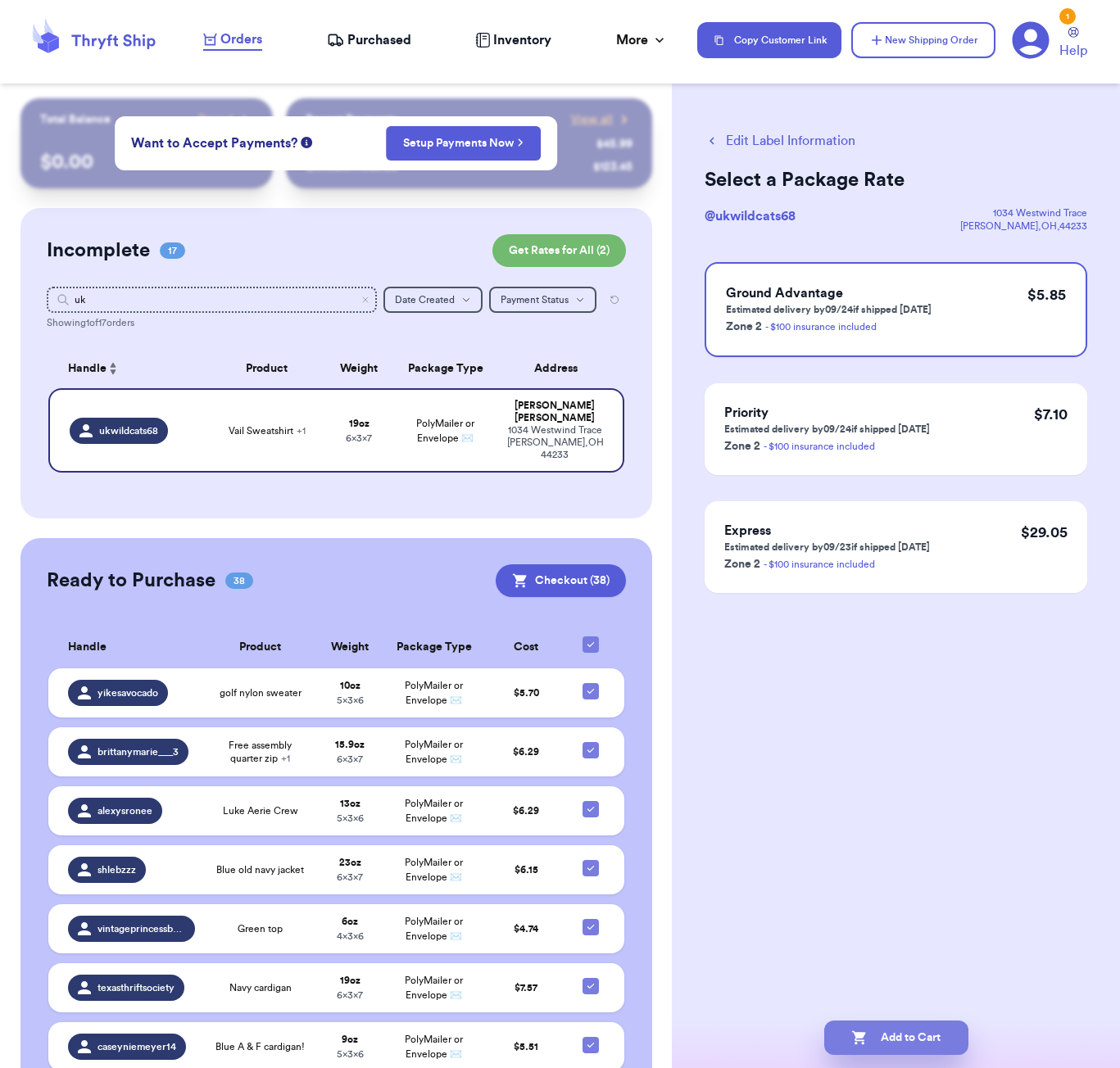
click at [862, 1028] on button "Add to Cart" at bounding box center [896, 1038] width 144 height 34
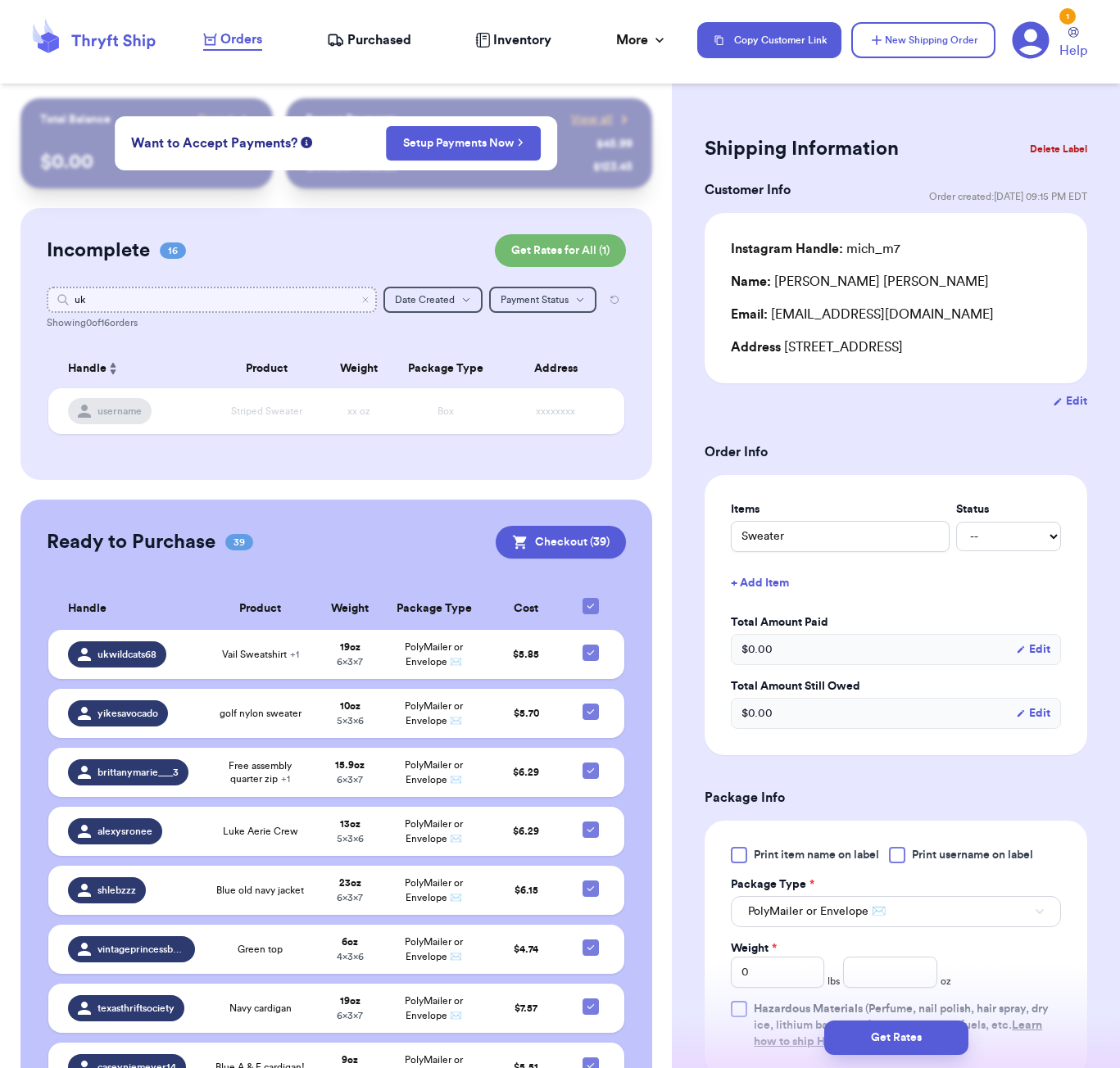
click at [208, 297] on input "uk" at bounding box center [212, 300] width 330 height 27
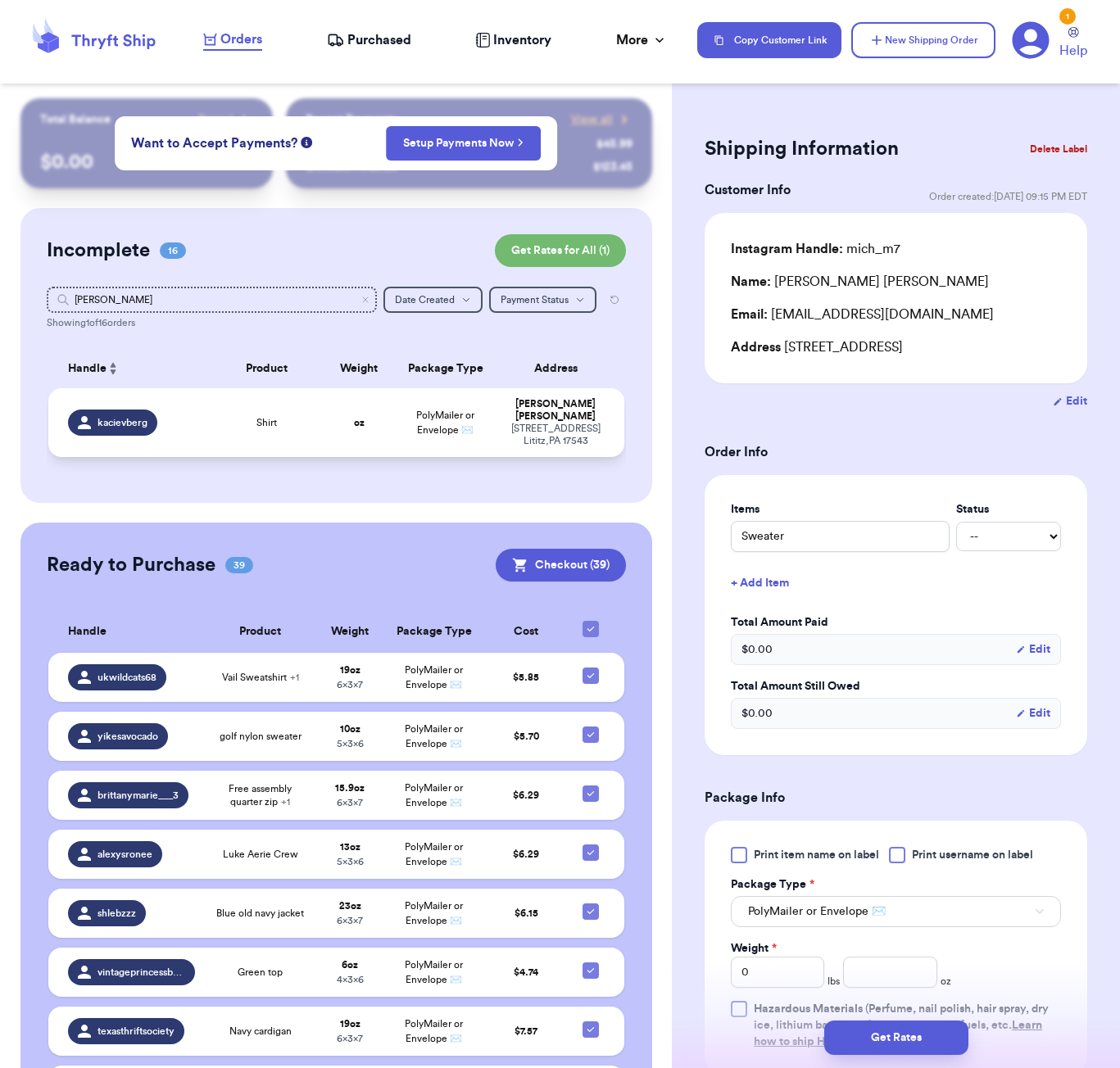
click at [216, 433] on td "Shirt" at bounding box center [266, 423] width 116 height 68
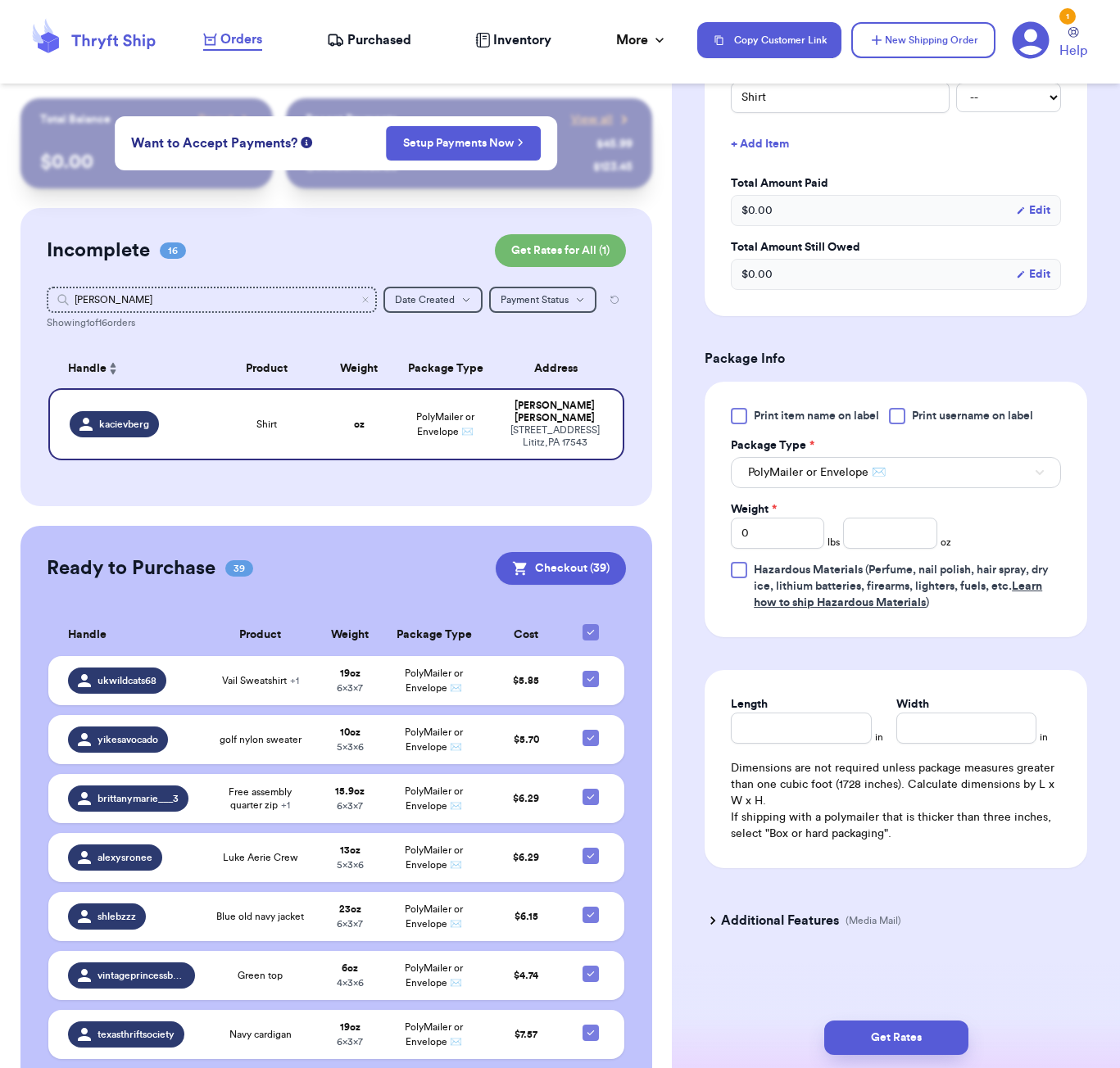
scroll to position [442, 0]
click at [892, 528] on input "number" at bounding box center [889, 533] width 93 height 31
click at [798, 720] on input "Length" at bounding box center [801, 728] width 140 height 31
click at [932, 1037] on button "Get Rates" at bounding box center [896, 1038] width 144 height 34
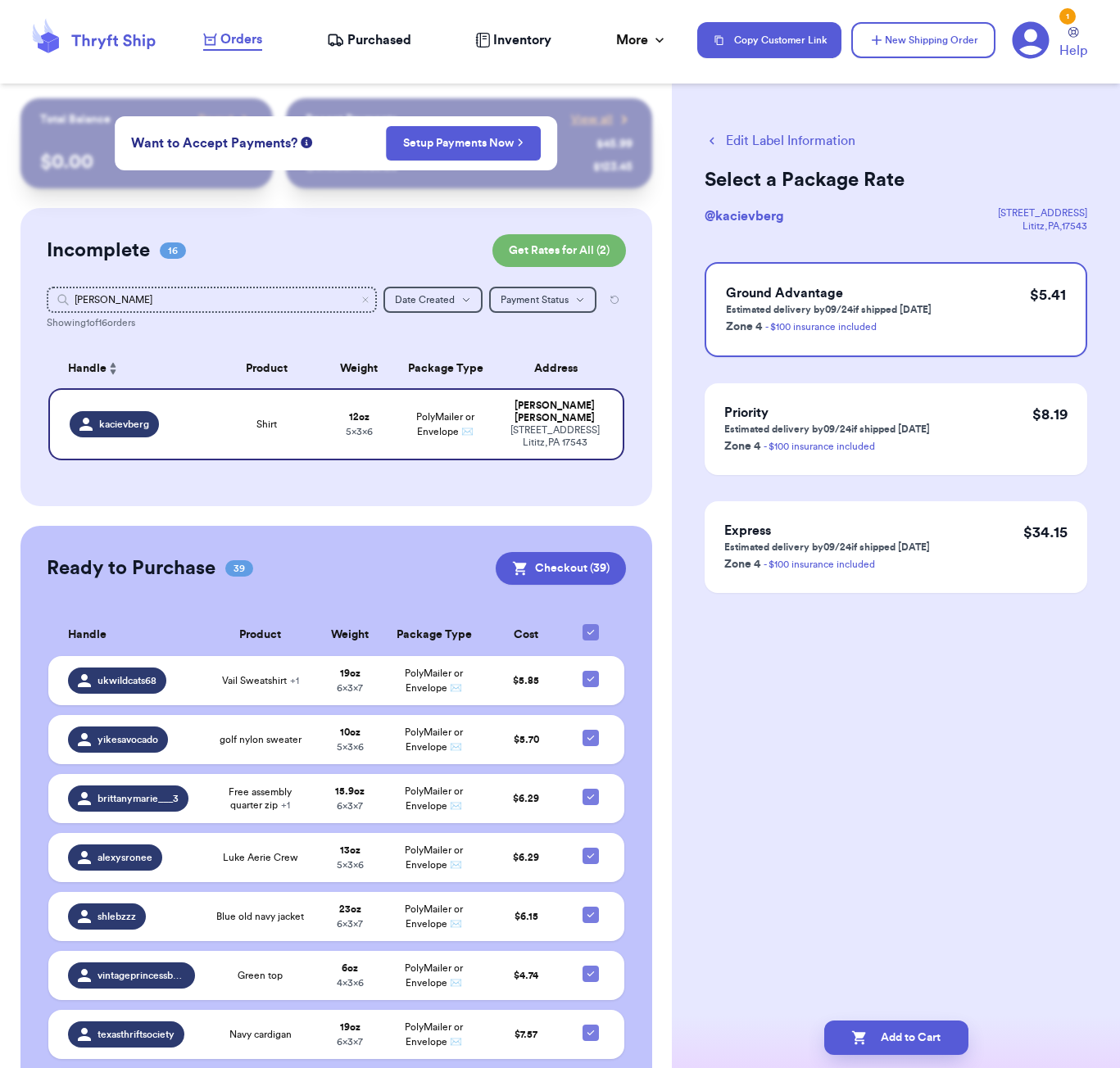
scroll to position [0, 0]
click at [931, 1030] on button "Add to Cart" at bounding box center [896, 1038] width 144 height 34
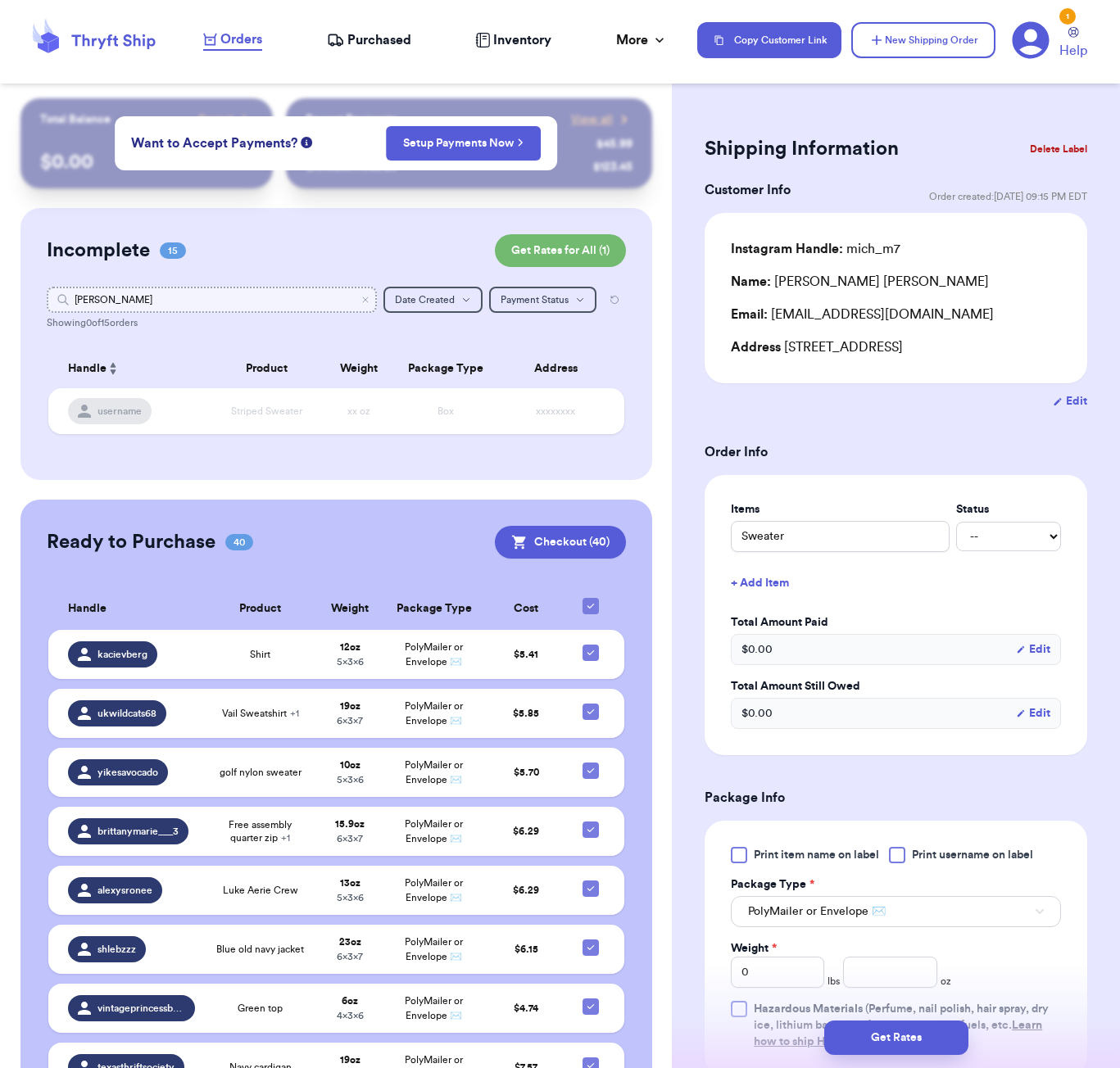
click at [317, 305] on input "[PERSON_NAME]" at bounding box center [212, 300] width 330 height 27
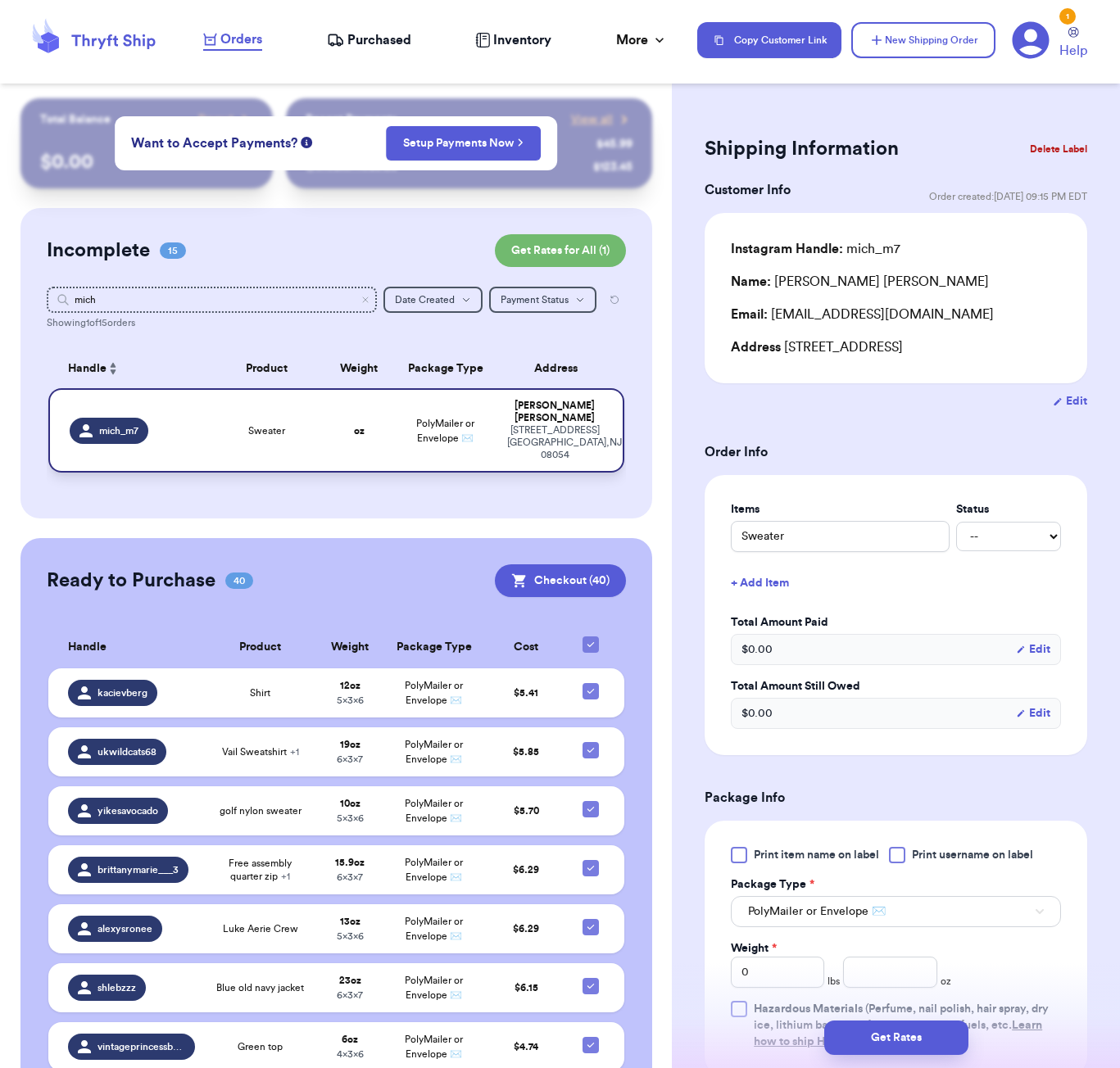
click at [401, 448] on td "PolyMailer or Envelope ✉️" at bounding box center [446, 430] width 104 height 85
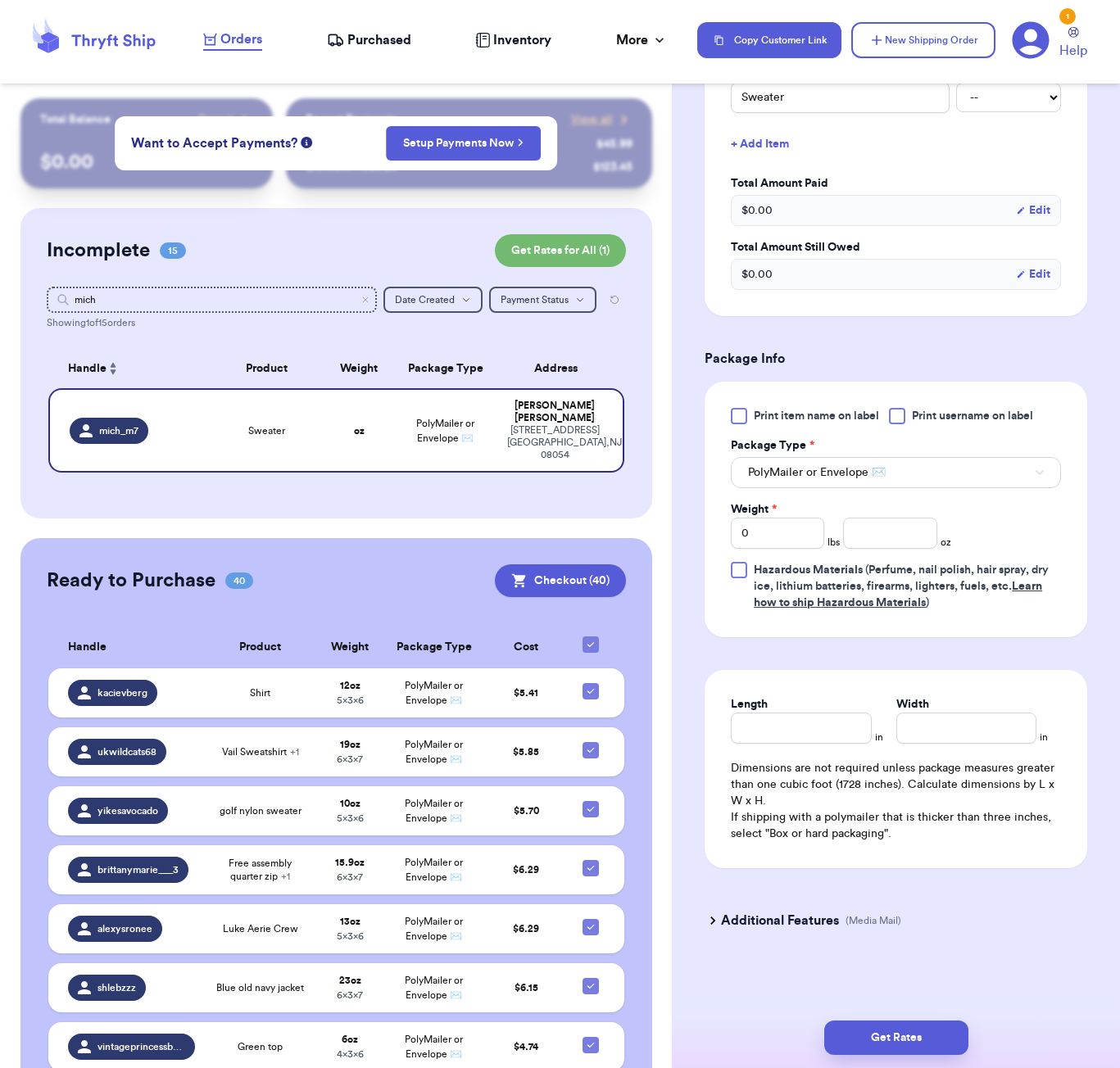
scroll to position [442, 0]
click at [886, 542] on input "number" at bounding box center [889, 533] width 93 height 31
click at [809, 715] on input "Length" at bounding box center [801, 728] width 140 height 31
click at [933, 1031] on button "Get Rates" at bounding box center [896, 1038] width 144 height 34
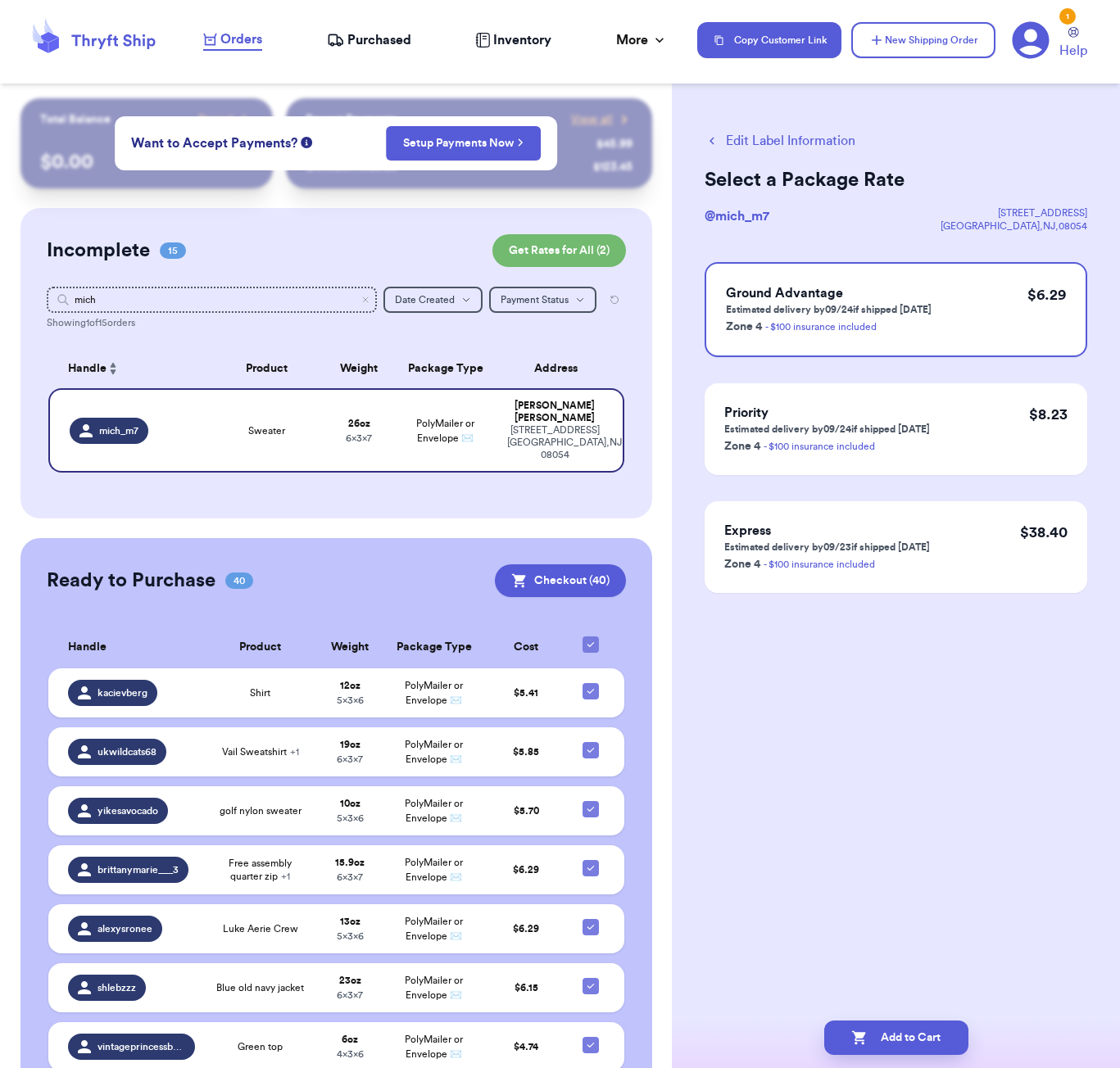
scroll to position [0, 0]
click at [916, 1035] on button "Add to Cart" at bounding box center [896, 1038] width 144 height 34
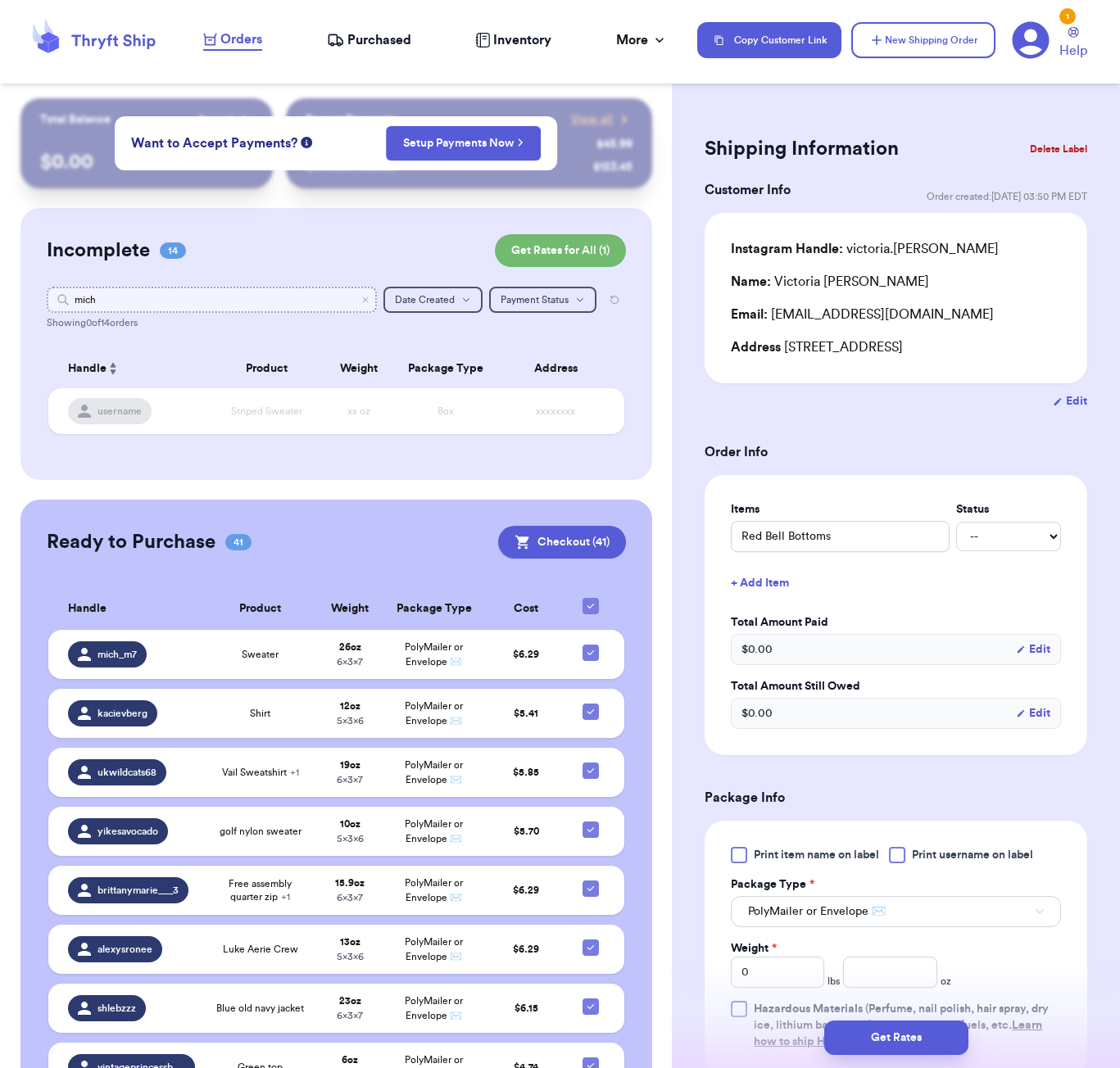
click at [193, 306] on input "mich" at bounding box center [212, 300] width 330 height 27
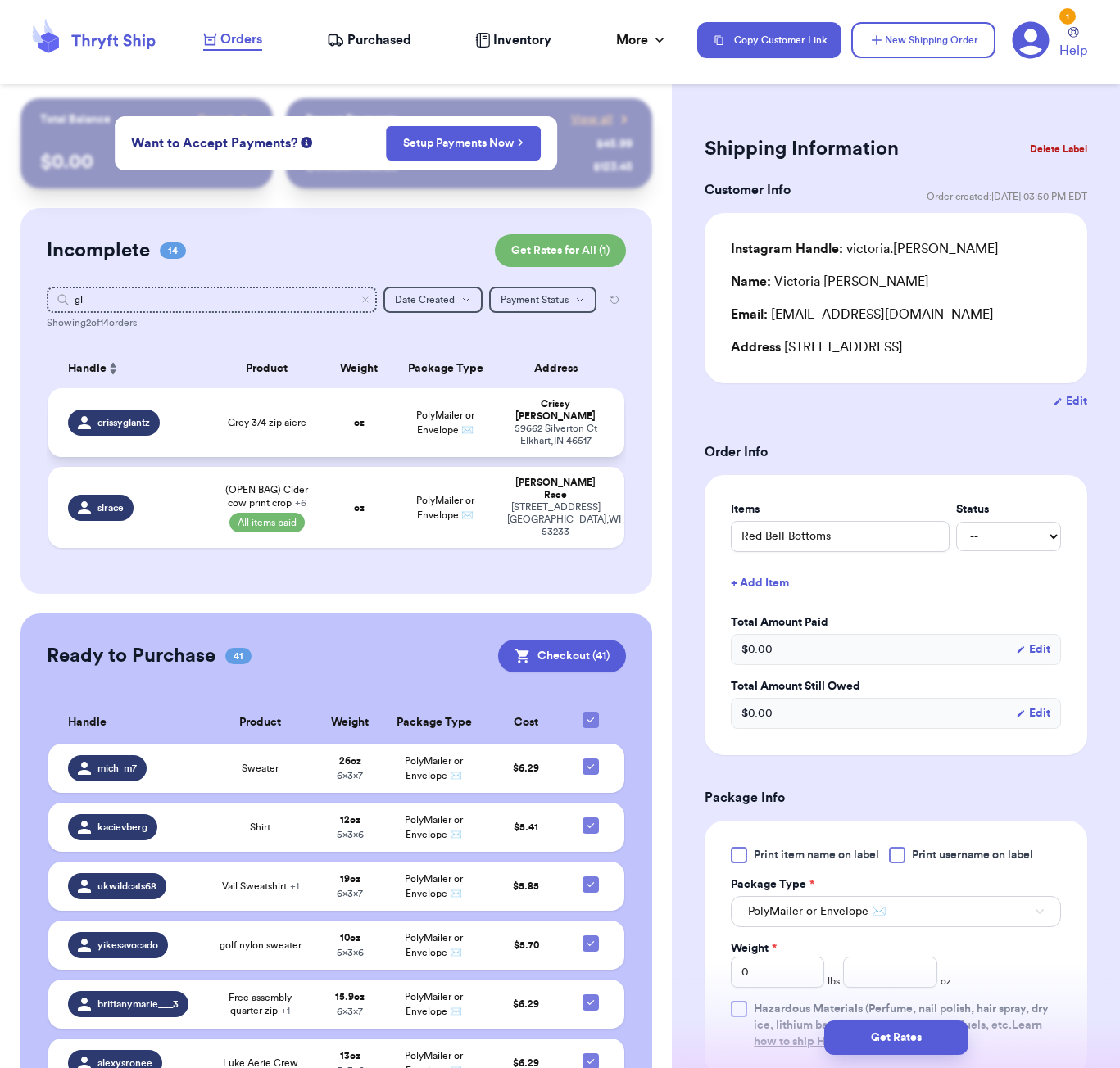
click at [365, 435] on td "oz" at bounding box center [359, 423] width 68 height 68
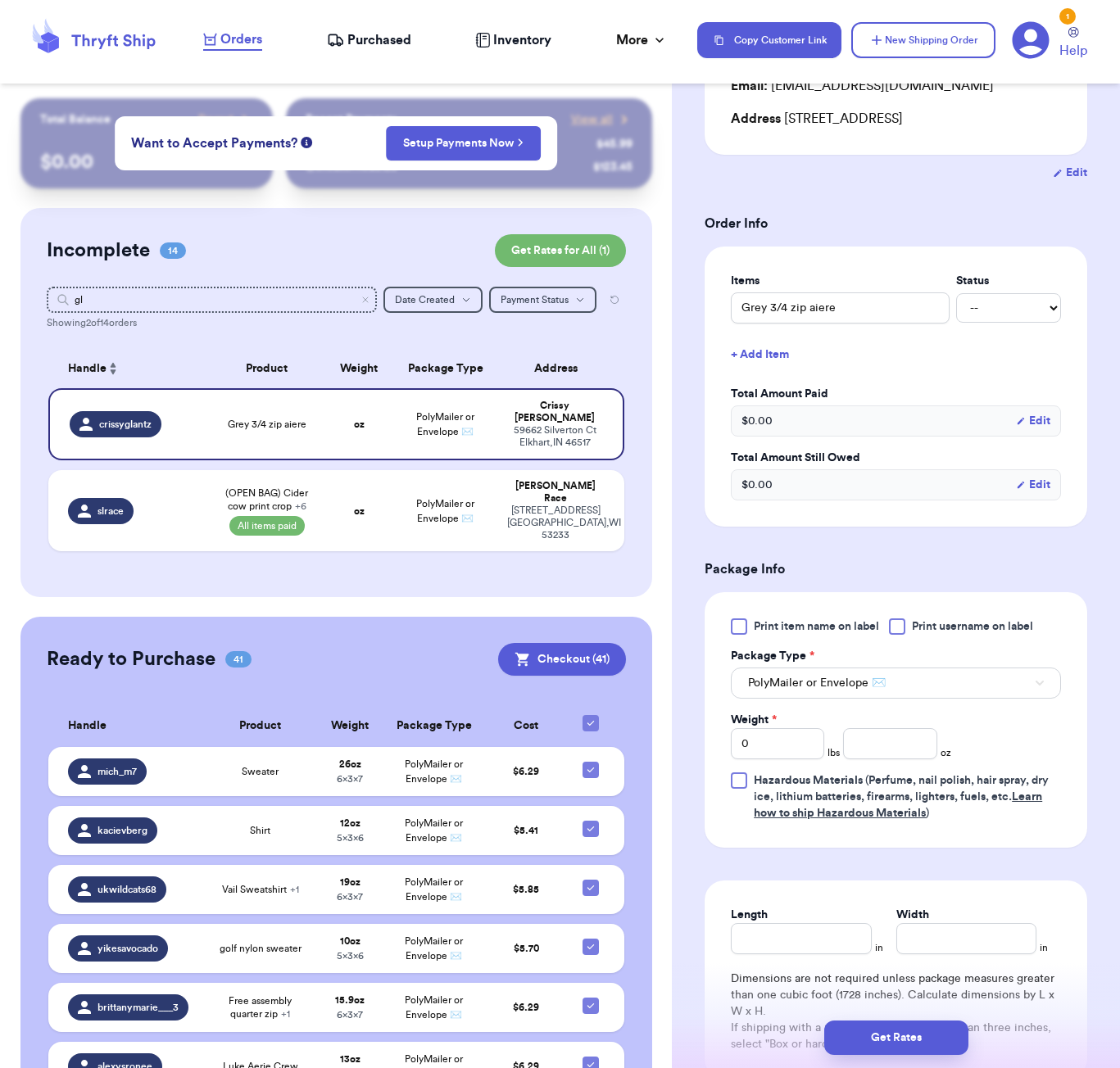
scroll to position [275, 0]
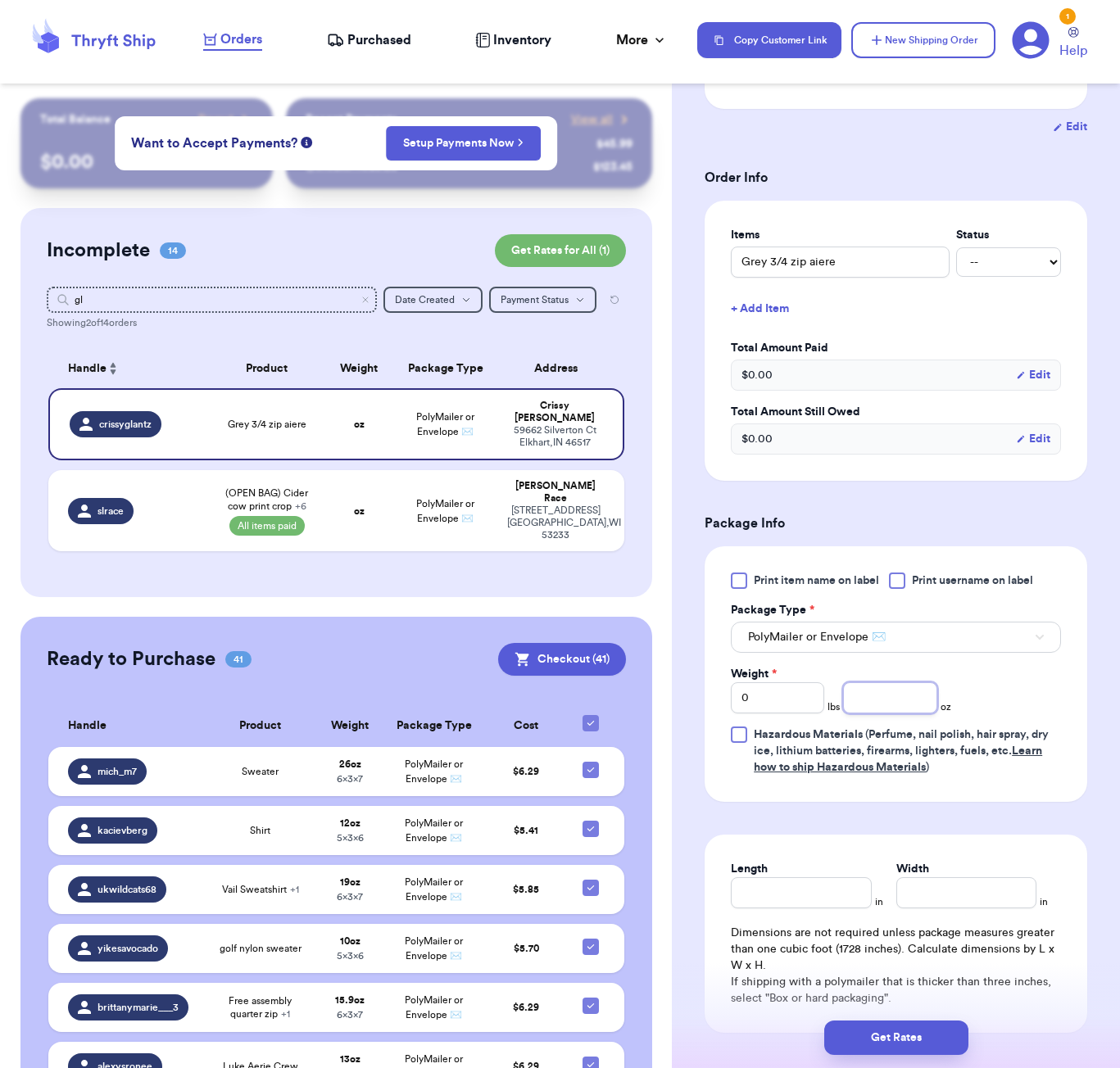
click at [886, 701] on input "number" at bounding box center [889, 697] width 93 height 31
click at [785, 905] on input "Length" at bounding box center [801, 893] width 140 height 31
click at [951, 1047] on button "Get Rates" at bounding box center [896, 1038] width 144 height 34
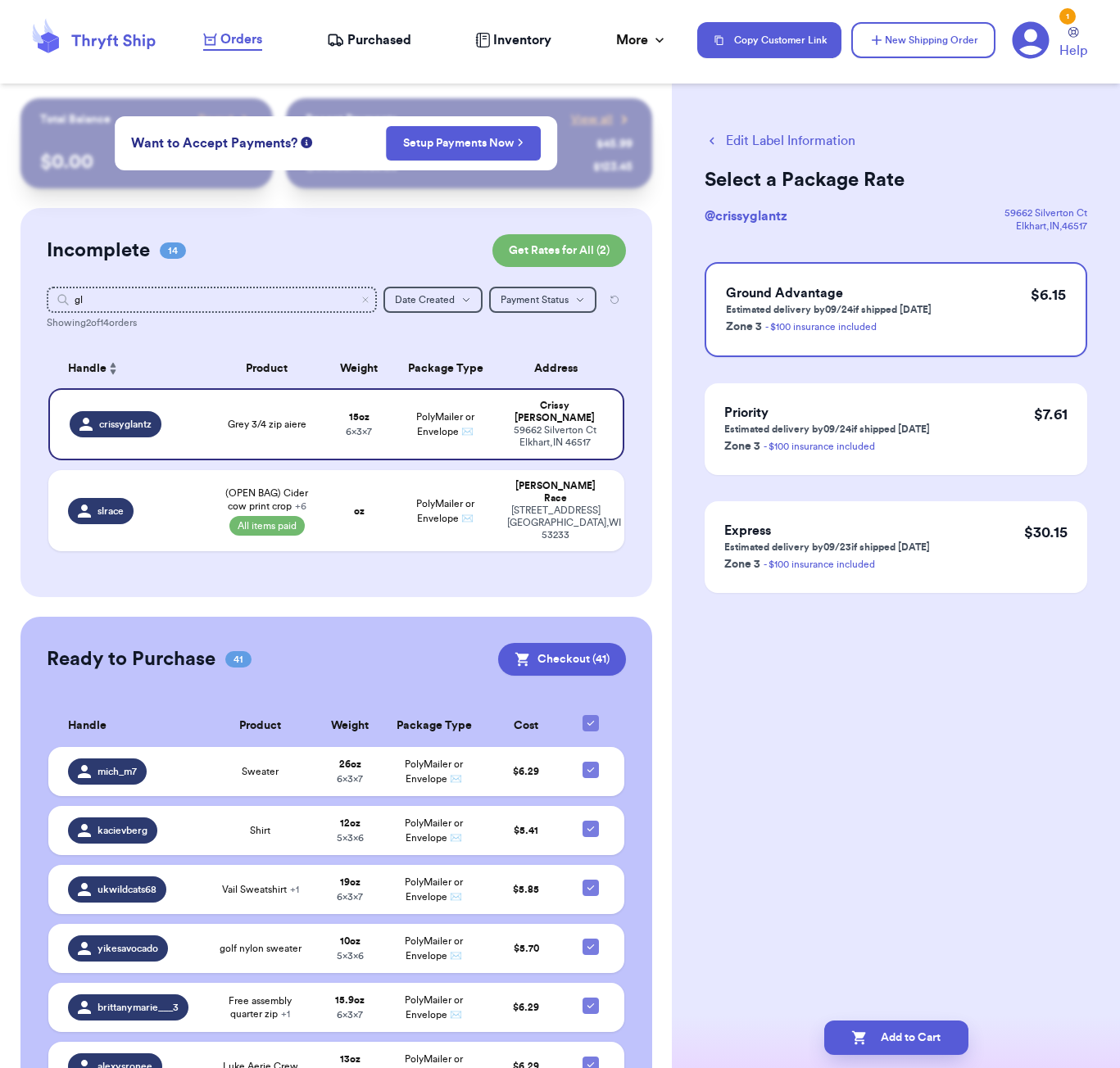
scroll to position [0, 0]
drag, startPoint x: 928, startPoint y: 1025, endPoint x: 962, endPoint y: 844, distance: 184.2
click at [928, 1025] on button "Add to Cart" at bounding box center [896, 1038] width 144 height 34
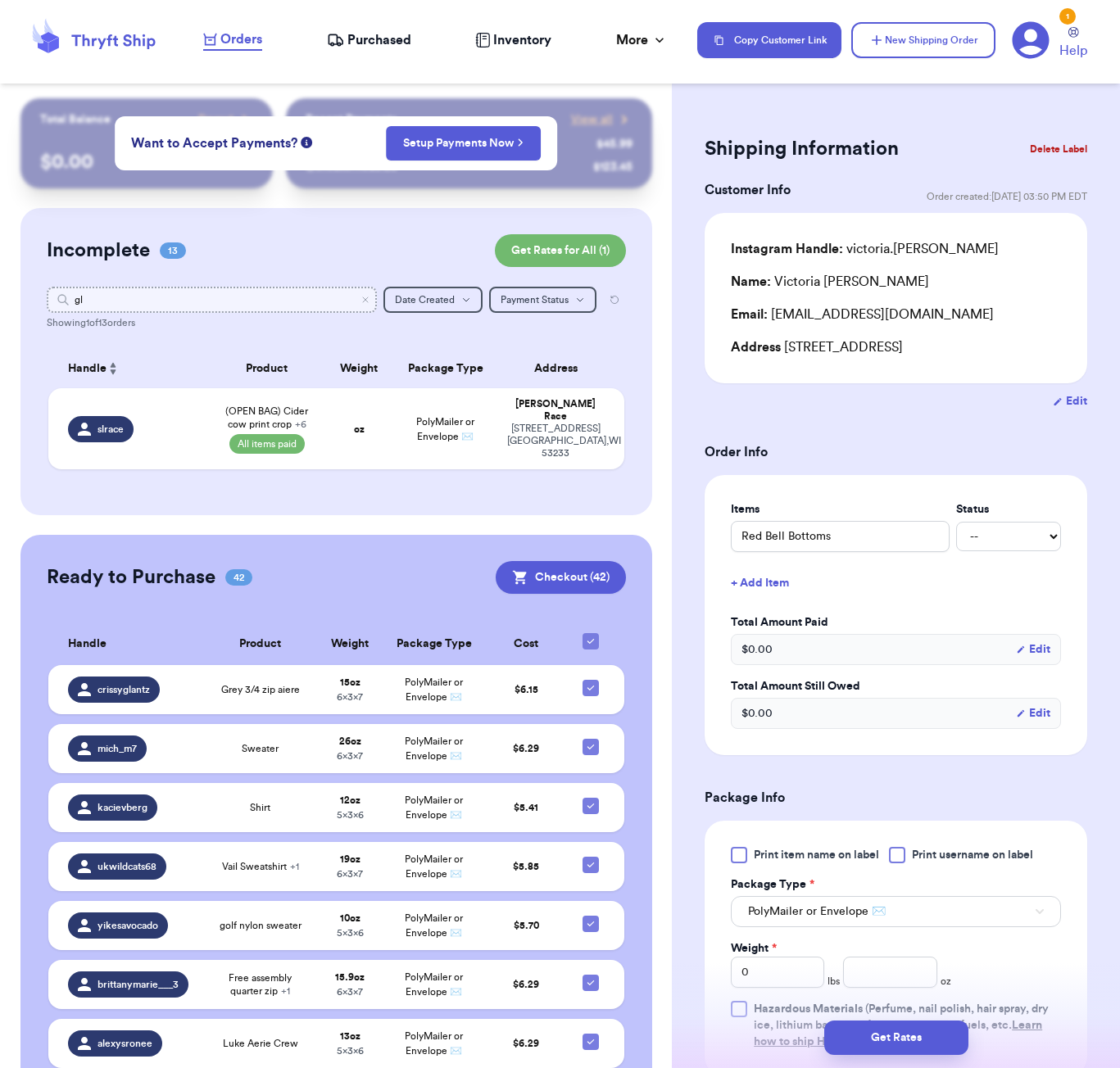
click at [132, 306] on input "gl" at bounding box center [212, 300] width 330 height 27
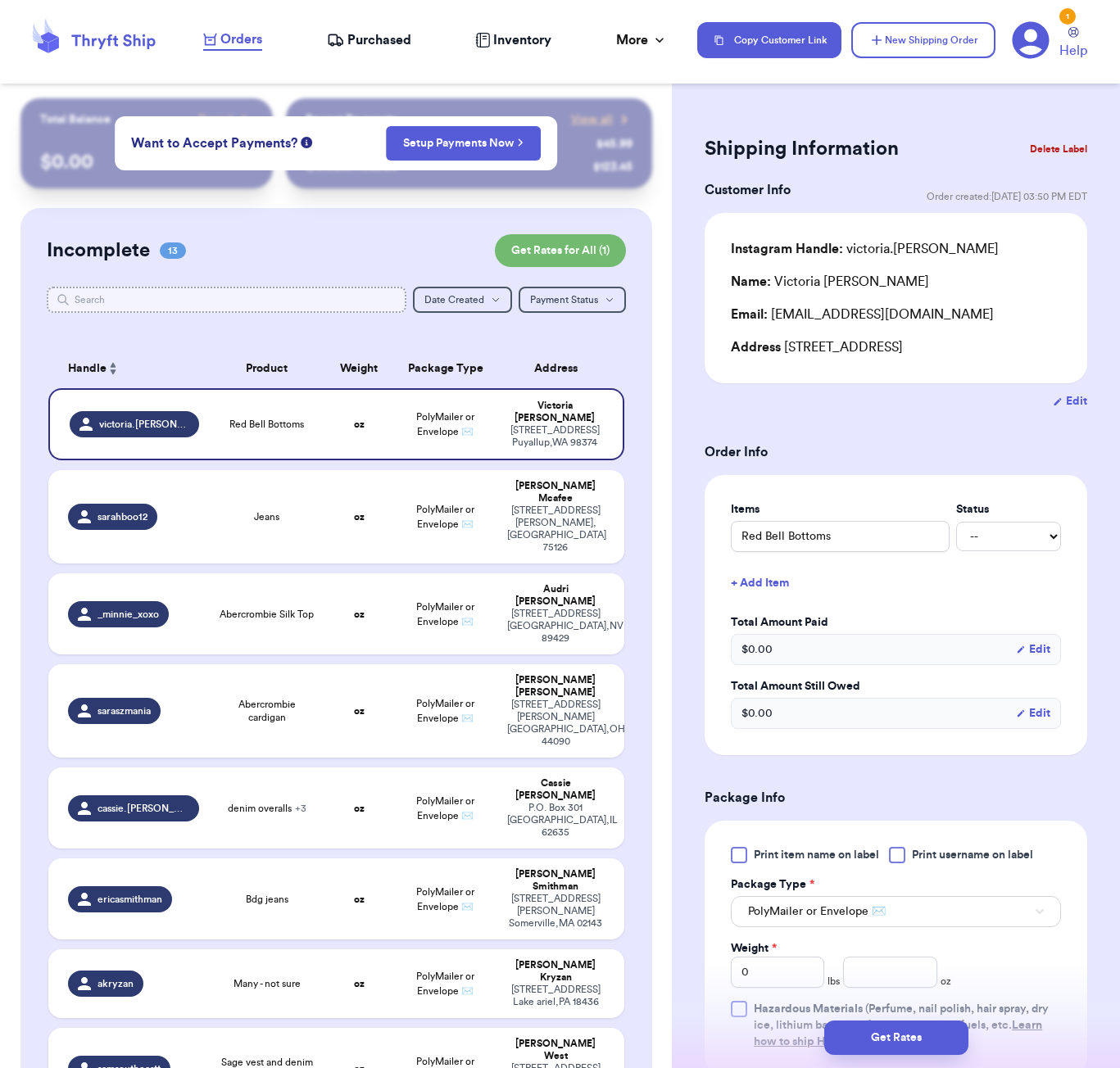
click at [175, 298] on input "text" at bounding box center [227, 300] width 359 height 27
click at [907, 32] on button "New Shipping Order" at bounding box center [923, 40] width 144 height 36
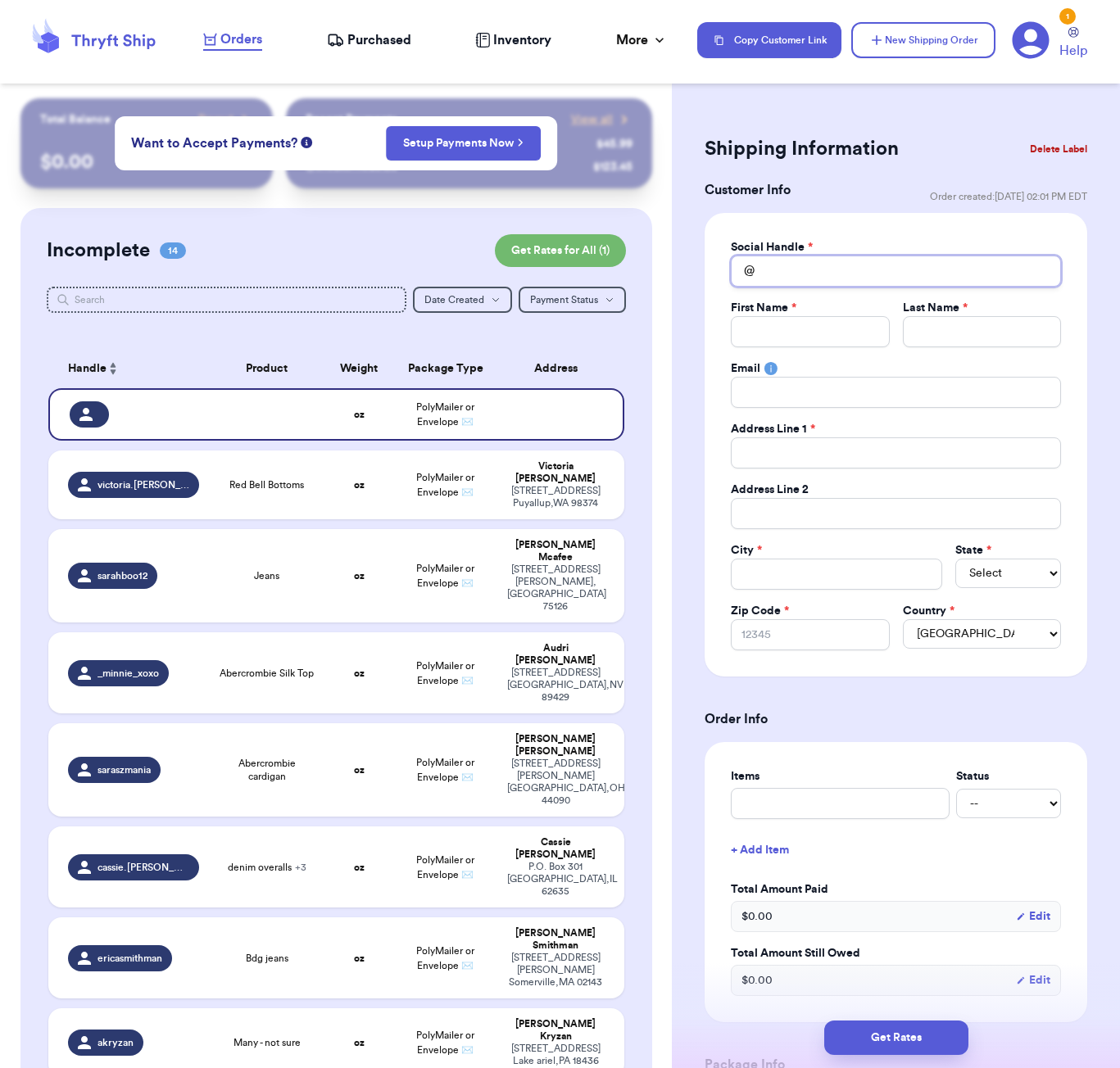
click at [779, 264] on input "Total Amount Paid" at bounding box center [896, 271] width 330 height 31
click at [624, 366] on table "Handle Product Weight Package Type Address oz PolyMailer or Envelope ✉️ victori…" at bounding box center [336, 1009] width 579 height 1340
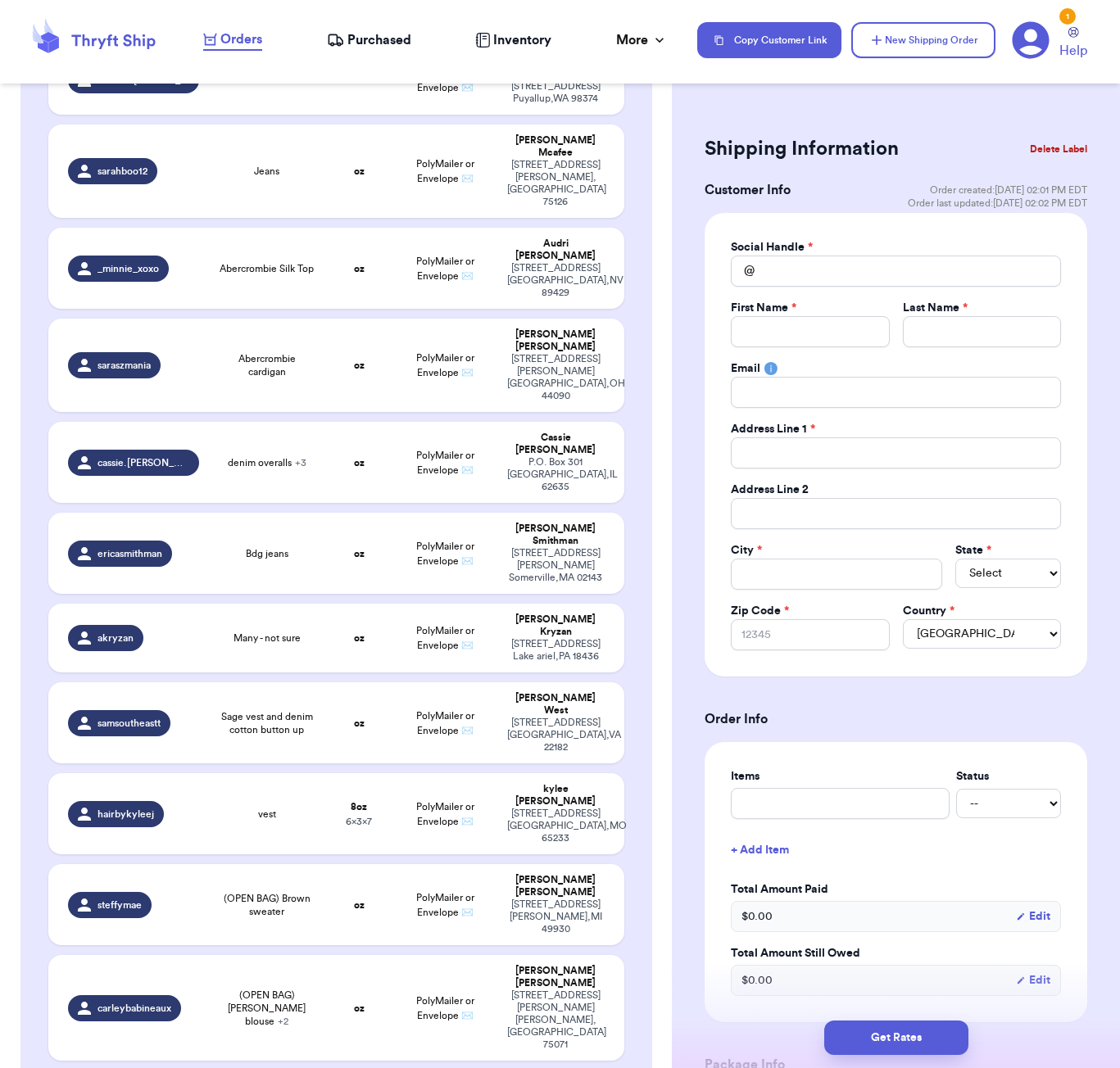
scroll to position [432, 0]
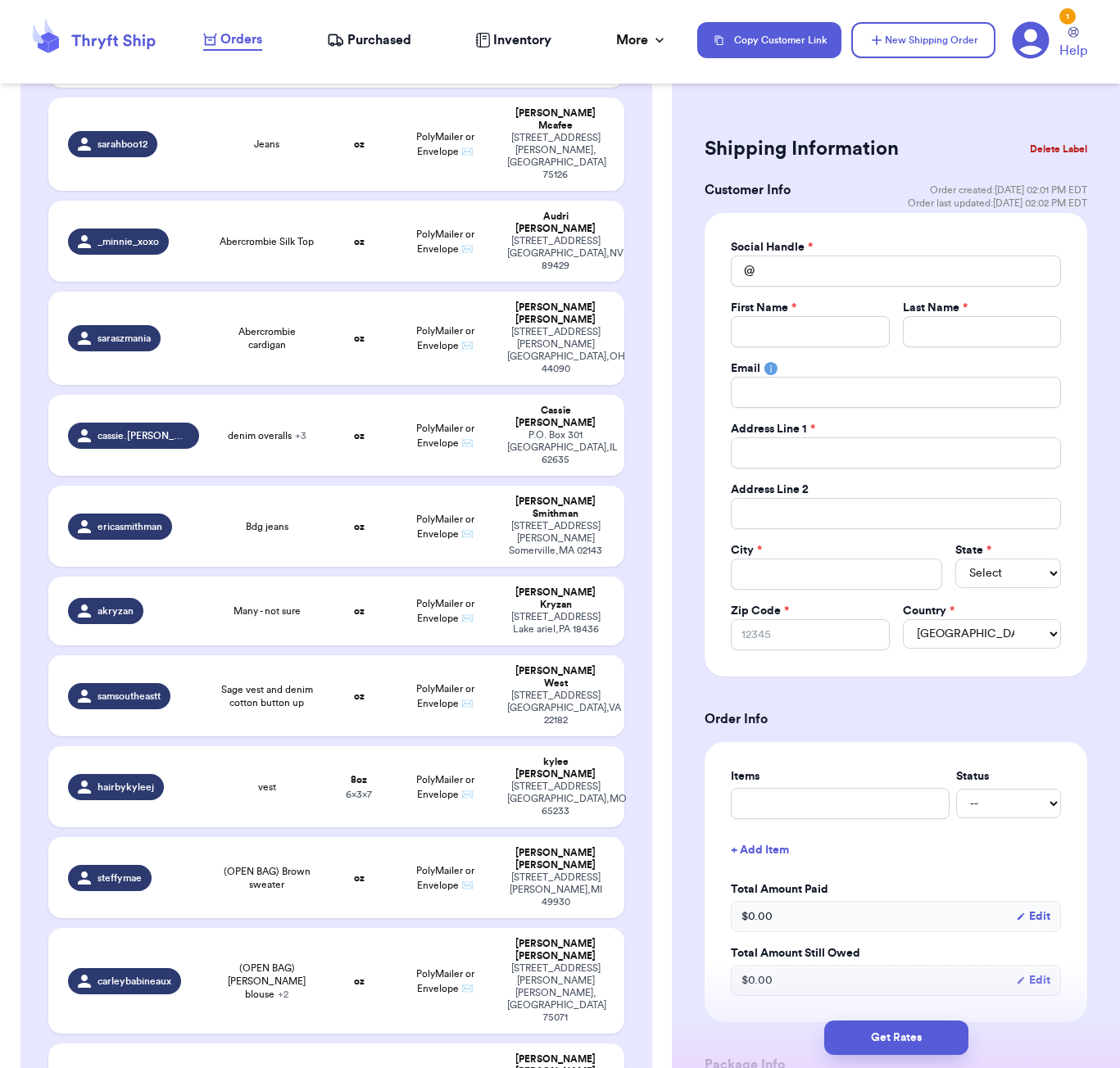
click at [1040, 154] on button "Delete Label" at bounding box center [1058, 149] width 70 height 36
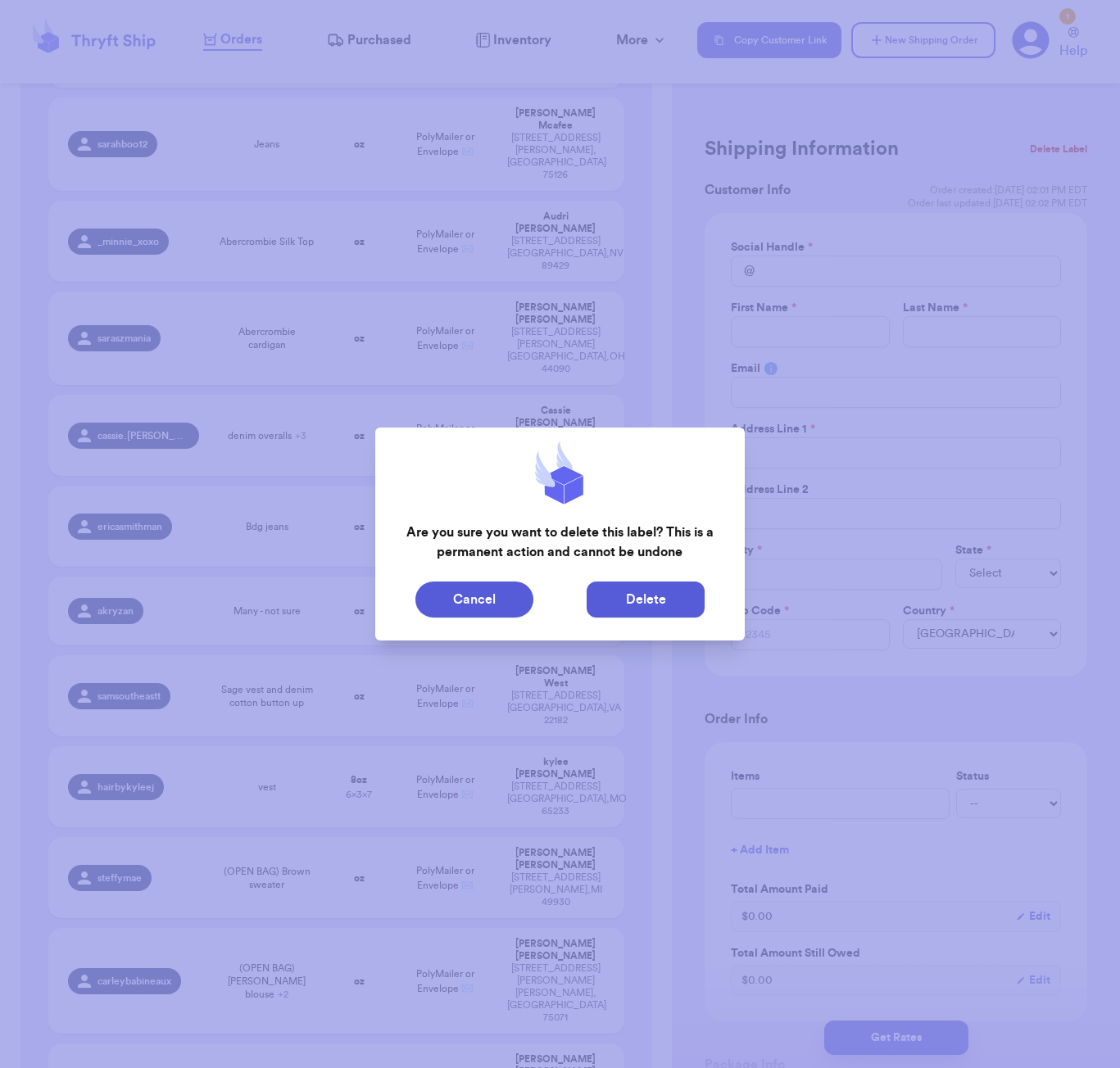
click at [635, 597] on button "Delete" at bounding box center [645, 600] width 118 height 36
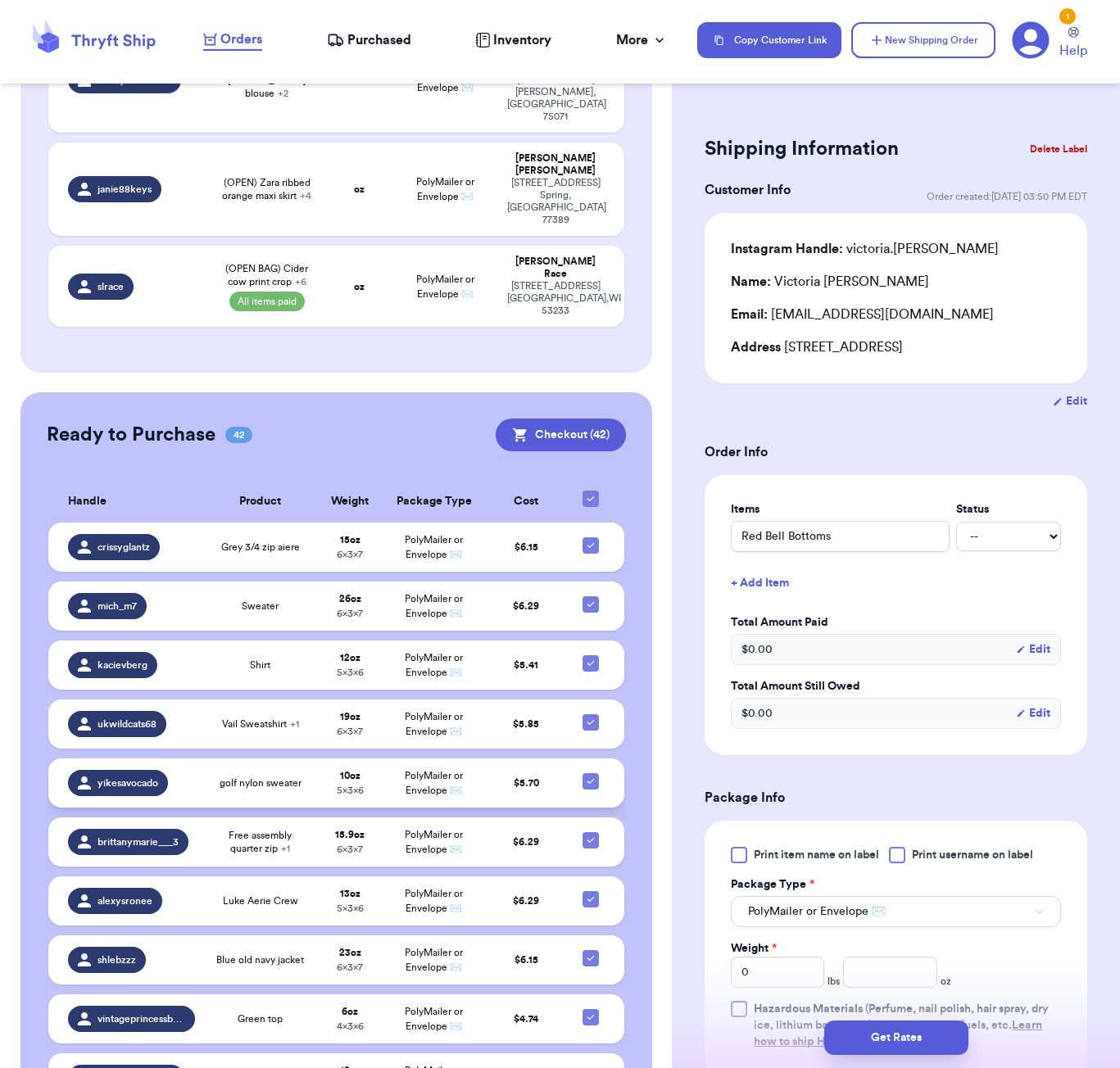
scroll to position [1351, 0]
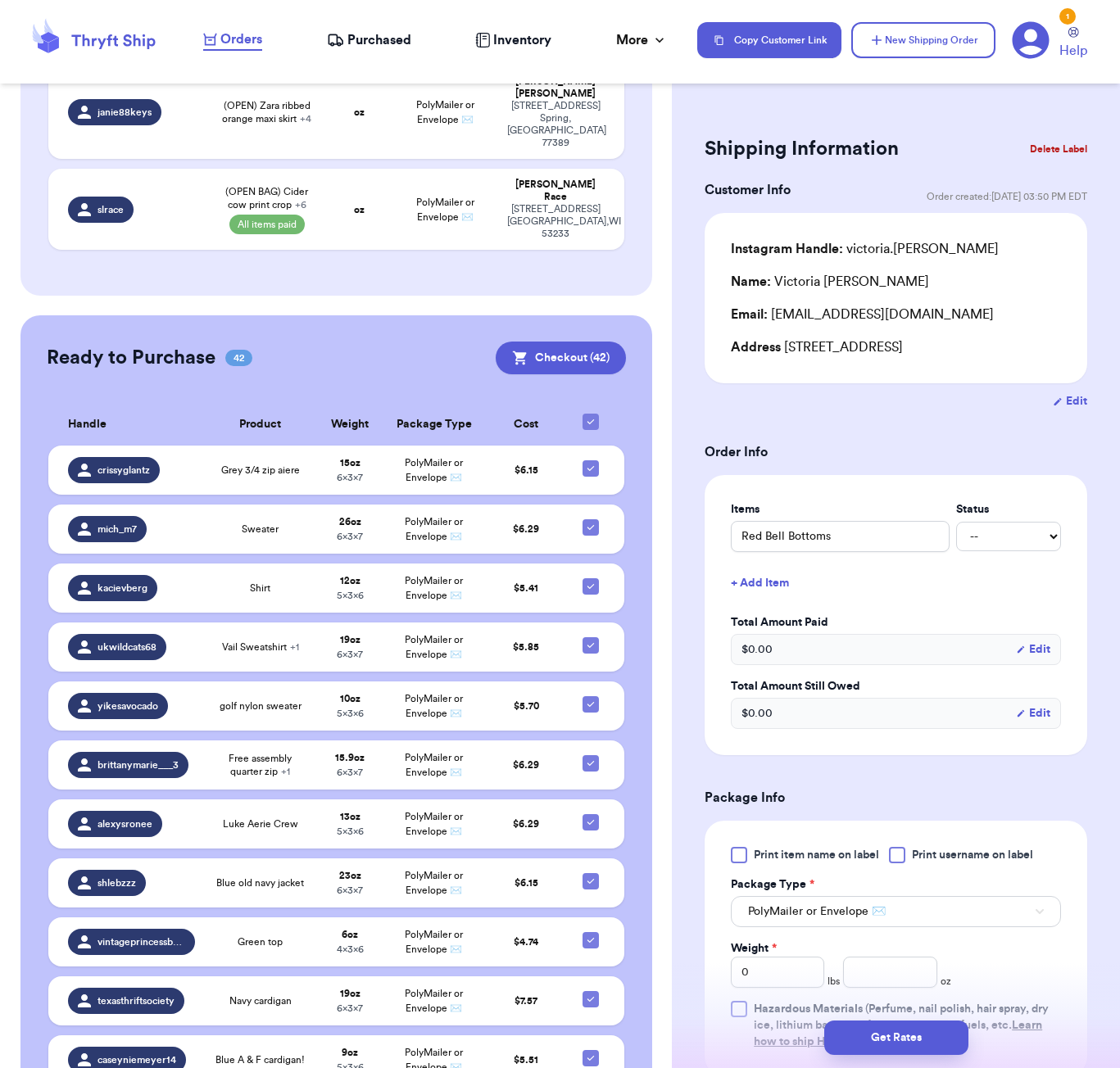
click at [597, 415] on icon at bounding box center [590, 421] width 13 height 13
click at [590, 413] on input "checkbox" at bounding box center [590, 413] width 1 height 1
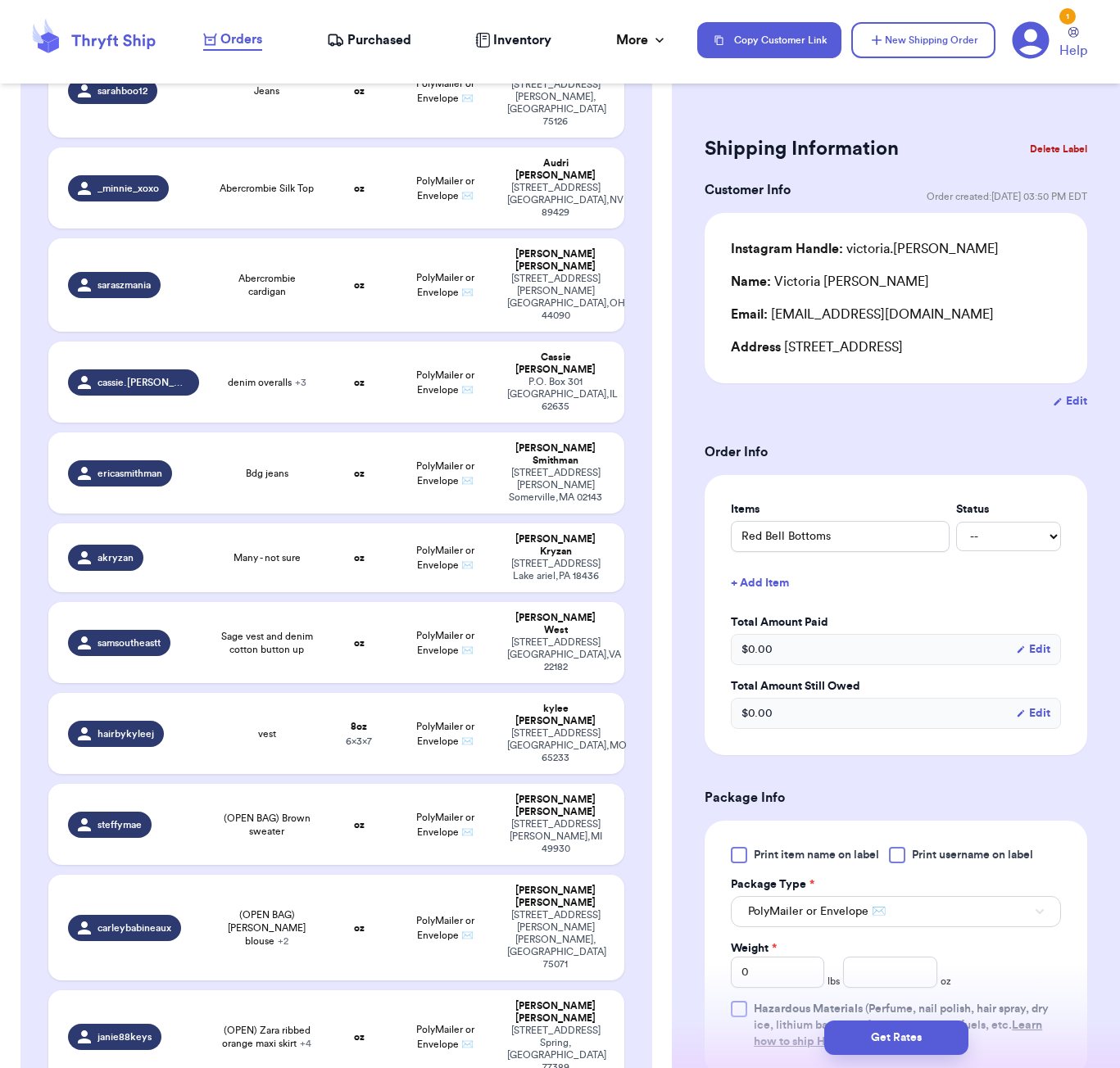
scroll to position [425, 0]
click at [292, 525] on td "Many - not sure" at bounding box center [266, 559] width 116 height 68
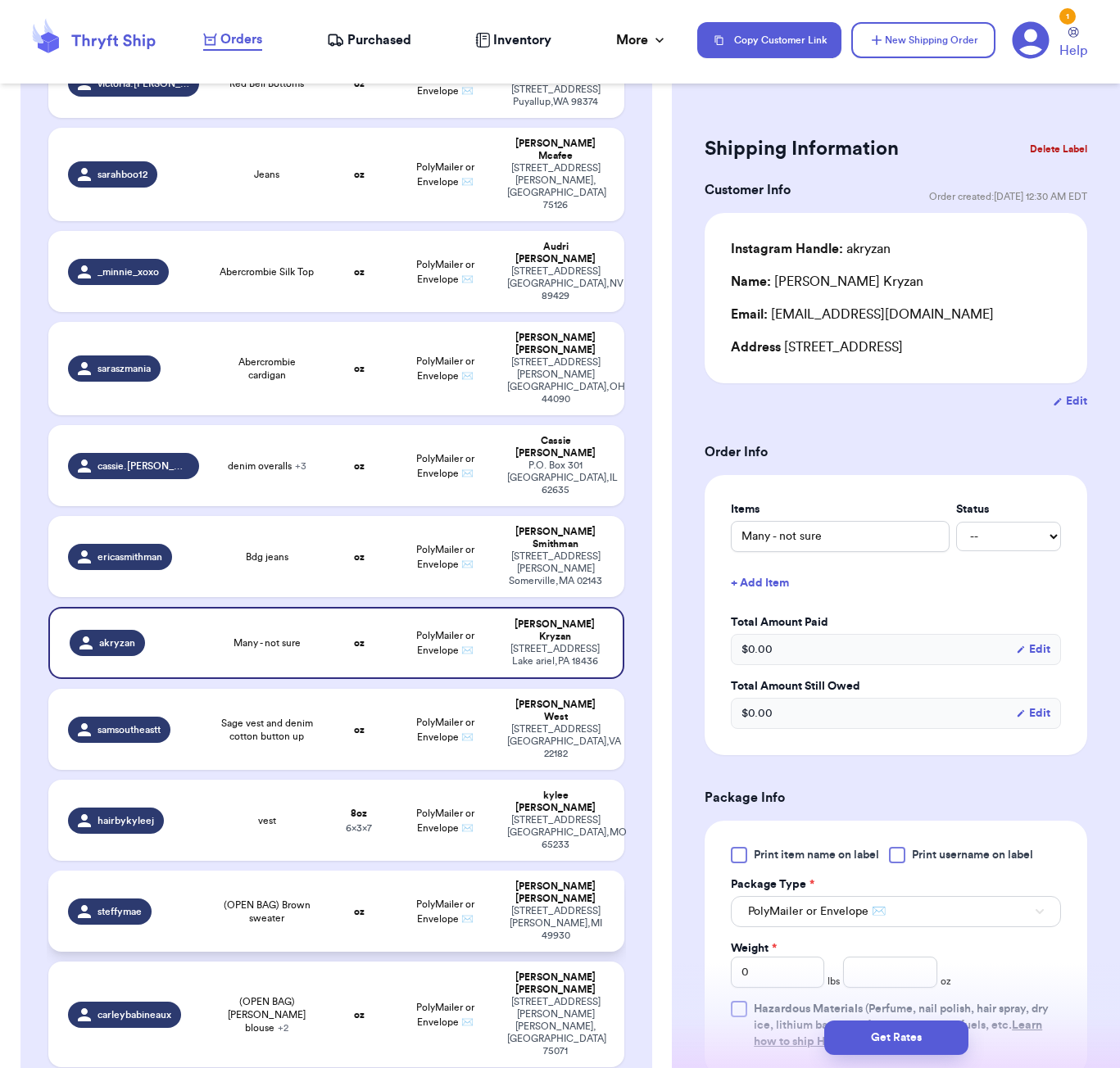
scroll to position [337, 0]
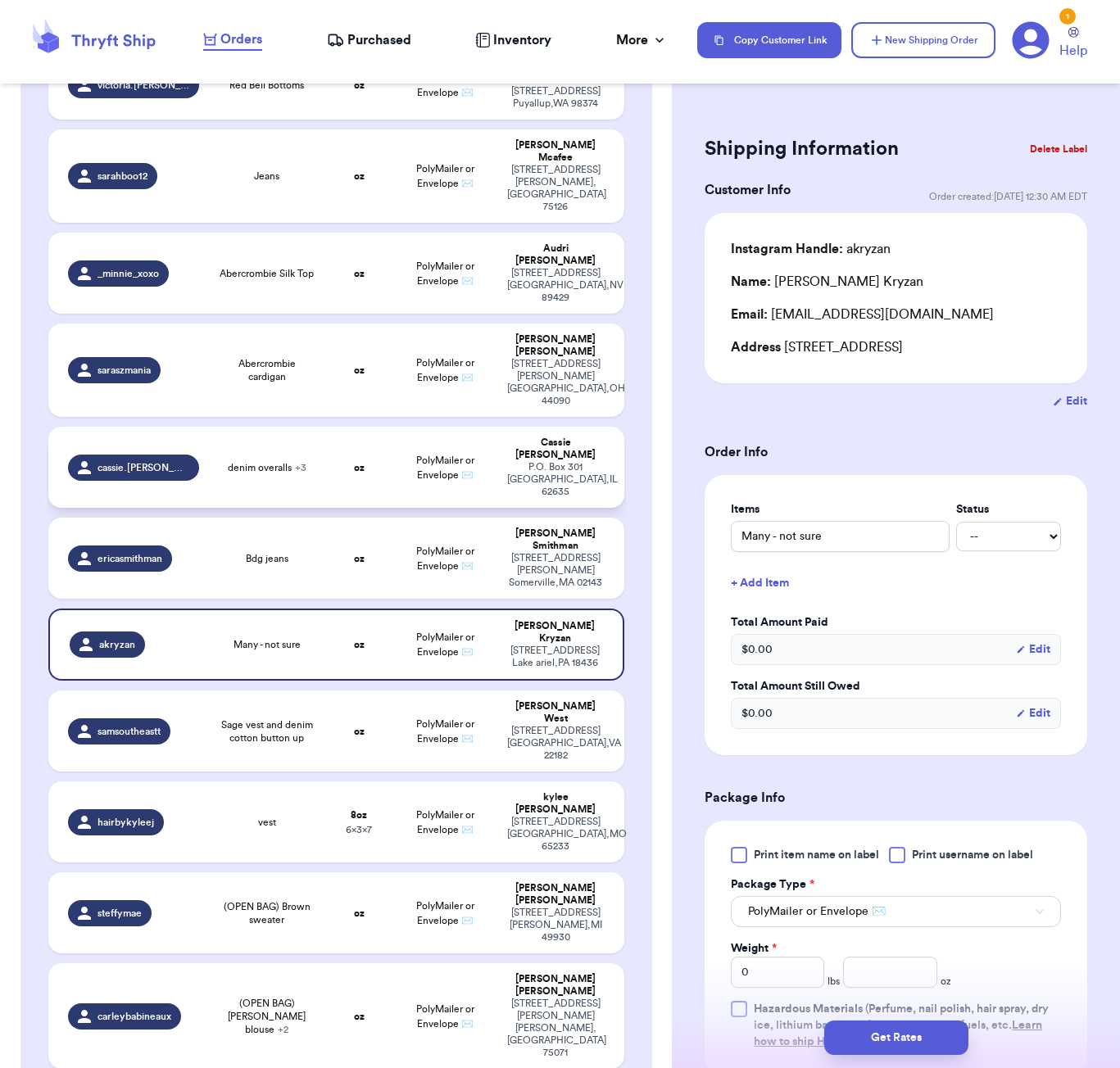
click at [323, 427] on td "denim overalls + 3" at bounding box center [266, 467] width 116 height 81
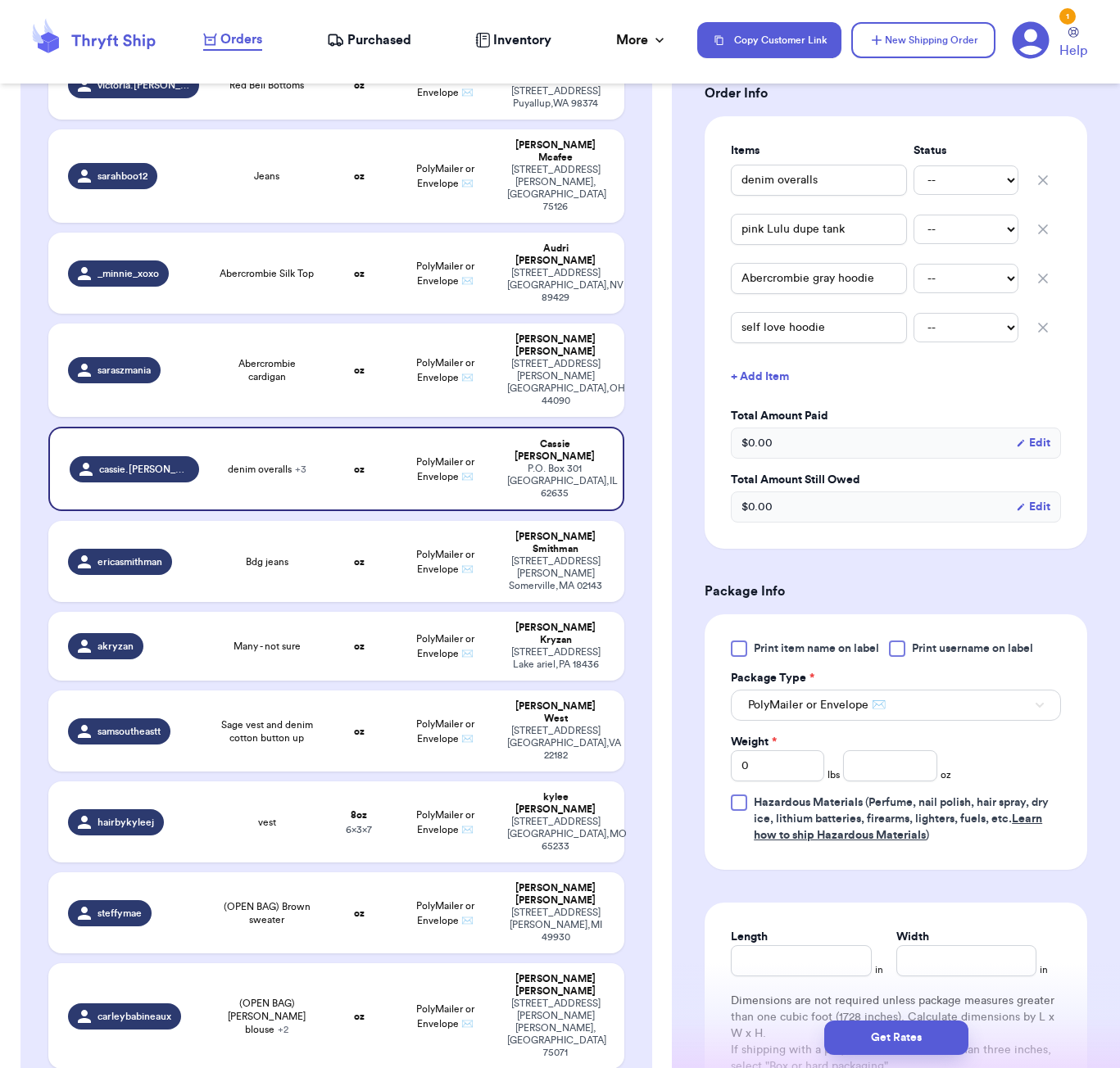
scroll to position [405, 0]
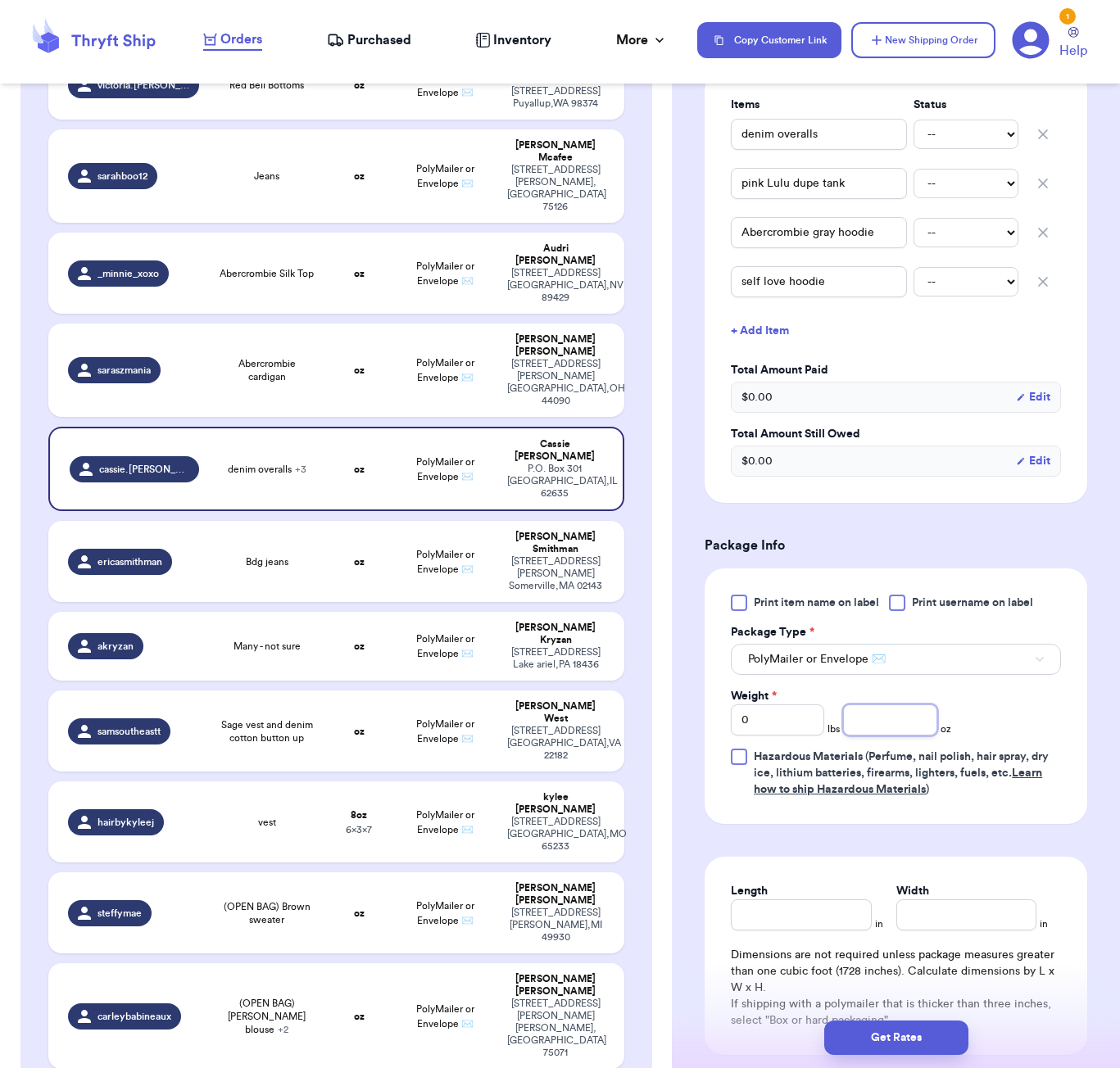
click at [880, 725] on input "number" at bounding box center [889, 720] width 93 height 31
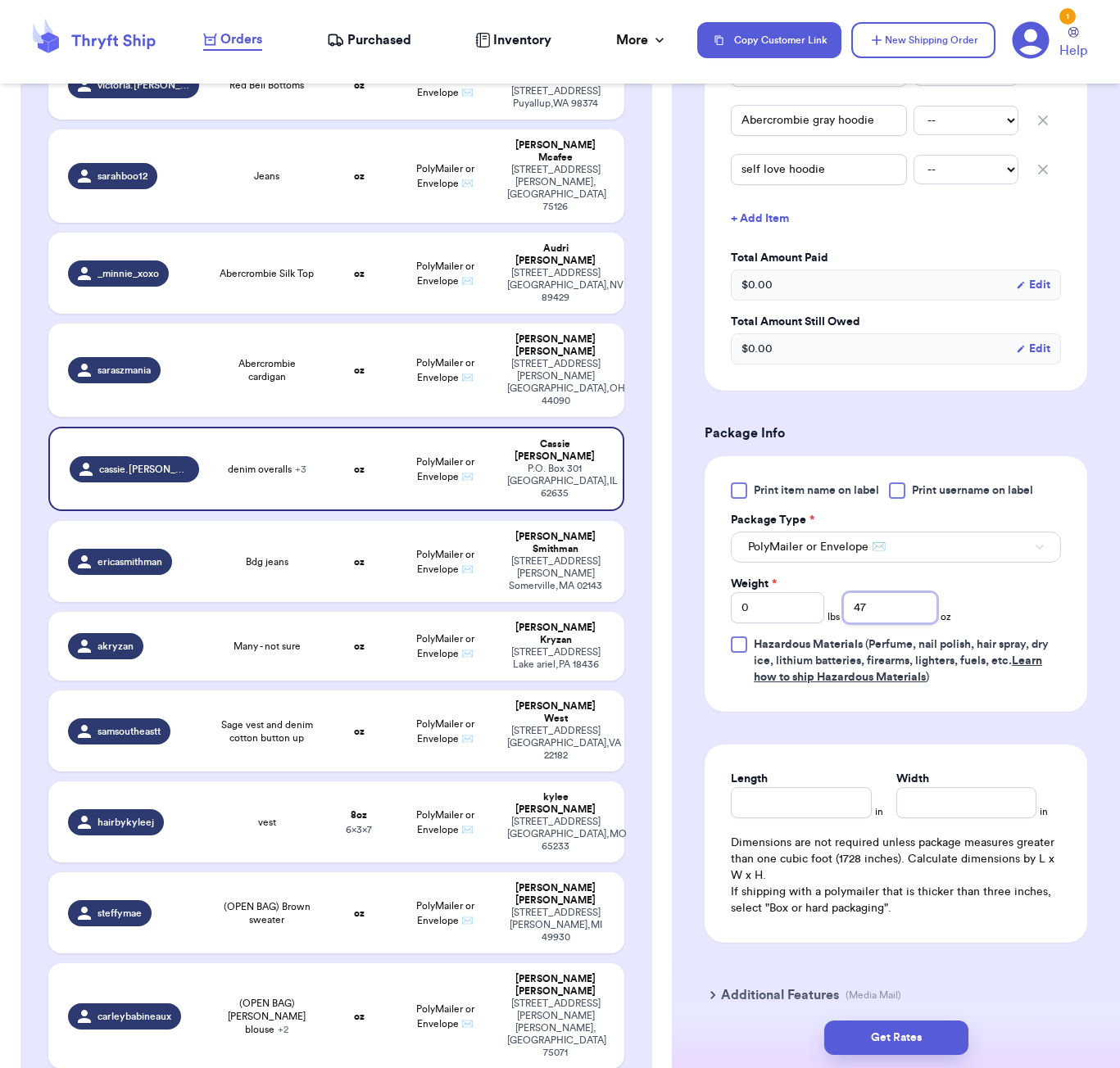
scroll to position [528, 0]
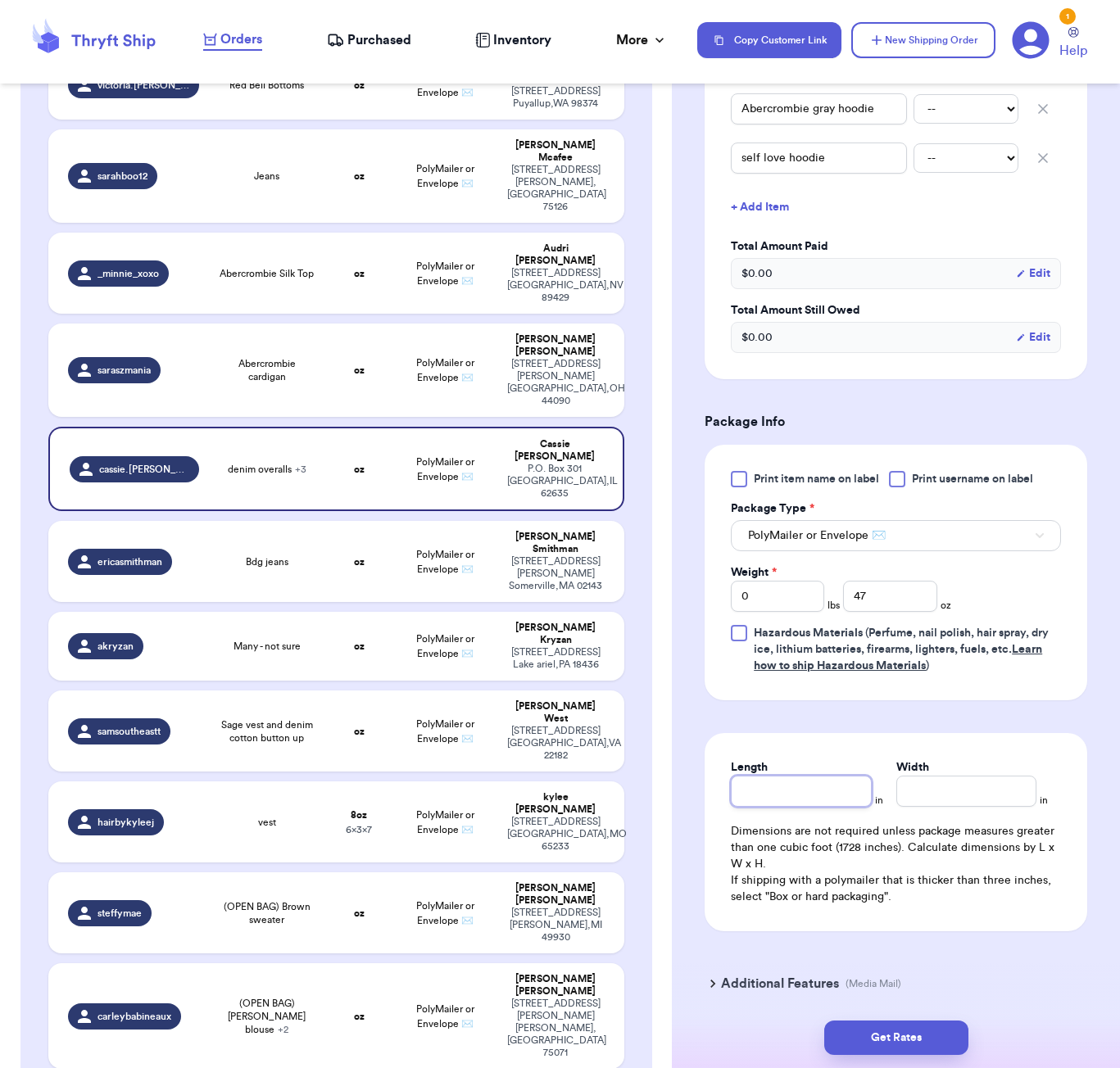
click at [797, 801] on input "Length" at bounding box center [801, 792] width 140 height 31
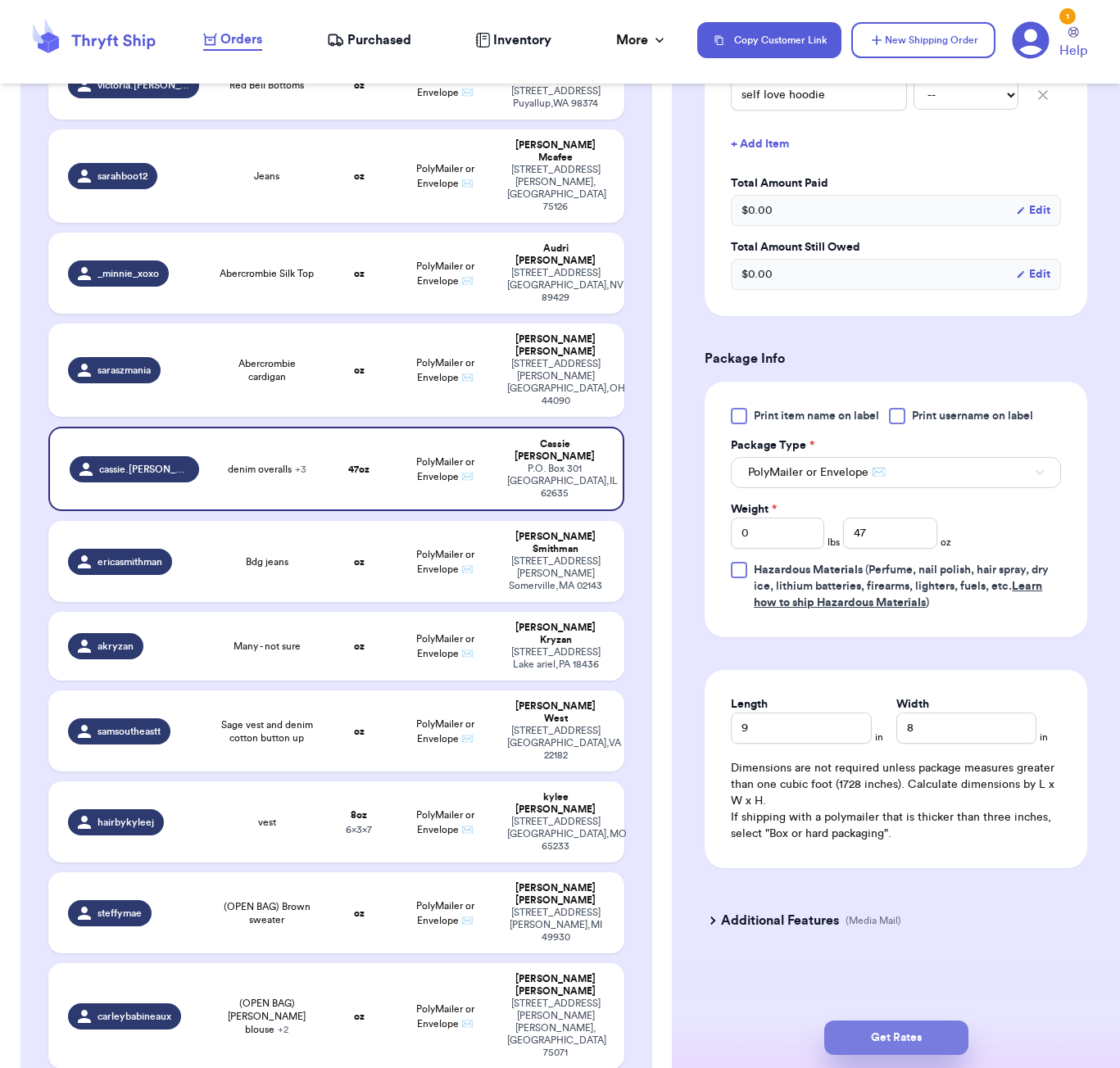
click at [853, 1025] on button "Get Rates" at bounding box center [896, 1038] width 144 height 34
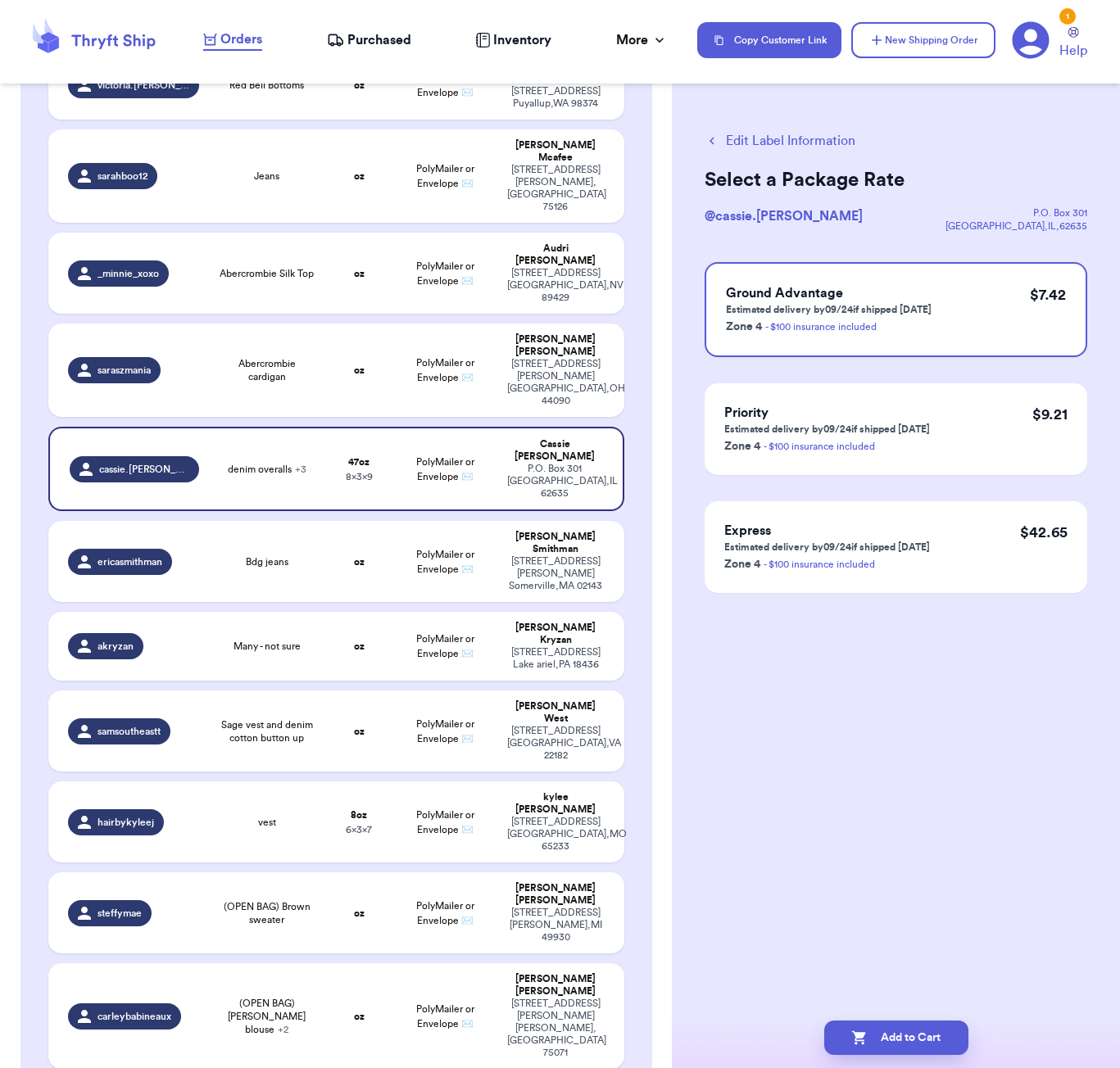
scroll to position [0, 0]
click at [868, 1029] on button "Add to Cart" at bounding box center [896, 1038] width 144 height 34
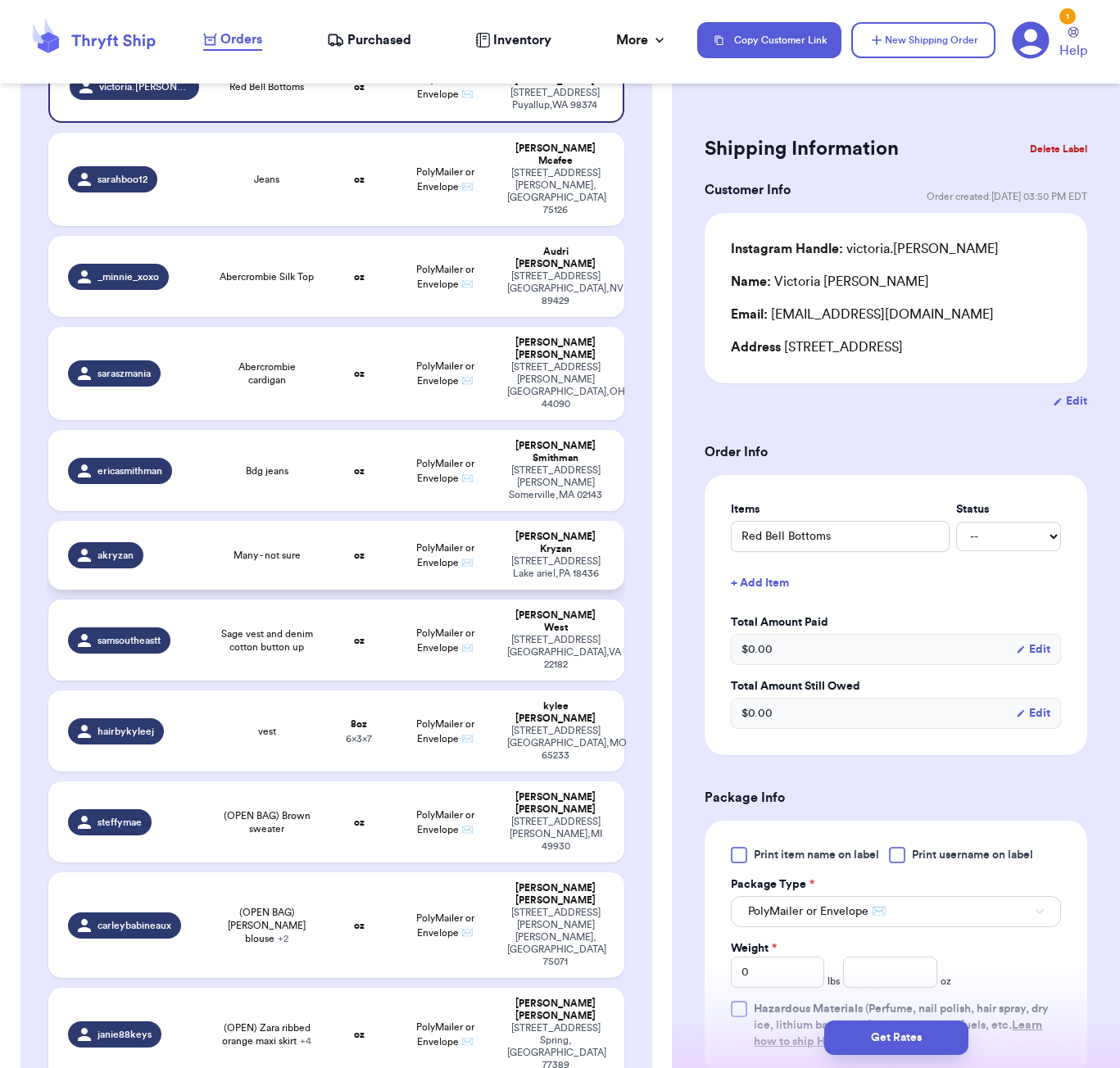
click at [293, 521] on td "Many - not sure" at bounding box center [266, 555] width 116 height 68
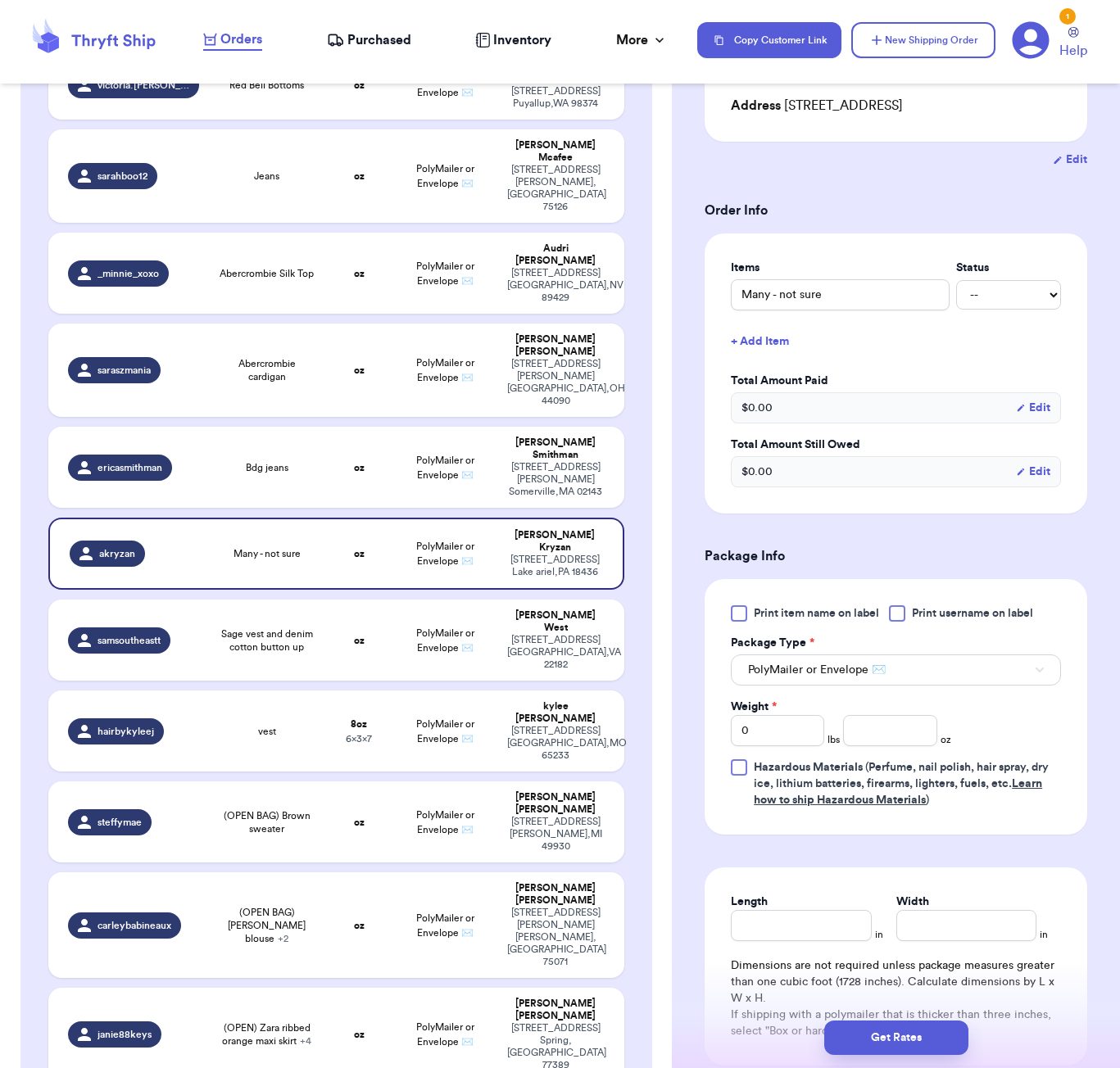
scroll to position [315, 0]
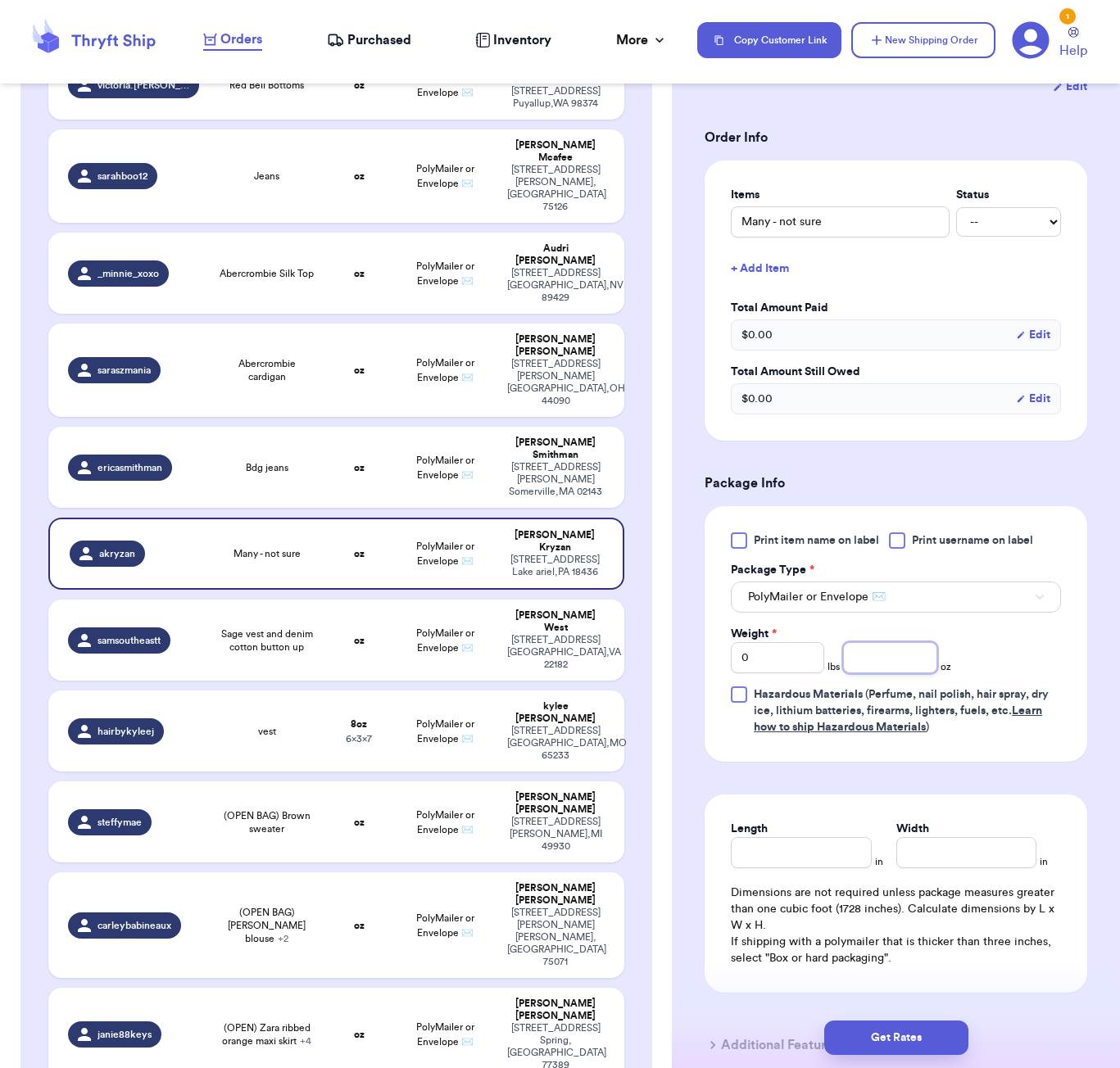
click at [908, 657] on input "number" at bounding box center [889, 658] width 93 height 31
click at [859, 844] on input "Length" at bounding box center [801, 852] width 140 height 31
click at [885, 1020] on div "Get Rates" at bounding box center [896, 1038] width 448 height 61
click at [911, 1029] on button "Get Rates" at bounding box center [896, 1038] width 144 height 34
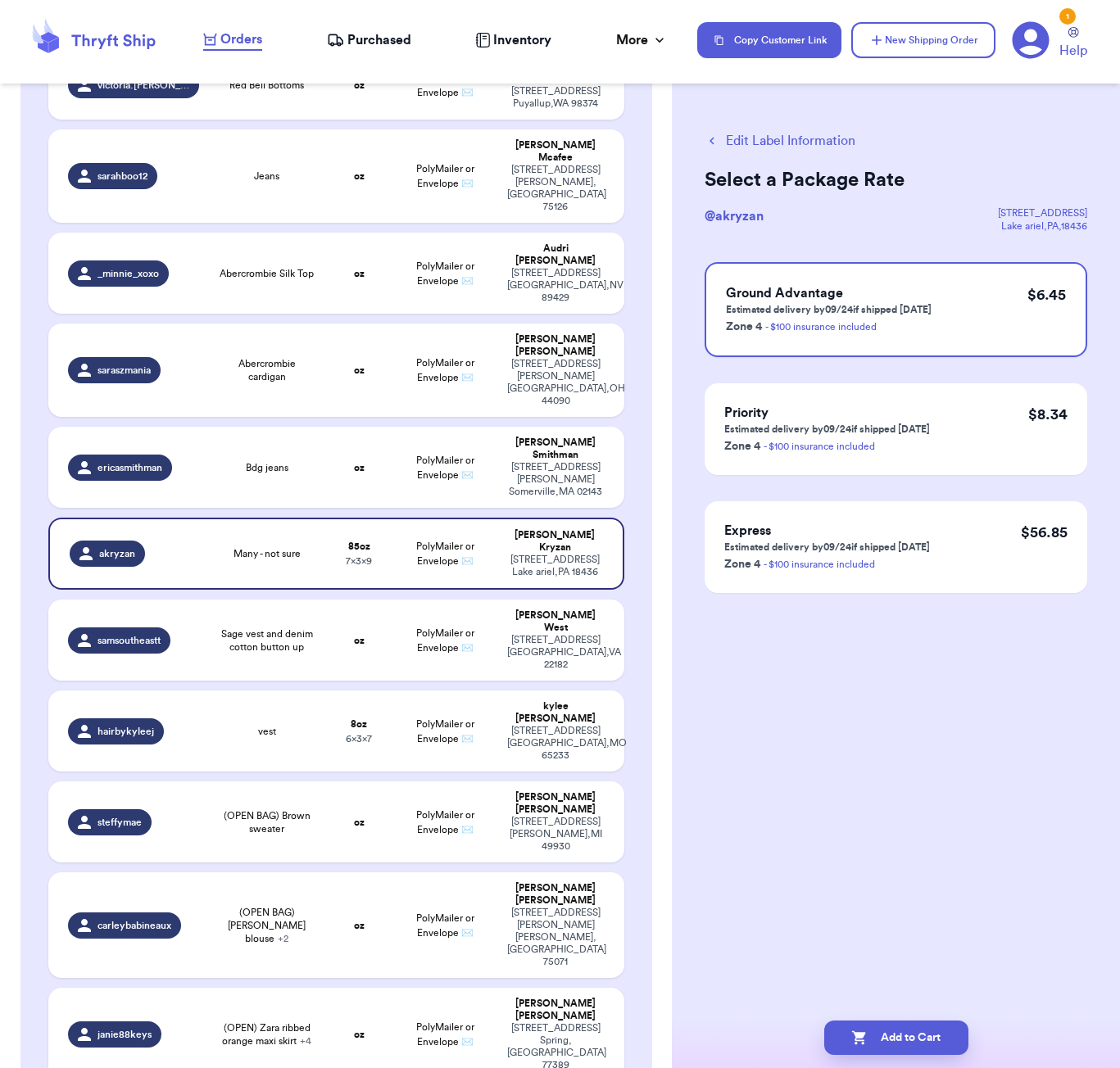
scroll to position [0, 0]
click at [926, 1047] on button "Add to Cart" at bounding box center [896, 1038] width 144 height 34
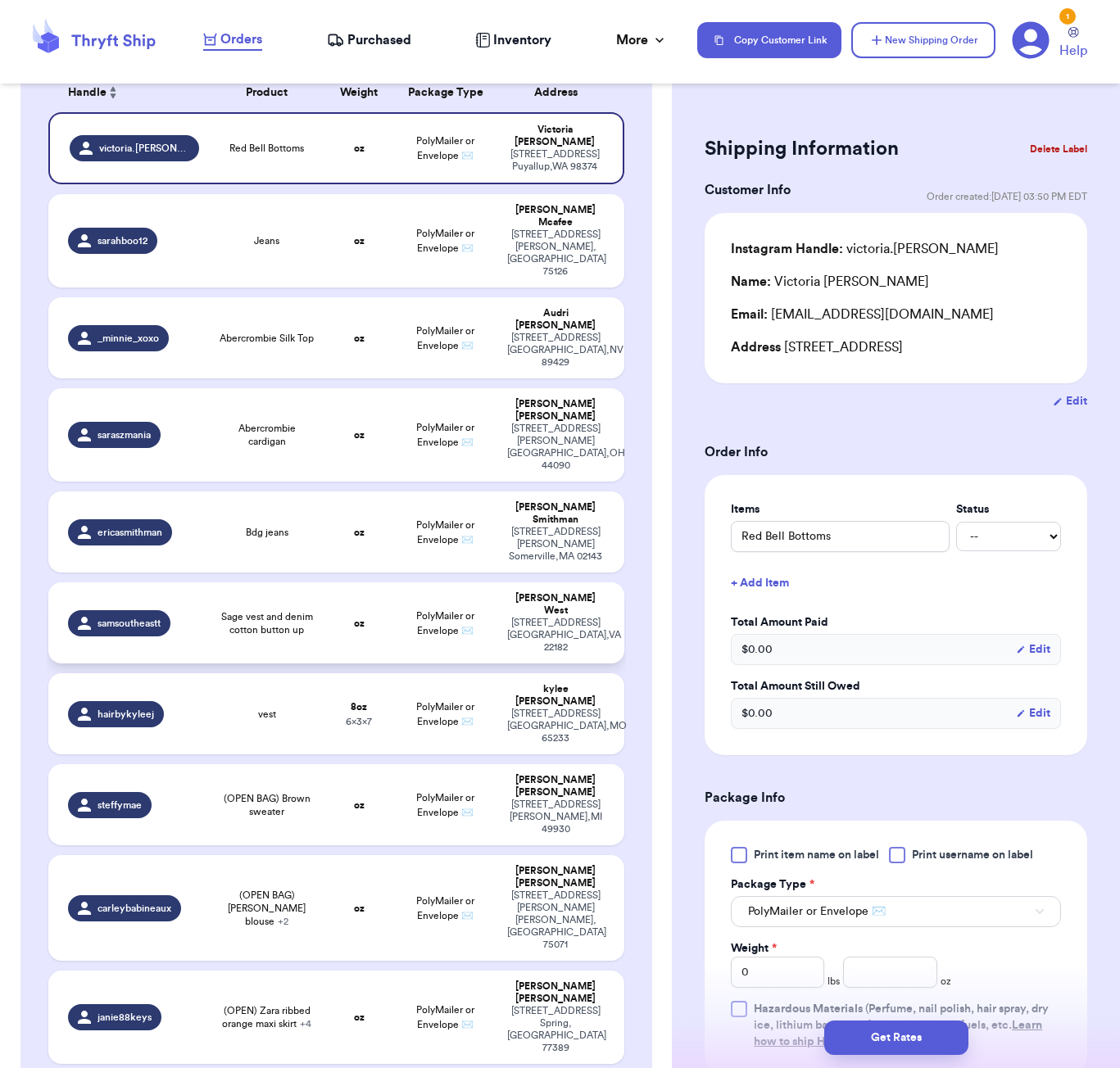
scroll to position [273, 0]
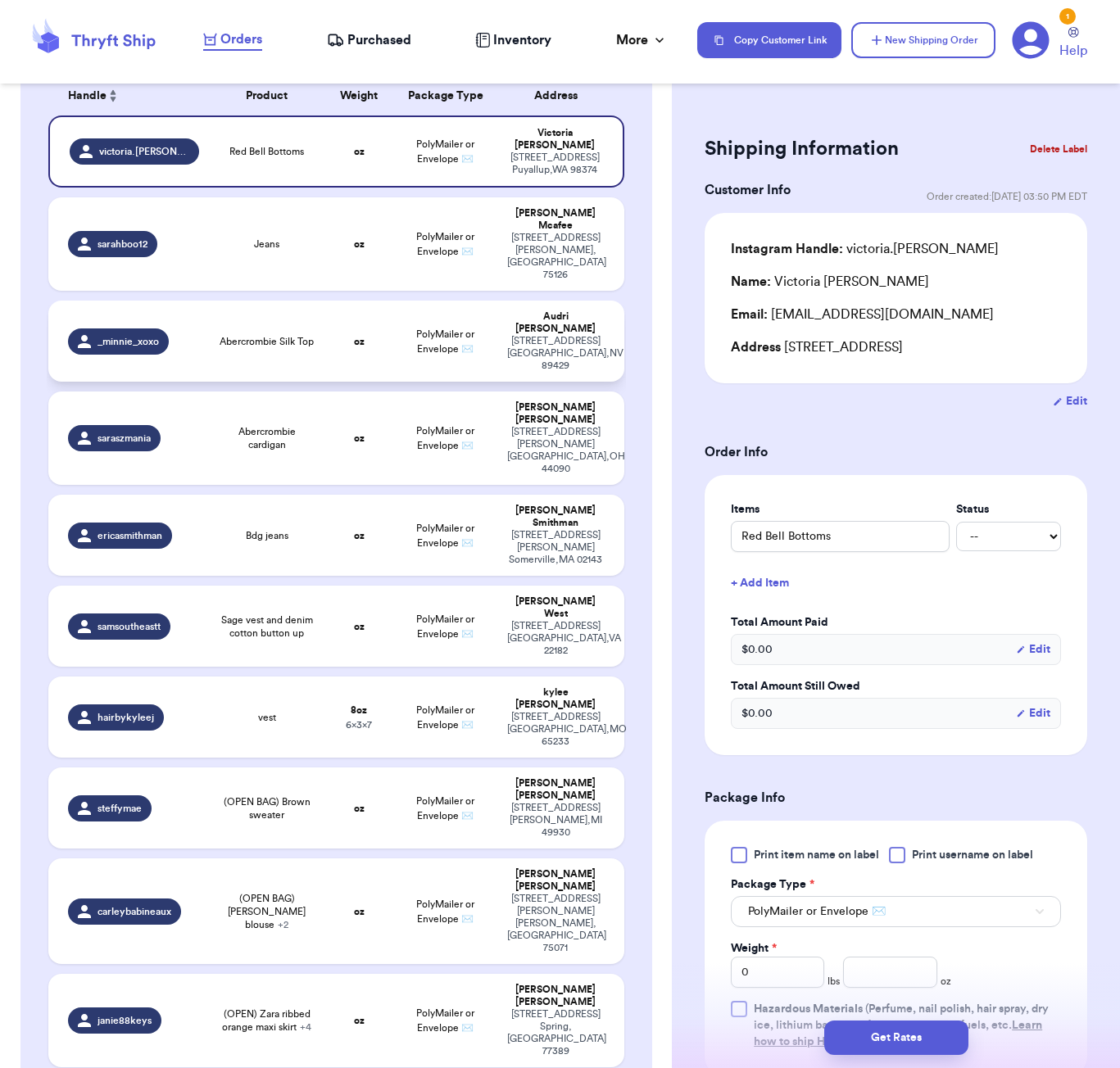
click at [308, 335] on span "Abercrombie Silk Top" at bounding box center [267, 341] width 94 height 13
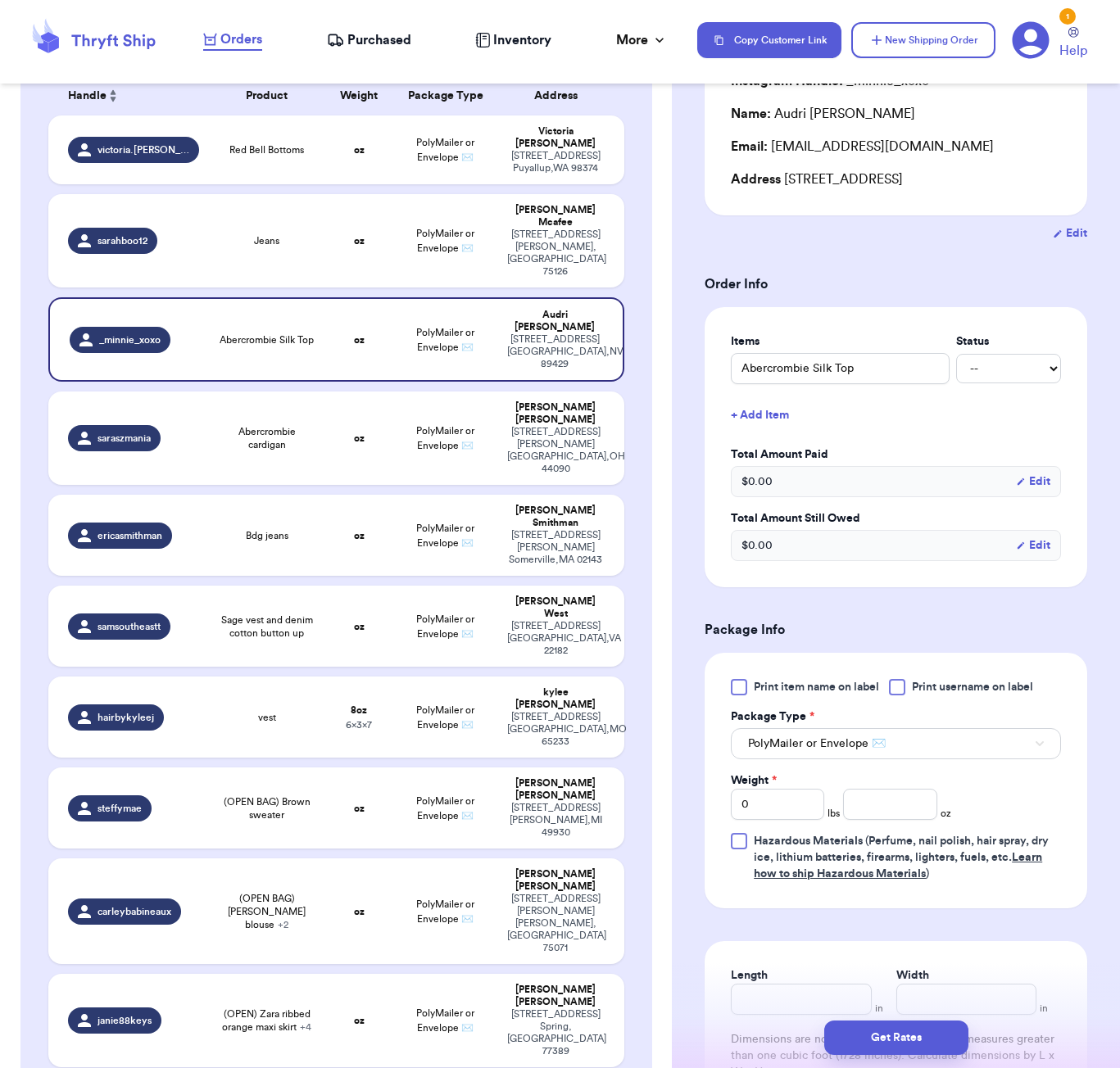
scroll to position [358, 0]
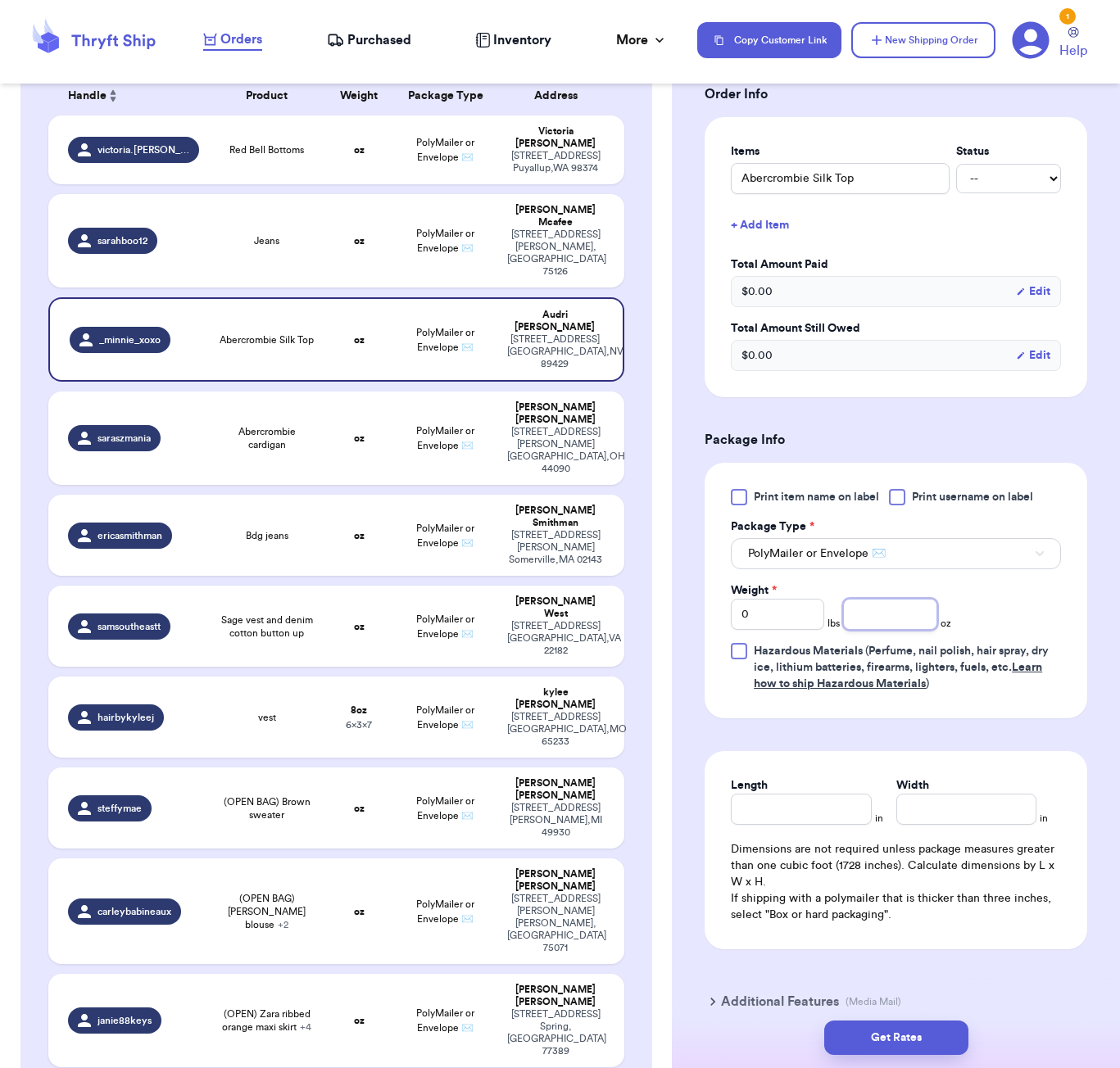
click at [882, 630] on input "number" at bounding box center [889, 614] width 93 height 31
click at [846, 825] on input "Length" at bounding box center [801, 810] width 140 height 31
click at [896, 1018] on div "Get Rates" at bounding box center [896, 1038] width 448 height 61
click at [912, 1029] on button "Get Rates" at bounding box center [896, 1038] width 144 height 34
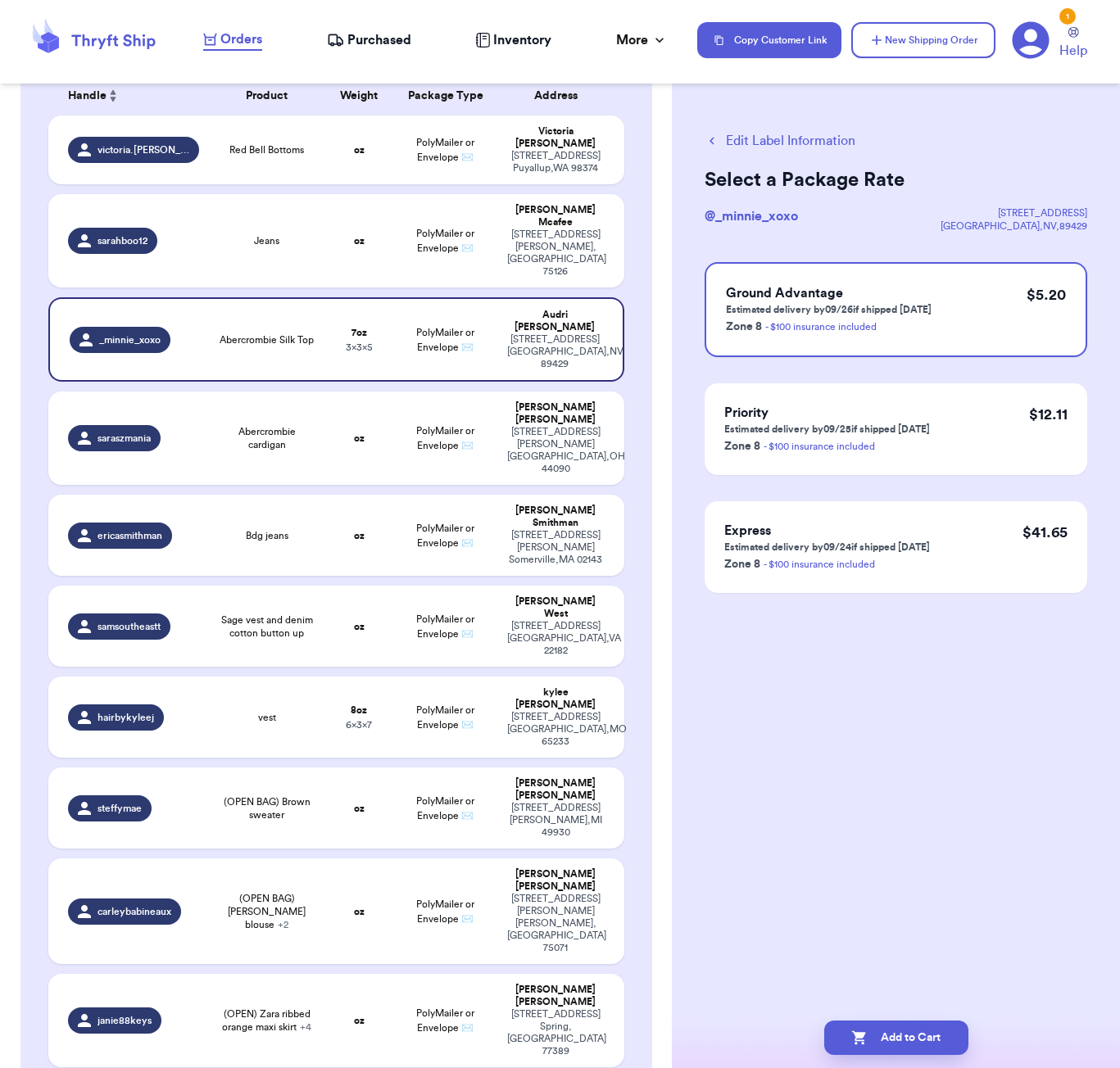
scroll to position [0, 0]
click at [907, 1037] on button "Add to Cart" at bounding box center [896, 1038] width 144 height 34
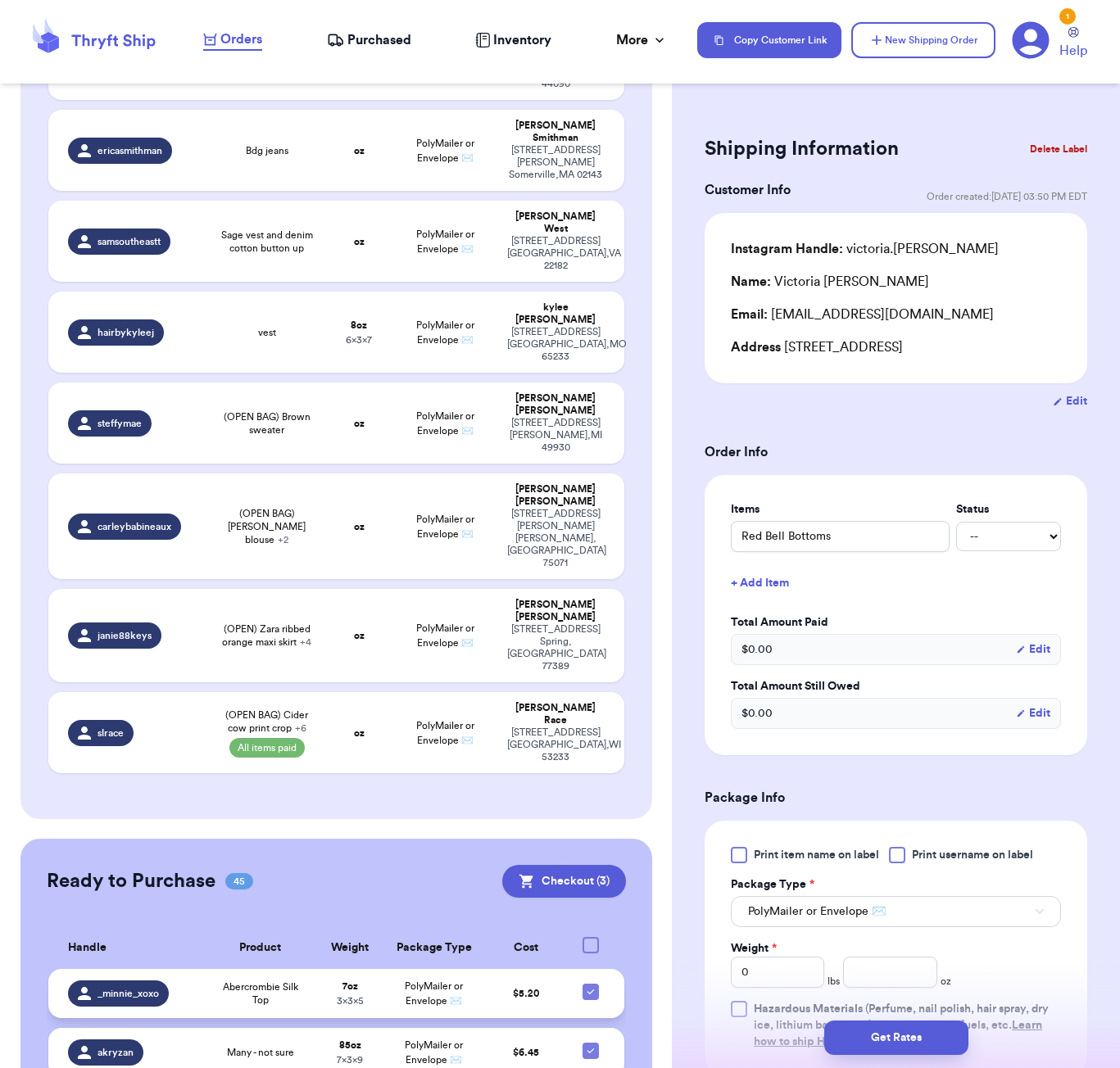
scroll to position [586, 0]
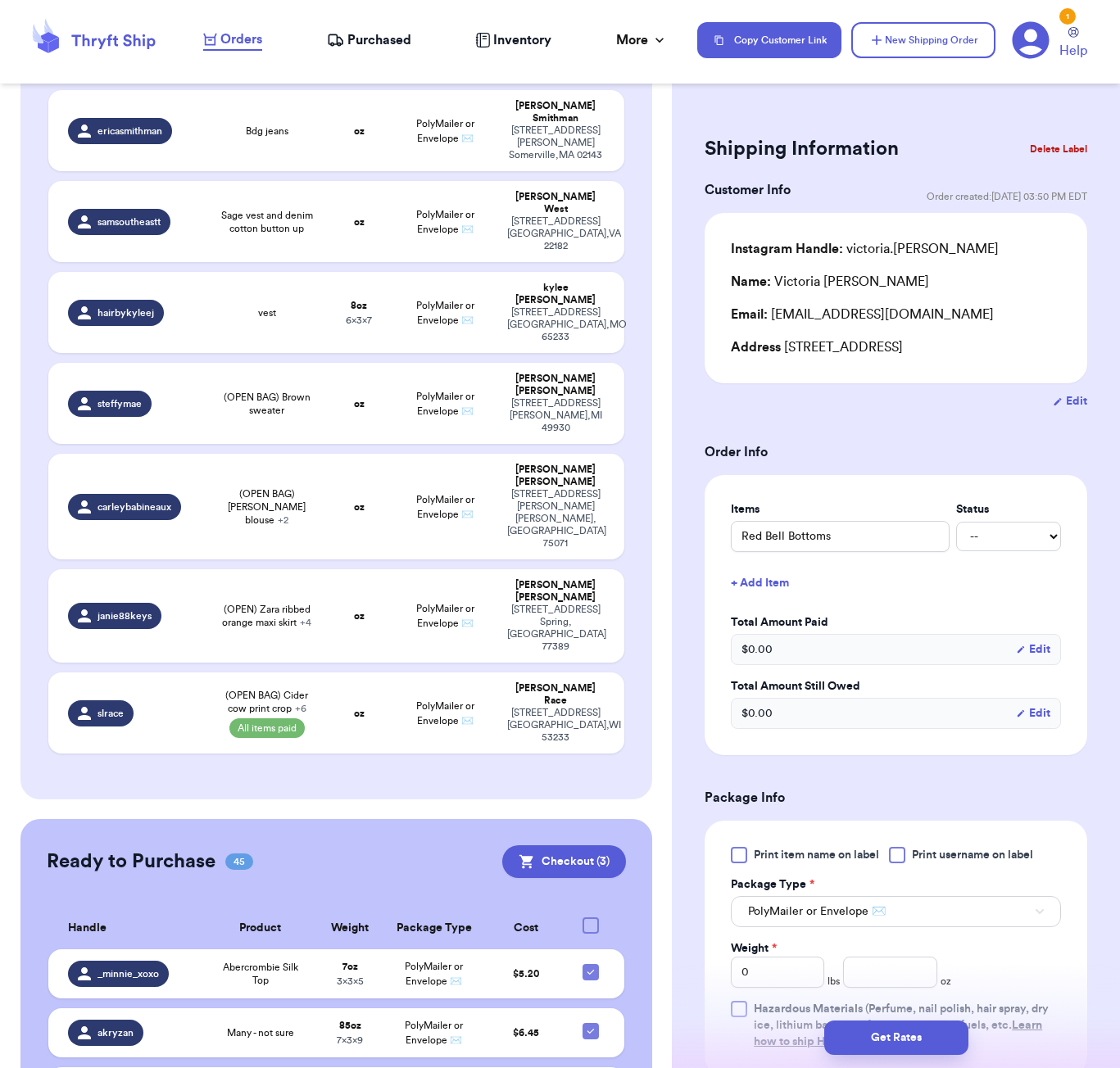
click at [590, 917] on div at bounding box center [590, 925] width 16 height 16
click at [590, 917] on input "checkbox" at bounding box center [590, 917] width 1 height 1
click at [586, 846] on button "Checkout ( 45 )" at bounding box center [560, 862] width 130 height 33
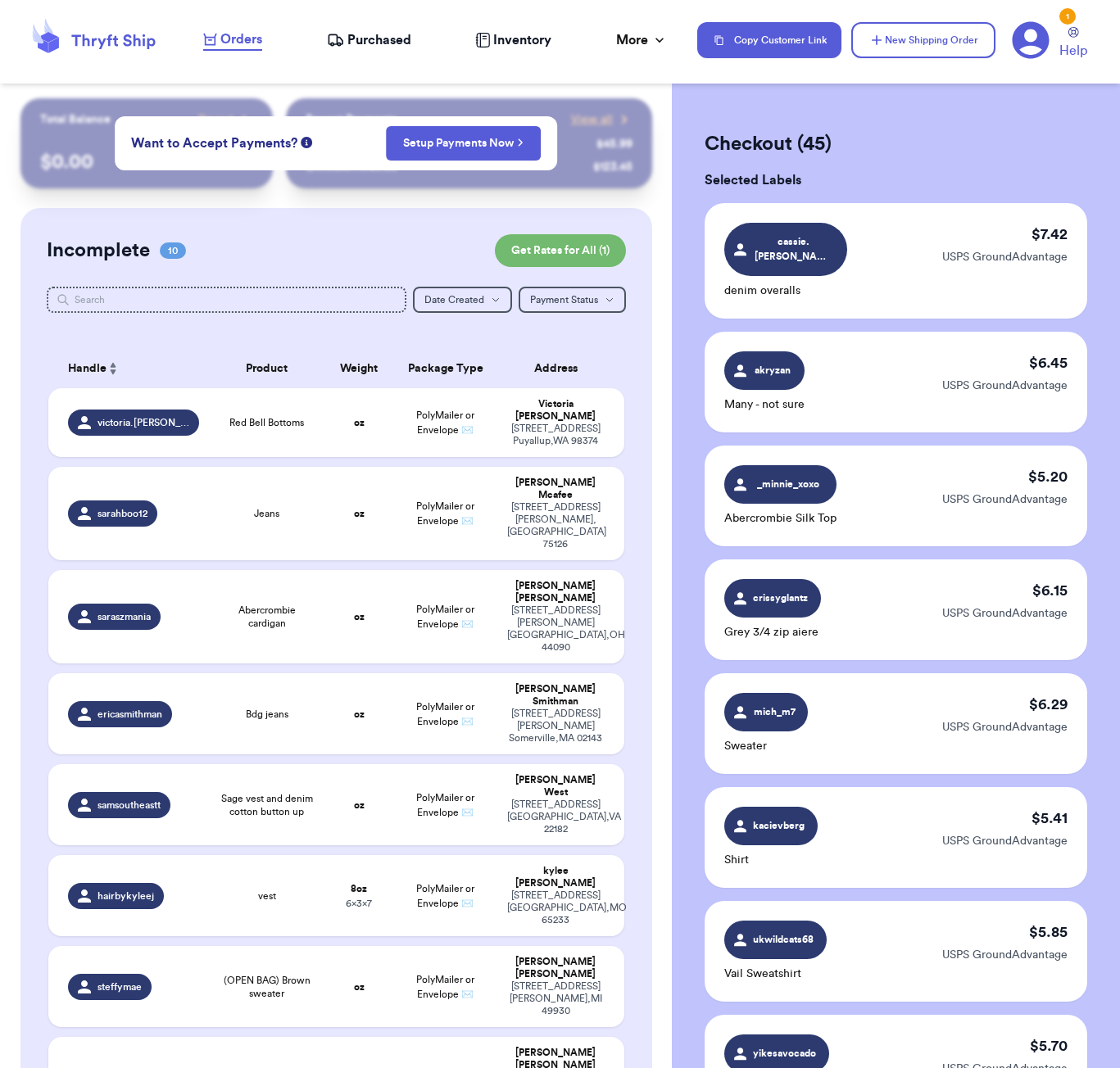
scroll to position [0, 0]
click at [296, 422] on span "Red Bell Bottoms" at bounding box center [266, 422] width 74 height 13
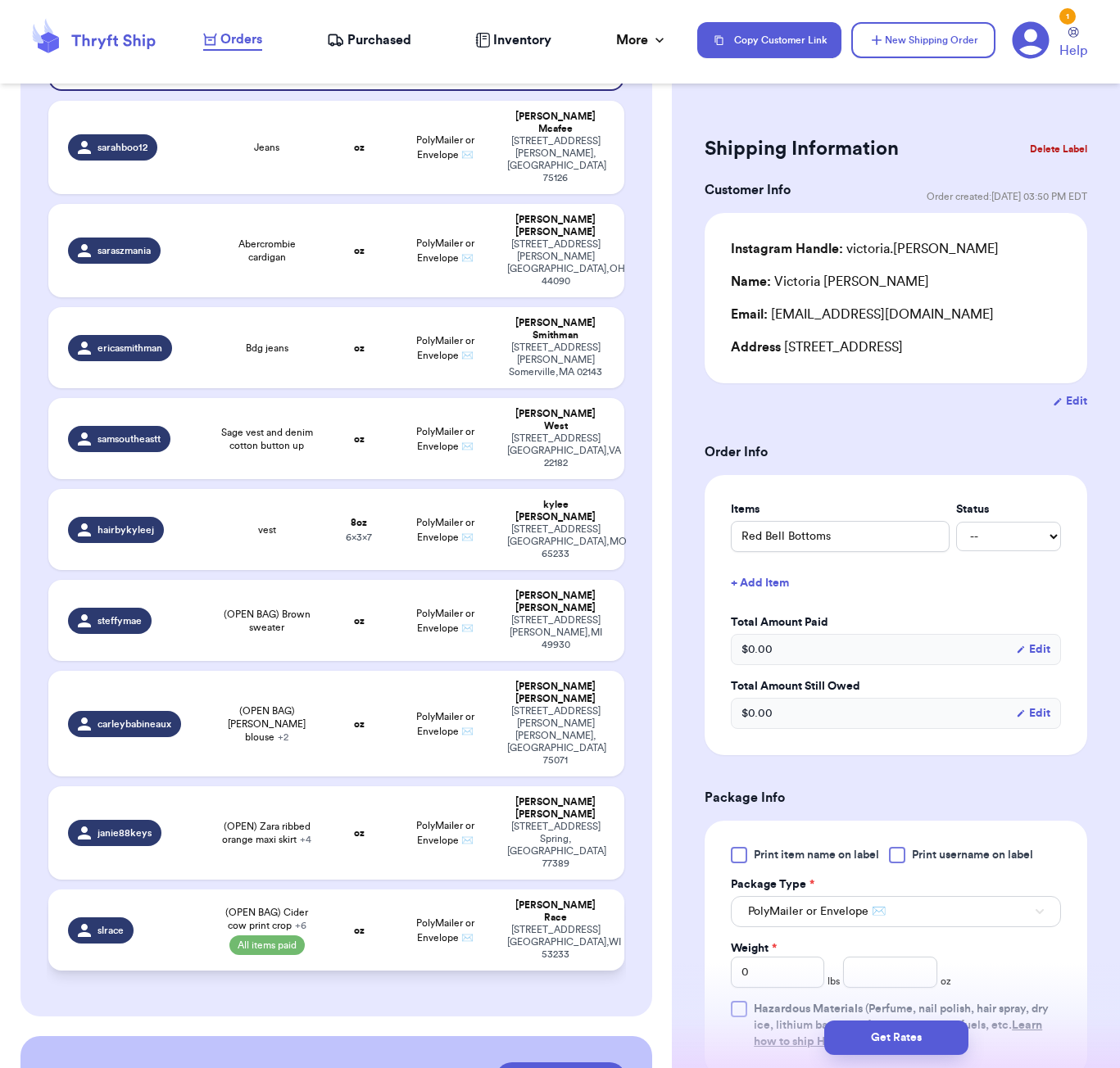
scroll to position [384, 0]
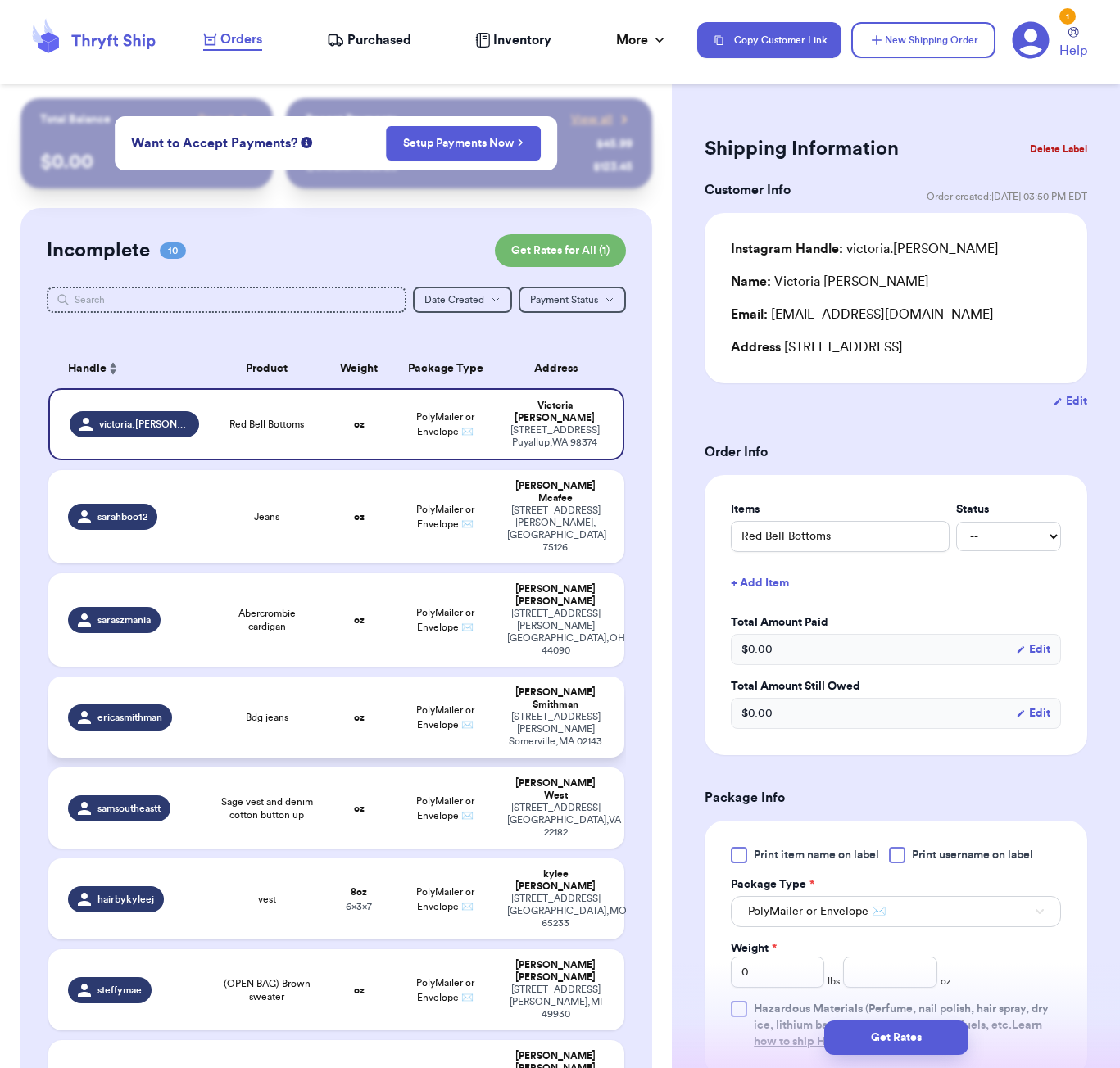
scroll to position [0, 0]
click at [754, 586] on button "+ Add Item" at bounding box center [895, 584] width 343 height 36
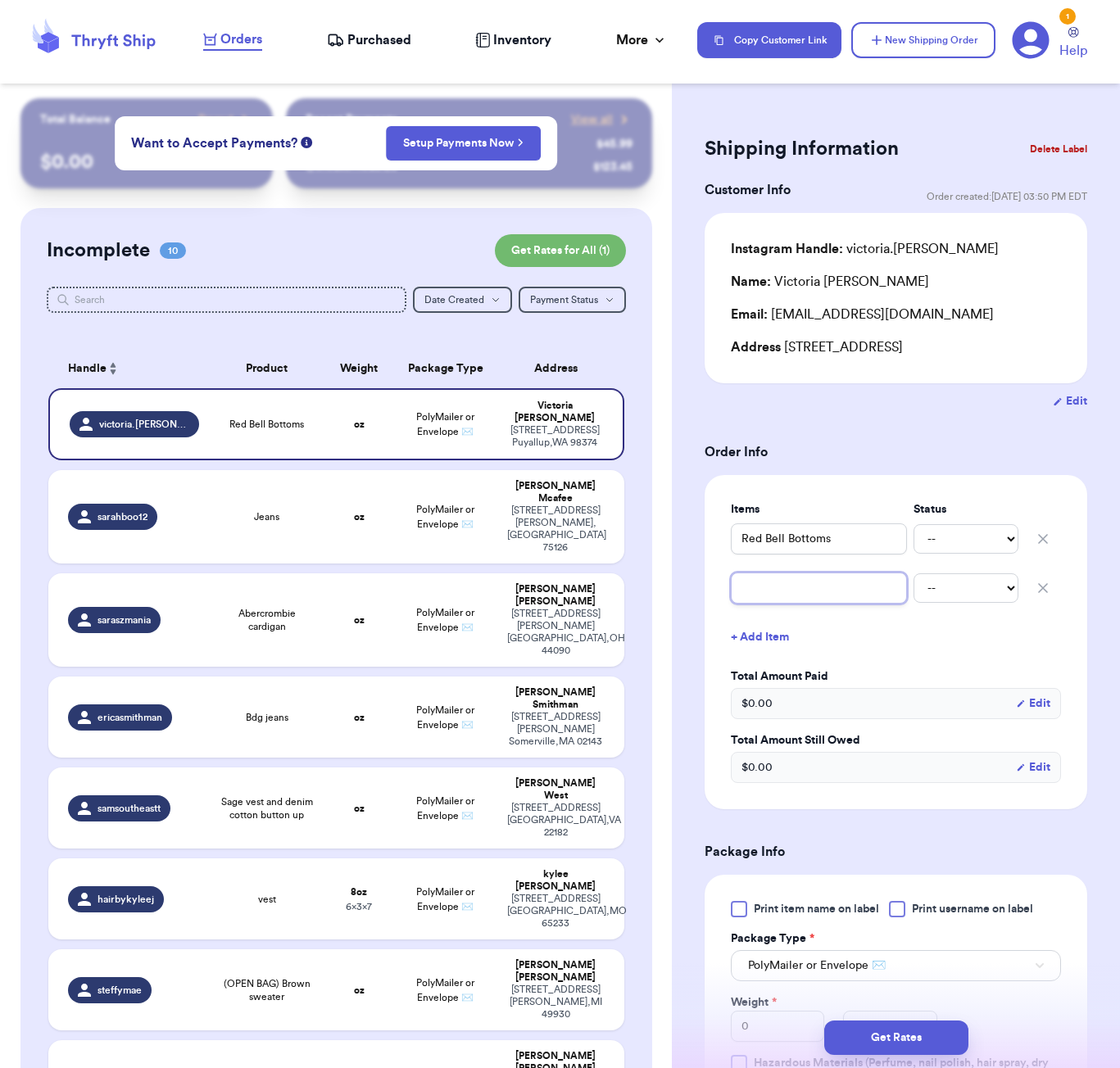
click at [779, 603] on input "text" at bounding box center [819, 588] width 176 height 31
click at [821, 591] on input "text" at bounding box center [819, 588] width 176 height 31
click at [767, 644] on button "+ Add Item" at bounding box center [895, 638] width 343 height 36
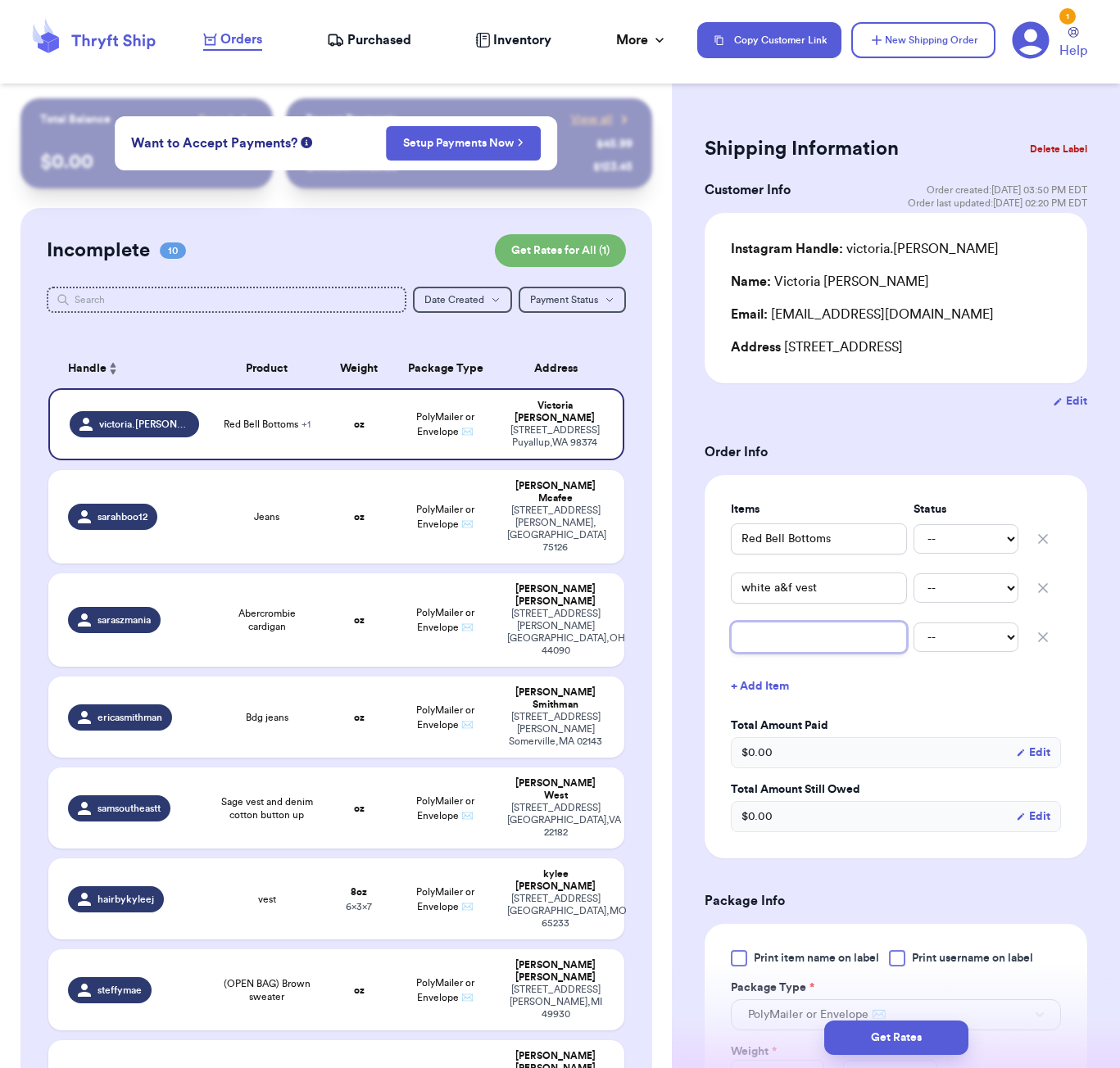
click at [792, 643] on input "text" at bounding box center [819, 638] width 176 height 31
click at [766, 638] on input "great a&f sweatpants" at bounding box center [819, 638] width 176 height 31
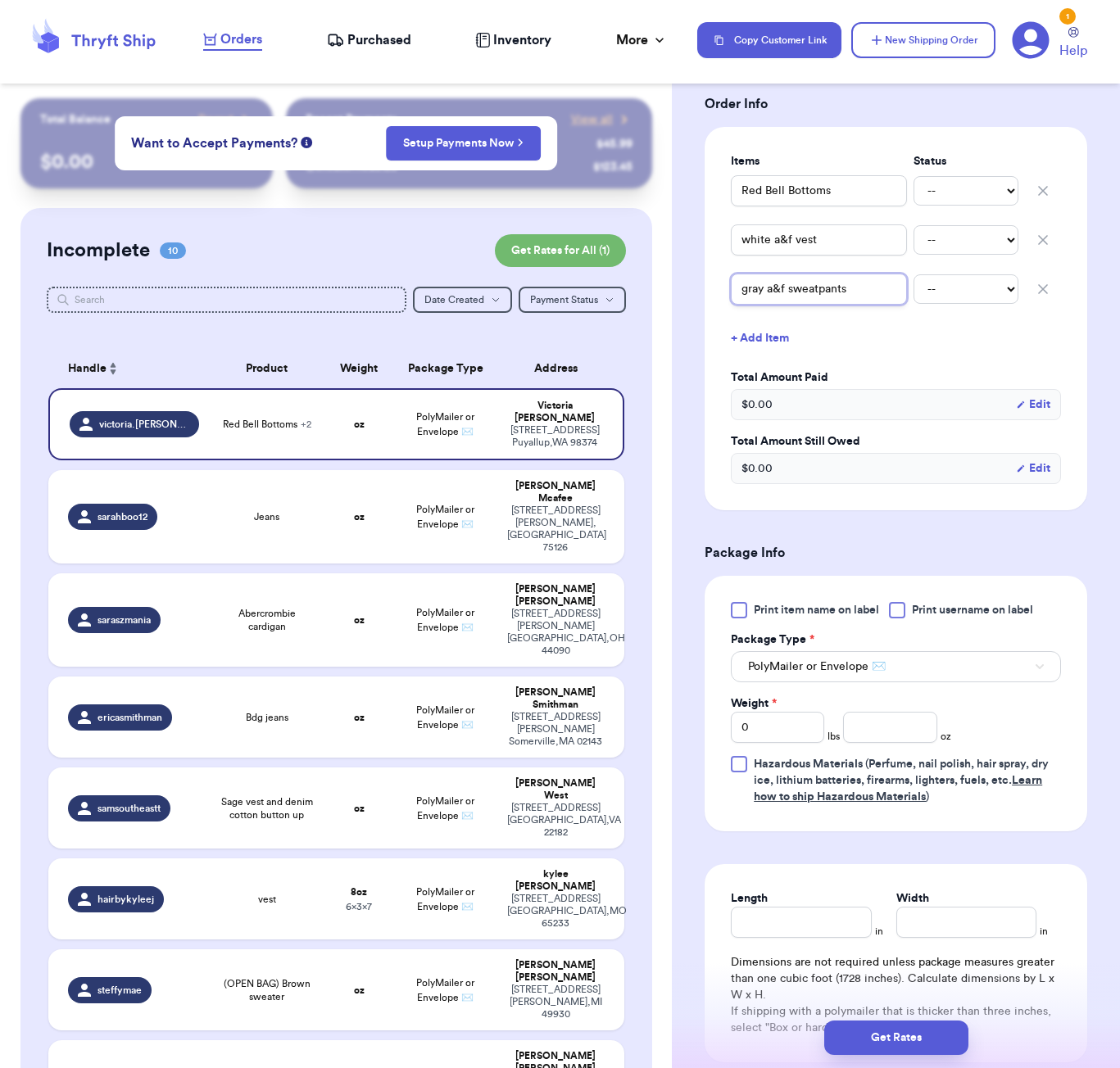
scroll to position [401, 0]
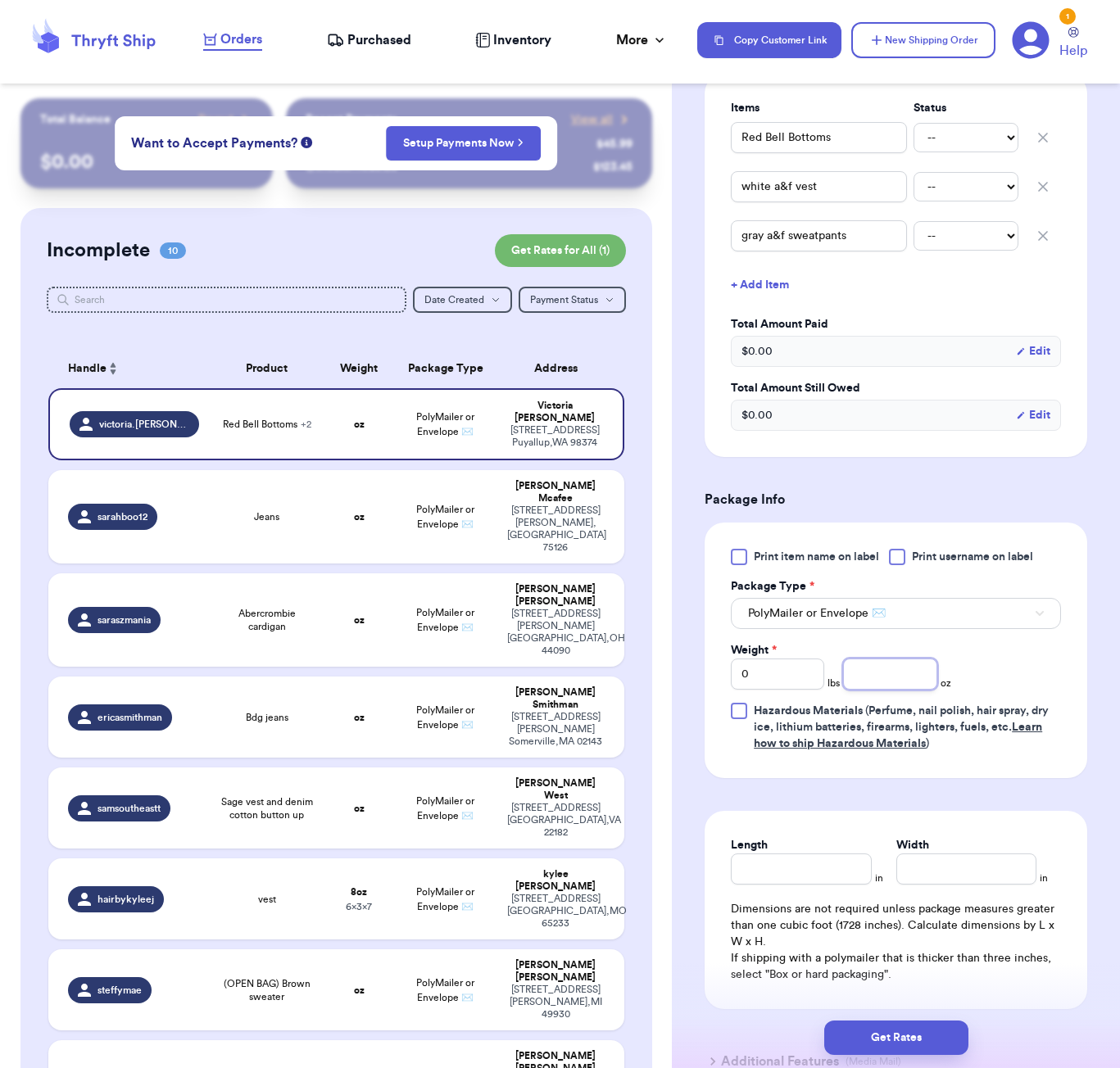
click at [904, 680] on input "number" at bounding box center [889, 674] width 93 height 31
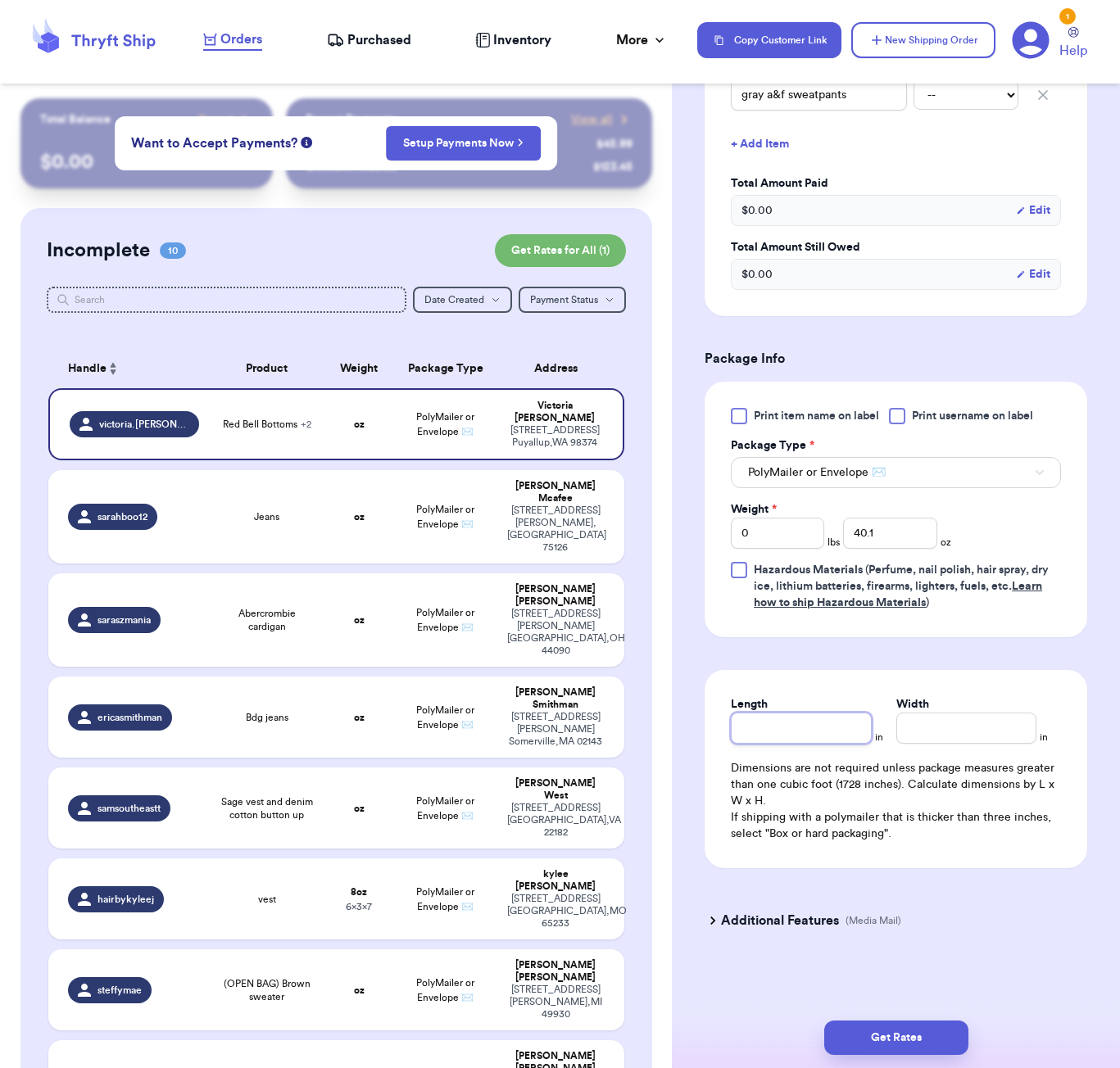
scroll to position [546, 0]
click at [795, 721] on input "Length" at bounding box center [801, 728] width 140 height 31
click at [907, 536] on input "40.1" at bounding box center [889, 533] width 93 height 31
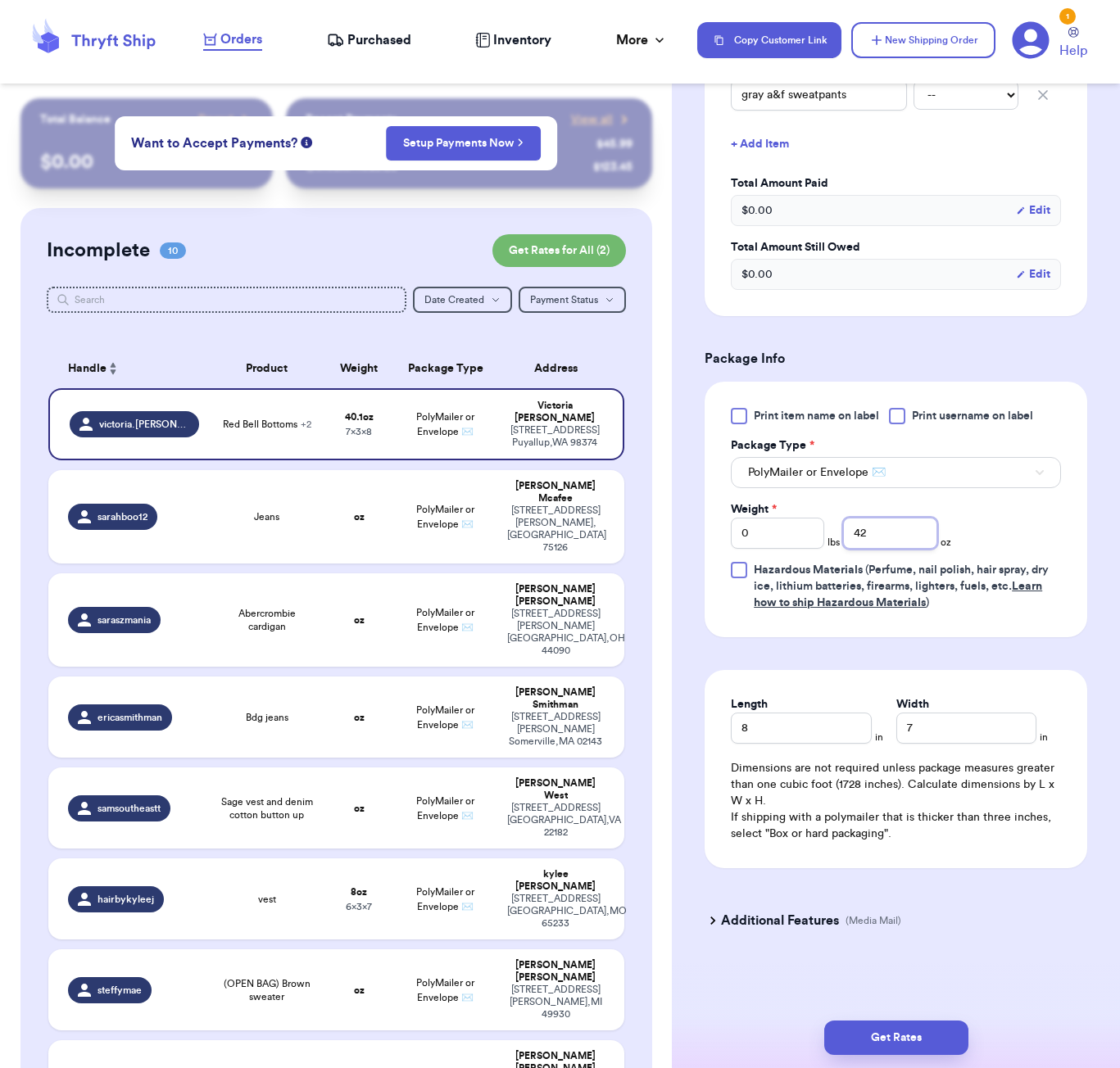
scroll to position [0, 0]
click at [841, 1026] on button "Get Rates" at bounding box center [896, 1038] width 144 height 34
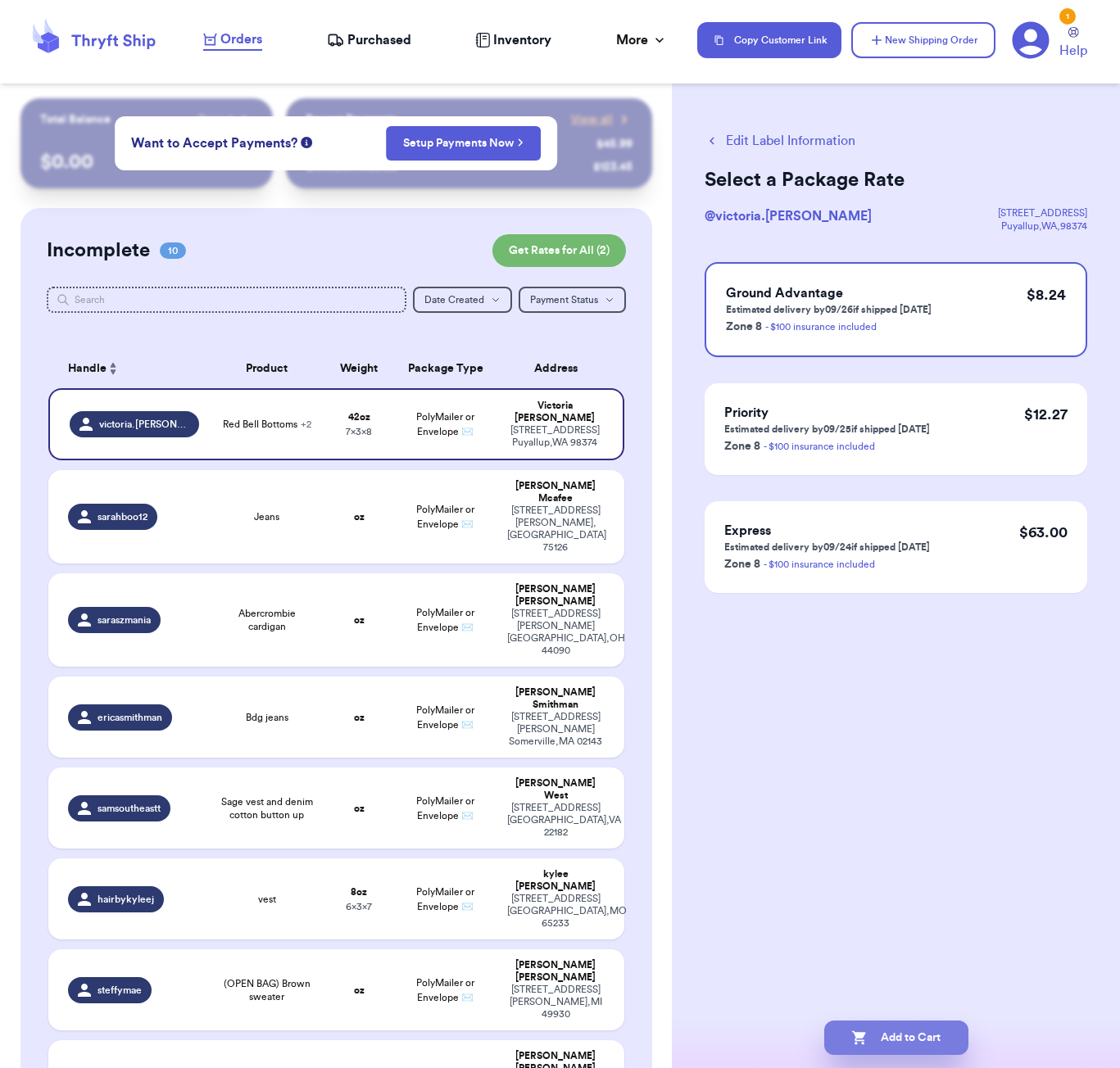
click at [845, 1029] on button "Add to Cart" at bounding box center [896, 1038] width 144 height 34
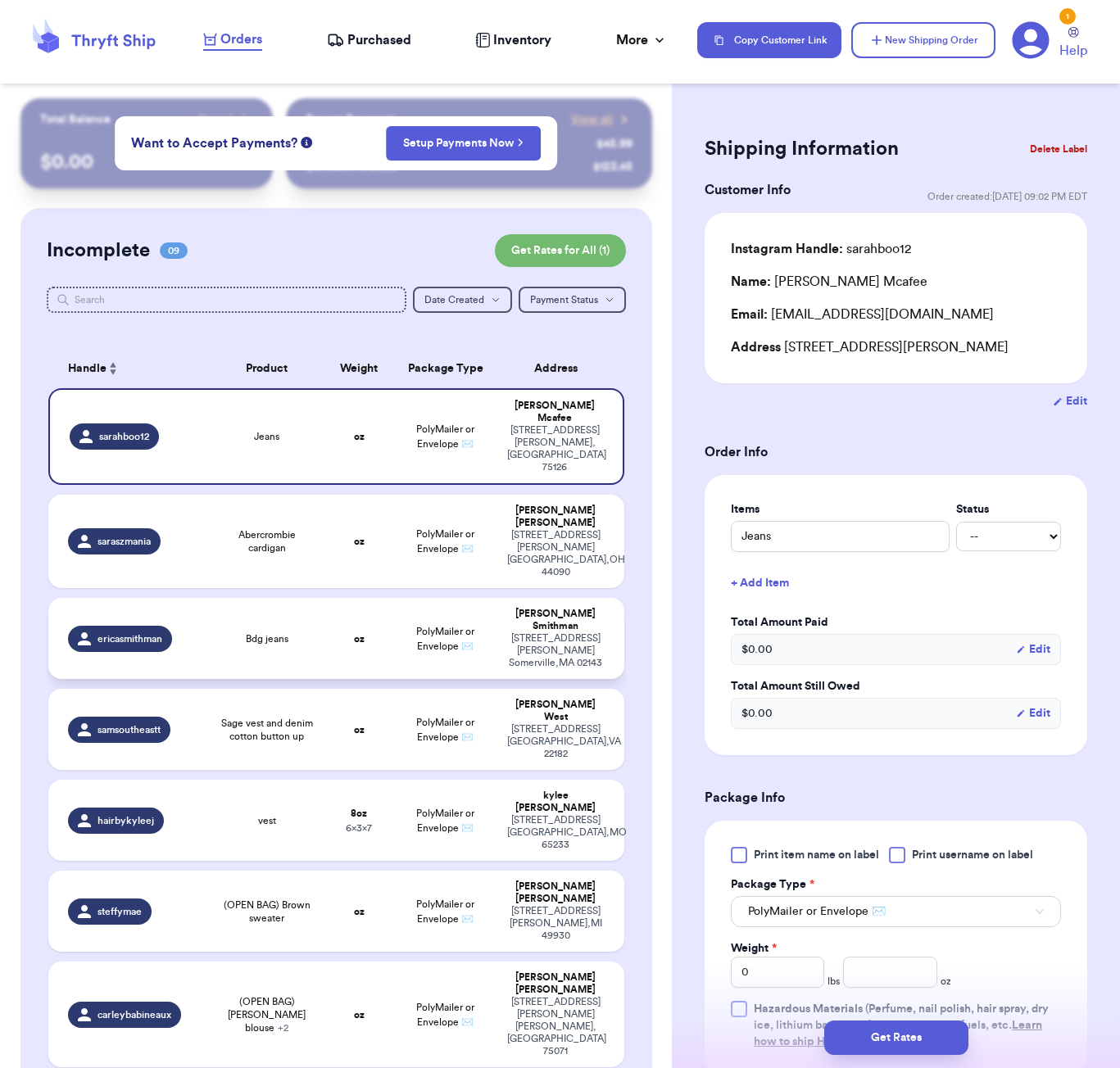
click at [287, 598] on td "Bdg jeans" at bounding box center [266, 638] width 116 height 81
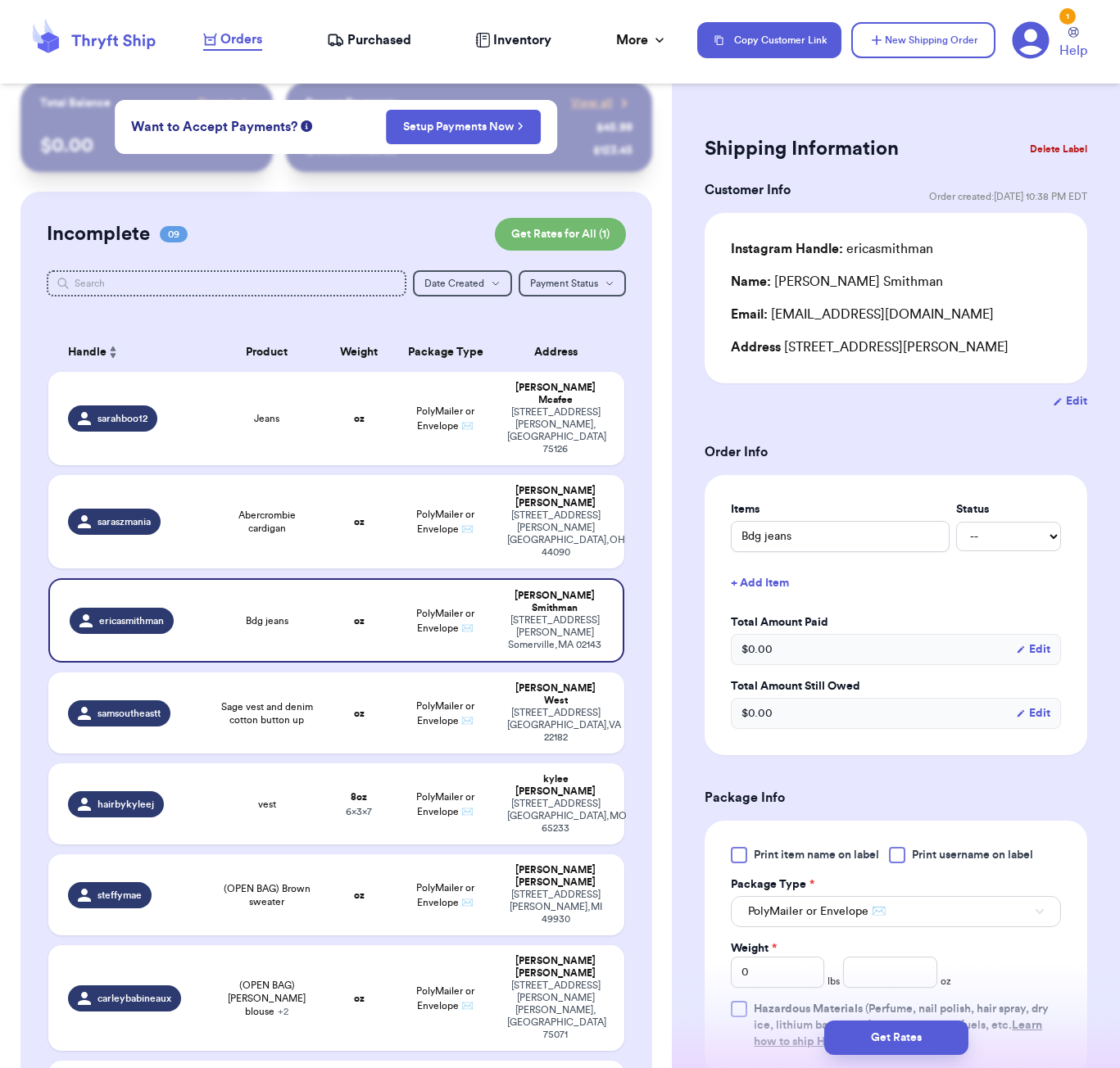
click at [643, 359] on div "Incomplete 09 Get Rates for All ( 1 ) Get Rates for All ( 1 ) Date Created Date…" at bounding box center [336, 741] width 631 height 1100
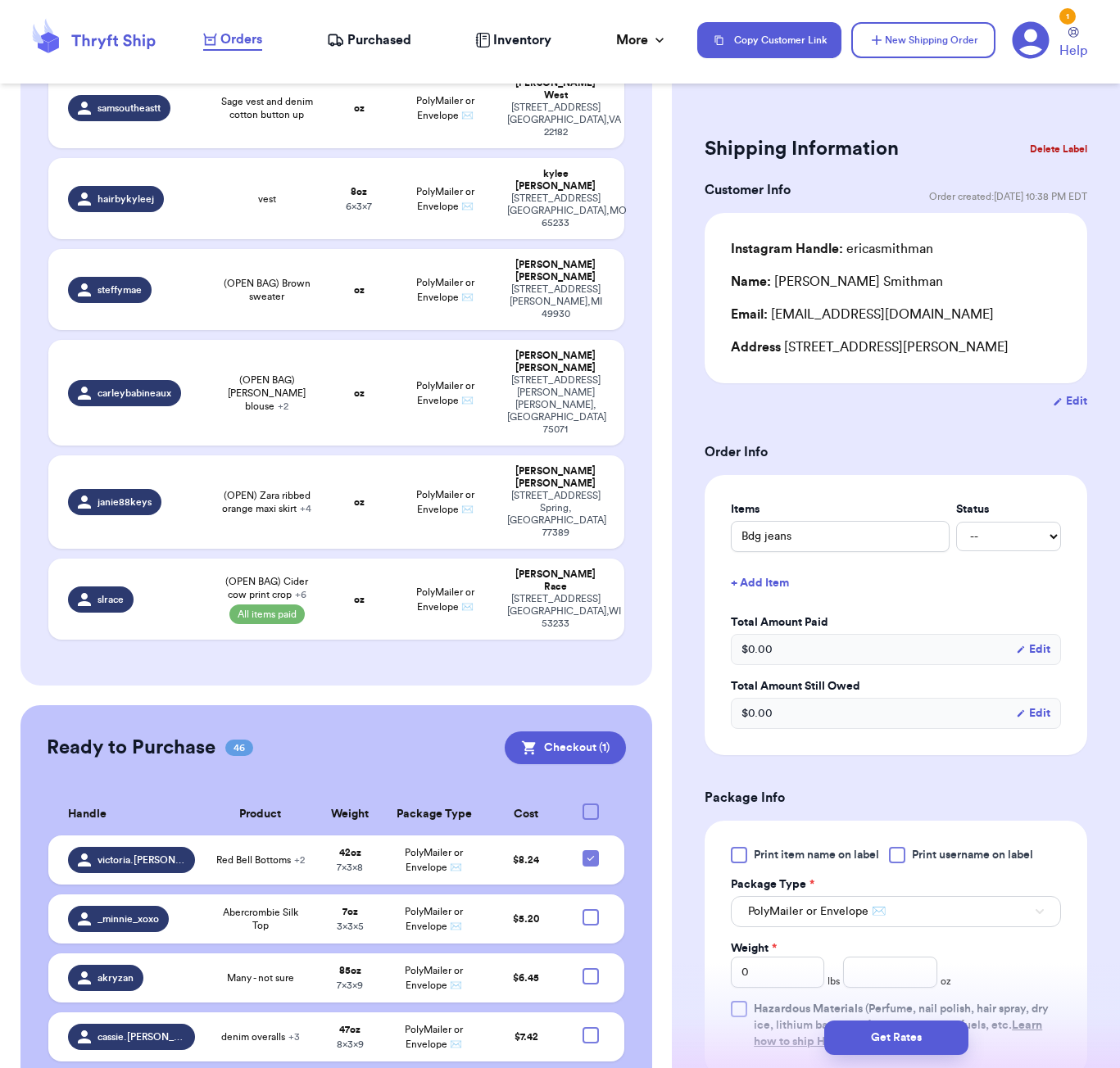
scroll to position [638, 0]
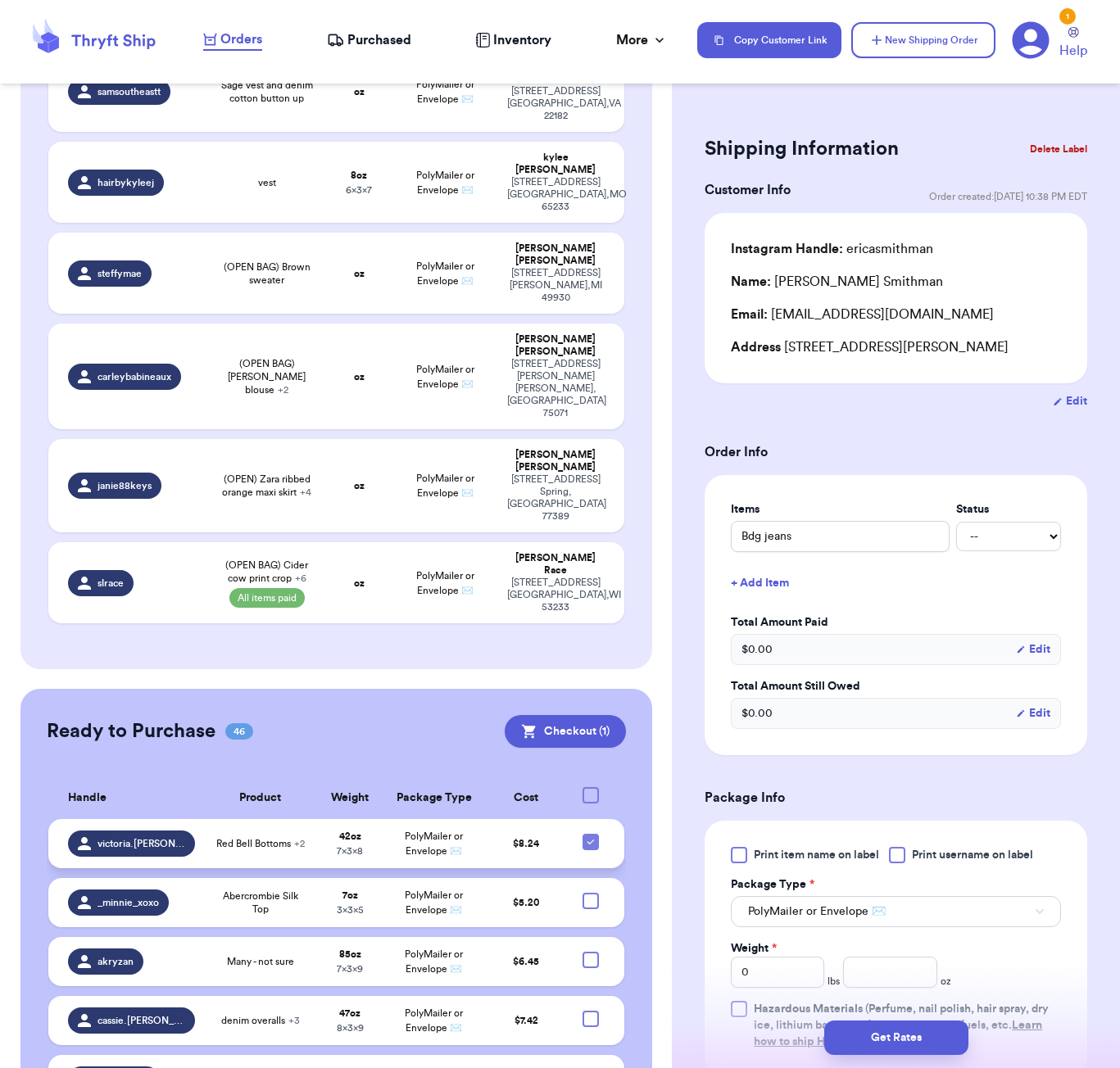
click at [598, 834] on div at bounding box center [590, 842] width 16 height 16
click at [590, 834] on input "checkbox" at bounding box center [590, 834] width 1 height 1
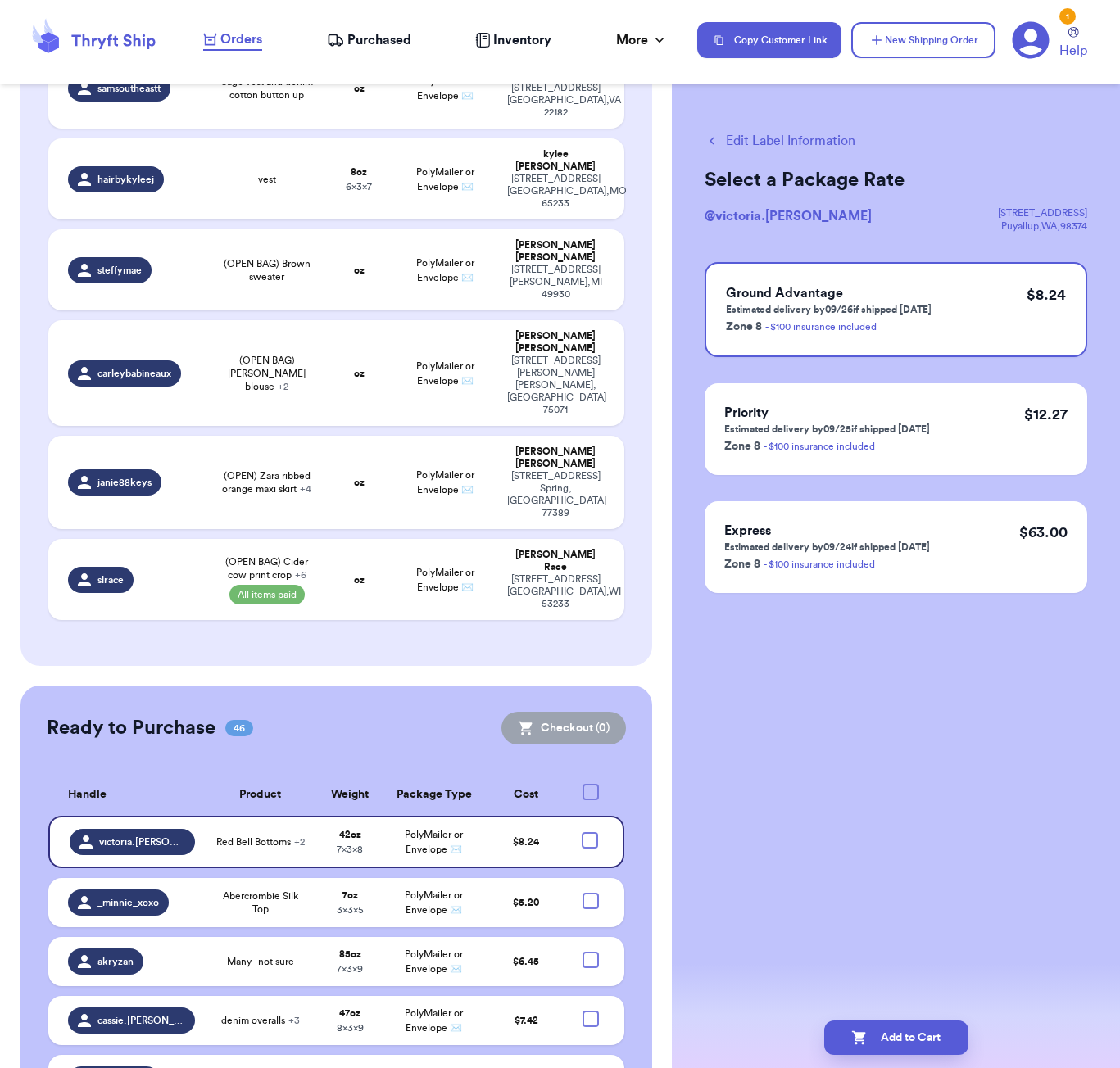
click at [596, 784] on div at bounding box center [590, 792] width 16 height 16
click at [590, 783] on input "checkbox" at bounding box center [590, 783] width 1 height 1
click at [586, 712] on button "Checkout ( 46 )" at bounding box center [560, 728] width 130 height 33
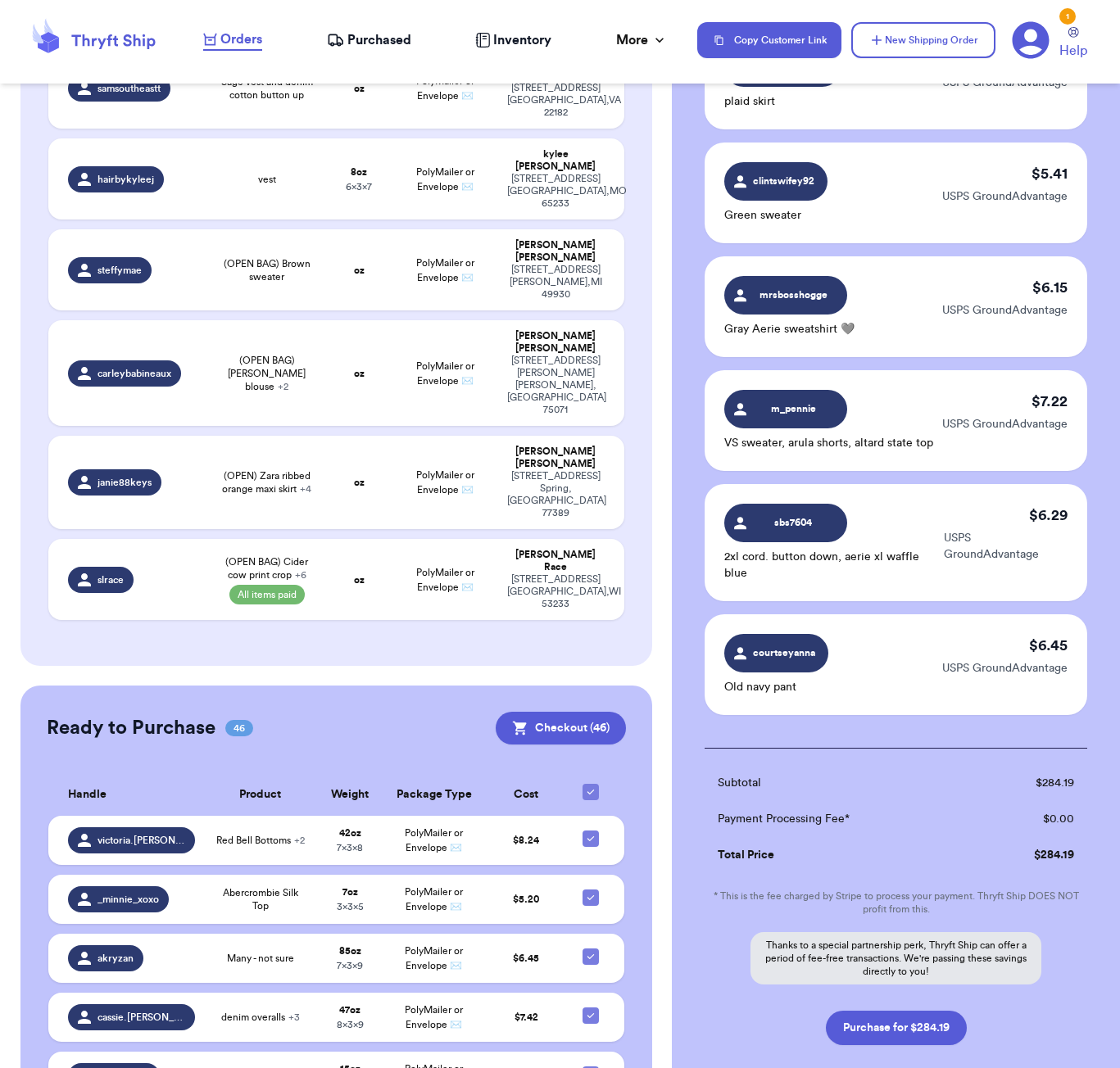
scroll to position [0, 0]
click at [907, 1011] on button "Purchase for $284.19" at bounding box center [896, 1028] width 141 height 34
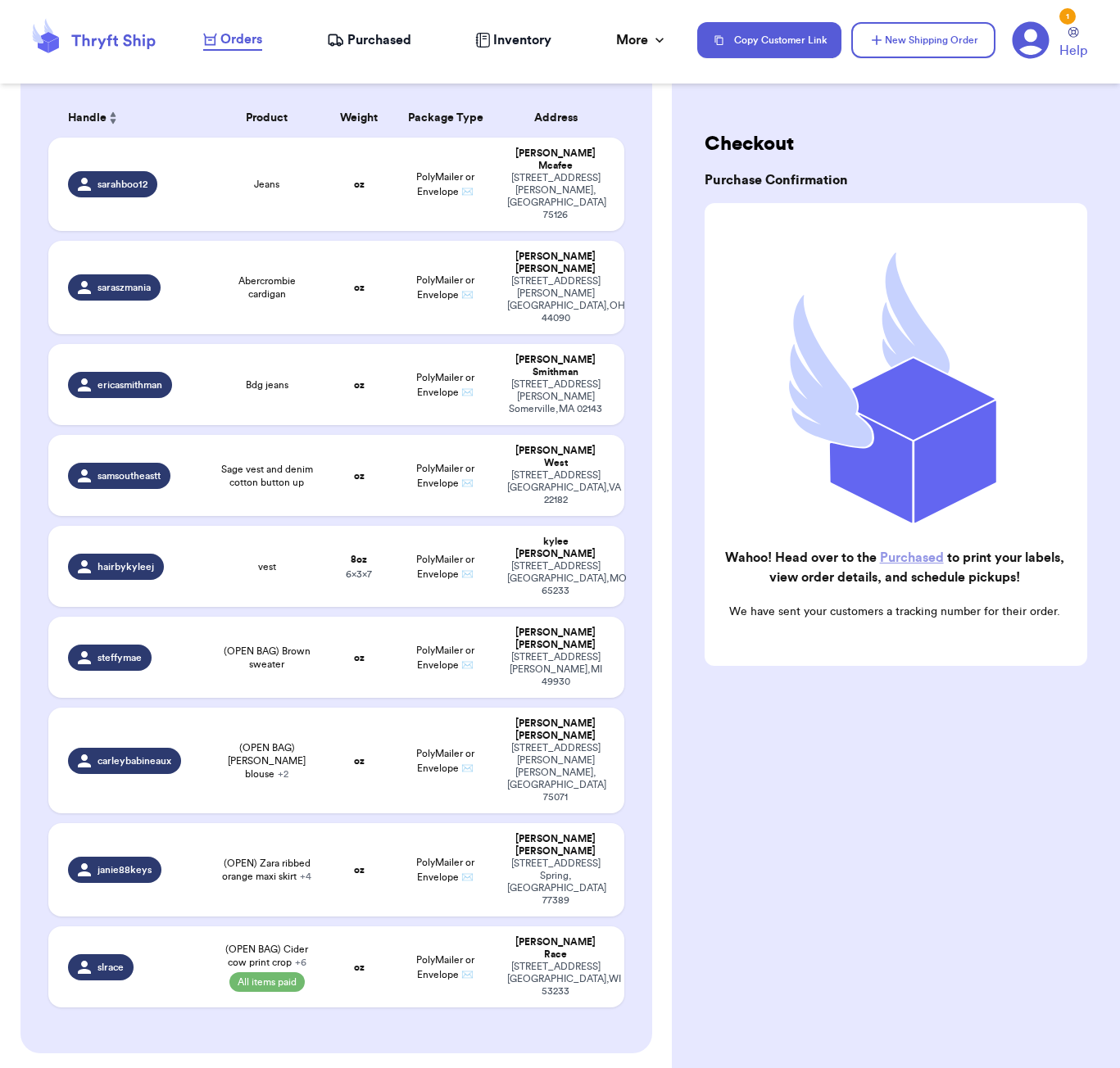
click at [391, 39] on span "Purchased" at bounding box center [379, 39] width 64 height 20
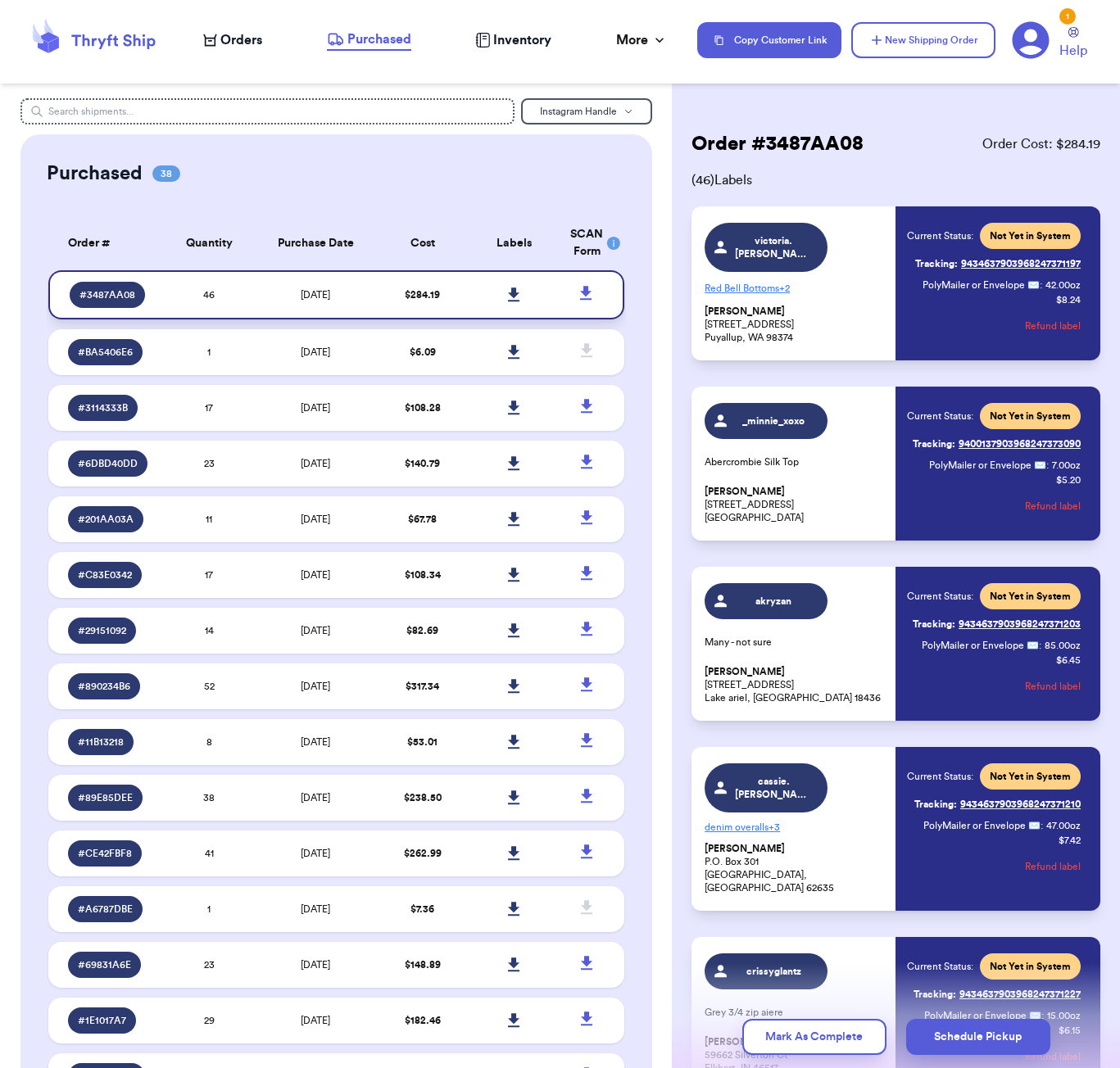
click at [514, 301] on icon at bounding box center [514, 294] width 11 height 14
